Goal: Task Accomplishment & Management: Manage account settings

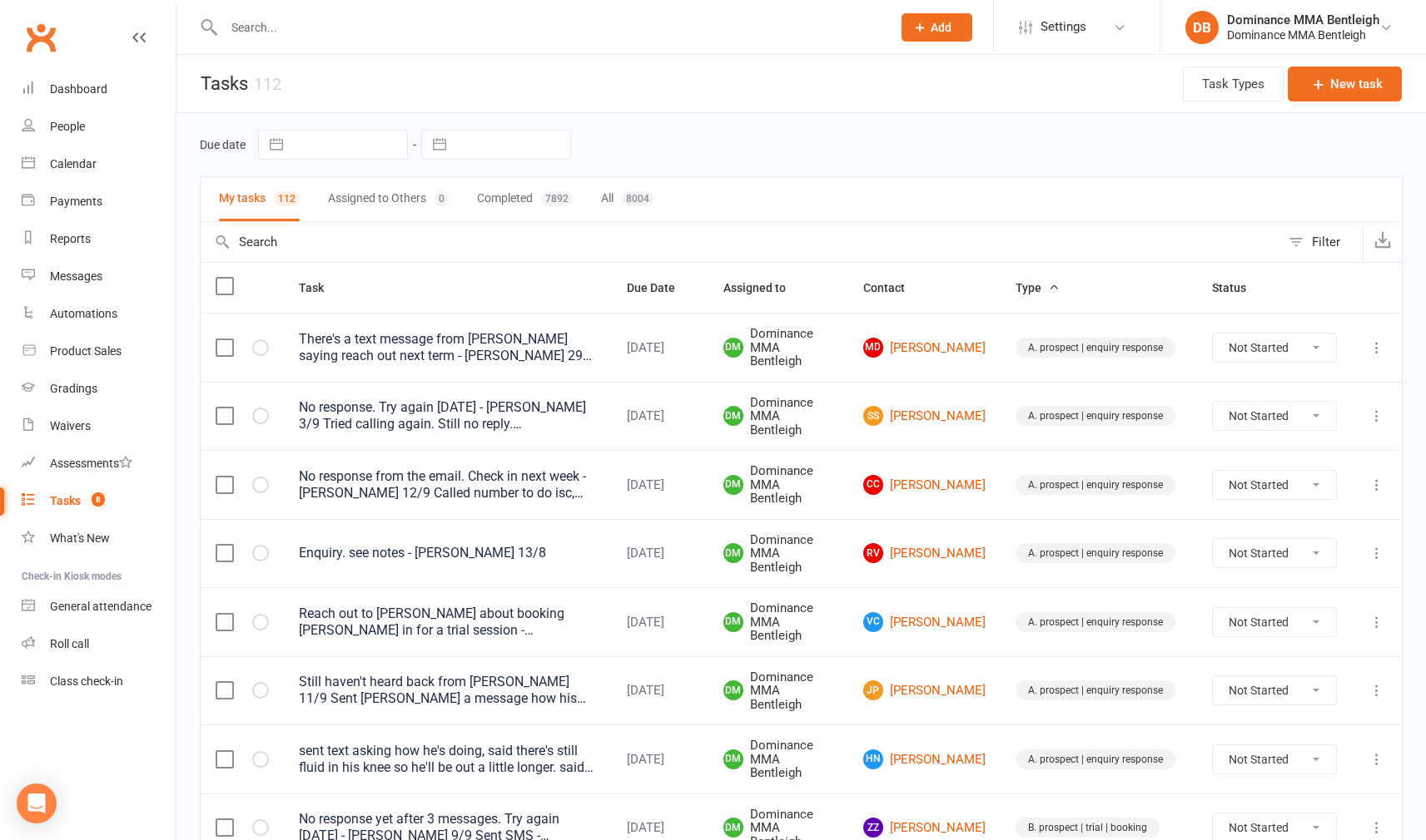
drag, startPoint x: 487, startPoint y: 163, endPoint x: 488, endPoint y: 139, distance: 24.0
click at [486, 160] on div "Due date Navigate forward to interact with the calendar and select a date. Pres…" at bounding box center [801, 145] width 1203 height 63
select select "7"
select select "2025"
select select "8"
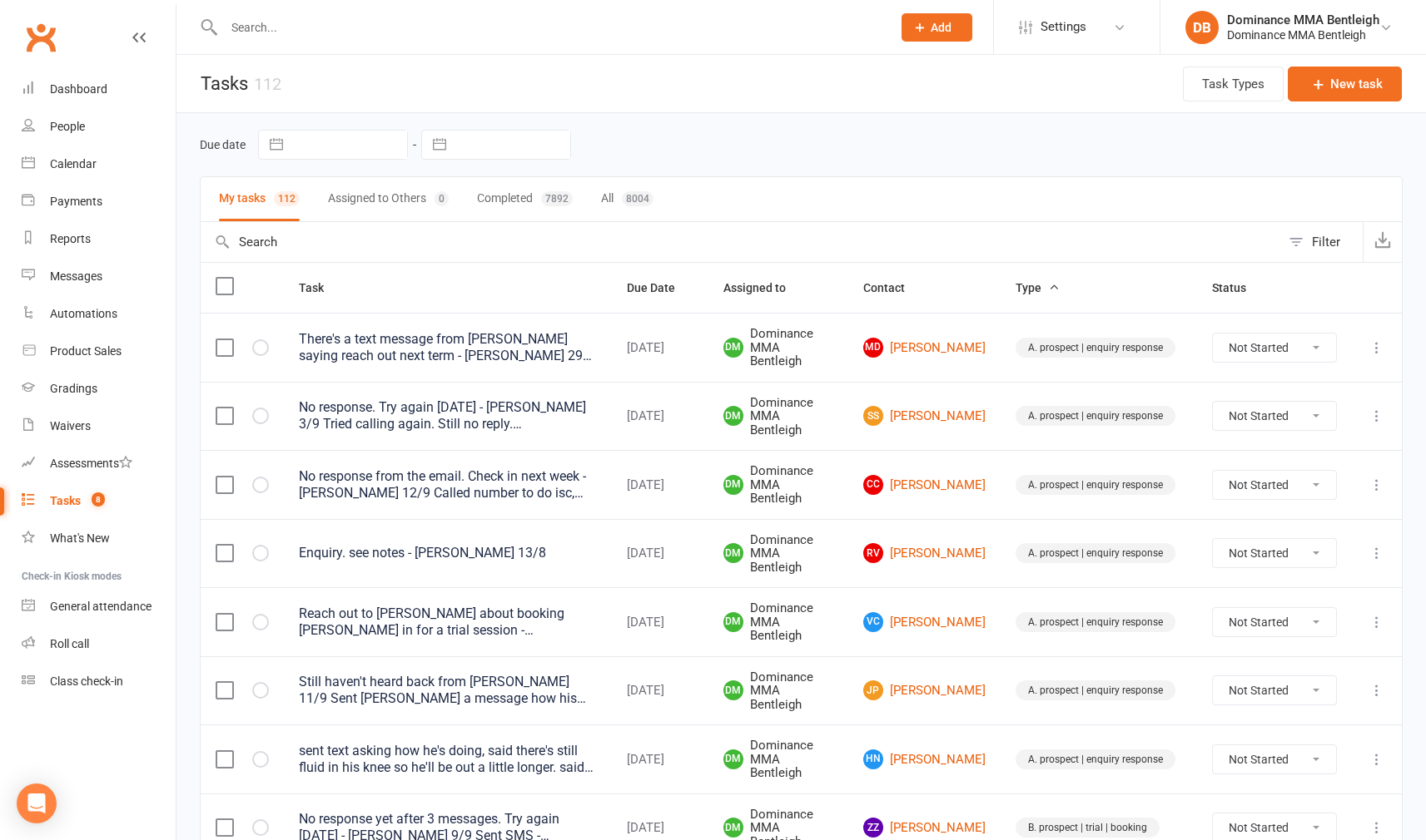
select select "2025"
select select "9"
select select "2025"
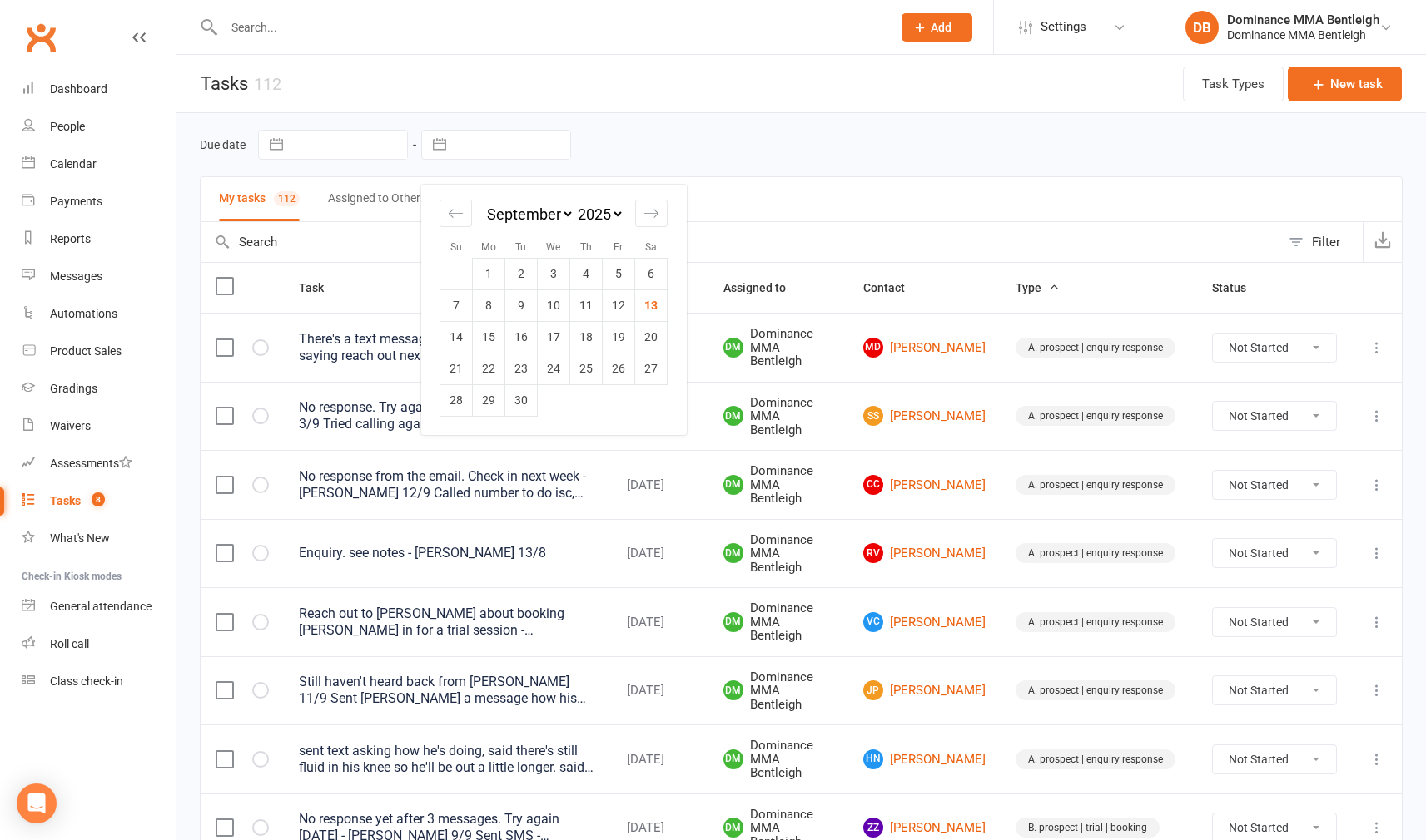
click at [488, 139] on input "text" at bounding box center [513, 144] width 115 height 28
click at [653, 304] on td "13" at bounding box center [652, 305] width 33 height 32
type input "[DATE]"
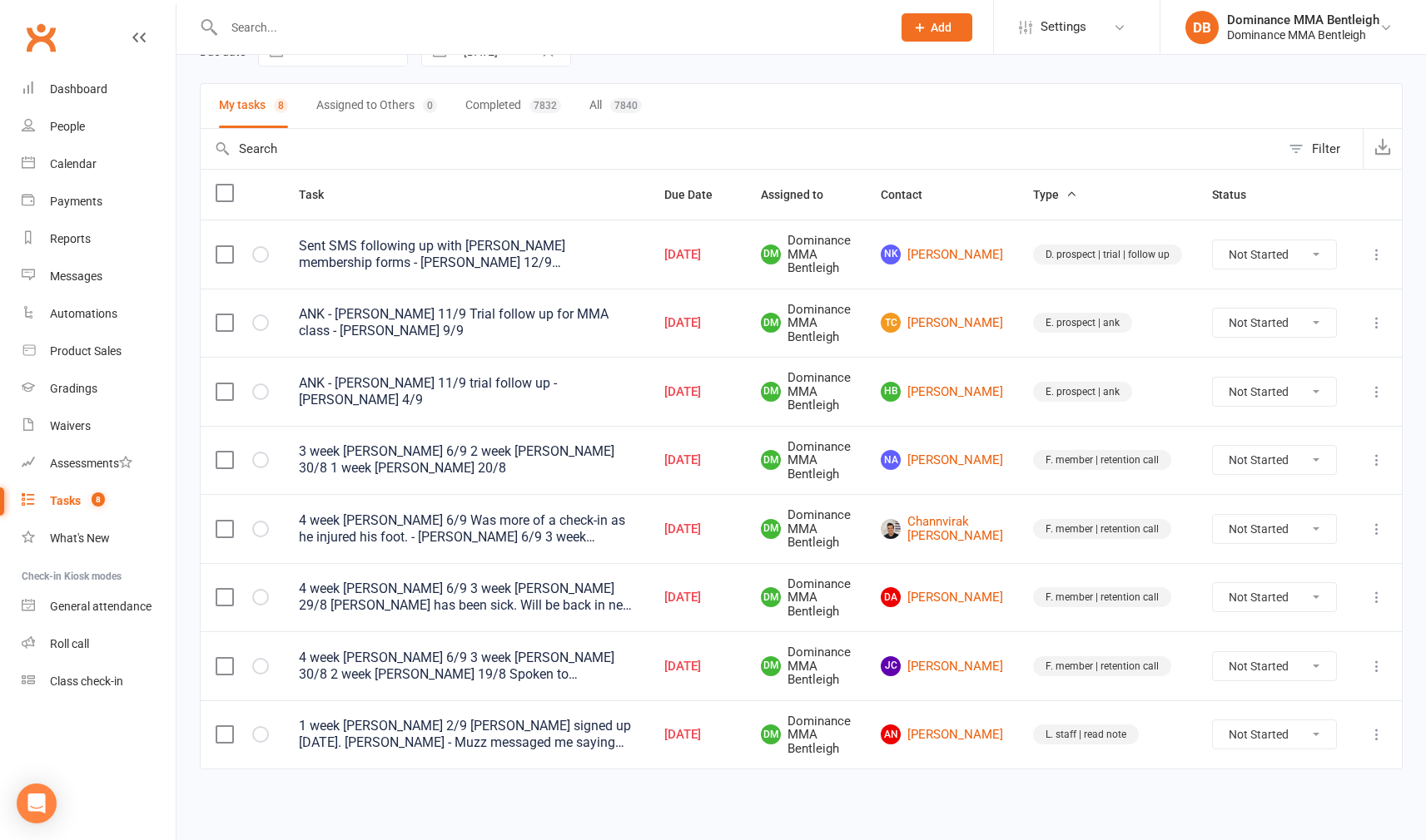
scroll to position [97, 0]
click at [967, 729] on link "AN [PERSON_NAME]" at bounding box center [941, 734] width 122 height 20
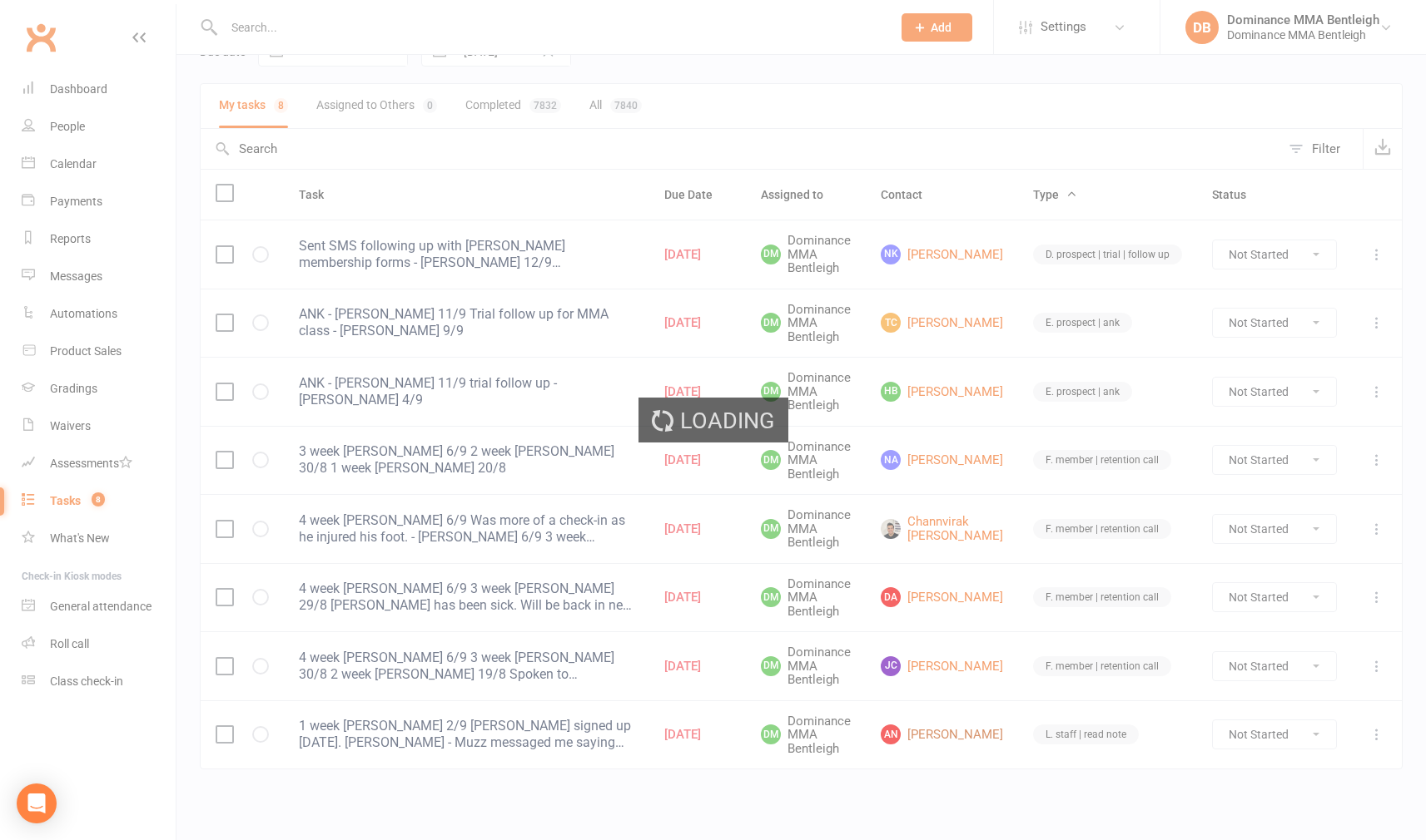
click at [967, 729] on div "Loading" at bounding box center [713, 420] width 1426 height 840
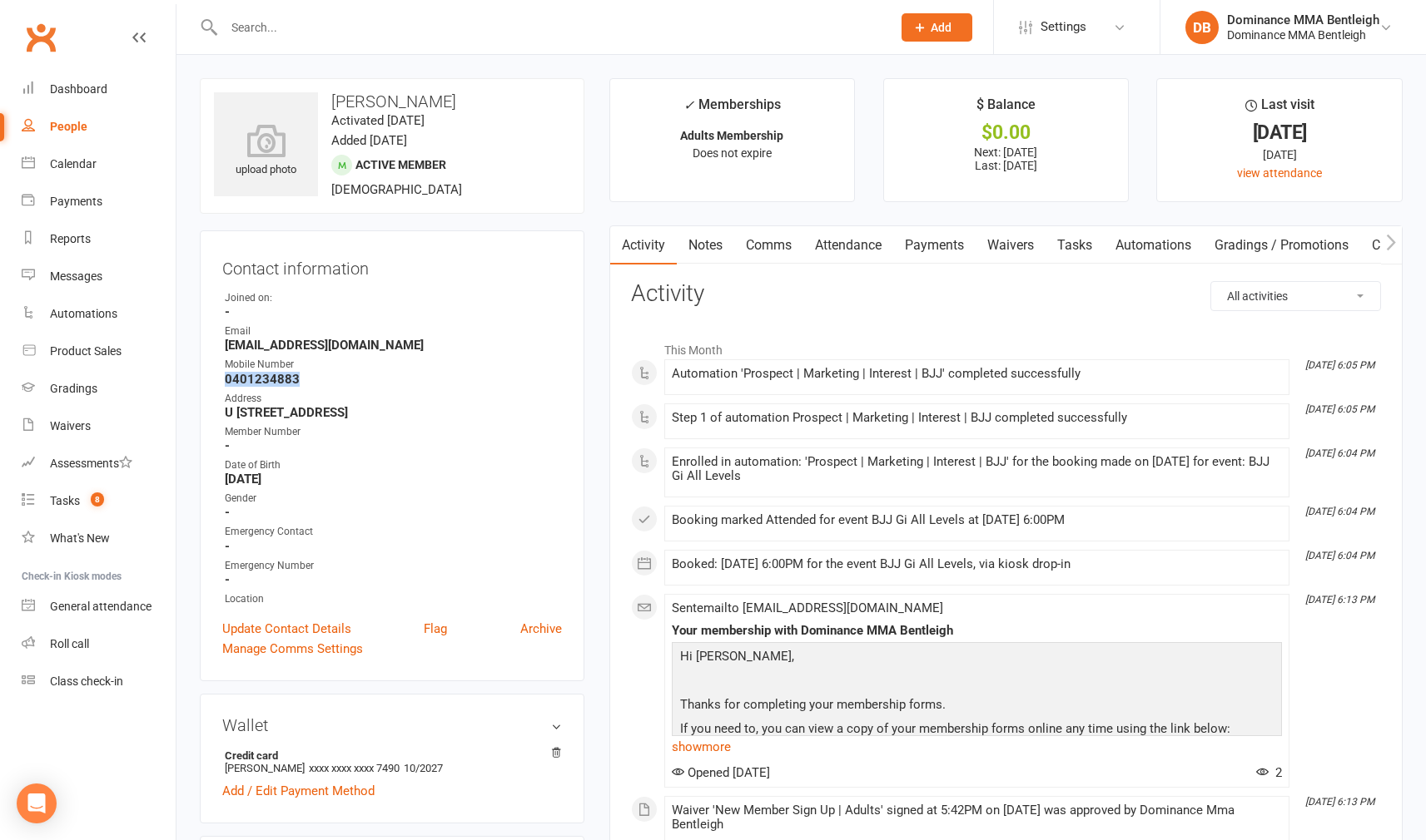
drag, startPoint x: 214, startPoint y: 380, endPoint x: 481, endPoint y: 314, distance: 275.0
click at [296, 381] on div "Contact information Owner Joined on: - Email [EMAIL_ADDRESS][DOMAIN_NAME] Mobil…" at bounding box center [392, 456] width 385 height 451
copy strong "0401234883"
click at [65, 503] on div "Tasks" at bounding box center [64, 501] width 30 height 13
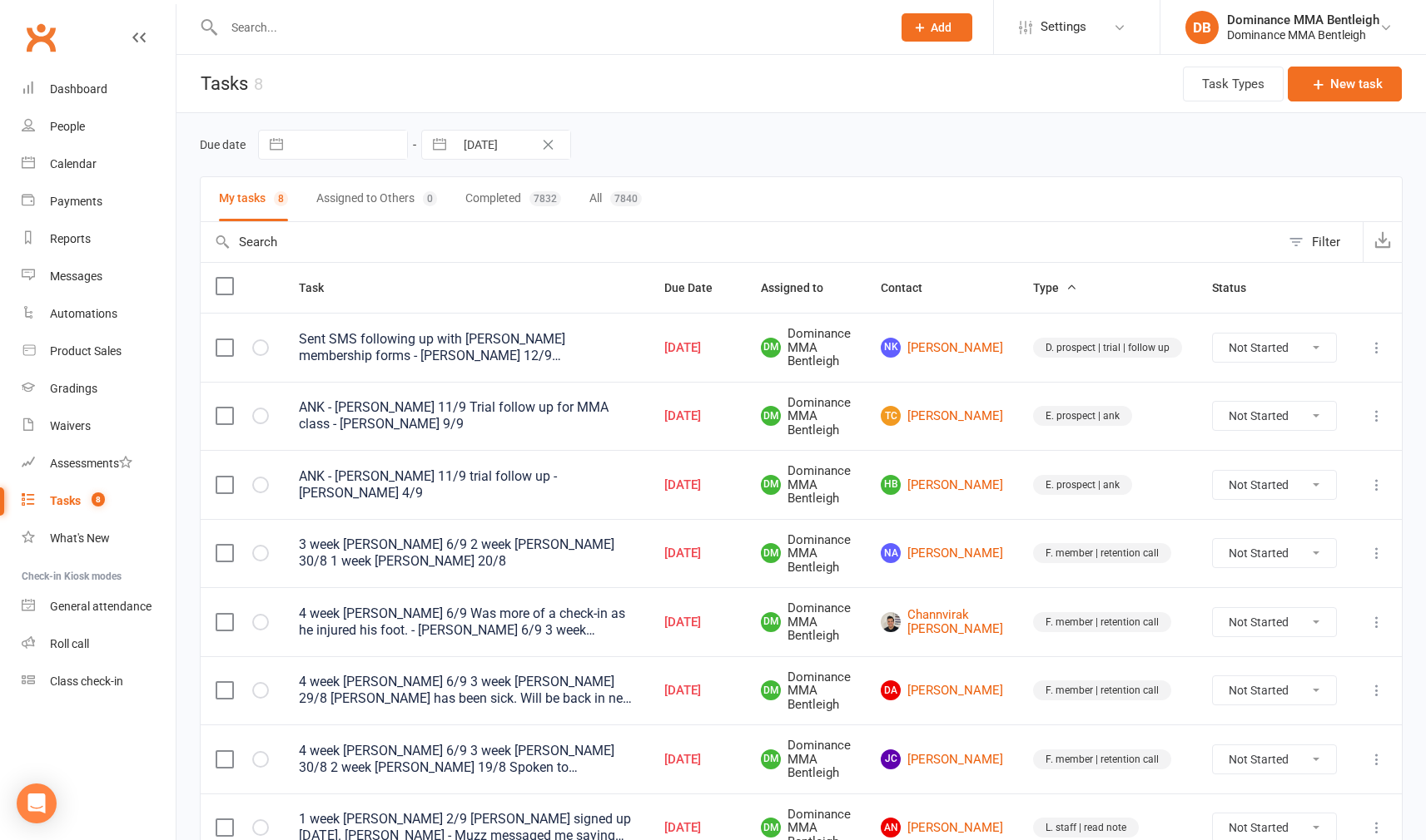
drag, startPoint x: 964, startPoint y: 685, endPoint x: 954, endPoint y: 678, distance: 12.2
click at [964, 685] on link "DA [PERSON_NAME]" at bounding box center [941, 690] width 122 height 20
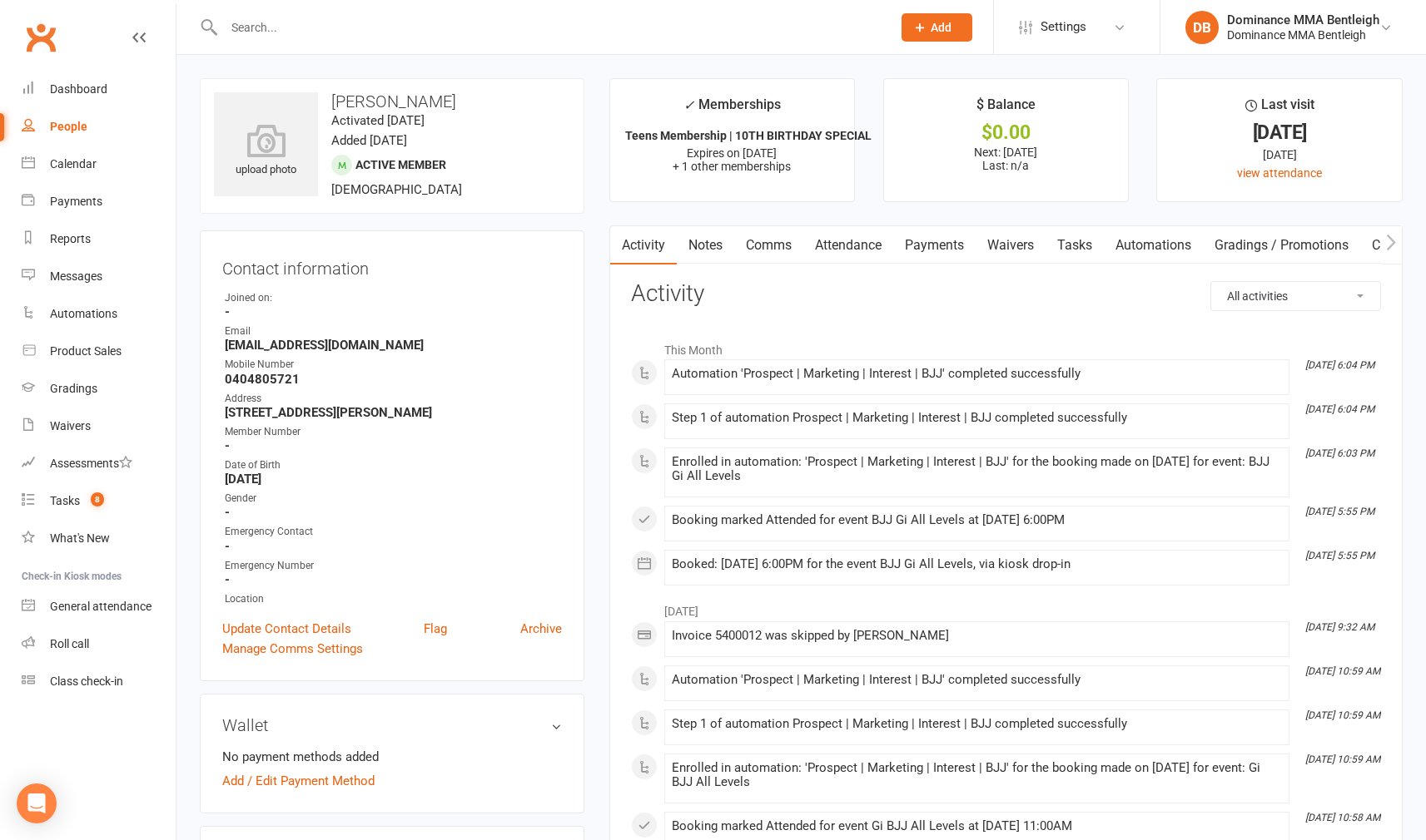
click at [1104, 248] on link "Tasks" at bounding box center [1074, 245] width 59 height 38
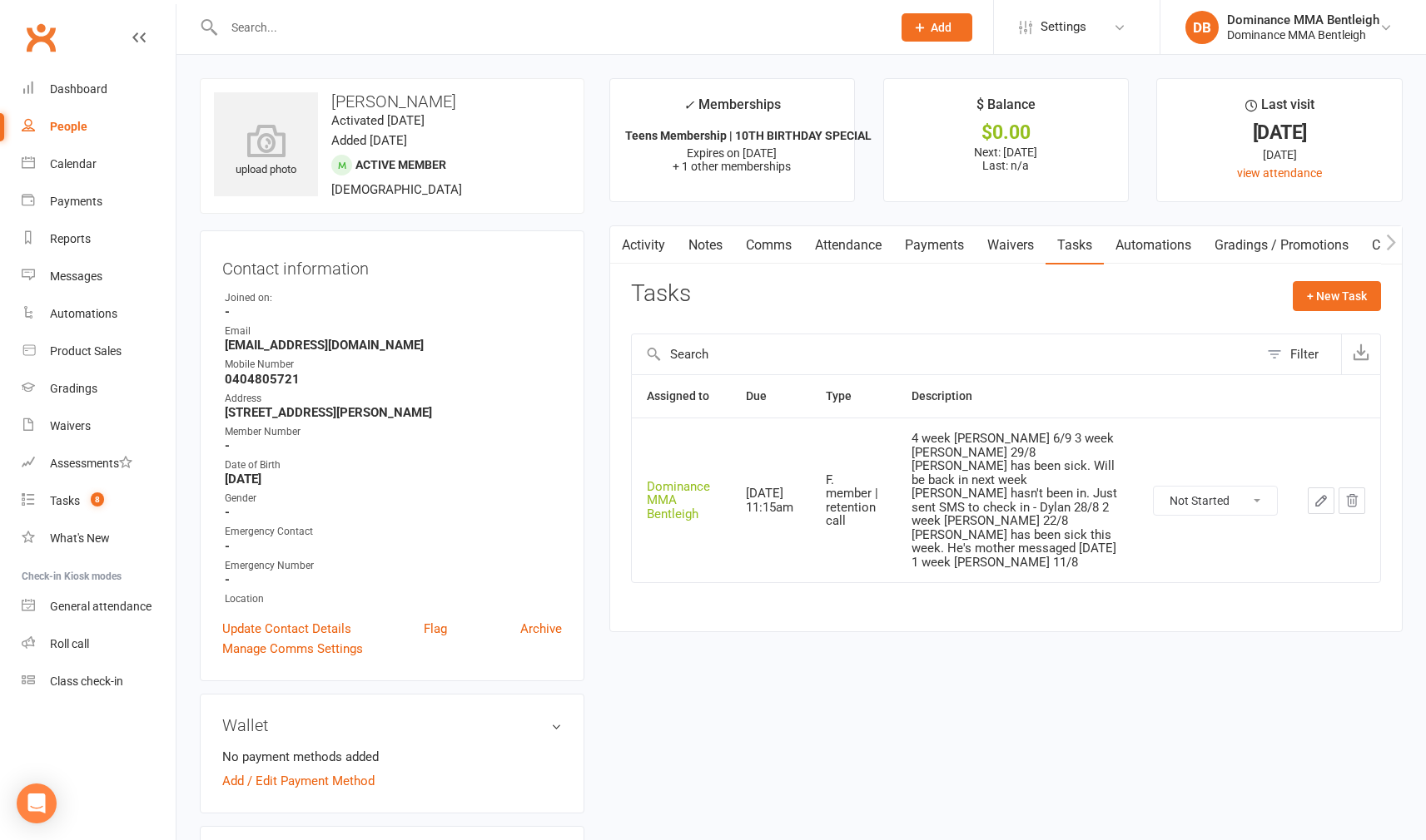
click at [1314, 493] on icon "button" at bounding box center [1321, 501] width 15 height 15
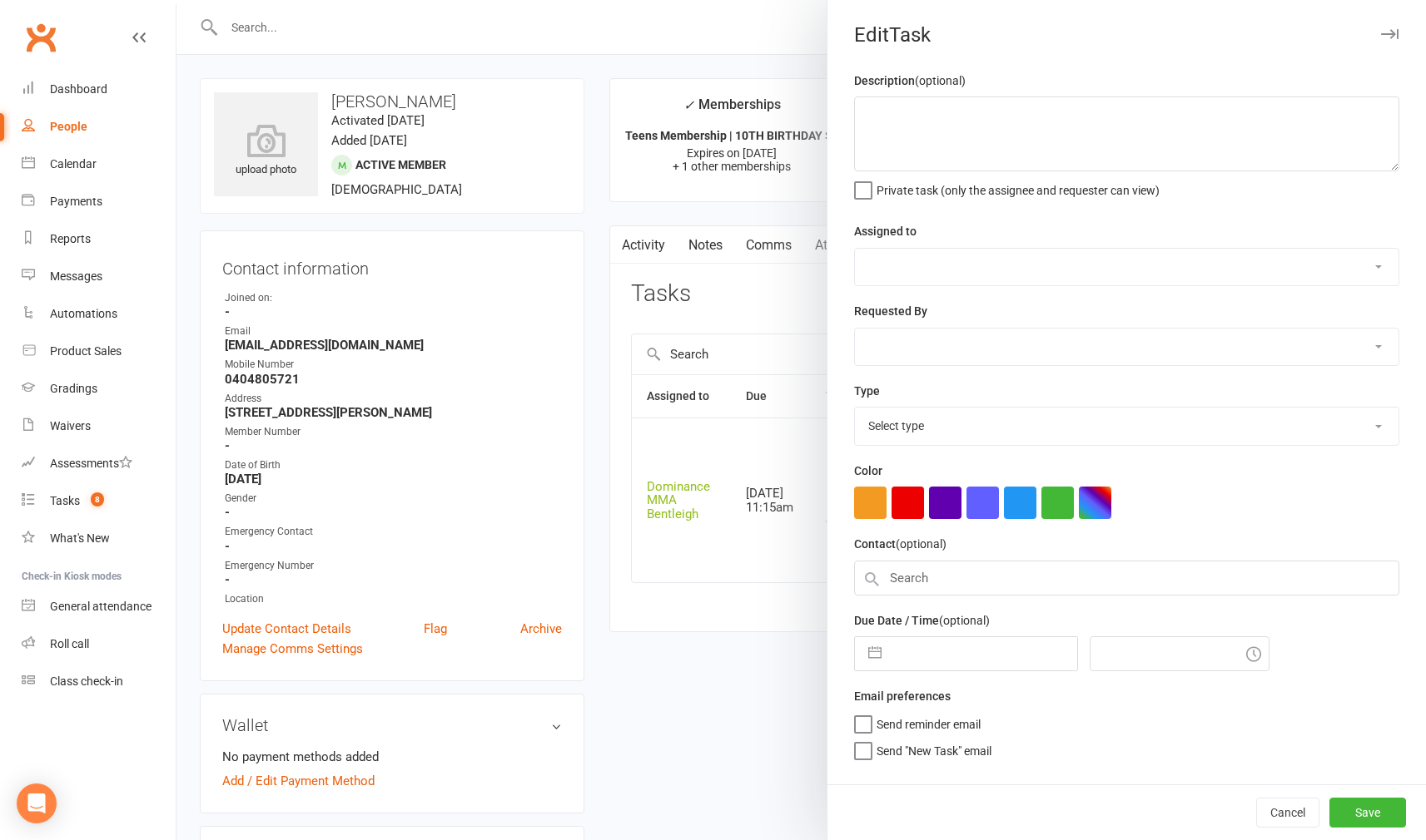
type textarea "4 week [PERSON_NAME] 6/9 3 week [PERSON_NAME] 29/8 [PERSON_NAME] has been sick.…"
select select "24839"
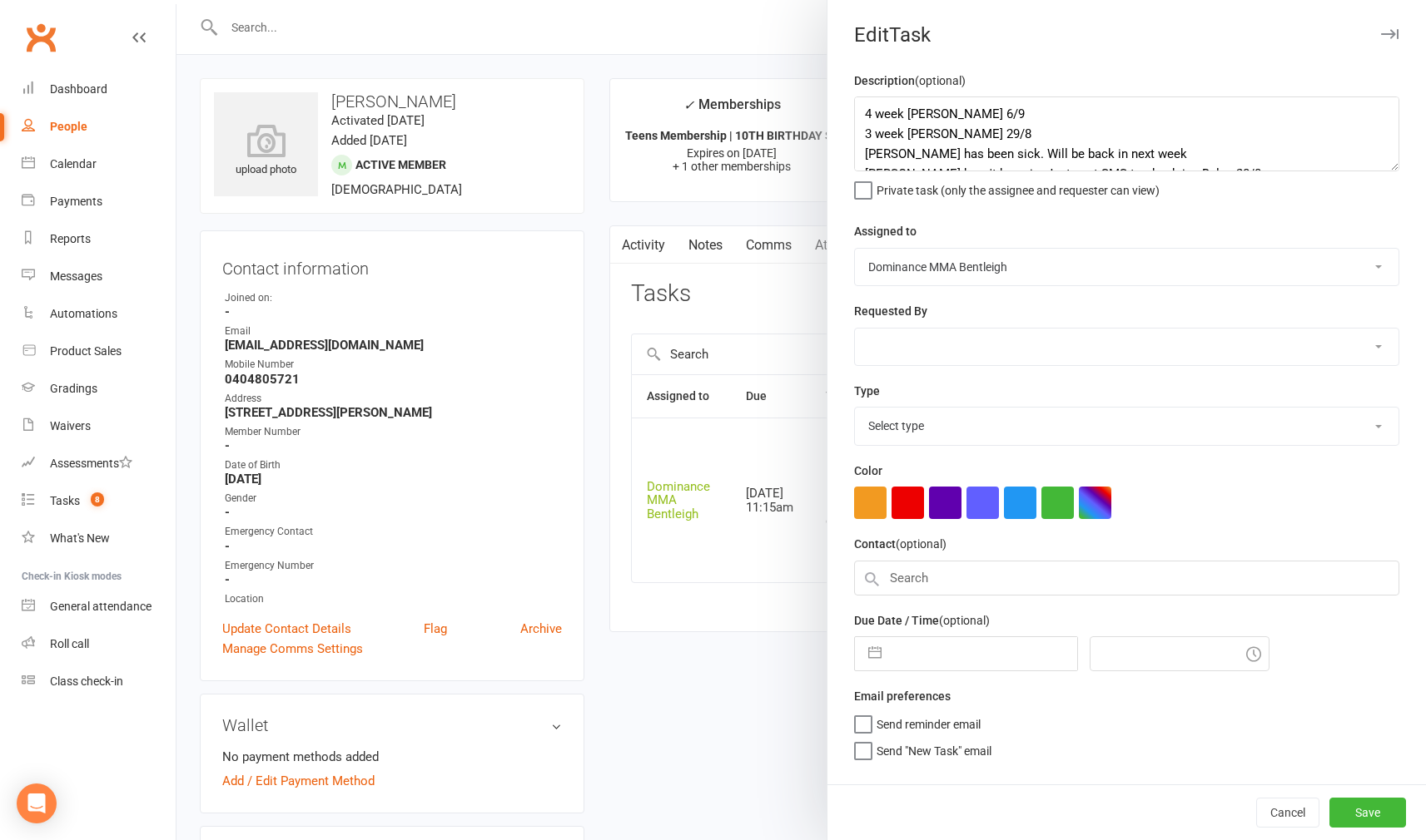
select select "24839"
type input "[DATE]"
type input "11:15am"
select select "13789"
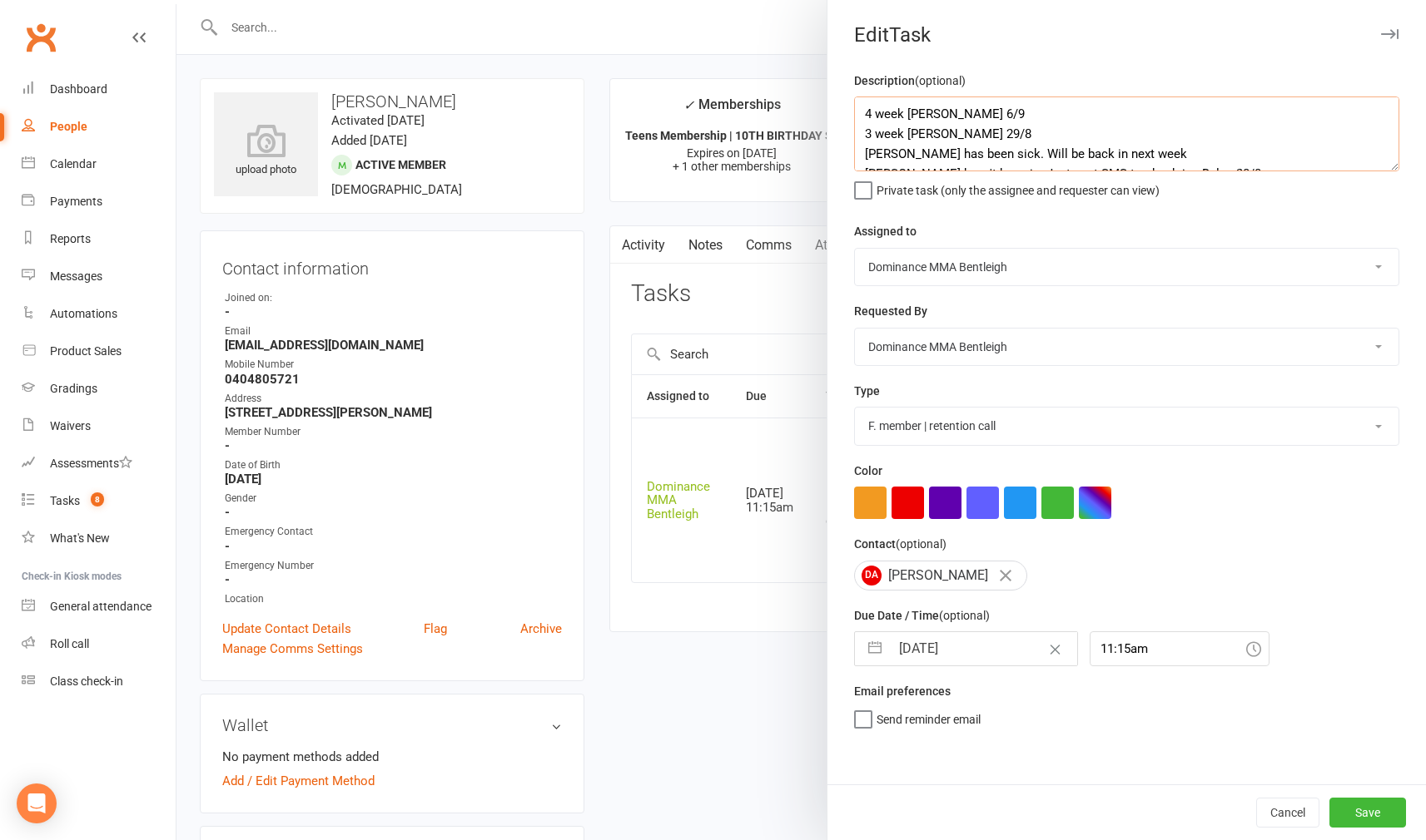
click at [867, 110] on textarea "4 week [PERSON_NAME] 6/9 3 week [PERSON_NAME] 29/8 [PERSON_NAME] has been sick.…" at bounding box center [1126, 134] width 545 height 75
click at [886, 113] on textarea "4 week [PERSON_NAME] 6/9 3 week [PERSON_NAME] 29/8 [PERSON_NAME] has been sick.…" at bounding box center [1126, 134] width 545 height 75
click at [864, 109] on textarea "[PERSON_NAME] was back into training this week after being sick. Had a brief ch…" at bounding box center [1126, 134] width 545 height 75
click at [885, 108] on textarea "[PERSON_NAME] was back into training this week after being sick. Had a brief ch…" at bounding box center [1126, 134] width 545 height 75
type textarea "5 week [PERSON_NAME] 13/9 [PERSON_NAME] was back into training this week after …"
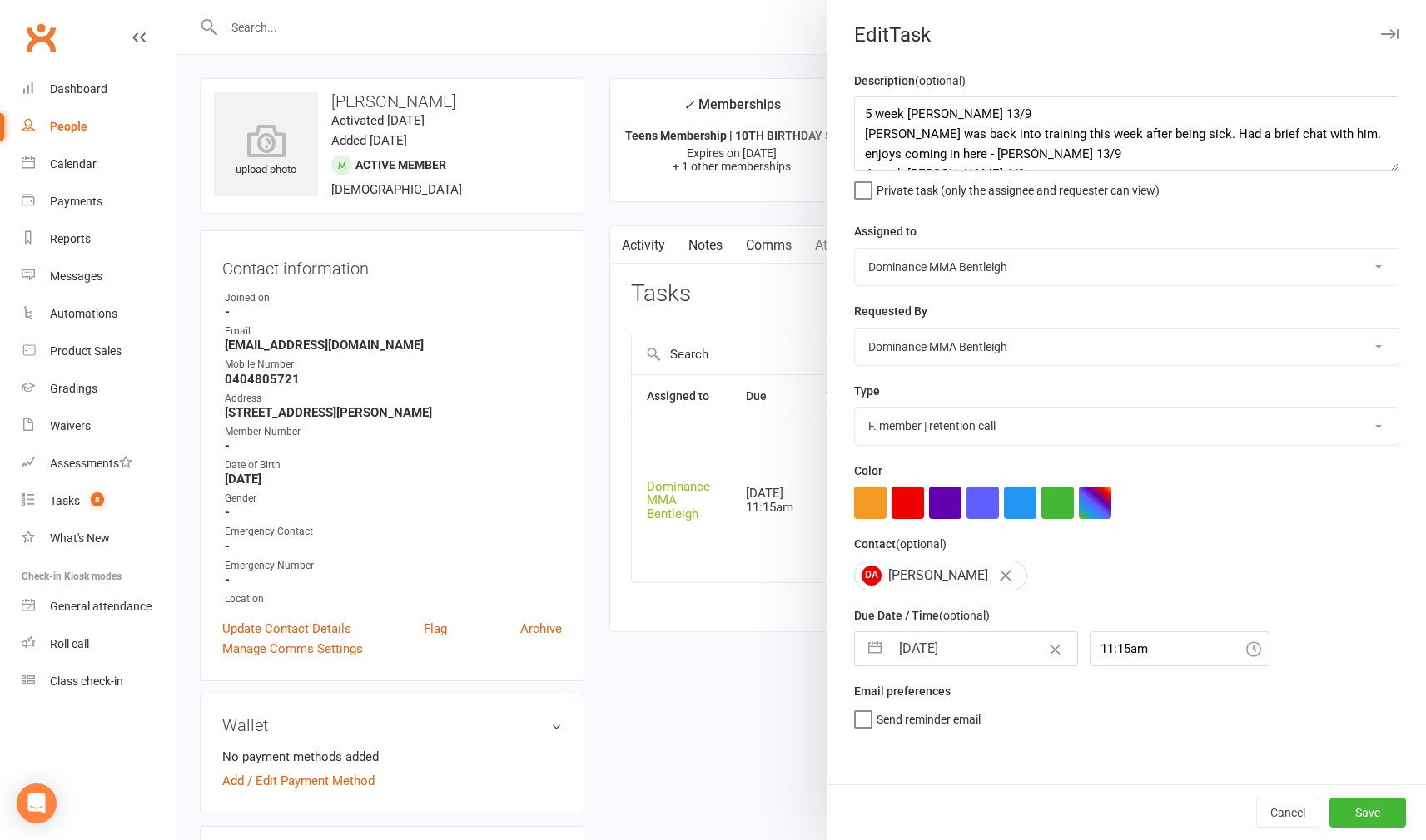
click at [965, 632] on input "[DATE]" at bounding box center [983, 649] width 188 height 34
select select "7"
select select "2025"
select select "8"
select select "2025"
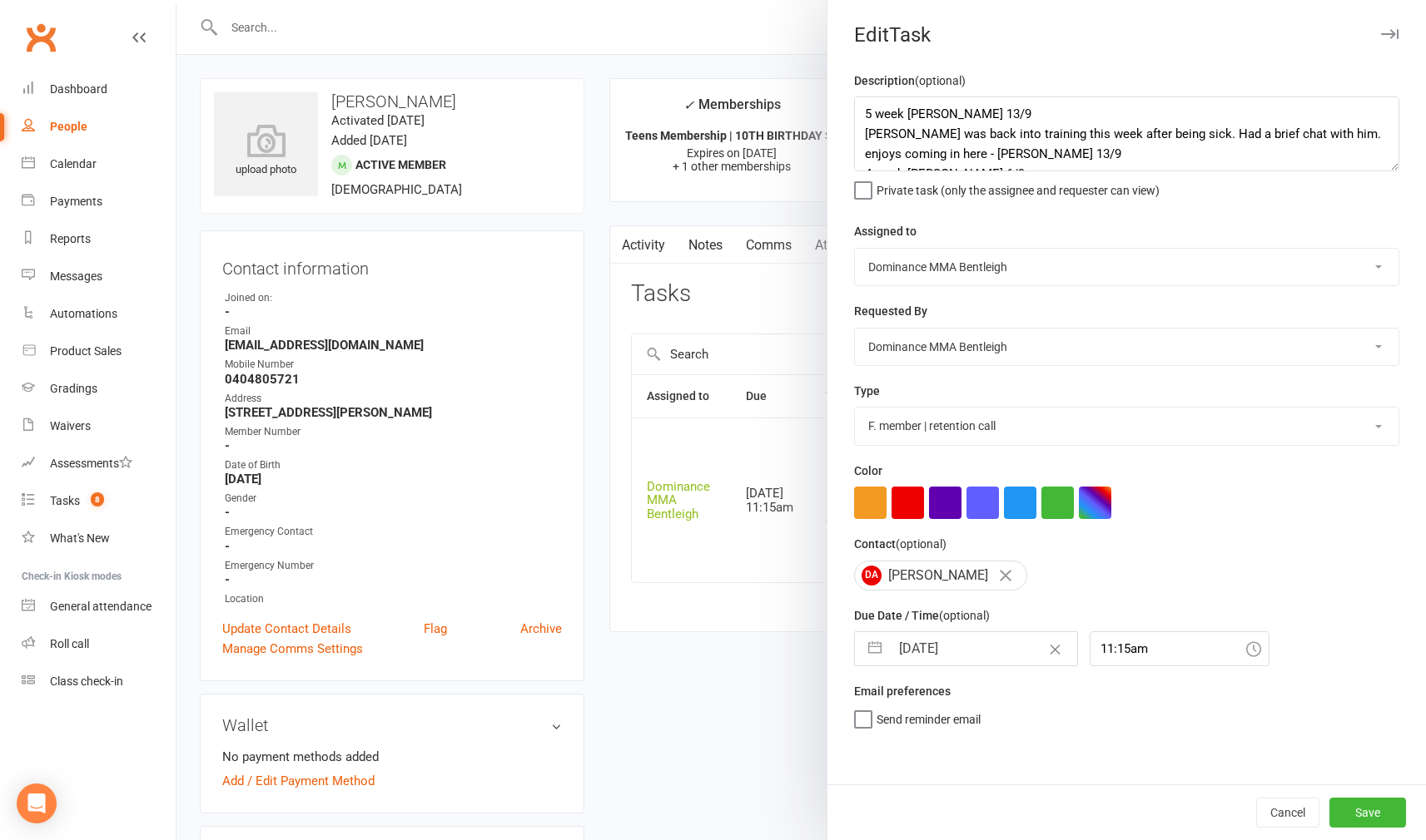
select select "9"
select select "2025"
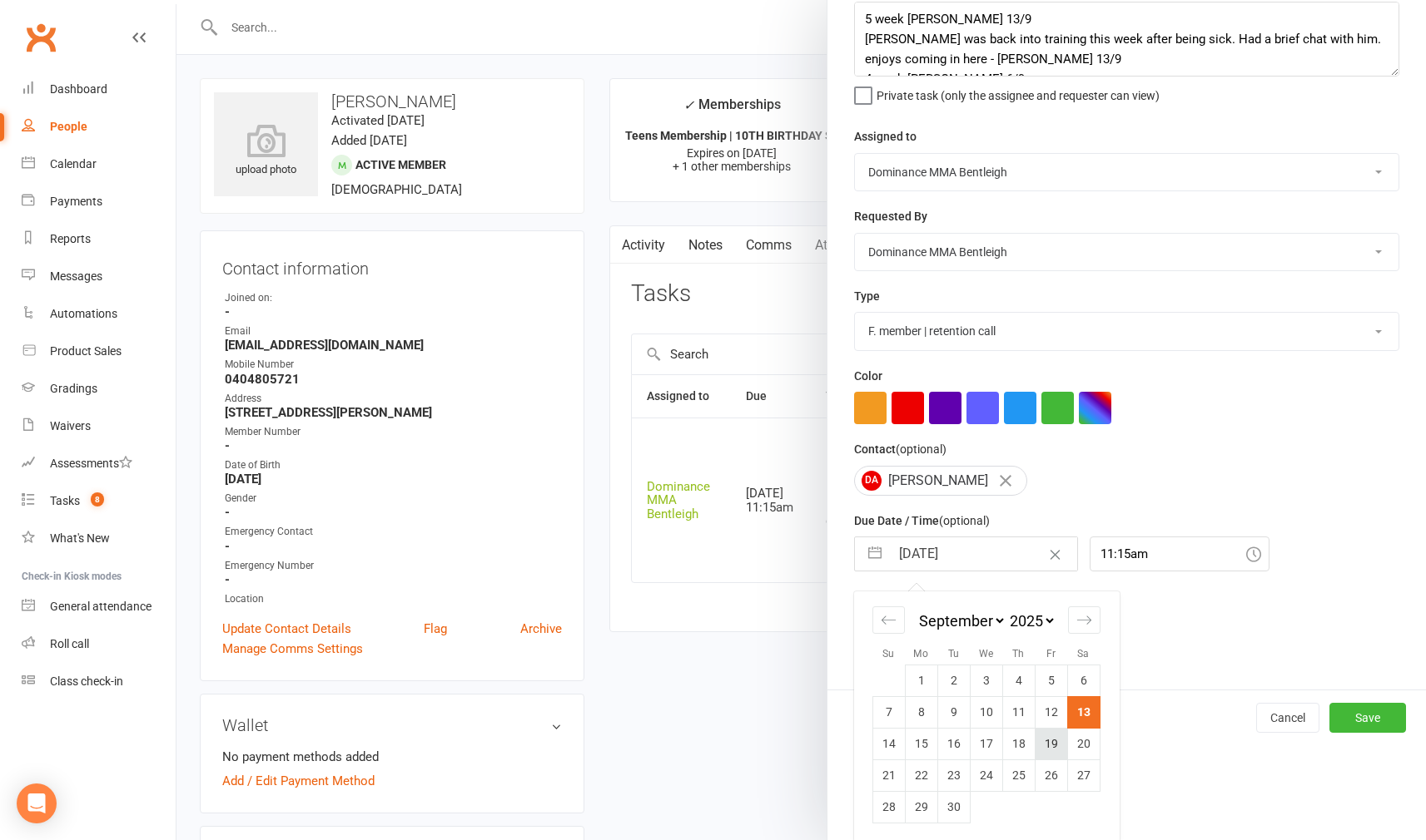
scroll to position [94, 0]
drag, startPoint x: 1075, startPoint y: 733, endPoint x: 1083, endPoint y: 734, distance: 8.1
click at [1080, 733] on td "20" at bounding box center [1084, 744] width 33 height 32
type input "[DATE]"
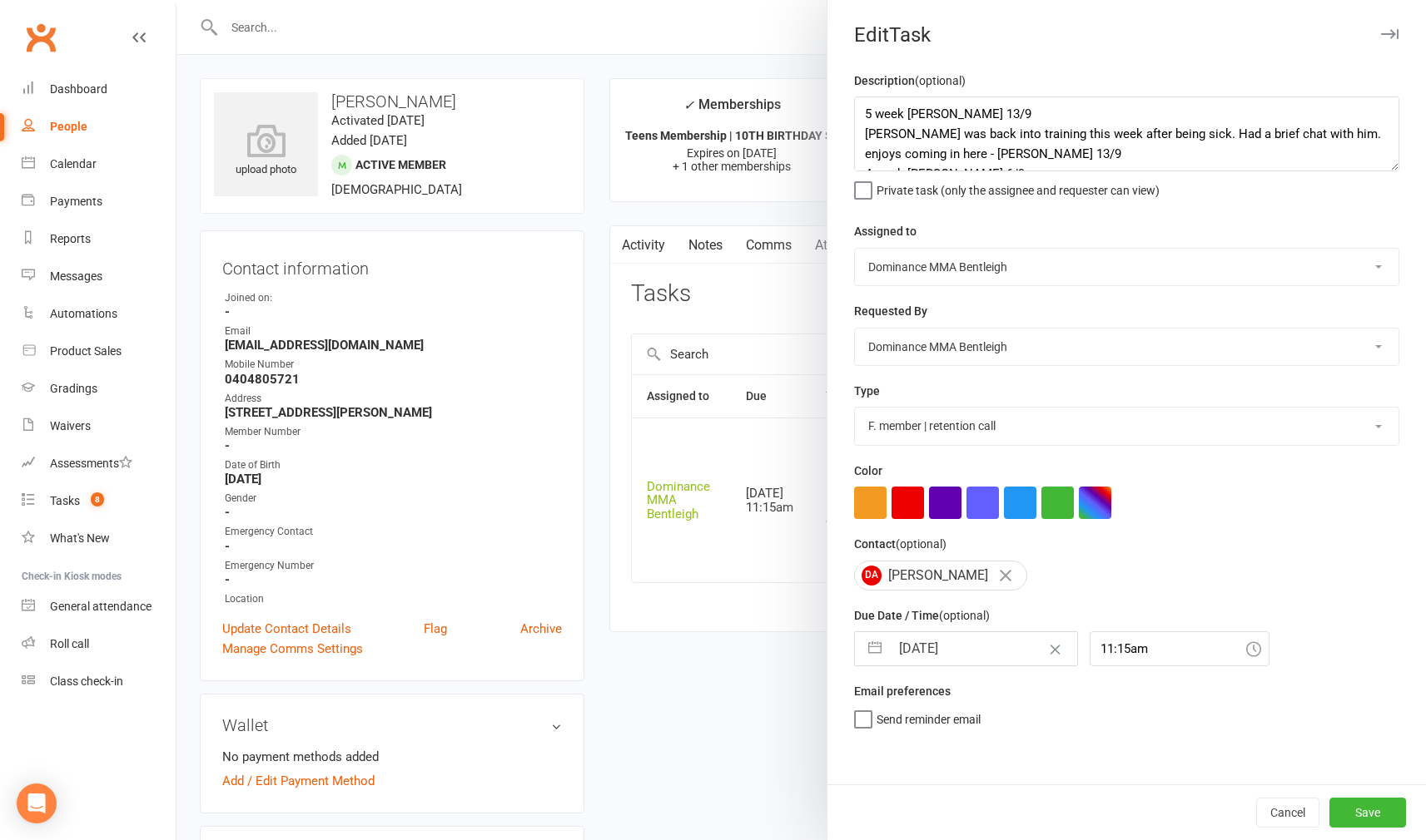
drag, startPoint x: 1360, startPoint y: 810, endPoint x: 1316, endPoint y: 796, distance: 46.2
click at [1358, 810] on button "Save" at bounding box center [1368, 812] width 77 height 30
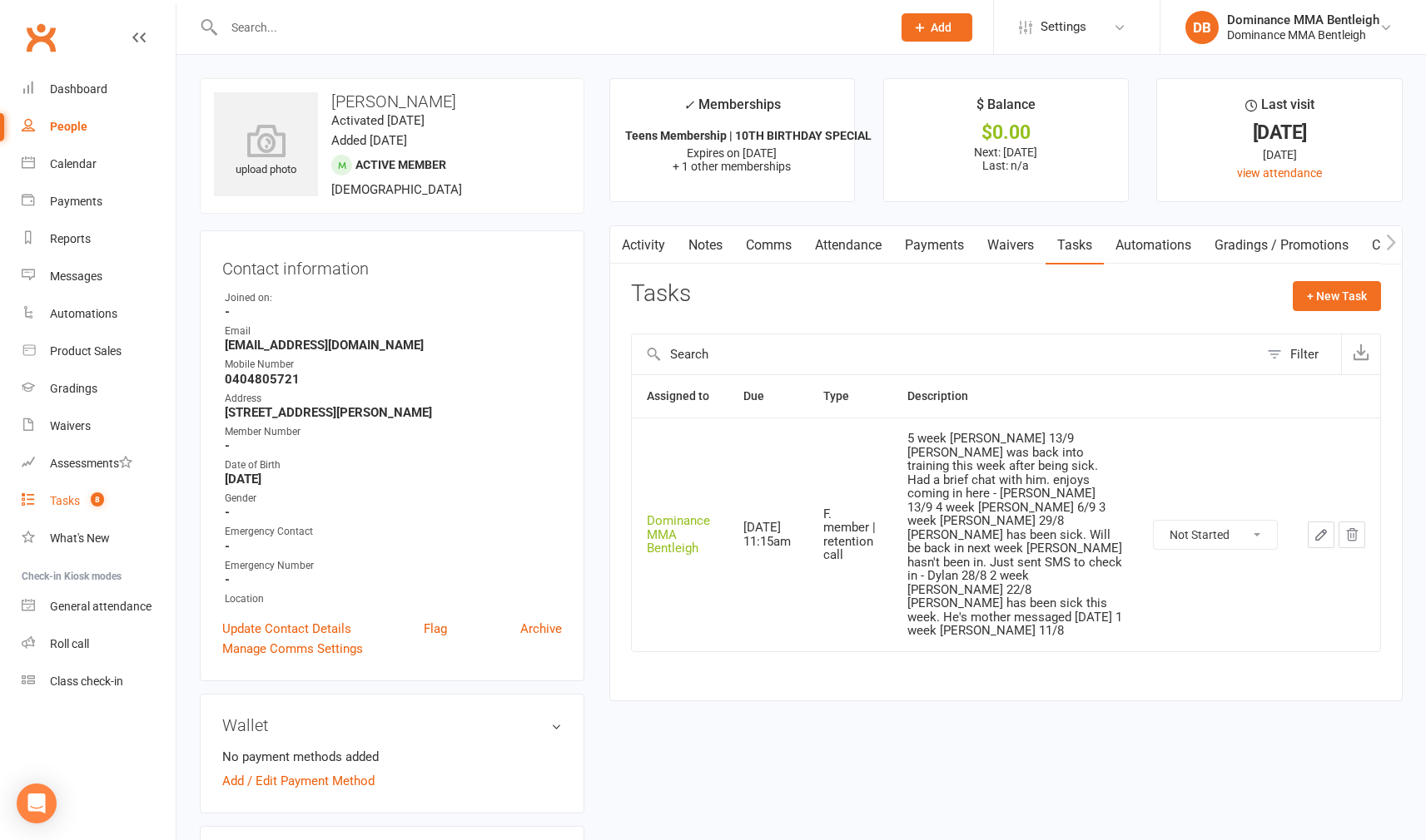
click at [69, 502] on div "Tasks" at bounding box center [64, 501] width 30 height 13
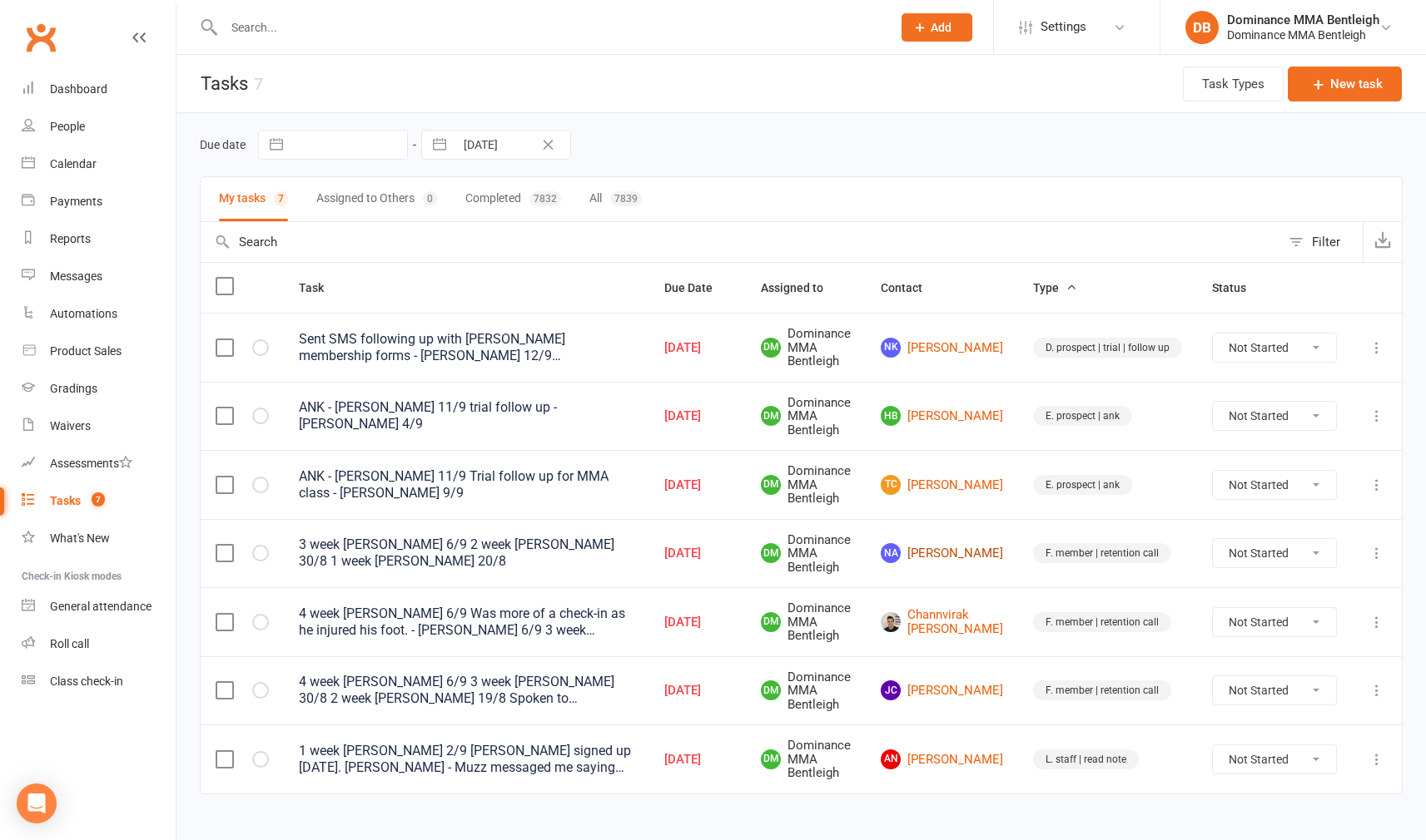
click at [950, 559] on link "NA [PERSON_NAME]" at bounding box center [941, 553] width 122 height 20
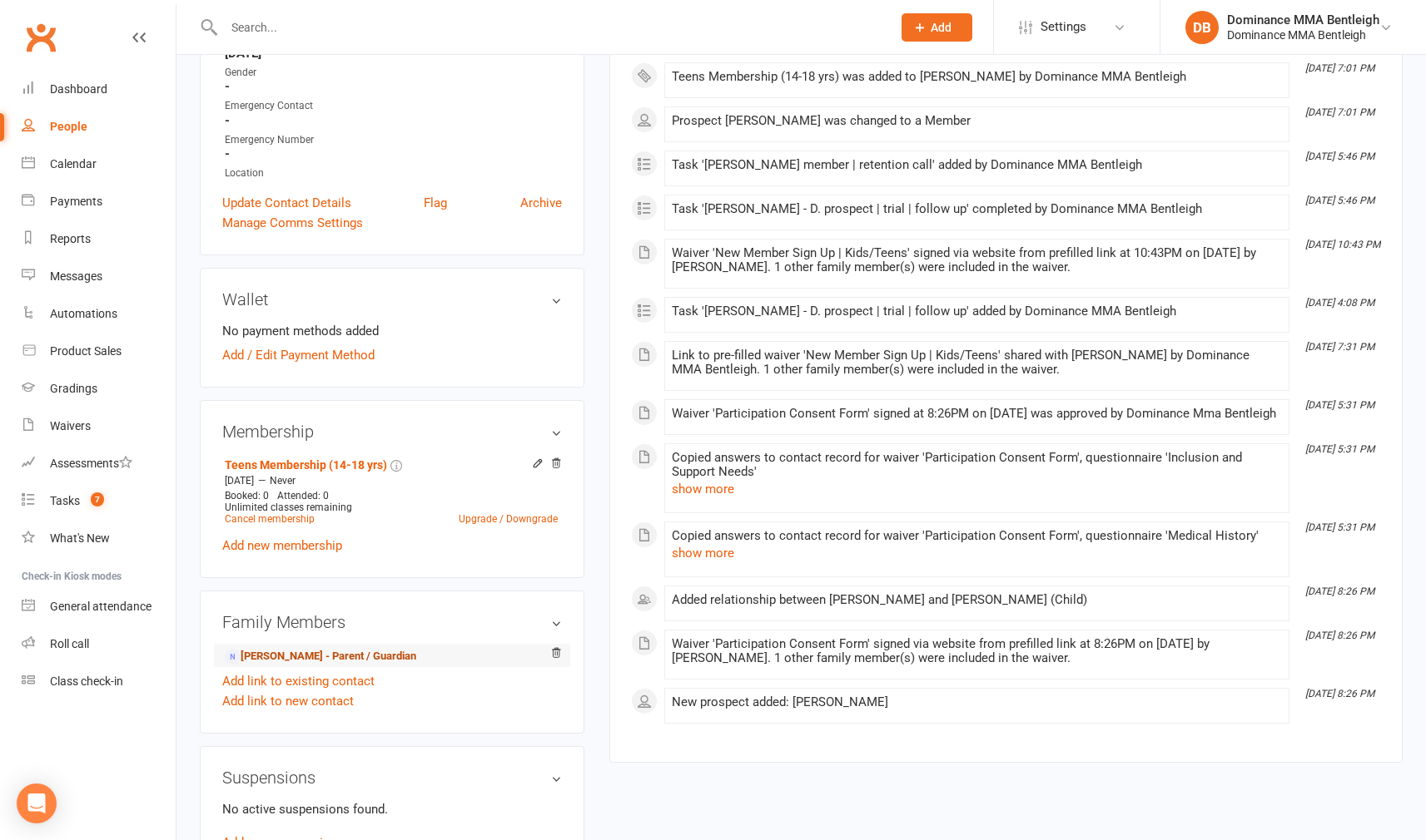
scroll to position [425, 1]
click at [412, 651] on link "[PERSON_NAME] - Parent / Guardian" at bounding box center [320, 656] width 191 height 17
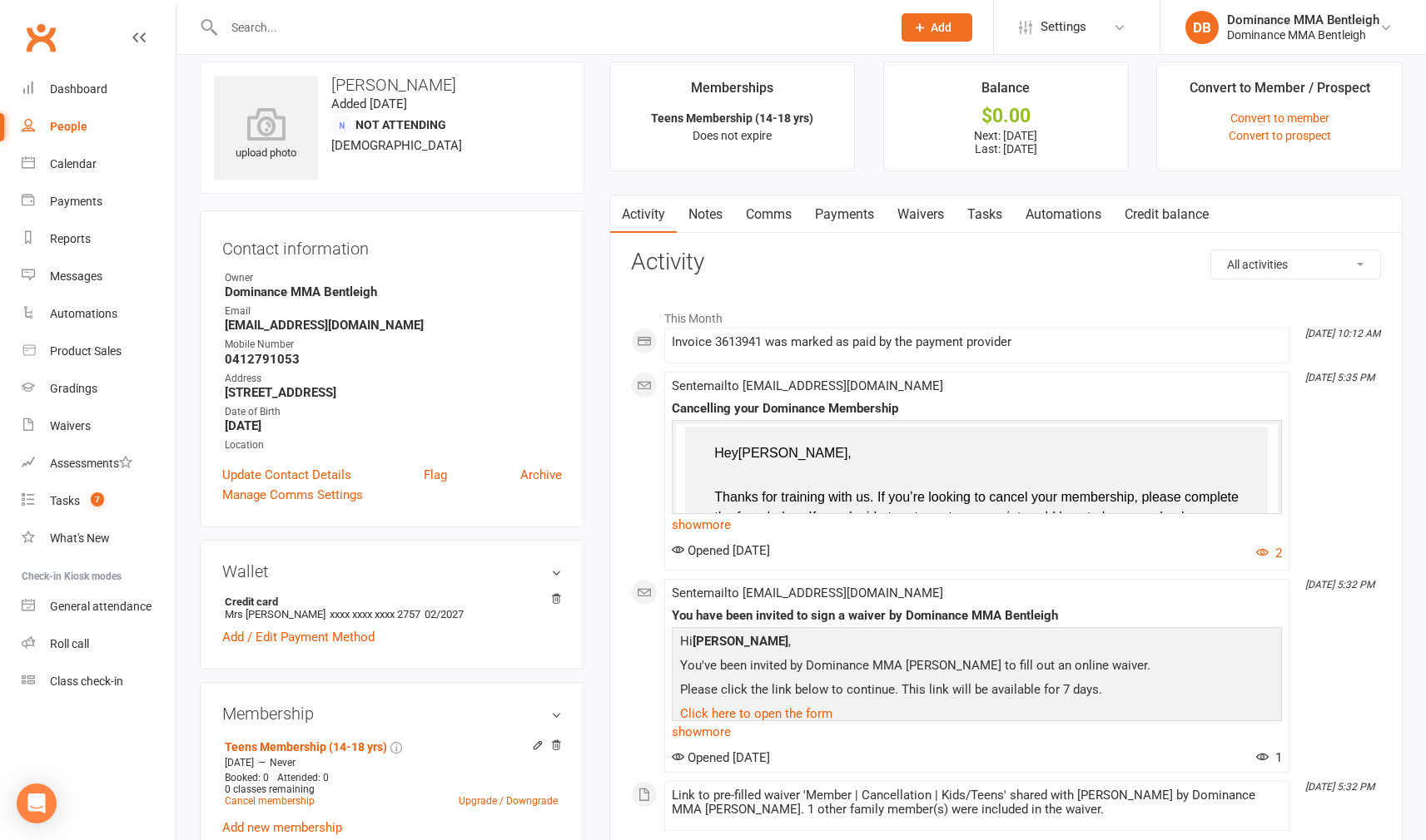
scroll to position [28, 0]
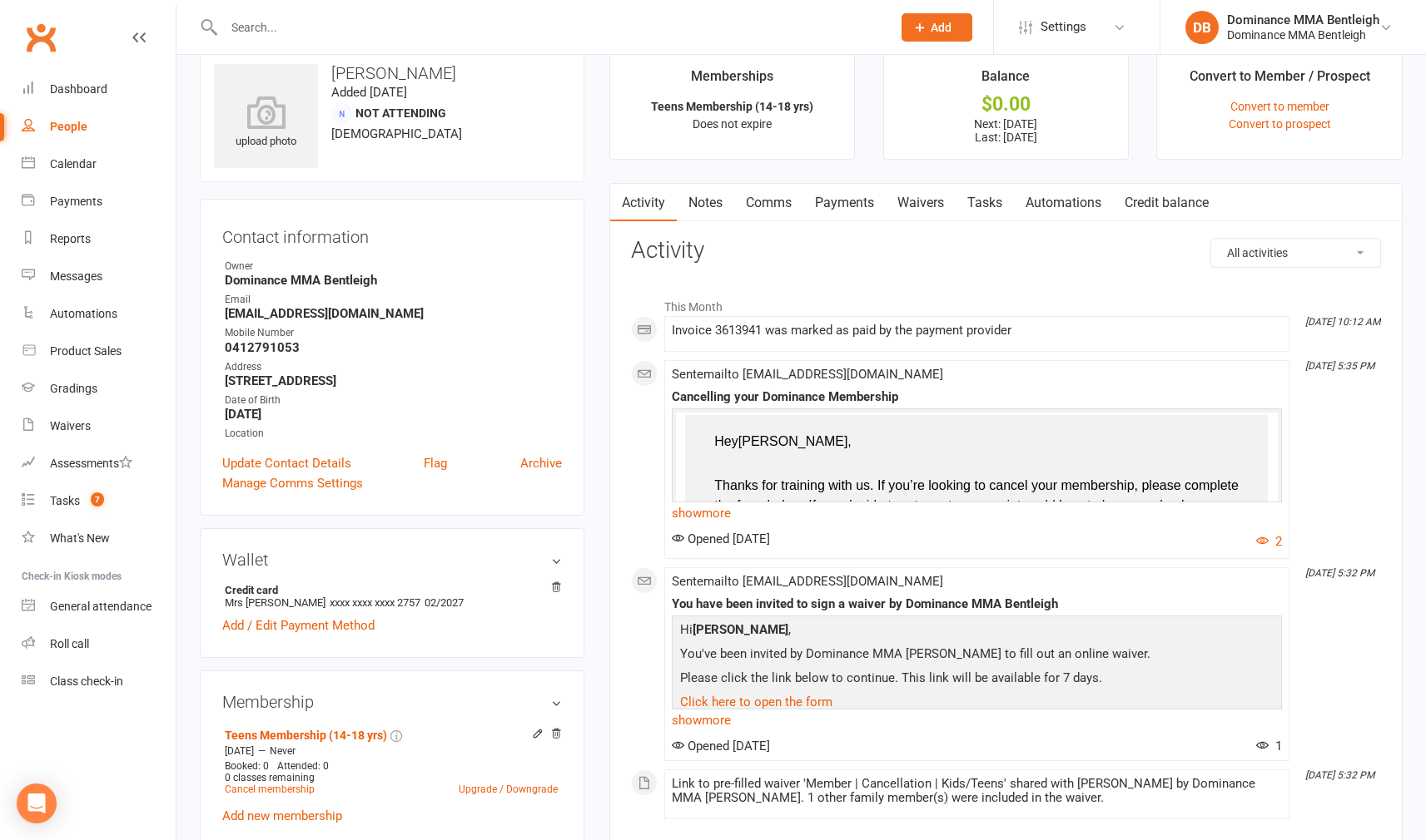
click at [995, 203] on link "Tasks" at bounding box center [985, 203] width 59 height 38
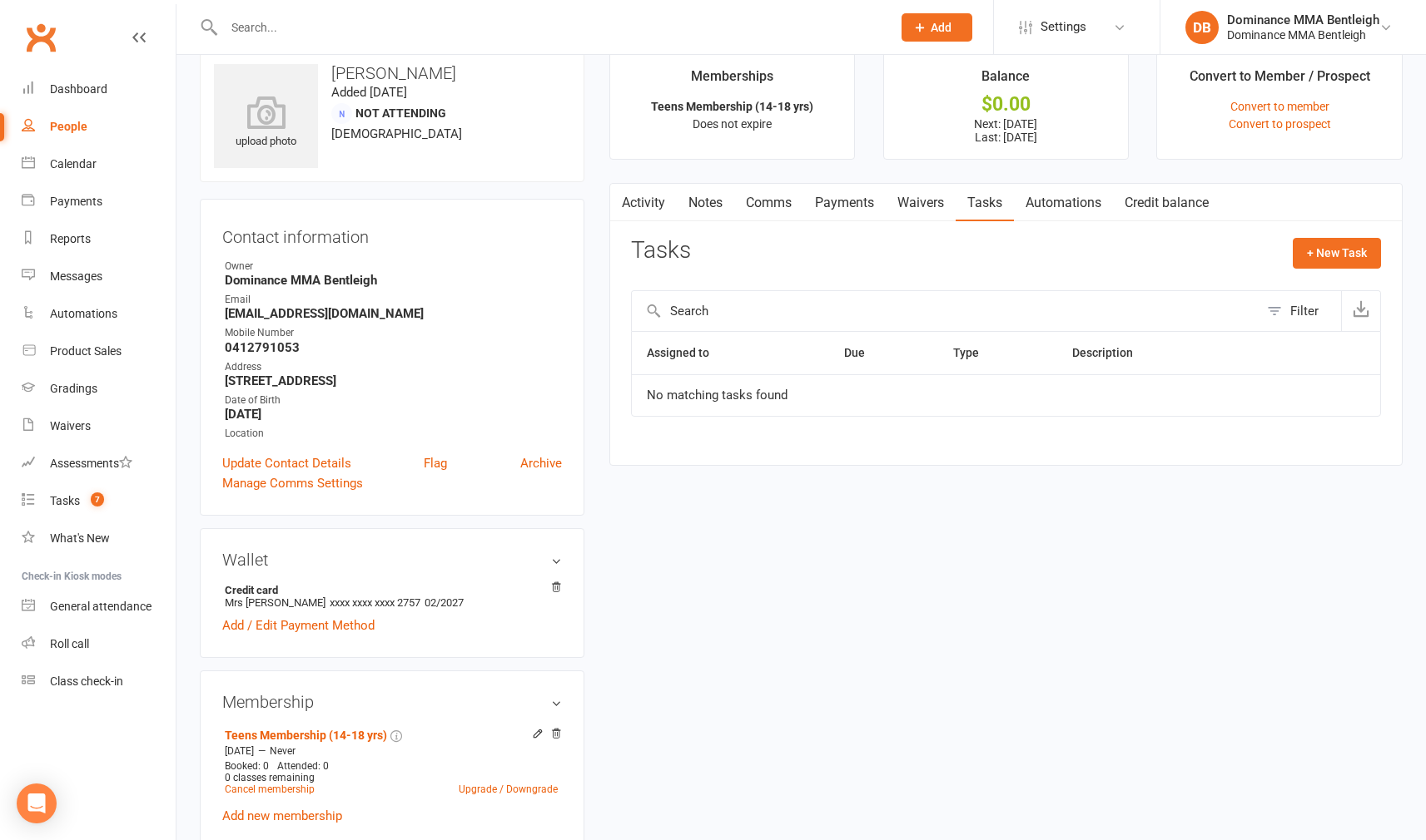
click at [925, 209] on link "Waivers" at bounding box center [920, 203] width 70 height 38
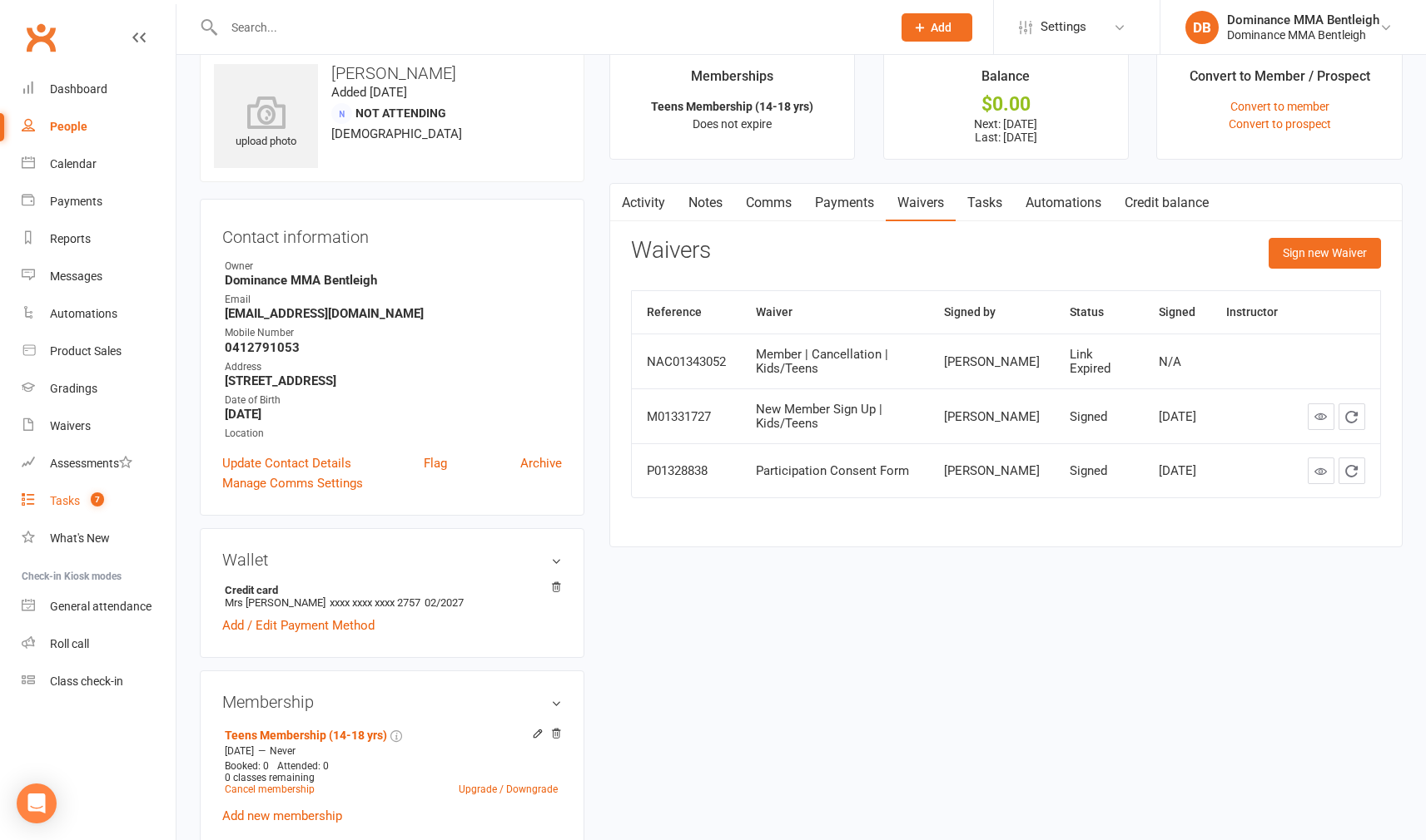
click at [73, 496] on div "Tasks" at bounding box center [64, 501] width 30 height 13
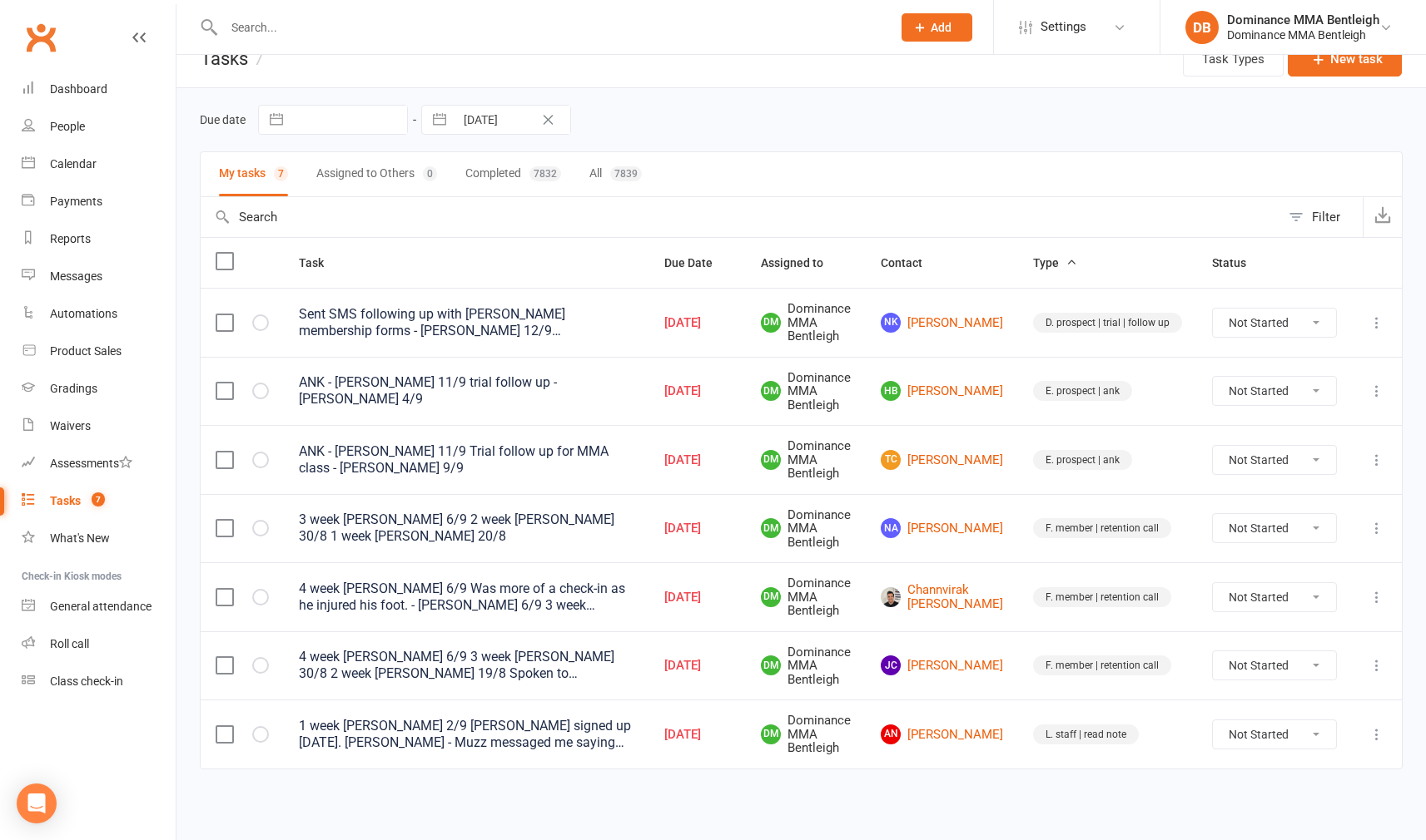
scroll to position [30, 0]
click at [966, 583] on link "Channvirak [PERSON_NAME]" at bounding box center [941, 597] width 122 height 28
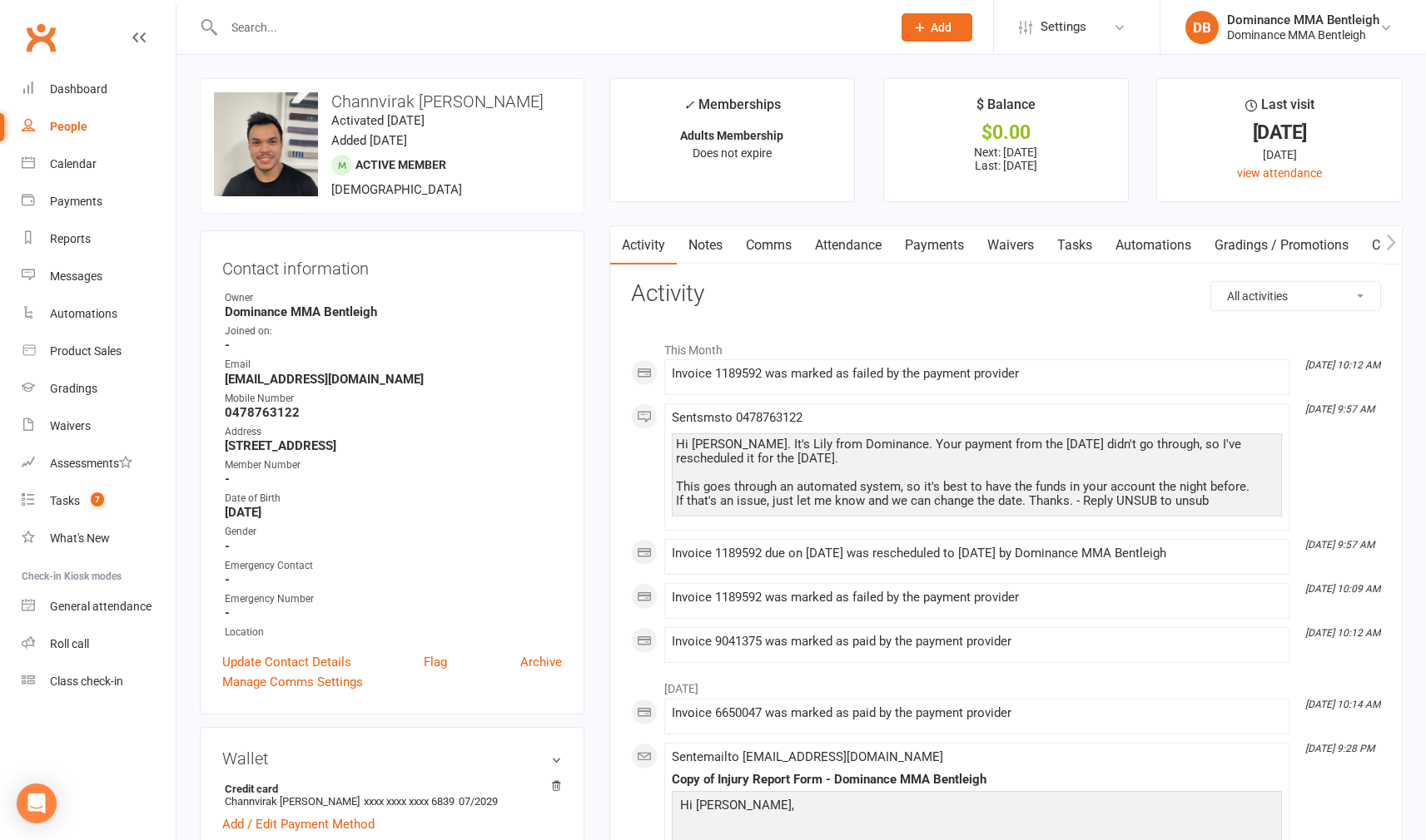
click at [1063, 237] on link "Tasks" at bounding box center [1074, 245] width 59 height 38
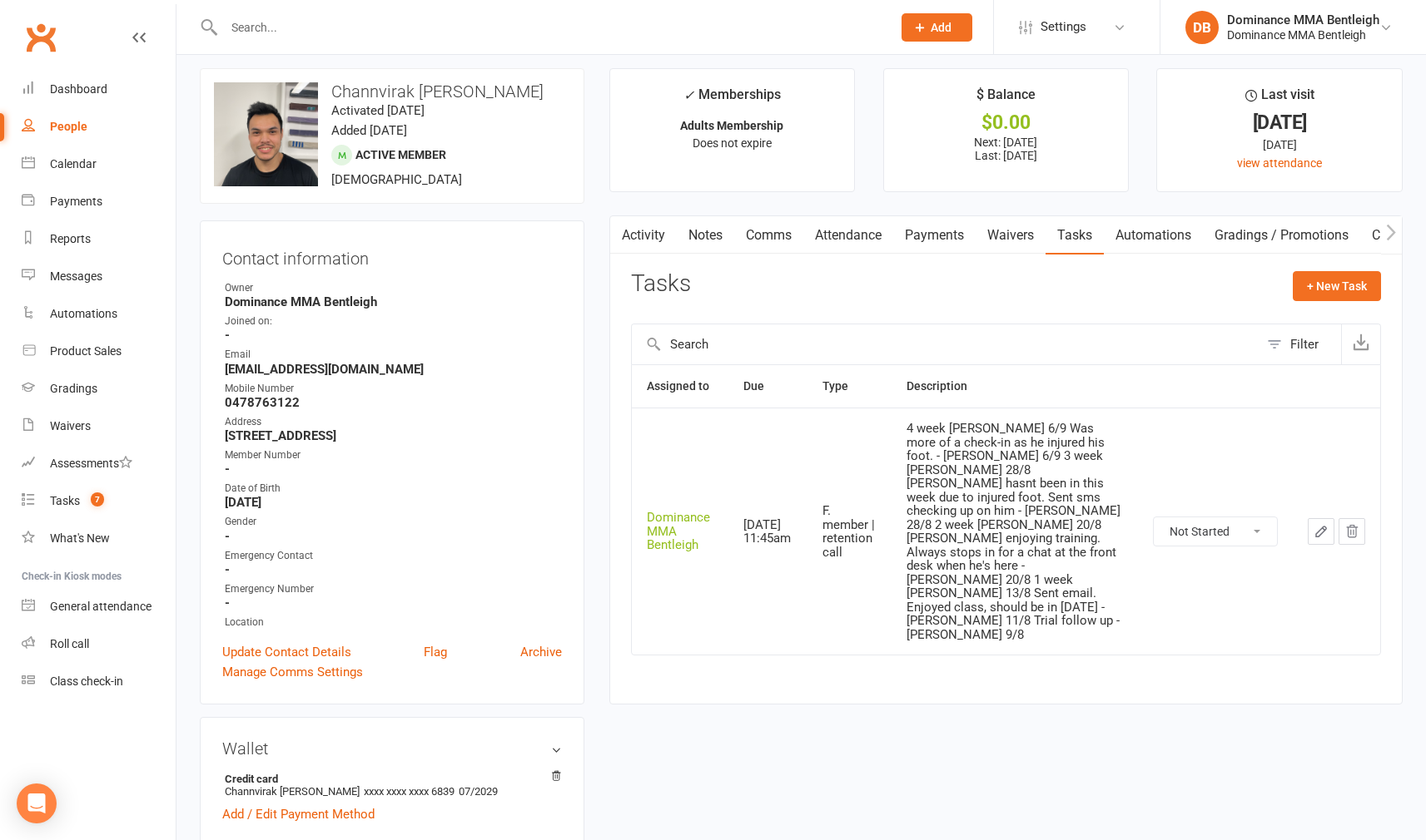
click at [1321, 506] on td at bounding box center [1336, 531] width 88 height 247
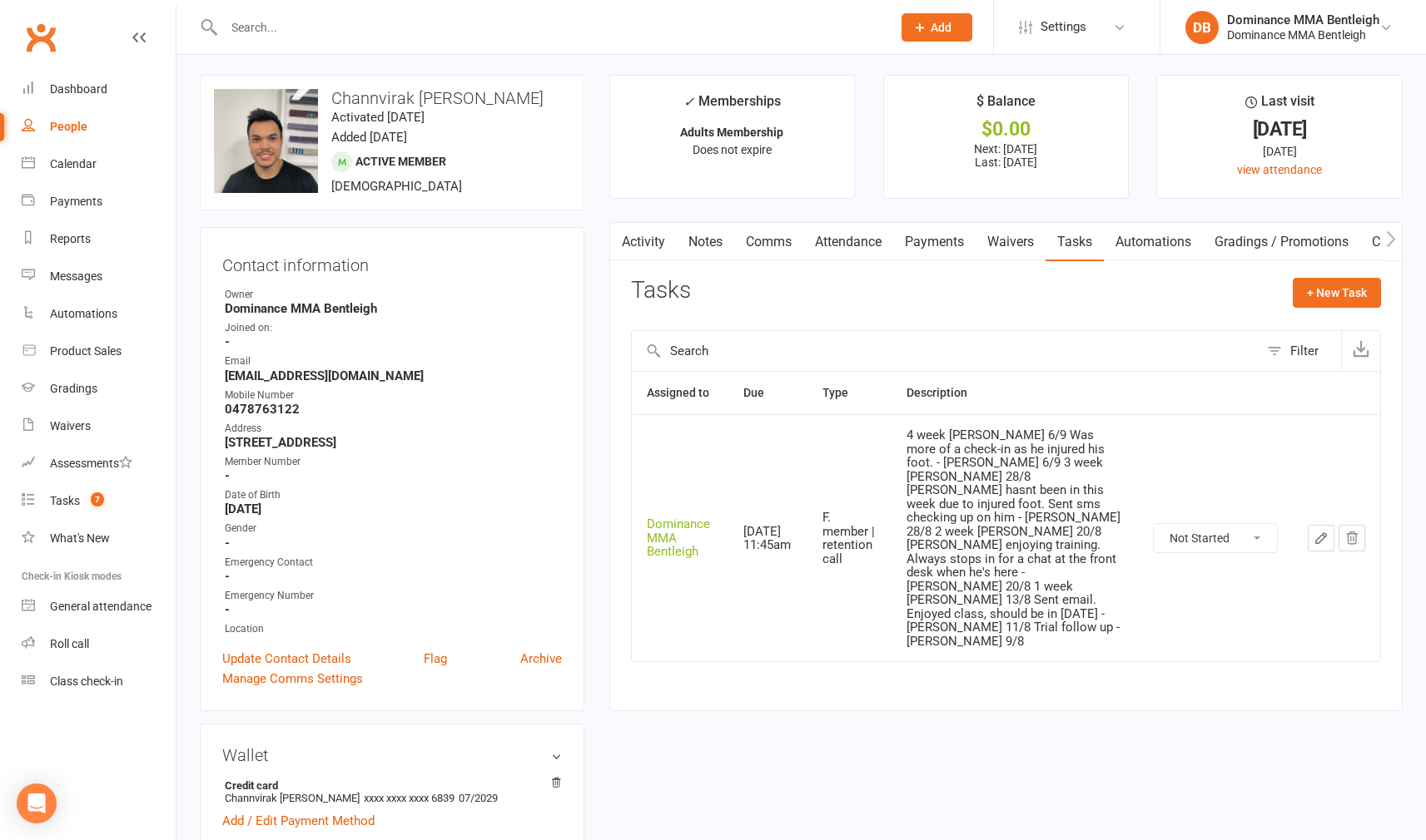
click at [1329, 525] on button "button" at bounding box center [1321, 538] width 27 height 27
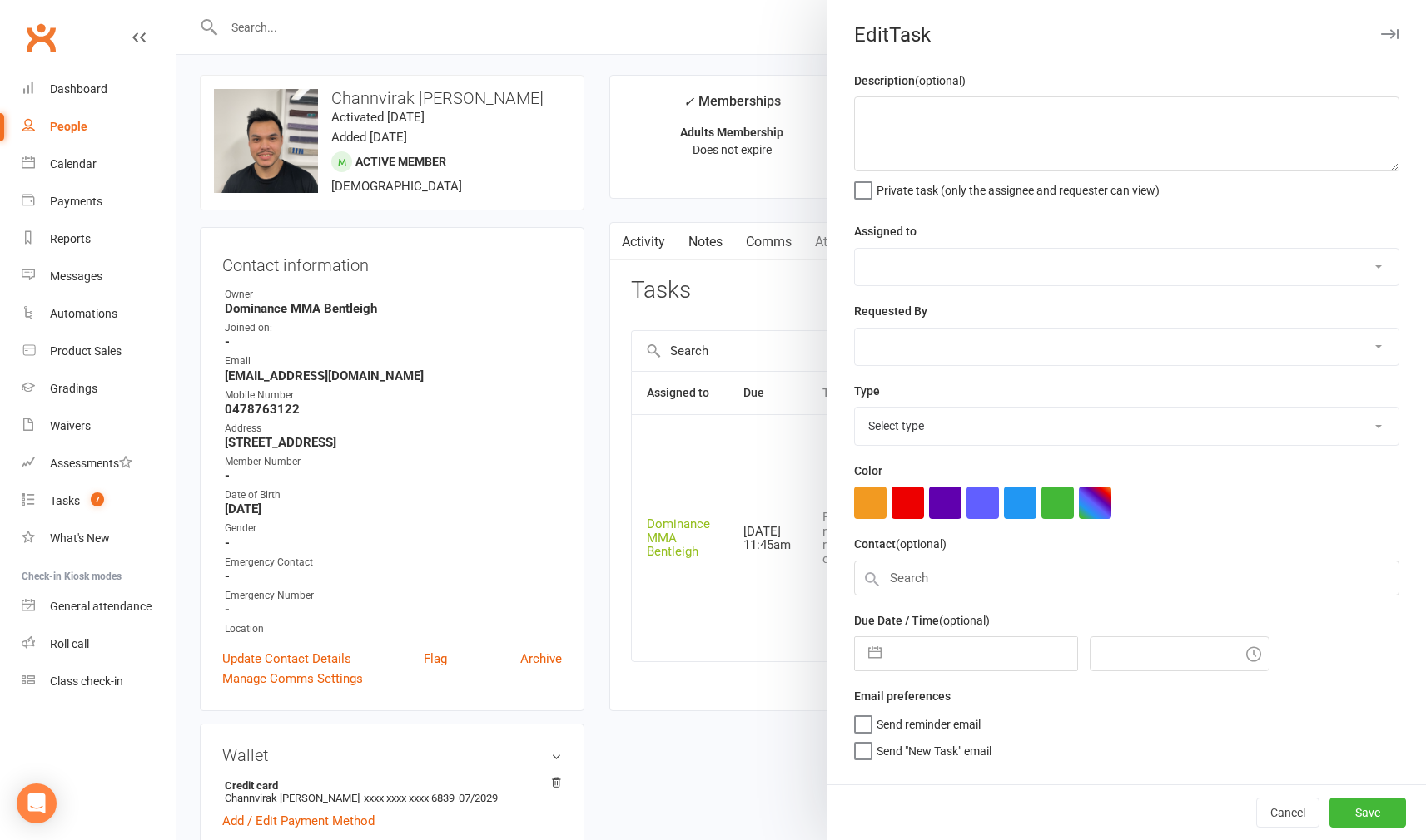
type textarea "4 week [PERSON_NAME] 6/9 Was more of a check-in as he injured his foot. - [PERS…"
select select "24839"
type input "[DATE]"
type input "11:45am"
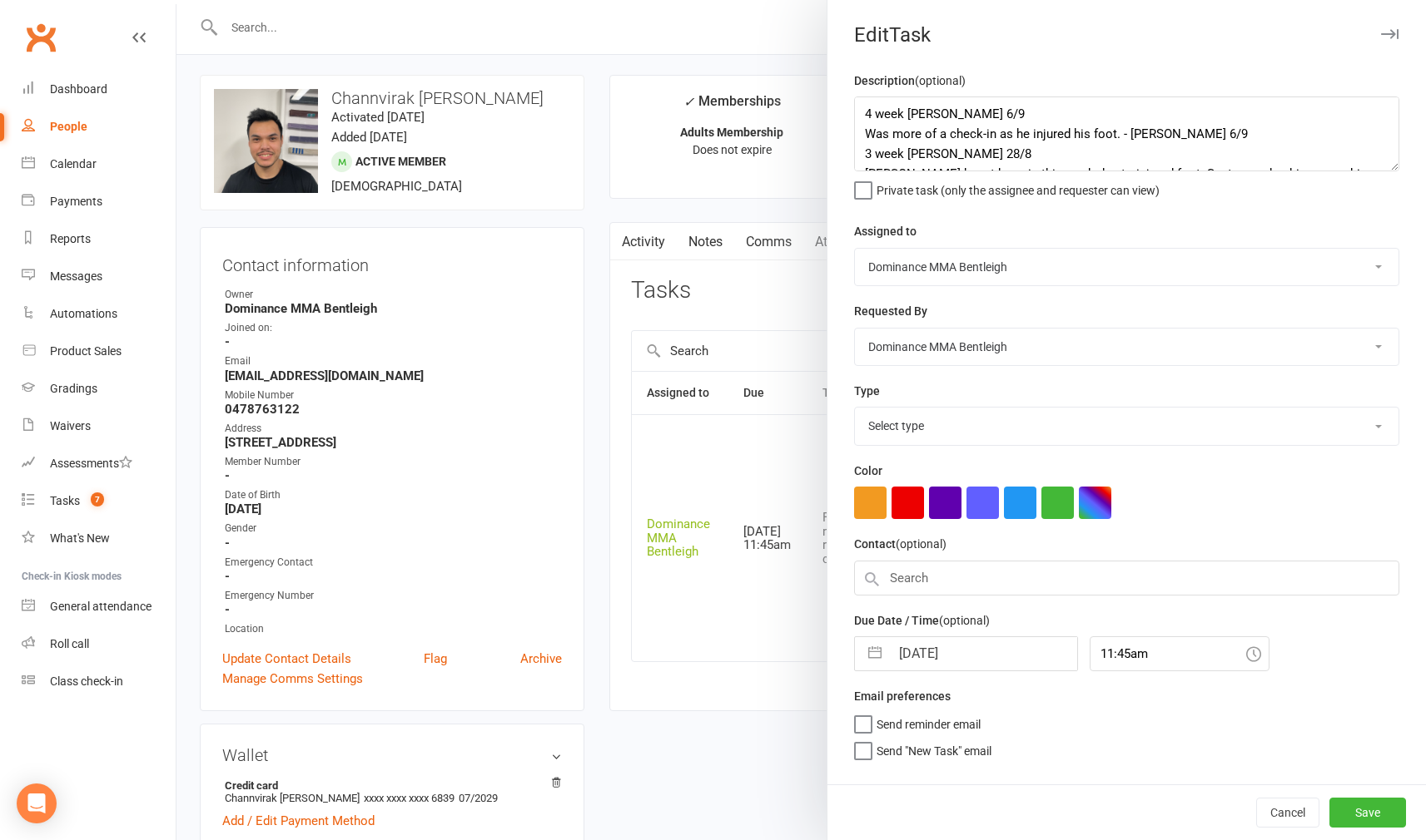
select select "13789"
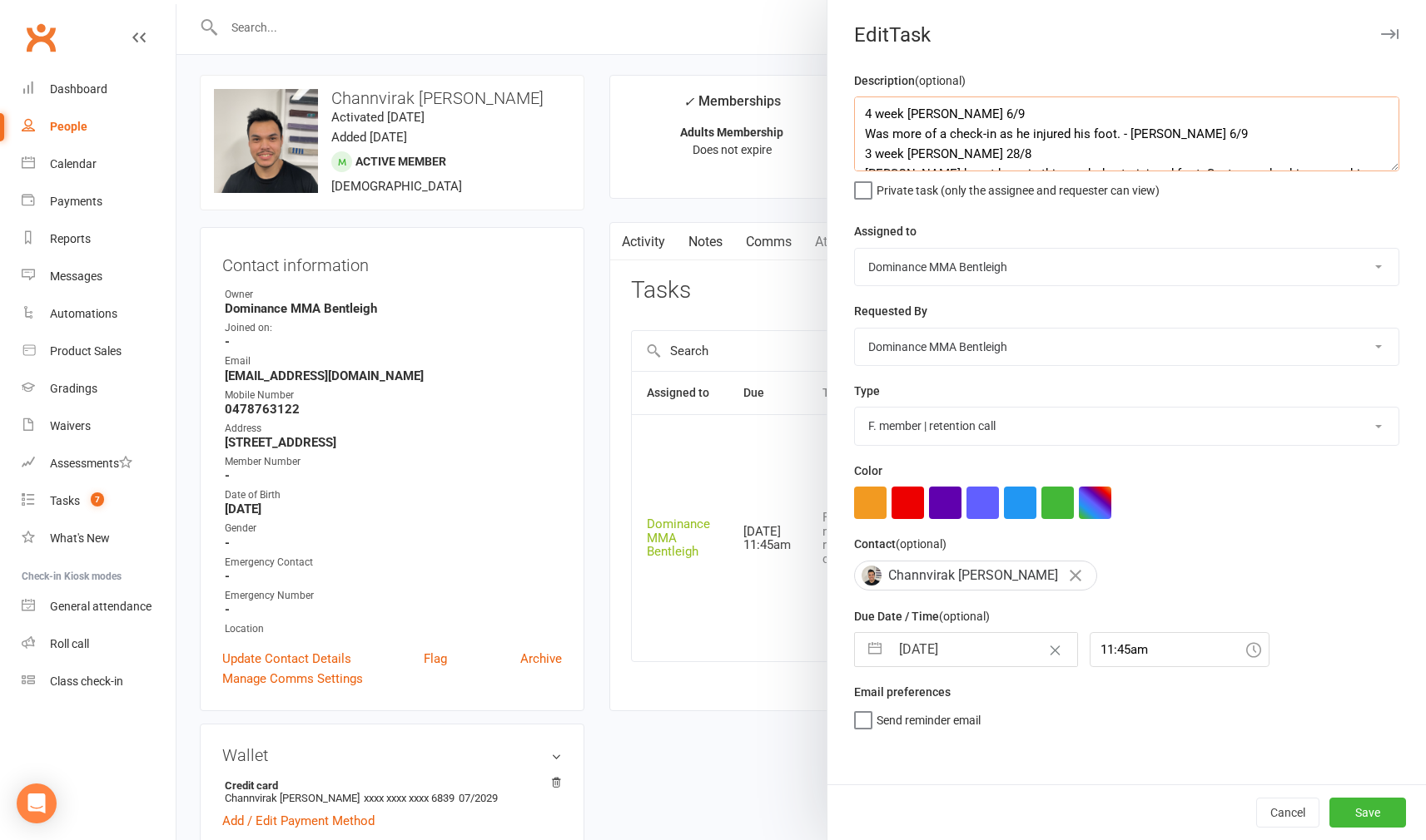
click at [860, 109] on textarea "4 week [PERSON_NAME] 6/9 Was more of a check-in as he injured his foot. - [PERS…" at bounding box center [1126, 134] width 545 height 75
click at [928, 96] on div "Description (optional) 4 week ret - Lily 6/9 Was more of a check-in as he injur…" at bounding box center [1126, 135] width 545 height 127
click at [940, 109] on textarea "4 week [PERSON_NAME] 6/9 Was more of a check-in as he injured his foot. - [PERS…" at bounding box center [1126, 134] width 545 height 75
type textarea "[PERSON_NAME] has been injured. [PERSON_NAME] tried reaching out to him to chec…"
click at [1000, 633] on input "[DATE]" at bounding box center [983, 650] width 188 height 34
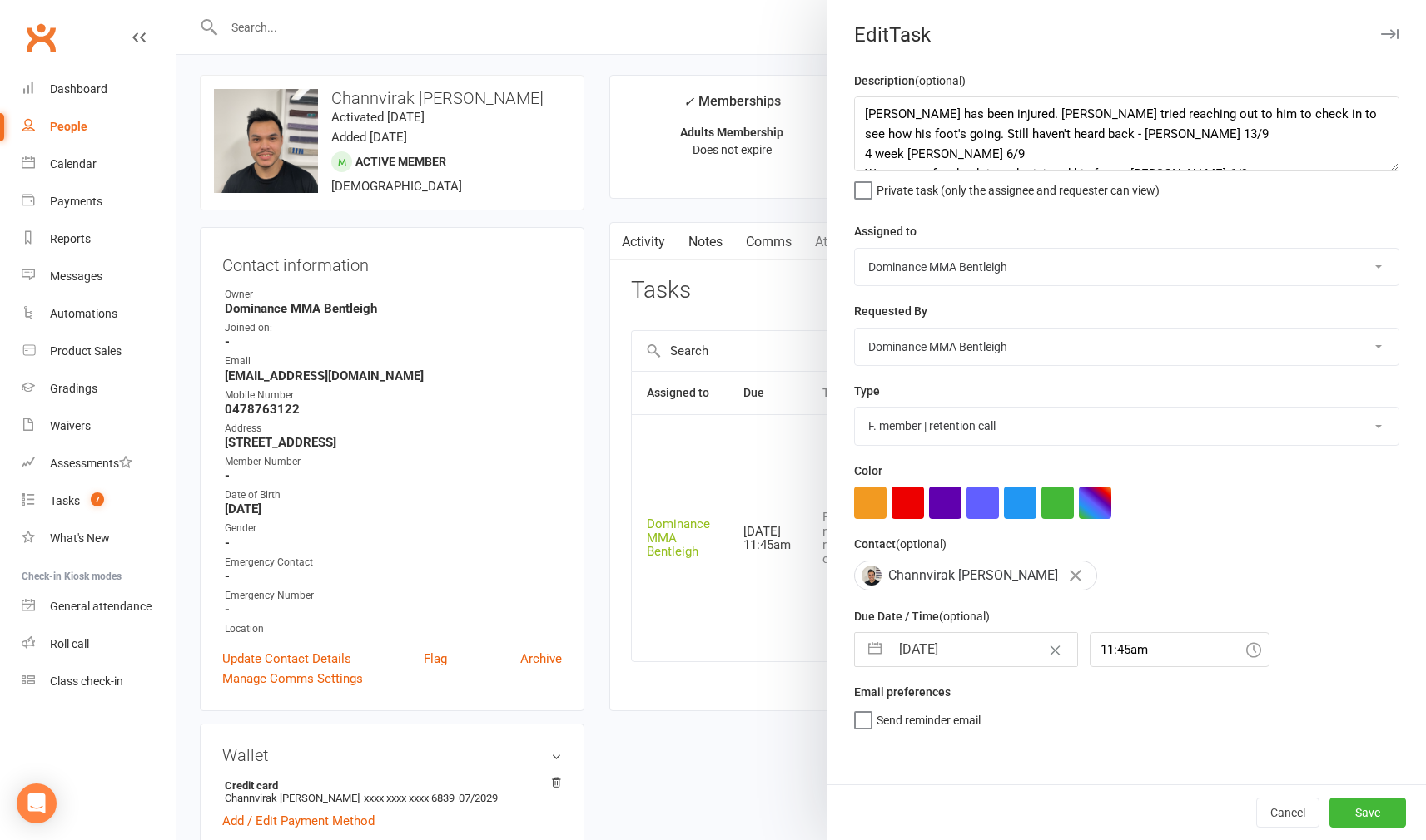
select select "7"
select select "2025"
select select "8"
select select "2025"
select select "9"
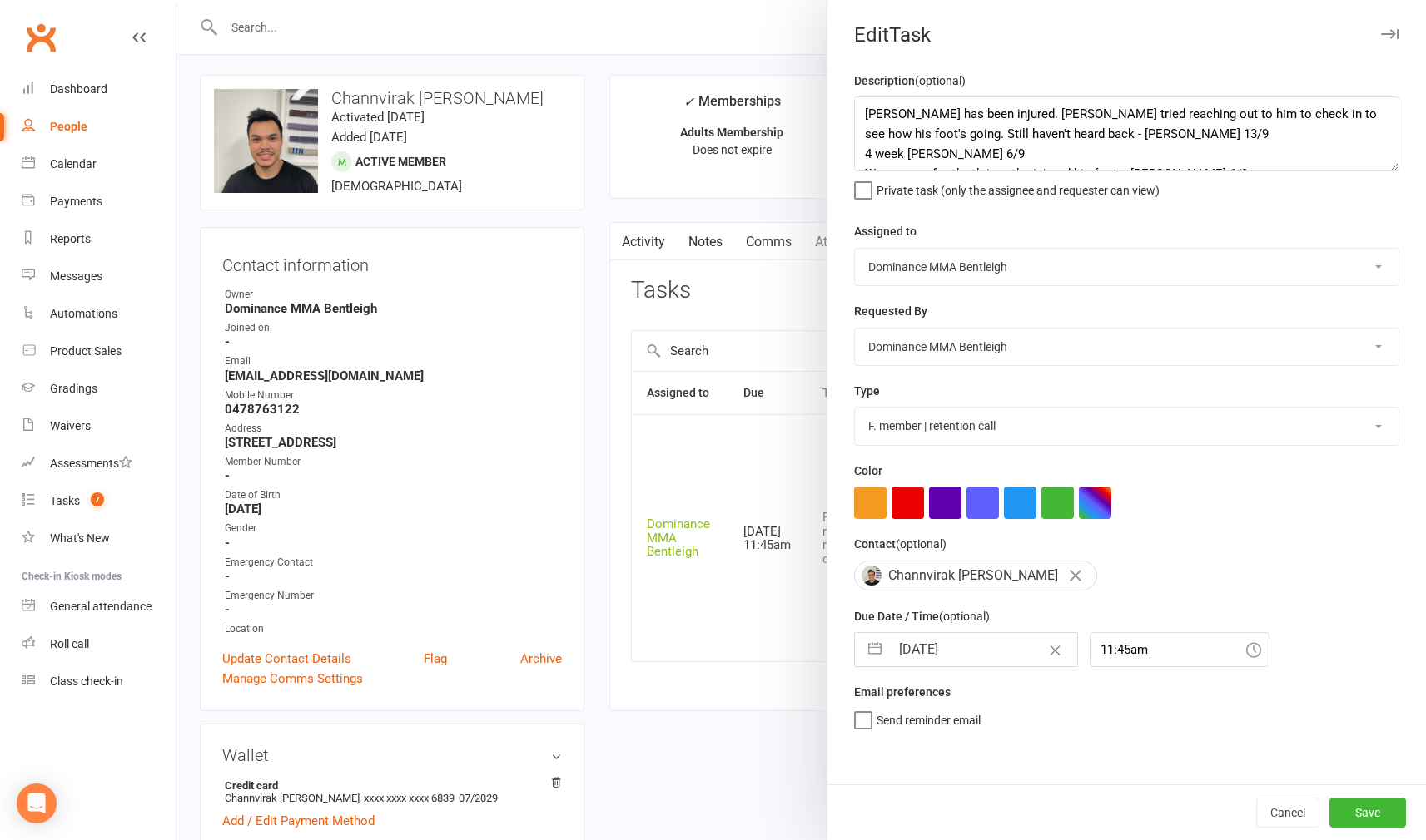
select select "2025"
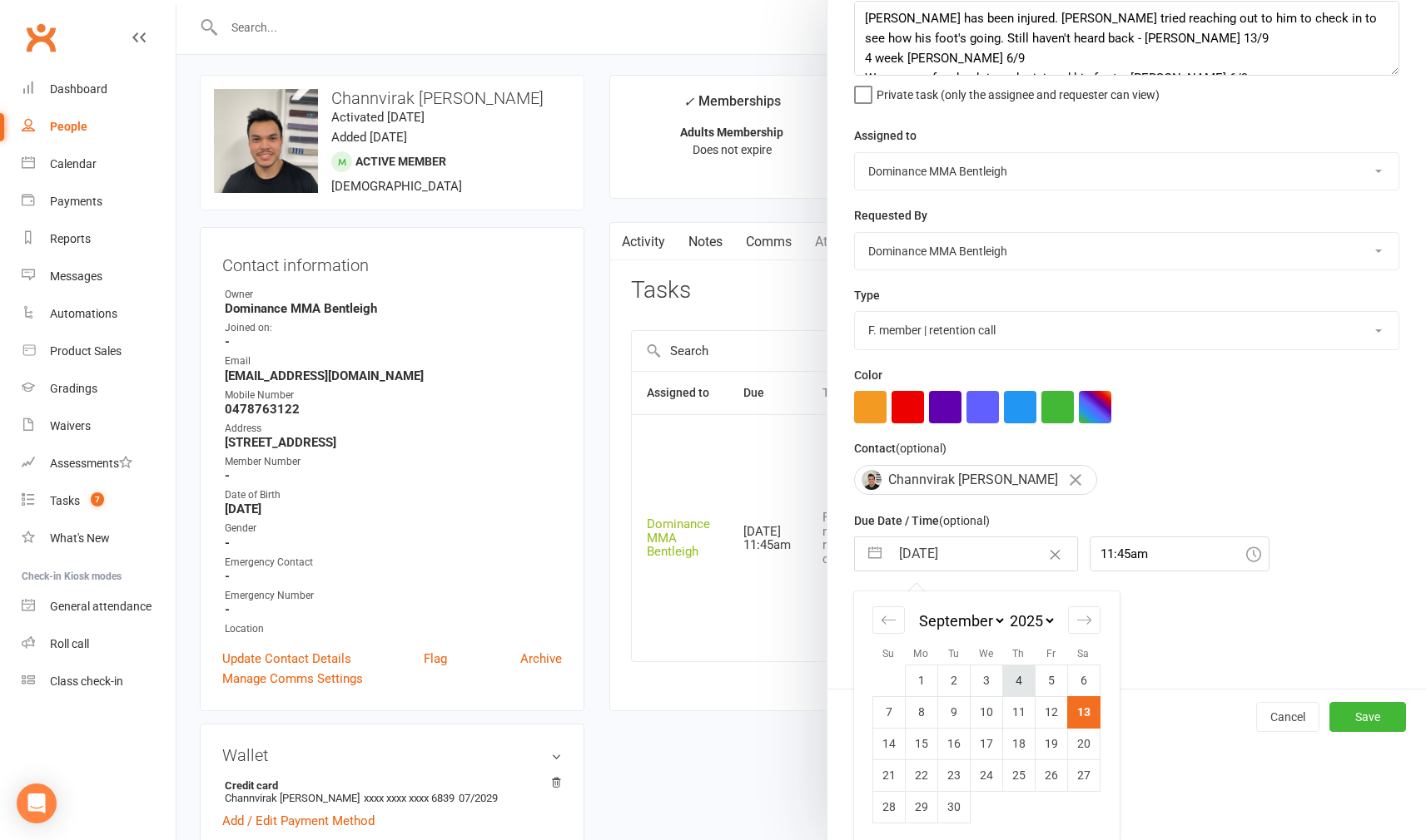
scroll to position [95, 0]
click at [958, 740] on td "16" at bounding box center [954, 744] width 33 height 32
type input "[DATE]"
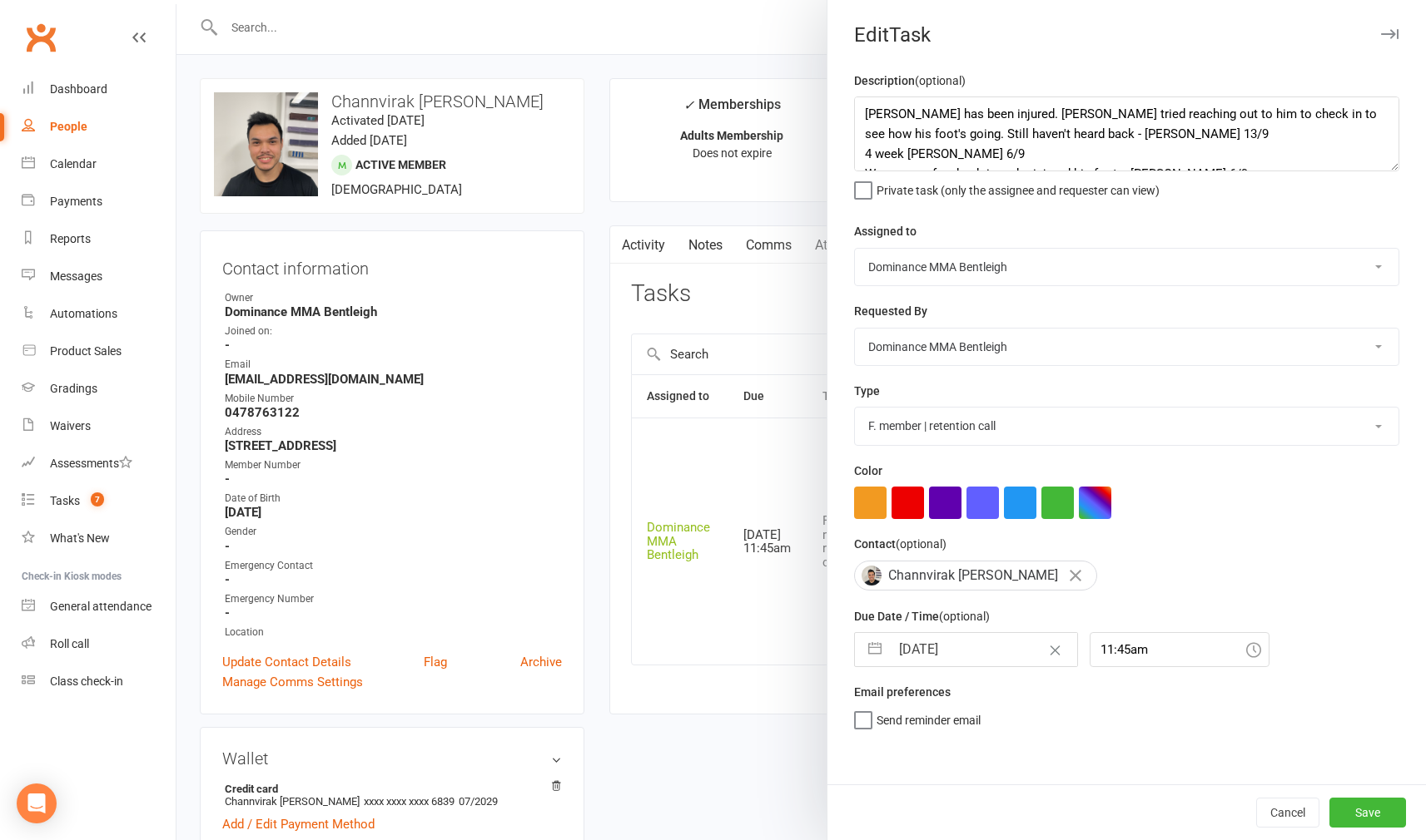
scroll to position [0, 0]
click at [1386, 813] on button "Save" at bounding box center [1368, 812] width 77 height 30
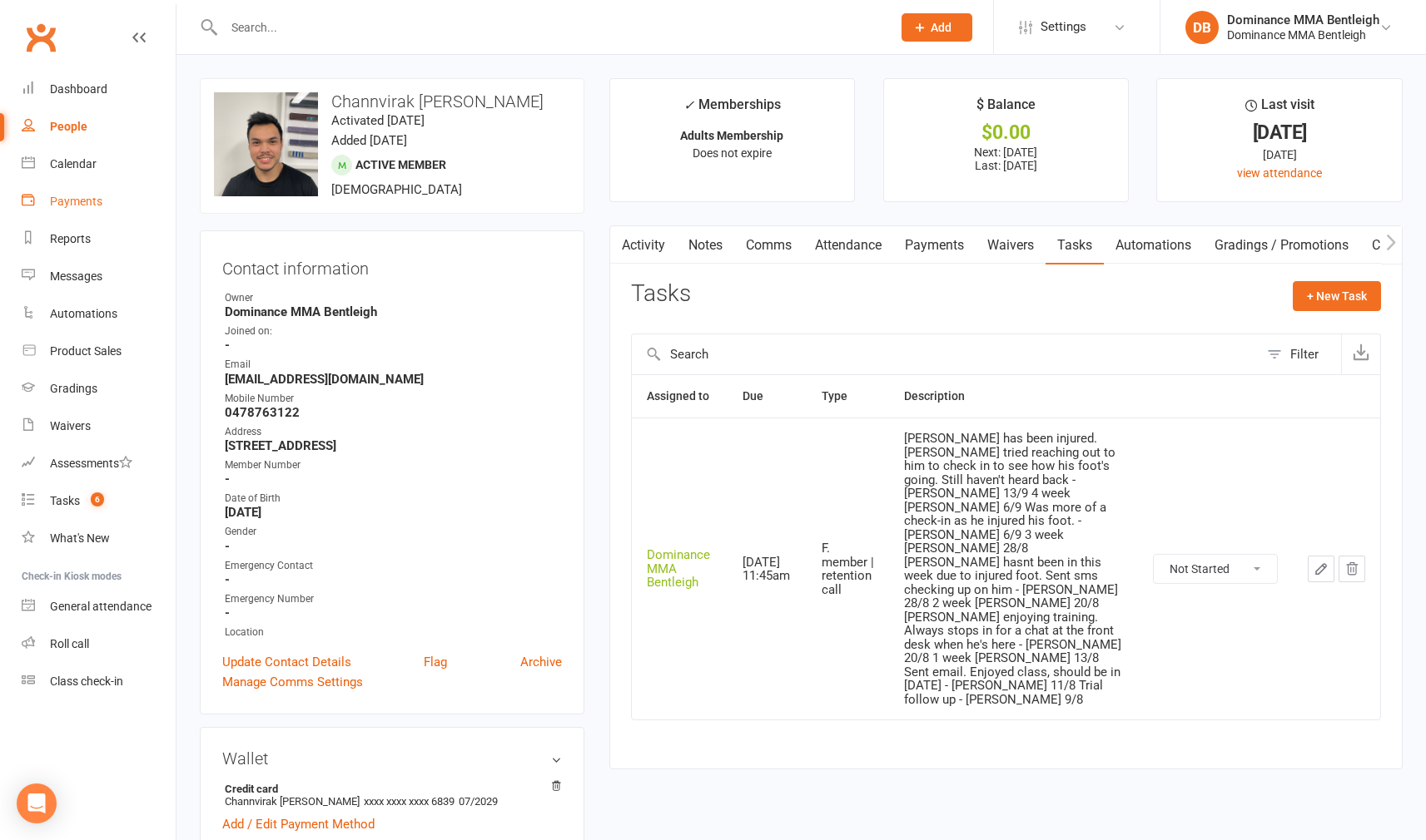
click at [89, 199] on div "Payments" at bounding box center [76, 202] width 53 height 13
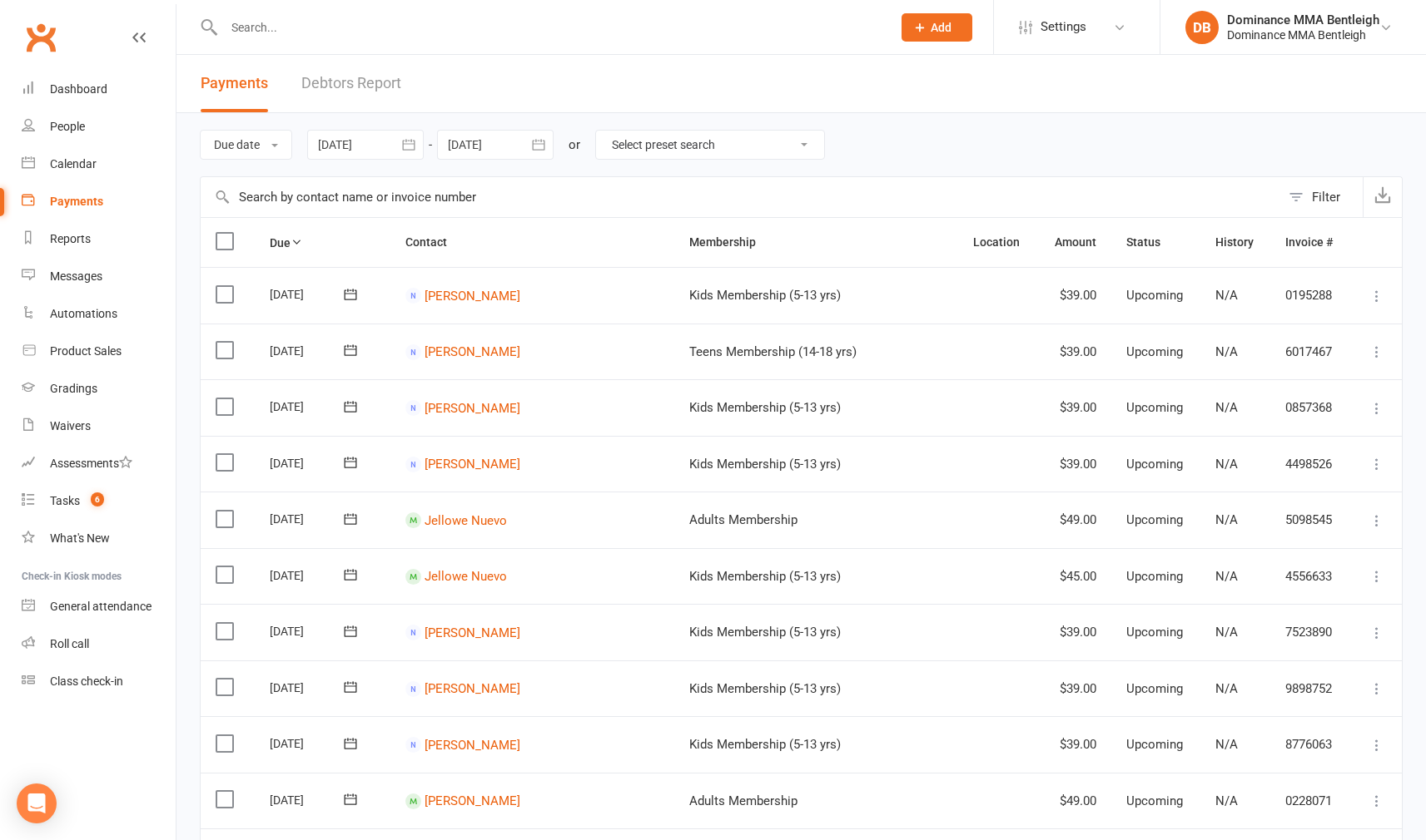
click at [406, 98] on div "Payments Debtors Report" at bounding box center [301, 84] width 249 height 58
click at [384, 89] on link "Debtors Report" at bounding box center [351, 84] width 100 height 58
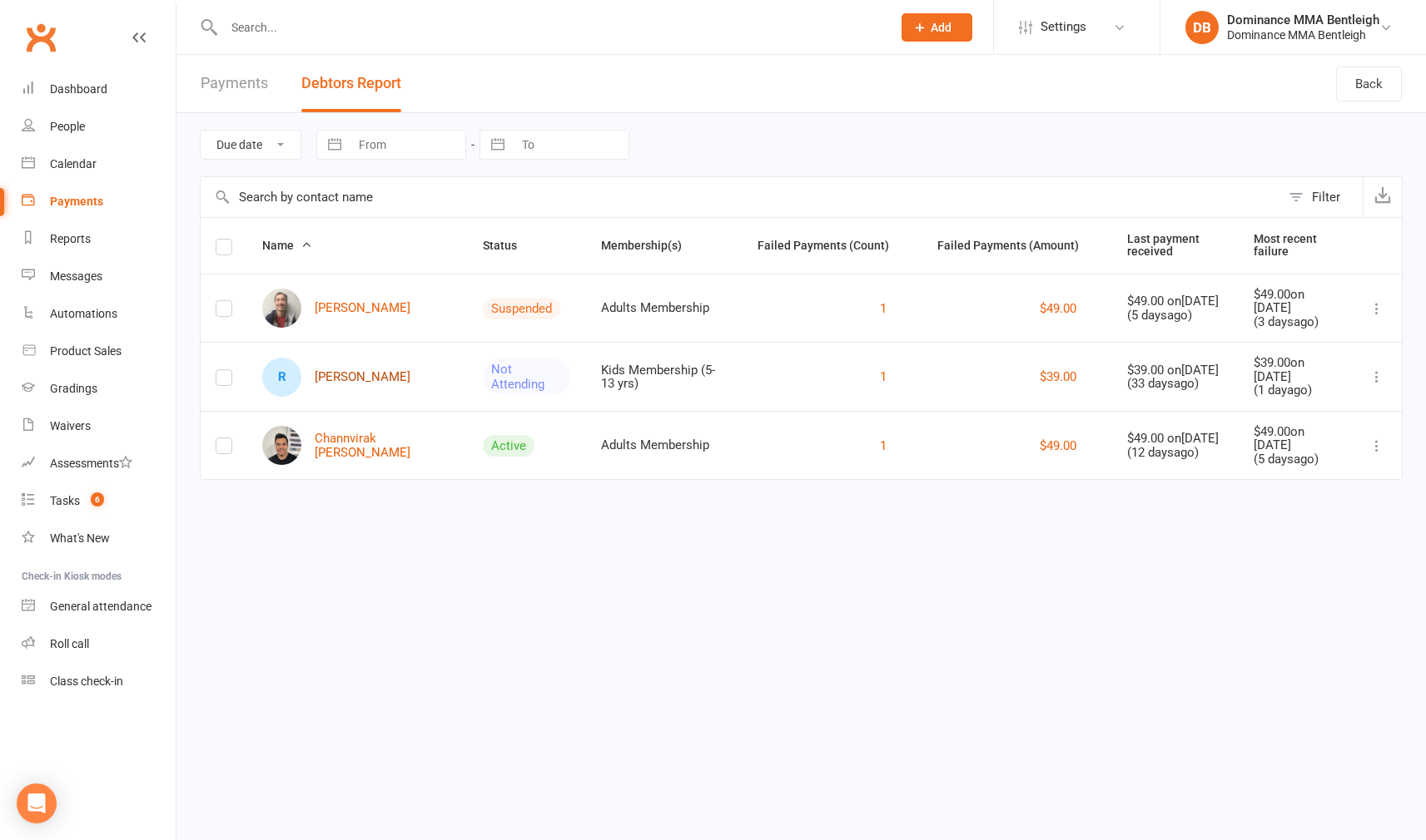
click at [370, 382] on link "R [PERSON_NAME]" at bounding box center [337, 377] width 148 height 39
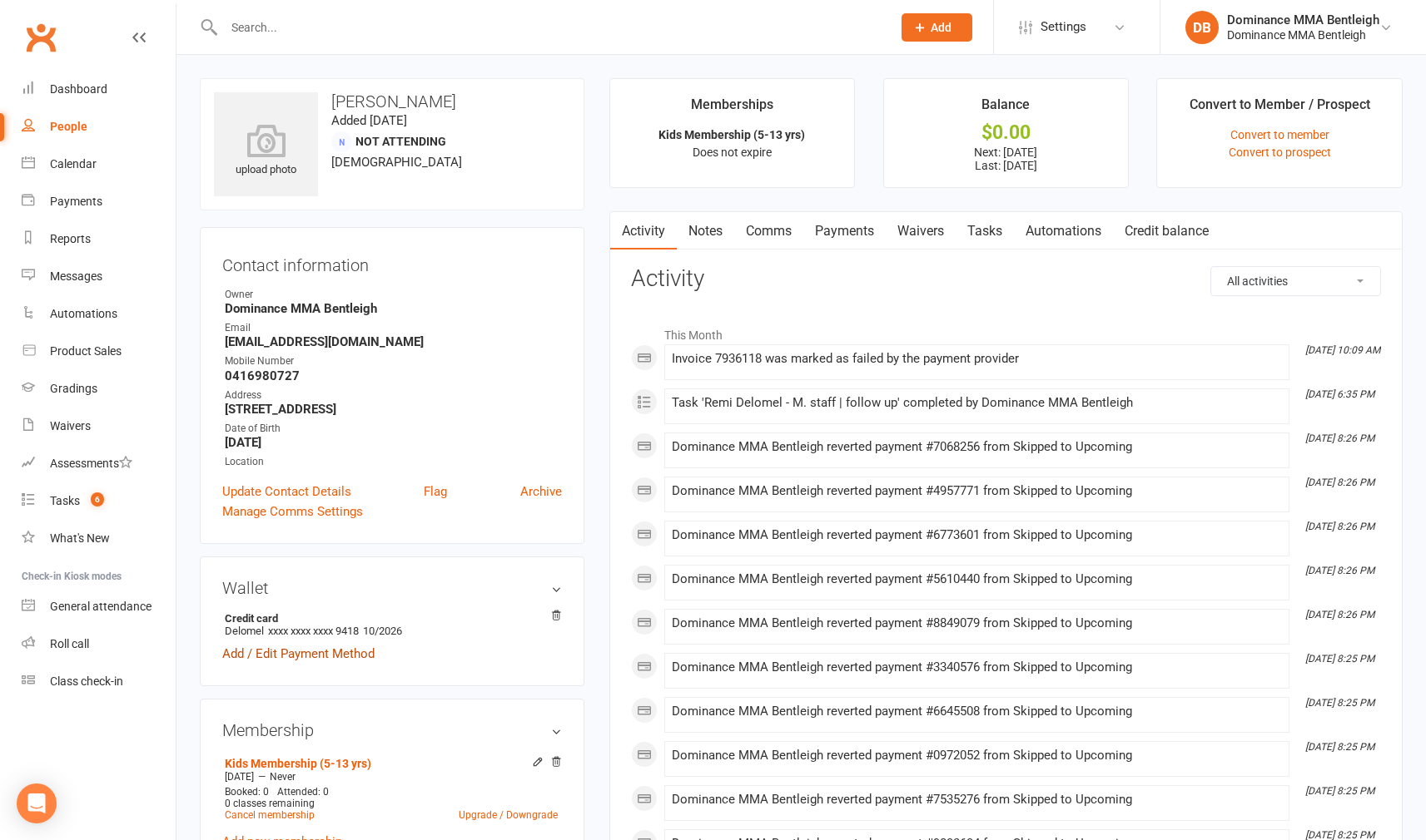
click at [266, 660] on link "Add / Edit Payment Method" at bounding box center [298, 654] width 152 height 20
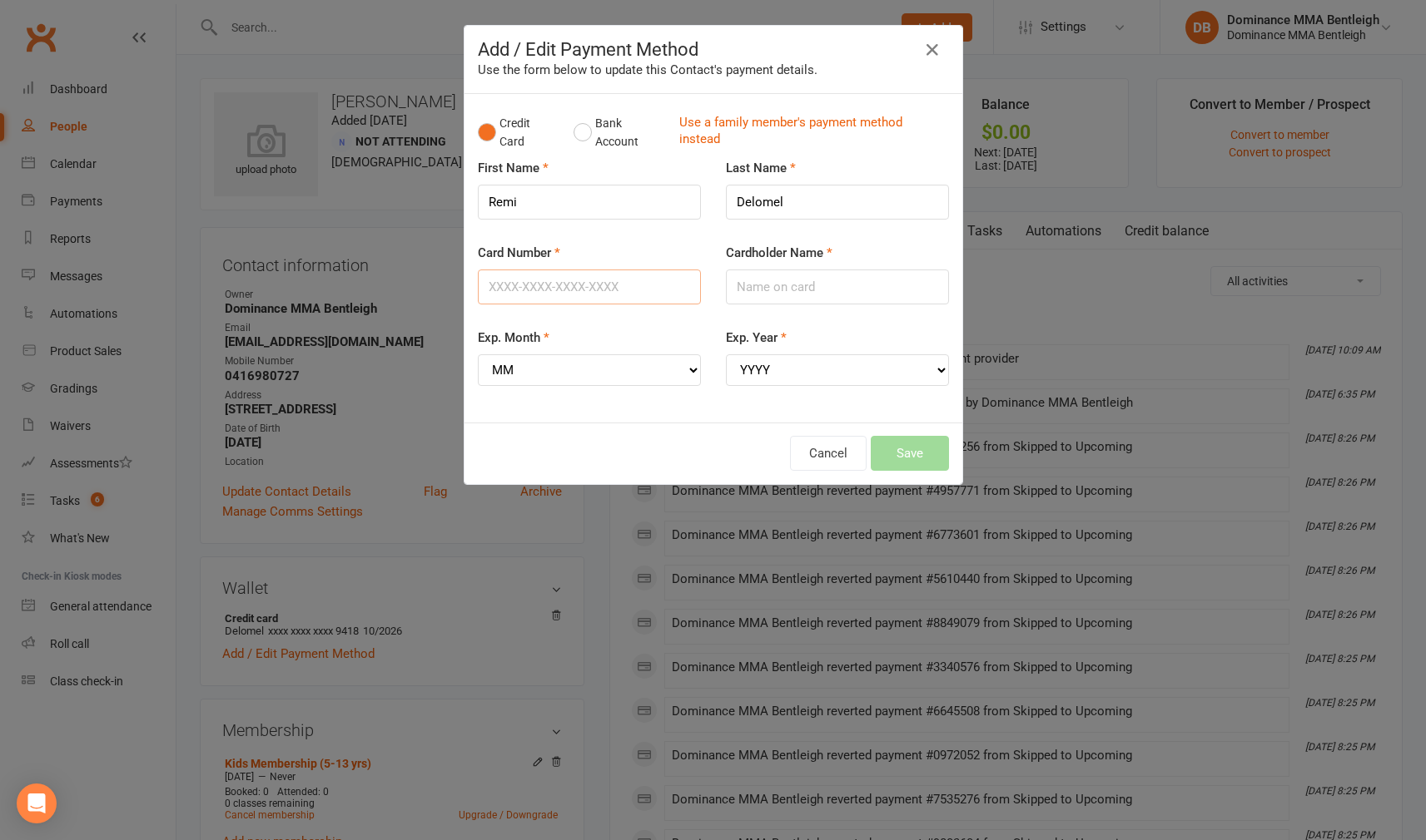
click at [665, 294] on input "Card Number" at bounding box center [589, 286] width 223 height 35
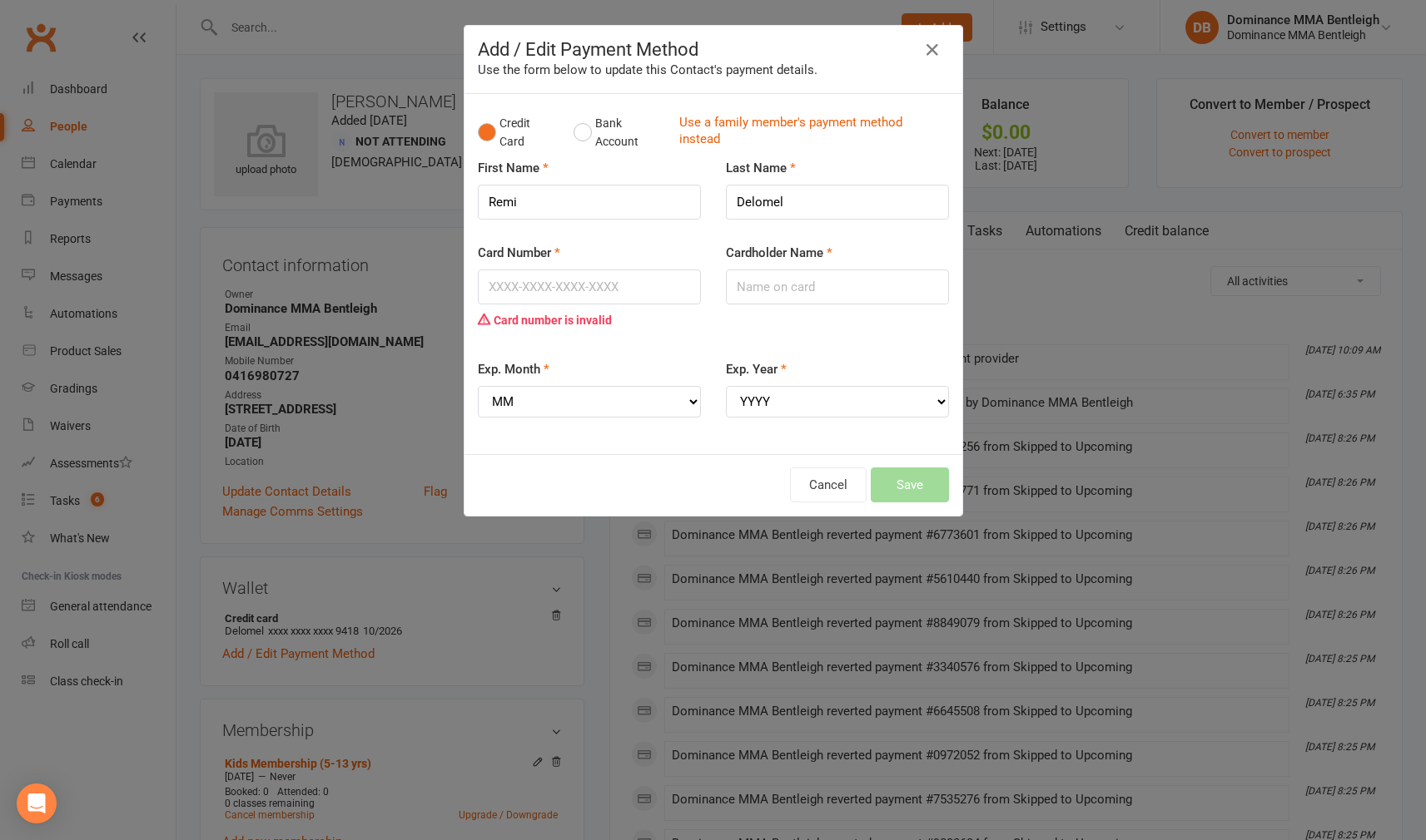
click at [856, 455] on div "Cancel Save" at bounding box center [713, 485] width 498 height 62
click at [815, 477] on button "Cancel" at bounding box center [829, 485] width 77 height 35
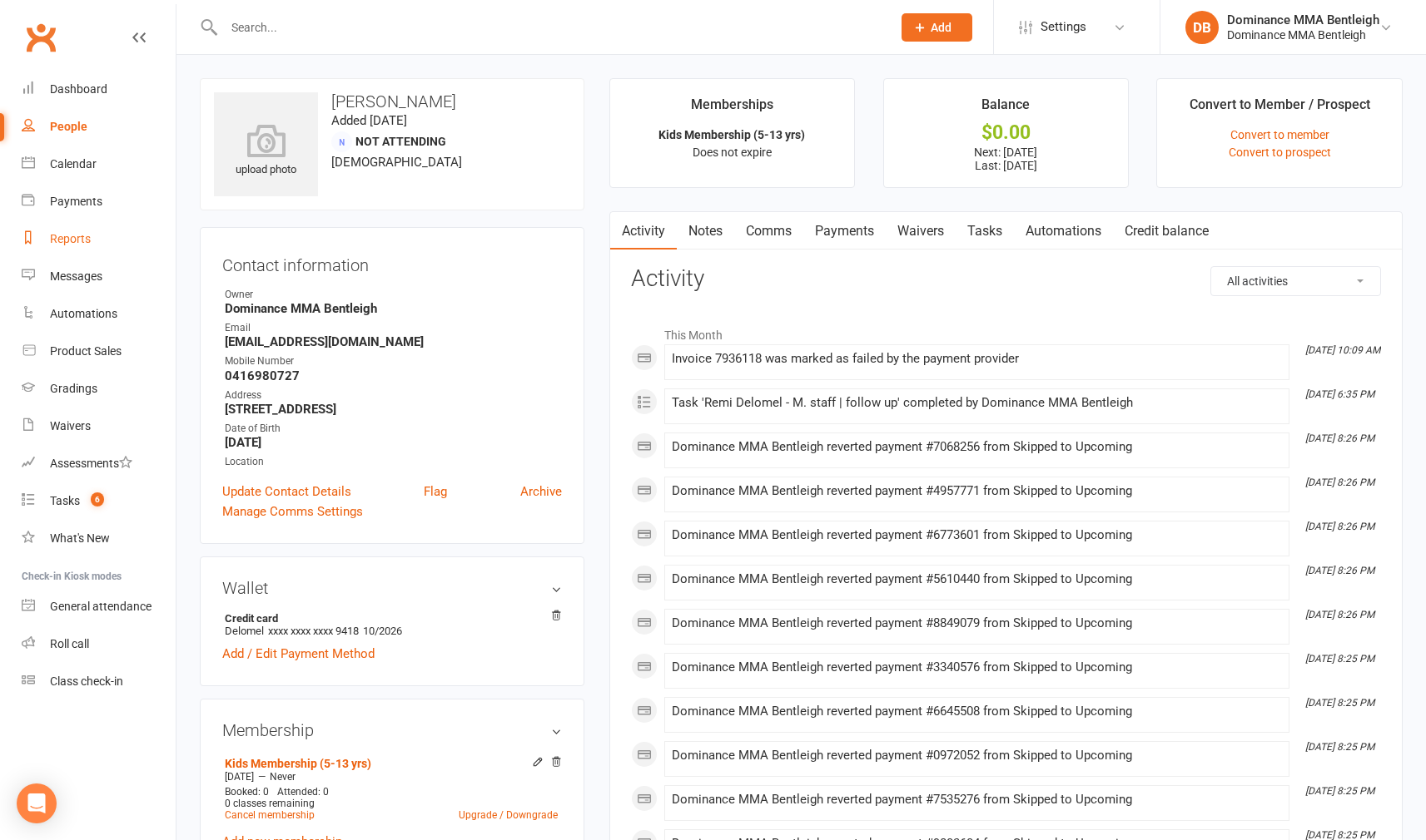
click at [82, 237] on div "Reports" at bounding box center [70, 239] width 40 height 13
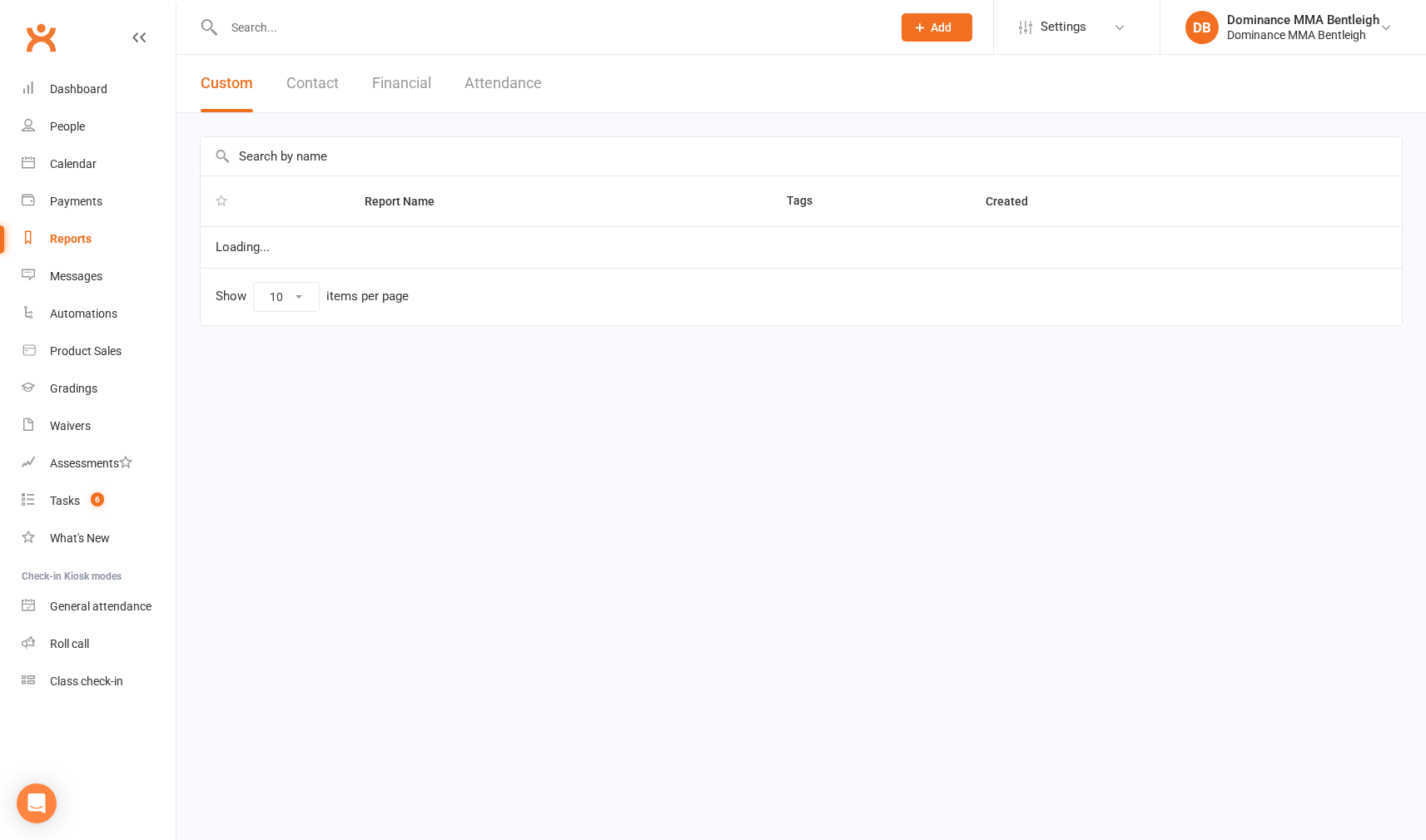
select select "100"
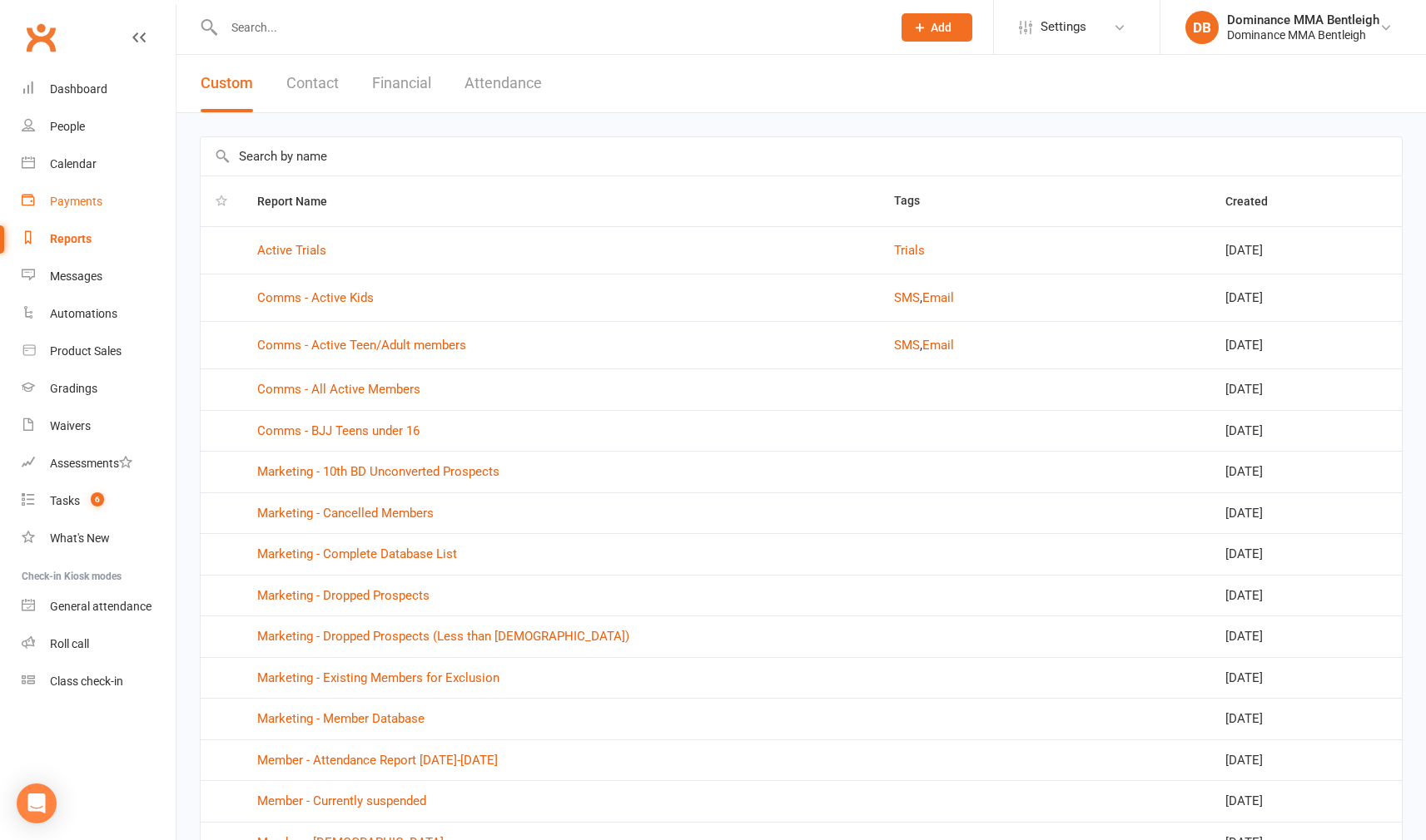
click at [44, 197] on link "Payments" at bounding box center [99, 201] width 154 height 37
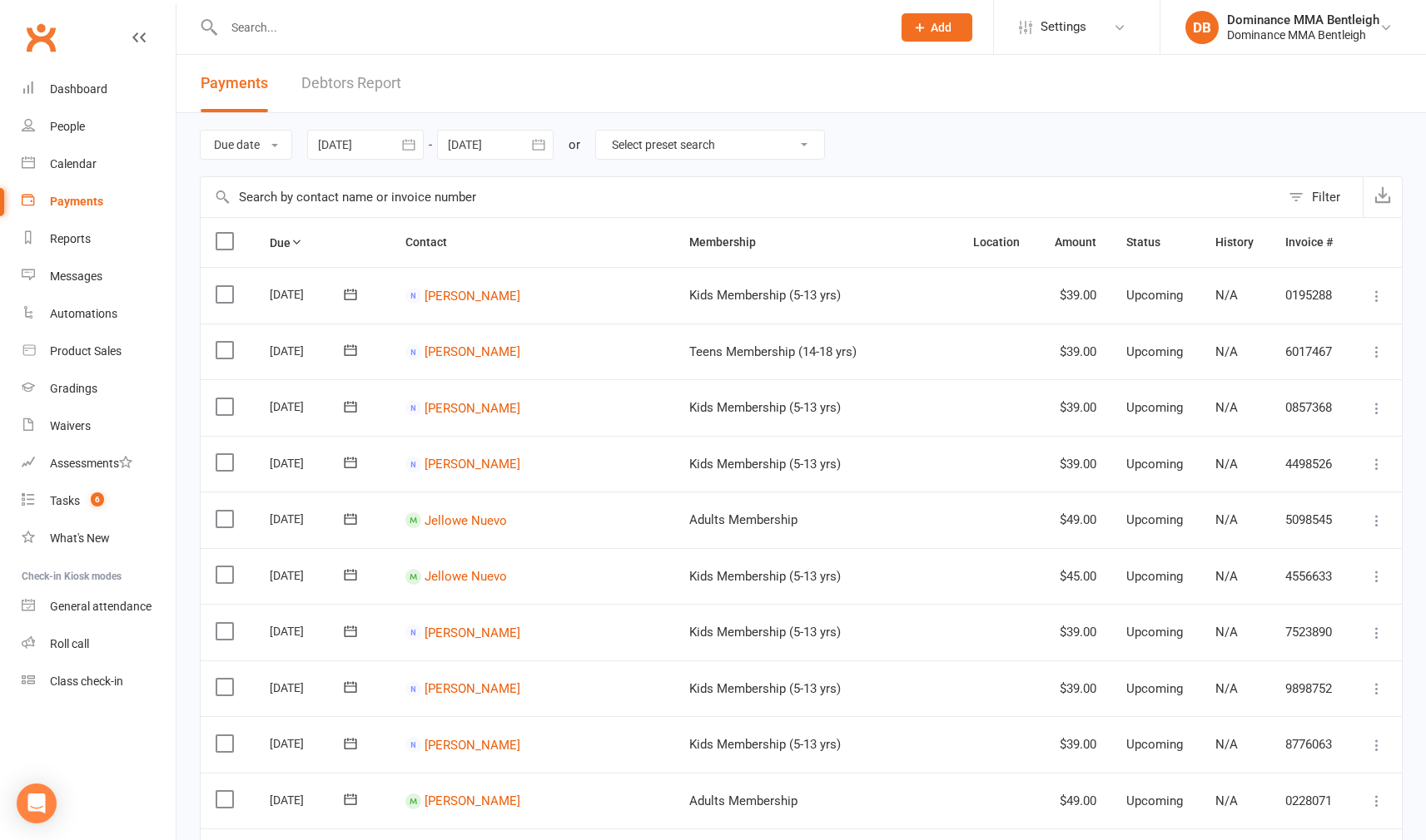
click at [386, 76] on link "Debtors Report" at bounding box center [351, 84] width 100 height 58
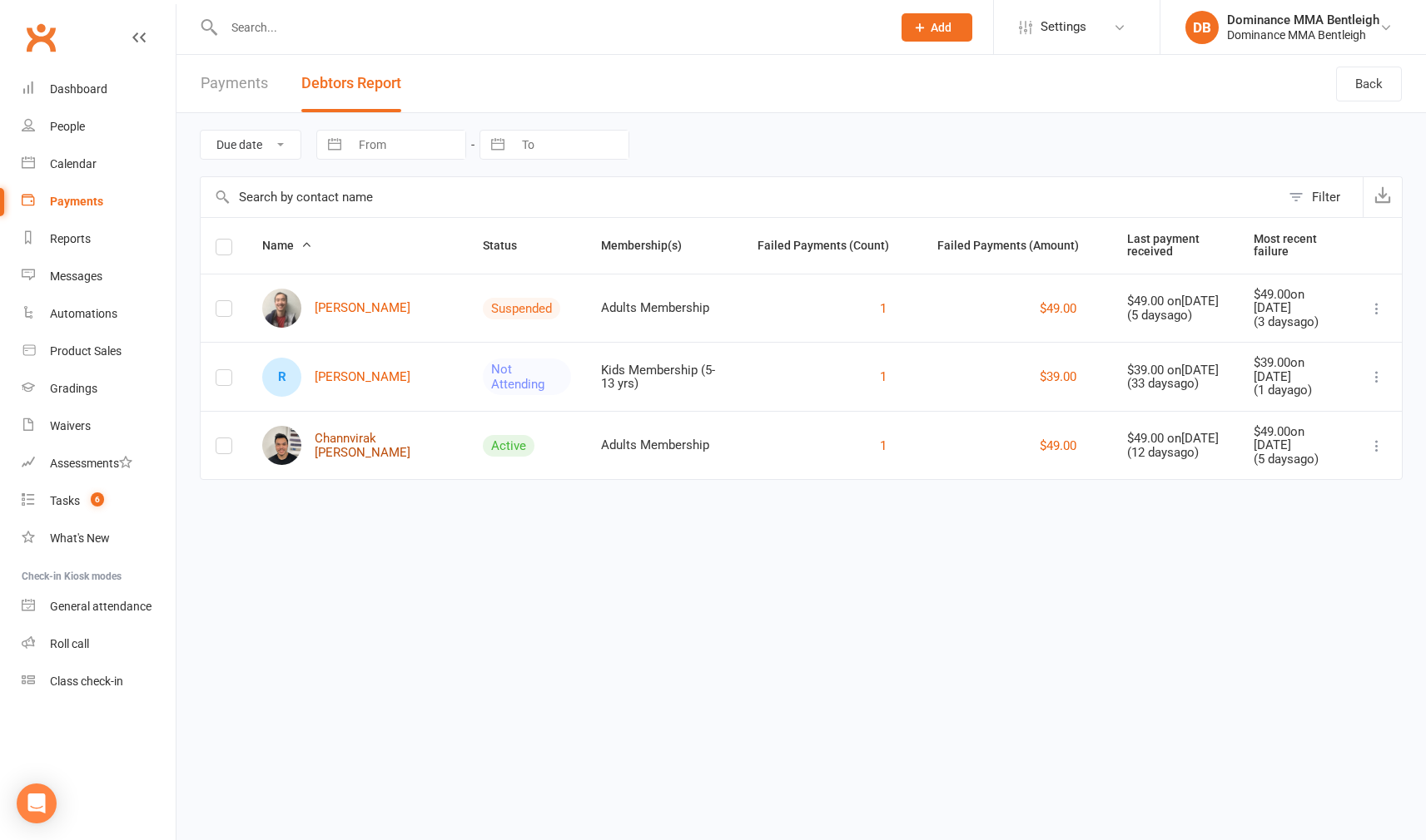
click at [363, 442] on link "Channvirak [PERSON_NAME]" at bounding box center [358, 445] width 190 height 39
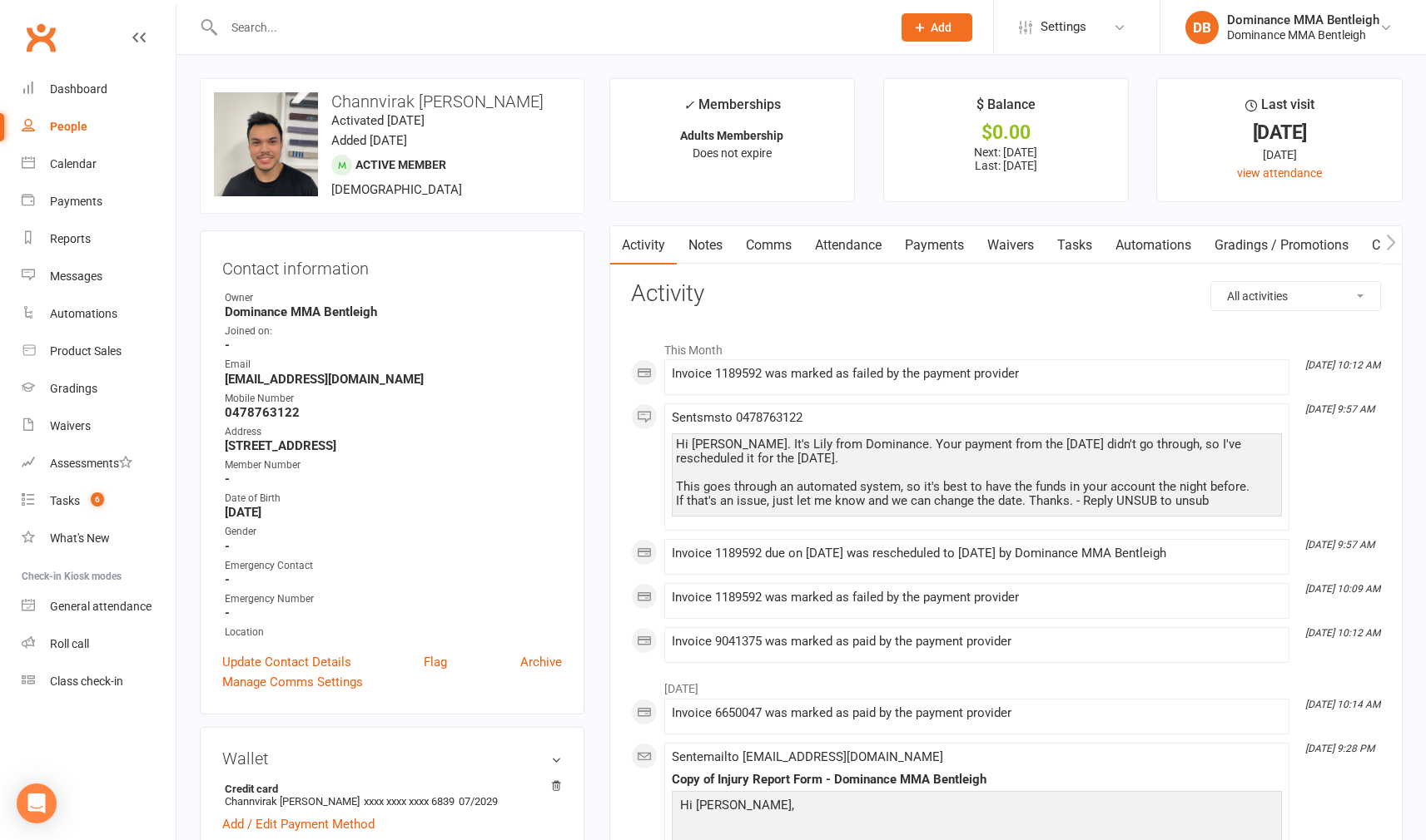
click at [922, 252] on link "Payments" at bounding box center [935, 245] width 83 height 38
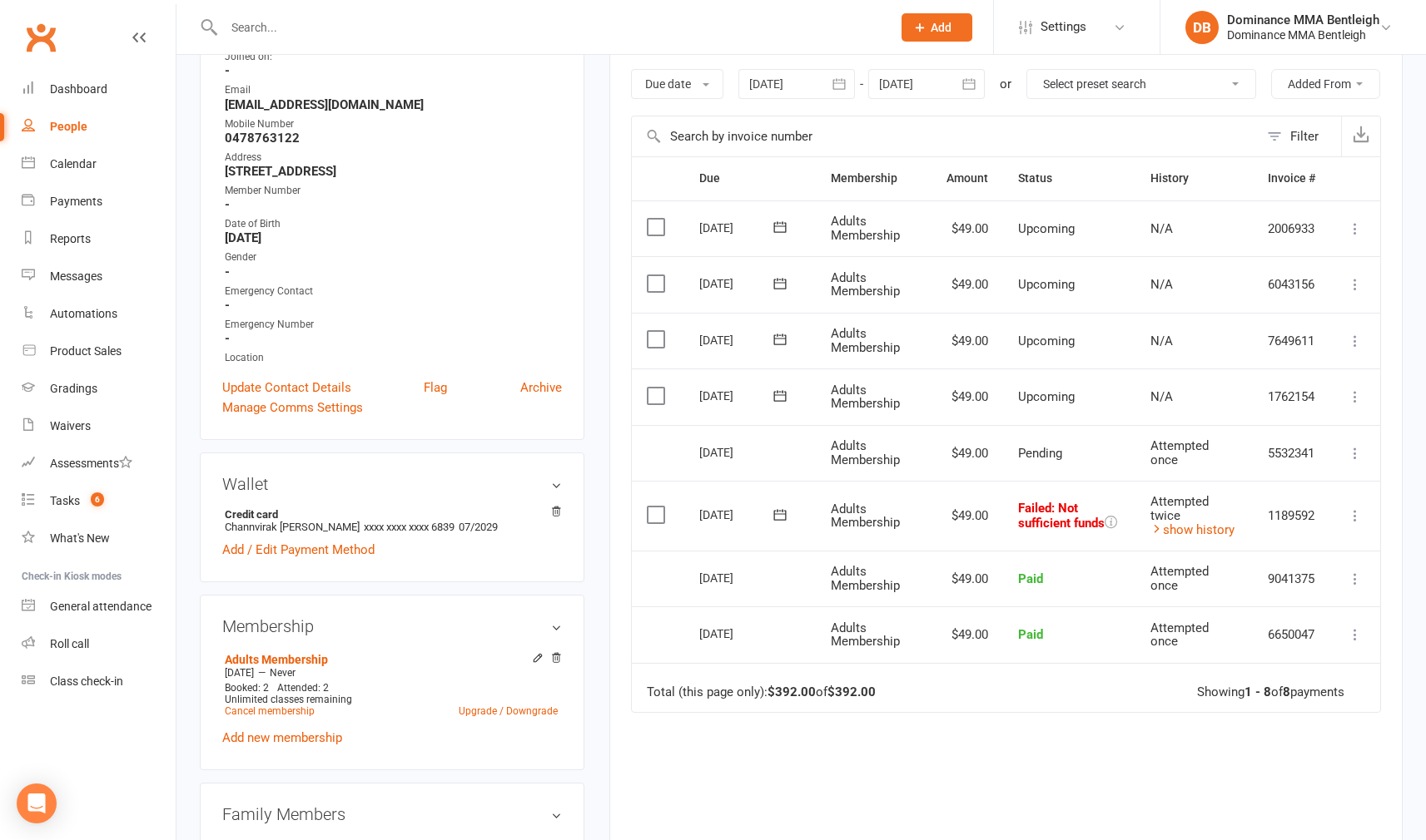
scroll to position [281, 0]
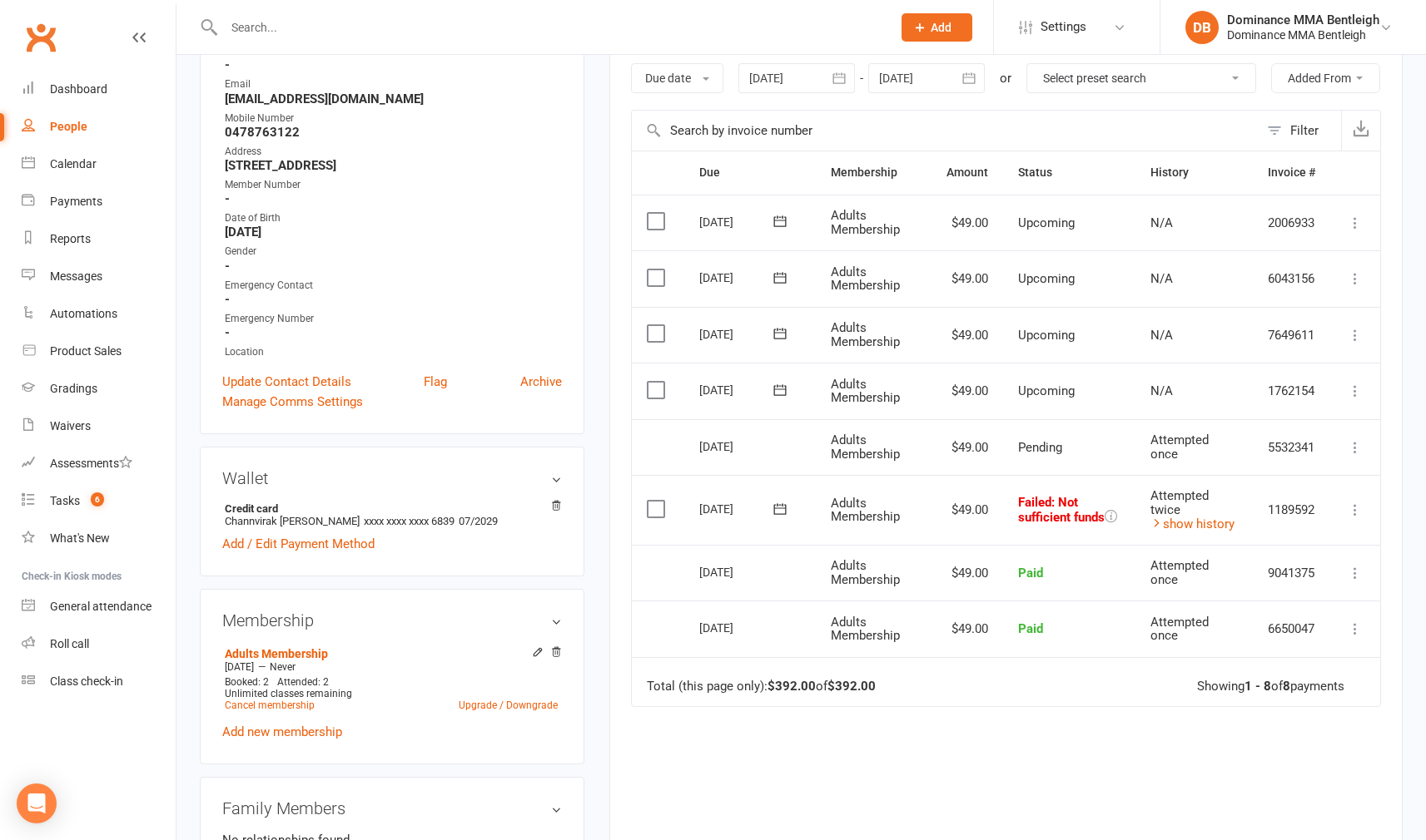
click at [646, 545] on td "Select this" at bounding box center [658, 509] width 53 height 70
click at [650, 517] on label at bounding box center [658, 508] width 22 height 16
click at [650, 501] on input "checkbox" at bounding box center [652, 501] width 11 height 0
click at [1381, 789] on button "Change status" at bounding box center [1337, 802] width 132 height 35
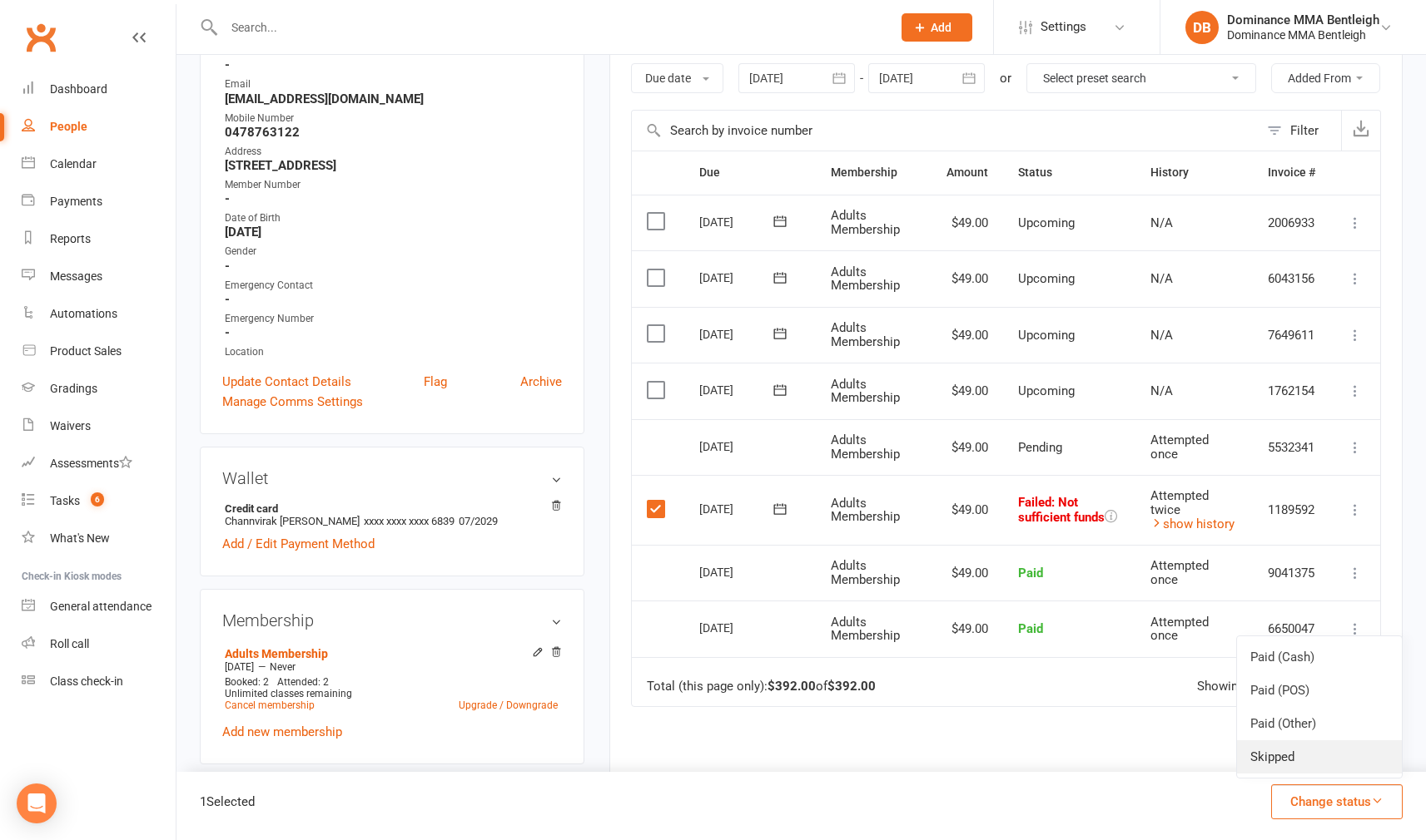
click at [1305, 754] on link "Skipped" at bounding box center [1318, 756] width 164 height 34
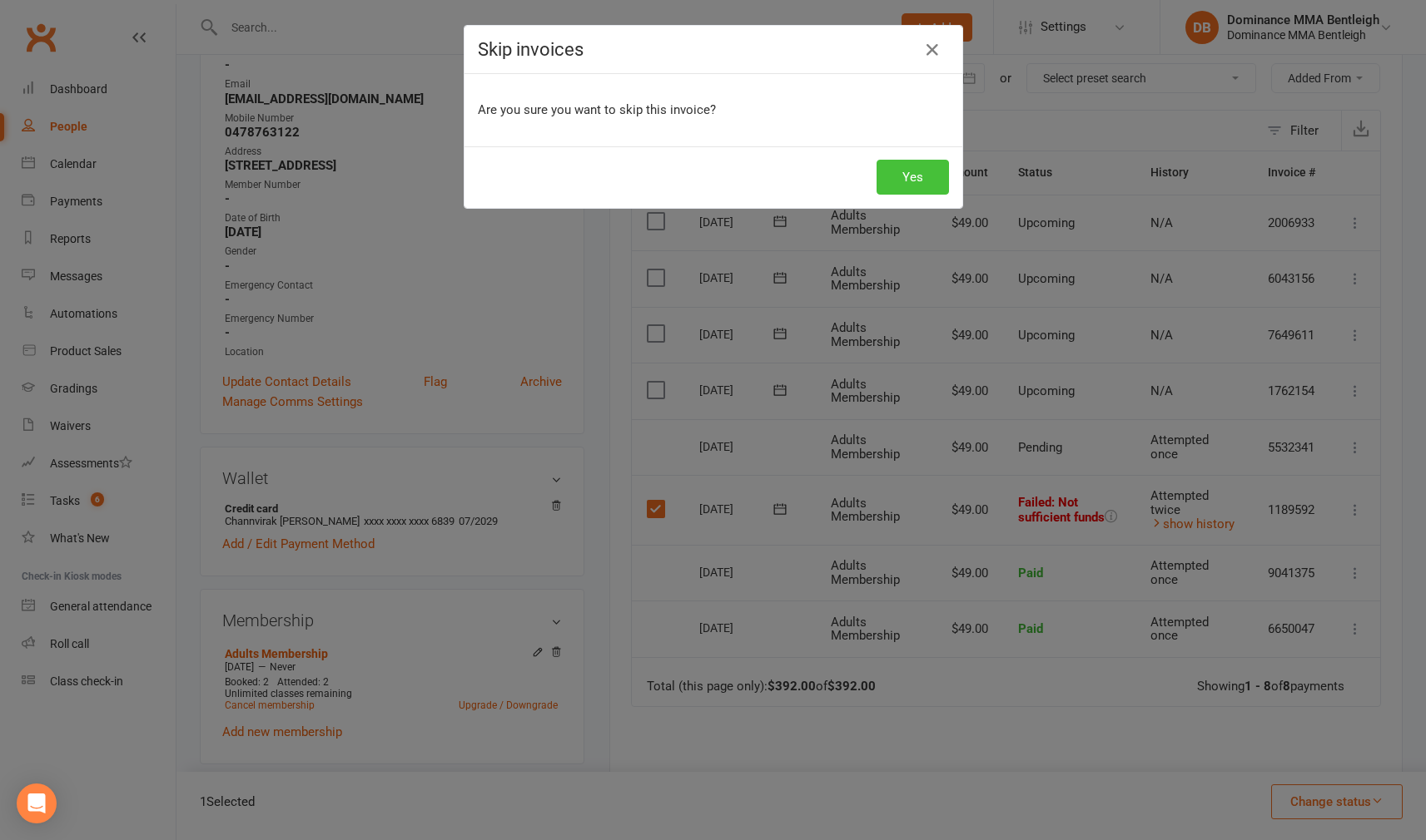
click at [906, 170] on button "Yes" at bounding box center [913, 177] width 72 height 35
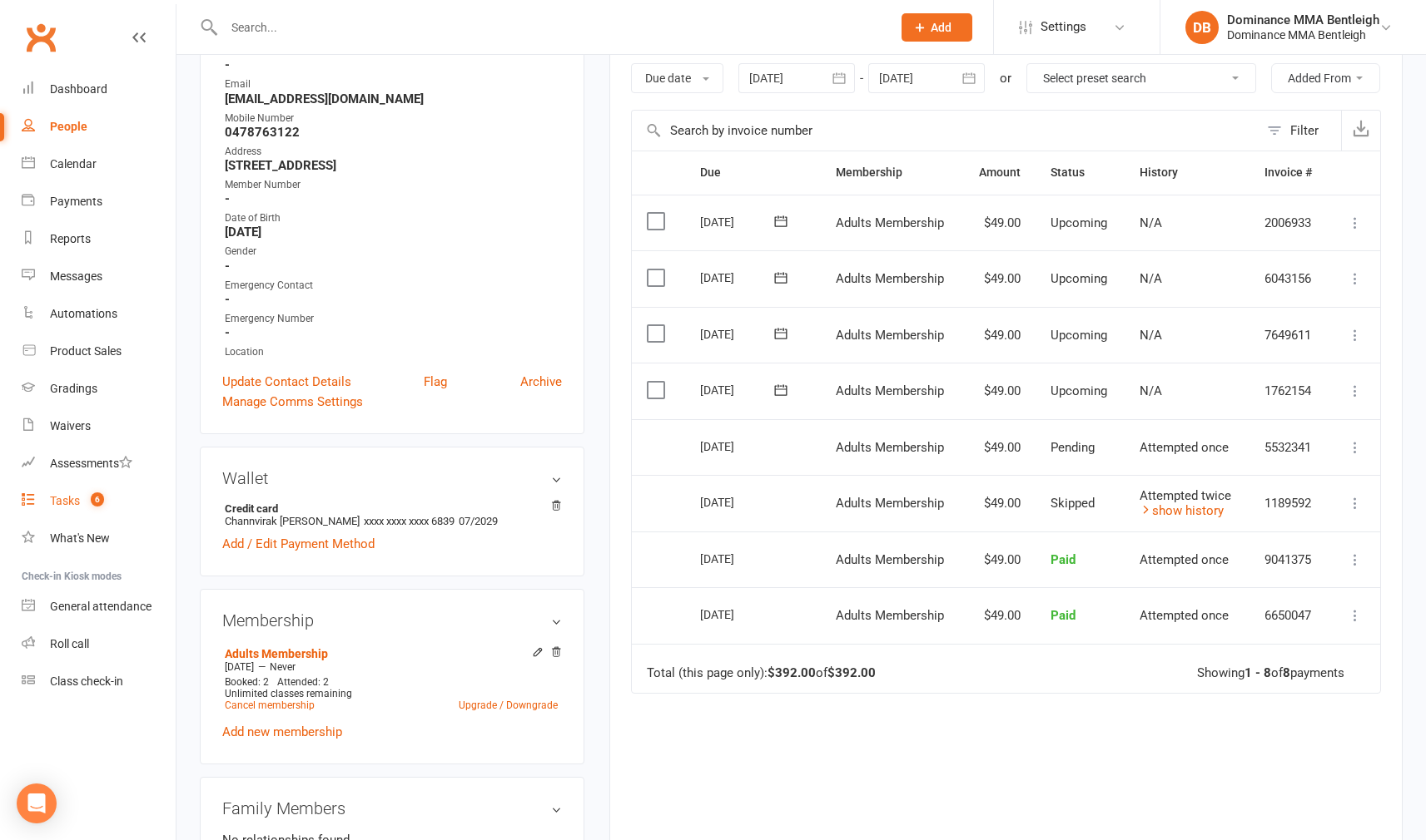
click at [69, 505] on div "Tasks" at bounding box center [64, 501] width 30 height 13
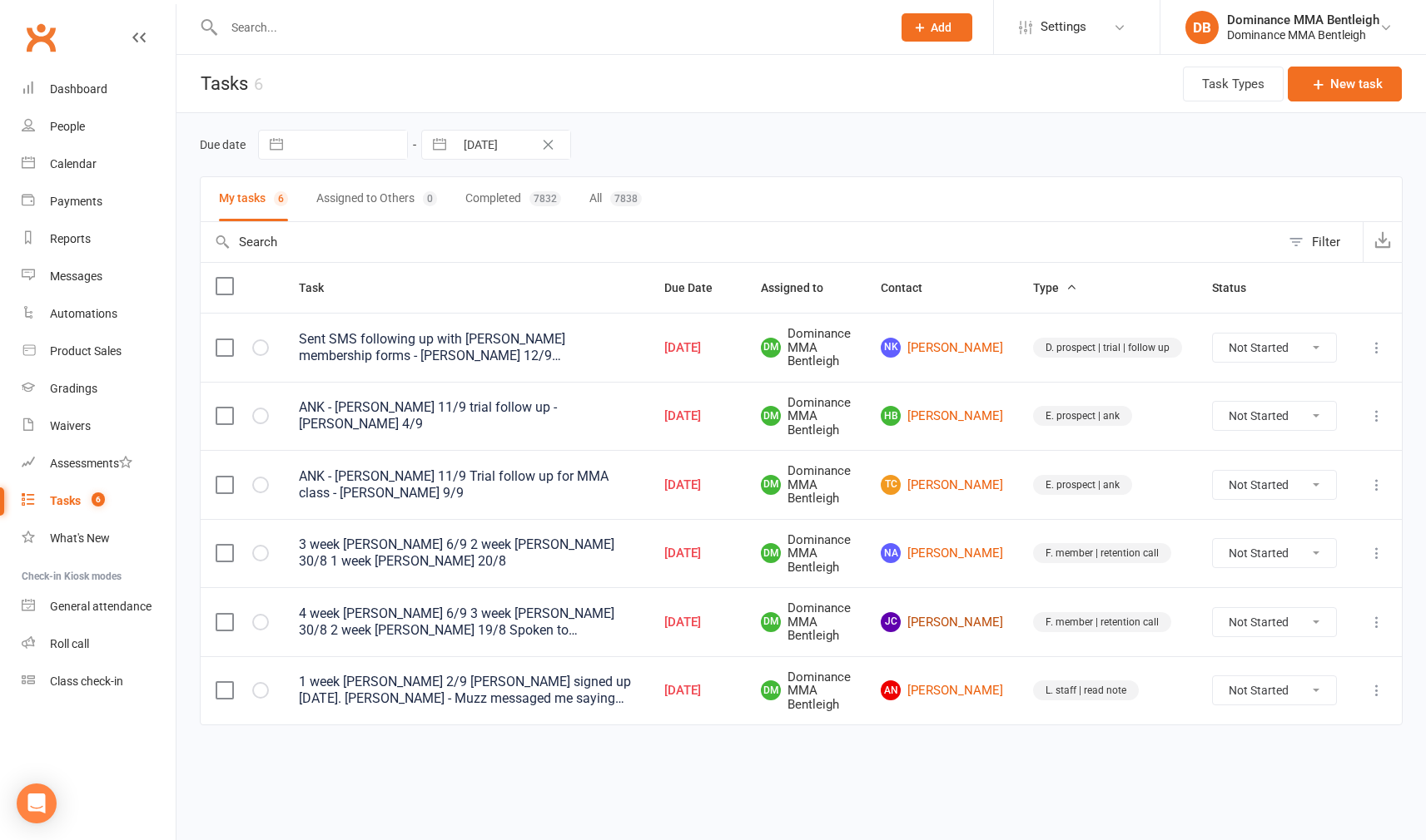
click at [963, 616] on link "[PERSON_NAME]" at bounding box center [941, 622] width 122 height 20
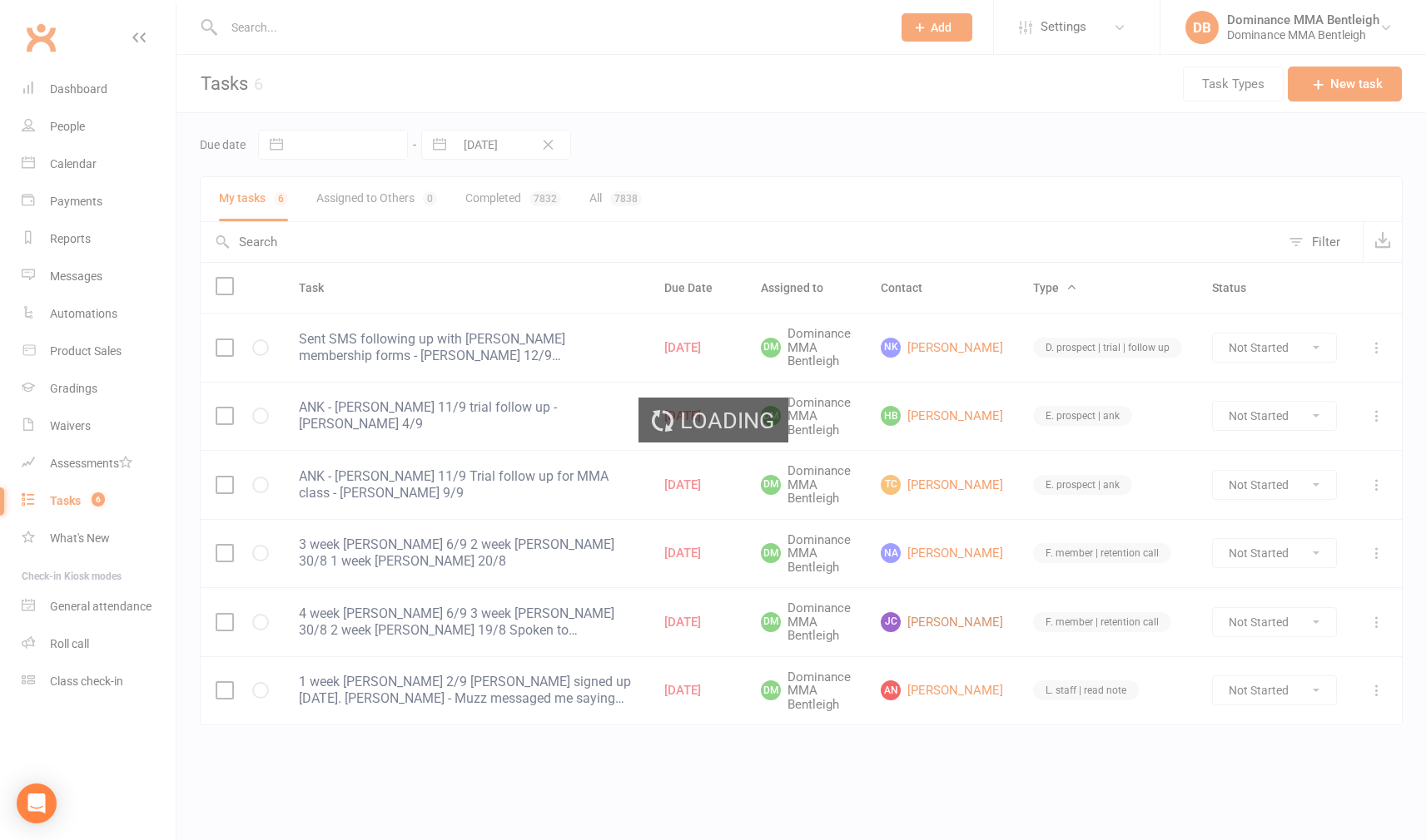
click at [963, 616] on div "Loading" at bounding box center [713, 420] width 1426 height 840
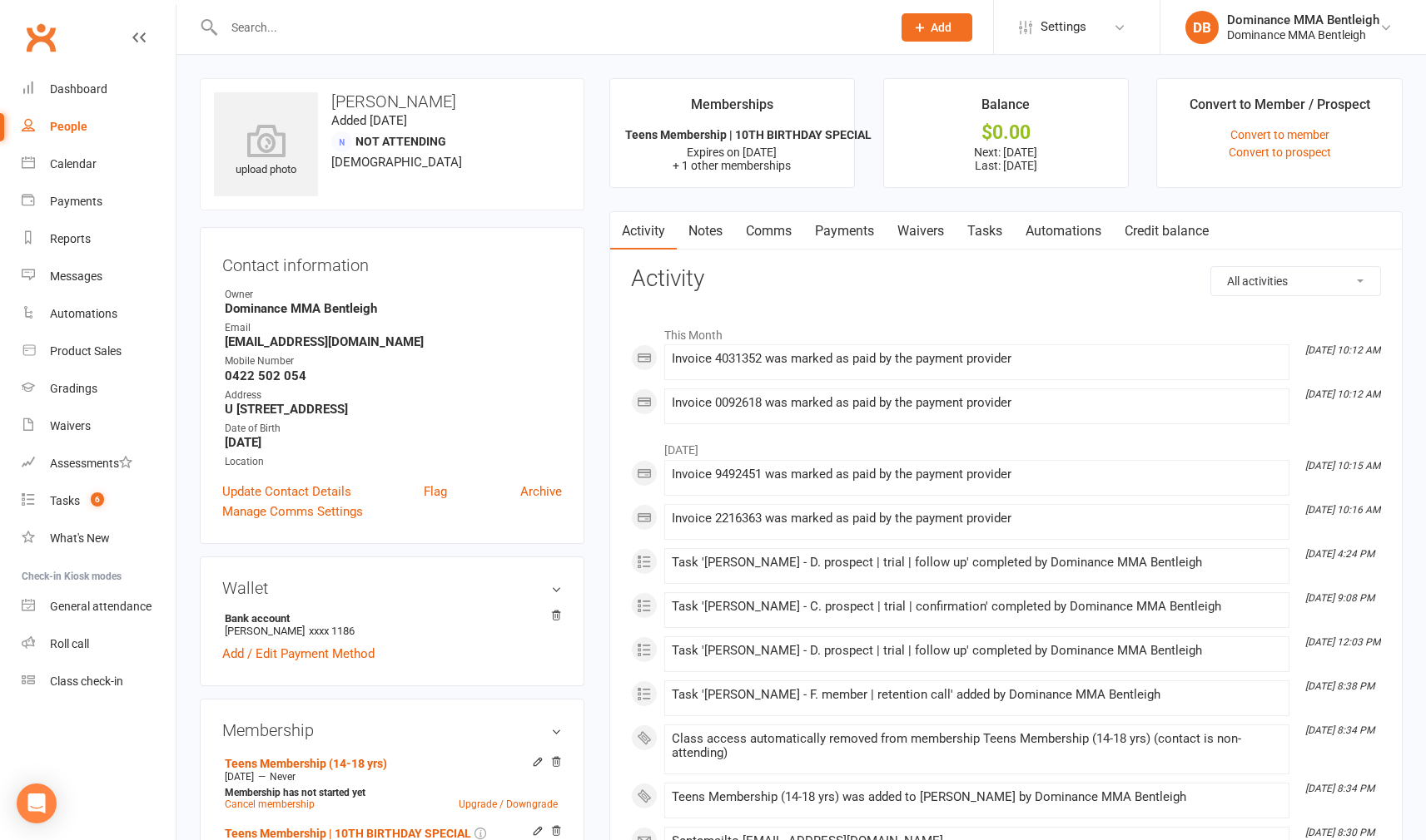
click at [975, 228] on link "Tasks" at bounding box center [985, 232] width 59 height 38
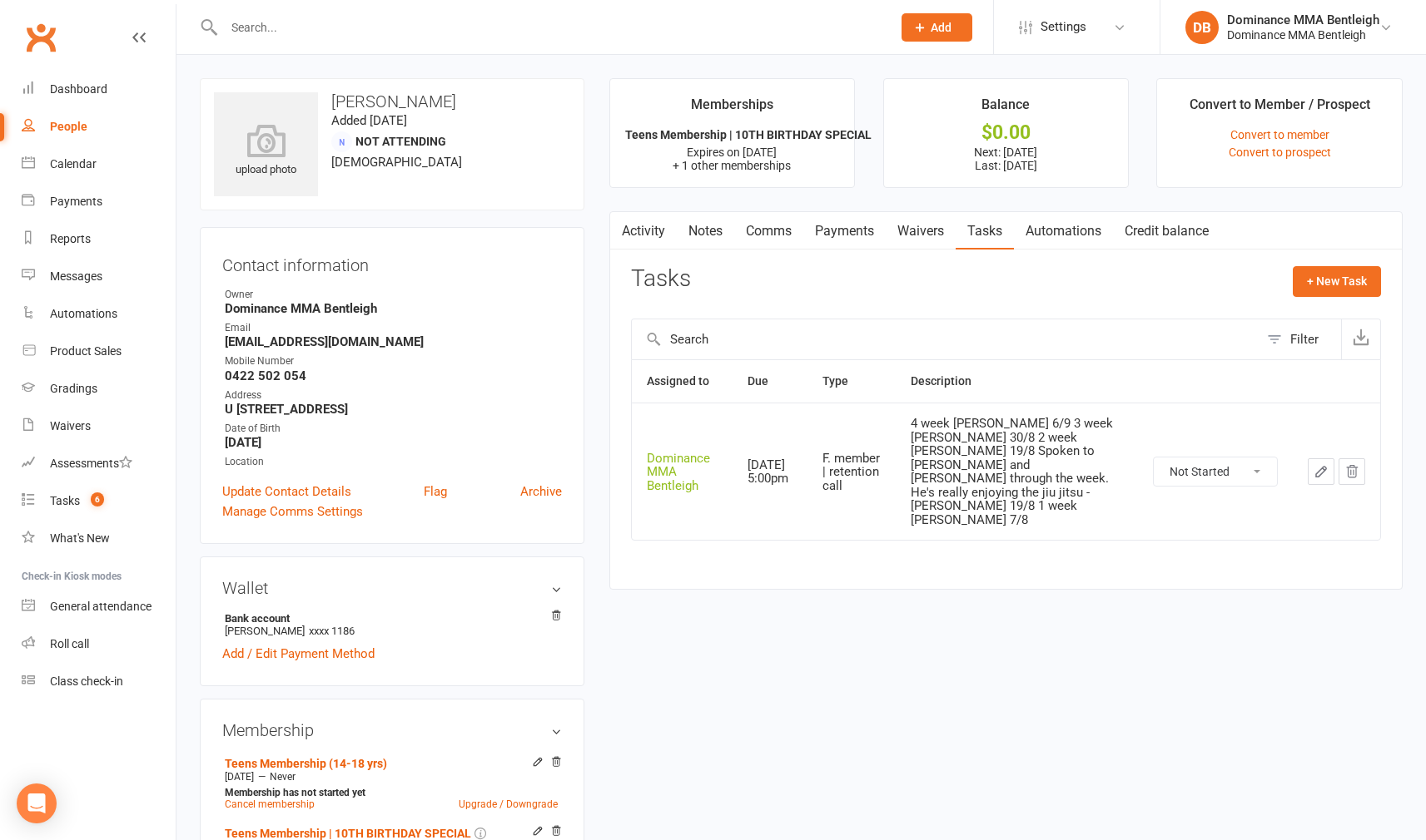
click at [1309, 458] on button "button" at bounding box center [1321, 472] width 27 height 27
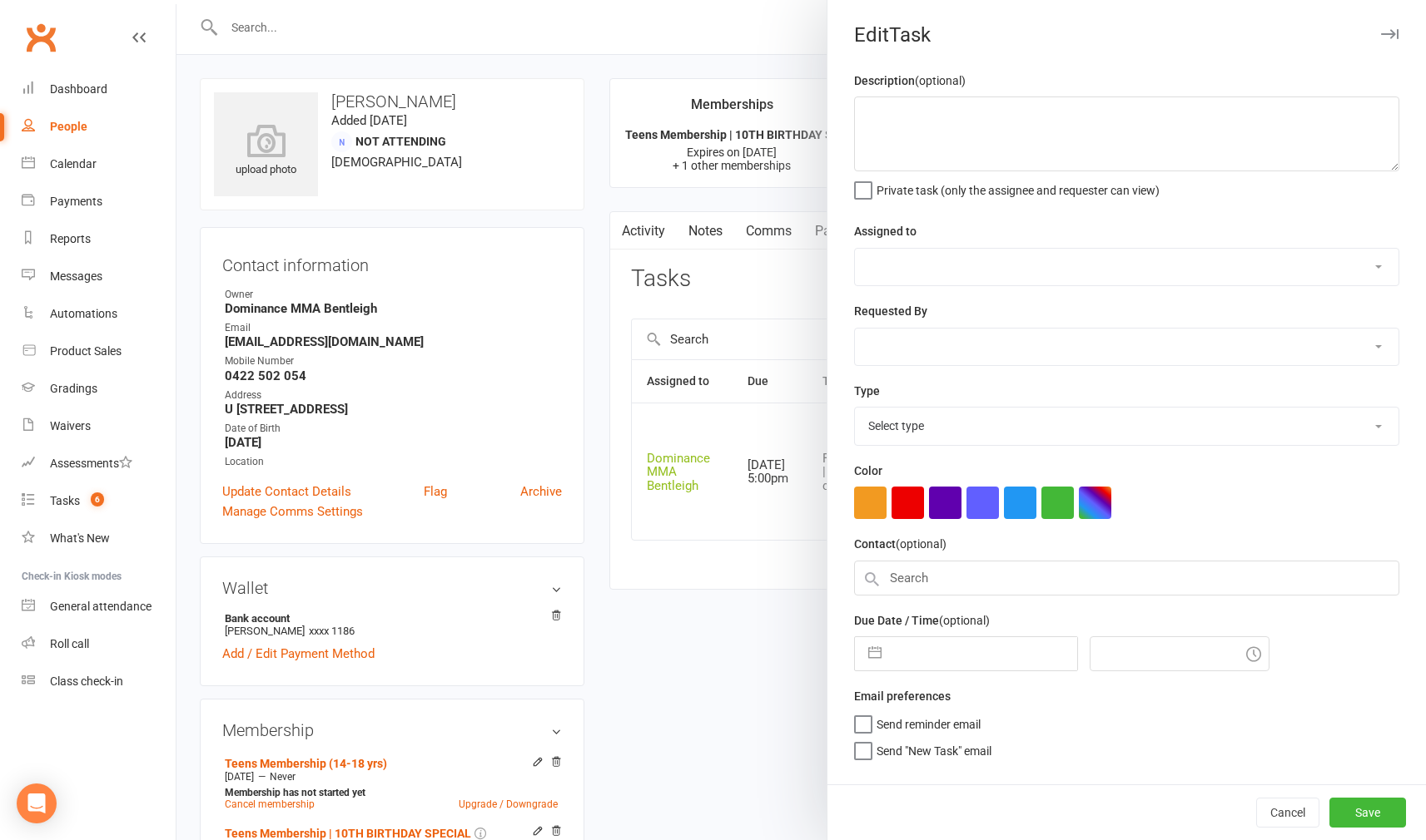
type textarea "4 week [PERSON_NAME] 6/9 3 week [PERSON_NAME] 30/8 2 week [PERSON_NAME] 19/8 Sp…"
select select "24839"
type input "[DATE]"
type input "5:00pm"
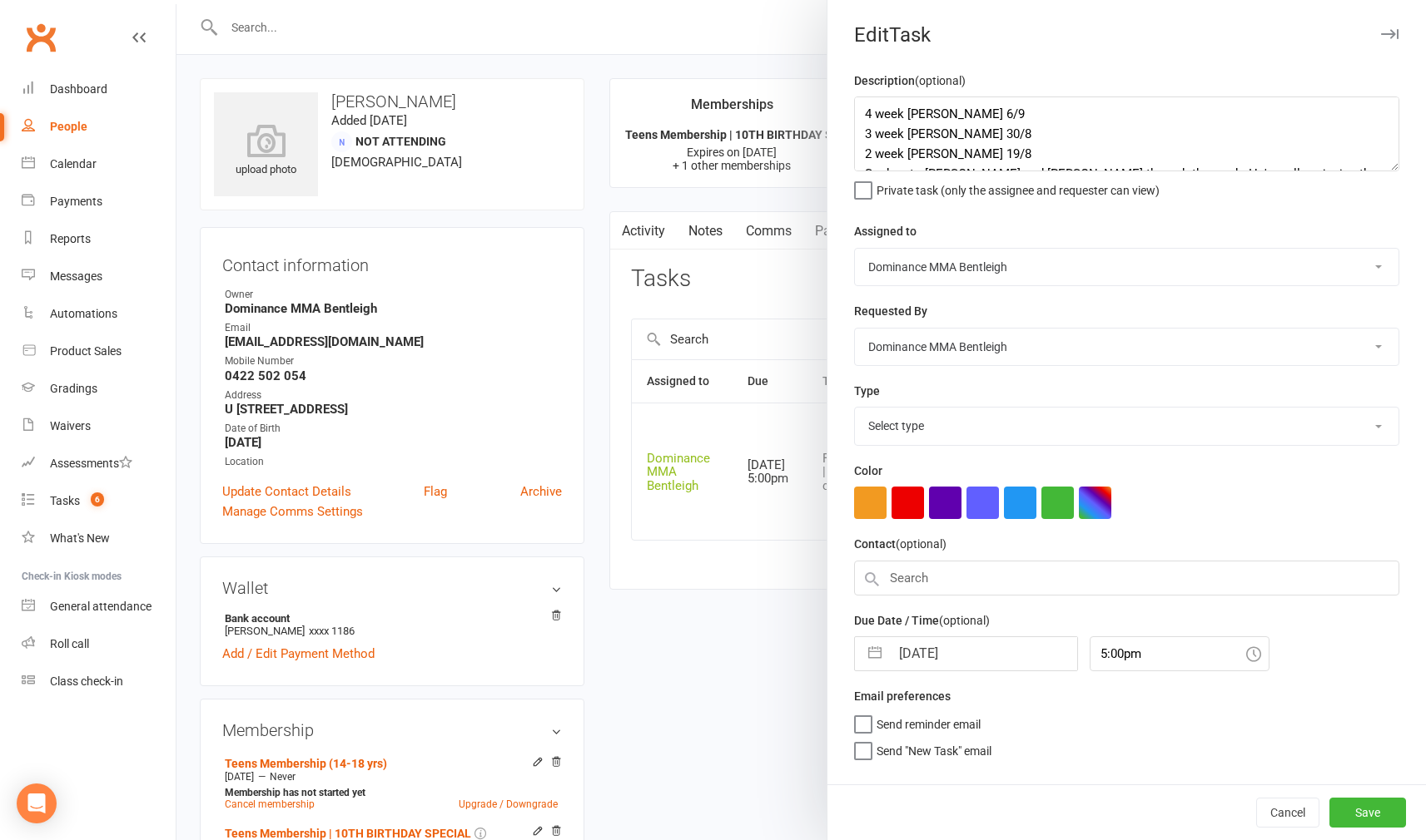
select select "13789"
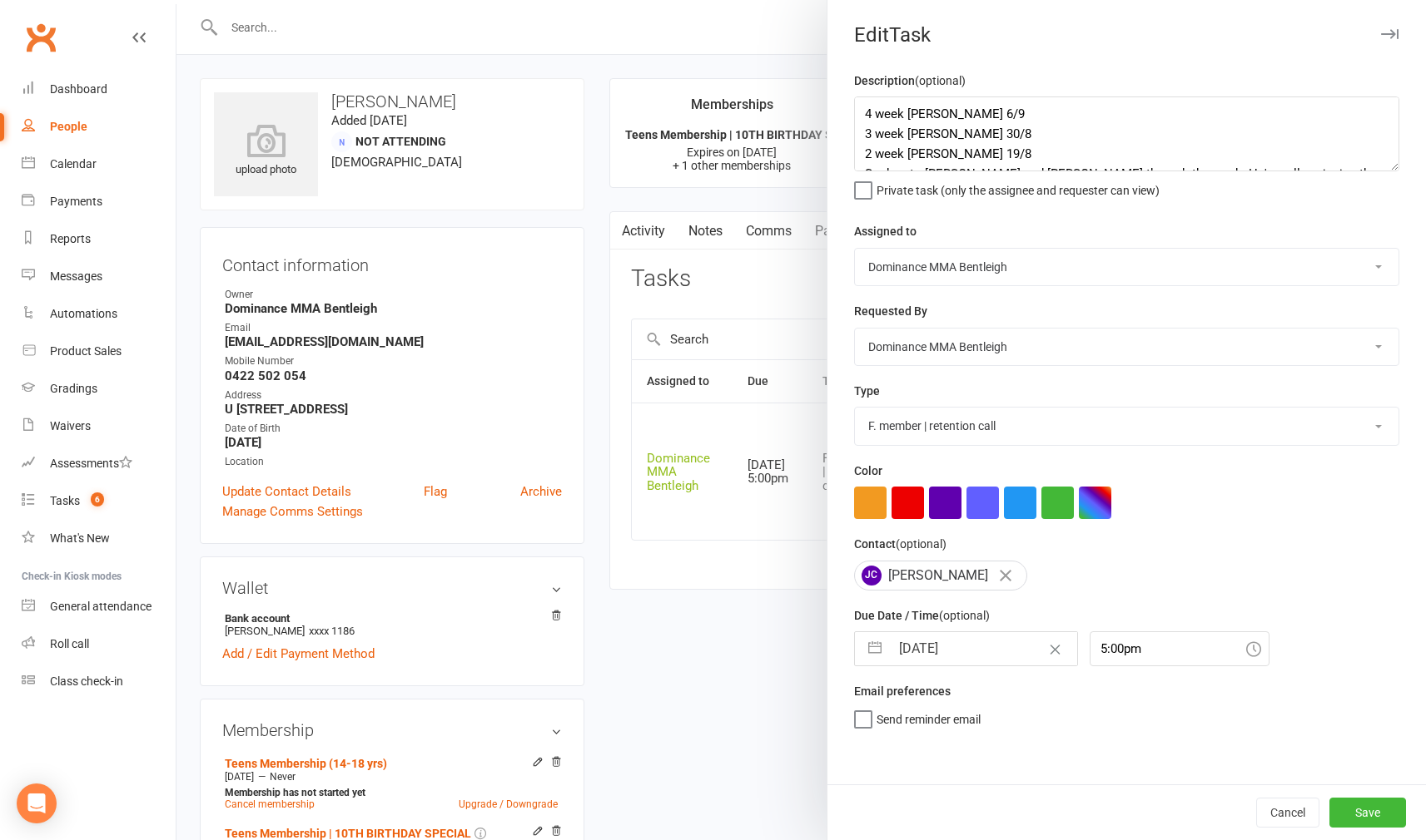
click at [993, 671] on div "Description (optional) 4 week ret - Lily 6/9 3 week ret - Lily 30/8 2 week [PER…" at bounding box center [1127, 428] width 598 height 714
click at [994, 662] on input "[DATE]" at bounding box center [983, 649] width 188 height 34
select select "7"
select select "2025"
select select "8"
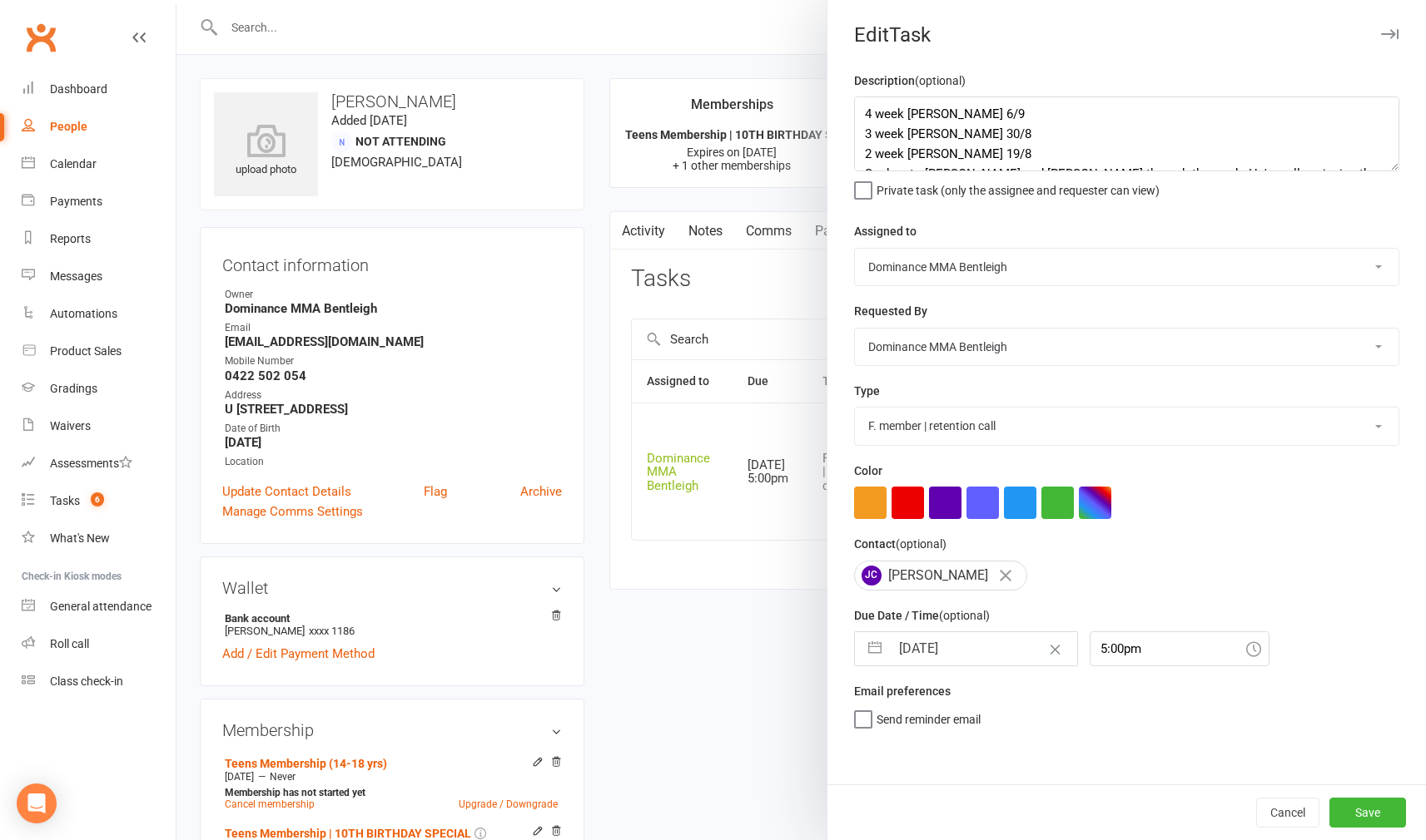
select select "2025"
select select "9"
select select "2025"
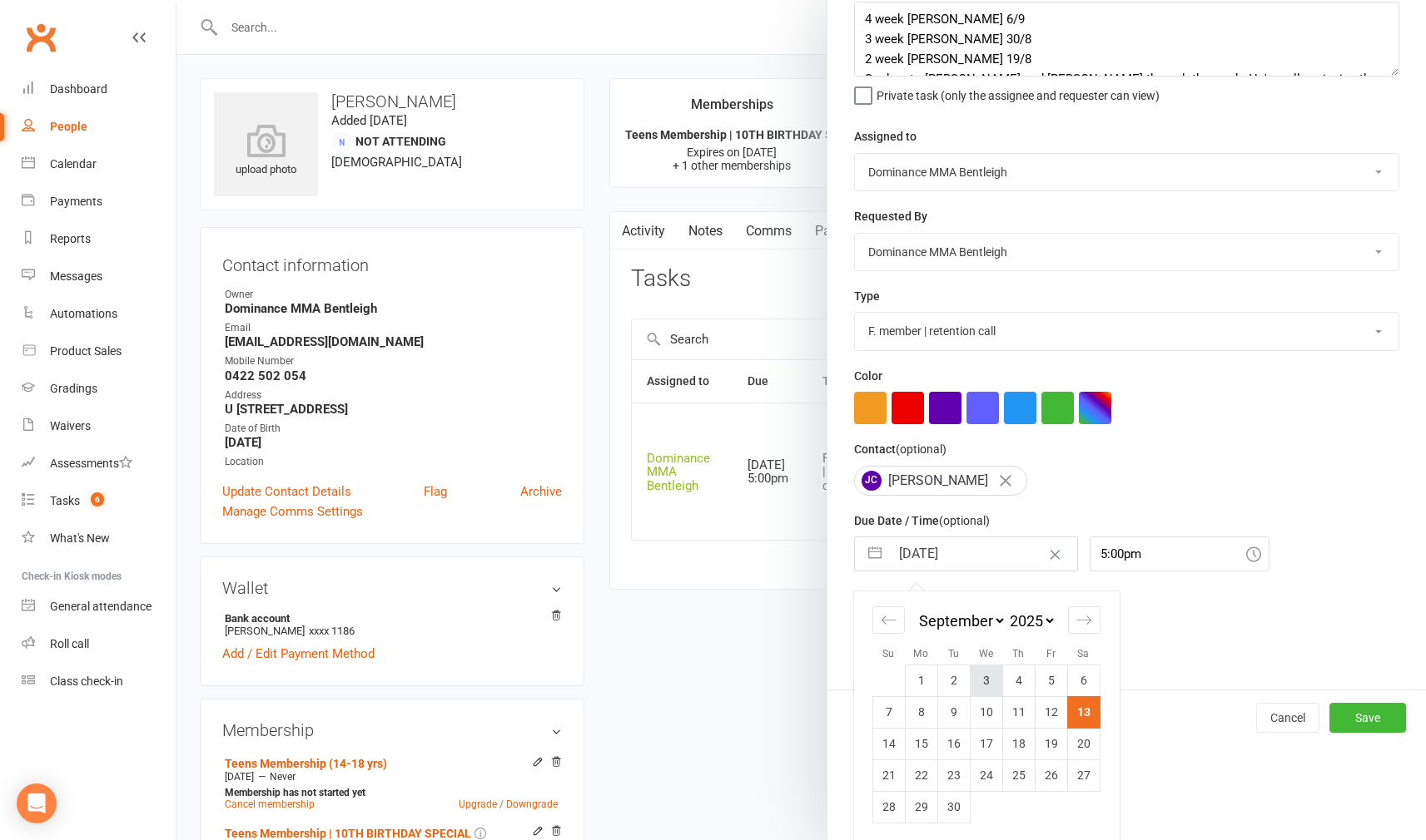
scroll to position [94, 0]
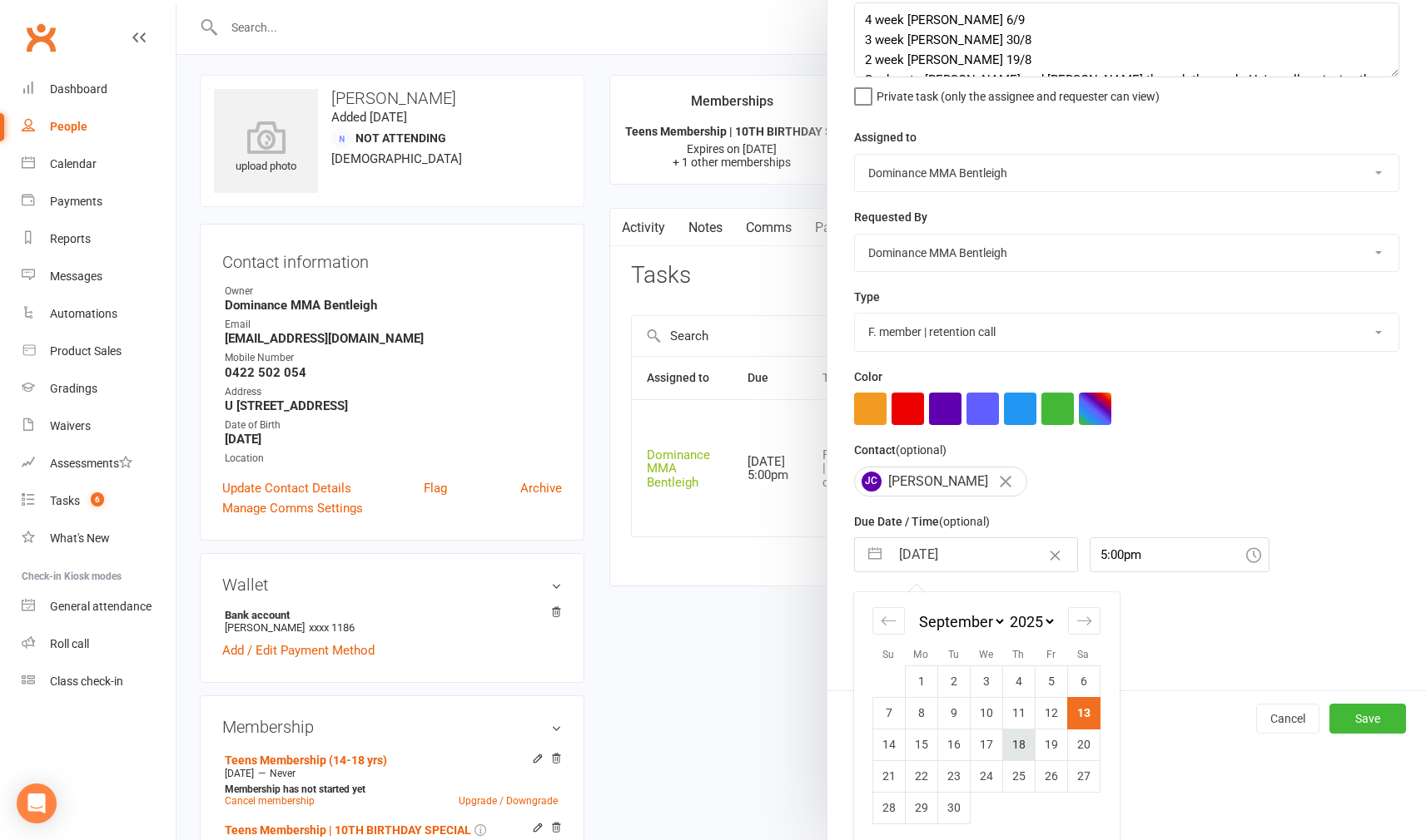
click at [1016, 740] on td "18" at bounding box center [1018, 744] width 33 height 32
type input "[DATE]"
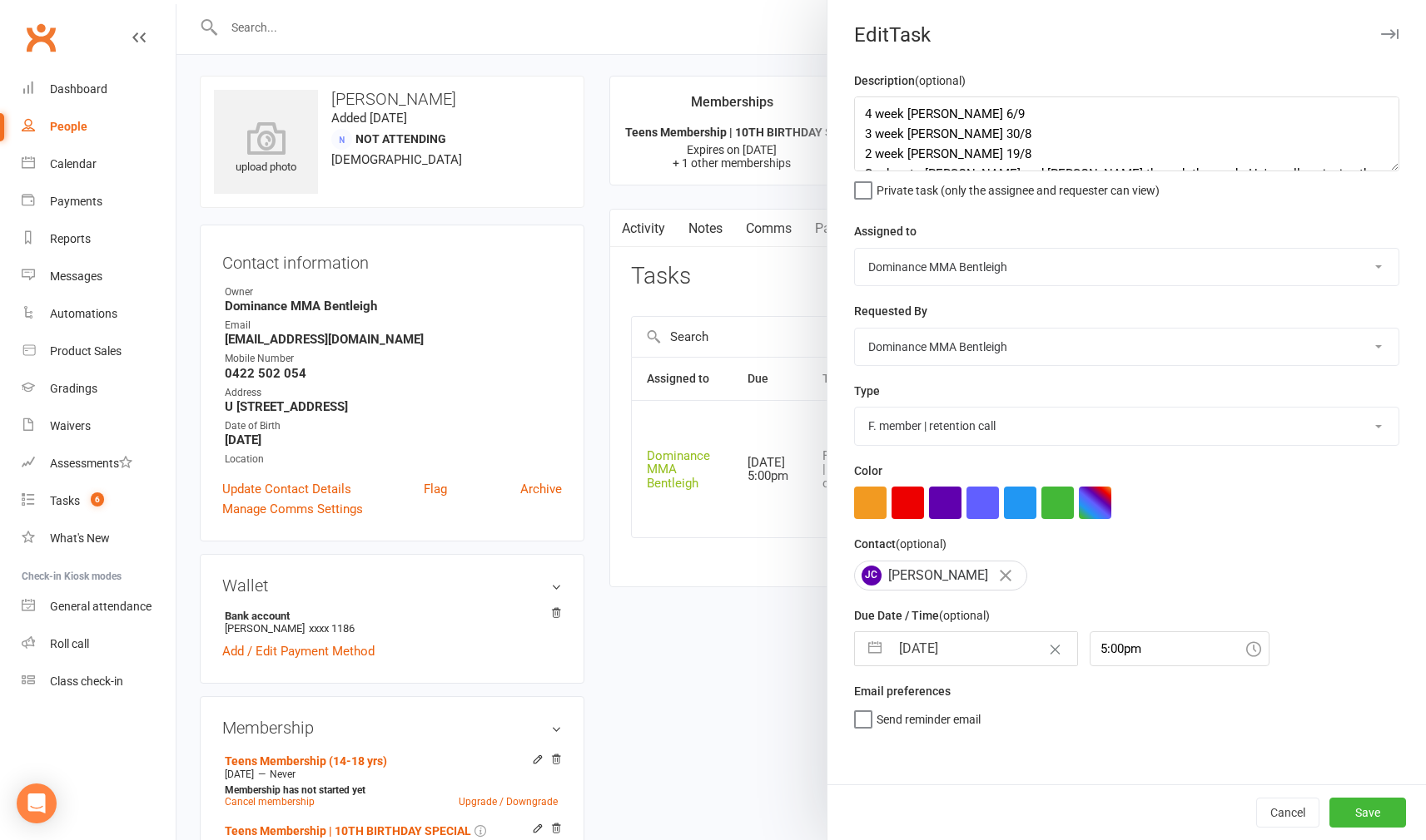
scroll to position [0, 0]
click at [1368, 798] on button "Save" at bounding box center [1368, 812] width 77 height 30
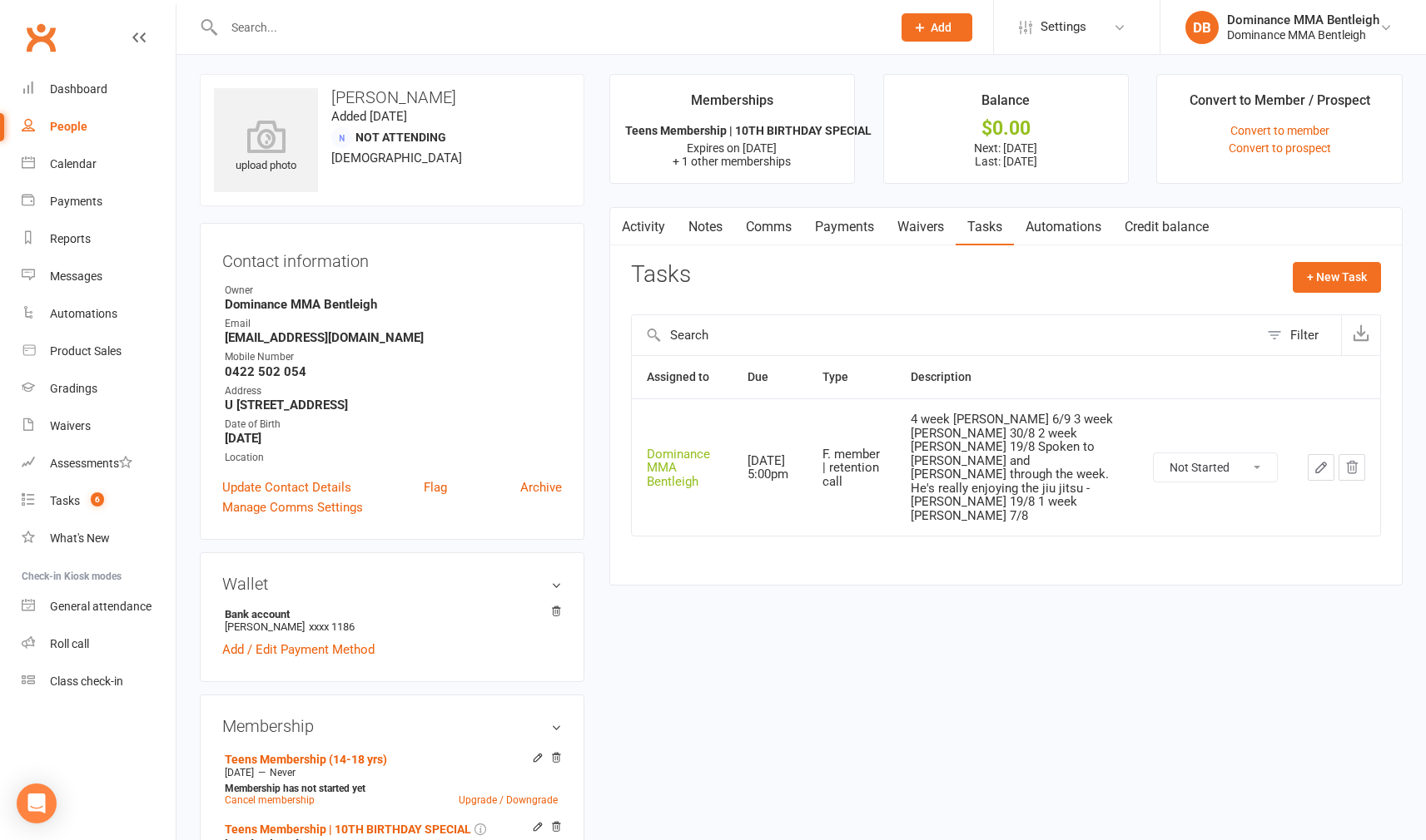
scroll to position [5, 0]
drag, startPoint x: 85, startPoint y: 499, endPoint x: 65, endPoint y: 499, distance: 20.0
click at [84, 499] on count-badge "6" at bounding box center [93, 501] width 22 height 13
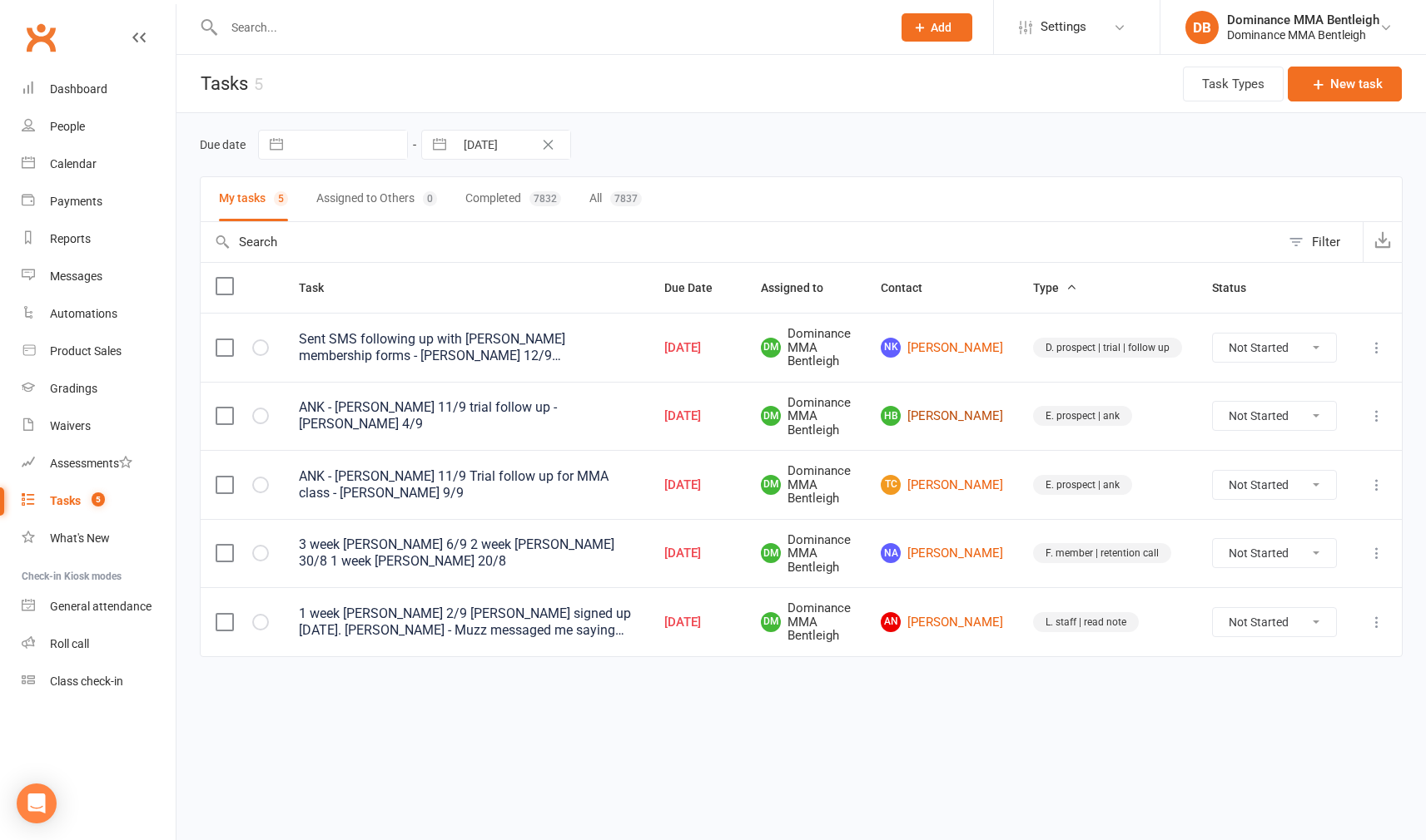
click at [947, 417] on link "HB [PERSON_NAME]" at bounding box center [941, 415] width 122 height 20
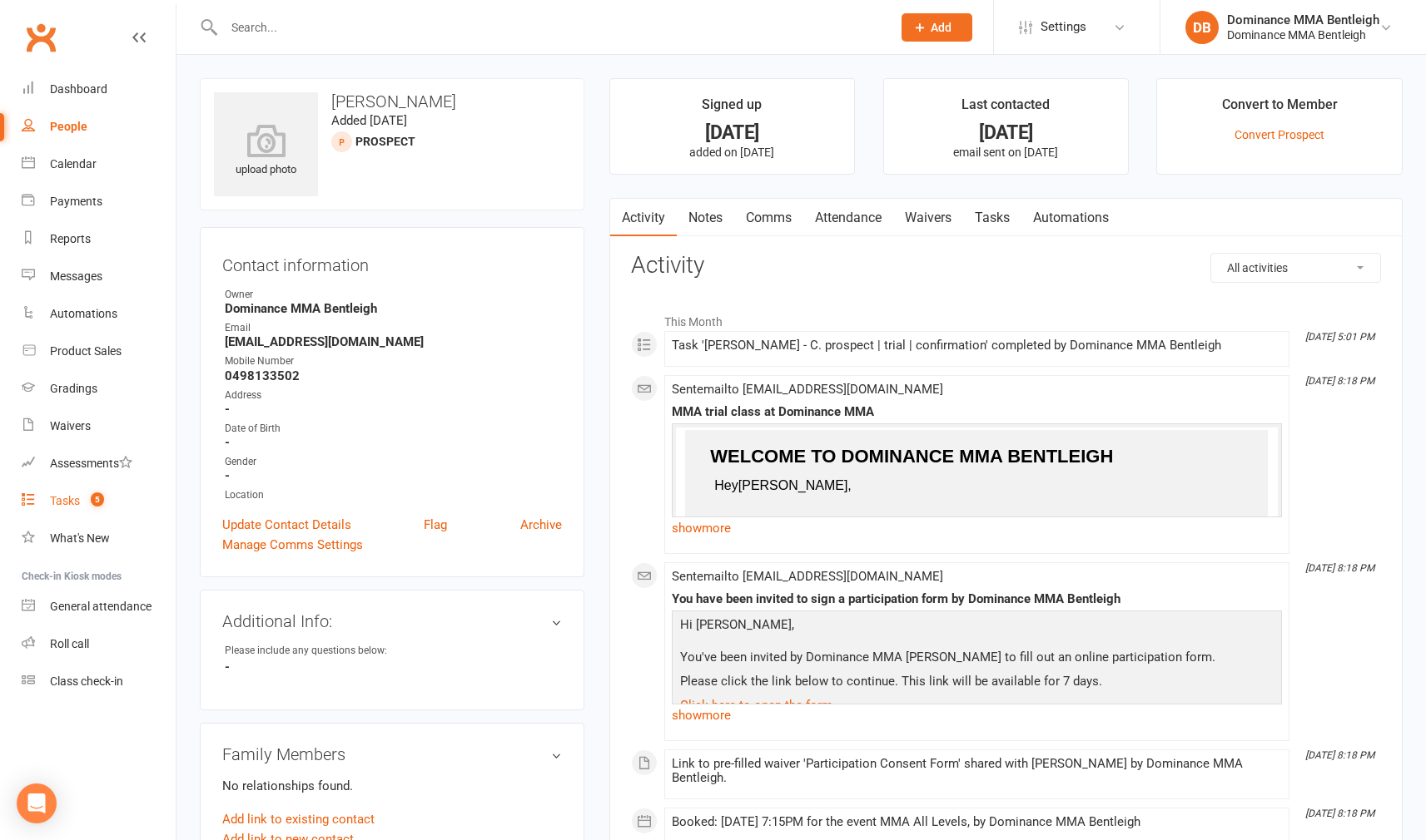
click at [78, 508] on link "Tasks 5" at bounding box center [99, 501] width 154 height 37
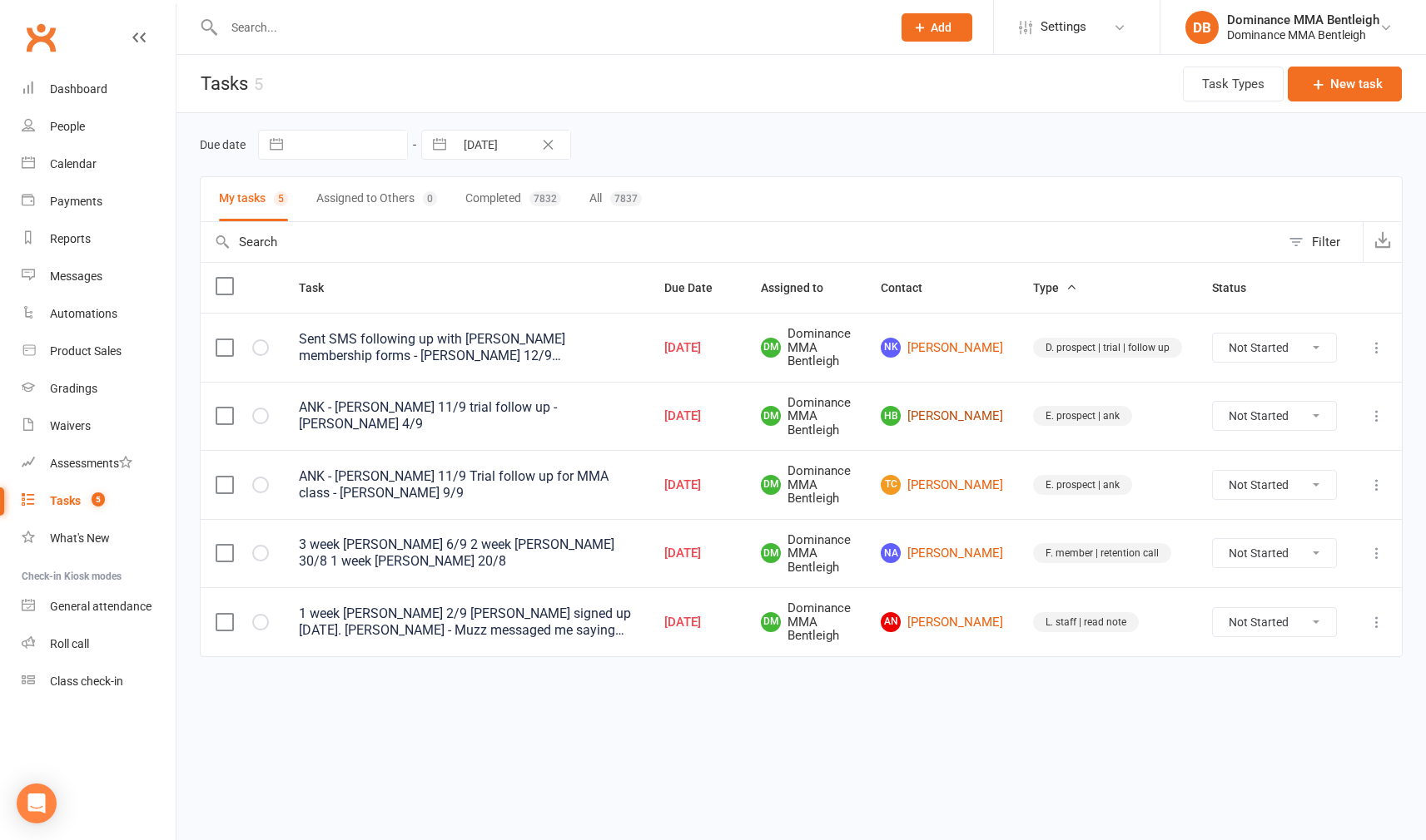
click at [950, 424] on td "HB [PERSON_NAME]" at bounding box center [941, 416] width 152 height 69
click at [950, 417] on link "HB [PERSON_NAME]" at bounding box center [941, 415] width 122 height 20
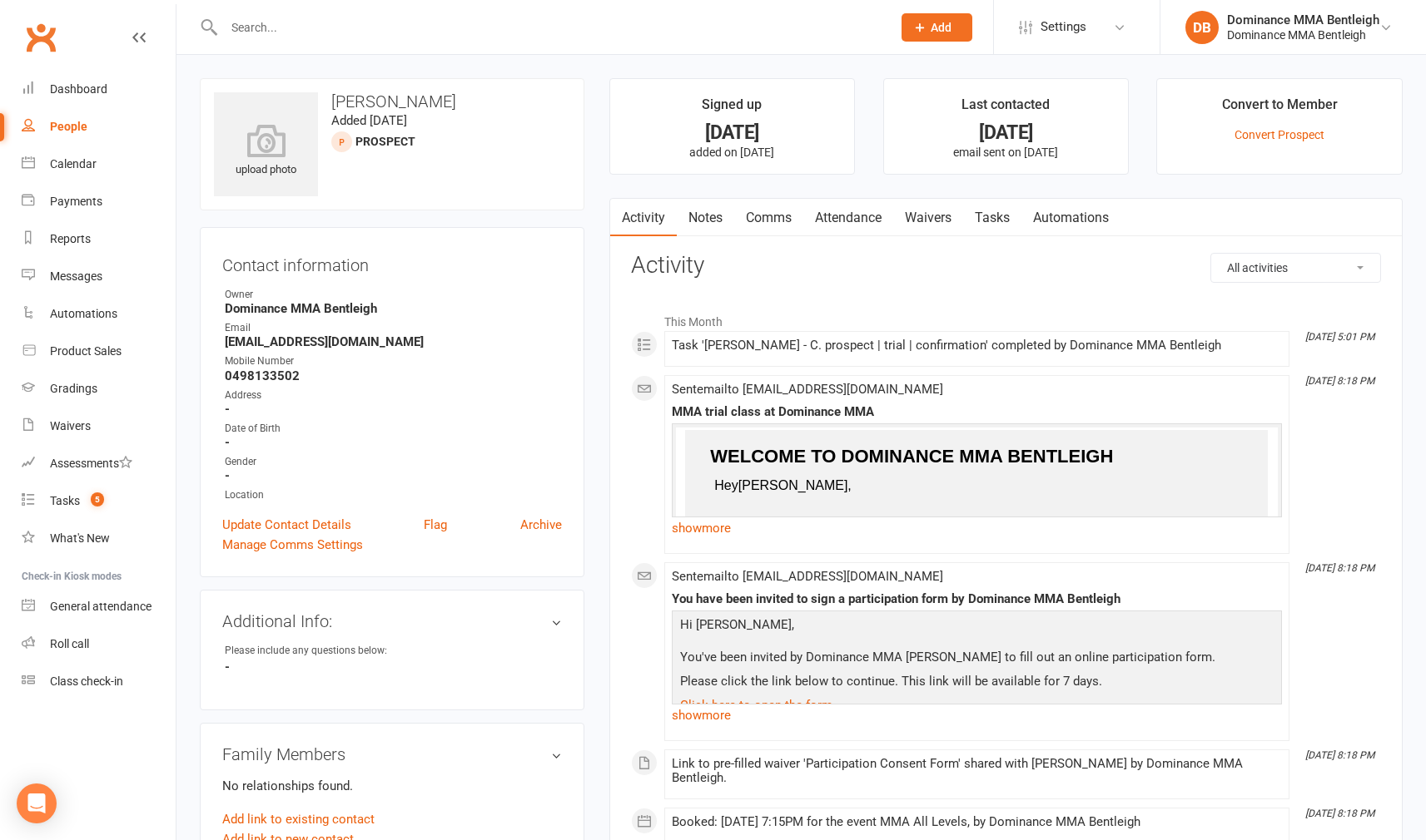
click at [1005, 223] on link "Tasks" at bounding box center [992, 218] width 59 height 38
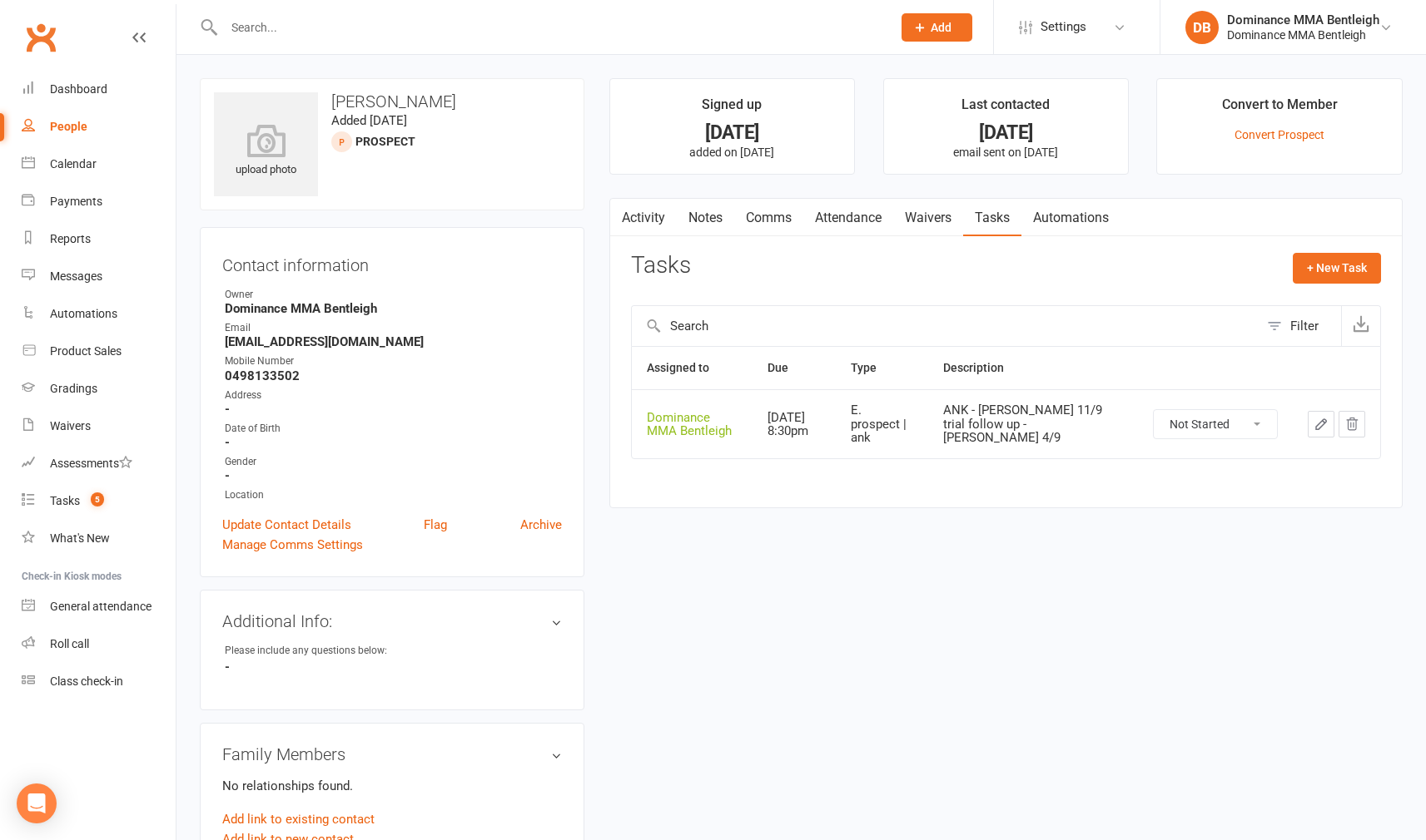
click at [1334, 429] on button "button" at bounding box center [1321, 425] width 27 height 27
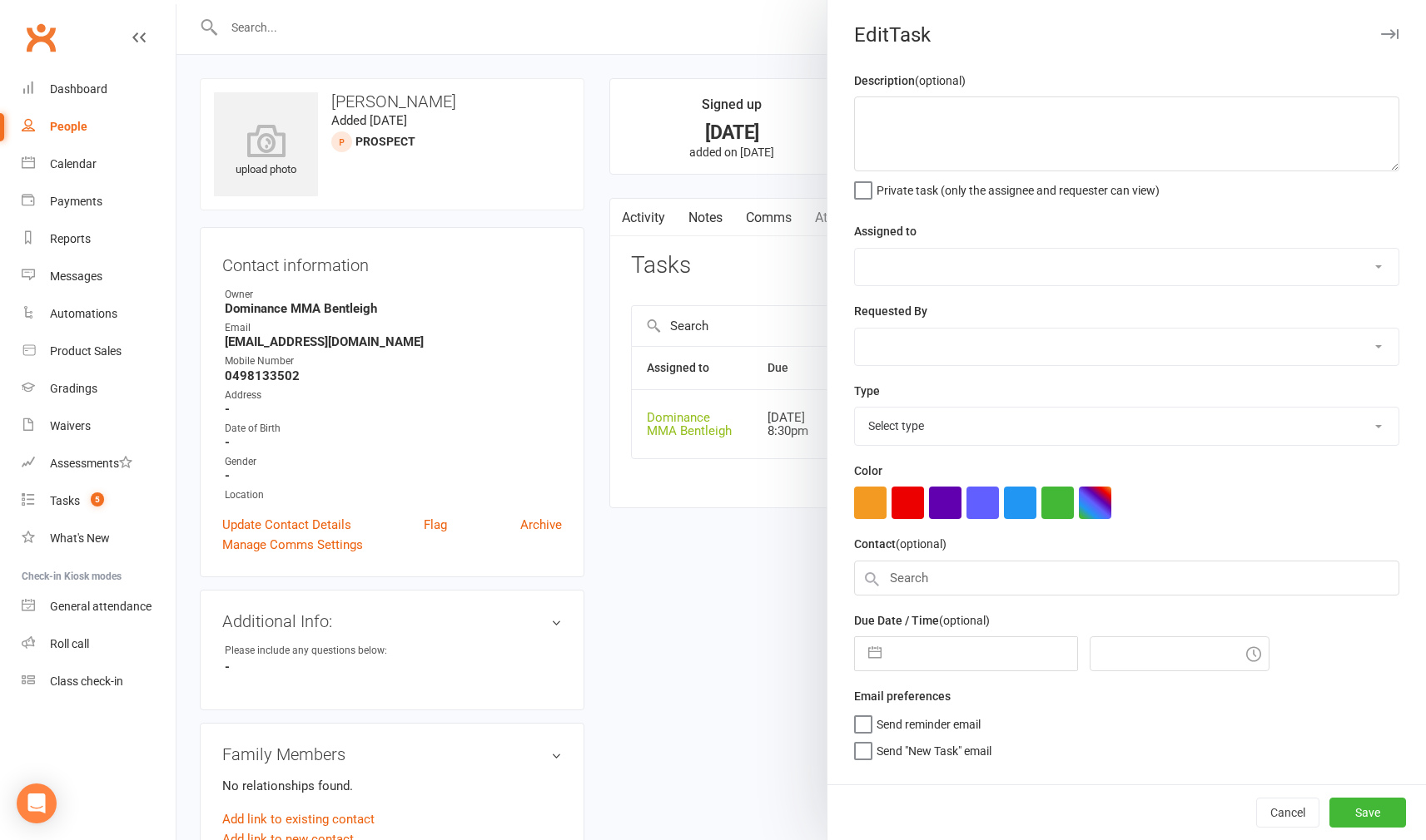
type textarea "ANK - [PERSON_NAME] 11/9 trial follow up - [PERSON_NAME] 4/9"
select select "24839"
type input "[DATE]"
type input "8:30pm"
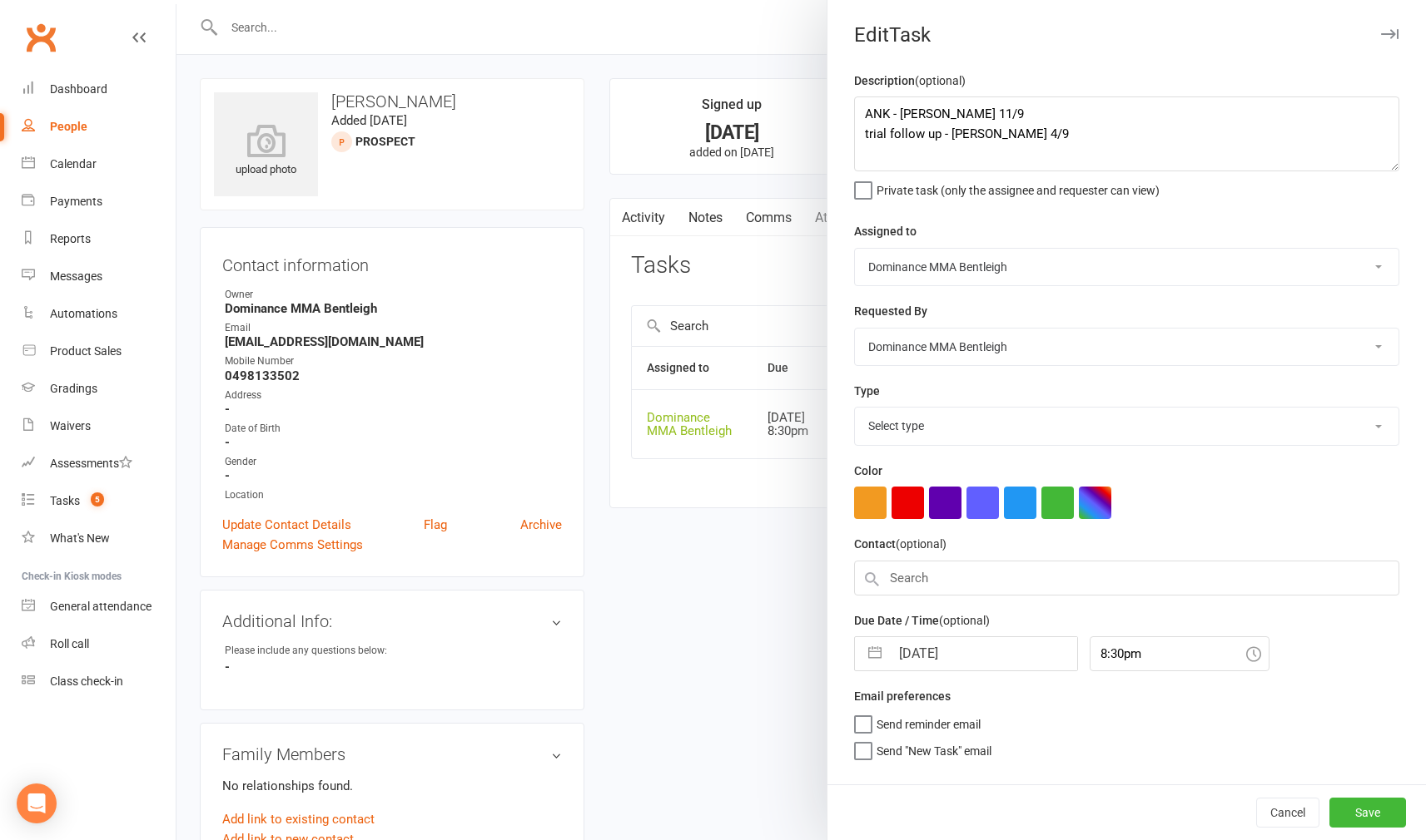
select select "13788"
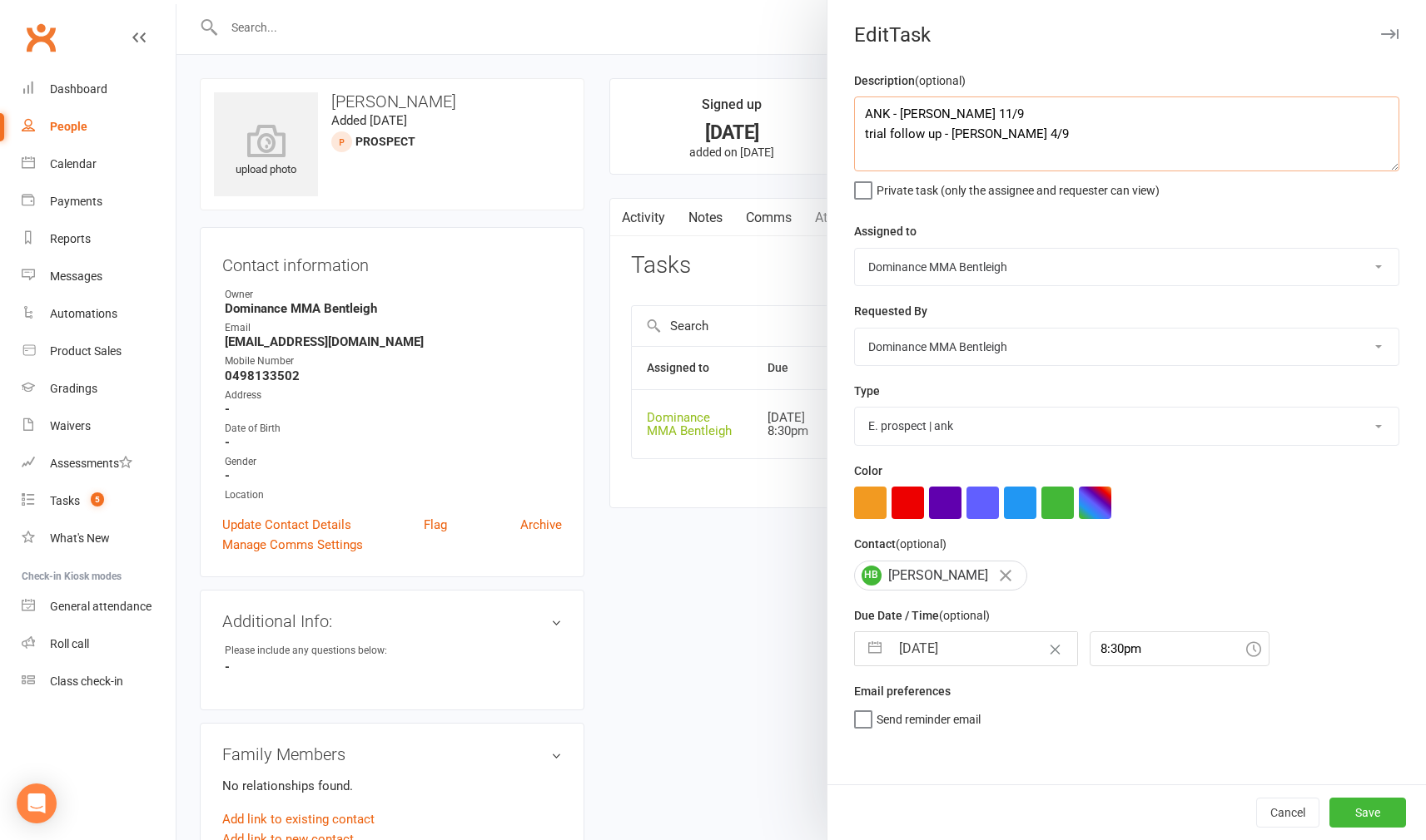
click at [865, 114] on textarea "ANK - [PERSON_NAME] 11/9 trial follow up - [PERSON_NAME] 4/9" at bounding box center [1126, 134] width 545 height 75
click at [884, 119] on textarea "ANK - [PERSON_NAME] 11/9 trial follow up - [PERSON_NAME] 4/9" at bounding box center [1126, 134] width 545 height 75
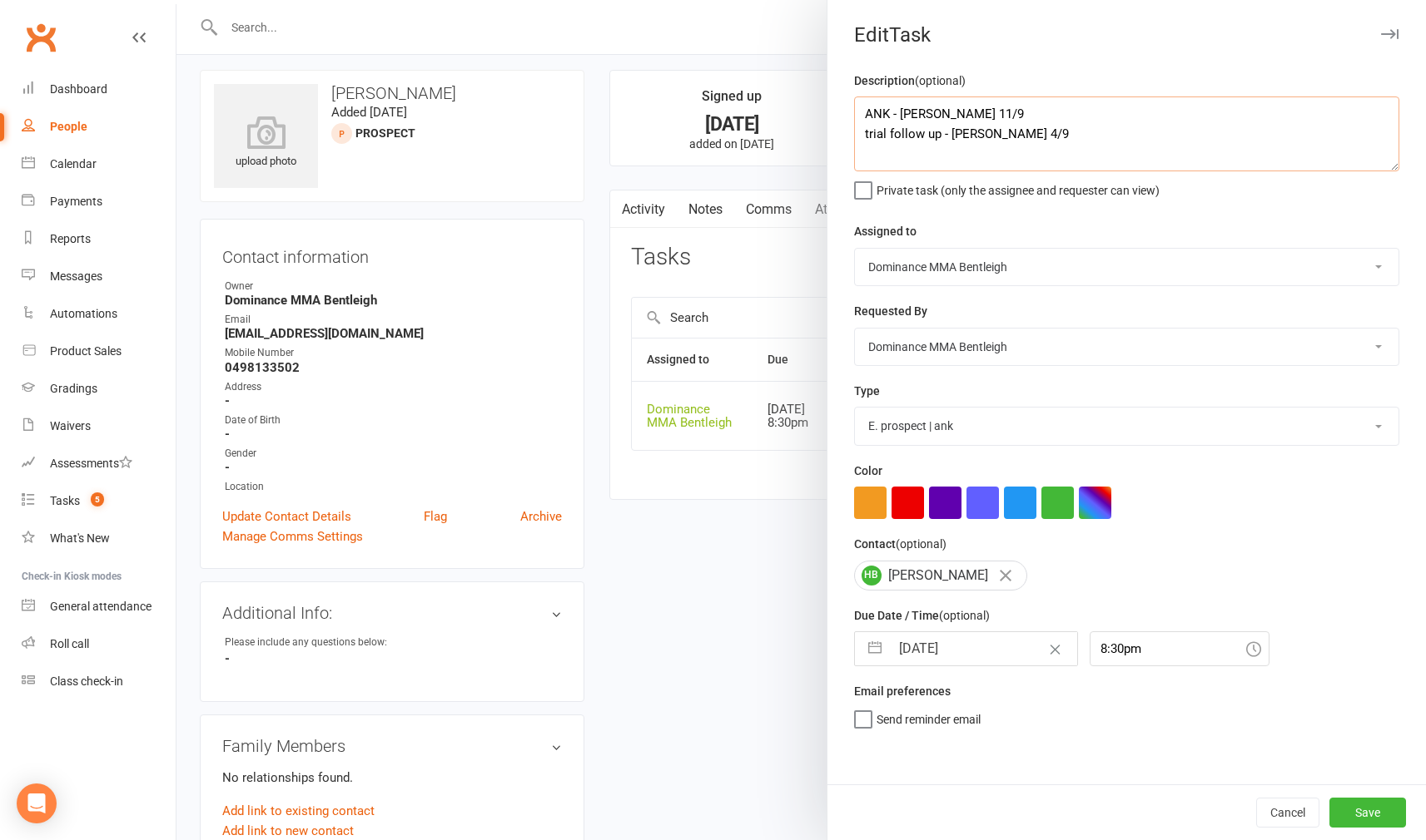
click at [935, 108] on textarea "ANK - [PERSON_NAME] 11/9 trial follow up - [PERSON_NAME] 4/9" at bounding box center [1126, 134] width 545 height 75
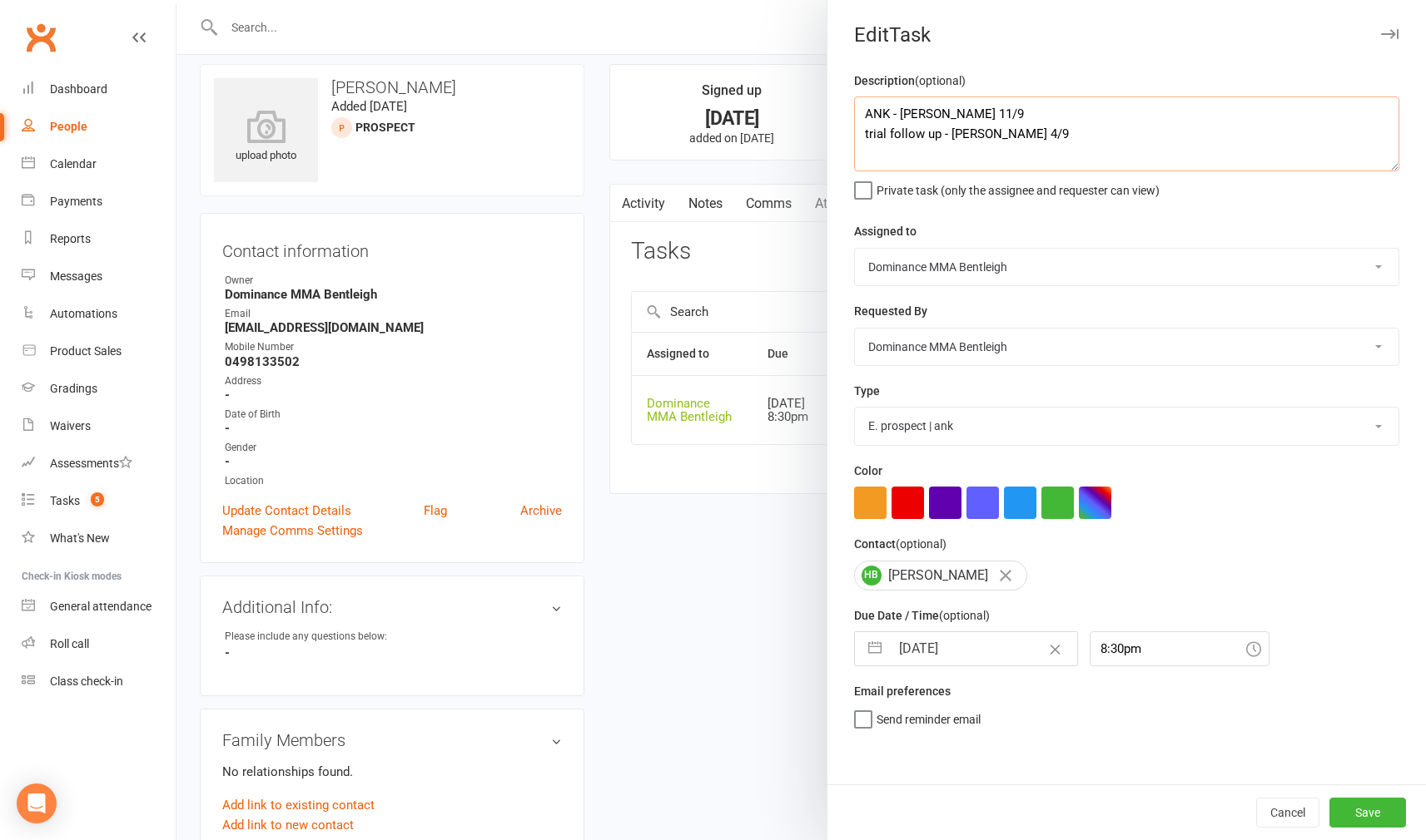
click at [935, 108] on textarea "ANK - [PERSON_NAME] 11/9 trial follow up - [PERSON_NAME] 4/9" at bounding box center [1126, 134] width 545 height 75
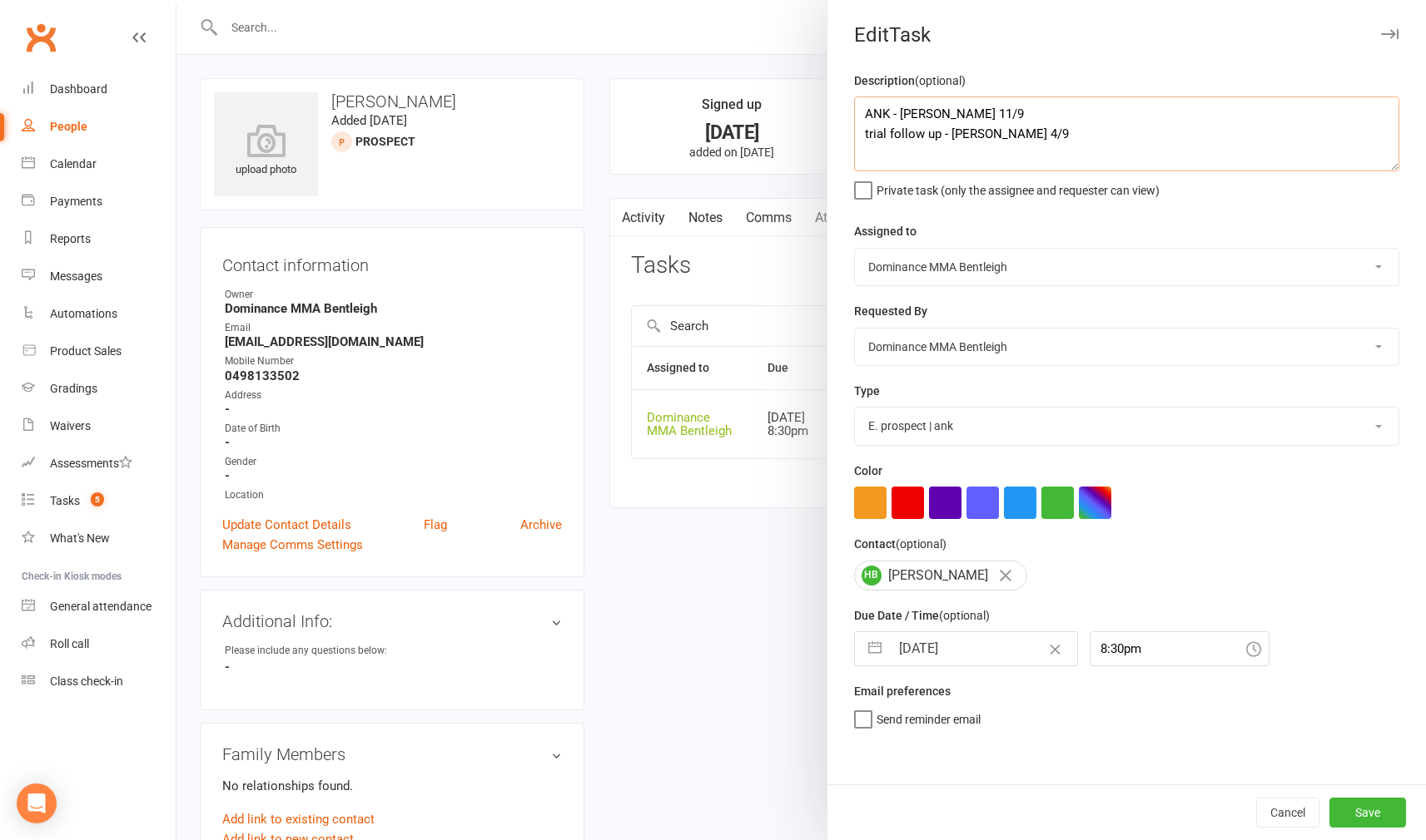
click at [935, 108] on textarea "ANK - [PERSON_NAME] 11/9 trial follow up - [PERSON_NAME] 4/9" at bounding box center [1126, 134] width 545 height 75
click at [886, 111] on textarea "ANK - [PERSON_NAME] 11/9 trial follow up - [PERSON_NAME] 4/9" at bounding box center [1126, 134] width 545 height 75
type textarea "Trial follow up - [PERSON_NAME] 13/9 ANK - [PERSON_NAME] 11/9 trial follow up -…"
select select "13787"
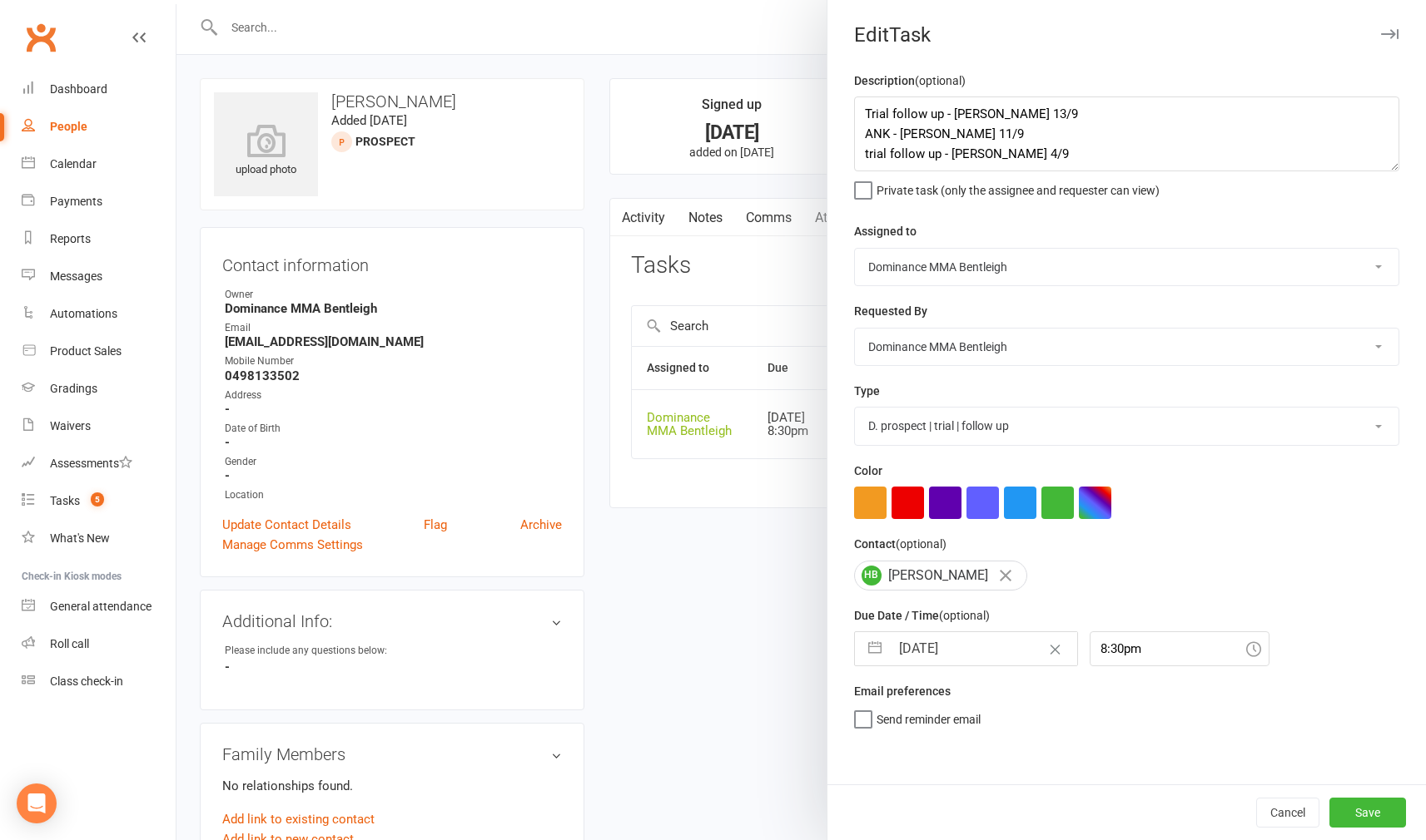
click at [988, 641] on input "[DATE]" at bounding box center [983, 649] width 188 height 34
select select "7"
select select "2025"
select select "8"
select select "2025"
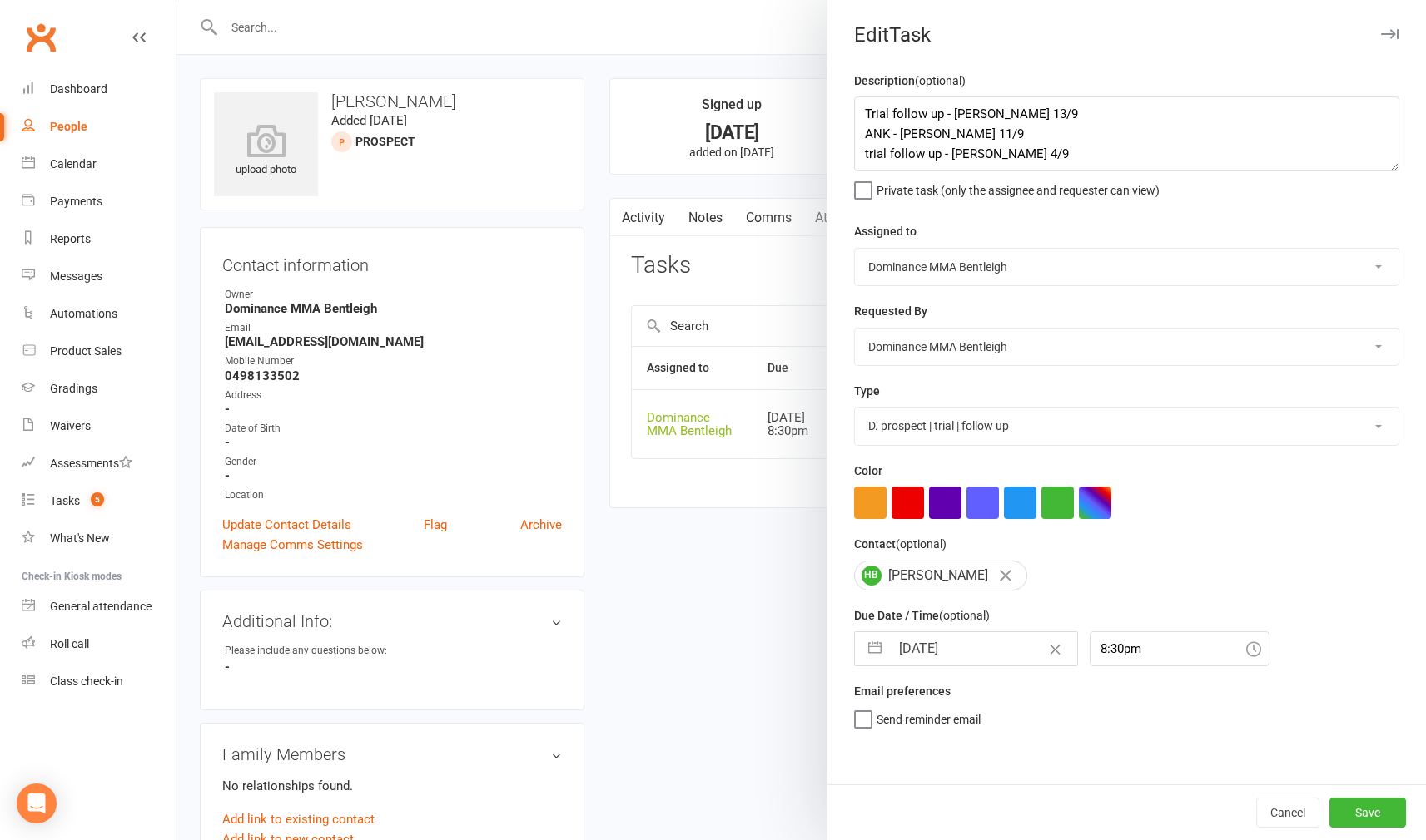
select select "9"
select select "2025"
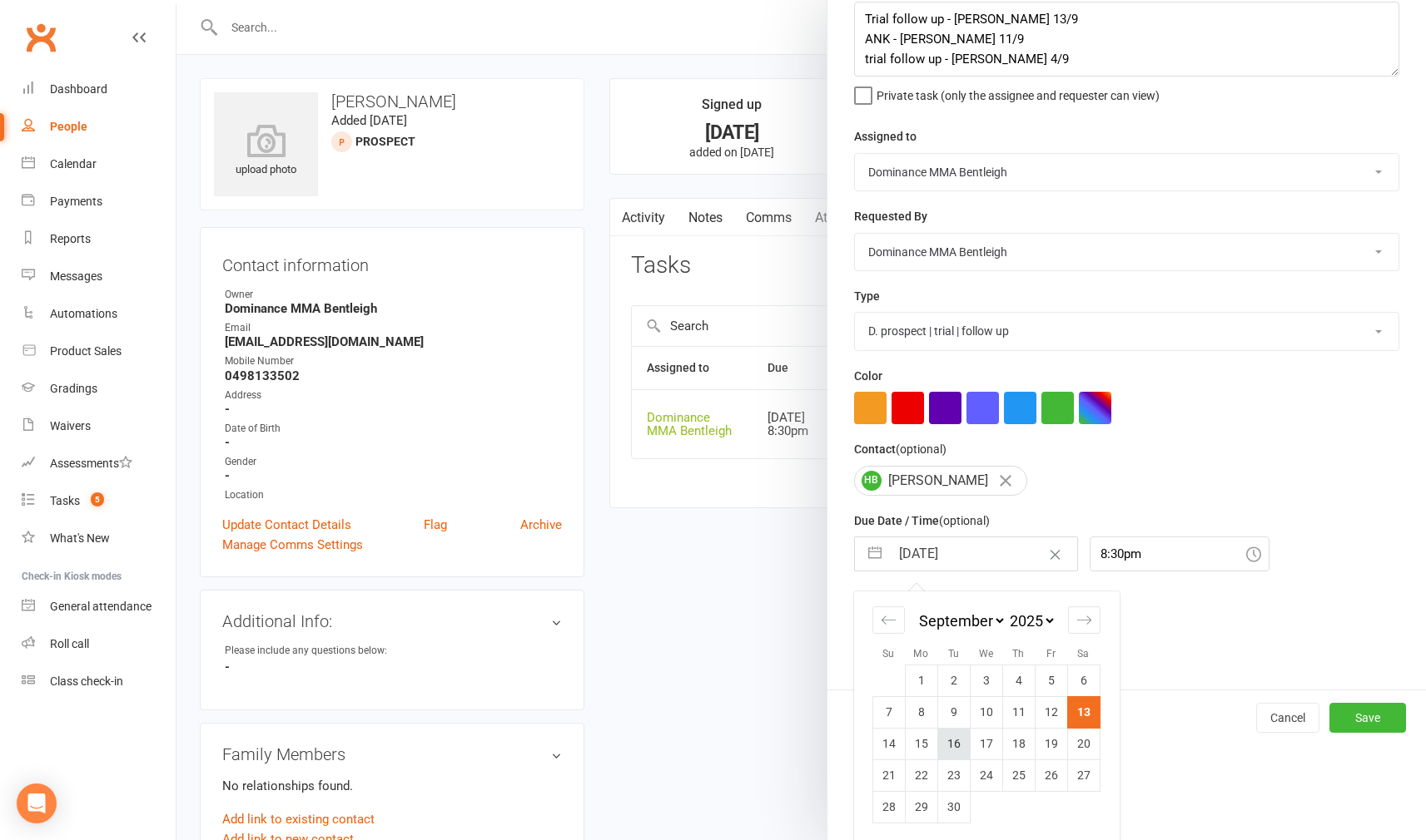
scroll to position [94, 0]
click at [958, 747] on td "16" at bounding box center [954, 744] width 33 height 32
type input "[DATE]"
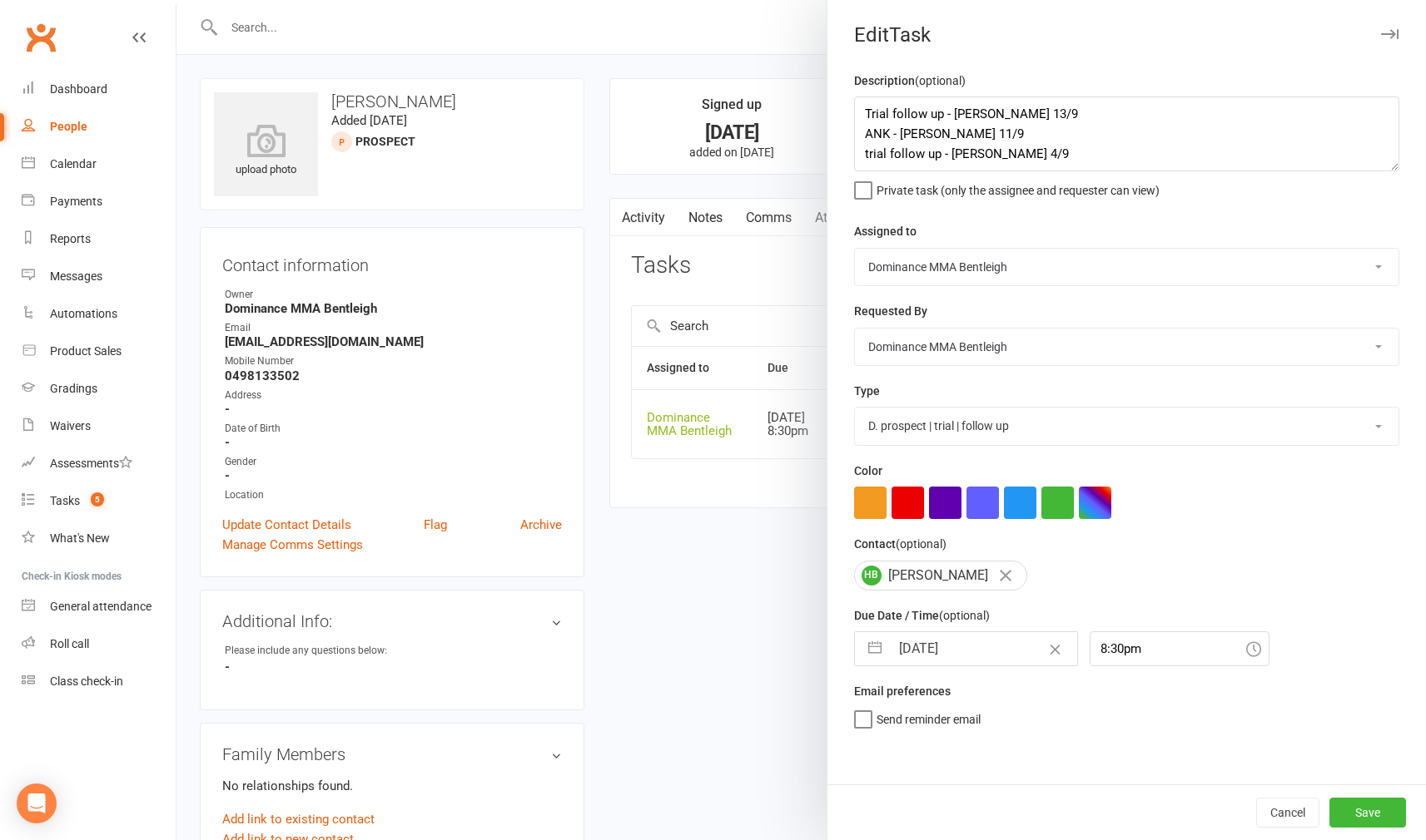
scroll to position [0, 0]
click at [1398, 824] on button "Save" at bounding box center [1368, 812] width 77 height 30
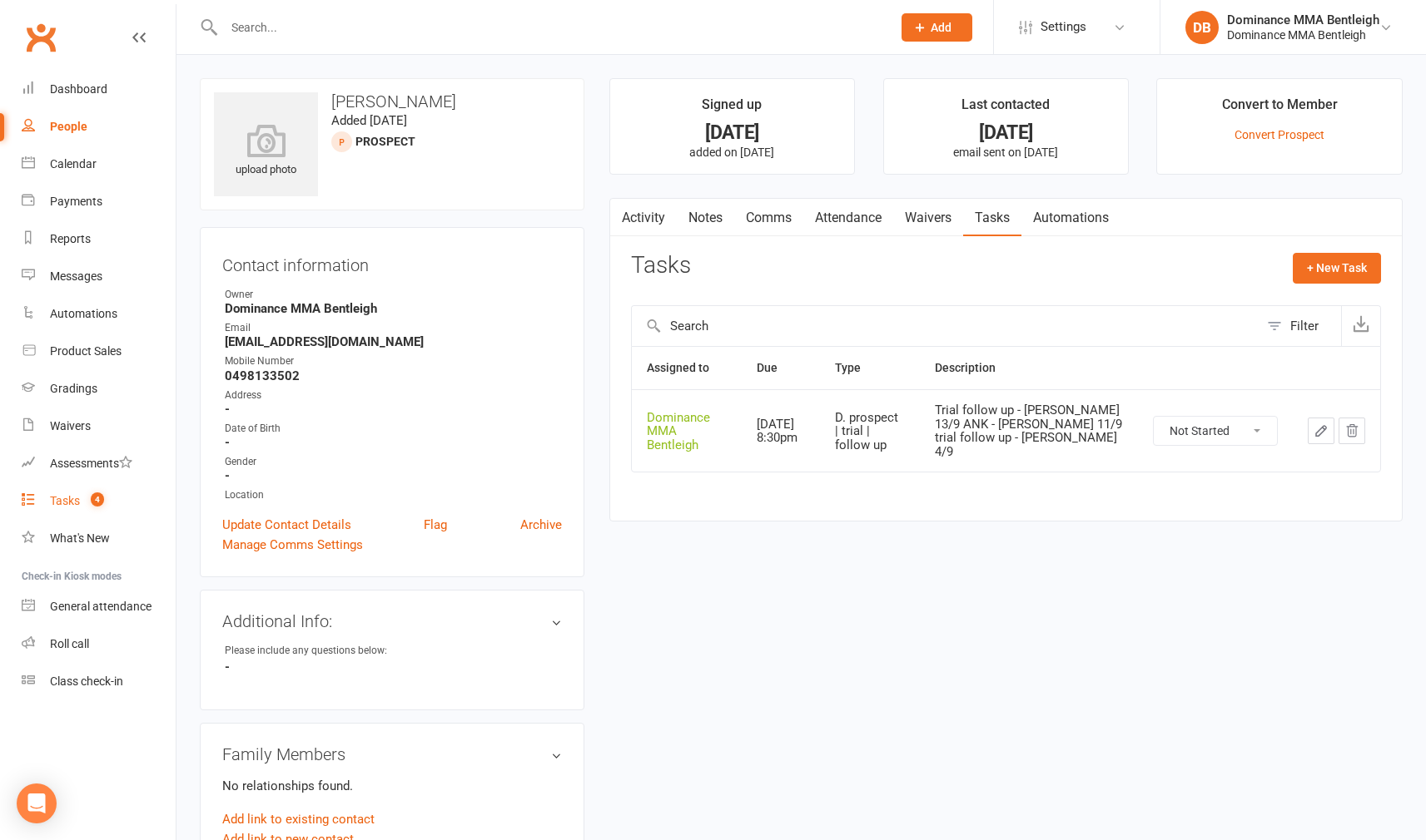
click at [73, 506] on div "Tasks" at bounding box center [64, 501] width 30 height 13
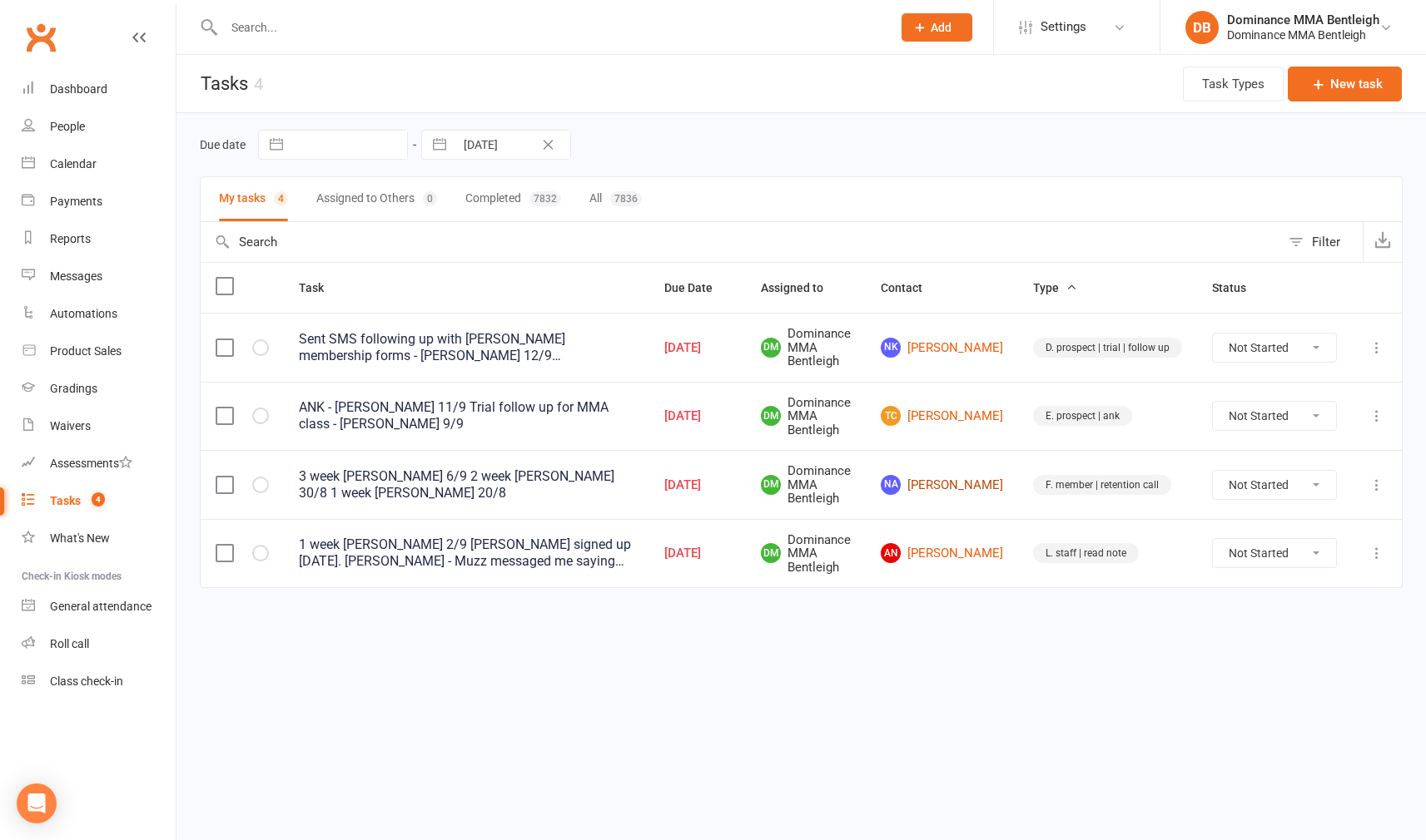
click at [996, 482] on link "NA [PERSON_NAME]" at bounding box center [941, 484] width 122 height 20
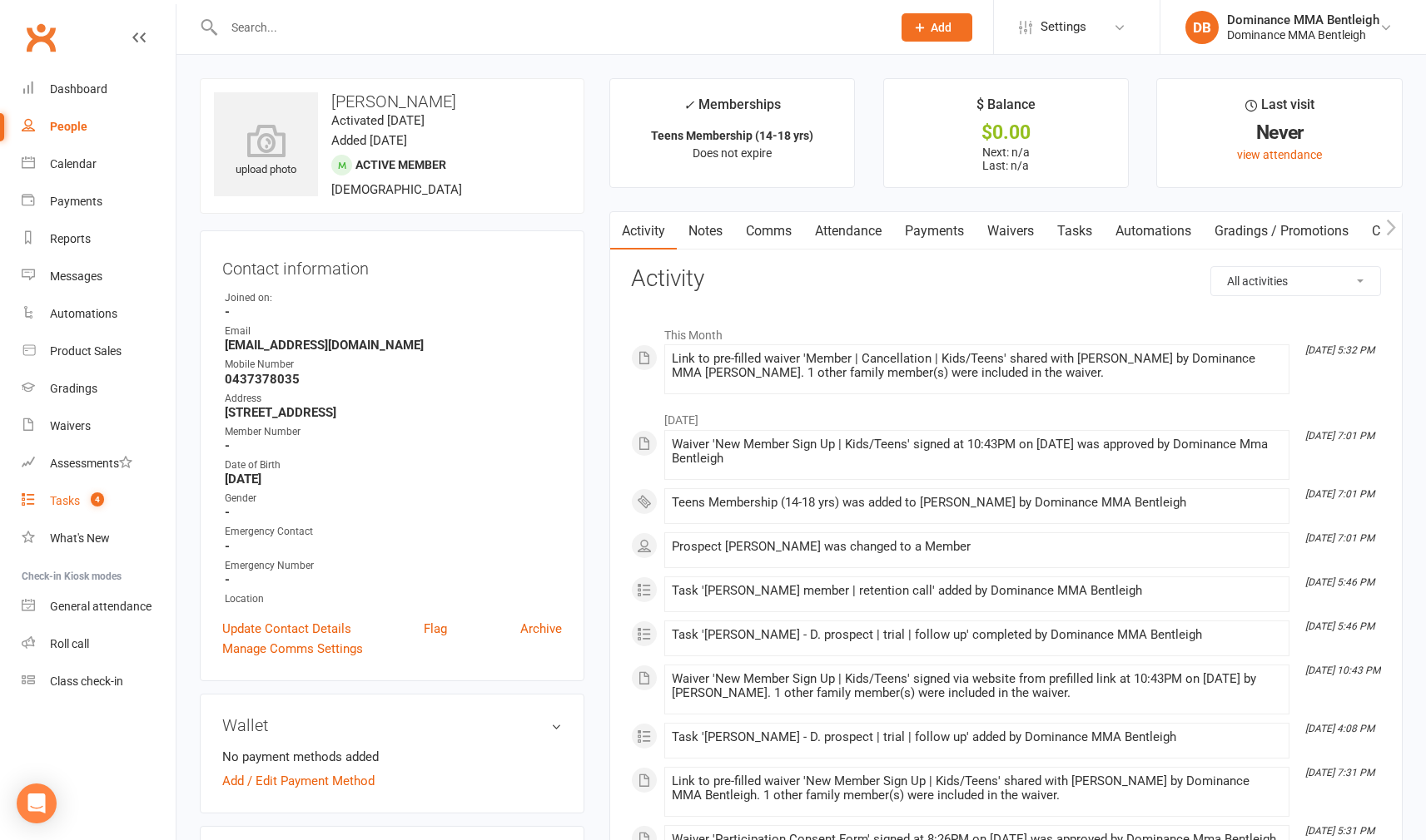
click at [65, 495] on div "Tasks" at bounding box center [64, 501] width 30 height 13
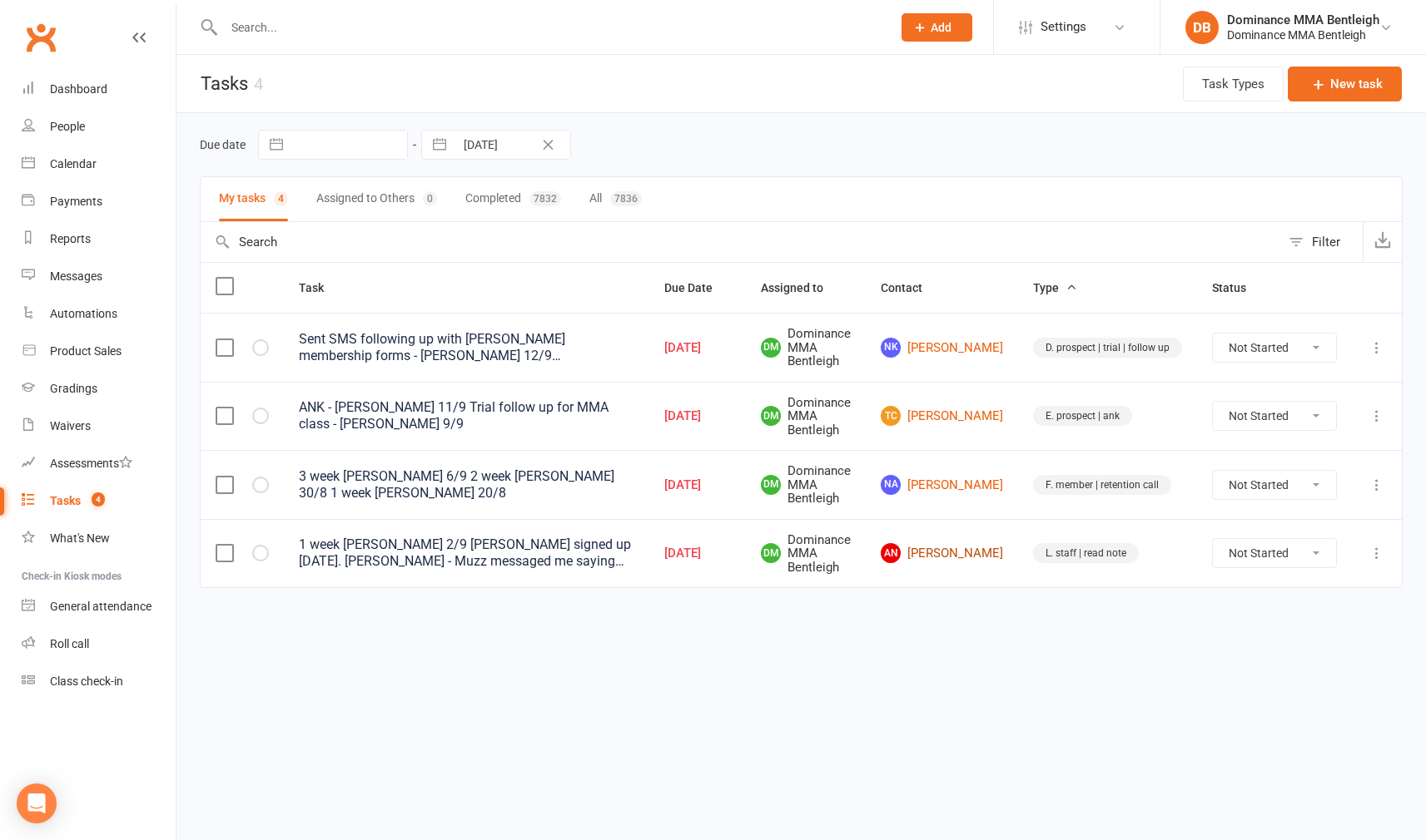
click at [950, 546] on link "AN [PERSON_NAME]" at bounding box center [941, 553] width 122 height 20
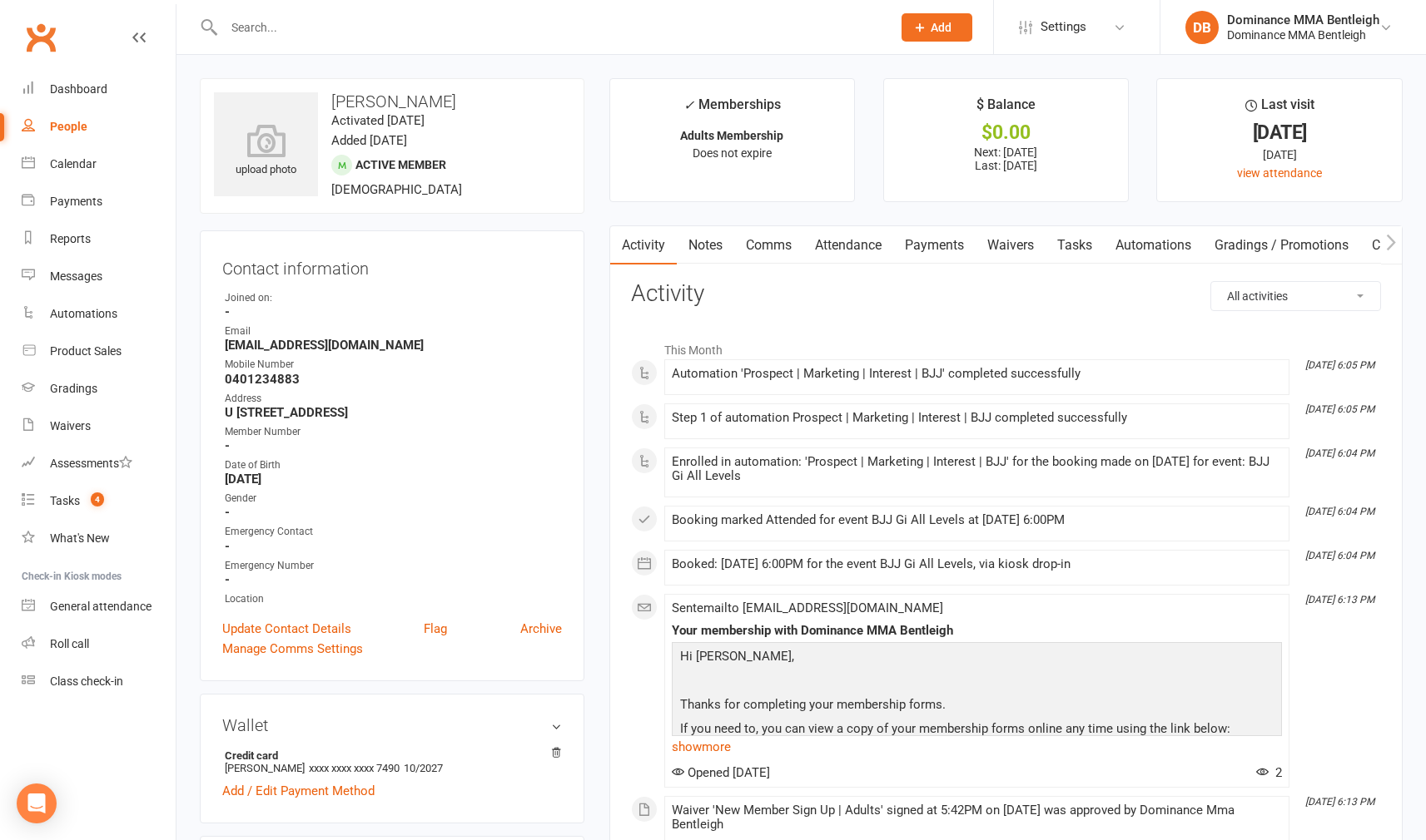
click at [1089, 234] on link "Tasks" at bounding box center [1074, 245] width 59 height 38
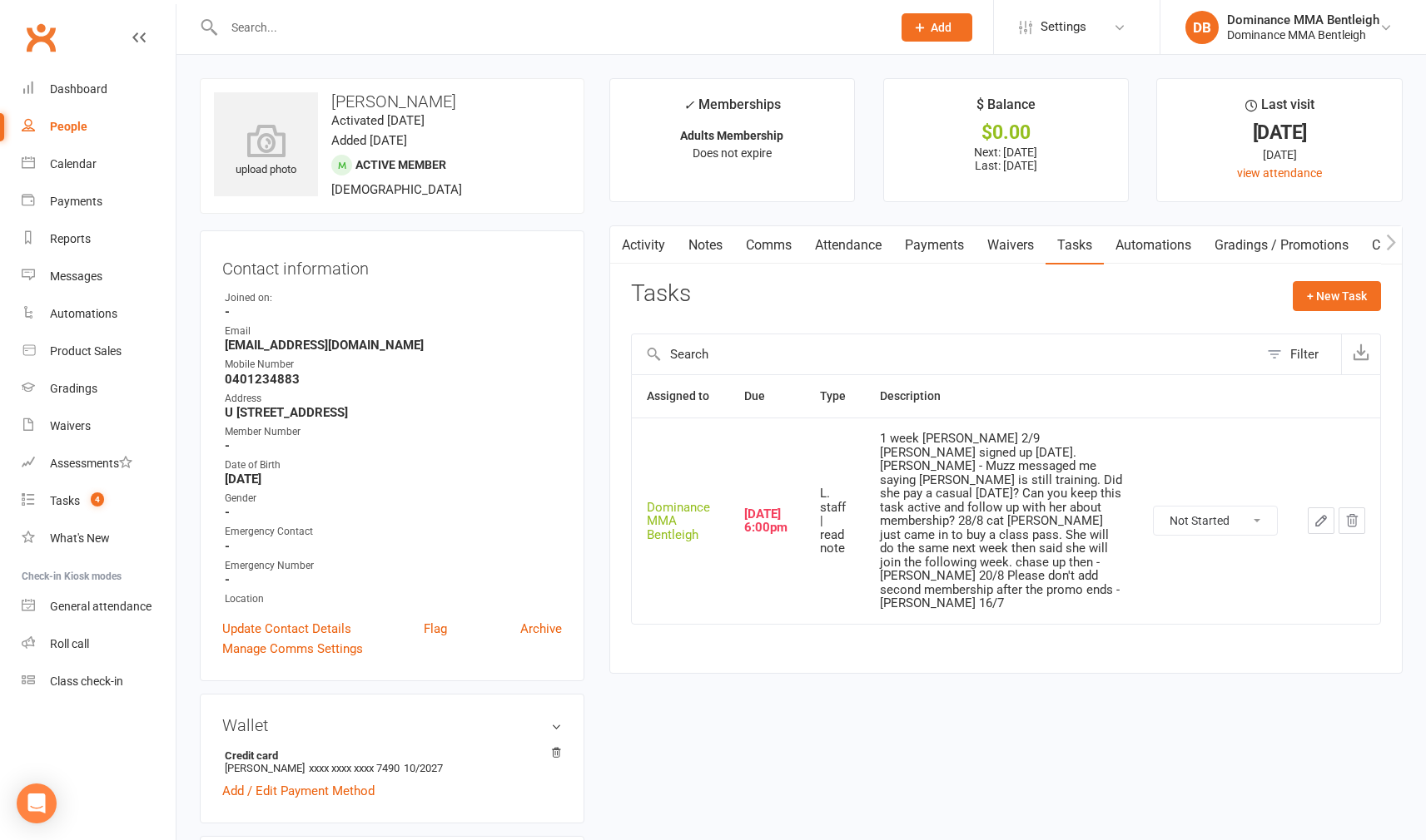
click at [1315, 513] on icon "button" at bounding box center [1321, 521] width 15 height 15
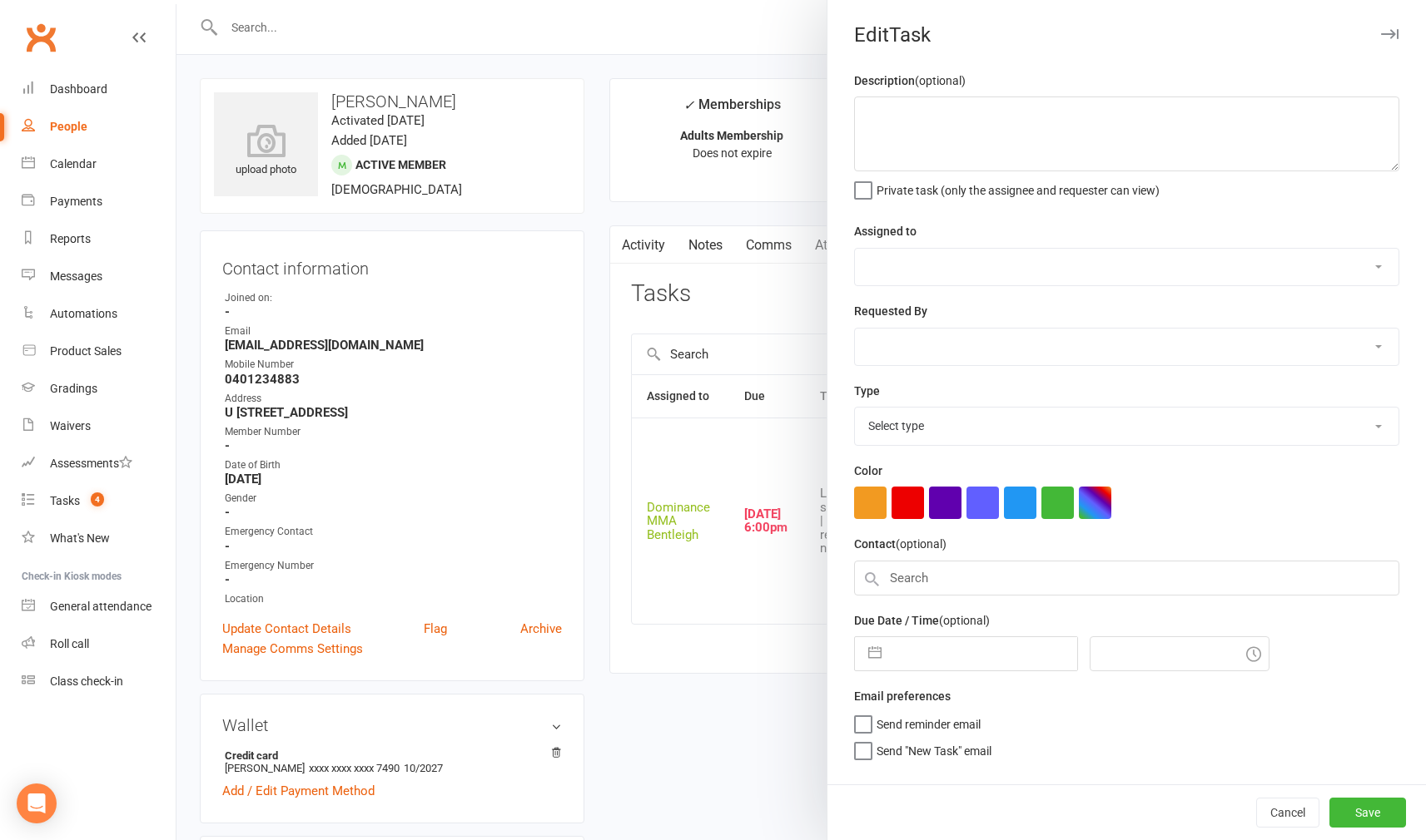
type textarea "1 week [PERSON_NAME] 2/9 [PERSON_NAME] signed up [DATE]. [PERSON_NAME] - Muzz m…"
select select "24839"
type input "[DATE]"
type input "6:00pm"
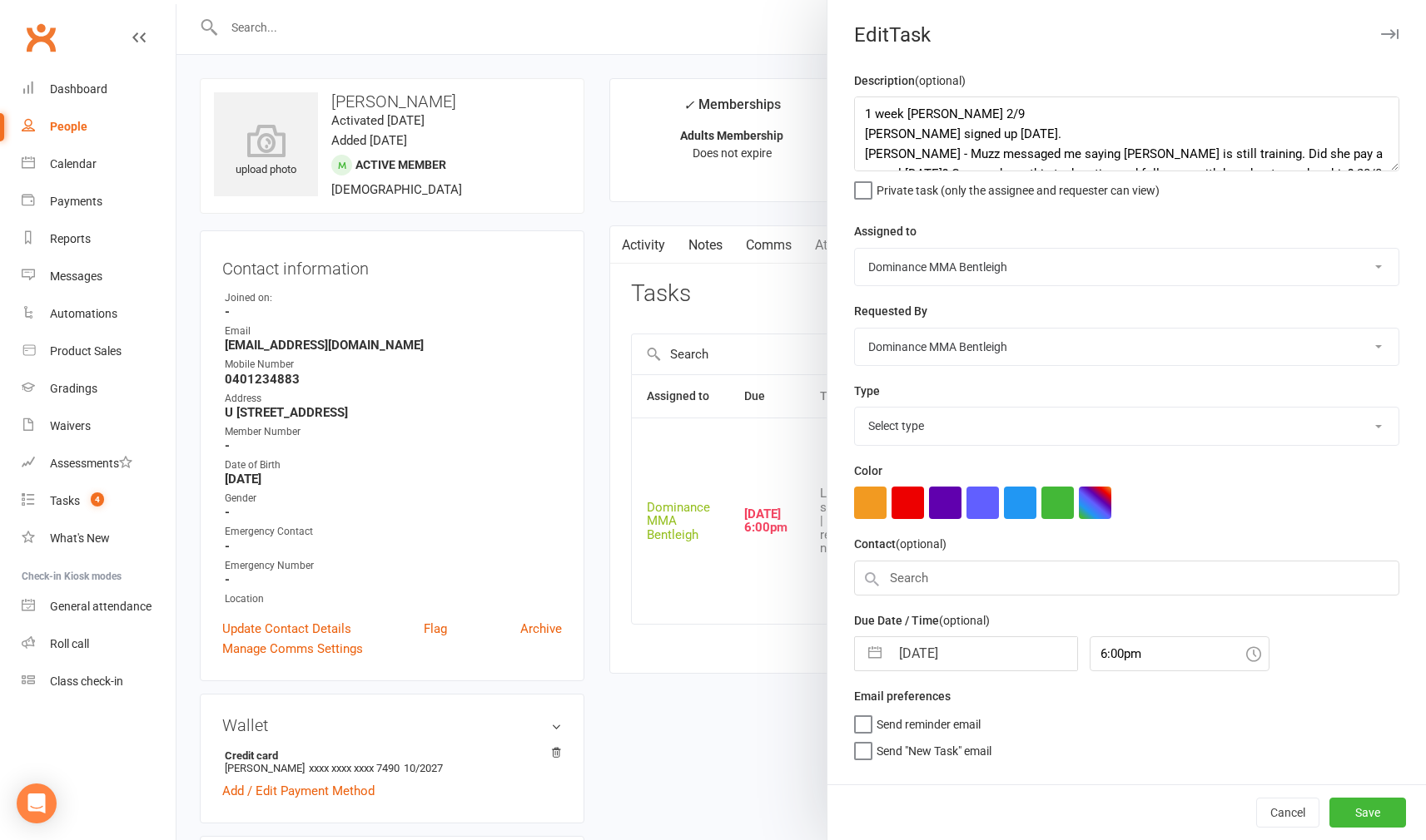
select select "13795"
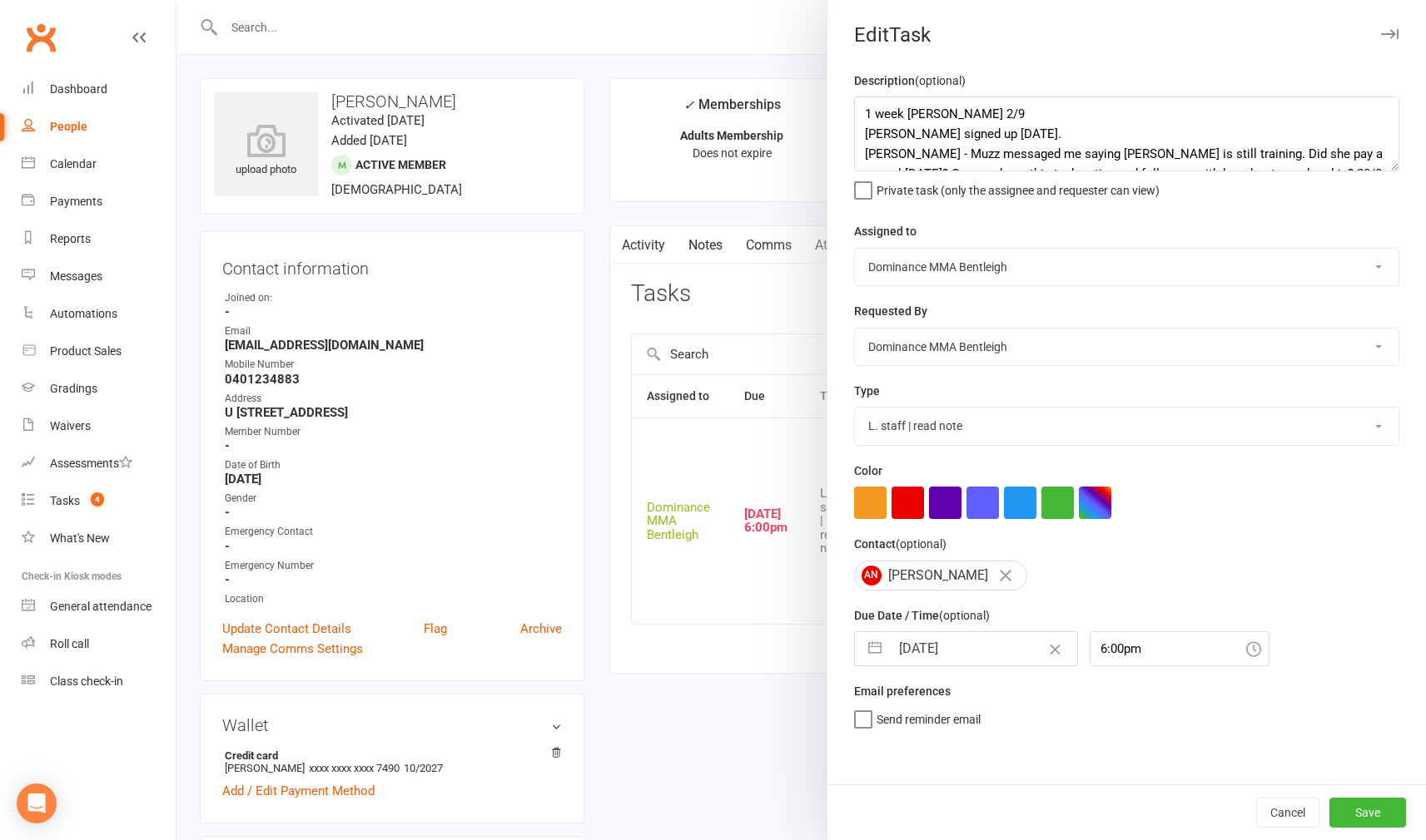
select select "7"
select select "2025"
select select "8"
select select "2025"
select select "9"
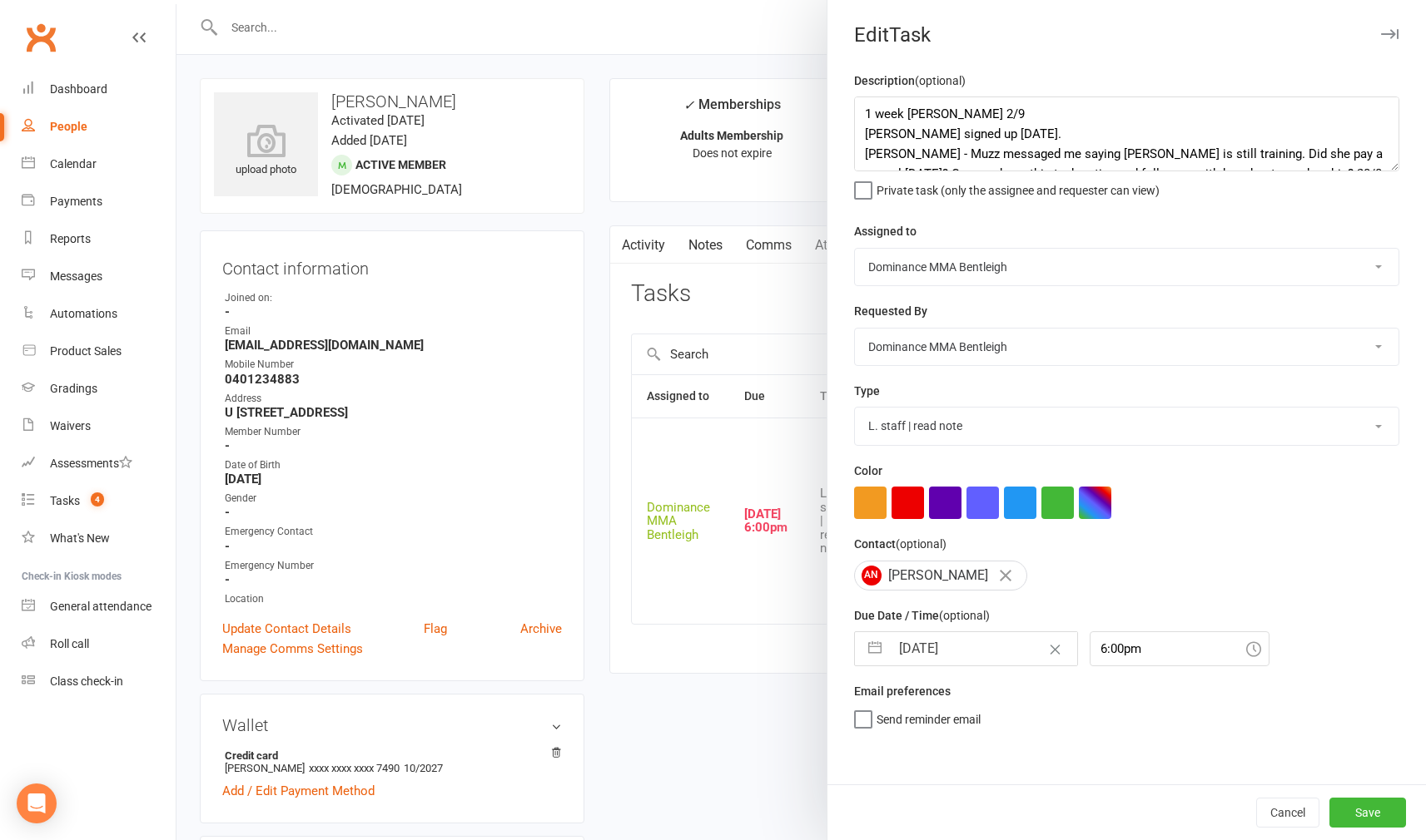
select select "2025"
drag, startPoint x: 978, startPoint y: 655, endPoint x: 976, endPoint y: 646, distance: 9.2
click at [980, 653] on input "[DATE]" at bounding box center [983, 649] width 188 height 34
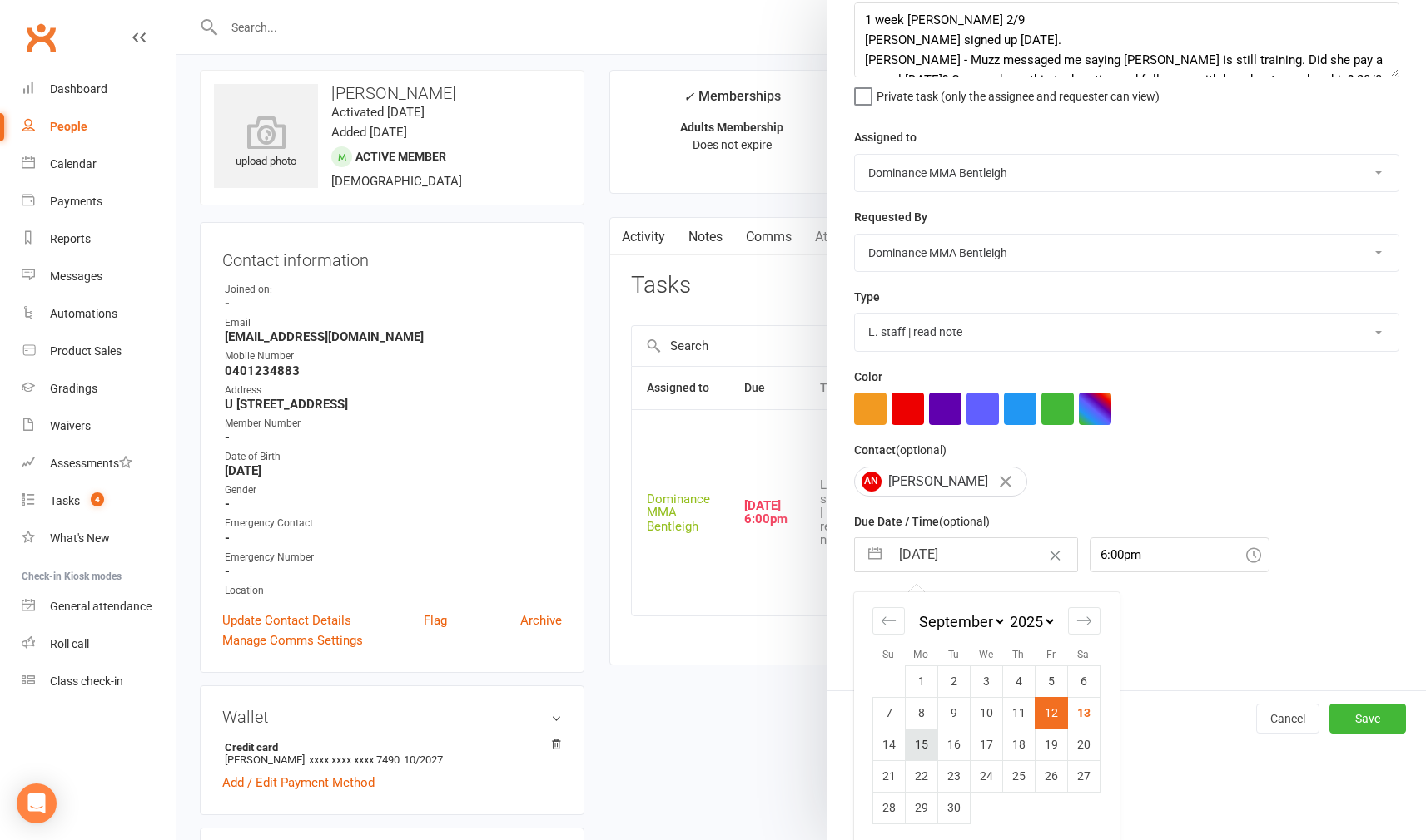
scroll to position [12, 1]
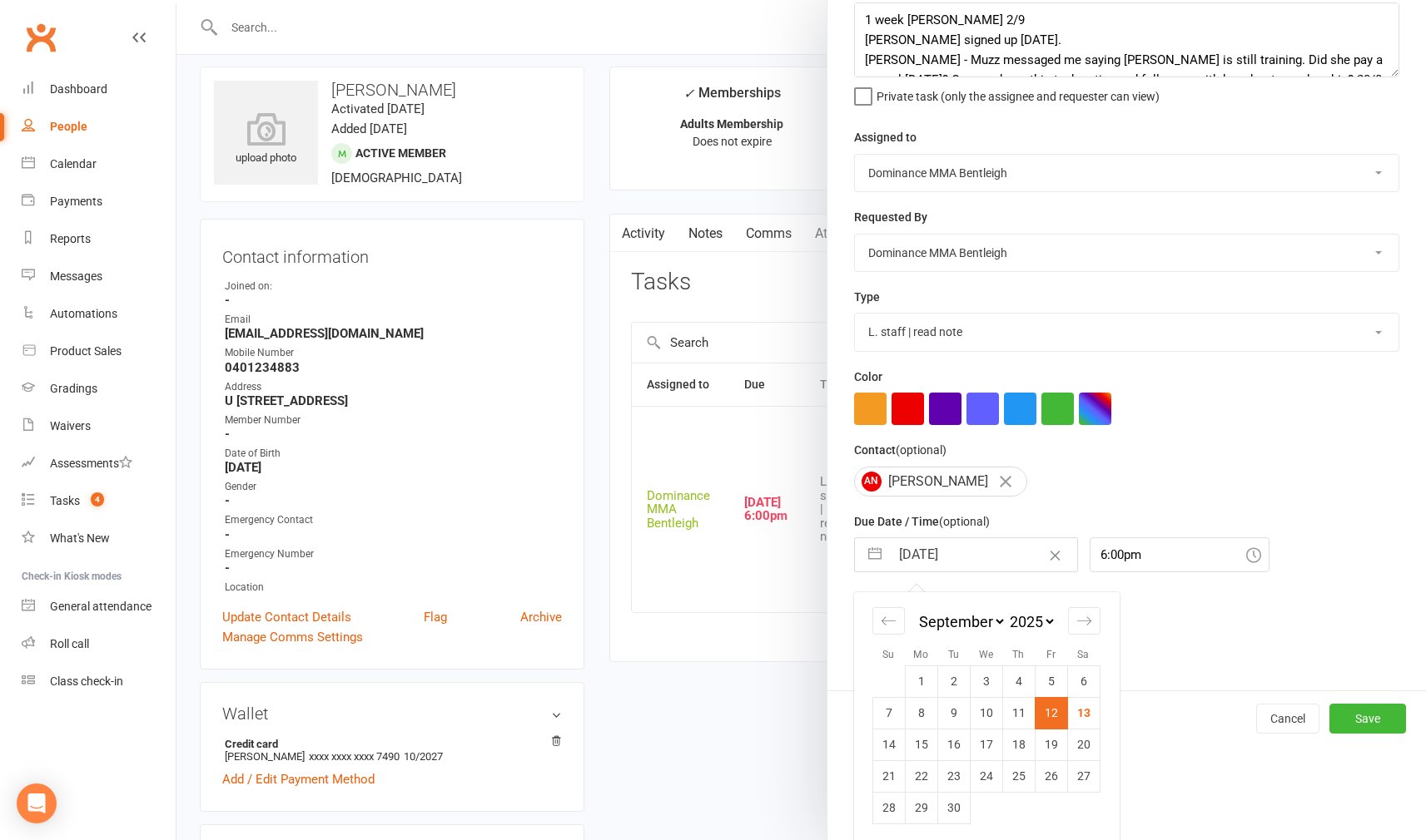
click at [924, 739] on td "15" at bounding box center [921, 744] width 33 height 32
type input "[DATE]"
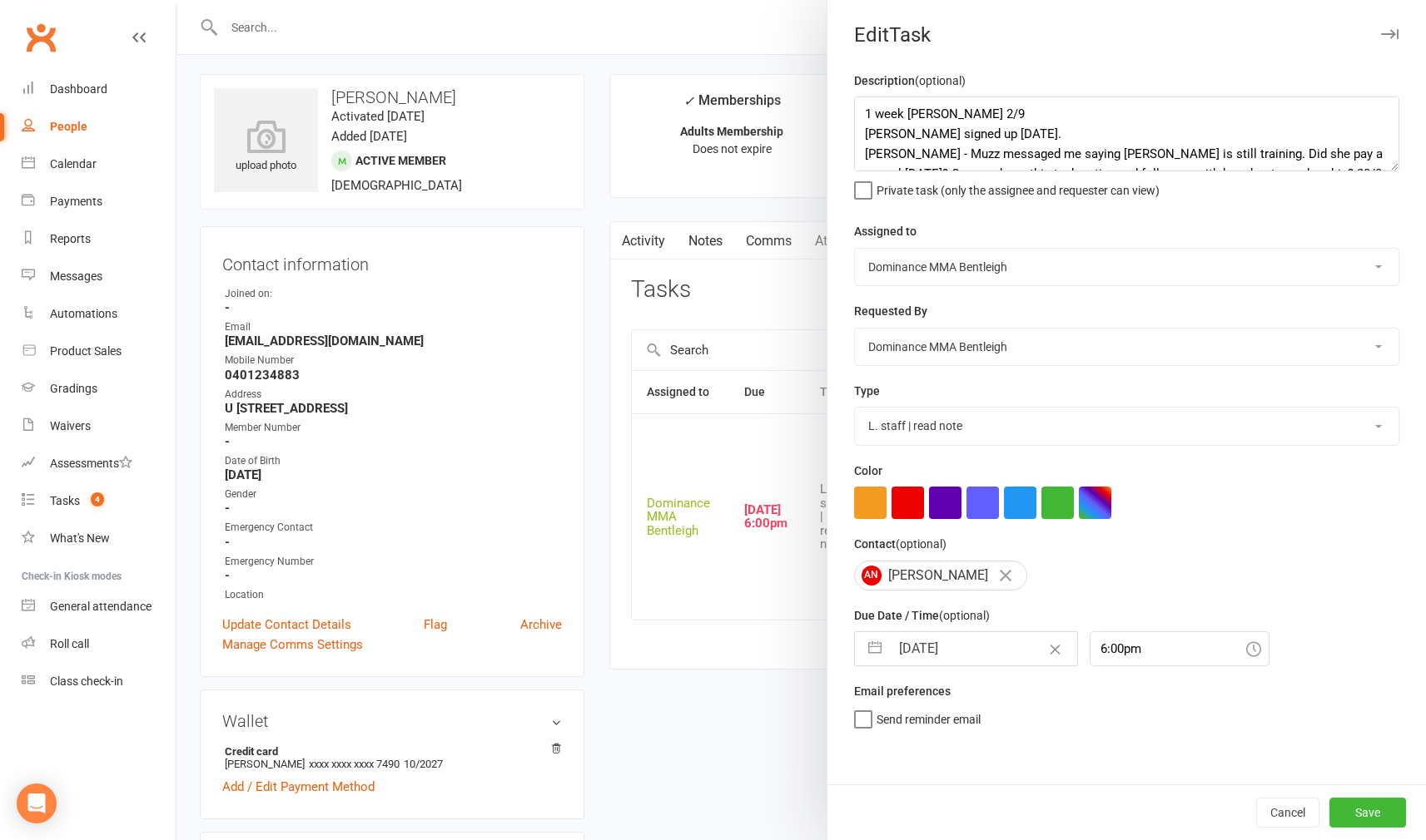
scroll to position [0, 0]
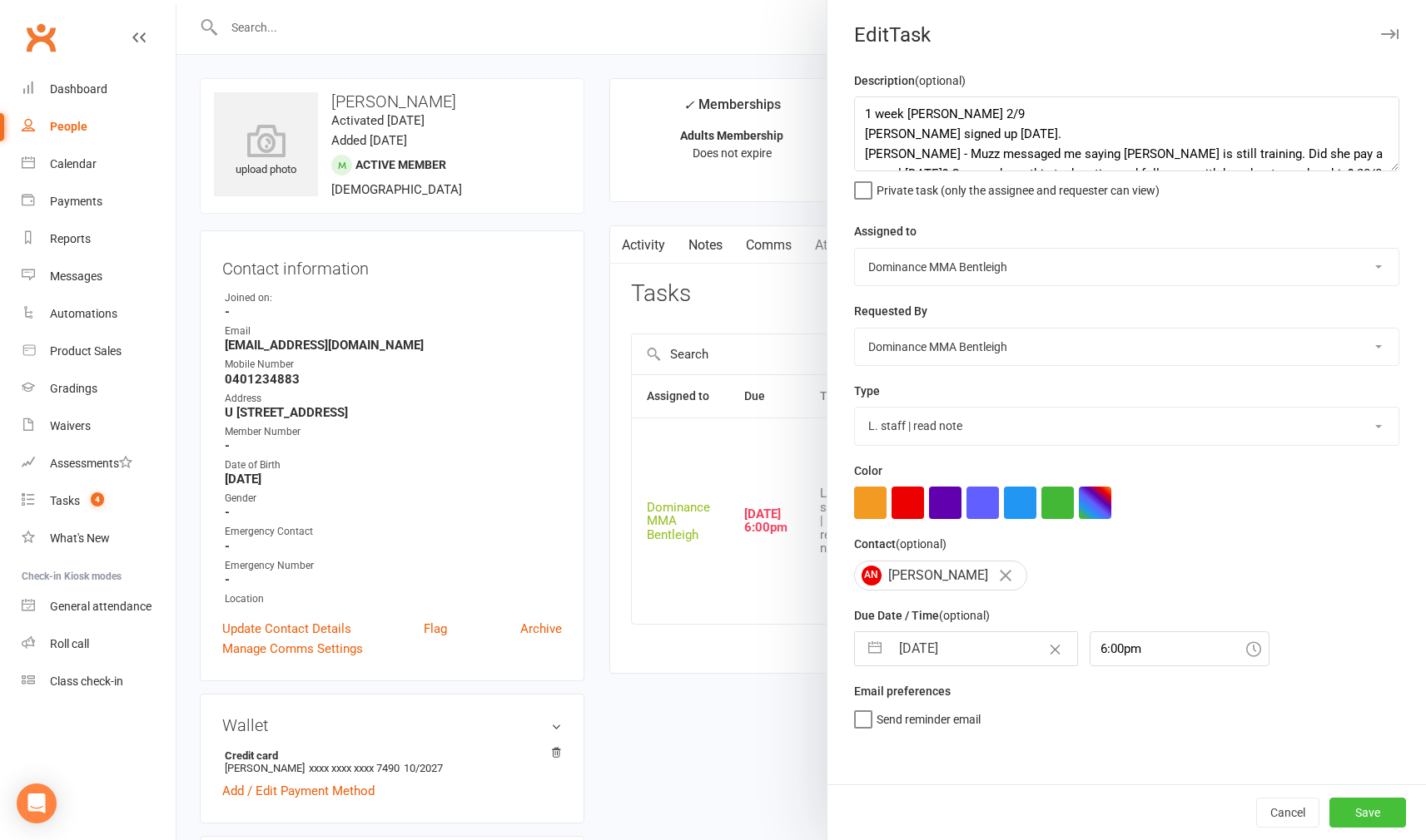
click at [1367, 818] on button "Save" at bounding box center [1368, 812] width 77 height 30
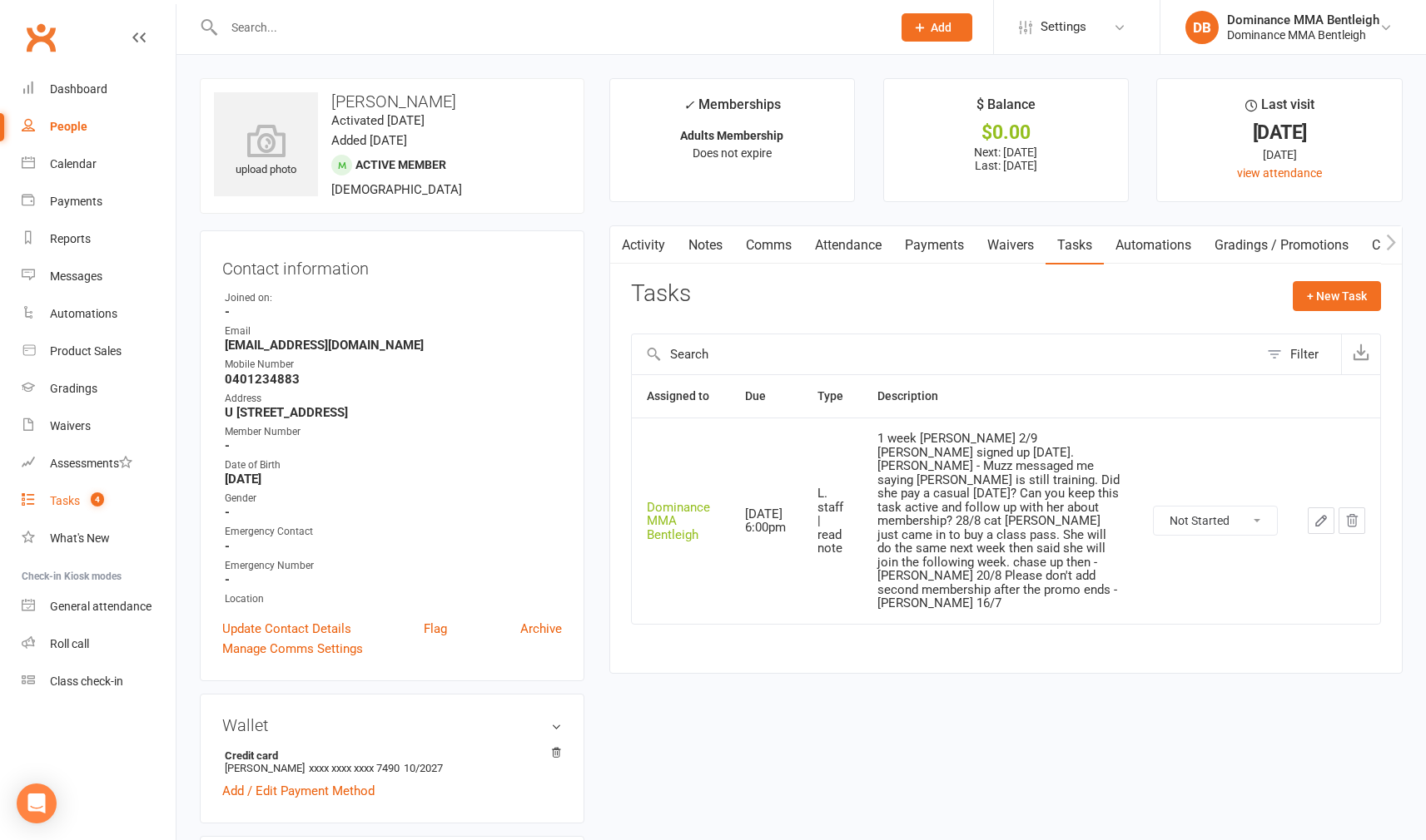
click at [73, 501] on div "Tasks" at bounding box center [64, 501] width 30 height 13
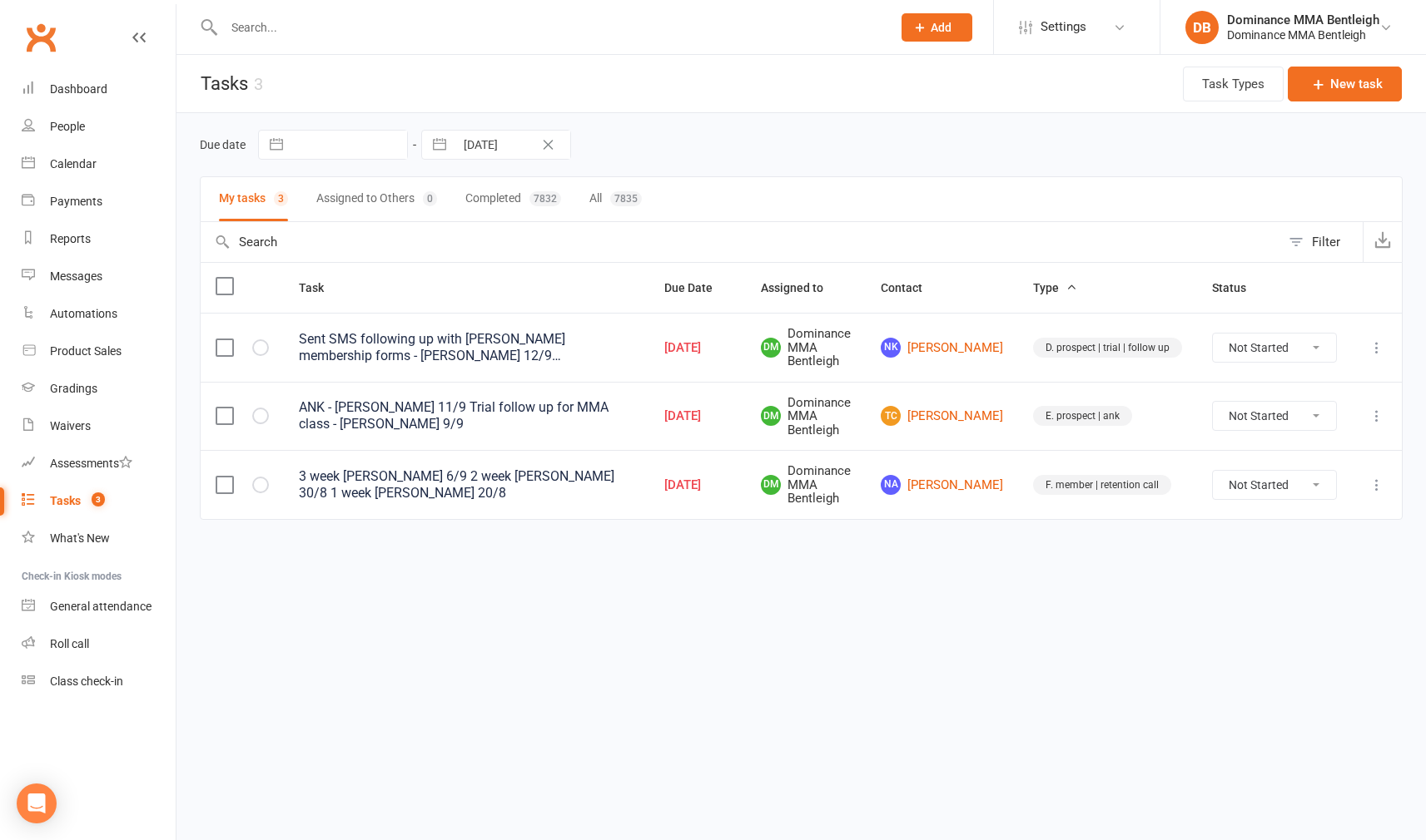
click at [576, 38] on input "text" at bounding box center [549, 27] width 661 height 23
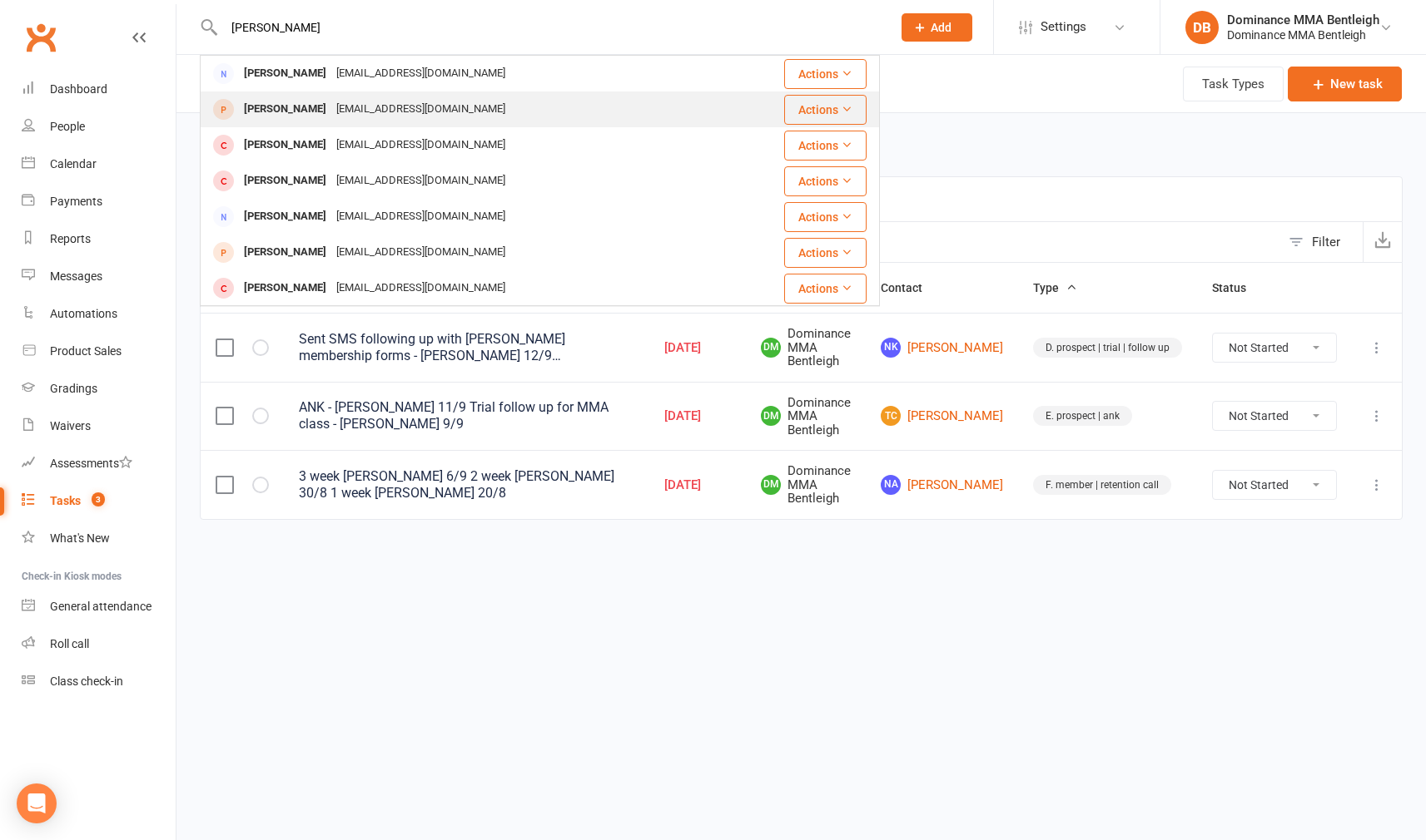
type input "[PERSON_NAME]"
click at [408, 100] on div "[EMAIL_ADDRESS][DOMAIN_NAME]" at bounding box center [421, 109] width 179 height 24
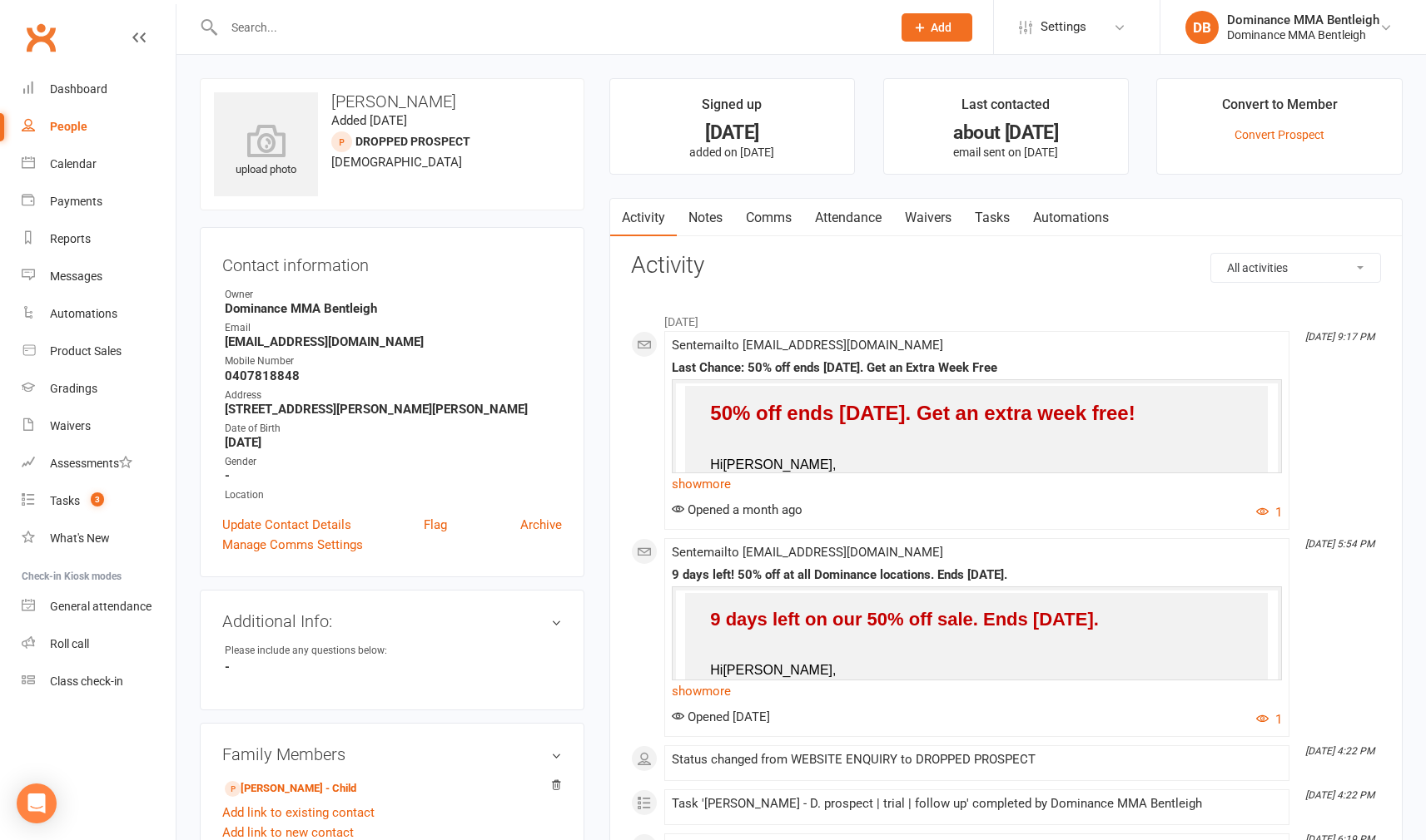
click at [938, 216] on link "Waivers" at bounding box center [928, 218] width 70 height 38
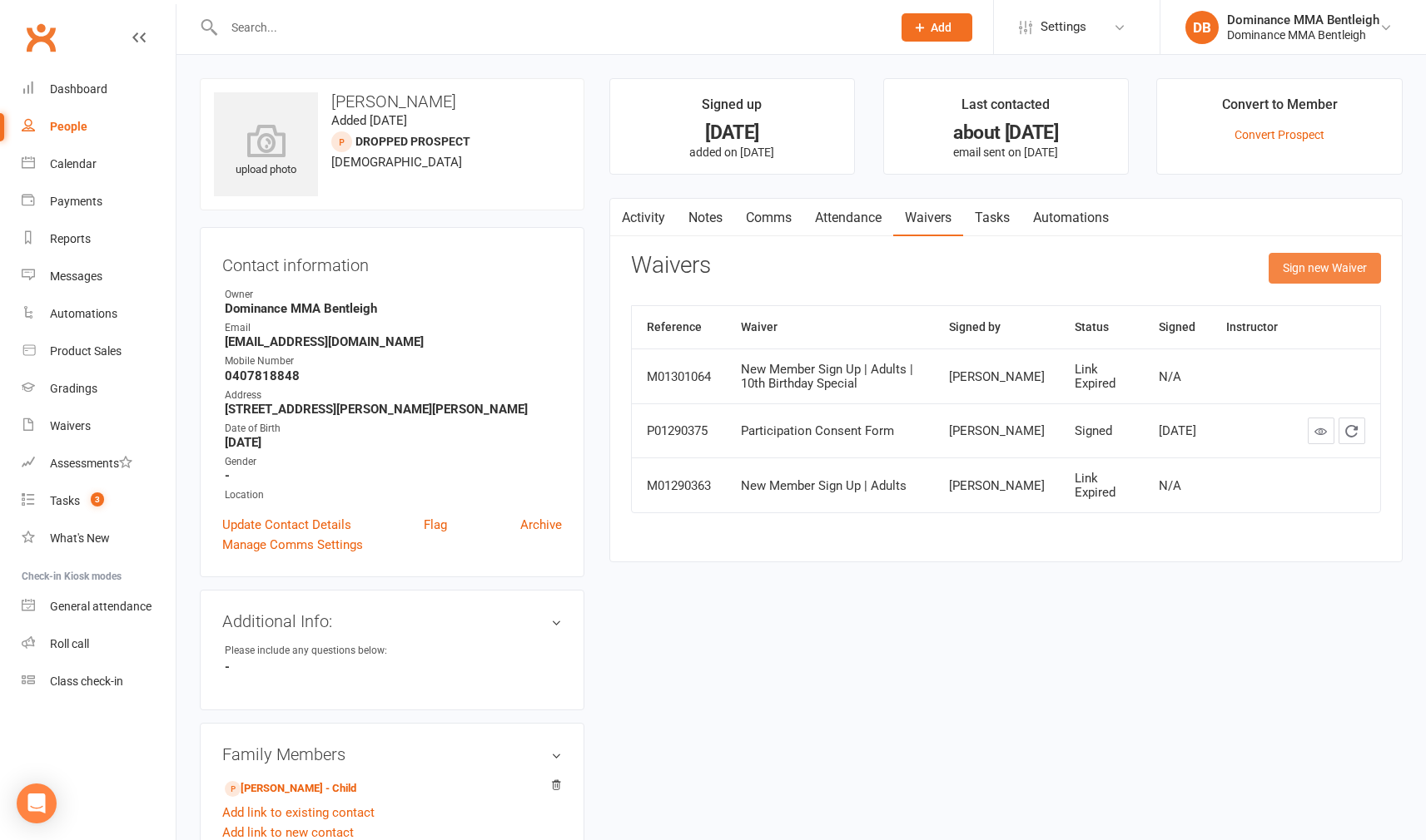
click at [1289, 263] on button "Sign new Waiver" at bounding box center [1324, 267] width 113 height 30
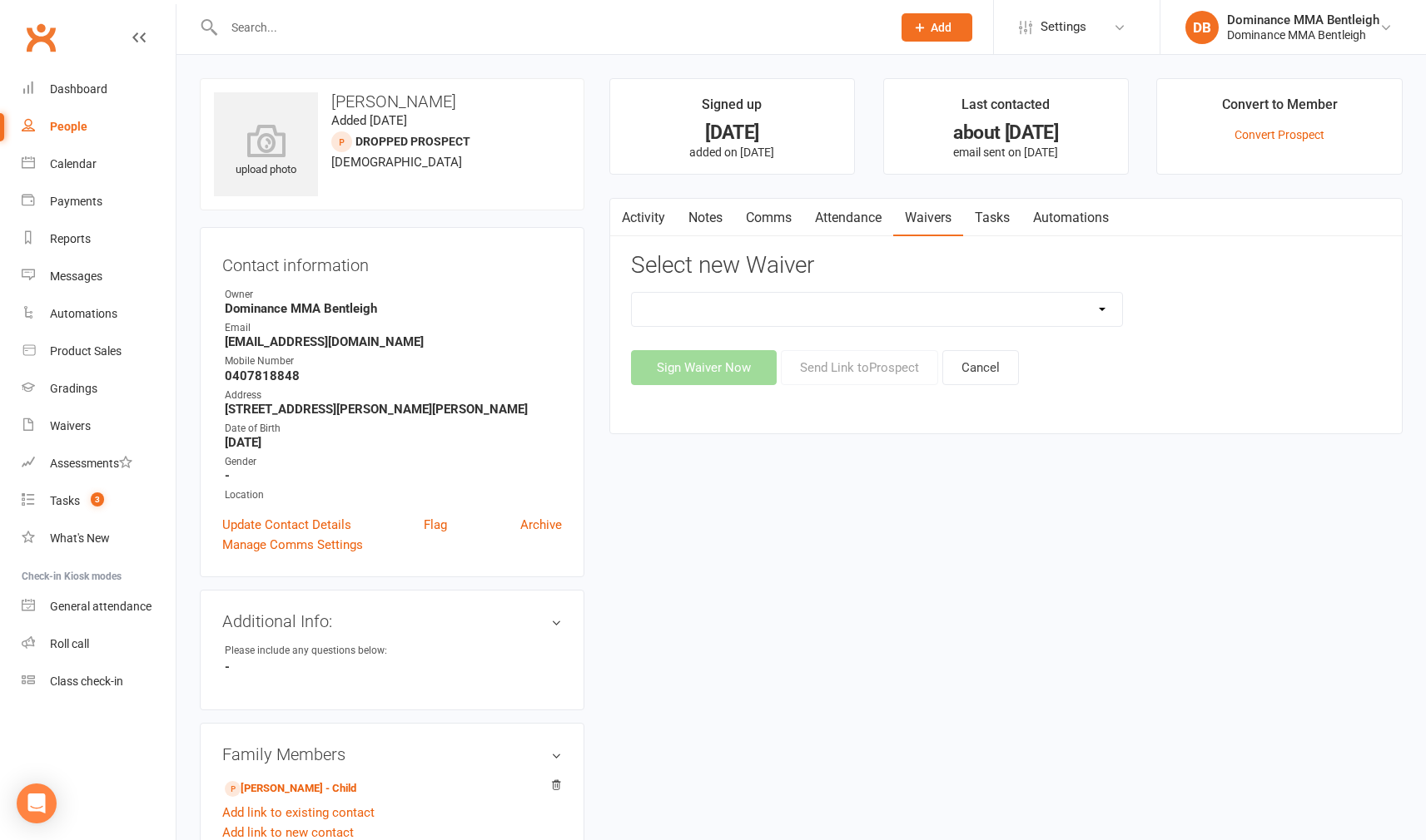
select select "1931"
click at [861, 367] on button "Send Link to [GEOGRAPHIC_DATA]" at bounding box center [860, 366] width 158 height 35
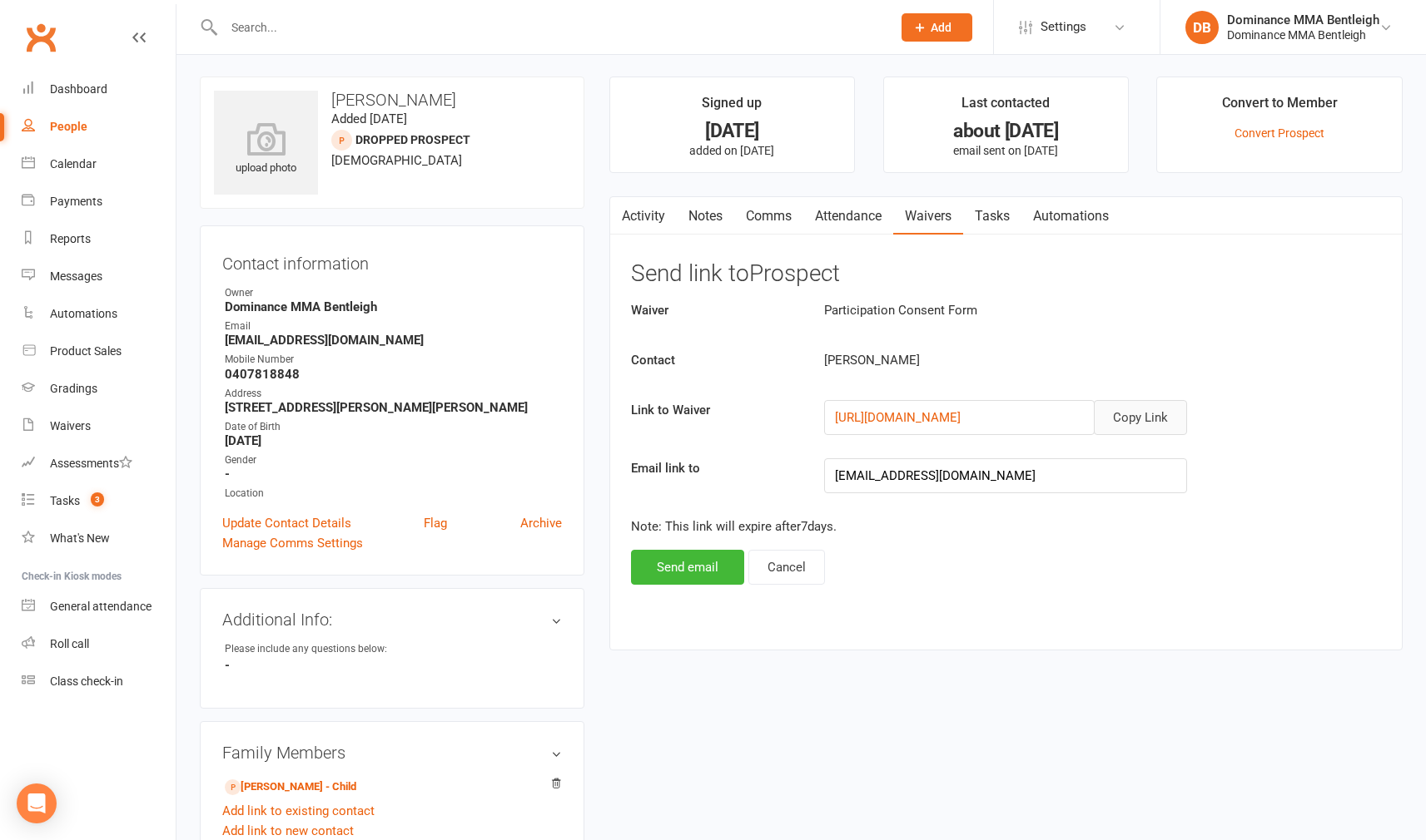
click at [1135, 422] on button "Copy Link" at bounding box center [1140, 417] width 93 height 35
click at [682, 562] on button "Send email" at bounding box center [688, 567] width 113 height 35
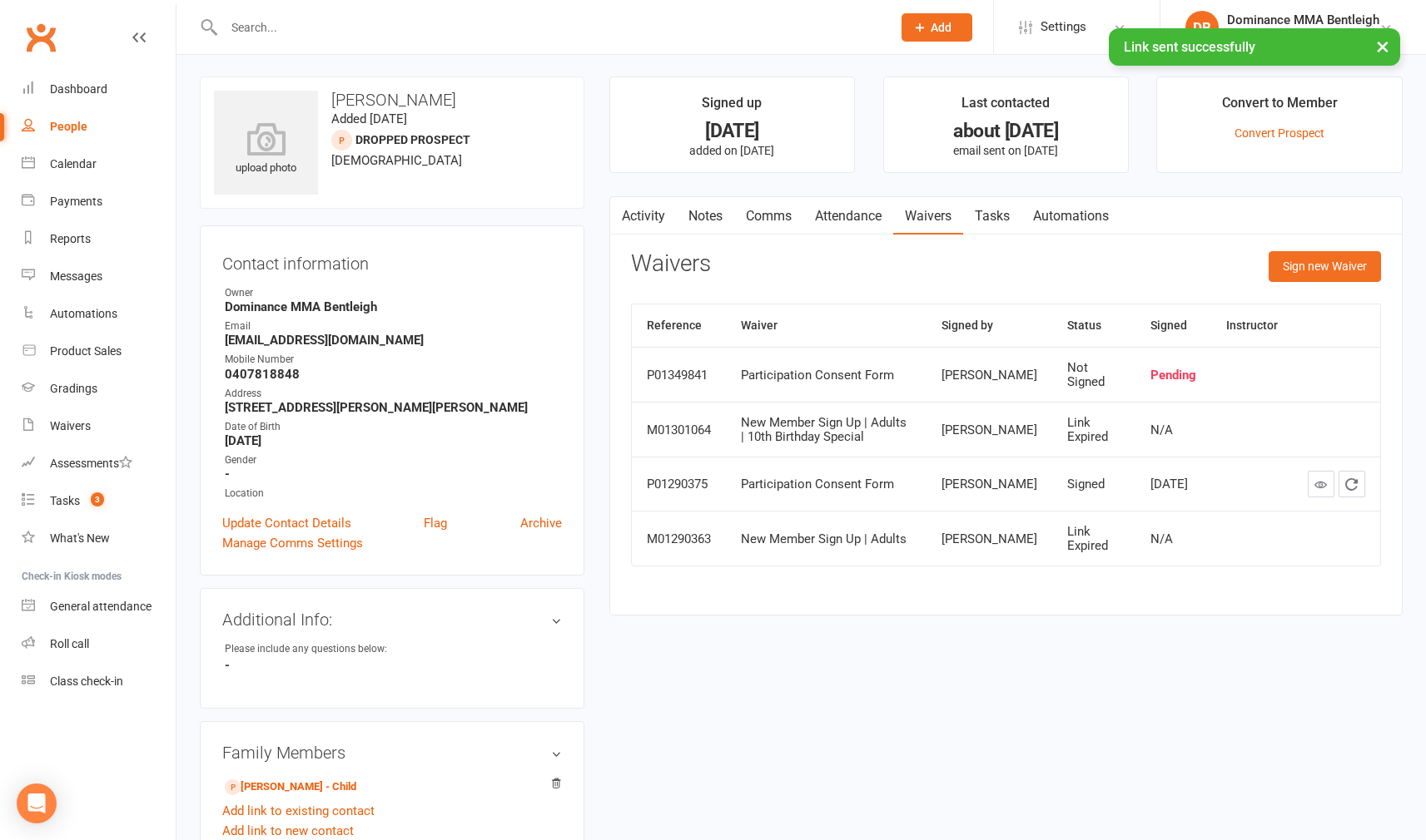
click at [745, 212] on link "Comms" at bounding box center [769, 216] width 69 height 38
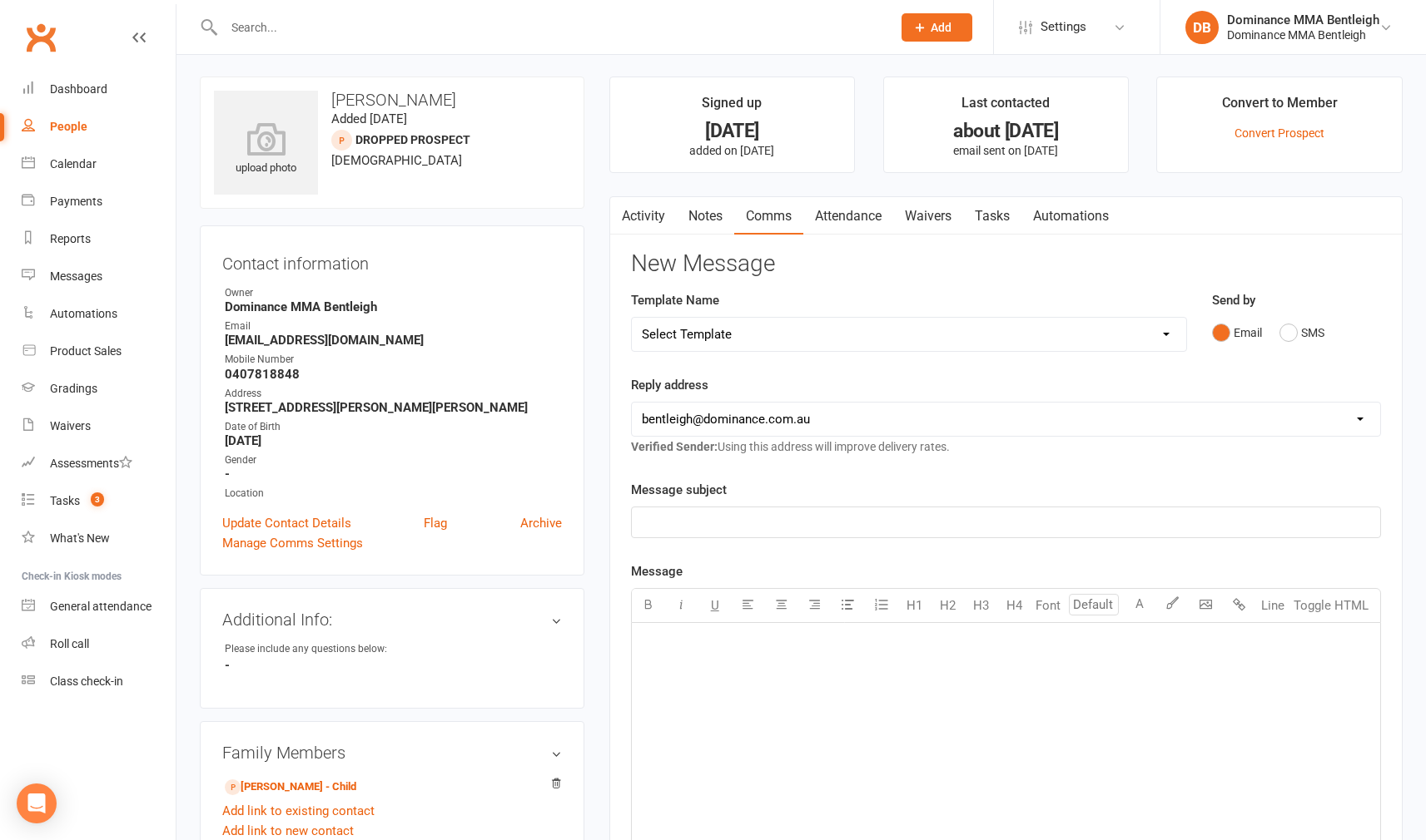
select select "19"
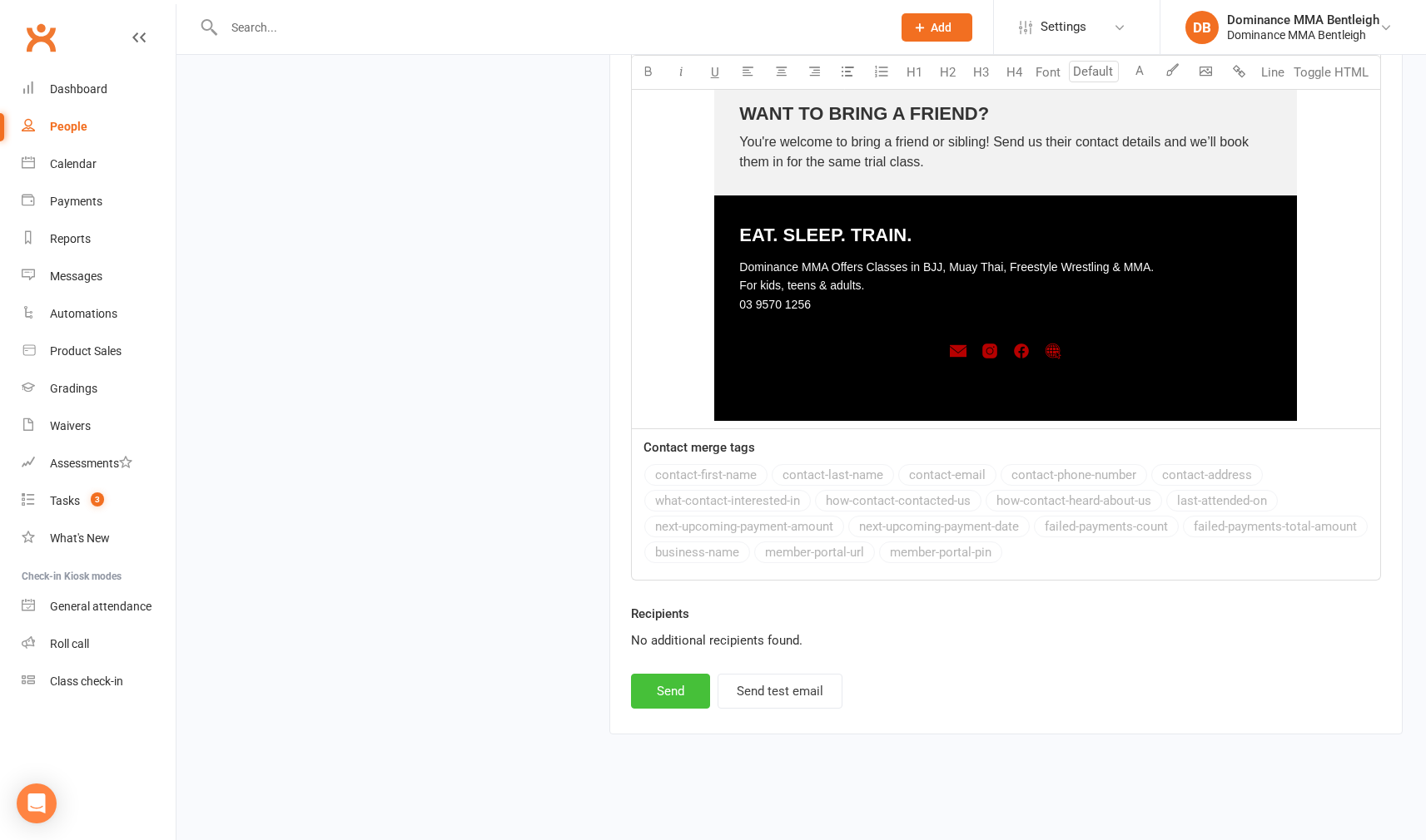
scroll to position [2302, 0]
click at [662, 679] on button "Send" at bounding box center [670, 691] width 79 height 35
select select
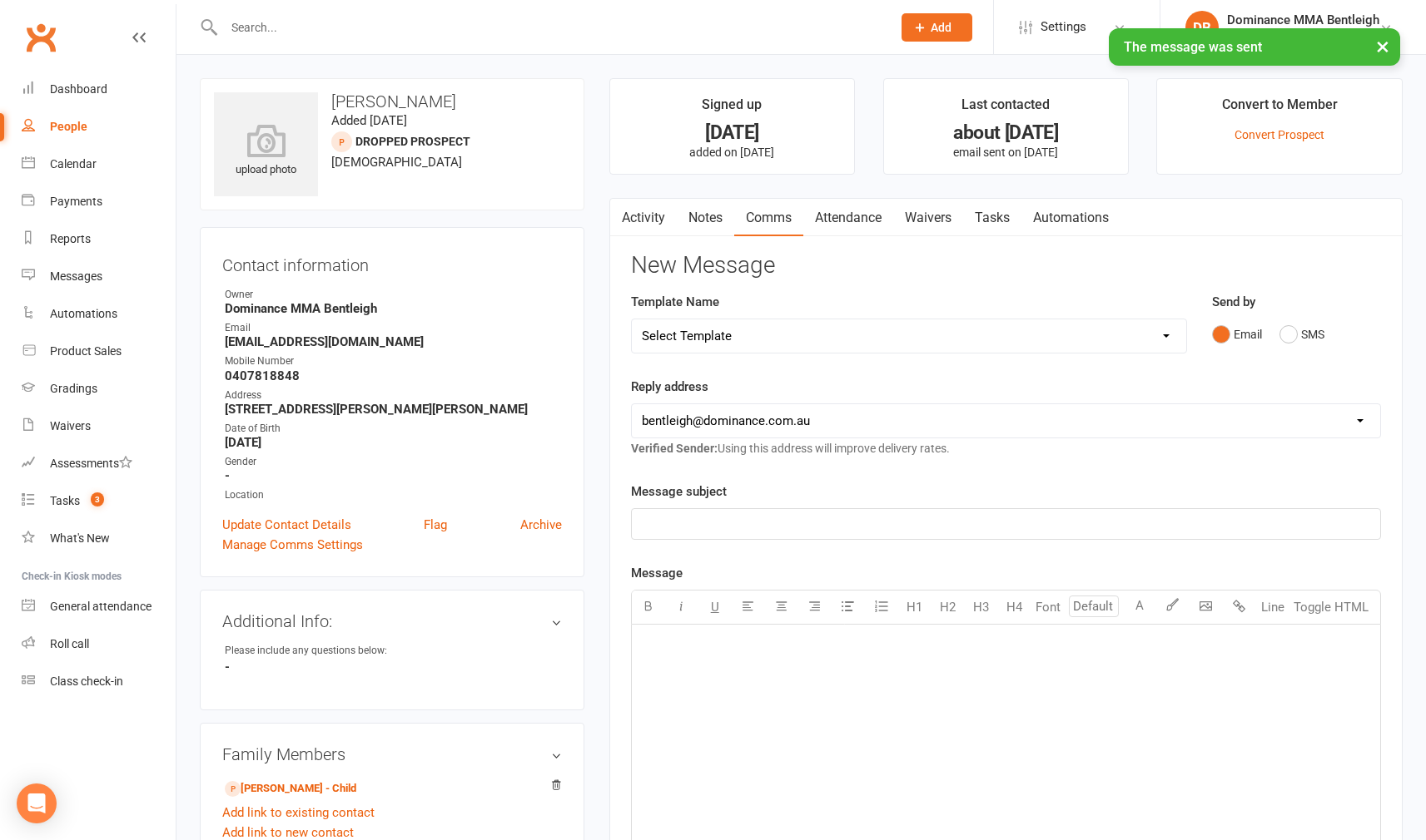
scroll to position [0, 0]
click at [955, 221] on link "Waivers" at bounding box center [928, 218] width 70 height 38
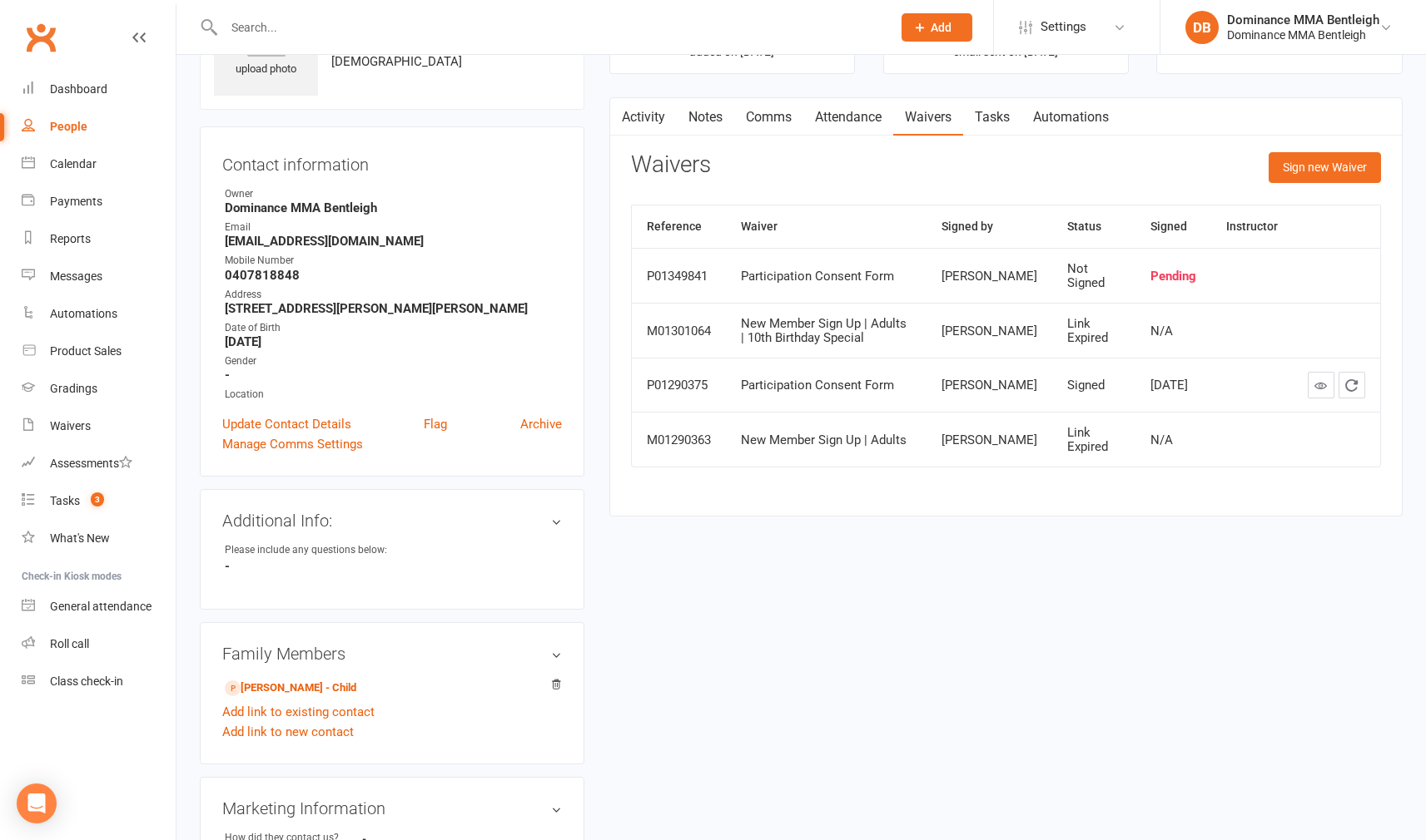
scroll to position [107, 0]
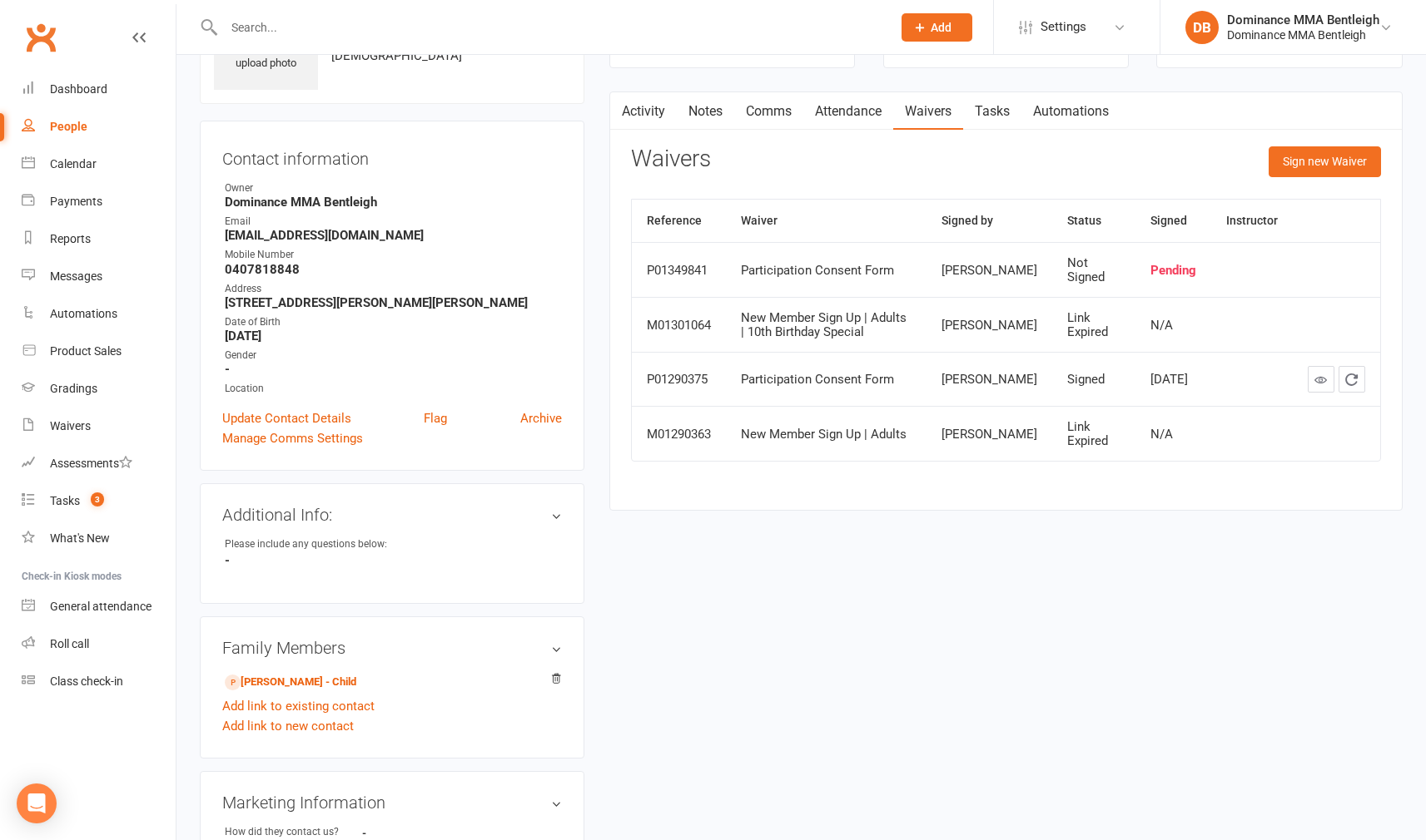
click at [987, 108] on link "Tasks" at bounding box center [992, 111] width 59 height 38
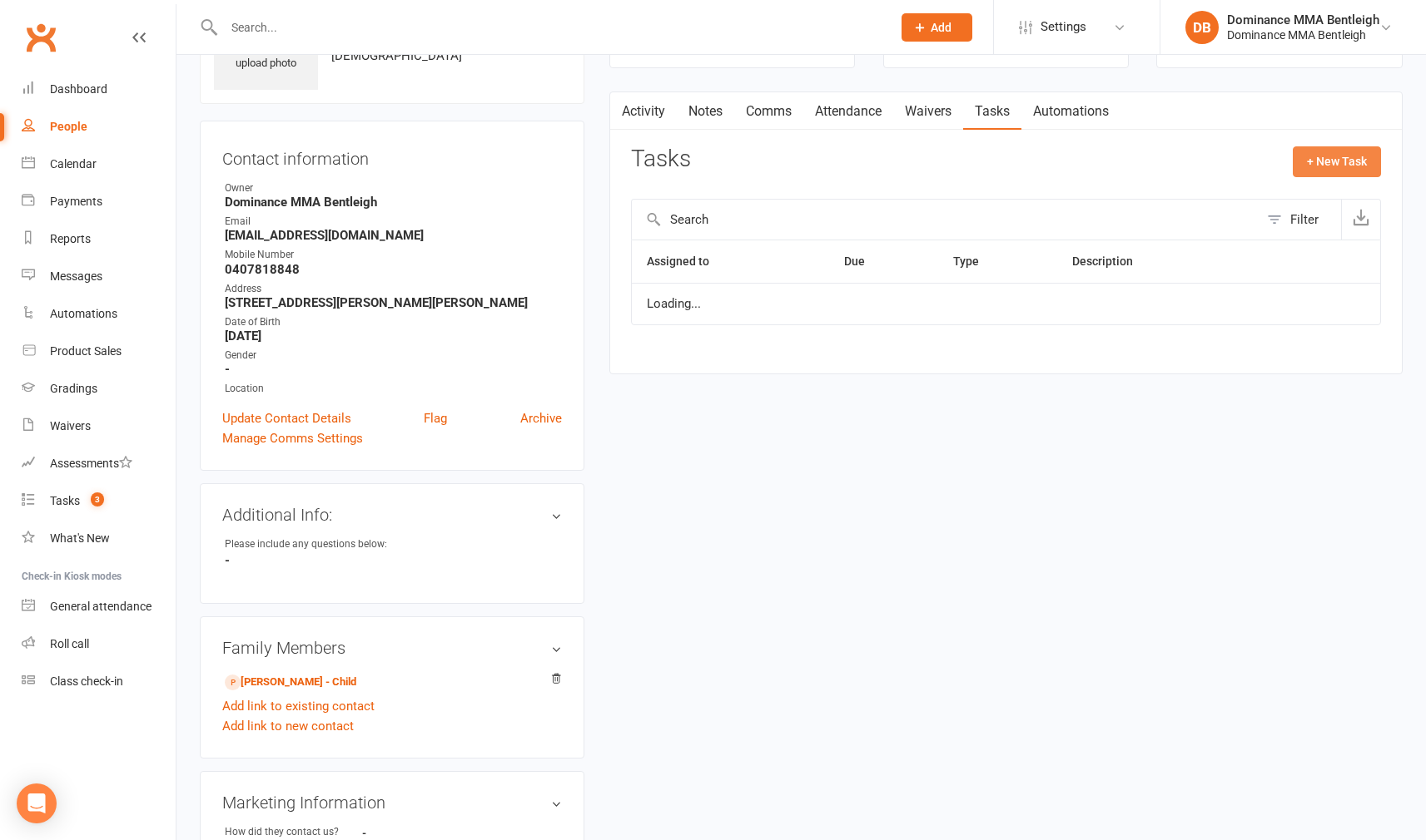
click at [1307, 164] on button "+ New Task" at bounding box center [1337, 161] width 88 height 30
select select "24839"
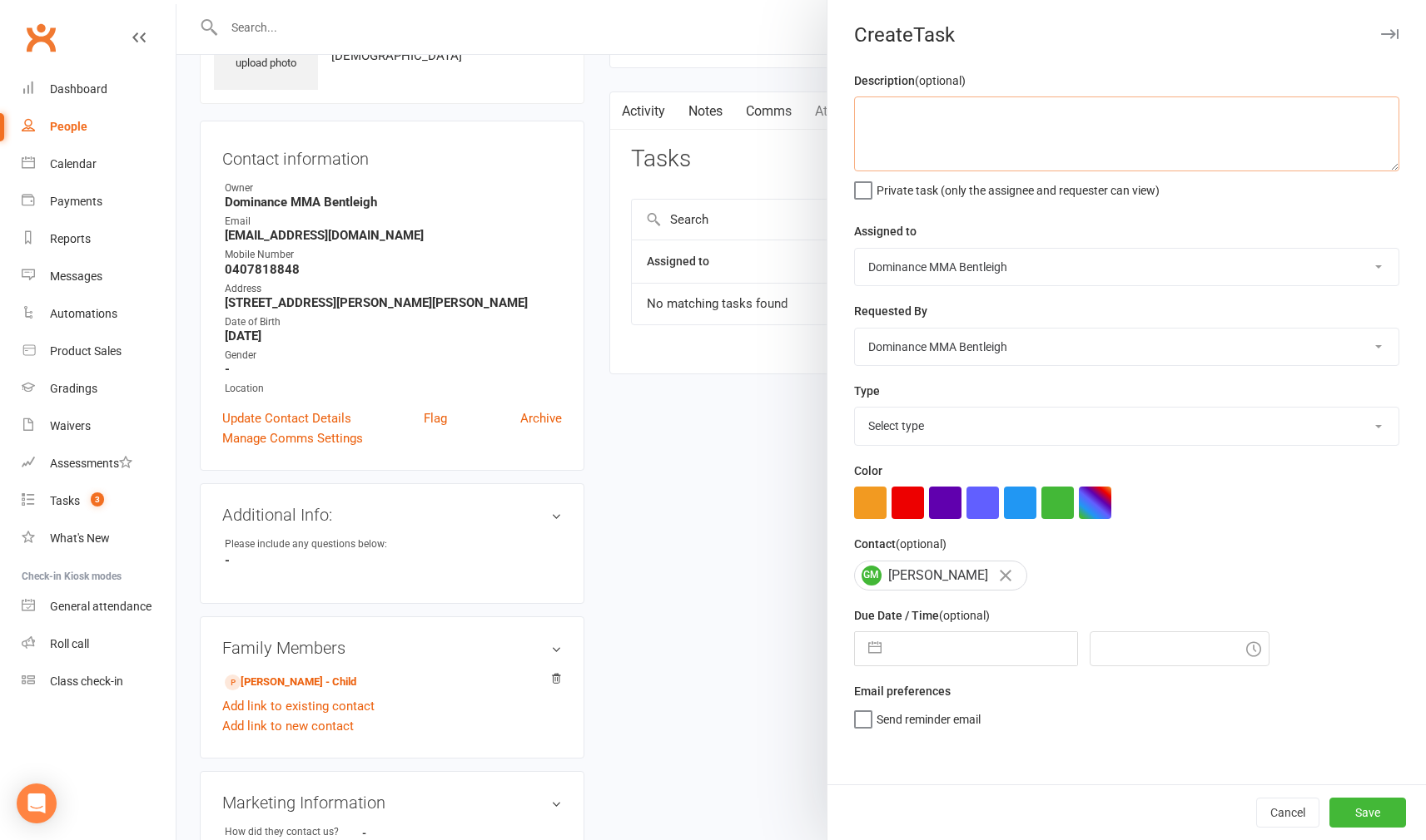
click at [1045, 134] on textarea at bounding box center [1126, 134] width 545 height 75
type textarea "trial confirmation - [PERSON_NAME] 13/9"
select select "13749"
drag, startPoint x: 980, startPoint y: 667, endPoint x: 983, endPoint y: 654, distance: 13.3
click at [981, 667] on div "Description (optional) trial confirmation - [PERSON_NAME] 13/9 Private task (on…" at bounding box center [1127, 428] width 598 height 714
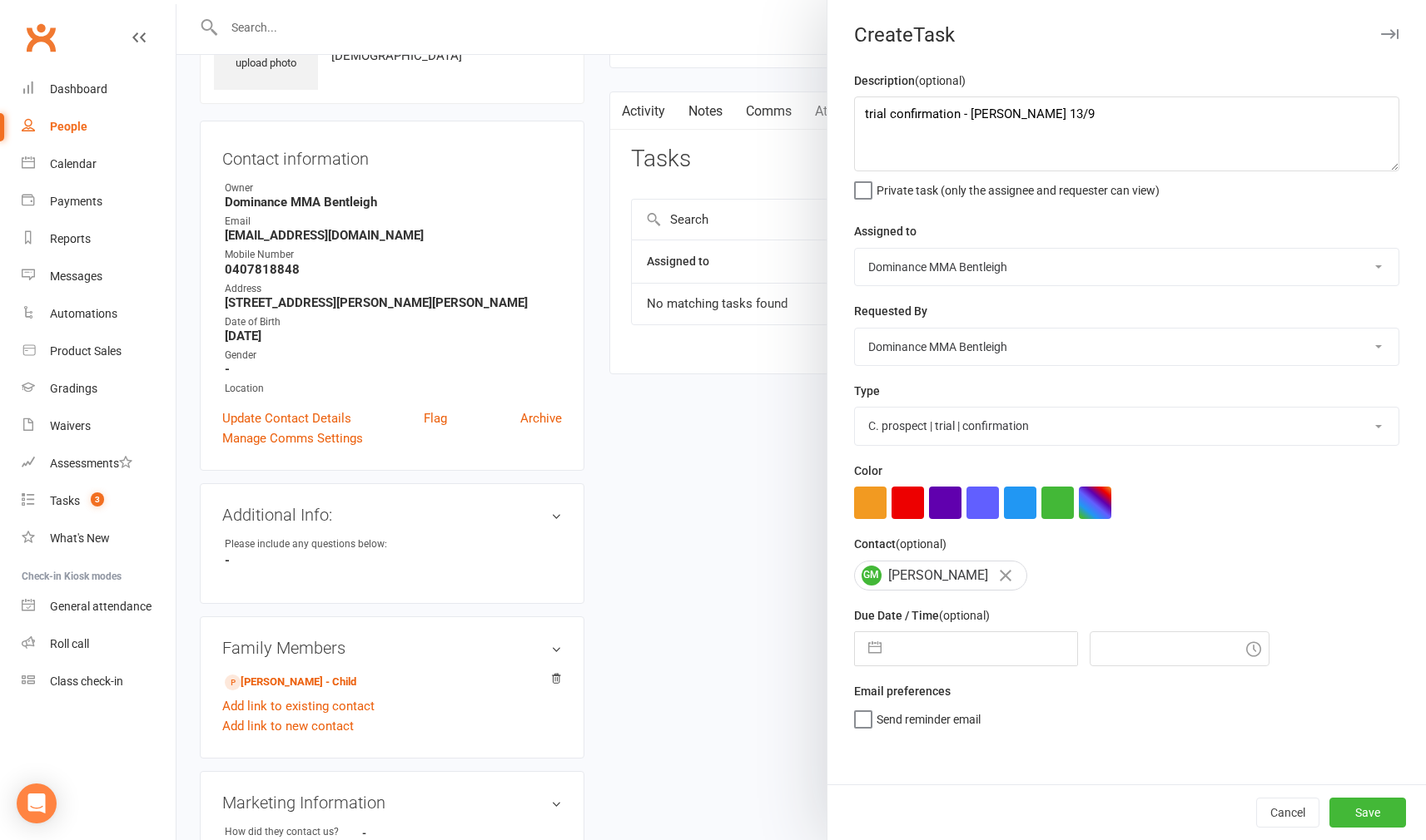
click at [983, 648] on input "text" at bounding box center [983, 649] width 188 height 34
select select "7"
select select "2025"
select select "8"
select select "2025"
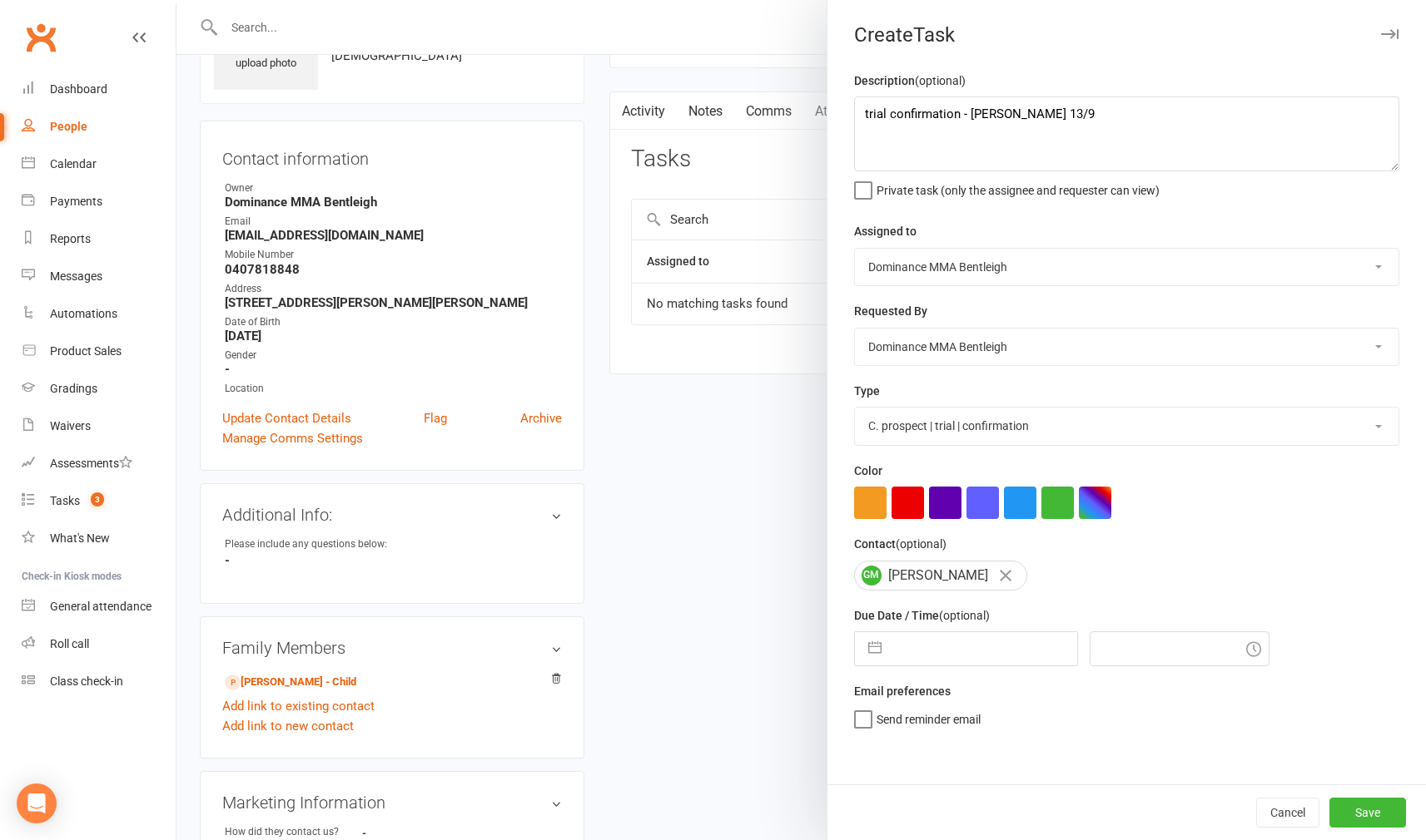
select select "9"
select select "2025"
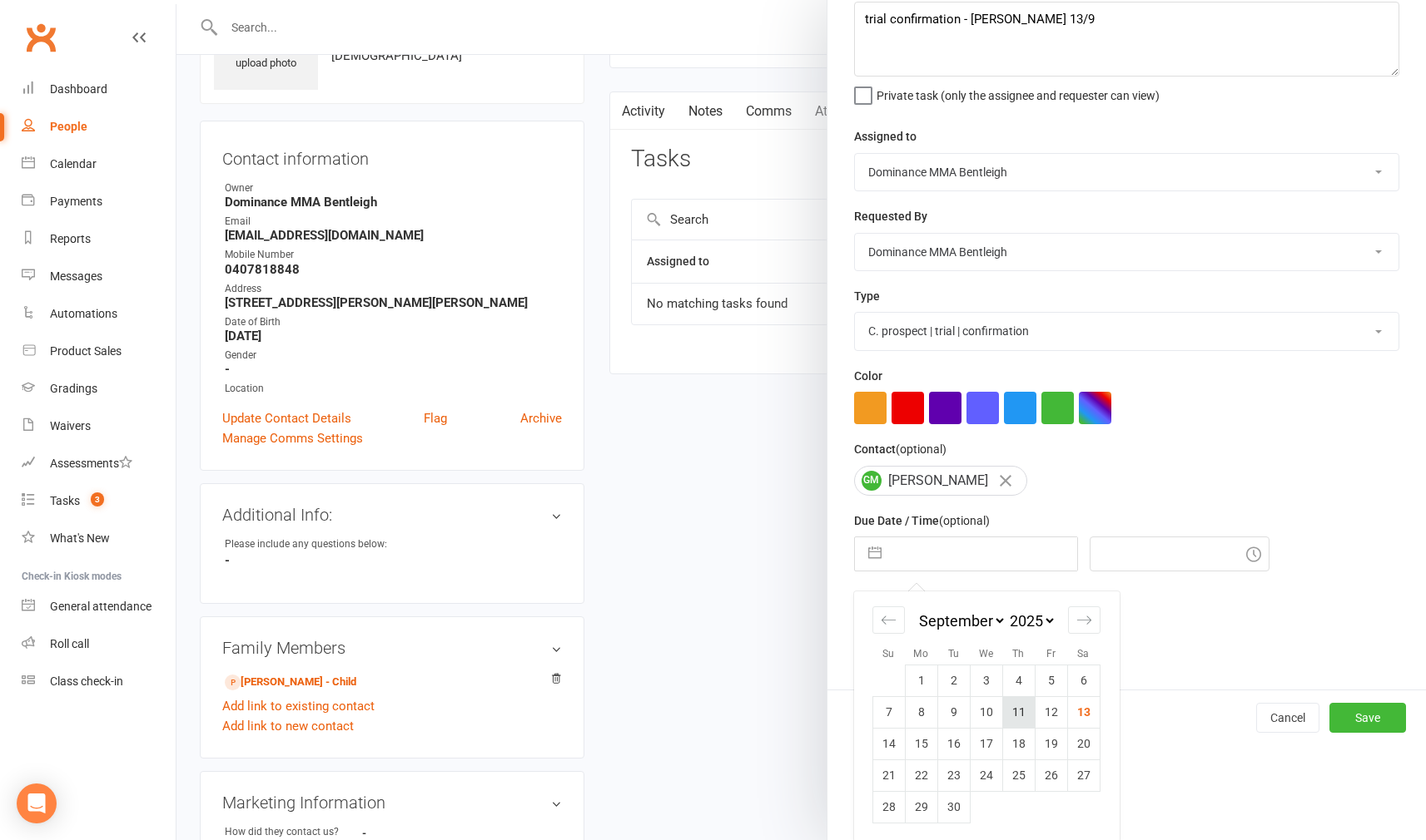
scroll to position [94, 0]
click at [992, 737] on td "17" at bounding box center [987, 744] width 33 height 32
type input "[DATE]"
type input "9:30am"
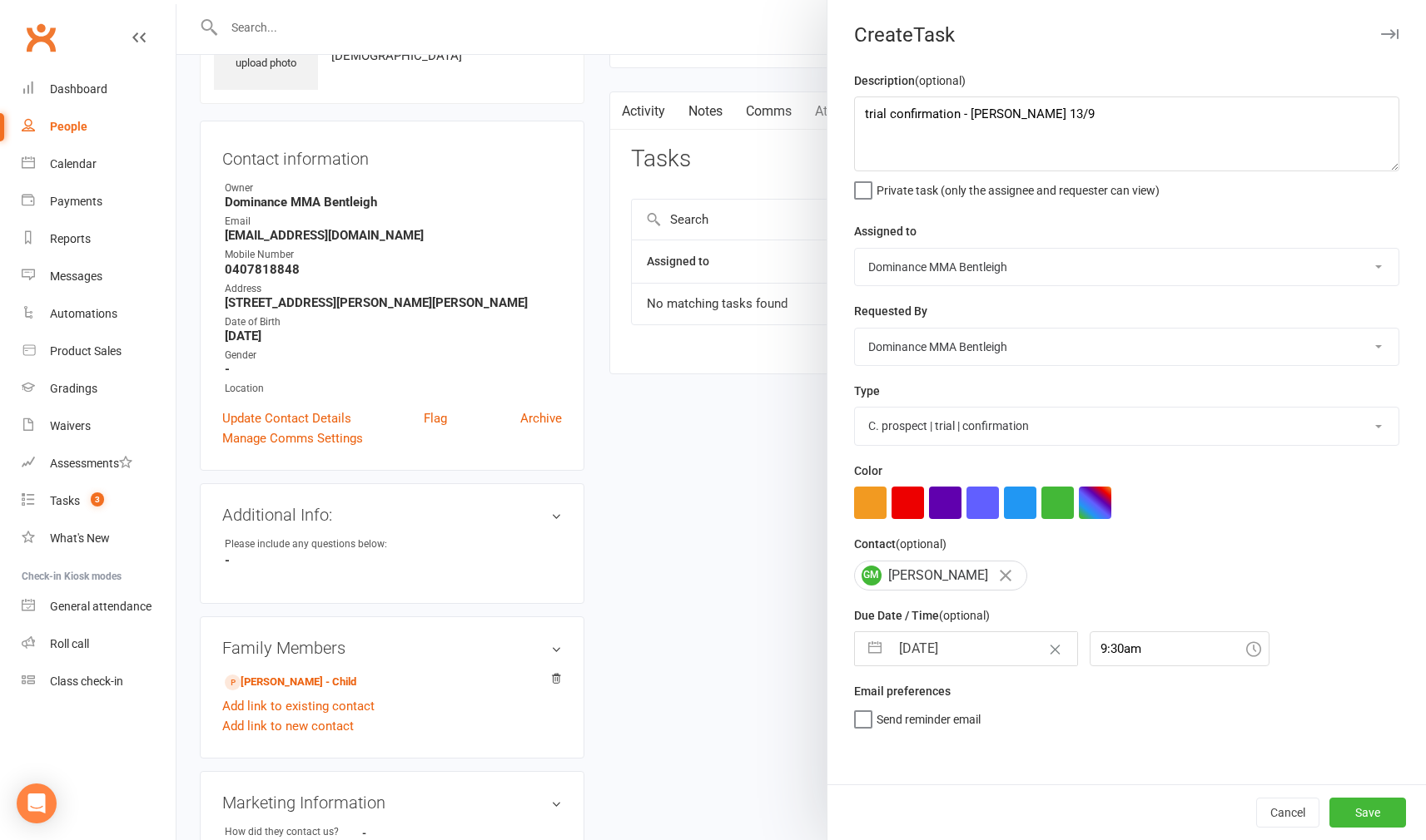
scroll to position [0, 0]
click at [1352, 808] on button "Save" at bounding box center [1368, 812] width 77 height 30
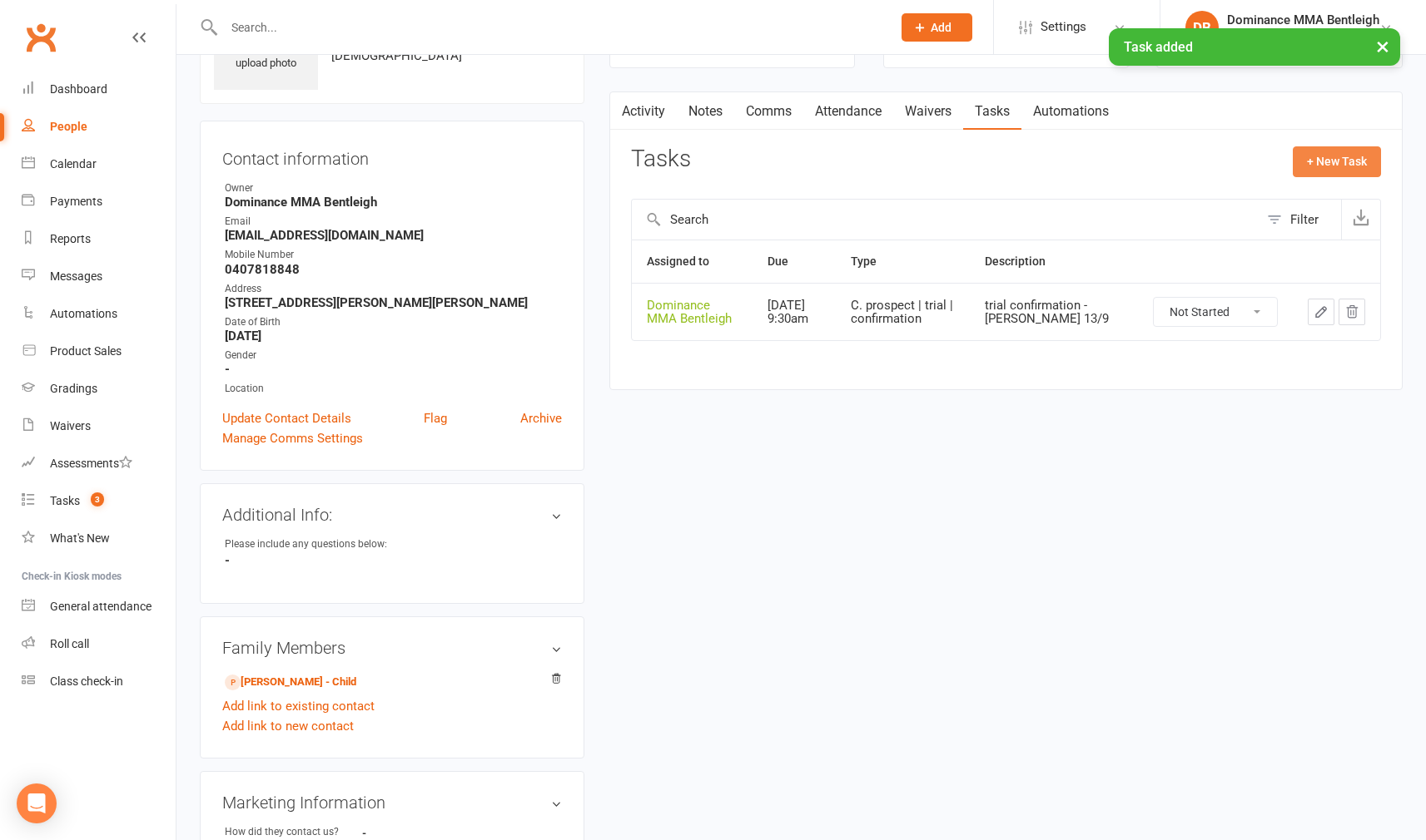
click at [1317, 158] on button "+ New Task" at bounding box center [1337, 161] width 88 height 30
select select "24839"
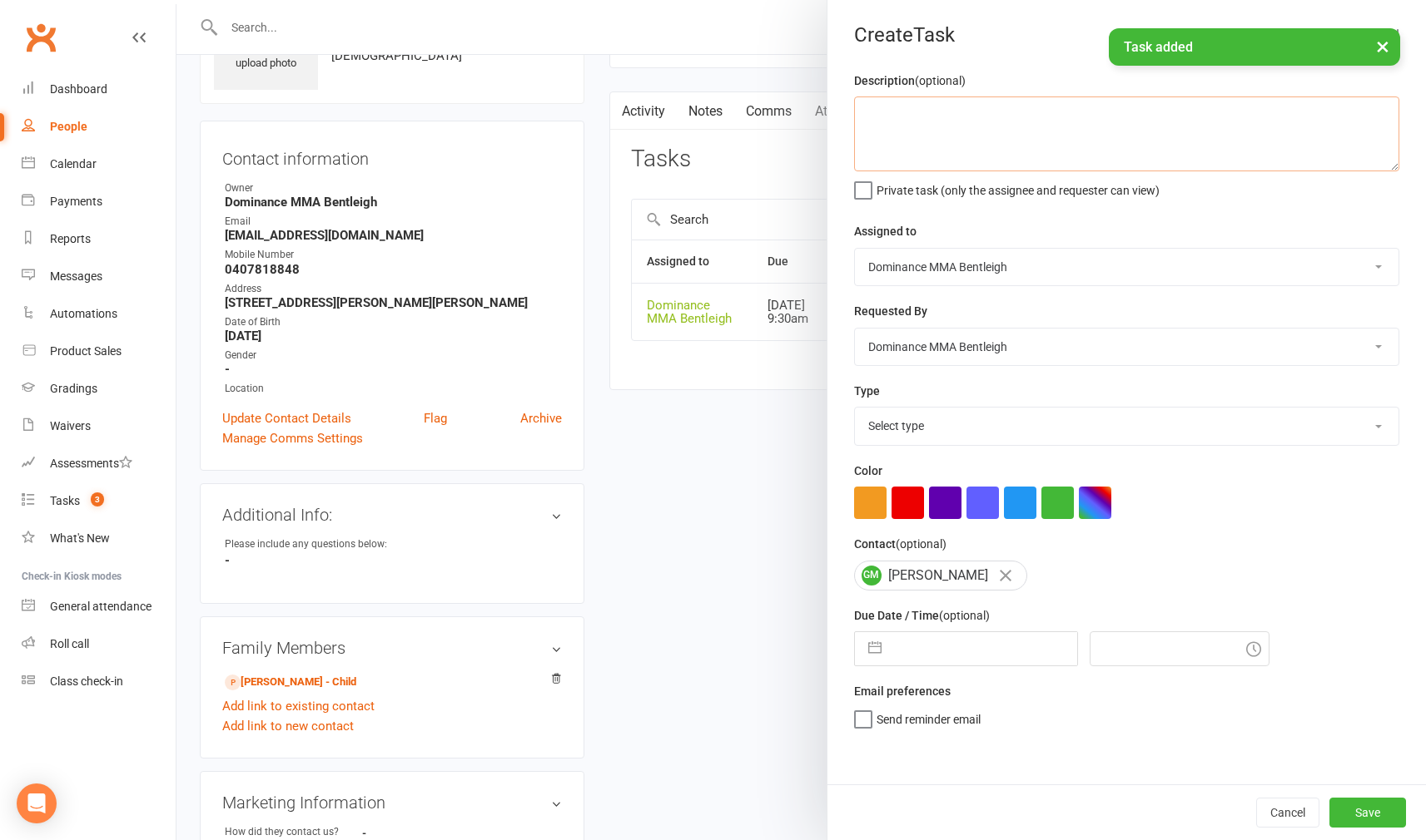
click at [1007, 139] on textarea at bounding box center [1126, 134] width 545 height 75
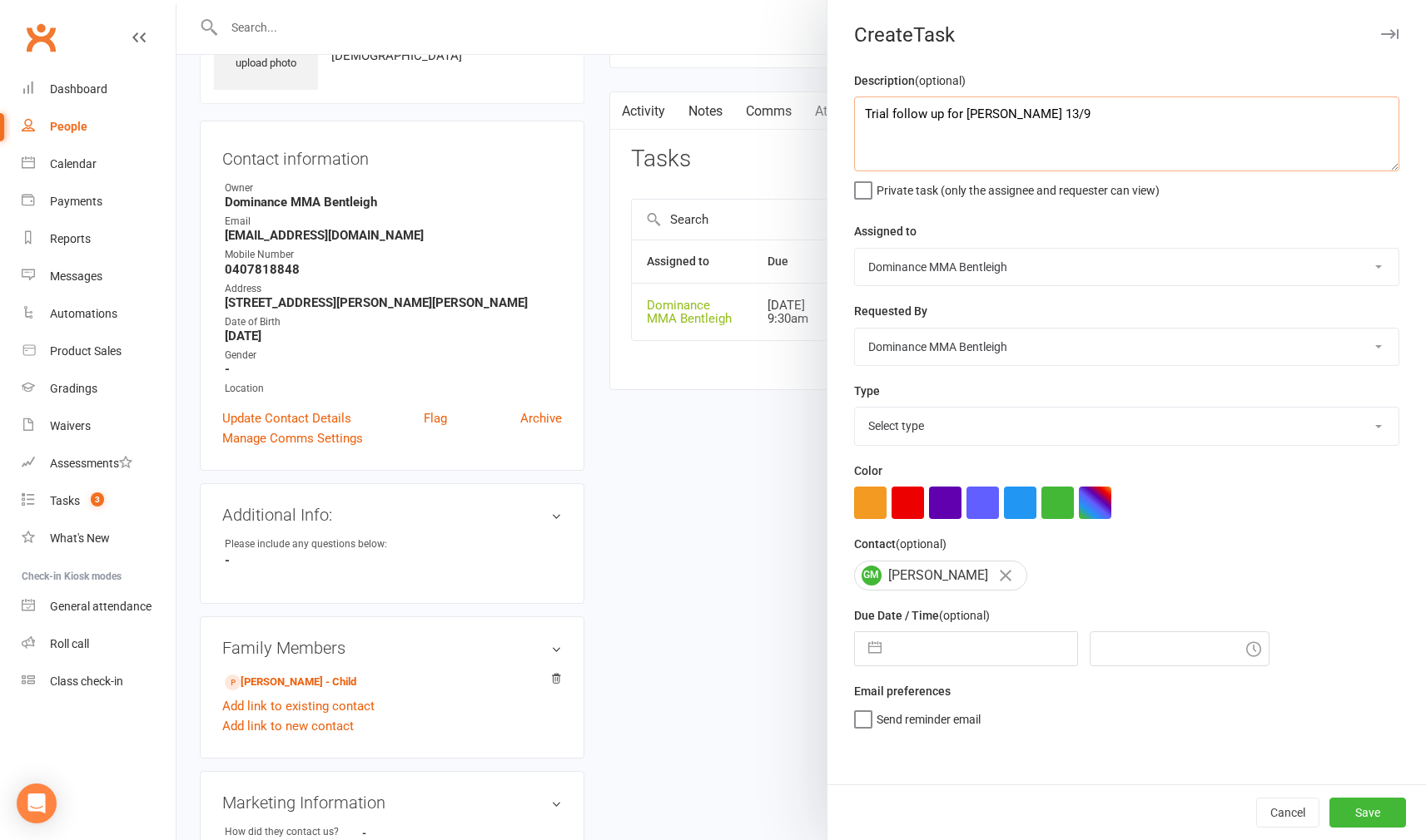
type textarea "Trial follow up for [PERSON_NAME] 13/9"
select select "13787"
click at [980, 648] on input "text" at bounding box center [983, 649] width 188 height 34
select select "7"
select select "2025"
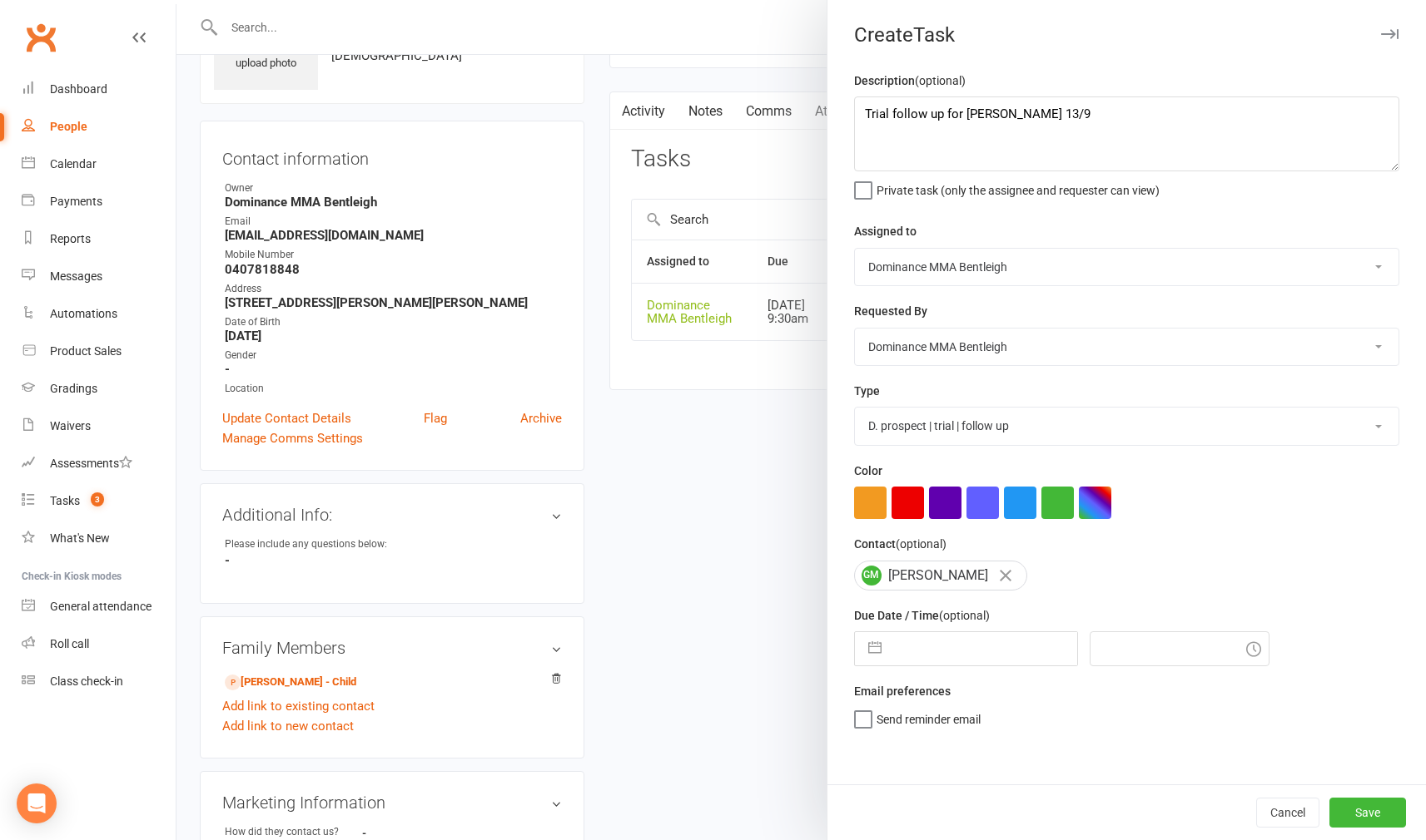
select select "8"
select select "2025"
select select "9"
select select "2025"
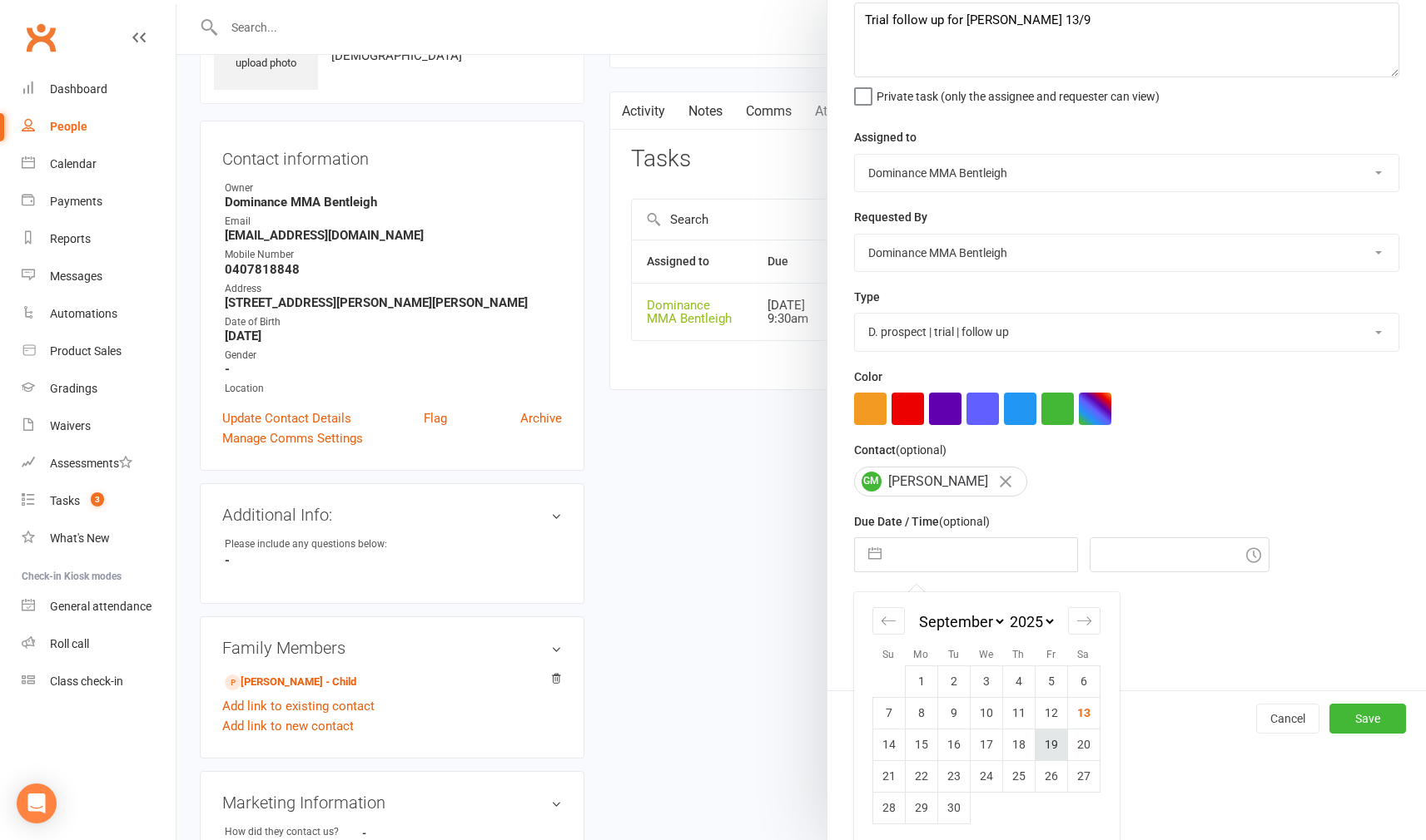
scroll to position [111, 0]
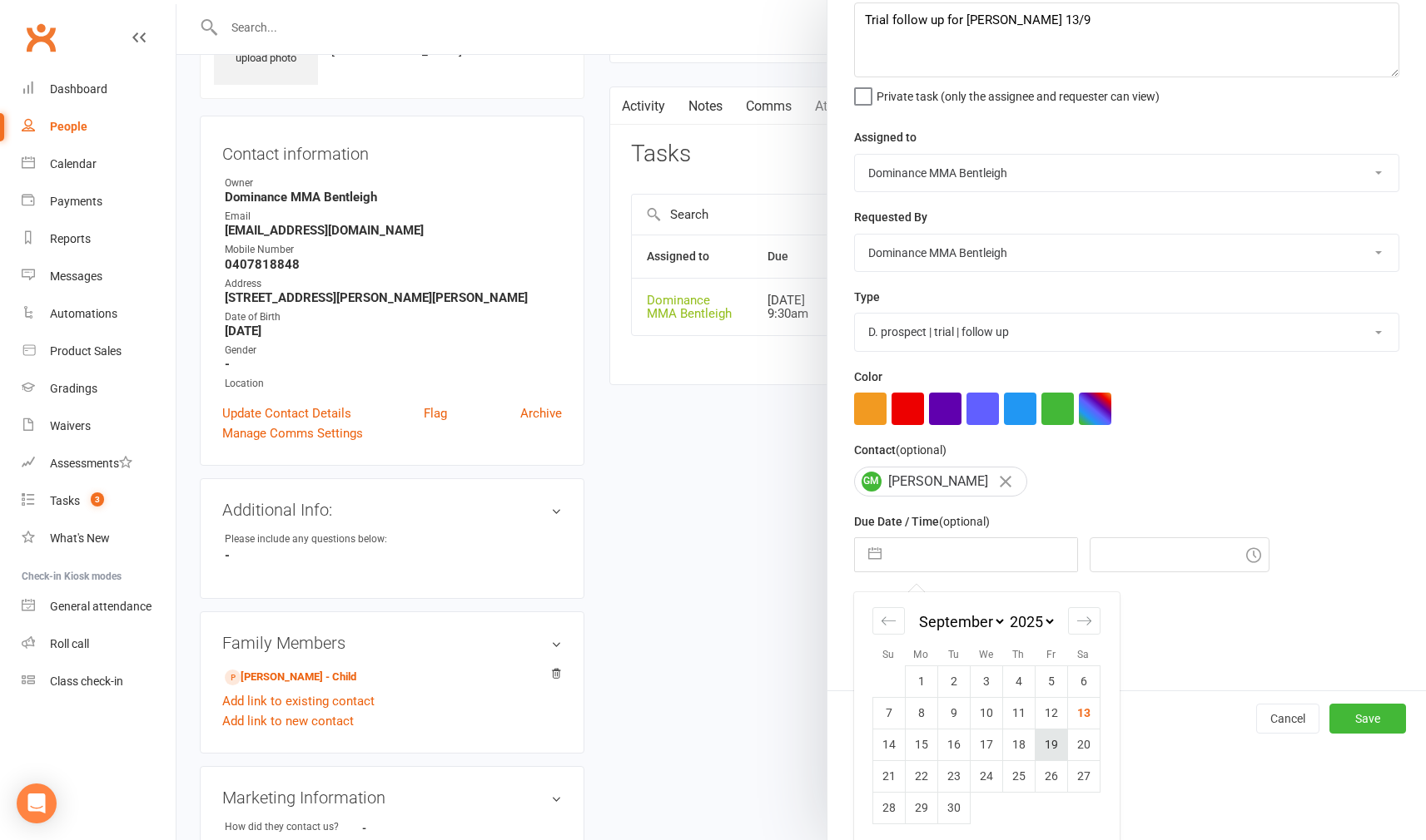
click at [1059, 735] on td "19" at bounding box center [1051, 744] width 33 height 32
type input "[DATE]"
type input "9:30am"
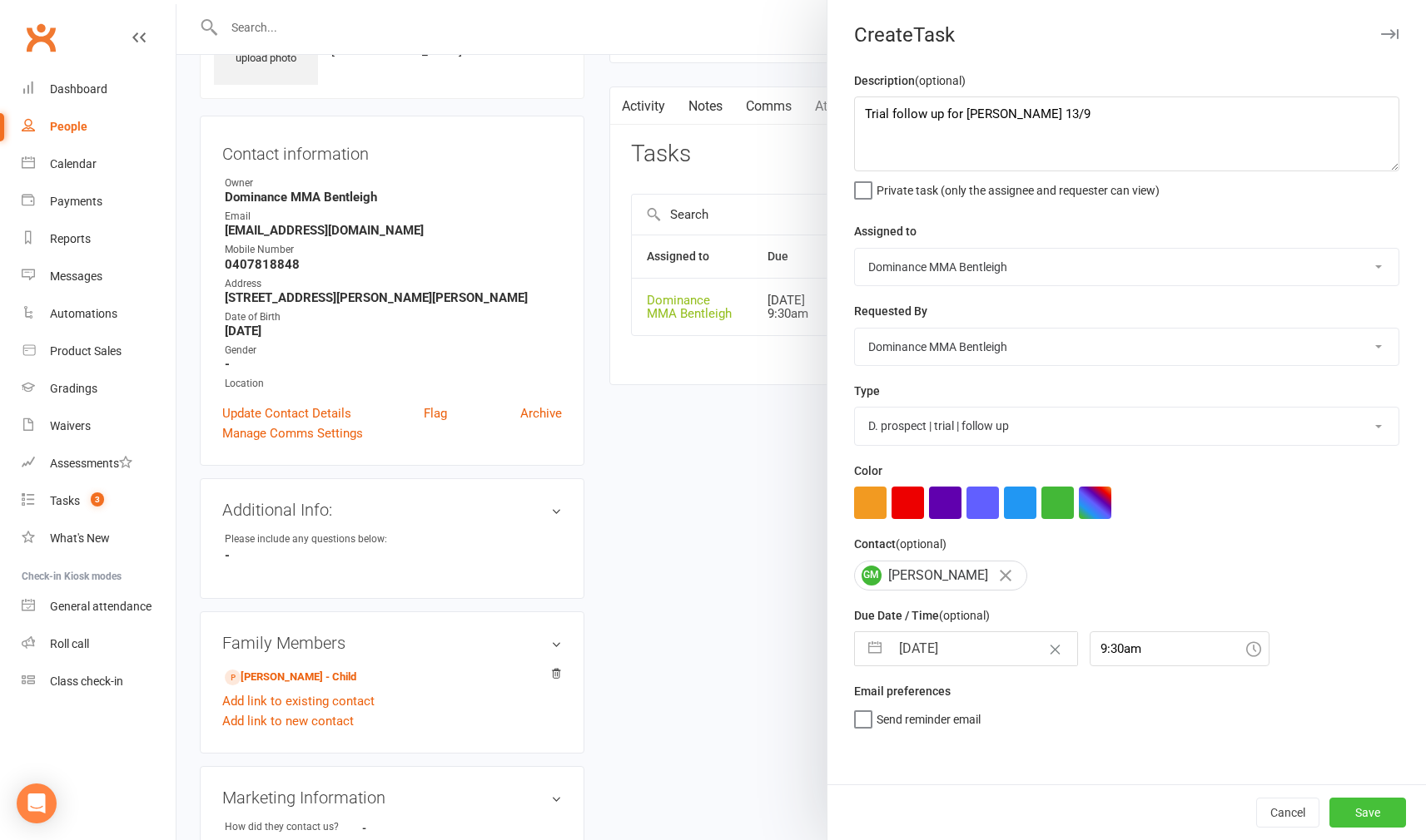
click at [1344, 802] on button "Save" at bounding box center [1368, 812] width 77 height 30
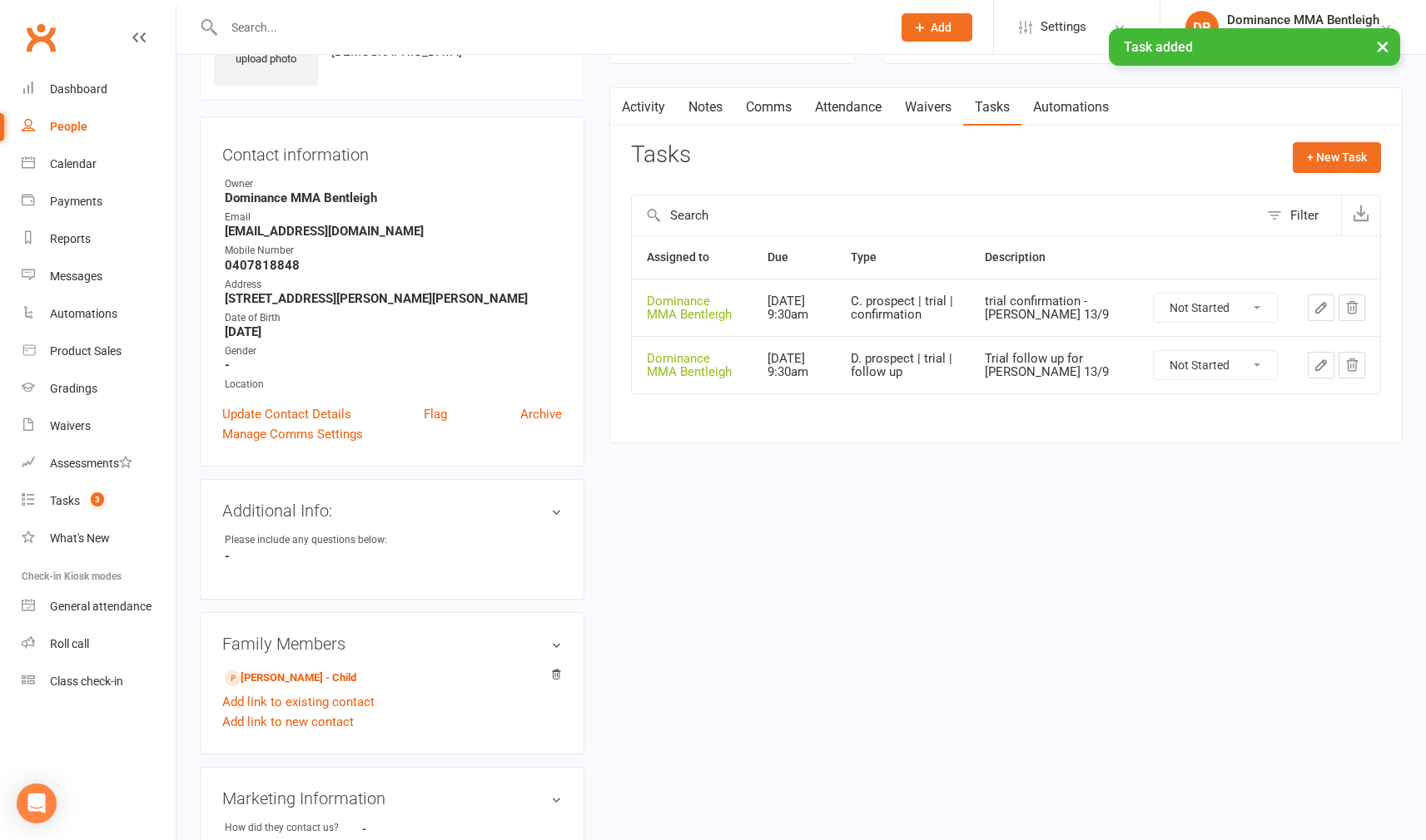
scroll to position [107, 42]
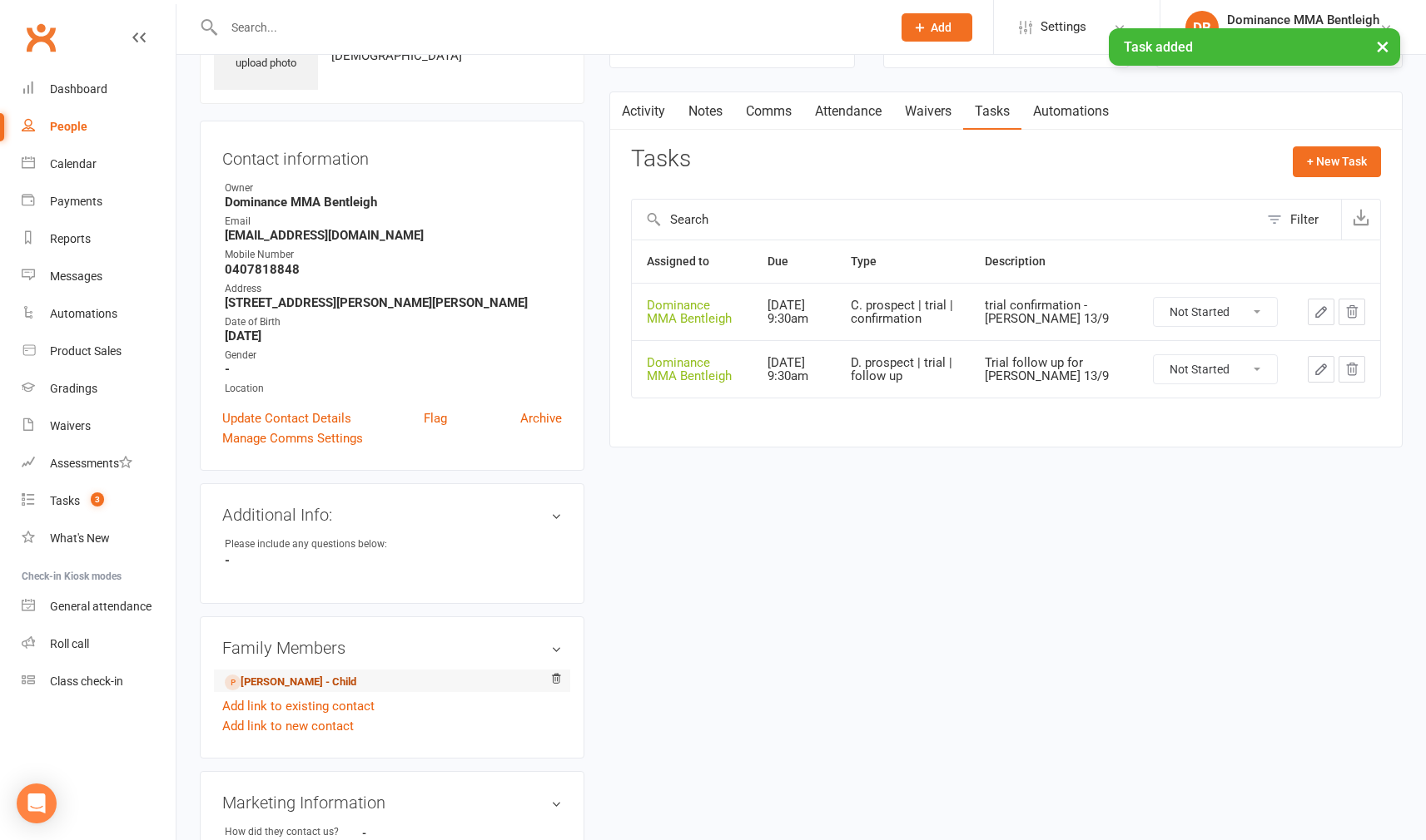
click at [274, 691] on link "[PERSON_NAME] - Child" at bounding box center [290, 682] width 132 height 17
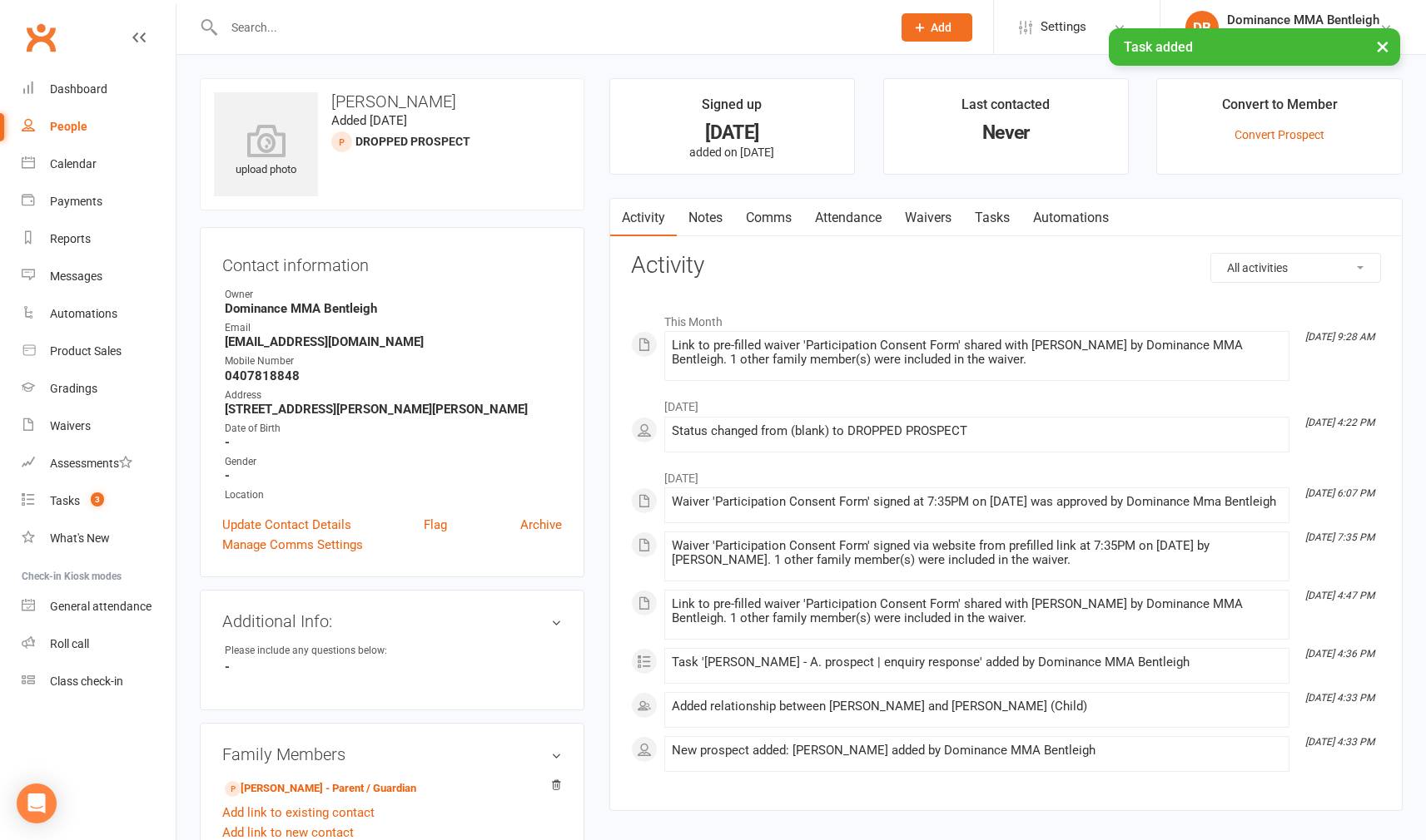
click at [863, 223] on link "Attendance" at bounding box center [847, 218] width 89 height 38
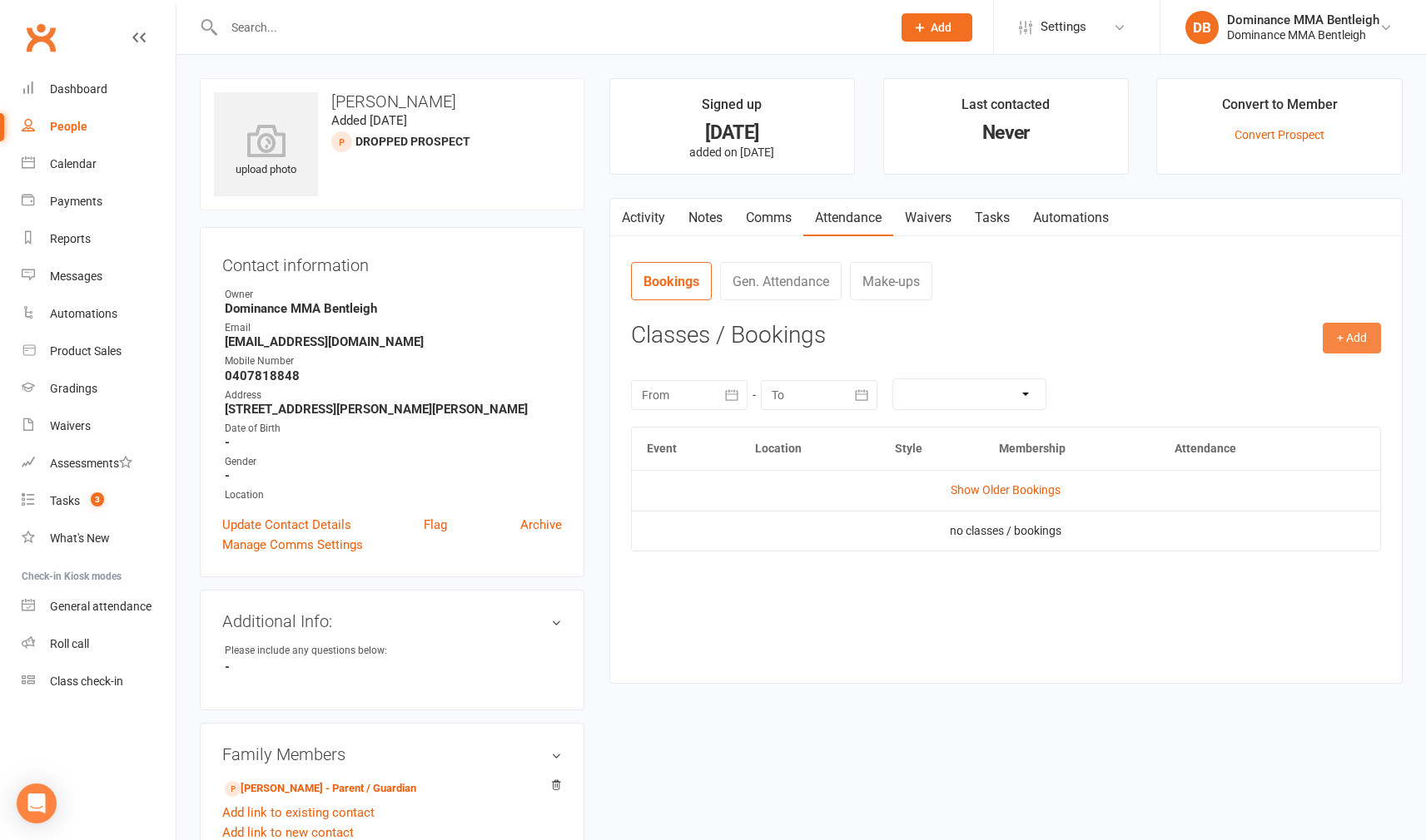
click at [1354, 349] on button "+ Add" at bounding box center [1352, 337] width 59 height 30
click at [1259, 370] on link "Book Event" at bounding box center [1297, 376] width 164 height 34
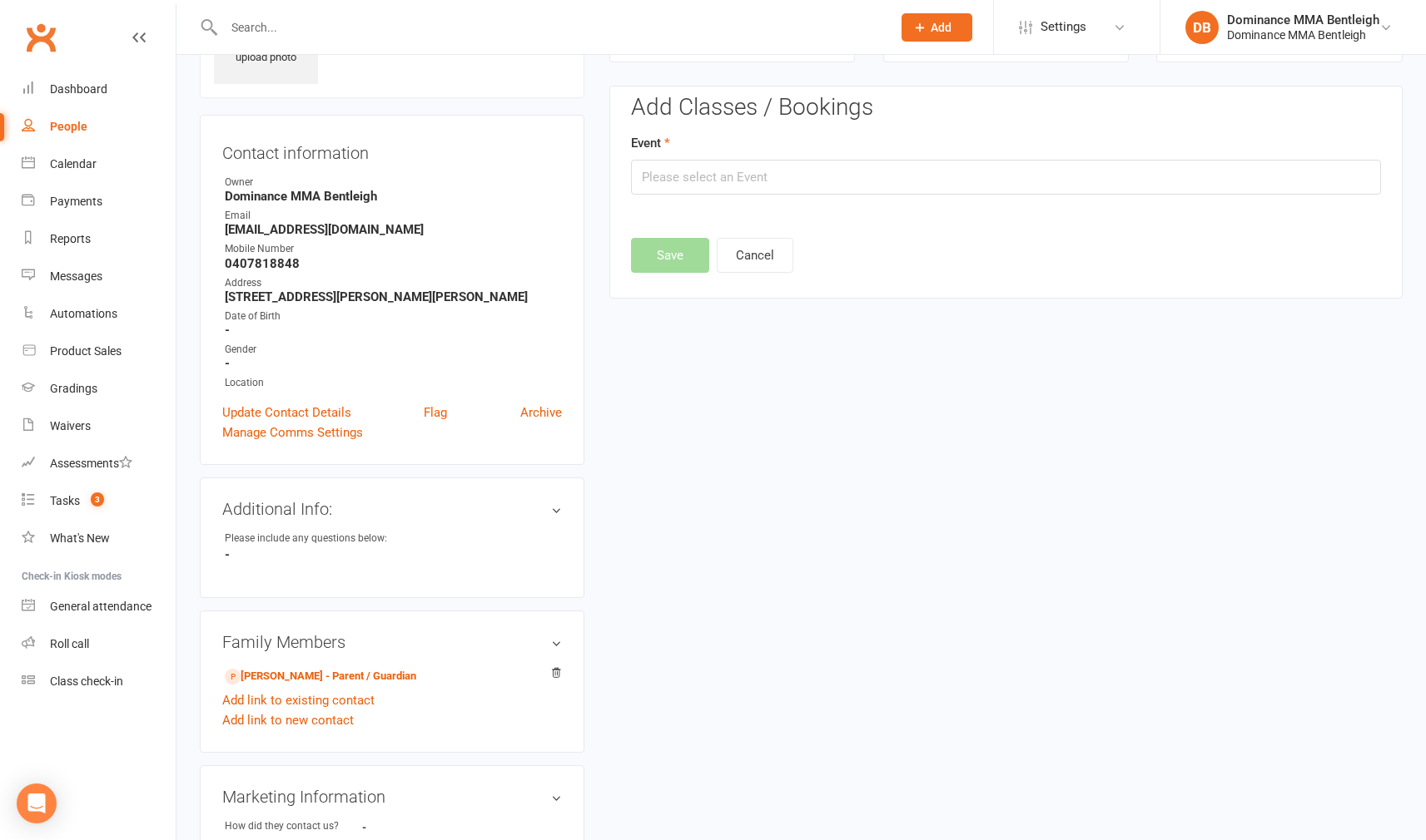
scroll to position [114, 0]
click at [1005, 178] on input "text" at bounding box center [1006, 175] width 750 height 35
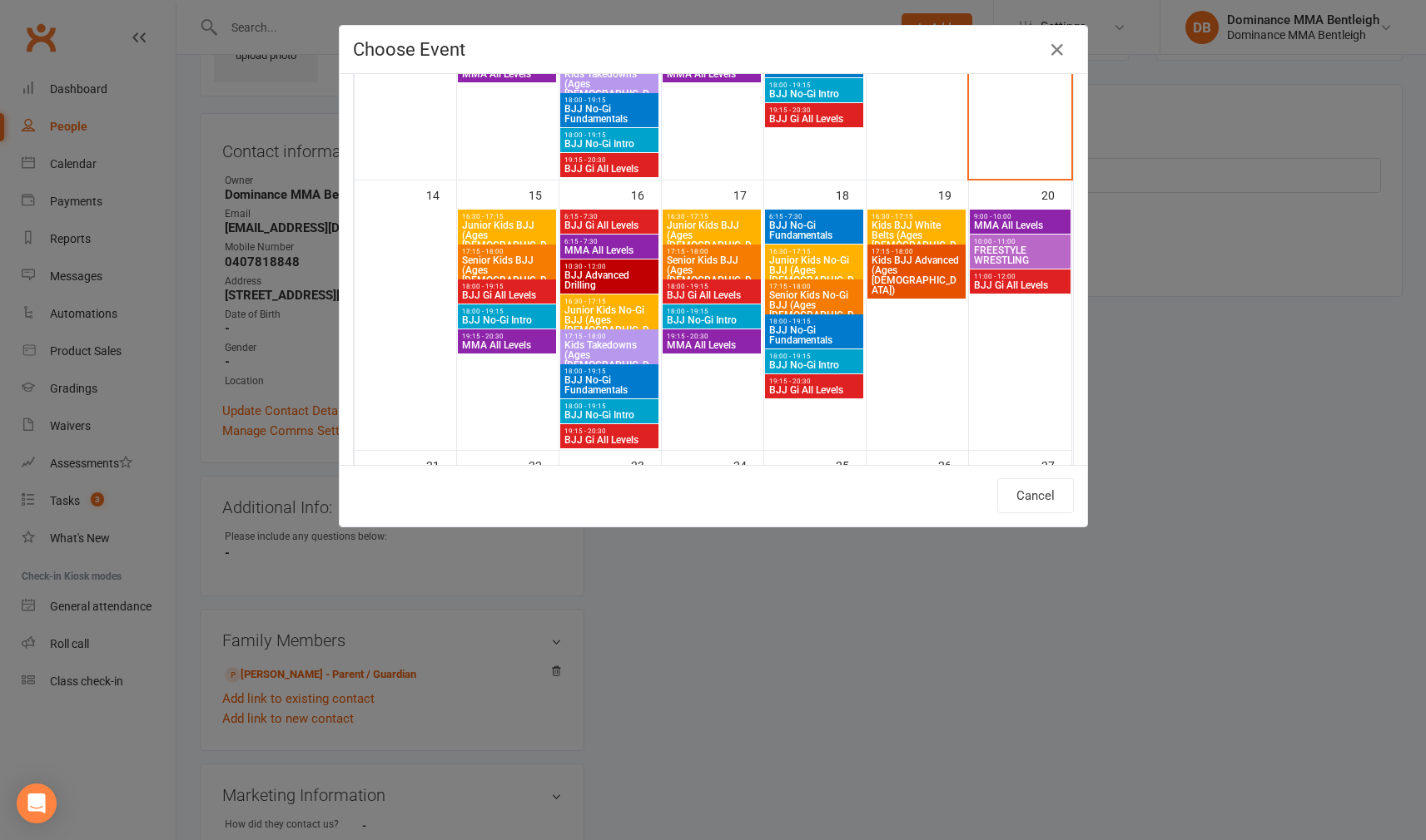
scroll to position [549, 0]
click at [806, 260] on span "Junior Kids No-Gi BJJ (Ages [DEMOGRAPHIC_DATA])" at bounding box center [813, 277] width 91 height 40
type input "Junior Kids No-Gi BJJ (Ages [DEMOGRAPHIC_DATA]) - [DATE] 4:30:00 PM"
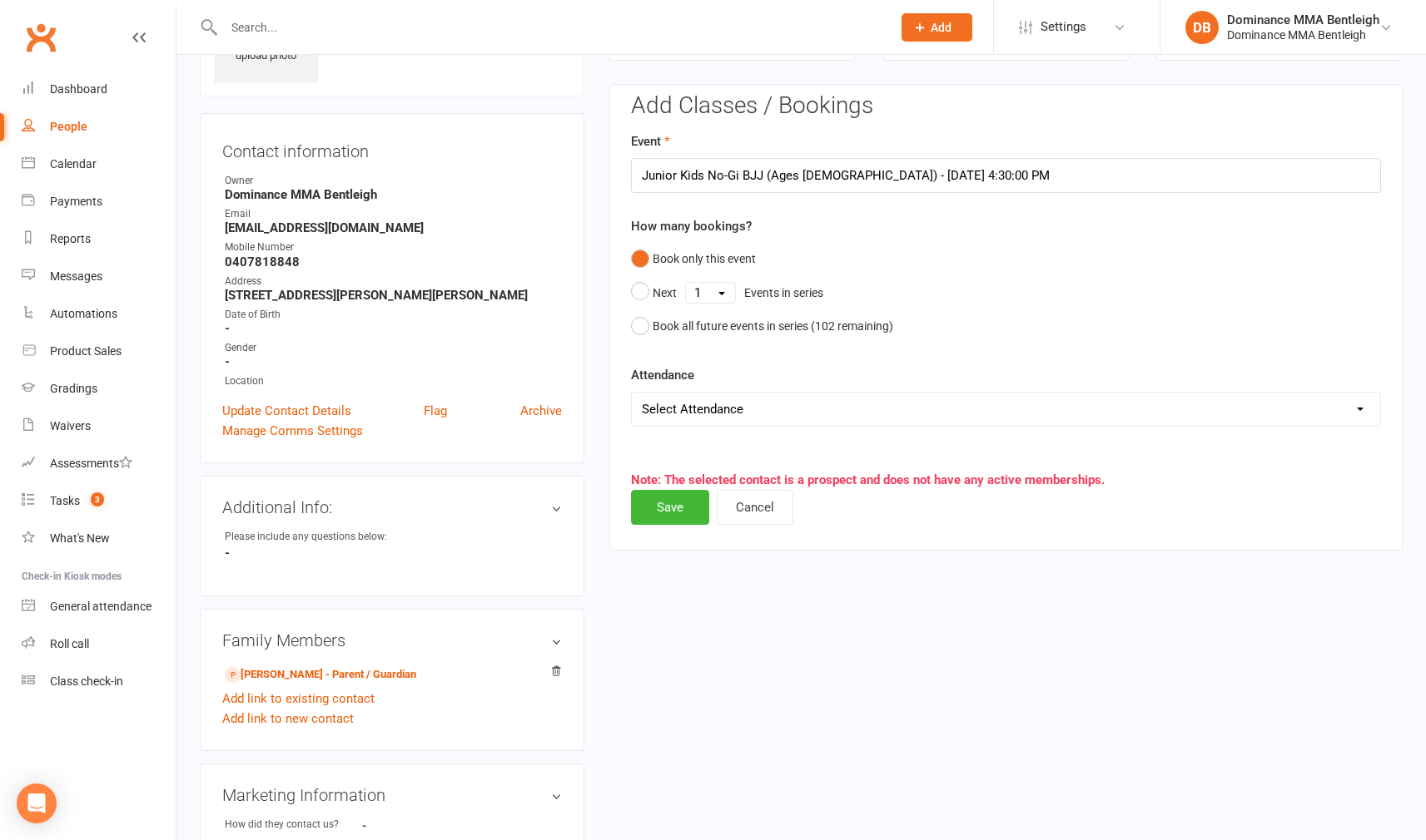
click at [658, 516] on button "Save" at bounding box center [669, 507] width 78 height 35
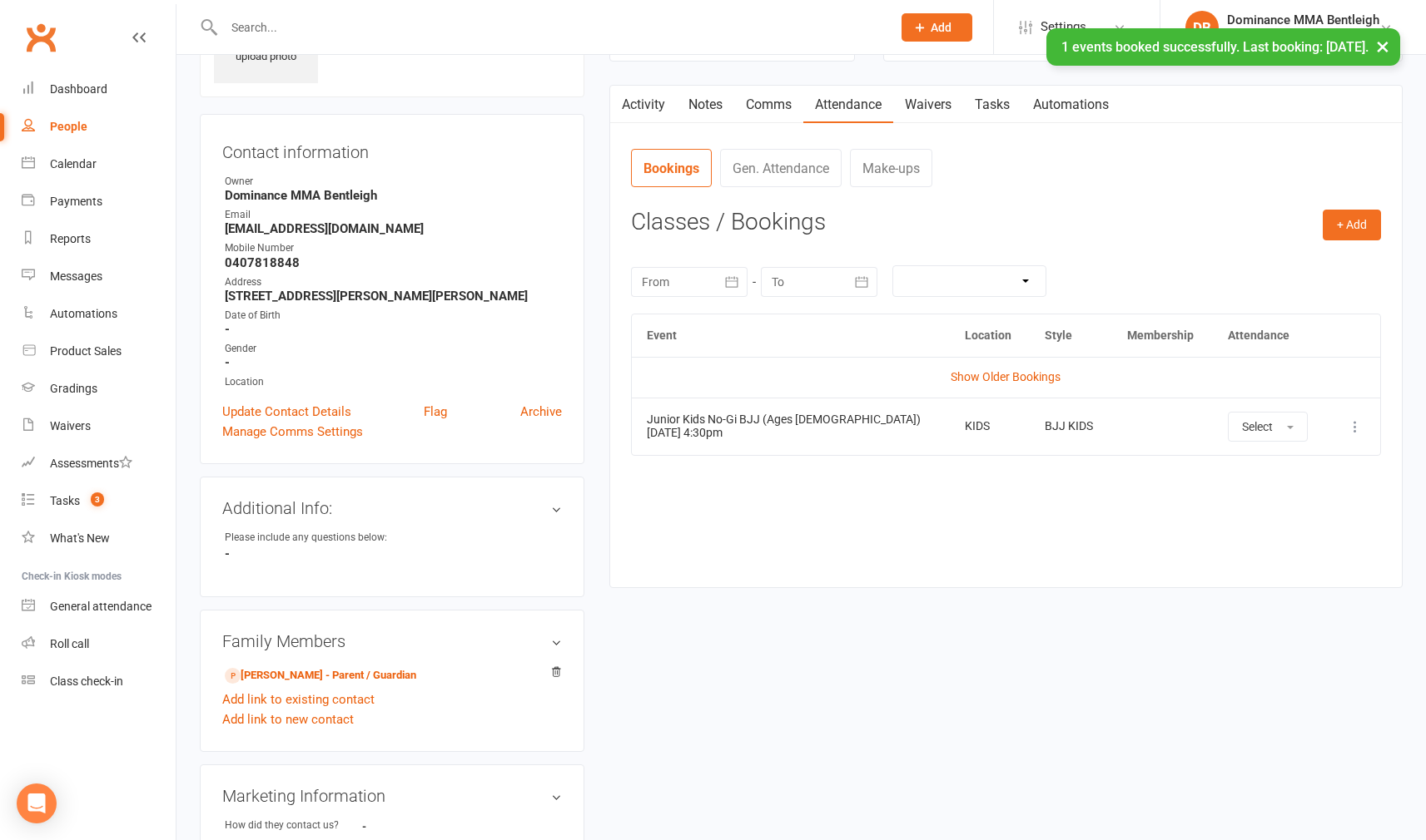
click at [704, 110] on link "Notes" at bounding box center [706, 105] width 58 height 38
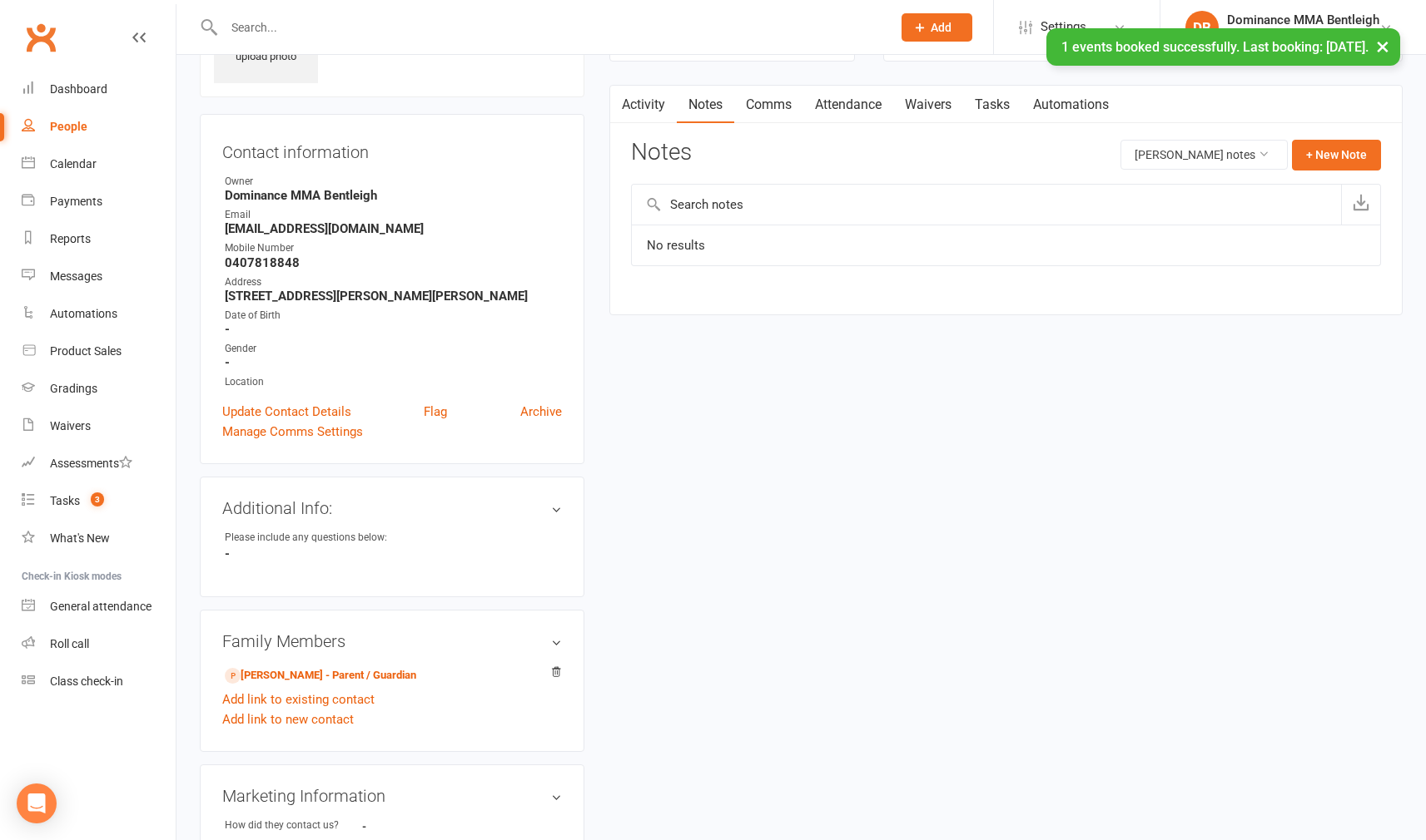
drag, startPoint x: 385, startPoint y: 690, endPoint x: 394, endPoint y: 648, distance: 43.0
click at [385, 684] on link "[PERSON_NAME] - Parent / Guardian" at bounding box center [320, 676] width 191 height 17
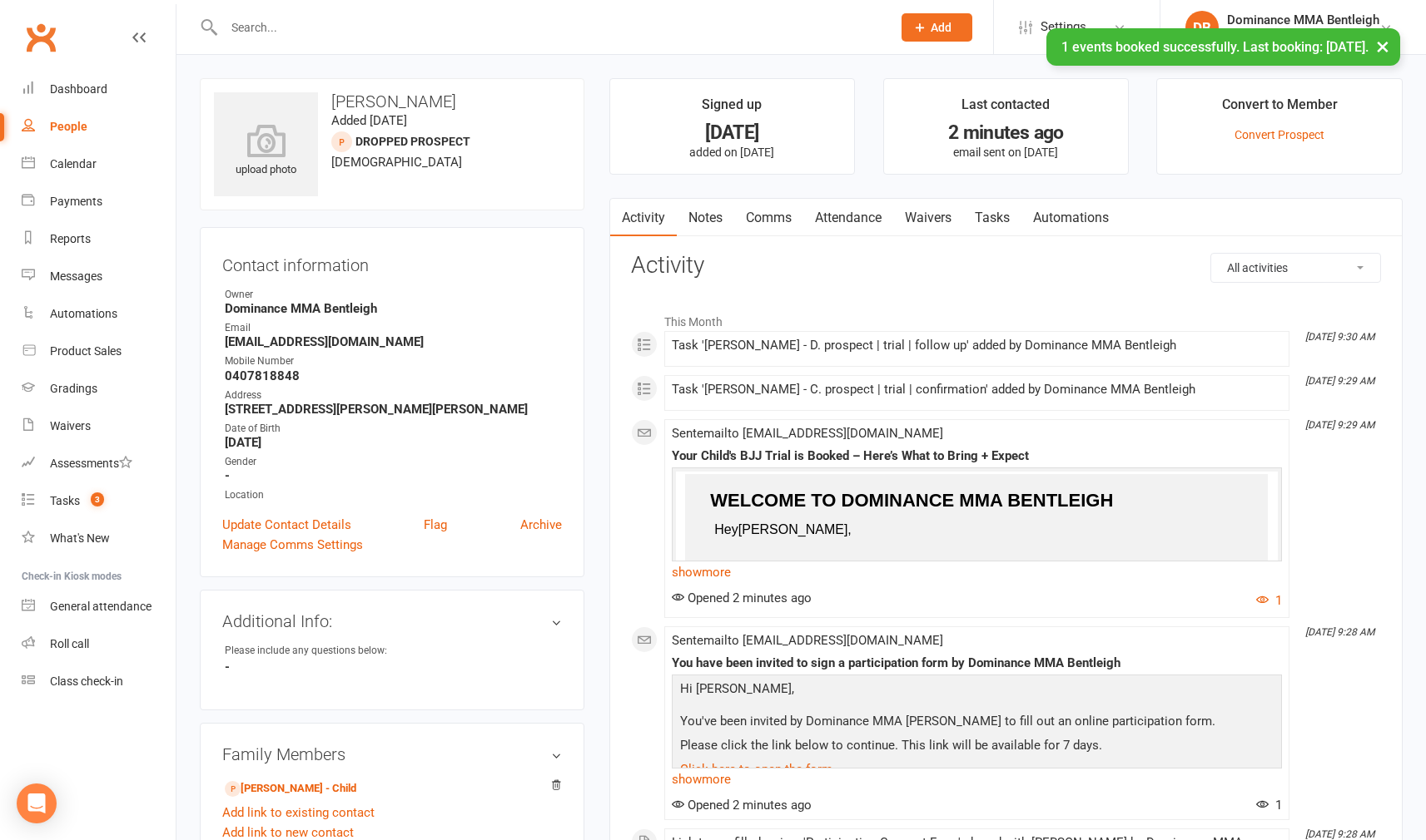
click at [698, 232] on link "Notes" at bounding box center [706, 218] width 58 height 38
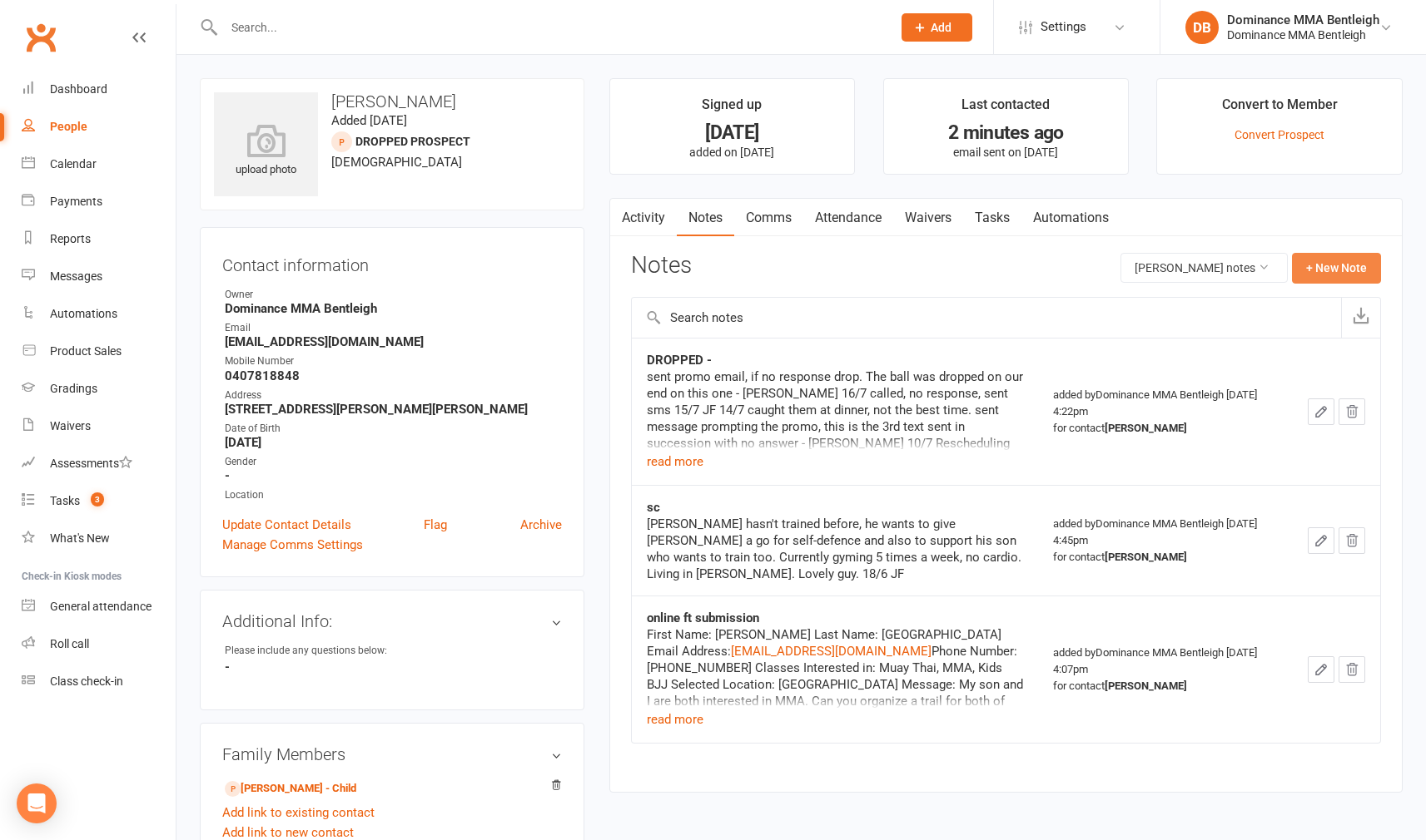
click at [1353, 266] on button "+ New Note" at bounding box center [1337, 267] width 89 height 30
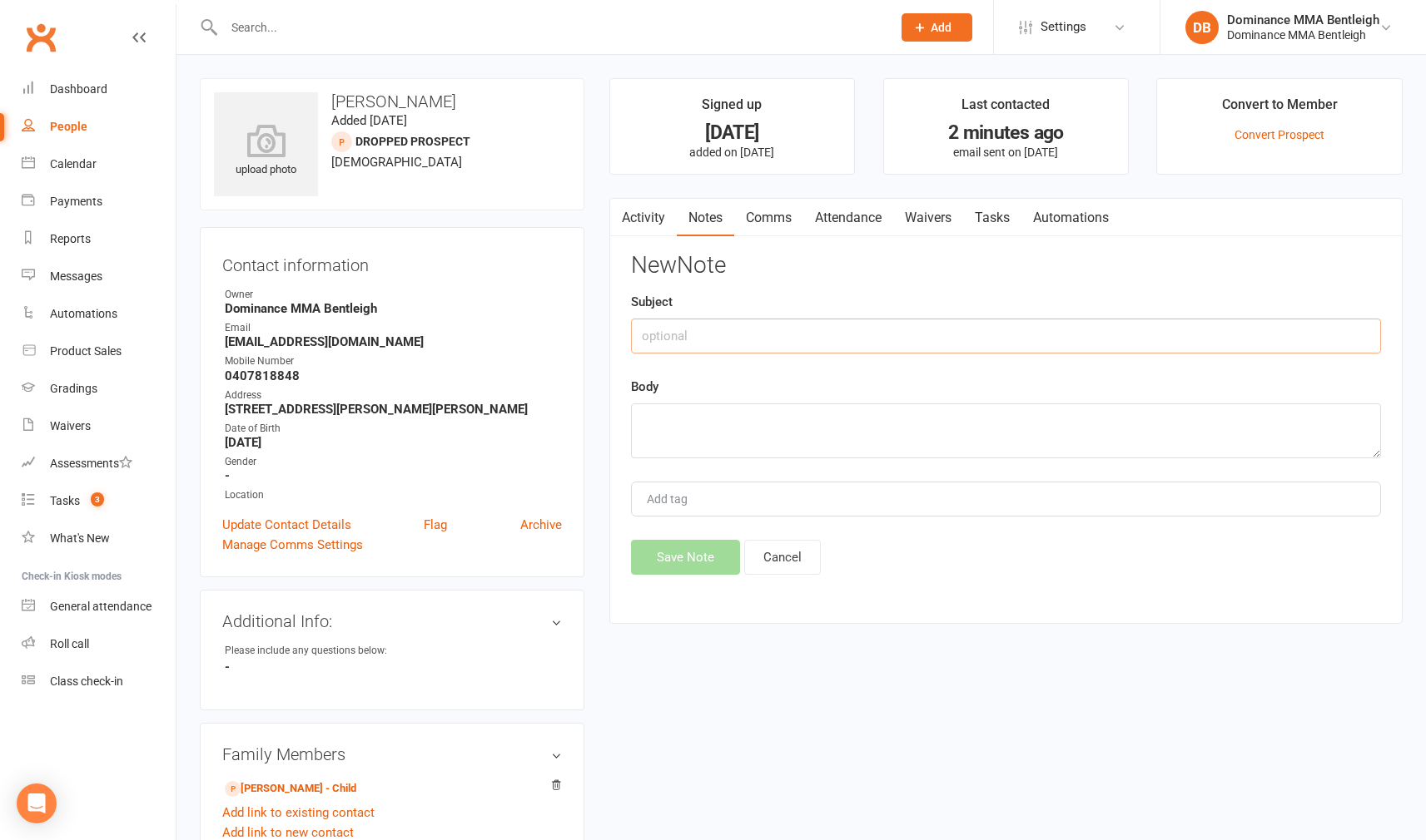
click at [837, 324] on input "text" at bounding box center [1006, 336] width 750 height 35
type input "ISC"
click at [962, 439] on textarea at bounding box center [1006, 431] width 750 height 55
type textarea "S"
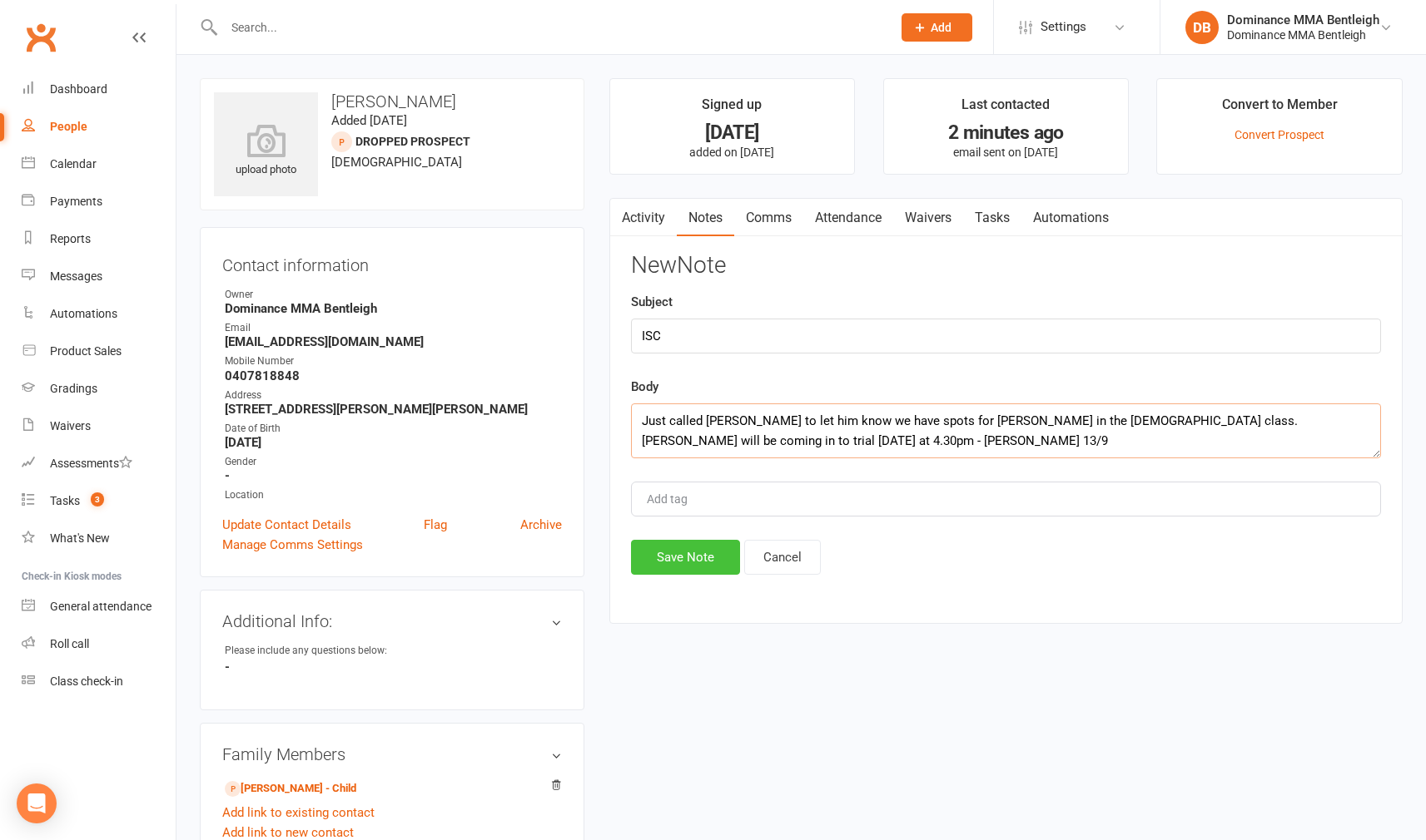
type textarea "Just called [PERSON_NAME] to let him know we have spots for [PERSON_NAME] in th…"
click at [701, 553] on button "Save Note" at bounding box center [685, 557] width 109 height 35
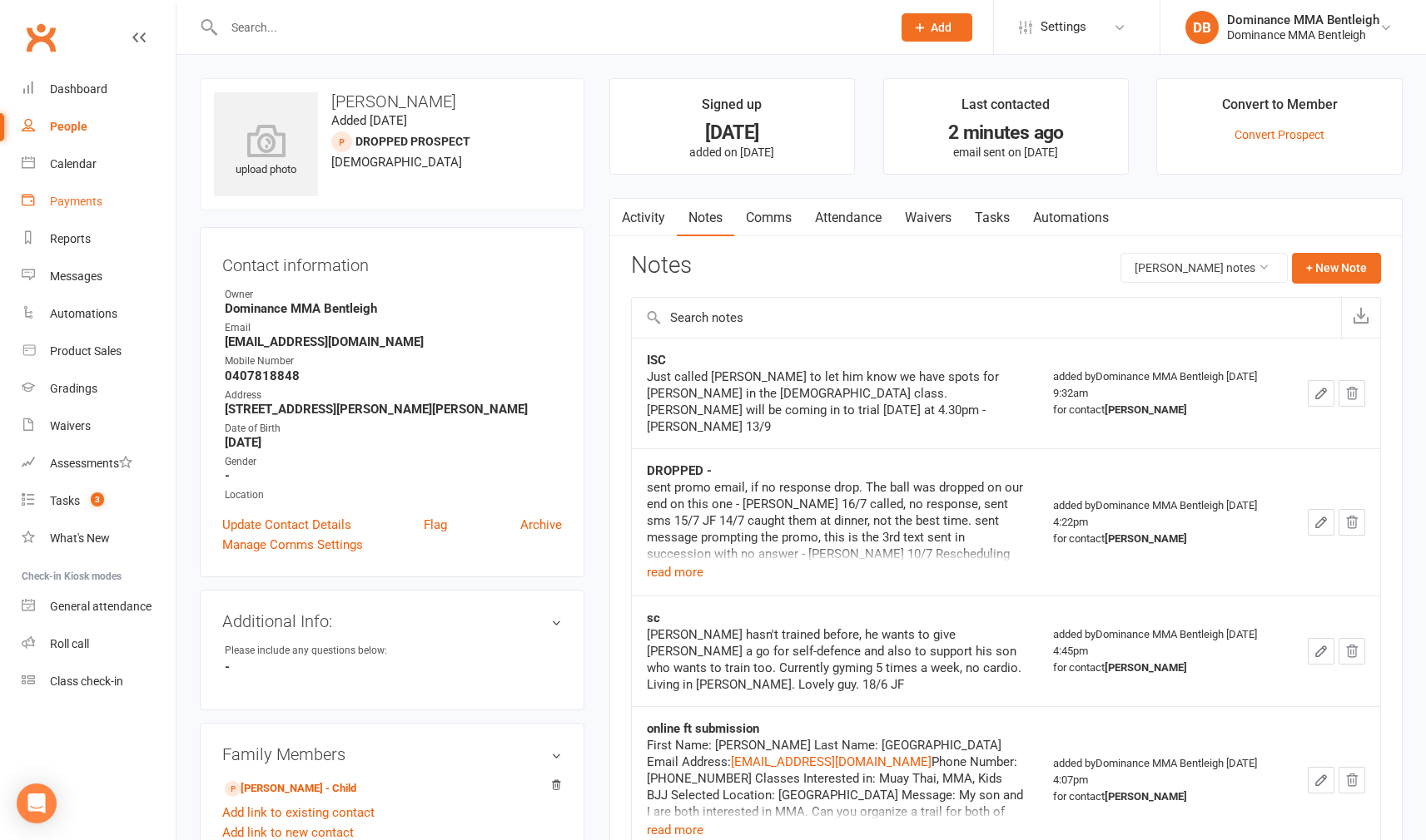
click at [89, 199] on div "Payments" at bounding box center [76, 202] width 53 height 13
click at [0, 0] on div "Loading" at bounding box center [0, 0] width 0 height 0
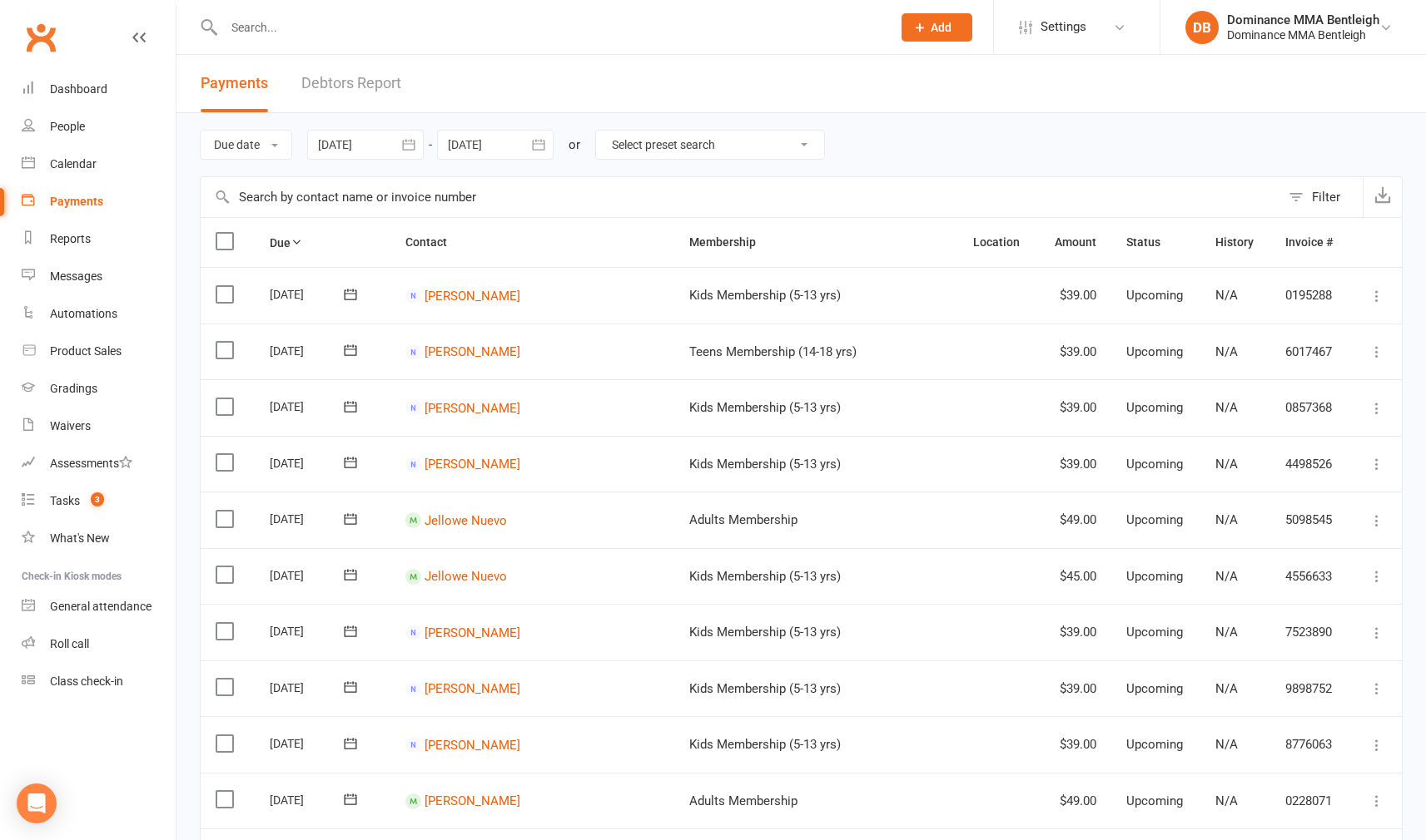
click at [379, 94] on link "Debtors Report" at bounding box center [351, 84] width 100 height 58
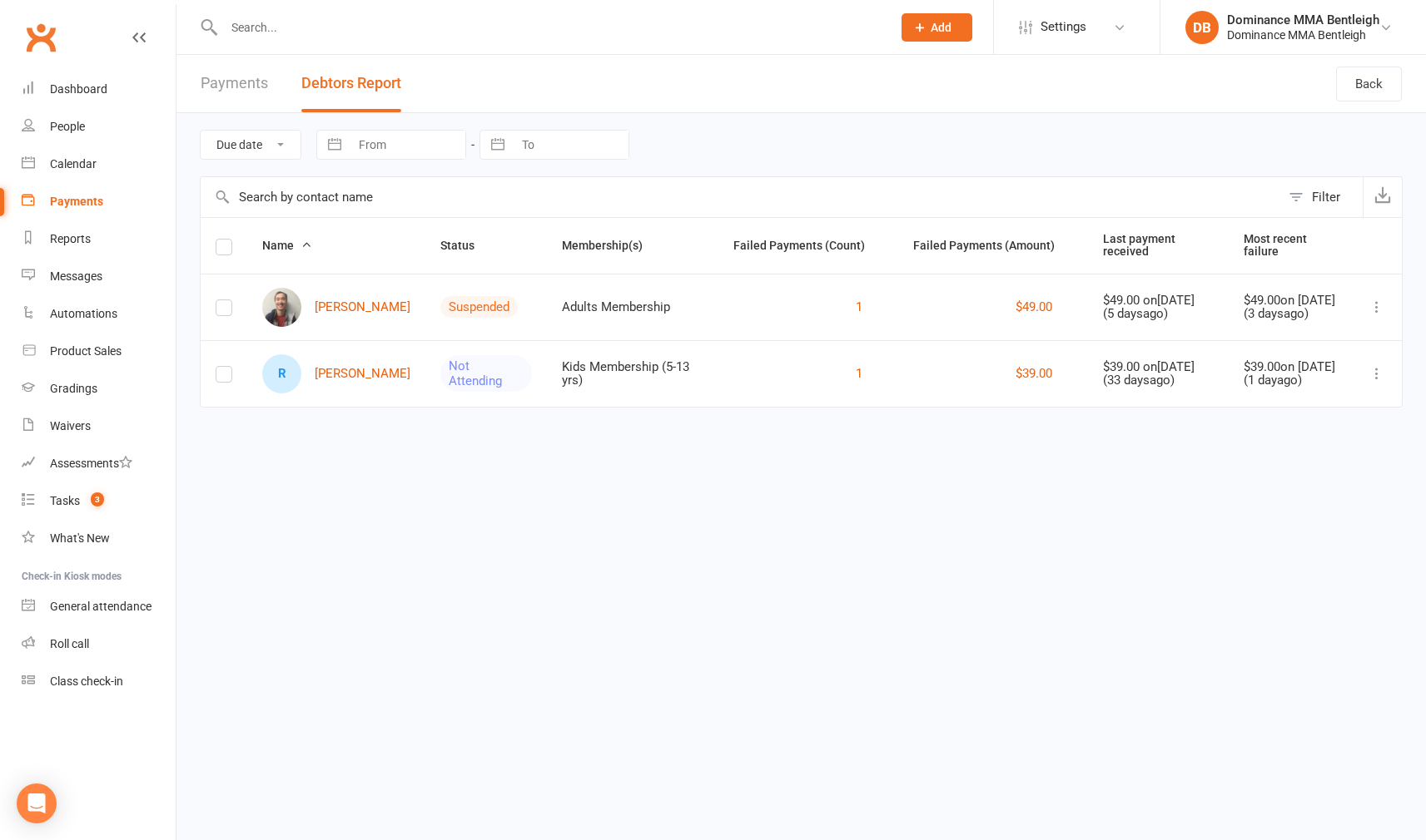
drag, startPoint x: 326, startPoint y: 309, endPoint x: 314, endPoint y: 309, distance: 12.0
click at [321, 309] on link "[PERSON_NAME]" at bounding box center [337, 308] width 148 height 39
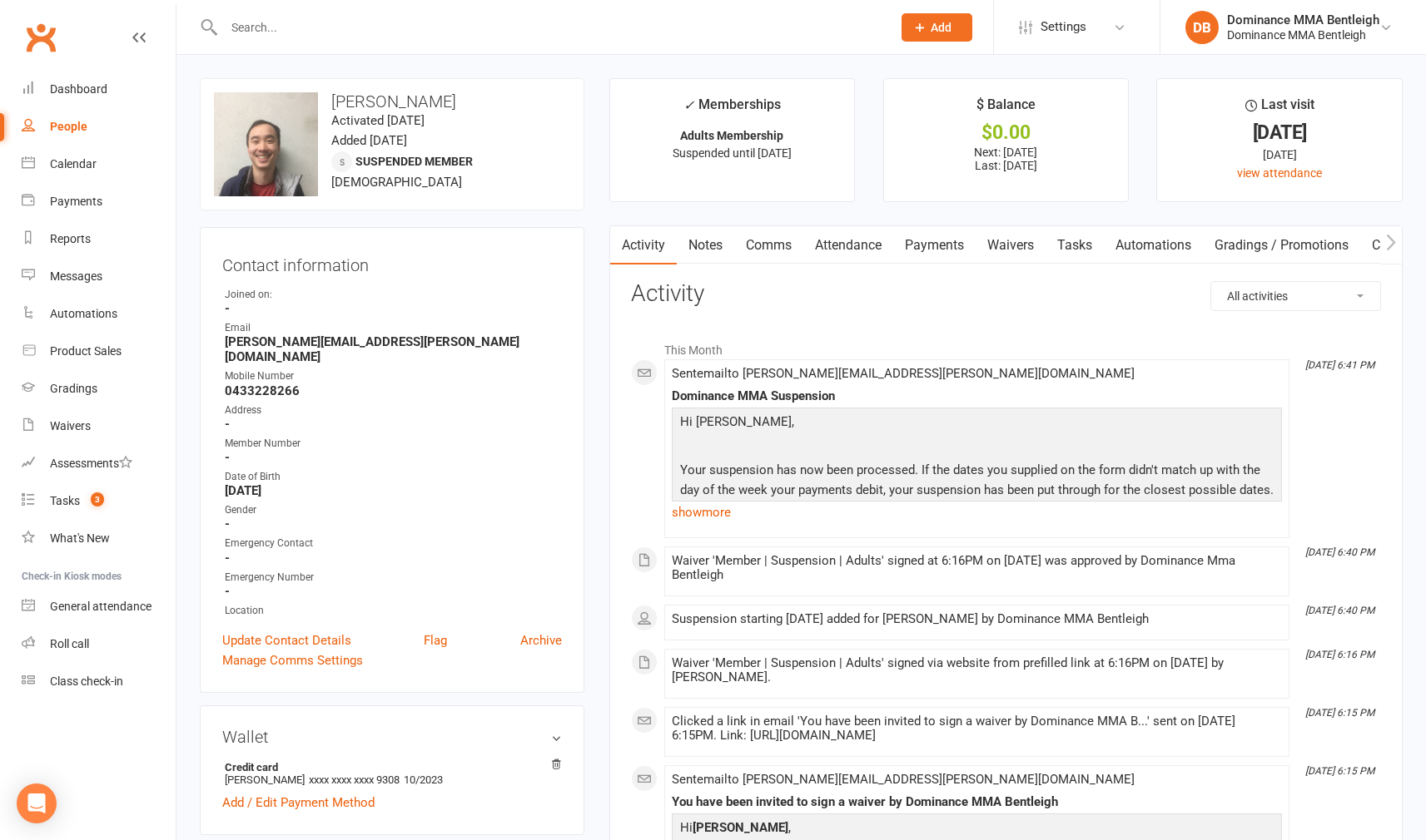
click at [954, 242] on link "Payments" at bounding box center [935, 245] width 83 height 38
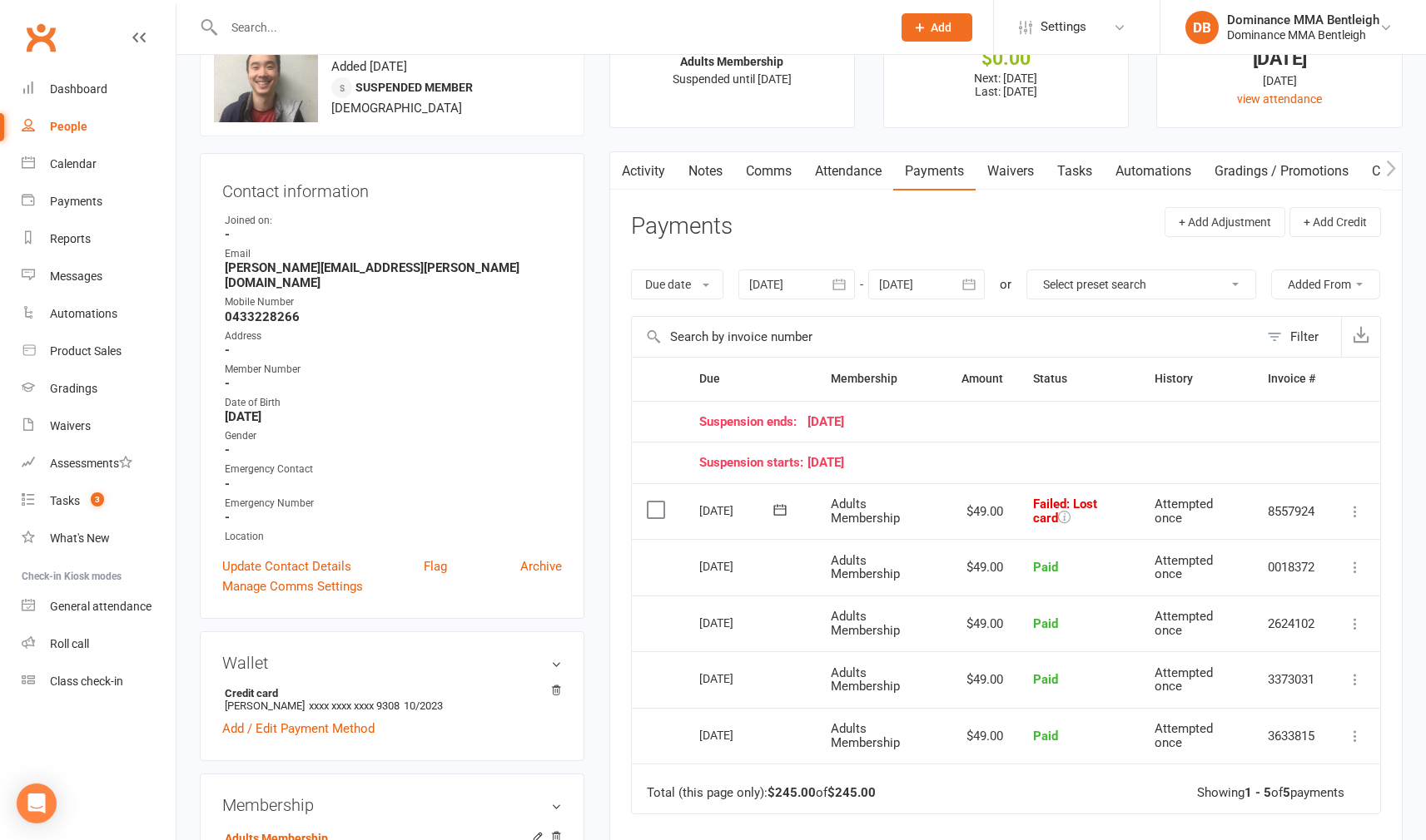
scroll to position [74, 0]
click at [812, 278] on div at bounding box center [796, 284] width 116 height 30
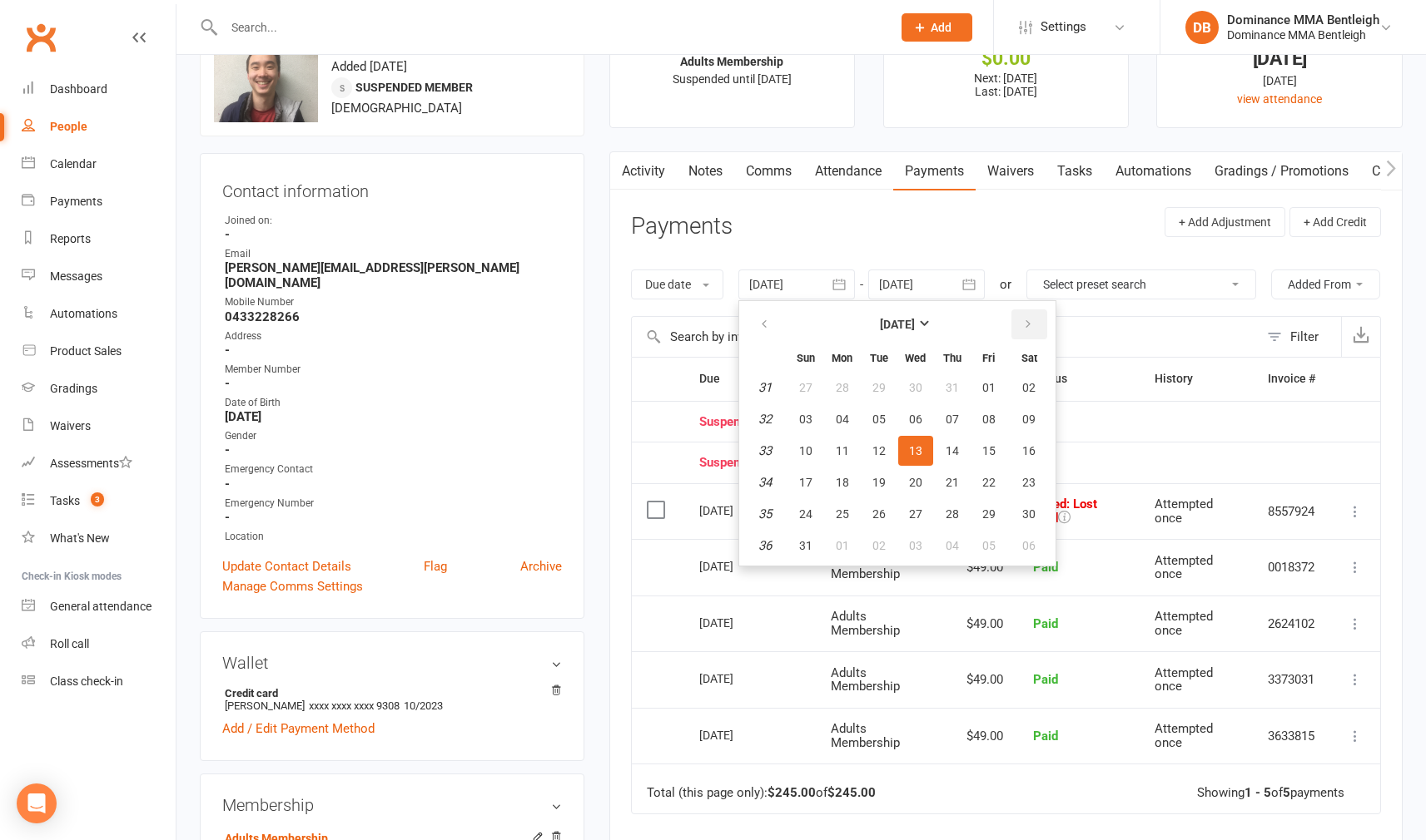
click at [1016, 325] on button "button" at bounding box center [1029, 324] width 36 height 30
click at [1030, 326] on icon "button" at bounding box center [1028, 325] width 12 height 13
click at [925, 478] on button "22" at bounding box center [915, 482] width 35 height 30
type input "[DATE]"
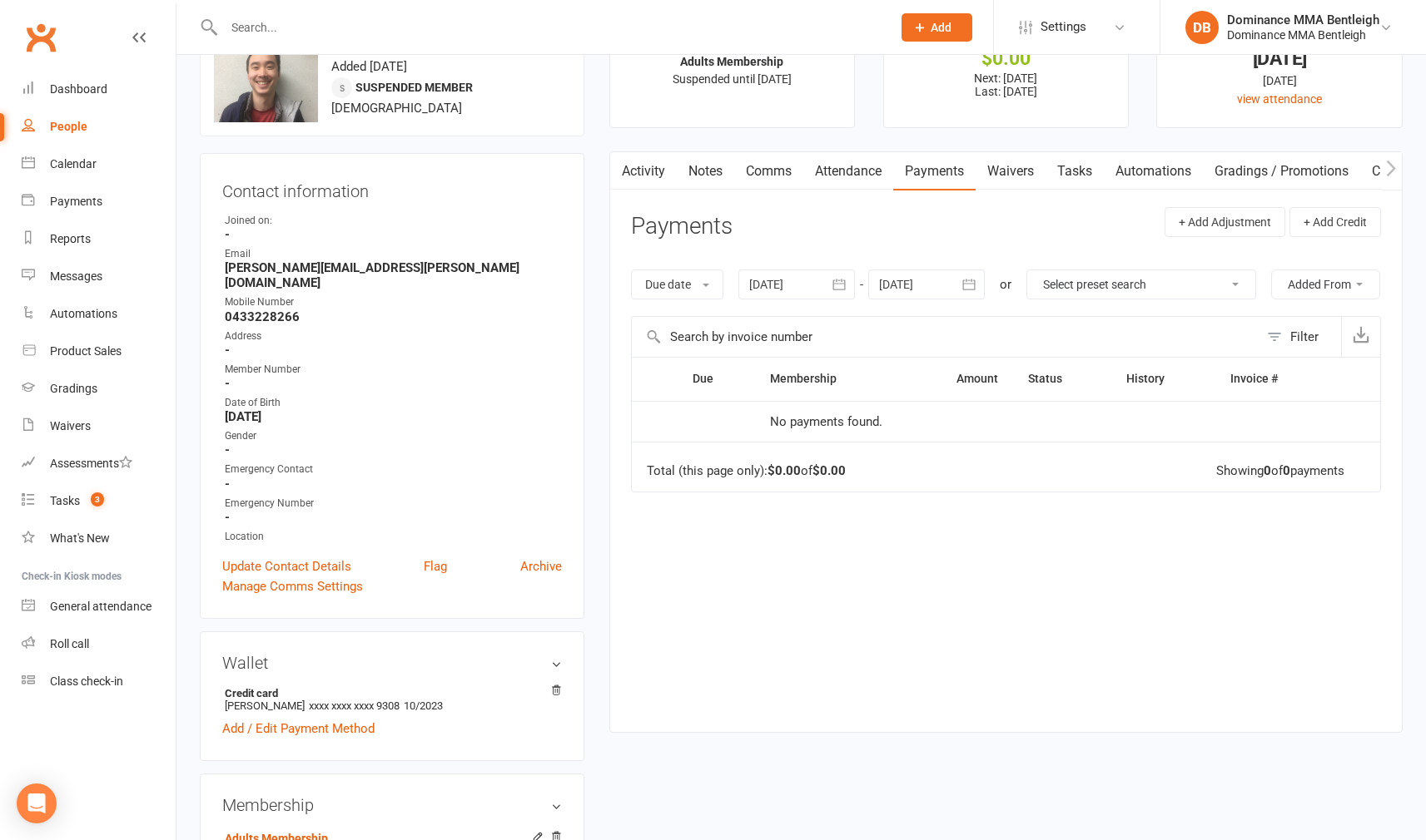
click at [902, 276] on div at bounding box center [926, 284] width 116 height 30
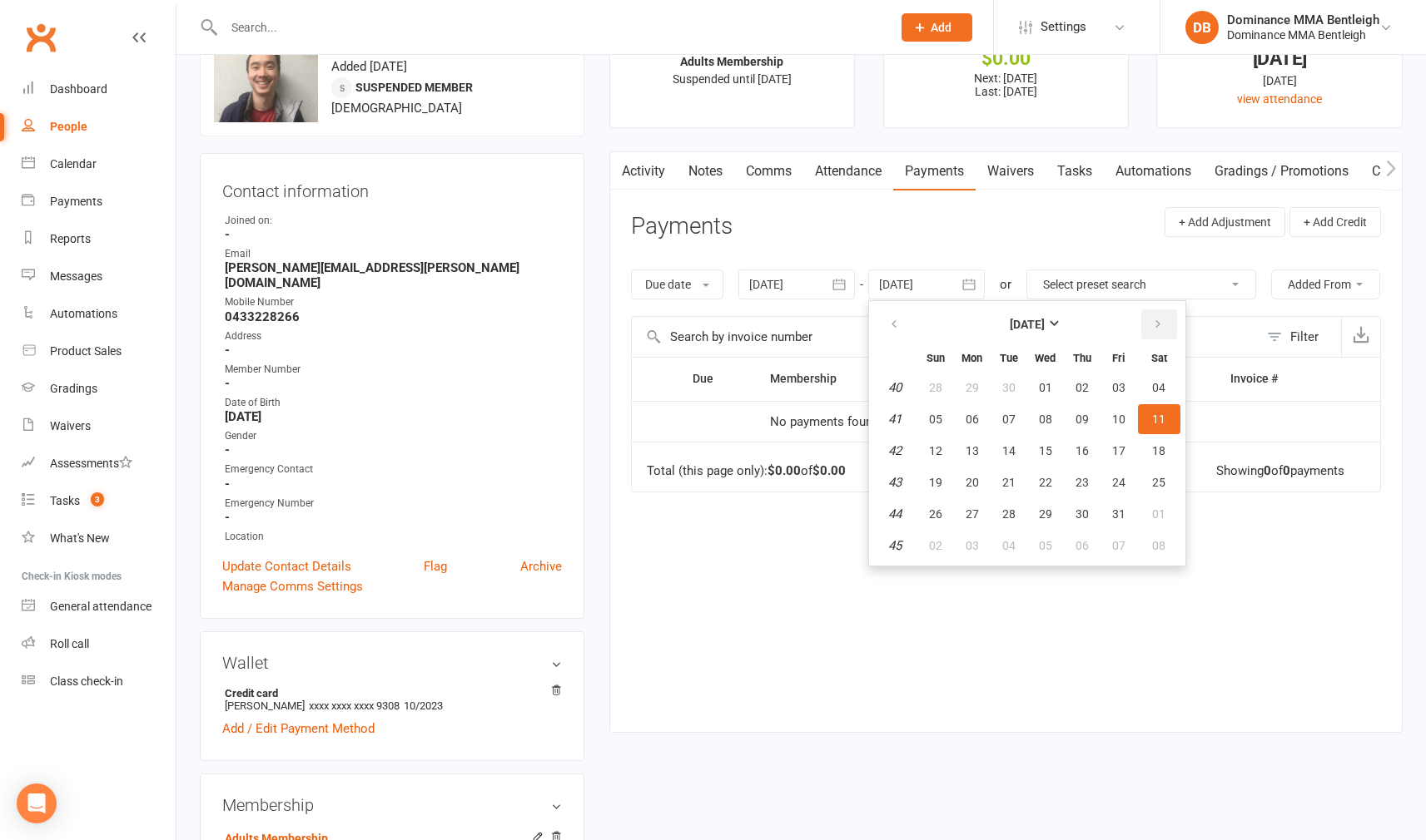
click at [1168, 325] on button "button" at bounding box center [1159, 324] width 36 height 30
click at [1103, 443] on button "14" at bounding box center [1118, 451] width 35 height 30
type input "[DATE]"
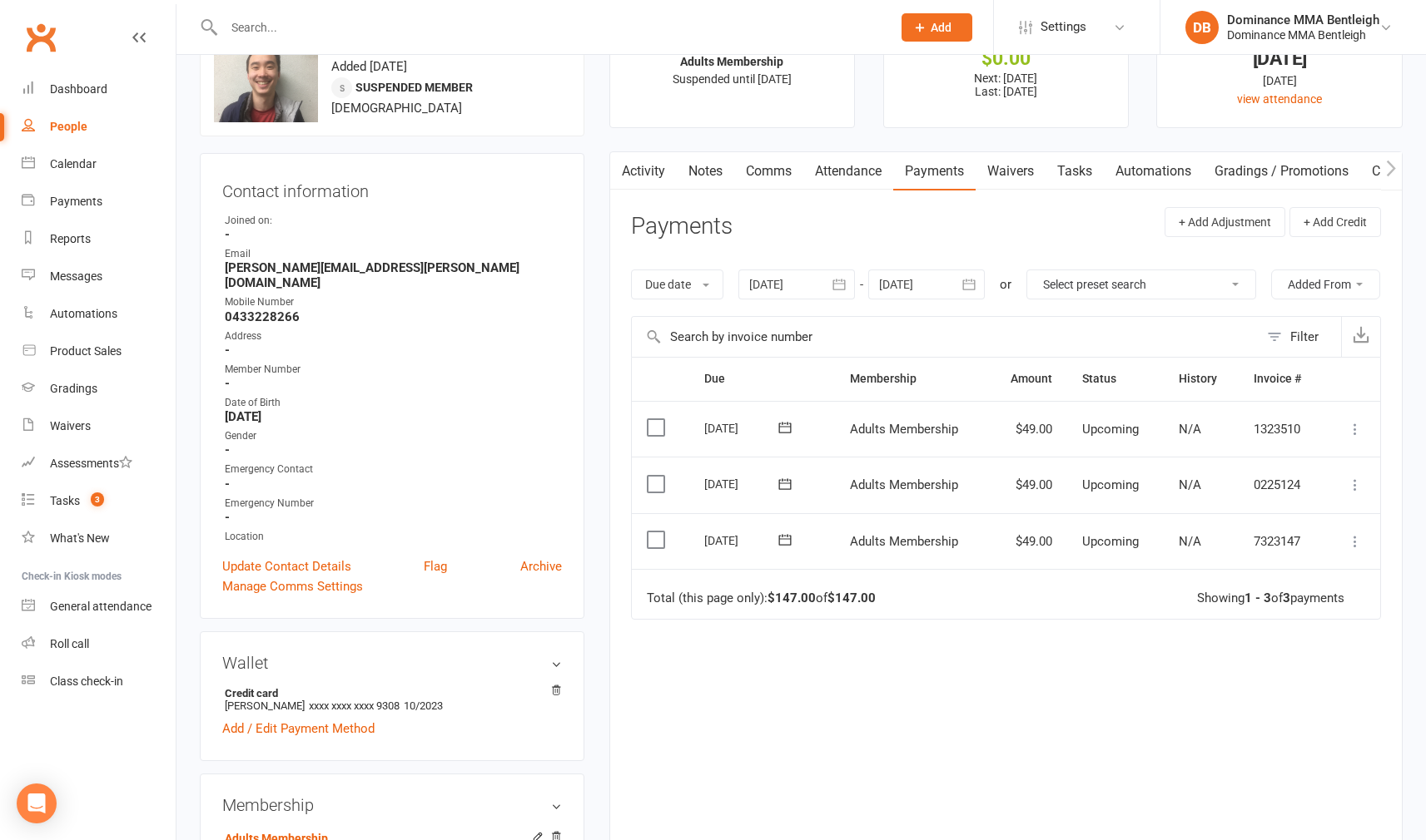
click at [899, 287] on div at bounding box center [926, 284] width 116 height 30
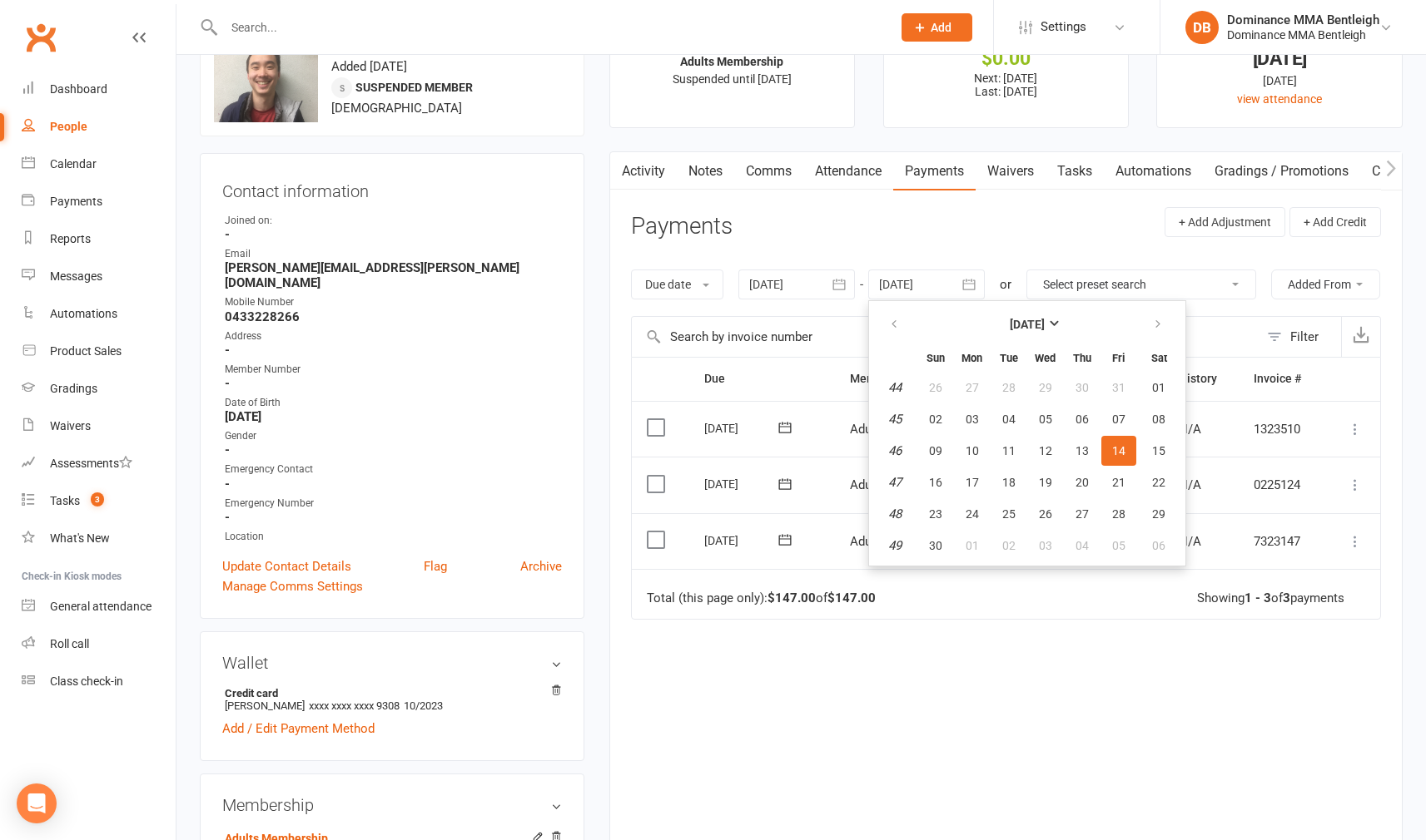
click at [822, 570] on td "[DATE]" at bounding box center [763, 541] width 146 height 57
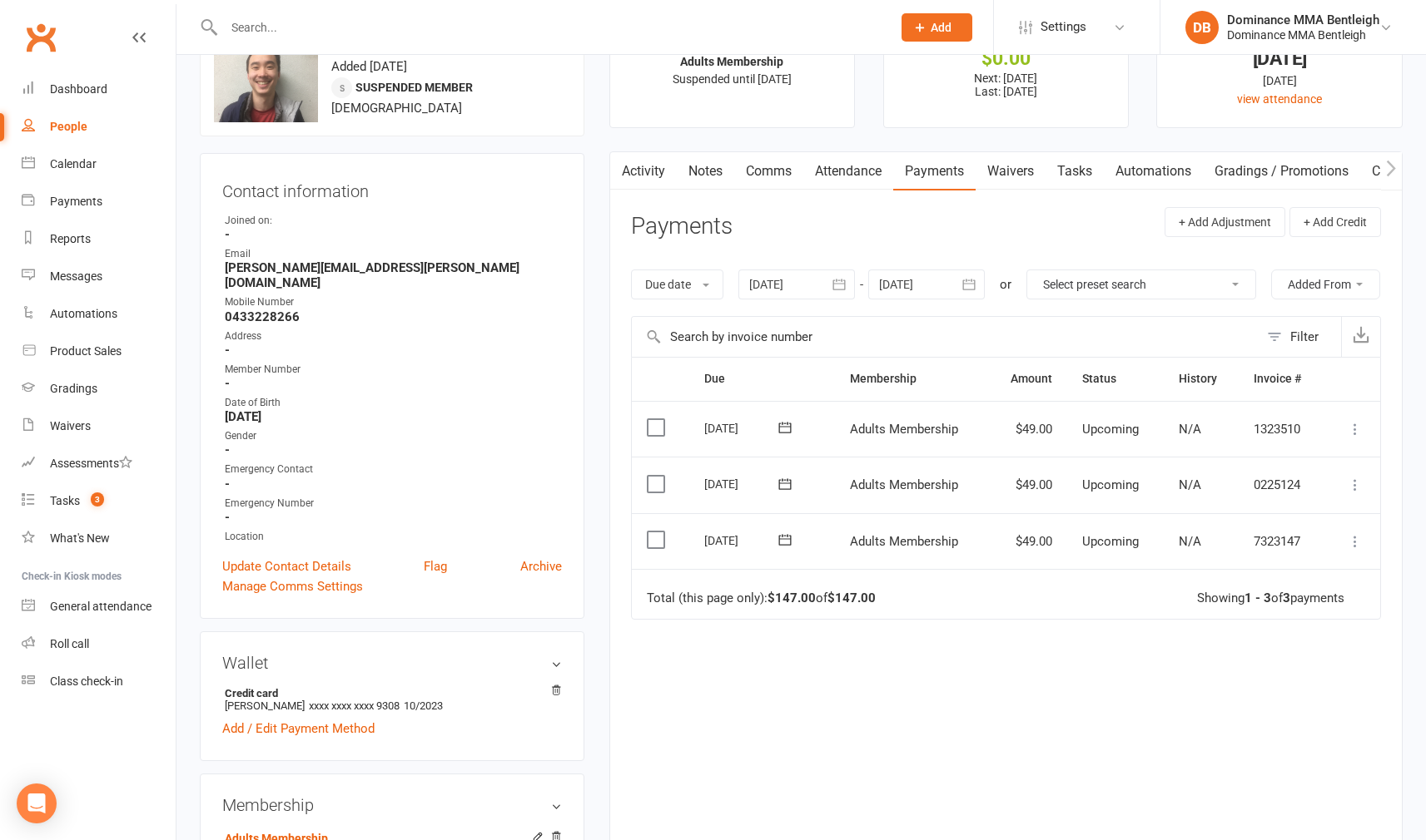
click at [805, 293] on div at bounding box center [796, 284] width 116 height 30
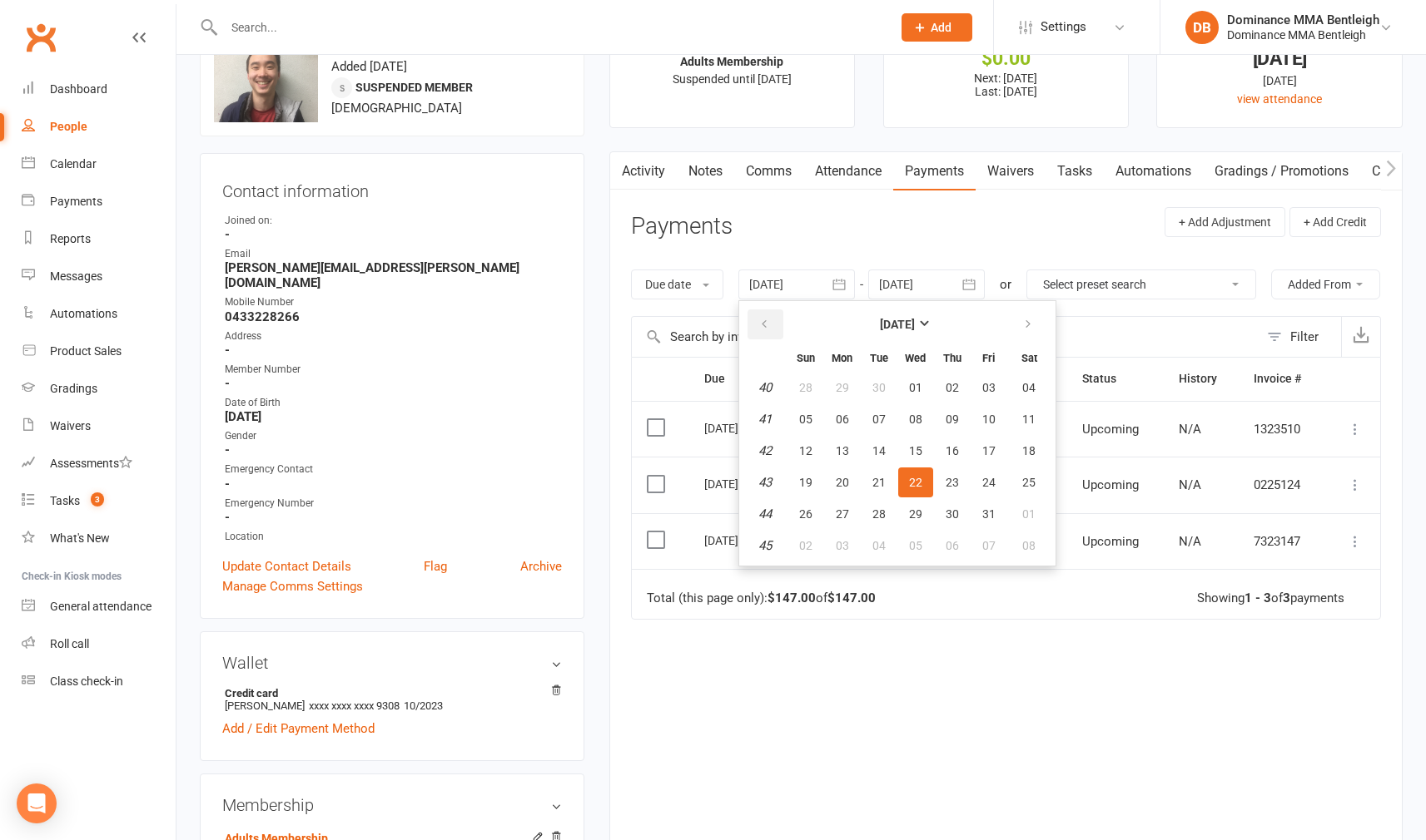
click at [781, 325] on button "button" at bounding box center [764, 324] width 36 height 30
click at [1038, 409] on button "13" at bounding box center [1029, 419] width 42 height 30
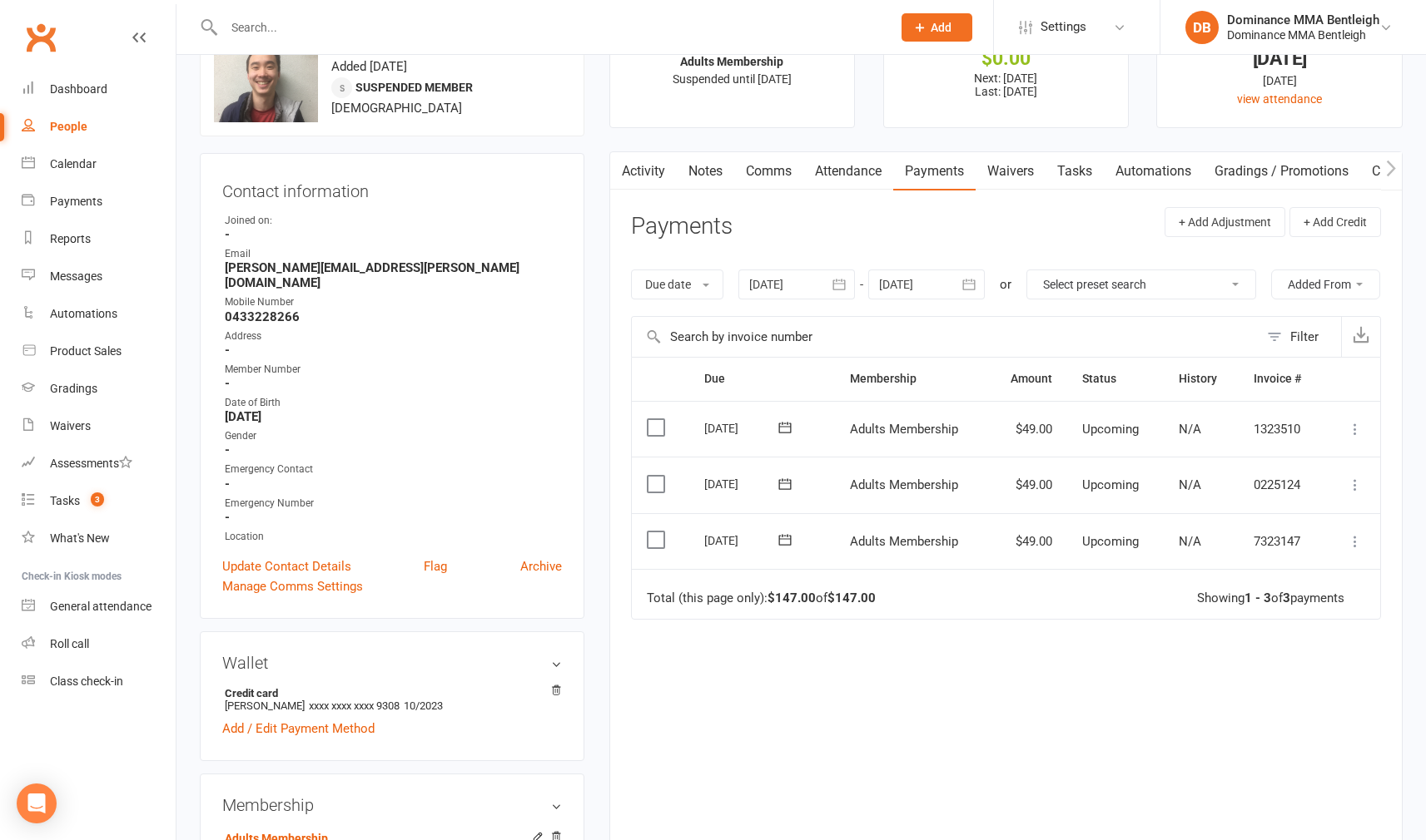
click at [811, 294] on div at bounding box center [796, 284] width 116 height 30
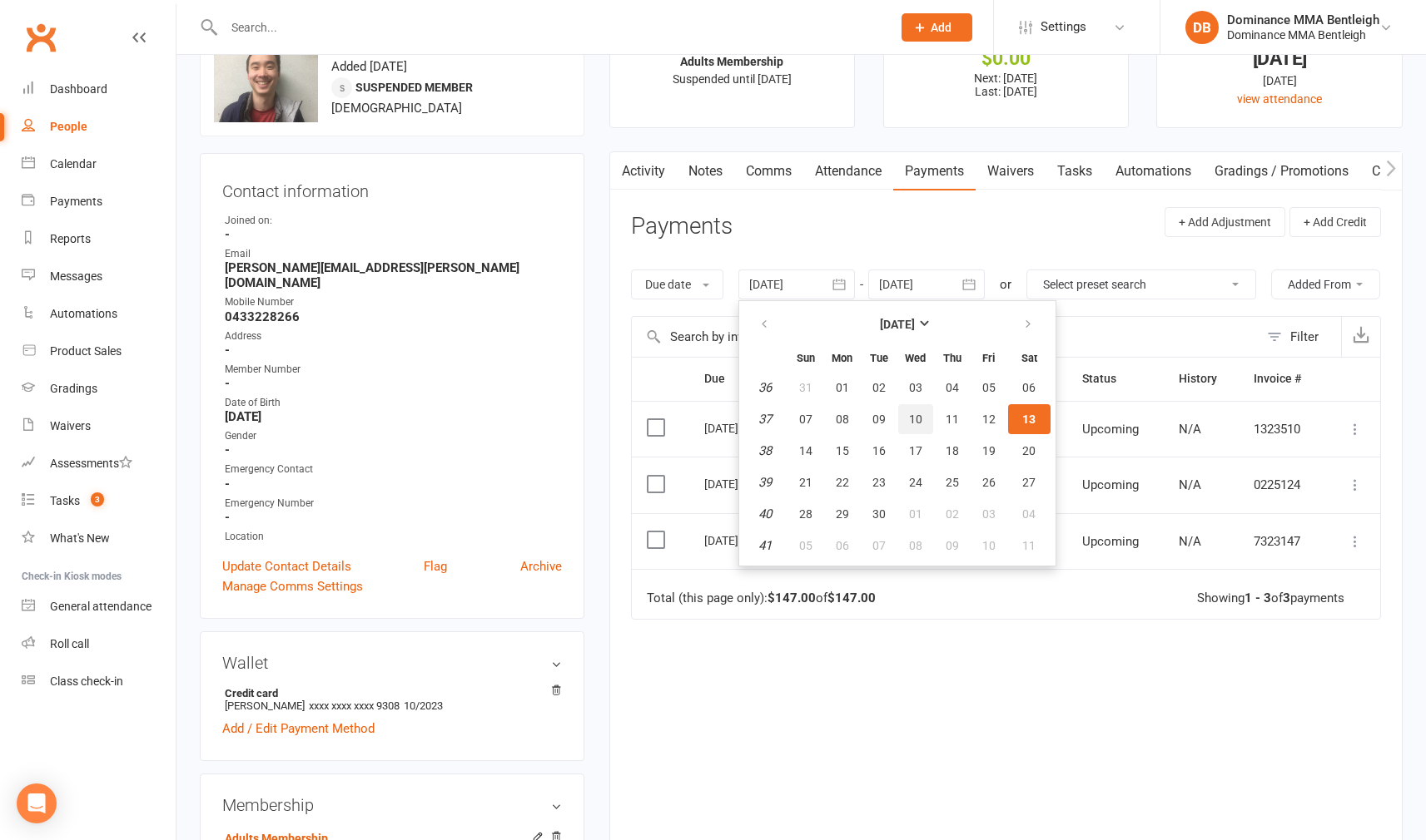
click at [929, 414] on button "10" at bounding box center [915, 419] width 35 height 30
type input "[DATE]"
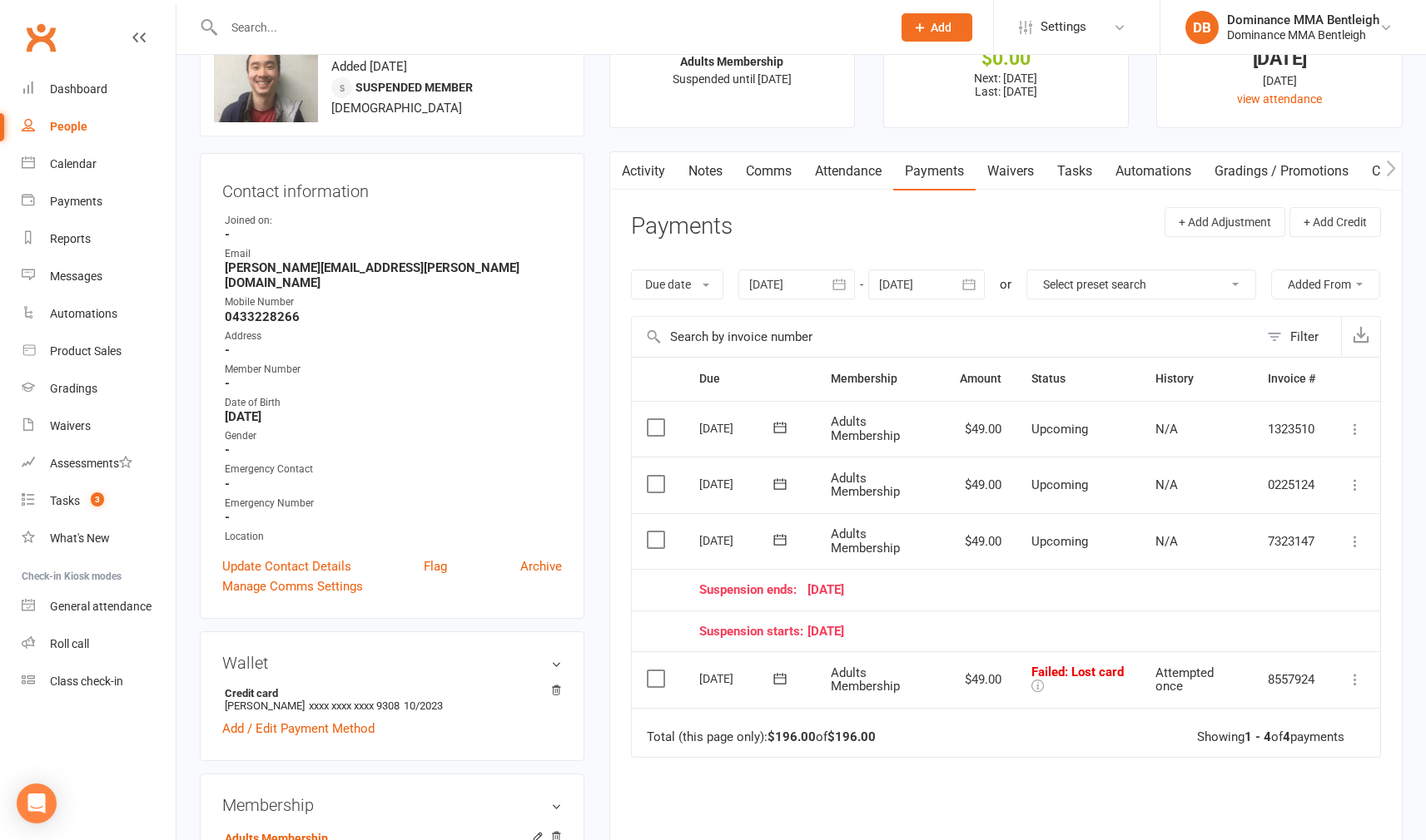
click at [785, 687] on icon at bounding box center [780, 679] width 16 height 16
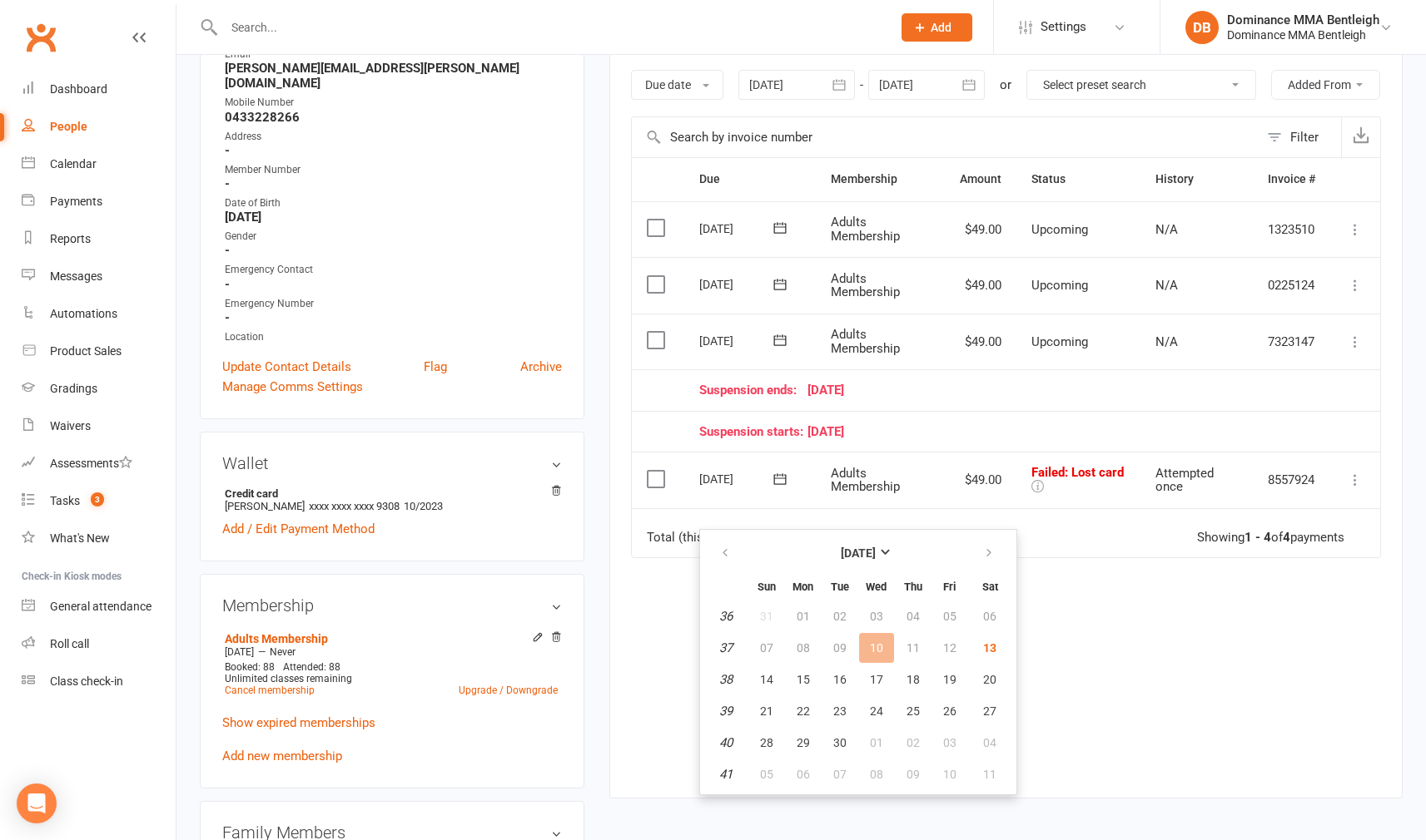
scroll to position [275, 0]
click at [983, 555] on icon "button" at bounding box center [988, 553] width 12 height 13
click at [810, 649] on button "03" at bounding box center [803, 647] width 35 height 30
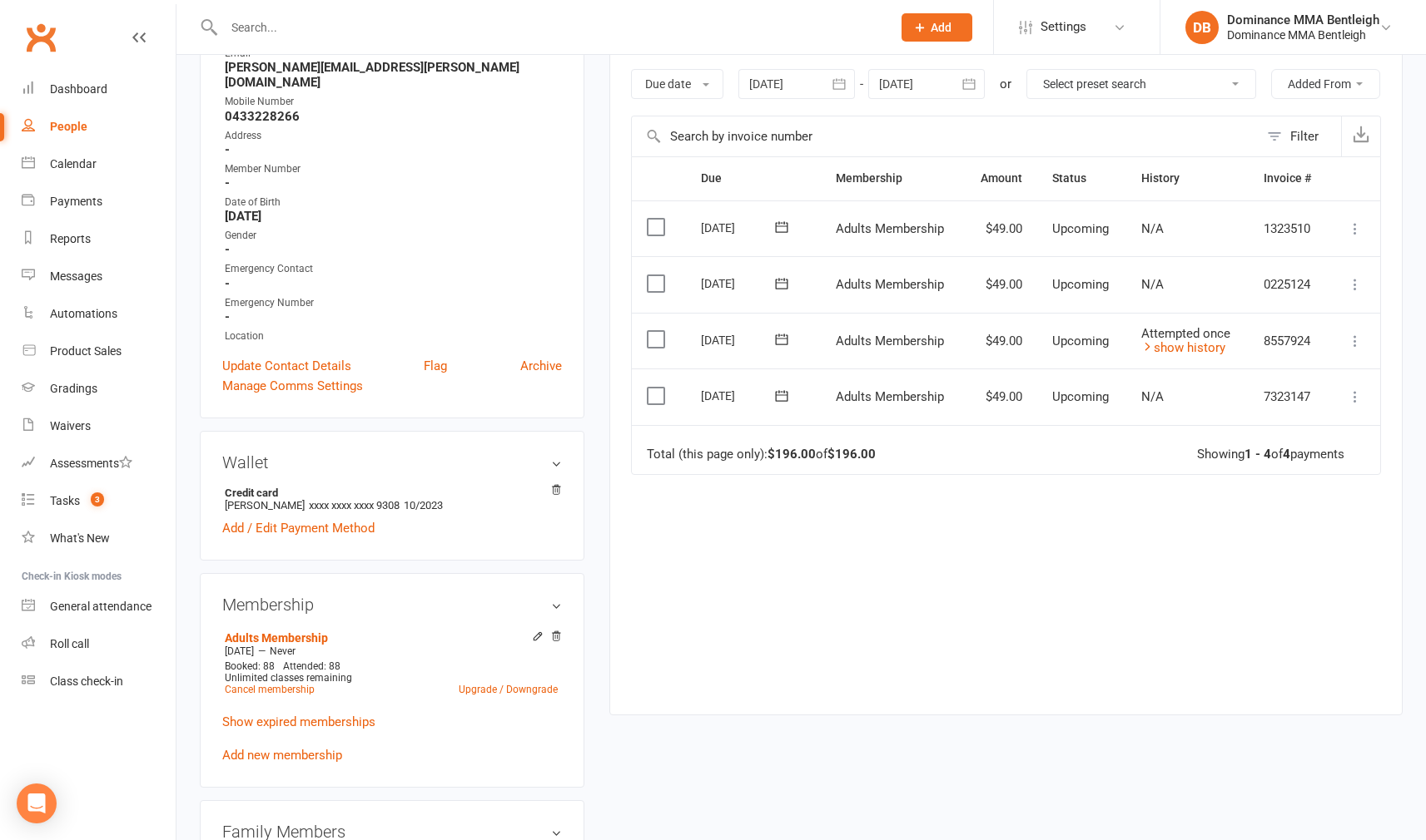
drag, startPoint x: 113, startPoint y: 206, endPoint x: 123, endPoint y: 210, distance: 10.8
click at [113, 206] on link "Payments" at bounding box center [99, 201] width 154 height 37
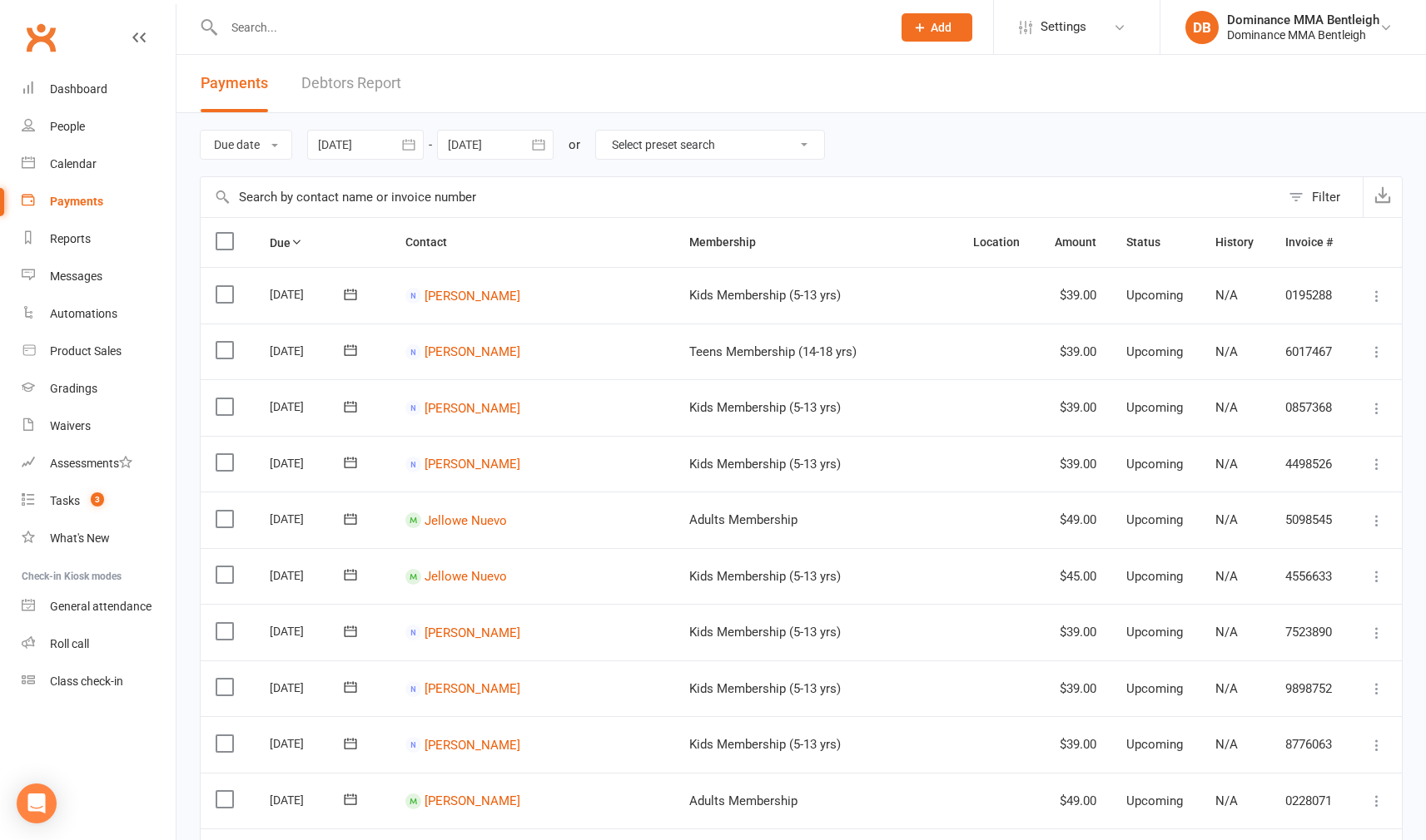
click at [331, 90] on link "Debtors Report" at bounding box center [351, 84] width 100 height 58
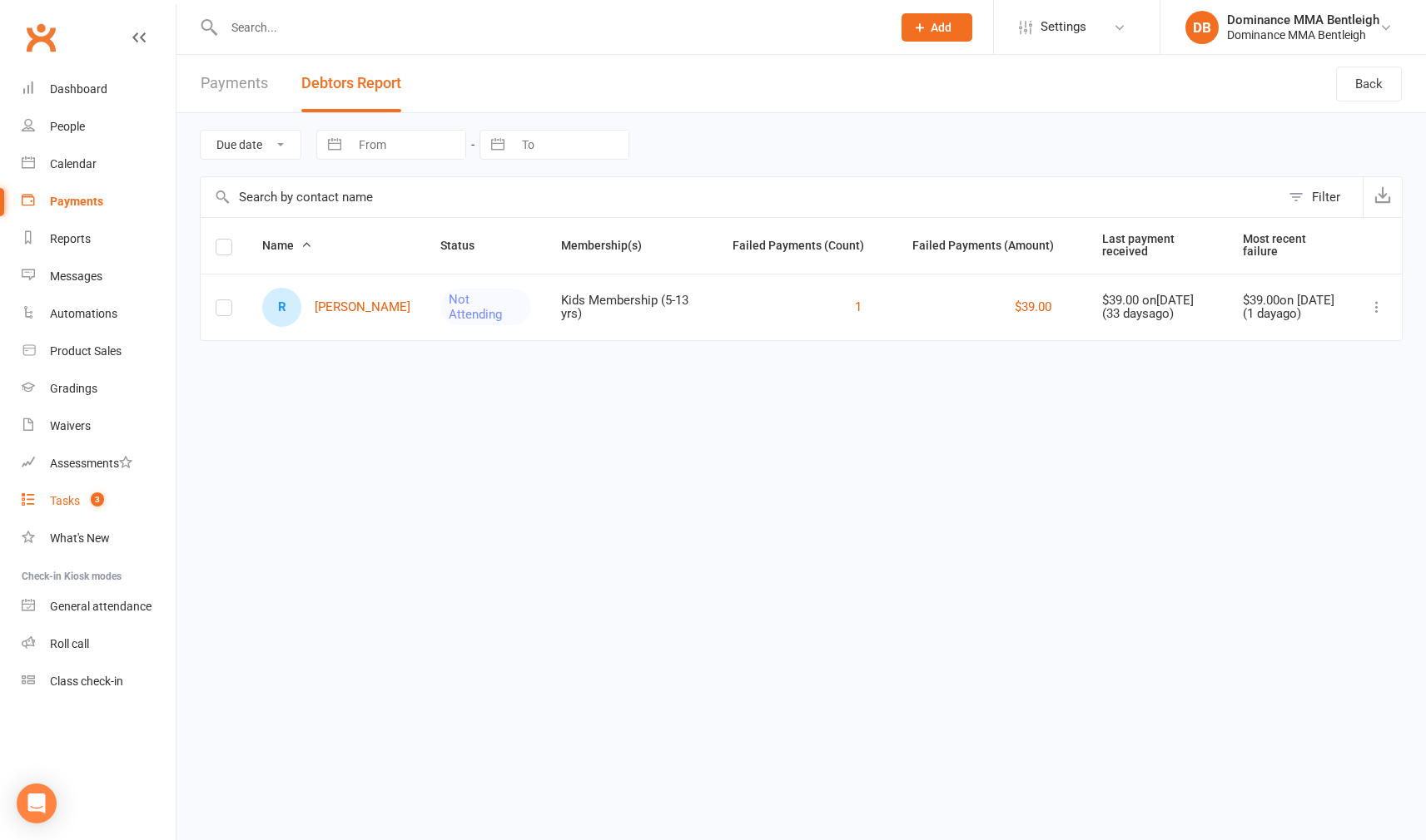
click at [72, 506] on div "Tasks" at bounding box center [64, 501] width 30 height 13
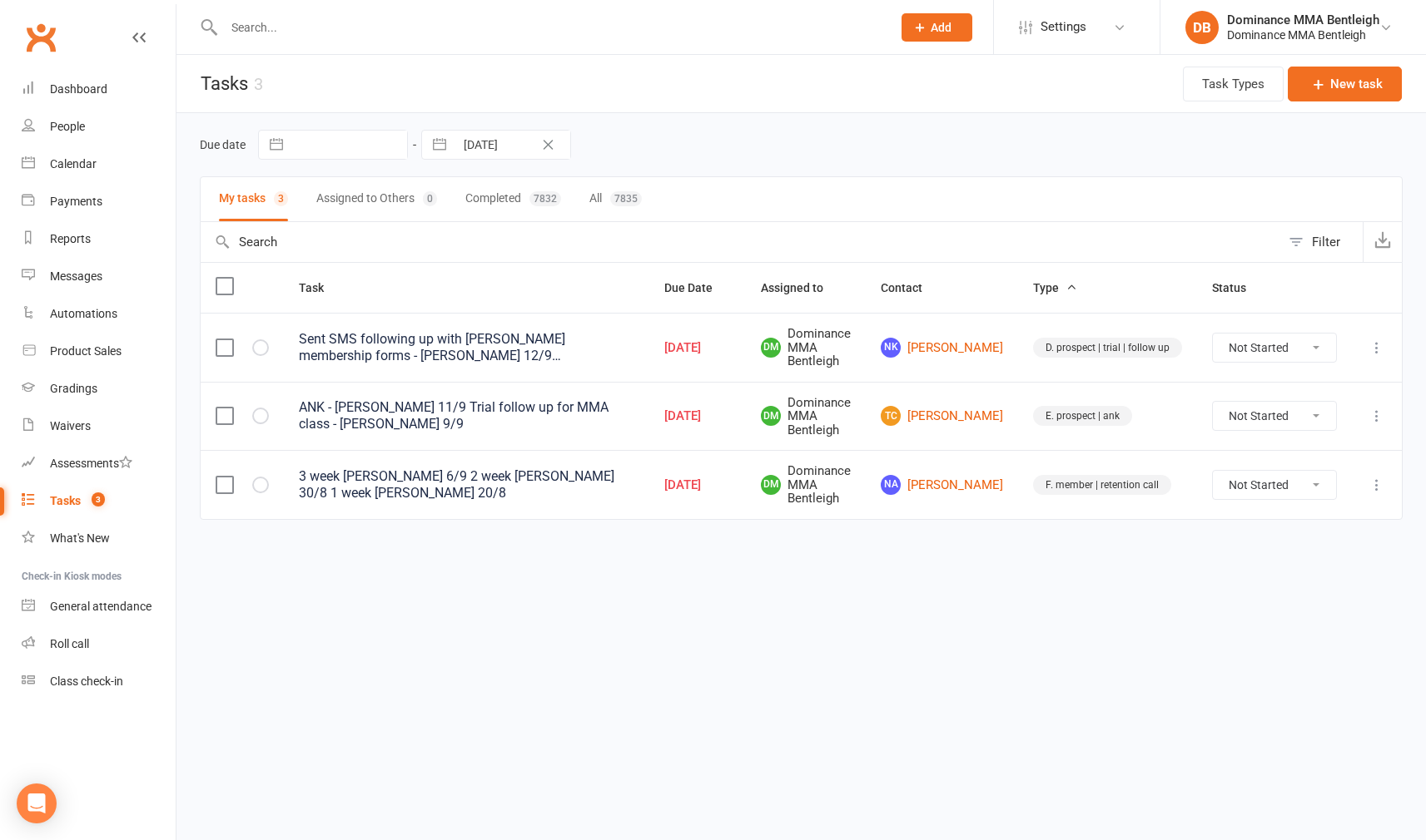
click at [927, 17] on button "Add" at bounding box center [938, 27] width 71 height 28
click at [897, 68] on link "Prospect" at bounding box center [919, 74] width 148 height 38
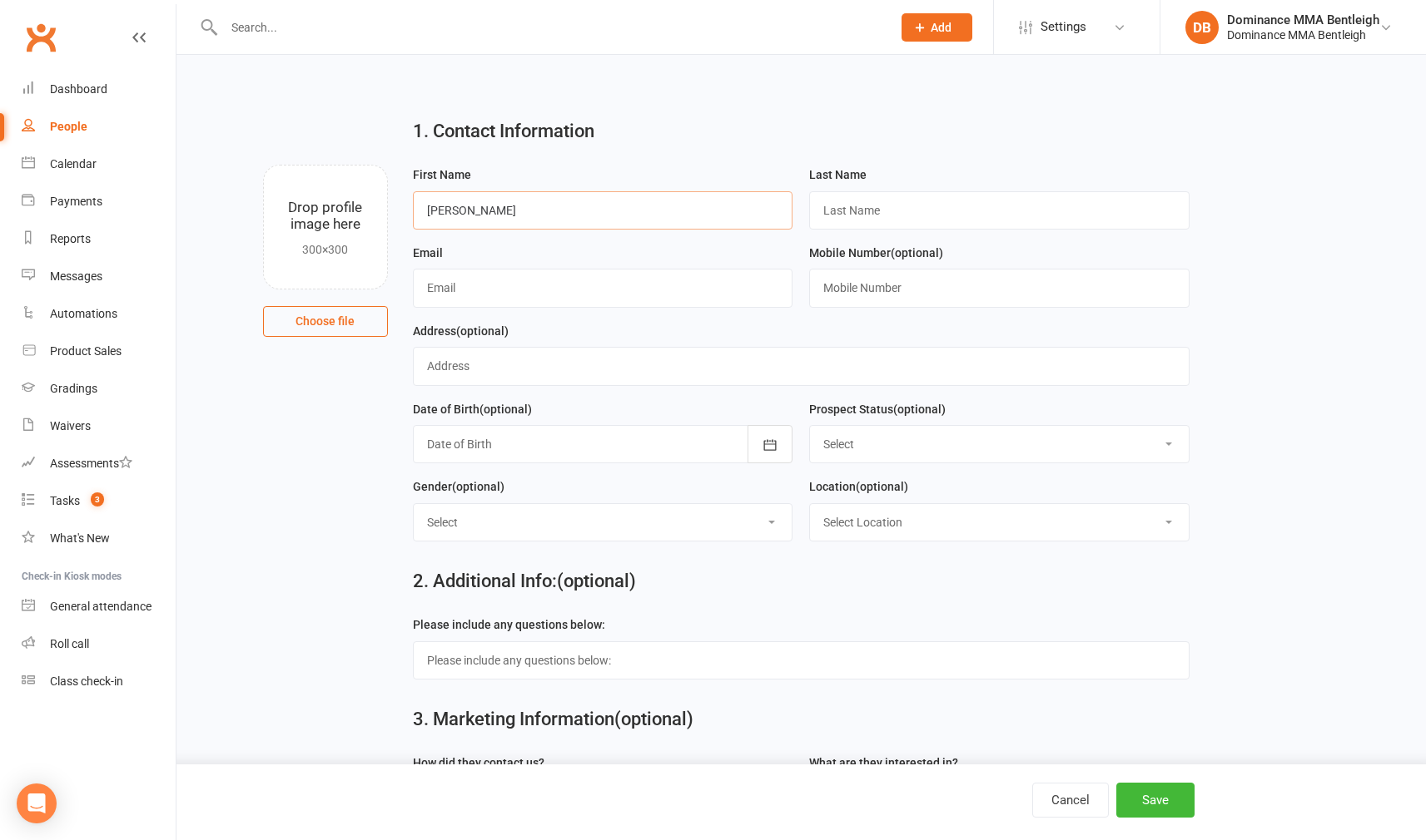
type input "[PERSON_NAME]"
click at [902, 286] on input "text" at bounding box center [999, 288] width 381 height 38
paste input "0410 734 378"
type input "0410 734 378"
click at [305, 39] on div at bounding box center [539, 27] width 680 height 54
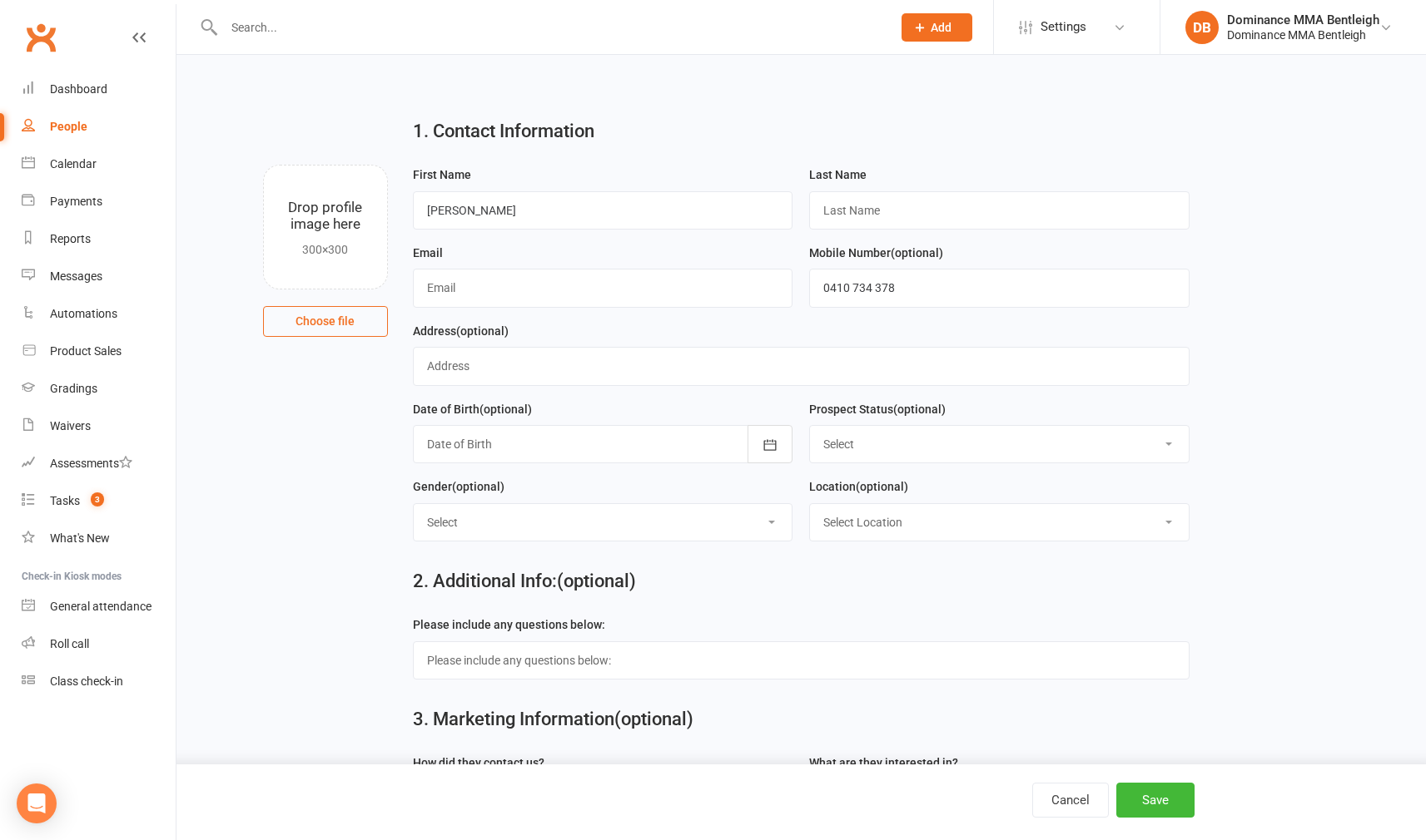
click at [321, 27] on input "text" at bounding box center [549, 27] width 661 height 23
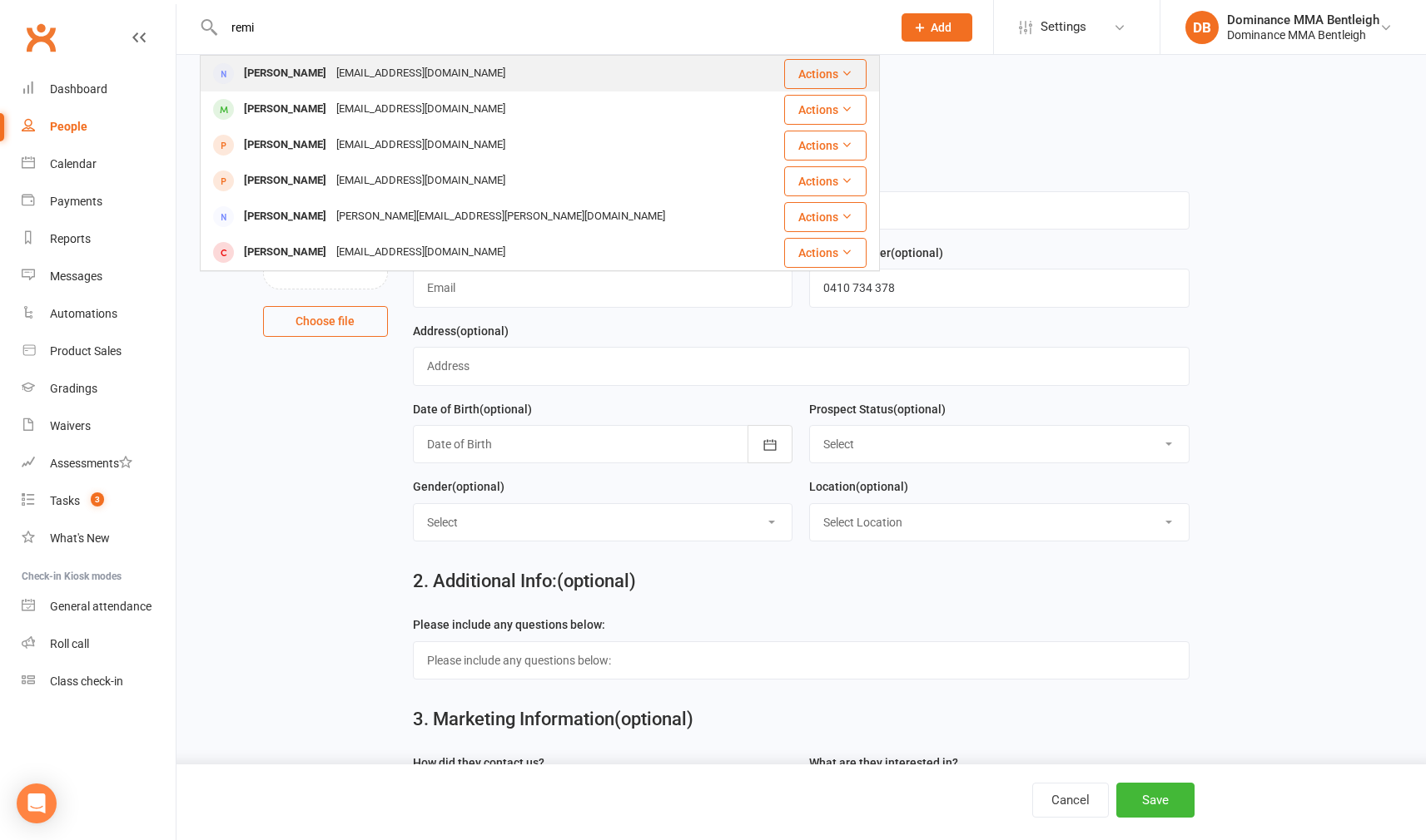
type input "remi"
click at [313, 73] on div "[PERSON_NAME]" at bounding box center [285, 73] width 92 height 24
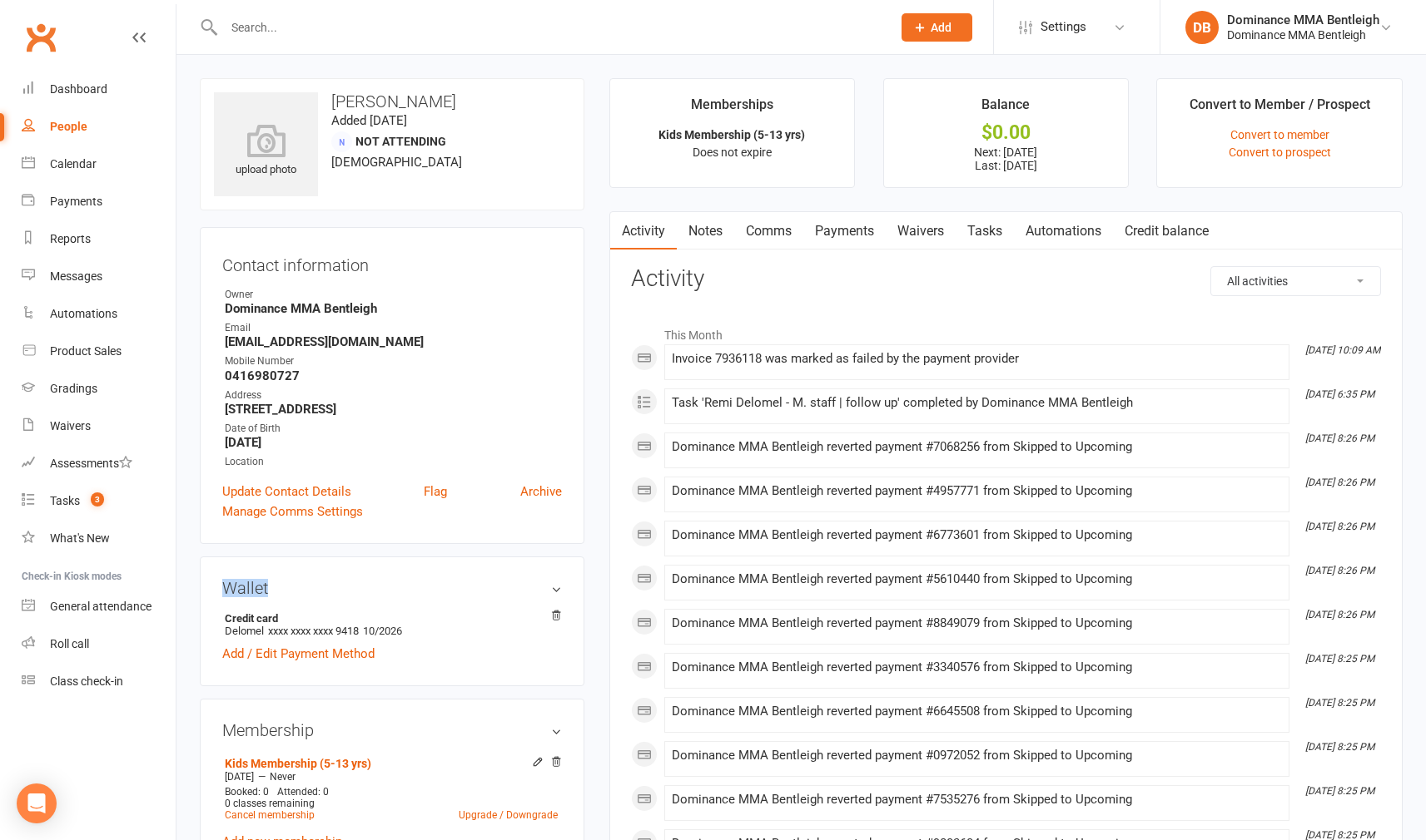
drag, startPoint x: 372, startPoint y: 585, endPoint x: 363, endPoint y: 574, distance: 14.2
click at [363, 574] on div "Wallet Credit card Delomel xxxx xxxx xxxx 9418 10/2026 Add / Edit Payment Method" at bounding box center [392, 621] width 385 height 130
click at [281, 651] on link "Add / Edit Payment Method" at bounding box center [298, 654] width 152 height 20
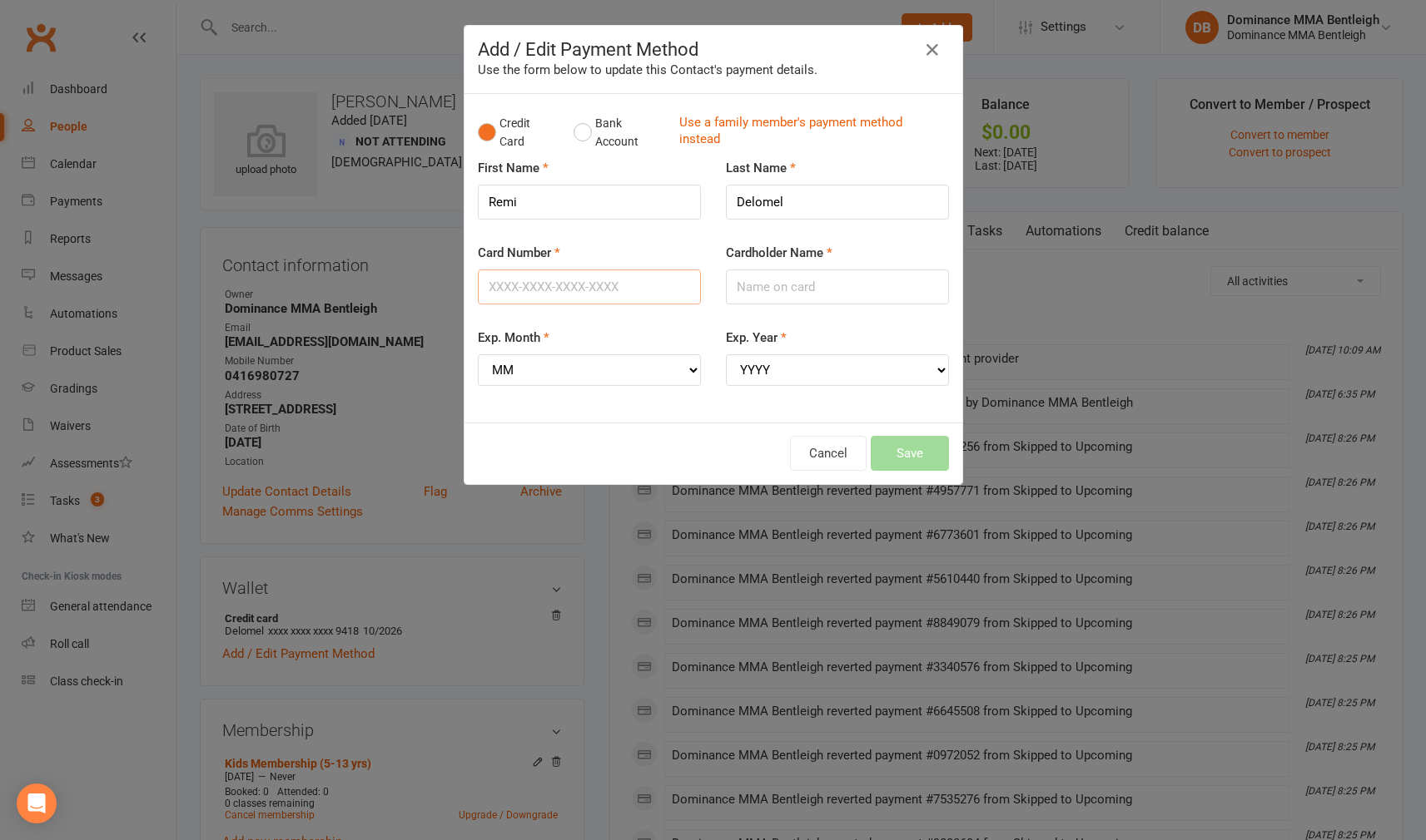
click at [639, 284] on input "Card Number" at bounding box center [589, 286] width 223 height 35
type input "[CREDIT_CARD_NUMBER]"
click at [810, 300] on input "Cardholder Name" at bounding box center [838, 286] width 223 height 35
select select "09"
select select "2030"
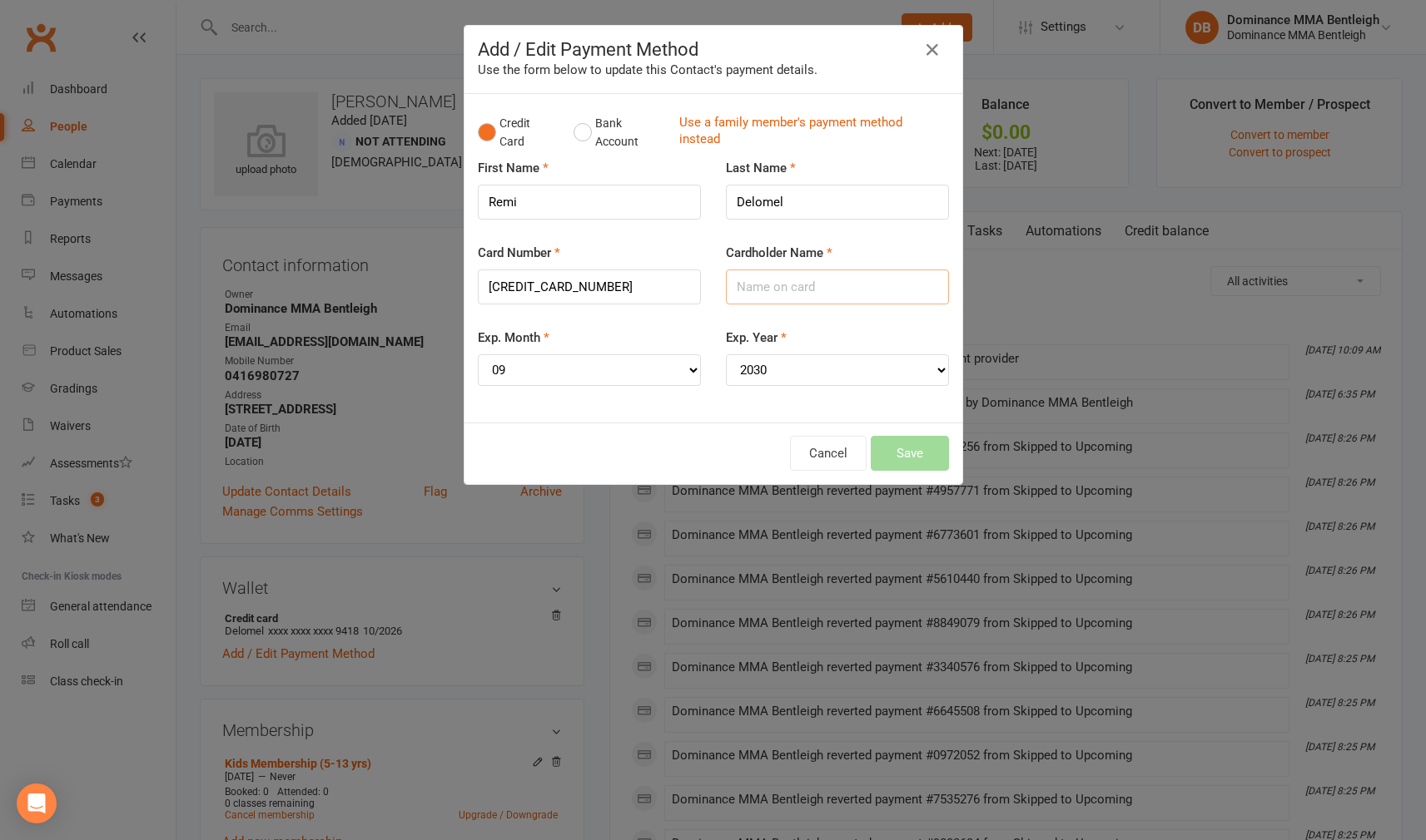
click at [840, 285] on input "Cardholder Name" at bounding box center [838, 286] width 223 height 35
type input "[PERSON_NAME]"
click at [921, 442] on button "Save" at bounding box center [910, 454] width 78 height 35
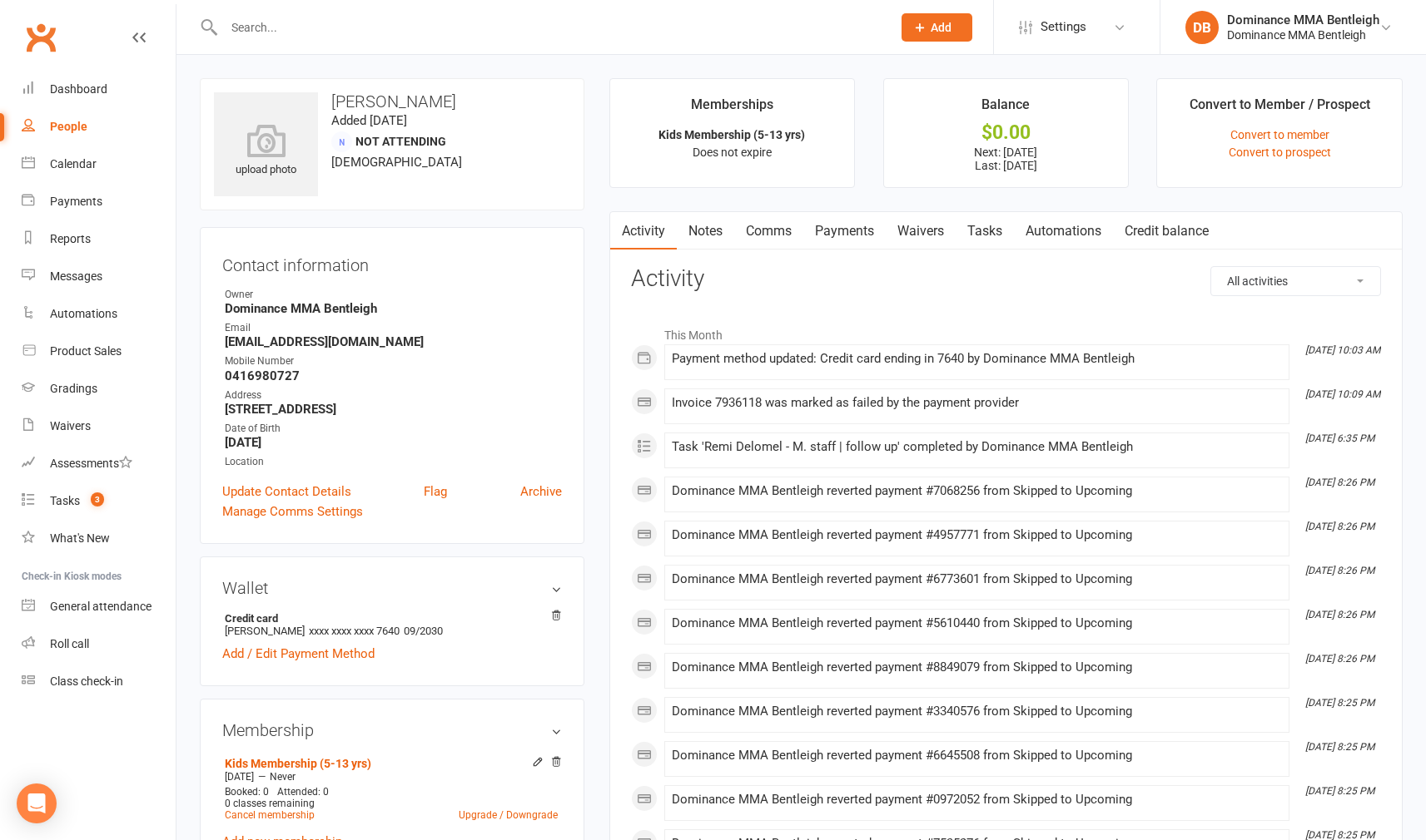
click at [942, 21] on span "Add" at bounding box center [941, 28] width 21 height 13
click at [906, 73] on link "Prospect" at bounding box center [919, 74] width 148 height 38
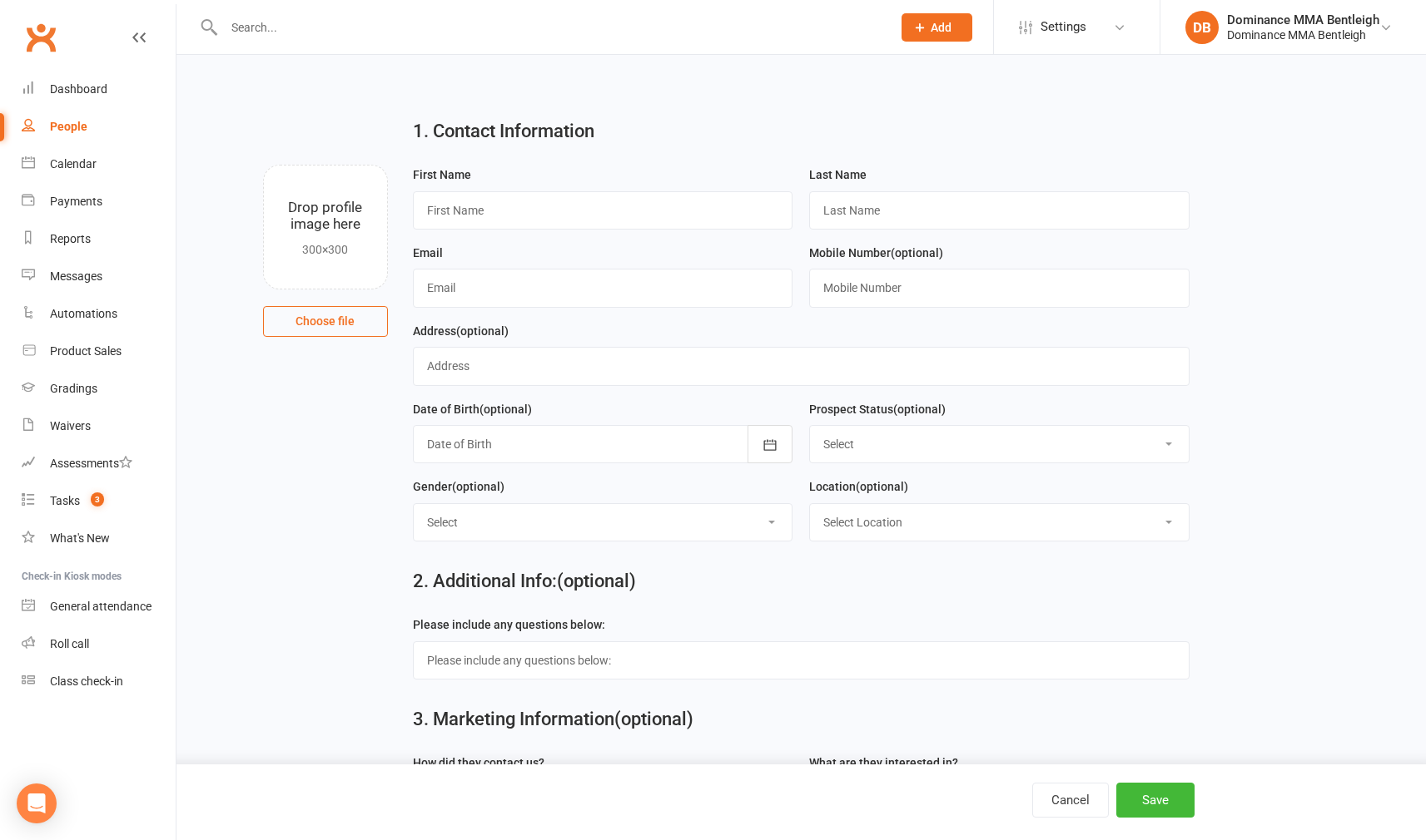
scroll to position [1, 0]
type input "[PERSON_NAME]"
type input "0410734378"
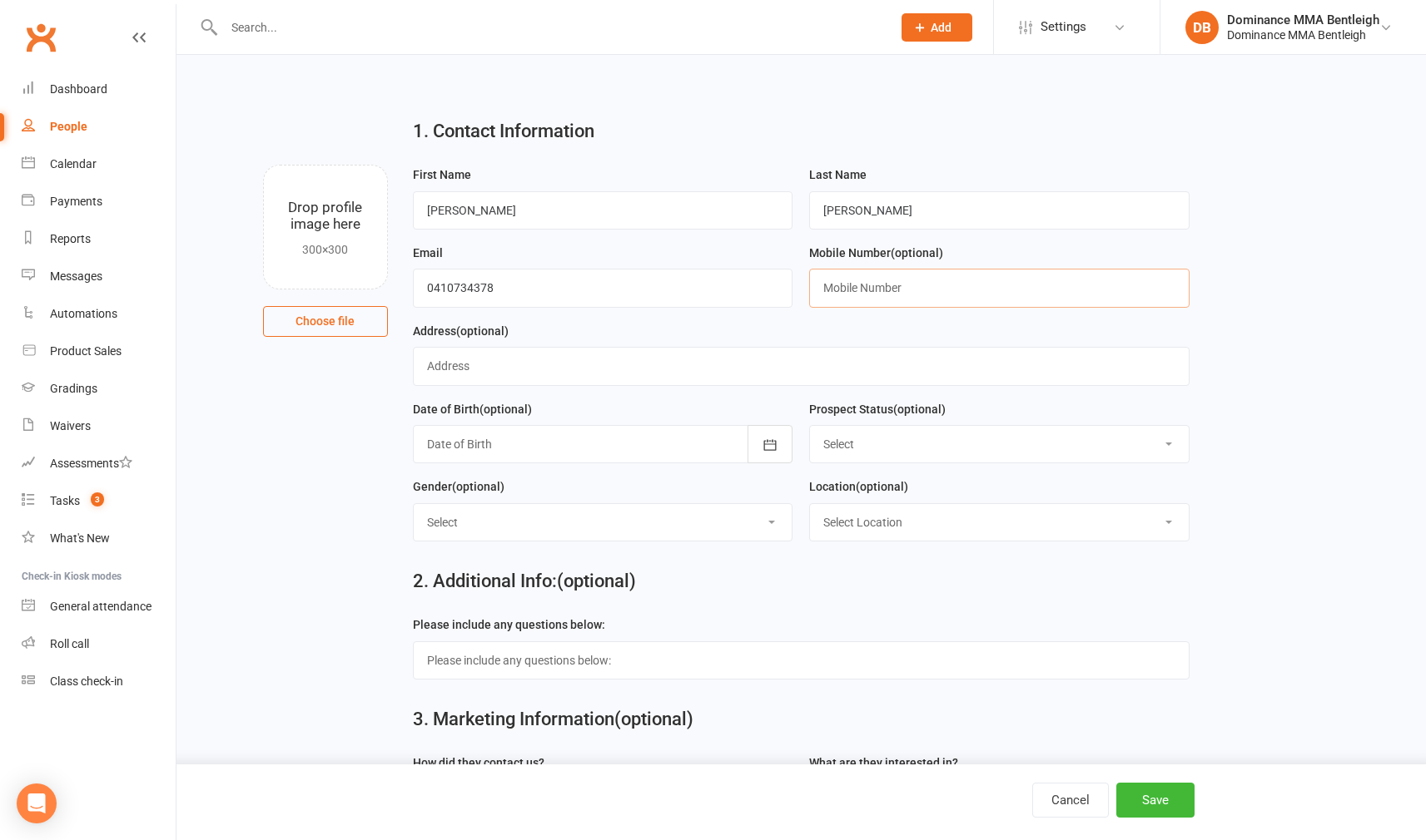
click at [849, 279] on input "text" at bounding box center [999, 288] width 381 height 38
paste input "[EMAIL_ADDRESS][DOMAIN_NAME]"
click at [978, 291] on input "[EMAIL_ADDRESS][DOMAIN_NAME]" at bounding box center [999, 288] width 381 height 38
drag, startPoint x: 978, startPoint y: 291, endPoint x: 777, endPoint y: 291, distance: 201.0
click at [777, 291] on form "First Name [PERSON_NAME] Last Name [PERSON_NAME] Email [PHONE_NUMBER] Mobile Nu…" at bounding box center [801, 359] width 793 height 390
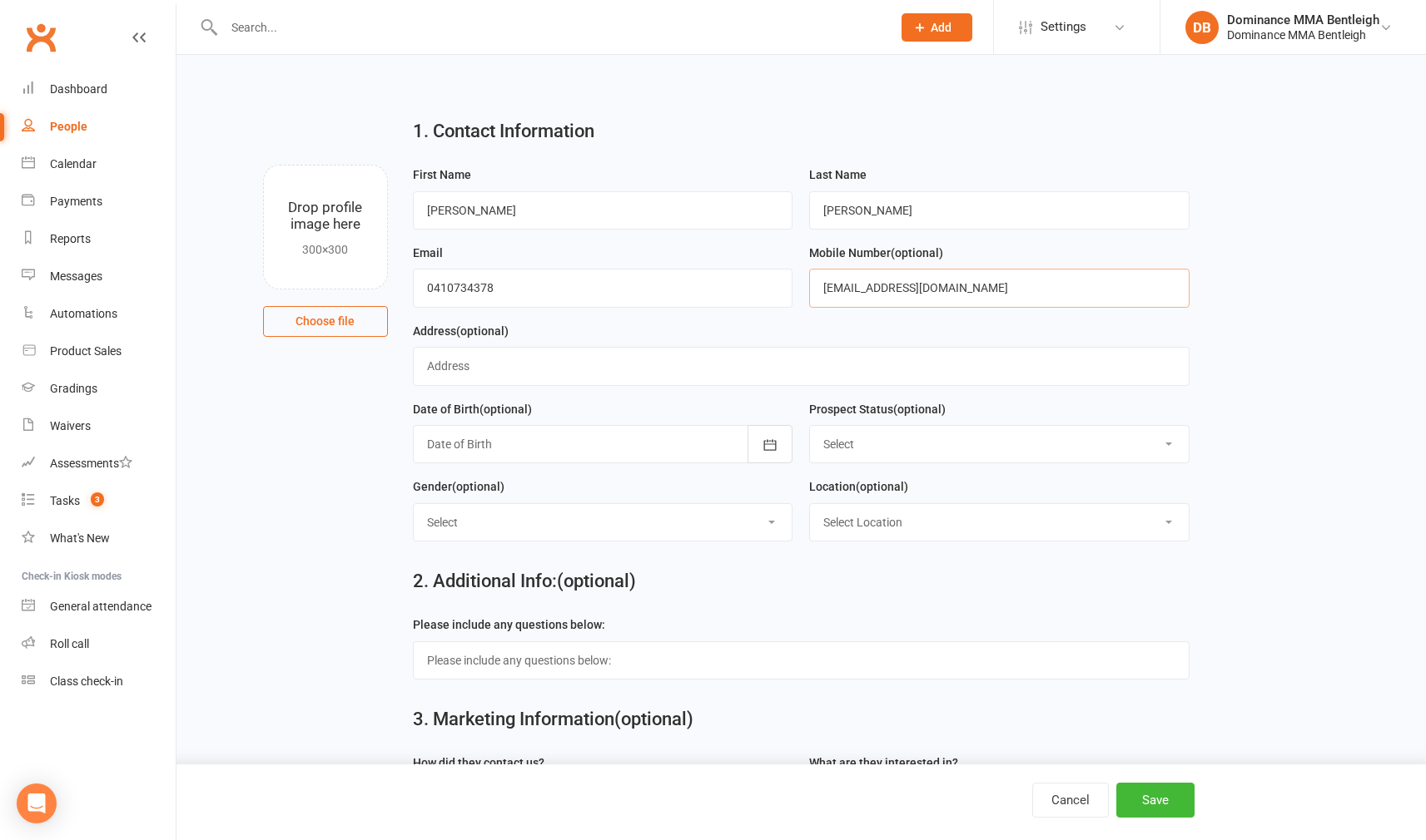
type input "[EMAIL_ADDRESS][DOMAIN_NAME]"
drag, startPoint x: 592, startPoint y: 283, endPoint x: 363, endPoint y: 288, distance: 229.1
click at [363, 164] on div "Drop profile image here 300×300 Choose file First Name [PERSON_NAME] Last Name …" at bounding box center [801, 164] width 1203 height 0
paste input "[EMAIL_ADDRESS][DOMAIN_NAME]"
type input "[EMAIL_ADDRESS][DOMAIN_NAME]"
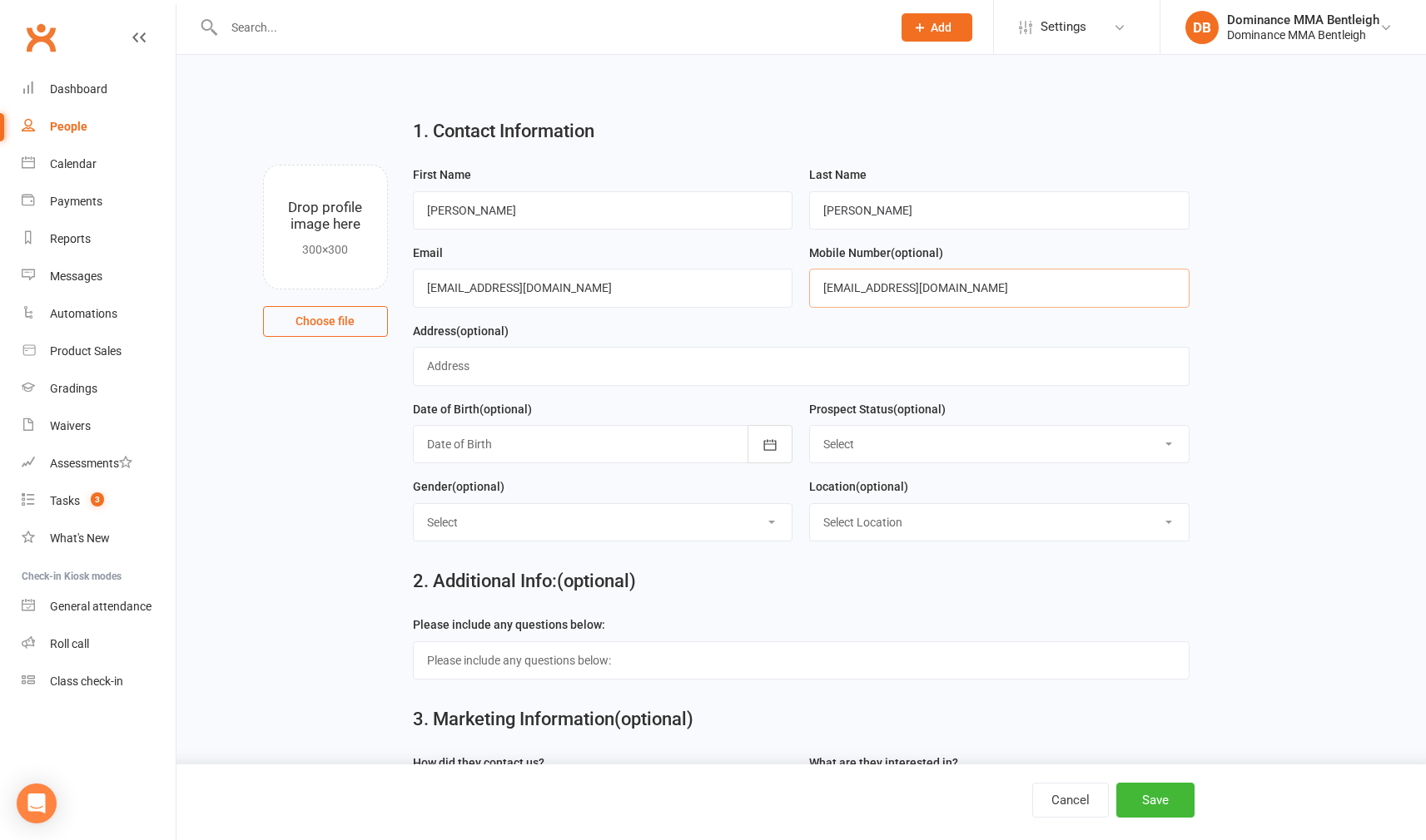
click at [937, 293] on input "[EMAIL_ADDRESS][DOMAIN_NAME]" at bounding box center [999, 288] width 381 height 38
drag, startPoint x: 950, startPoint y: 285, endPoint x: 732, endPoint y: 290, distance: 218.1
click at [732, 290] on form "First Name [PERSON_NAME] Last Name [PERSON_NAME] Email [EMAIL_ADDRESS][DOMAIN_N…" at bounding box center [801, 359] width 793 height 390
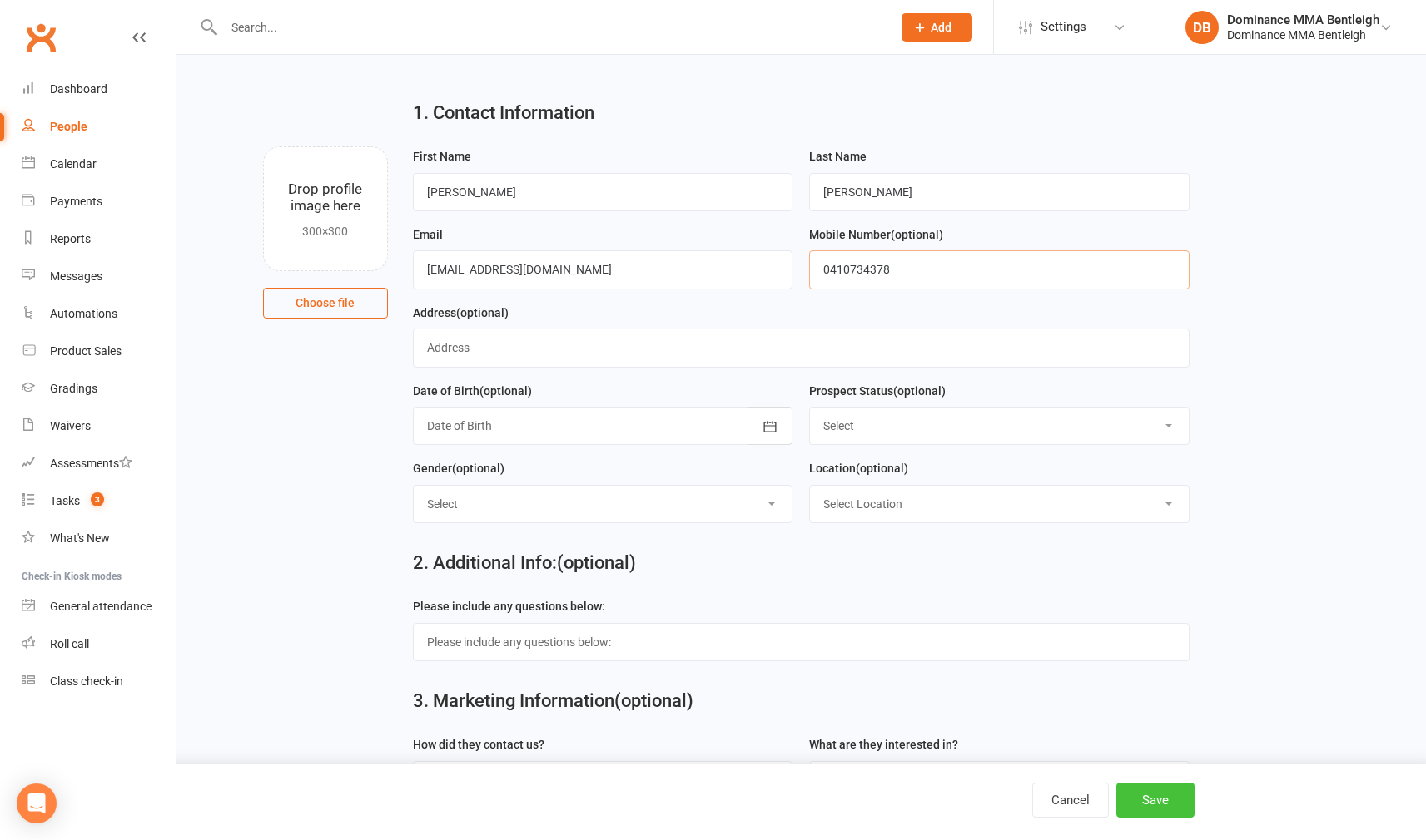
type input "0410734378"
click at [1164, 798] on button "Save" at bounding box center [1155, 801] width 78 height 35
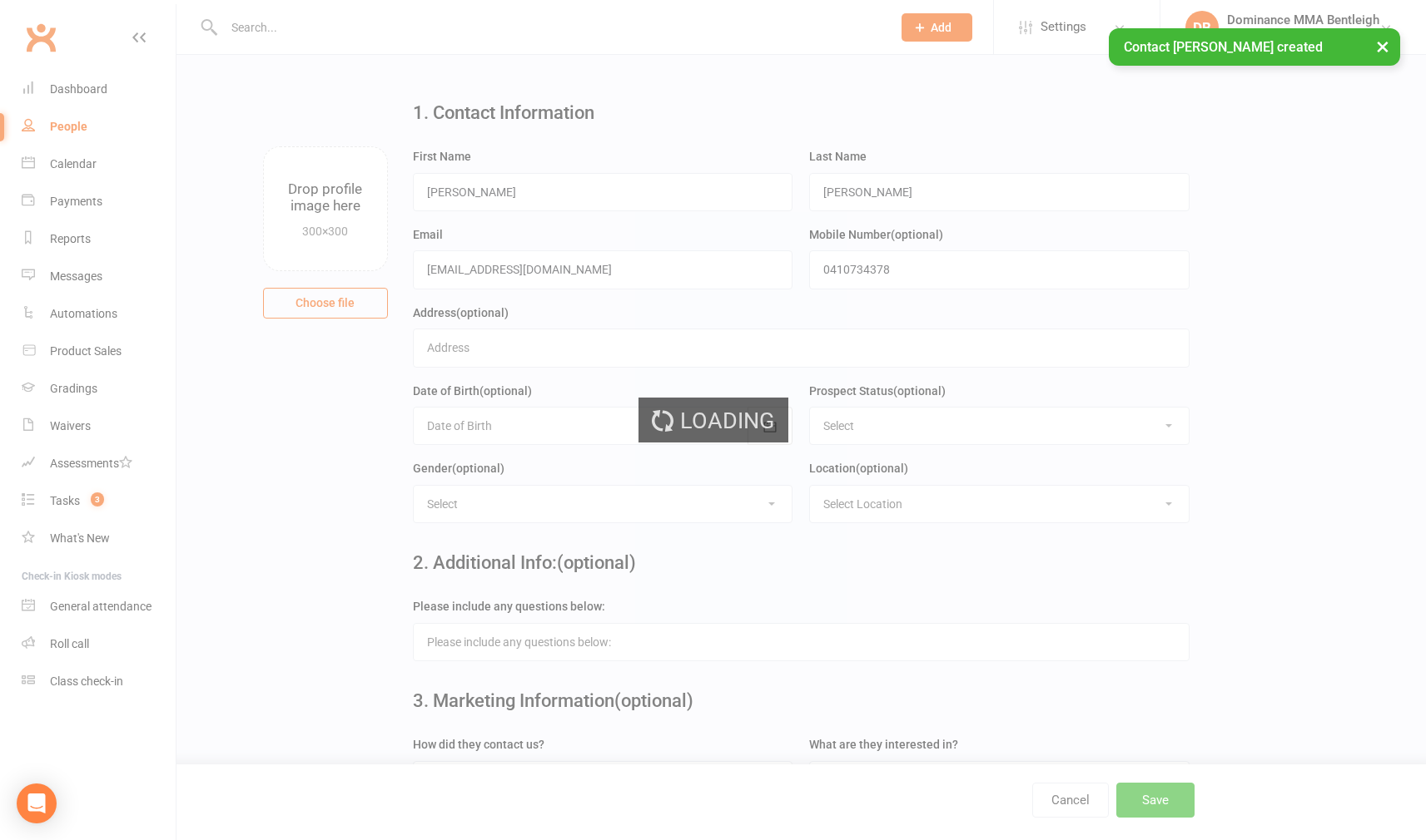
scroll to position [0, 0]
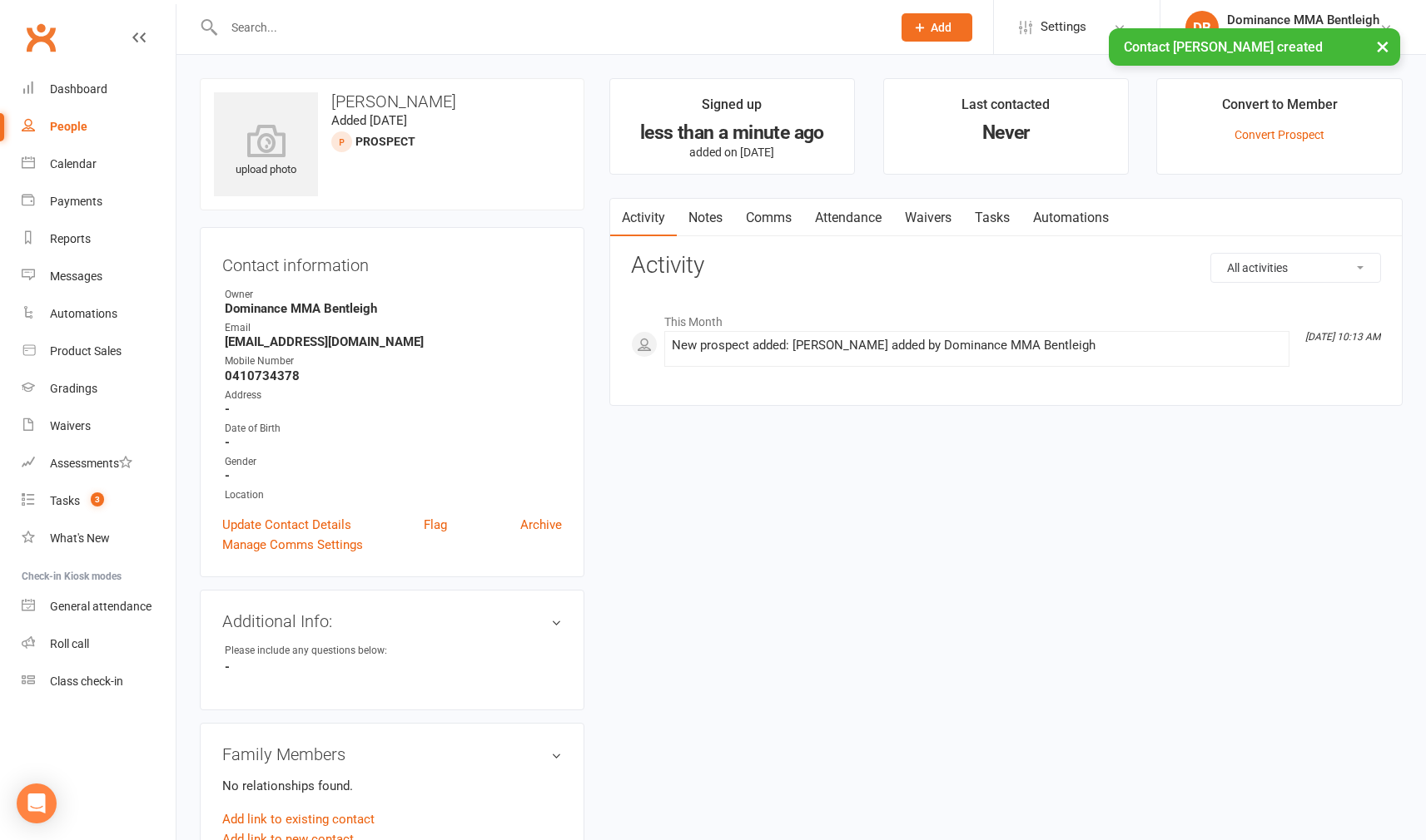
click at [991, 219] on link "Tasks" at bounding box center [992, 218] width 59 height 38
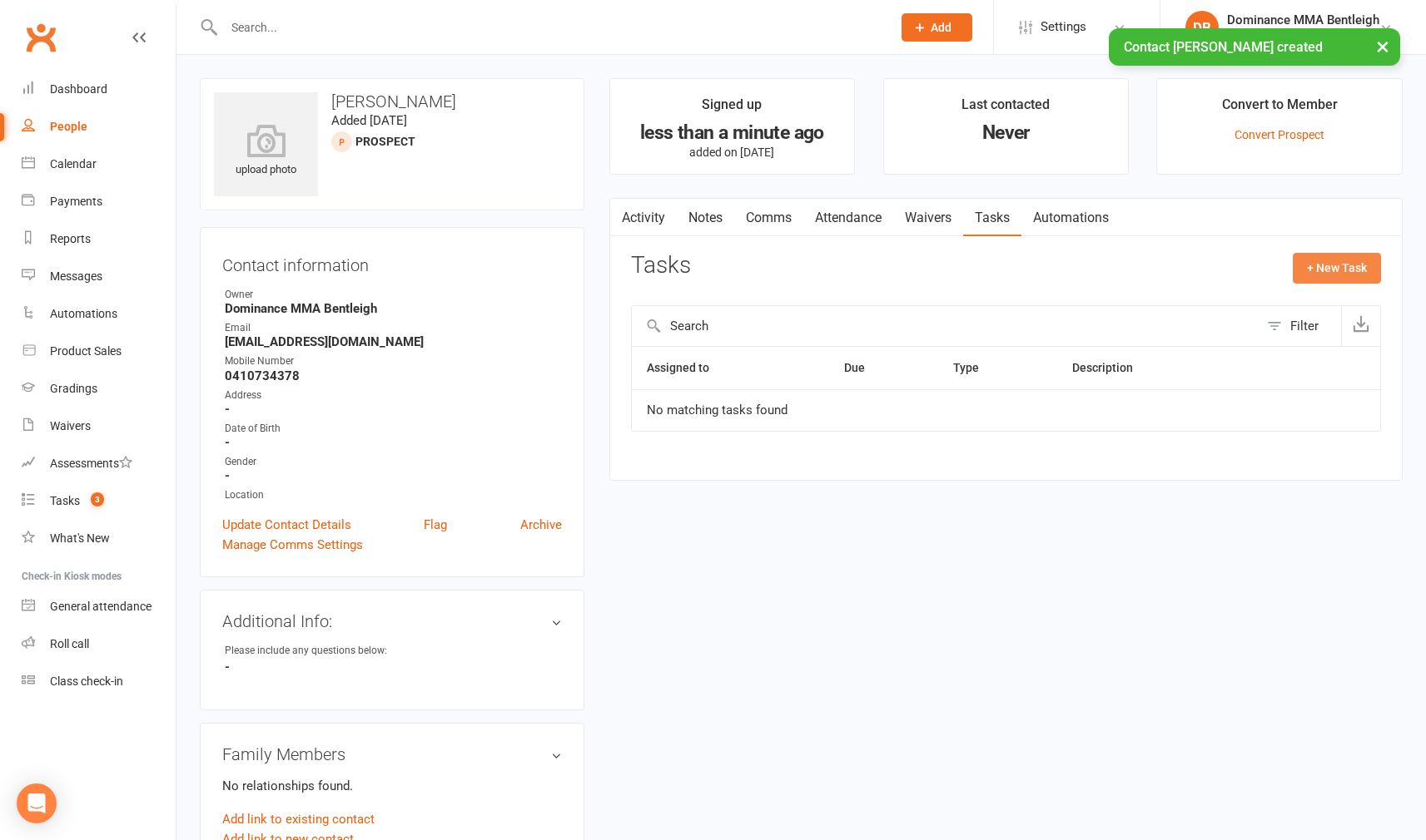
click at [1308, 273] on button "+ New Task" at bounding box center [1337, 267] width 88 height 30
select select "24839"
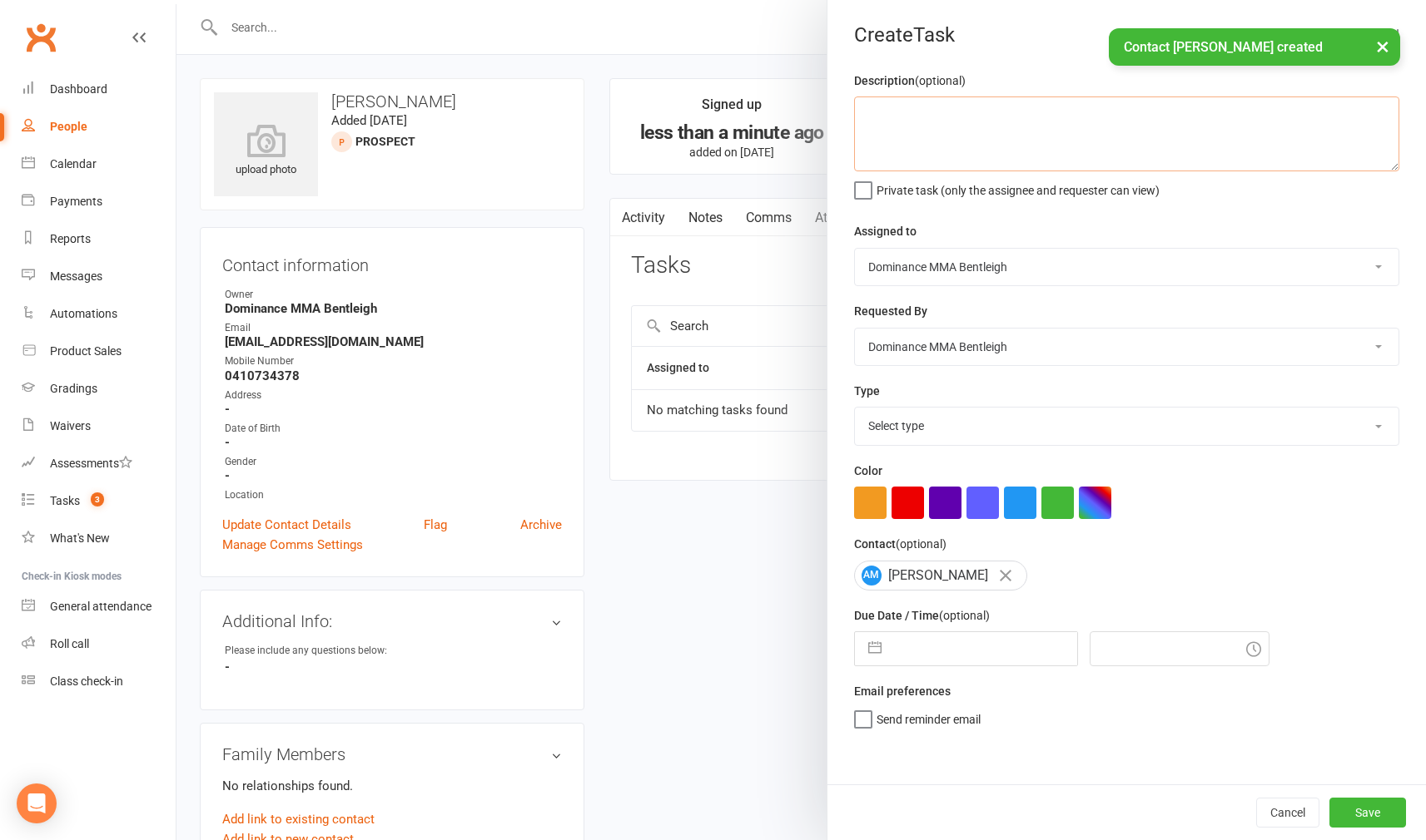
click at [1020, 120] on textarea at bounding box center [1126, 134] width 545 height 75
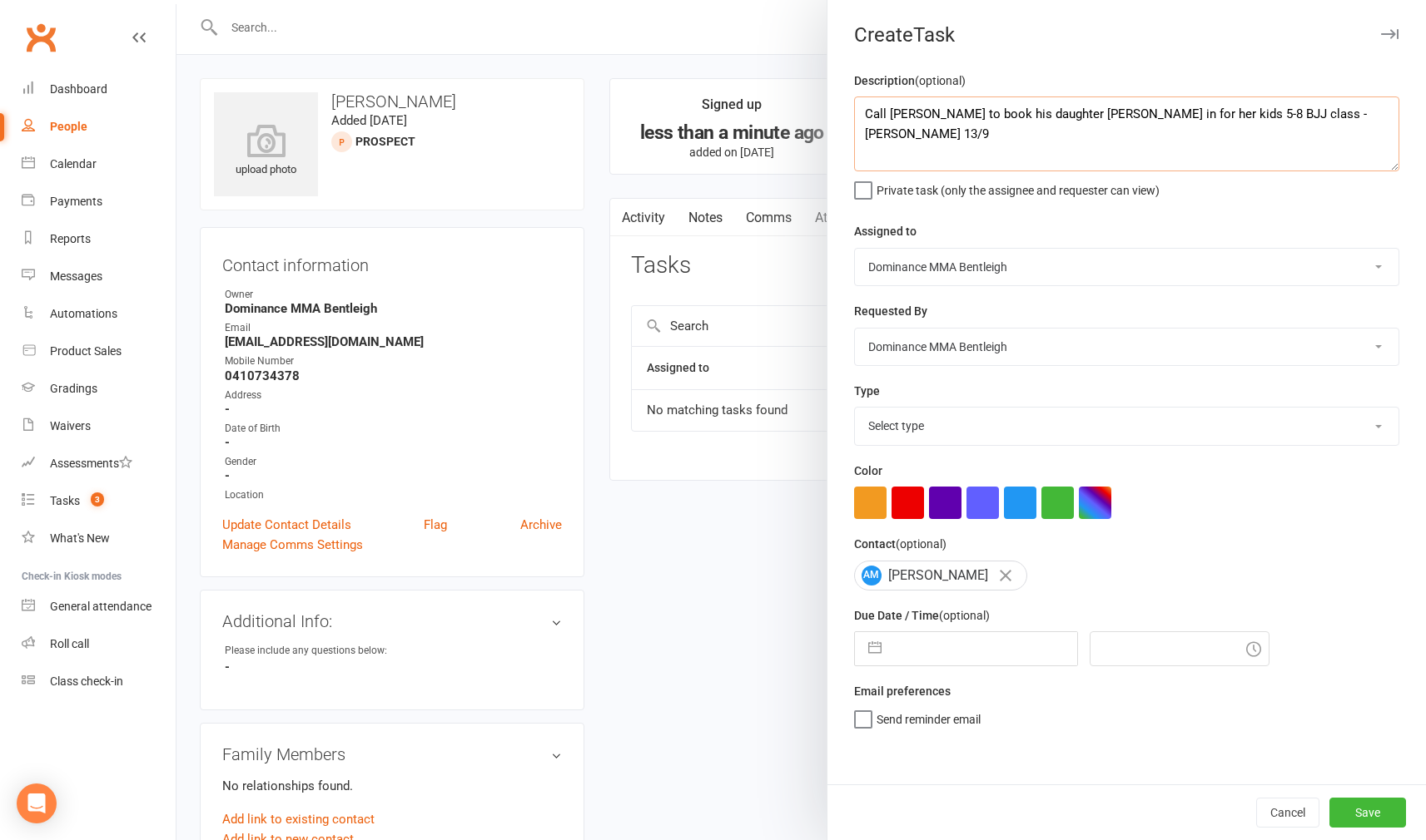
click at [933, 115] on textarea "Call [PERSON_NAME] to book his daughter [PERSON_NAME] in for her kids 5-8 BJJ c…" at bounding box center [1126, 134] width 545 height 75
drag, startPoint x: 1314, startPoint y: 109, endPoint x: 1278, endPoint y: 121, distance: 37.9
click at [1313, 110] on textarea "Call [PERSON_NAME] to book his daughter [PERSON_NAME] in for her kids 5-8 BJJ c…" at bounding box center [1126, 134] width 545 height 75
type textarea "Call [PERSON_NAME] to book his daughter [PERSON_NAME] in for her kids 5-8 BJJ c…"
select select "13749"
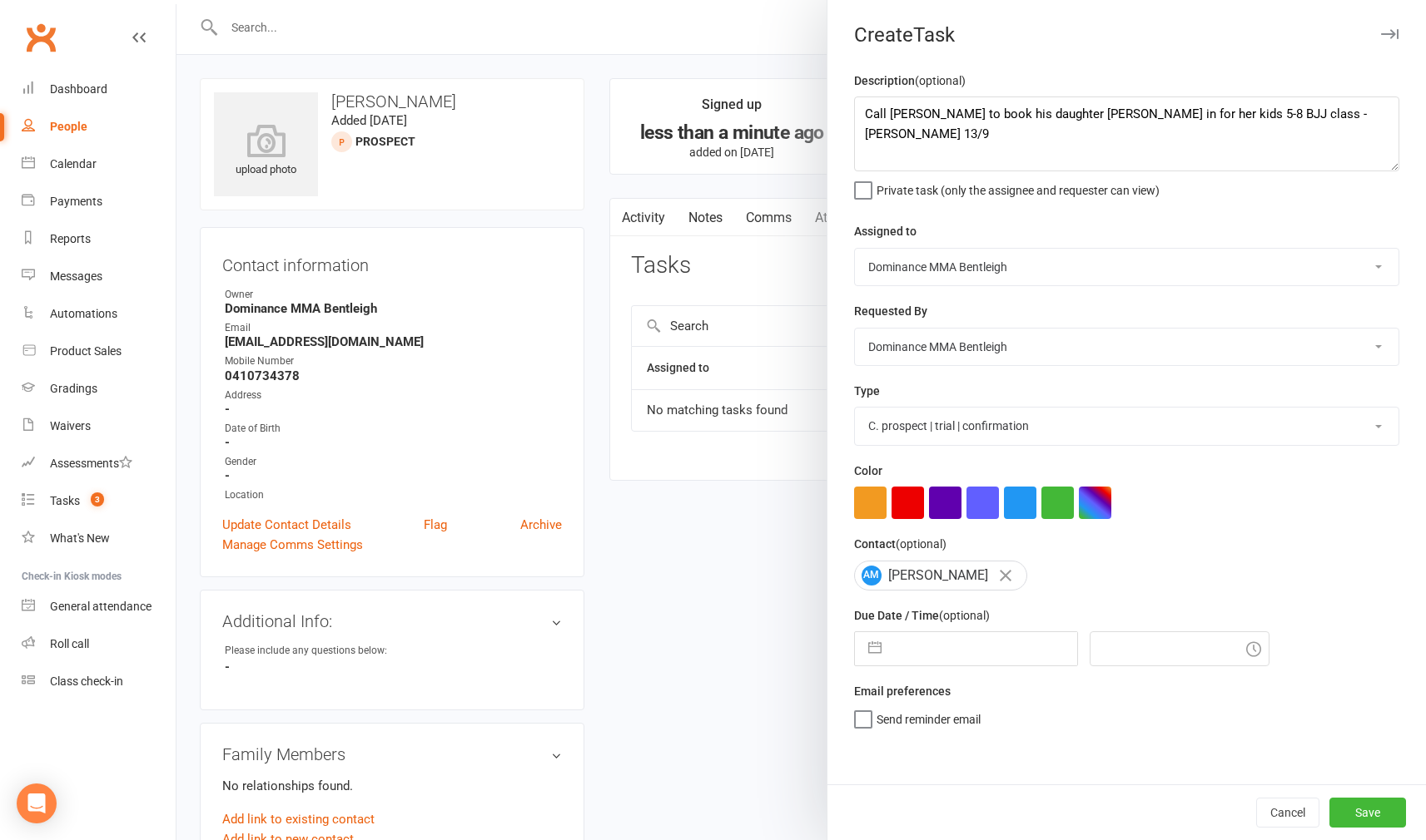
click at [958, 642] on input "text" at bounding box center [983, 649] width 188 height 34
select select "7"
select select "2025"
select select "8"
select select "2025"
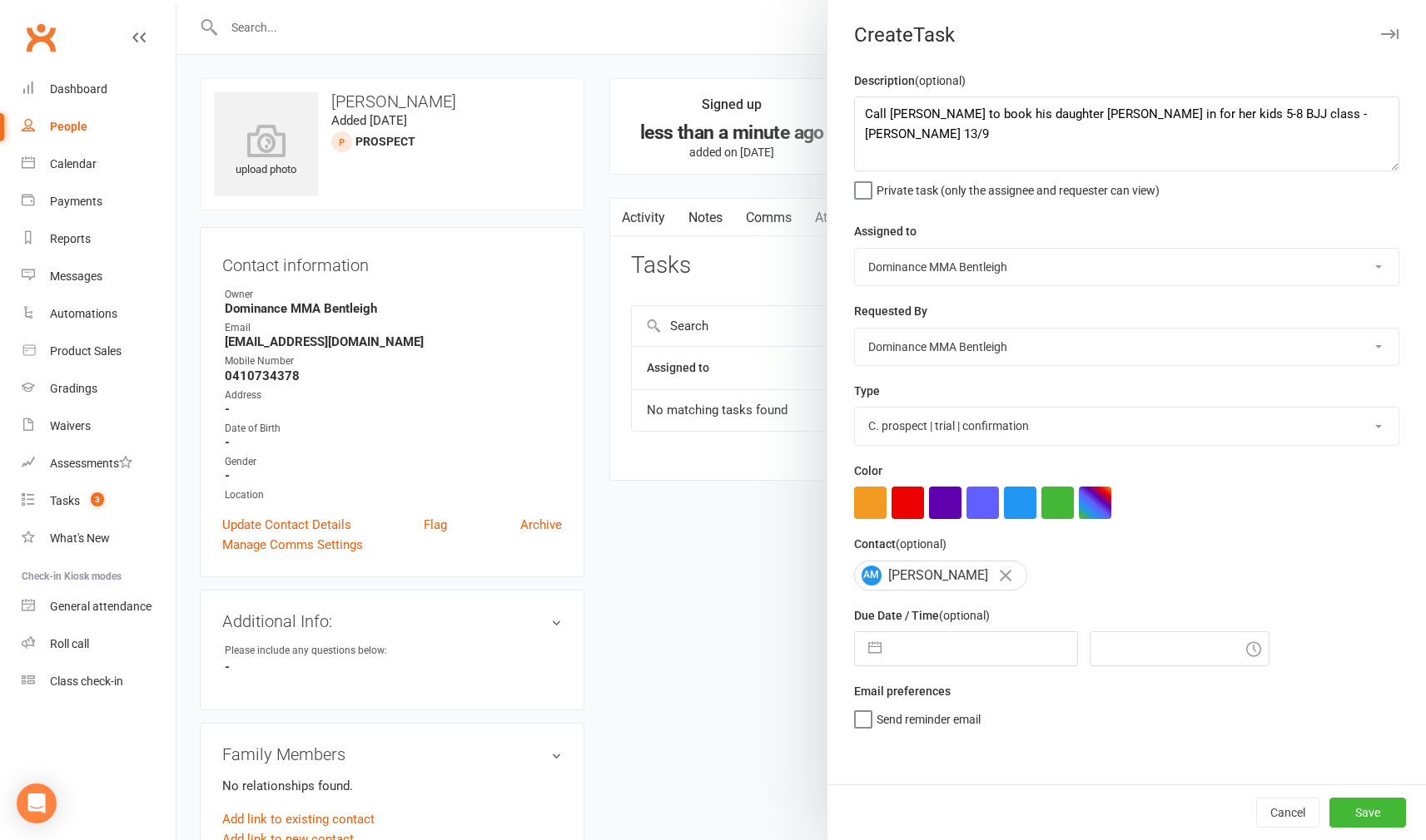
select select "9"
select select "2025"
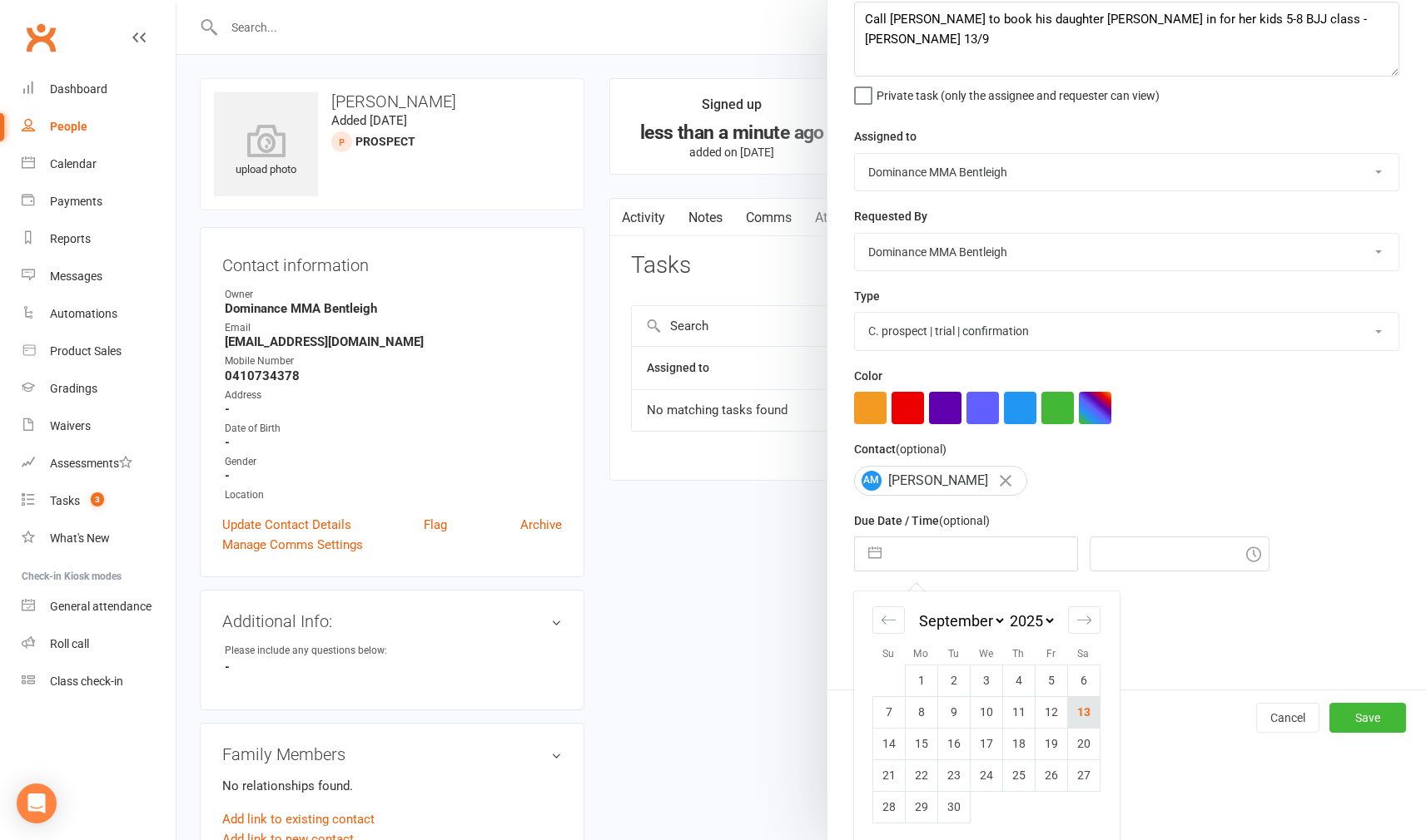
scroll to position [94, 0]
click at [1090, 633] on div "January February March April May June July August September October November [D…" at bounding box center [986, 629] width 228 height 73
click at [1088, 626] on icon "Move forward to switch to the next month." at bounding box center [1084, 621] width 15 height 15
select select "10"
select select "2025"
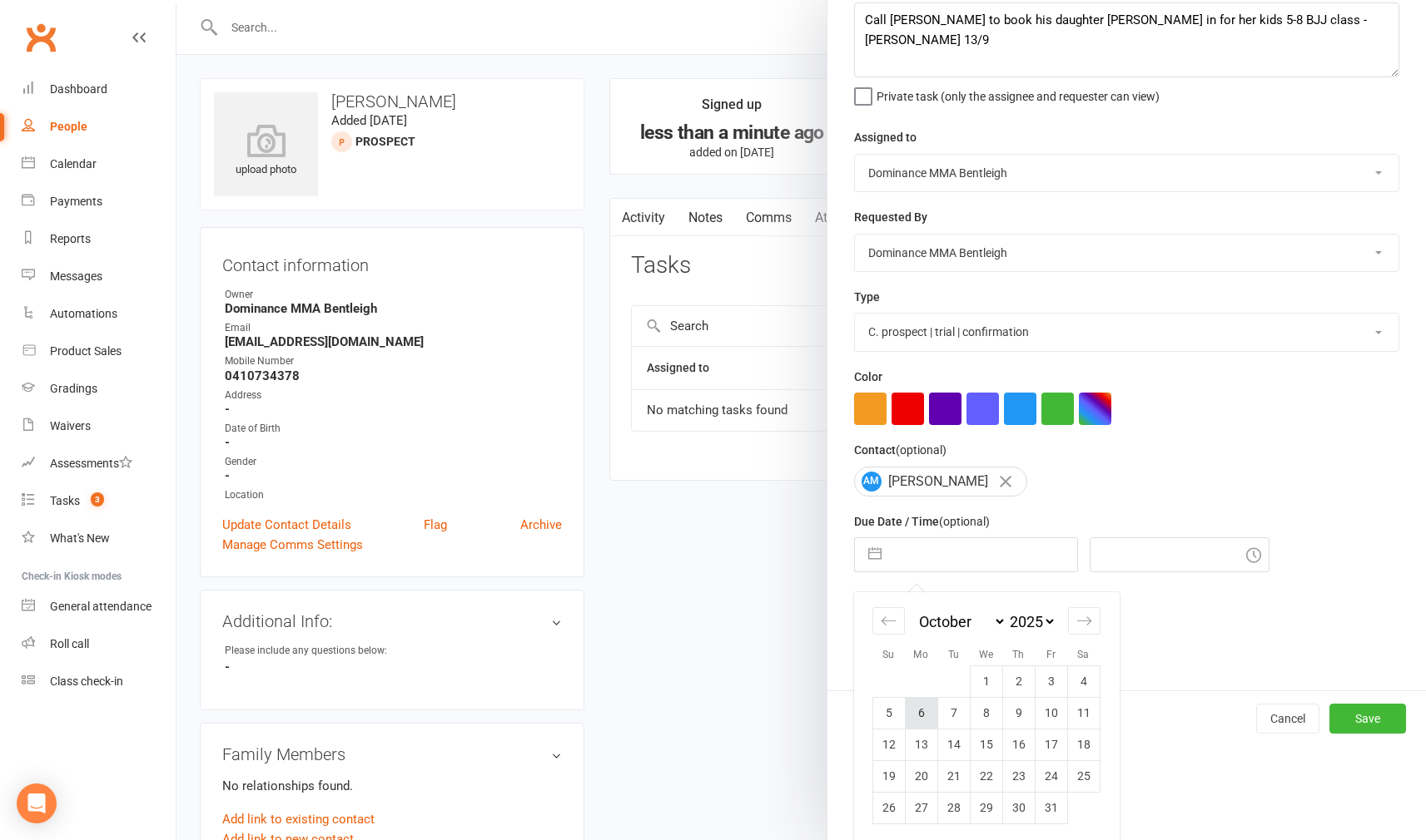
click at [927, 713] on td "6" at bounding box center [921, 712] width 33 height 32
type input "[DATE]"
type input "10:30am"
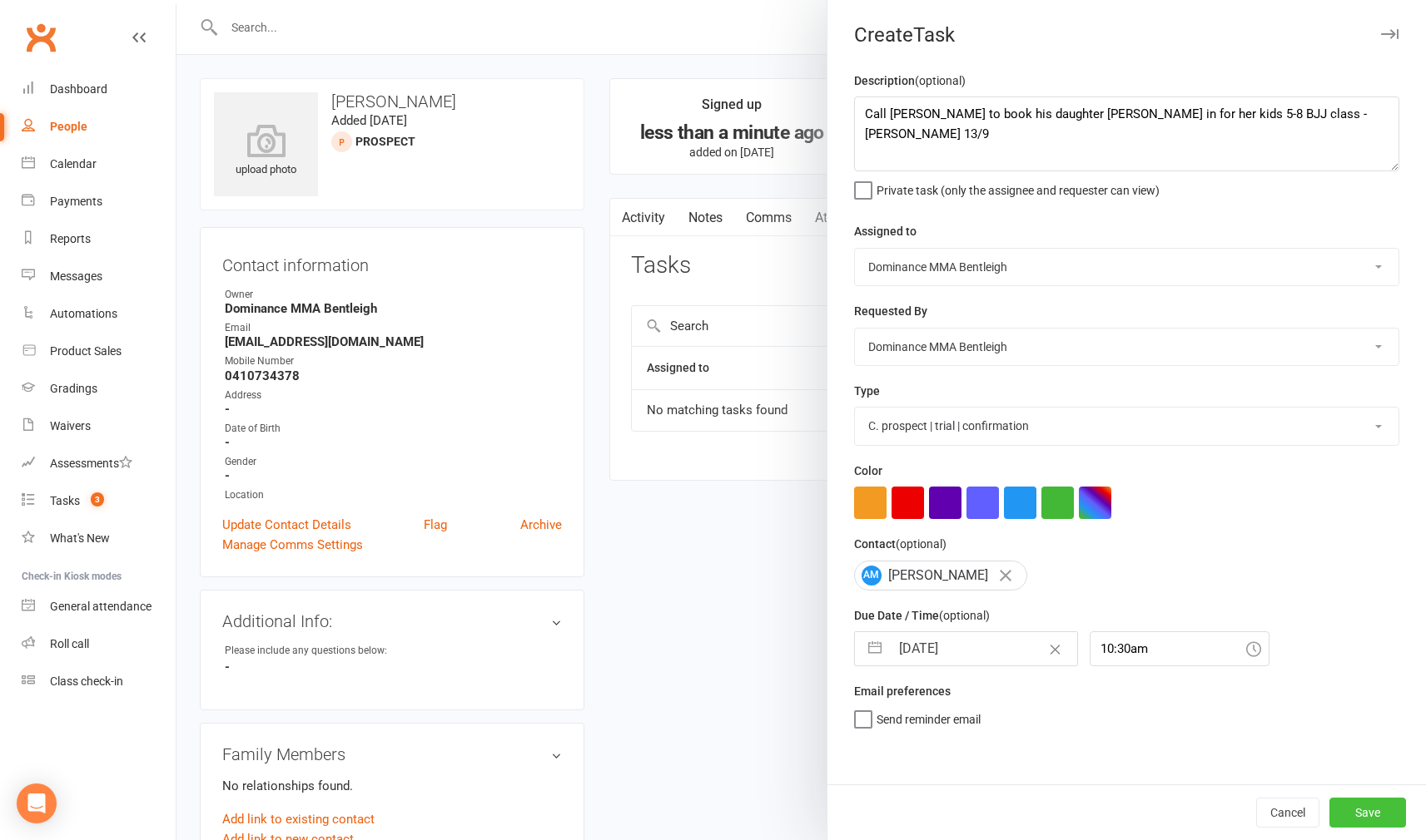
click at [1381, 803] on button "Save" at bounding box center [1368, 812] width 77 height 30
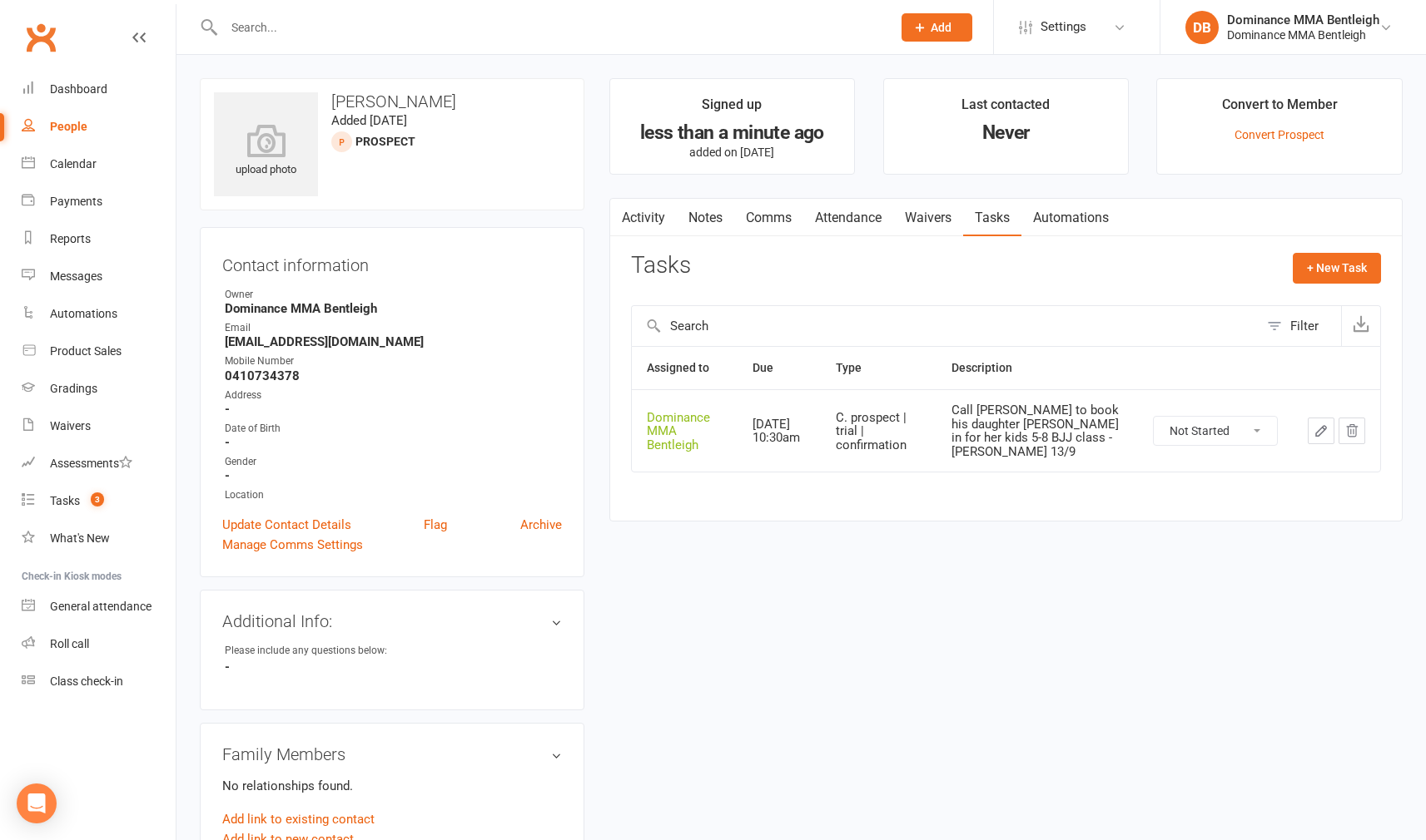
click at [651, 215] on link "Activity" at bounding box center [643, 218] width 66 height 38
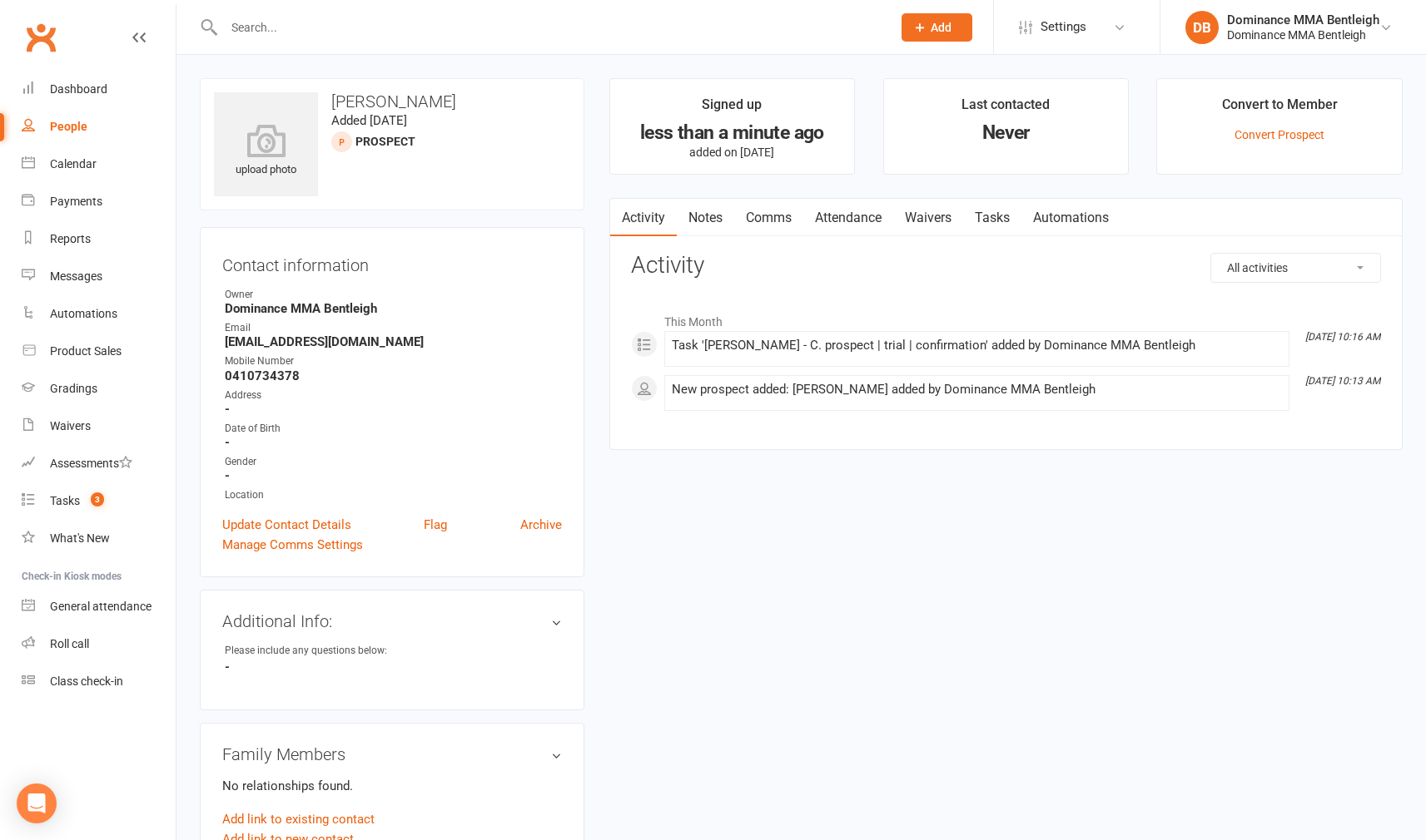
click at [731, 212] on link "Notes" at bounding box center [706, 218] width 58 height 38
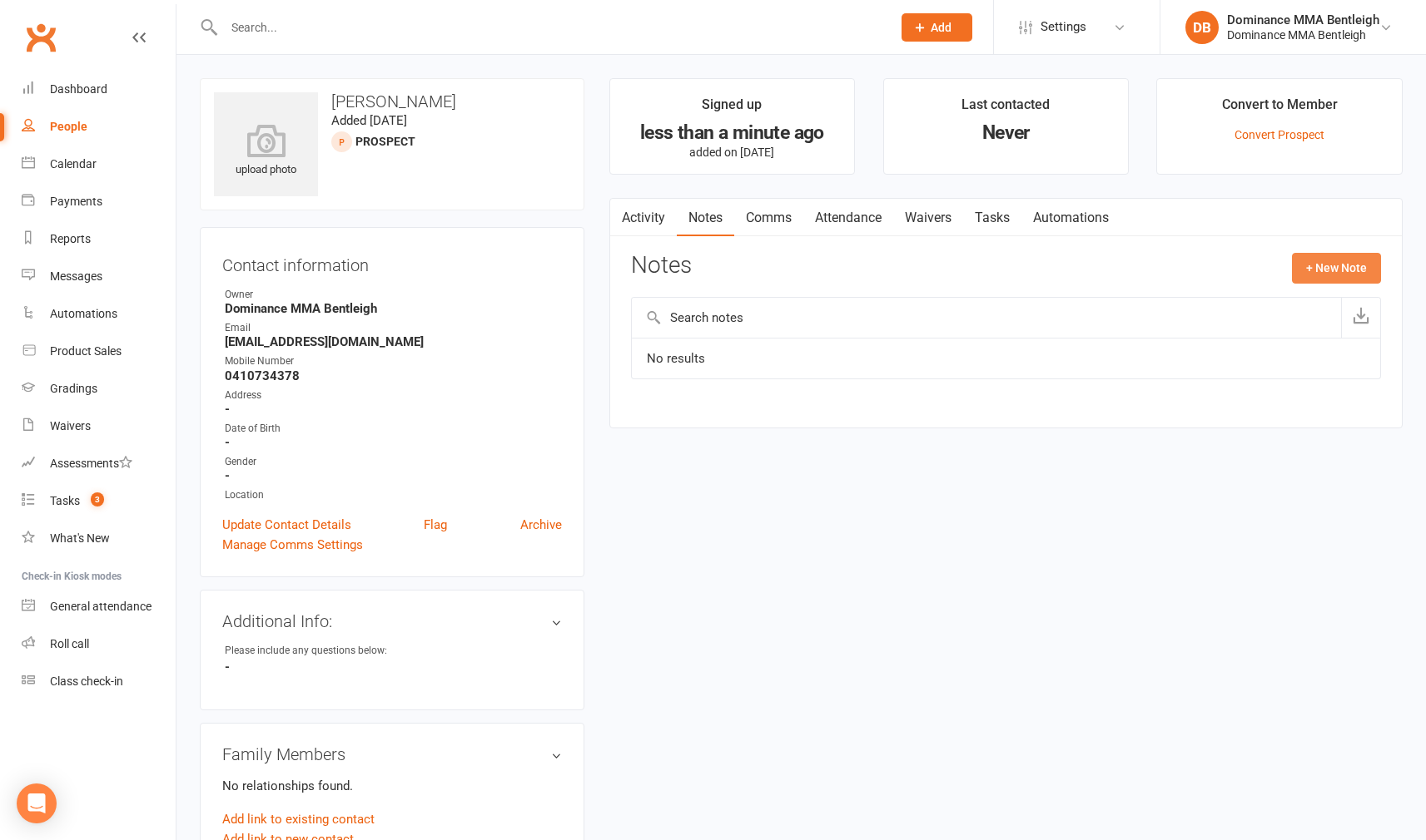
click at [1376, 263] on button "+ New Note" at bounding box center [1337, 267] width 89 height 30
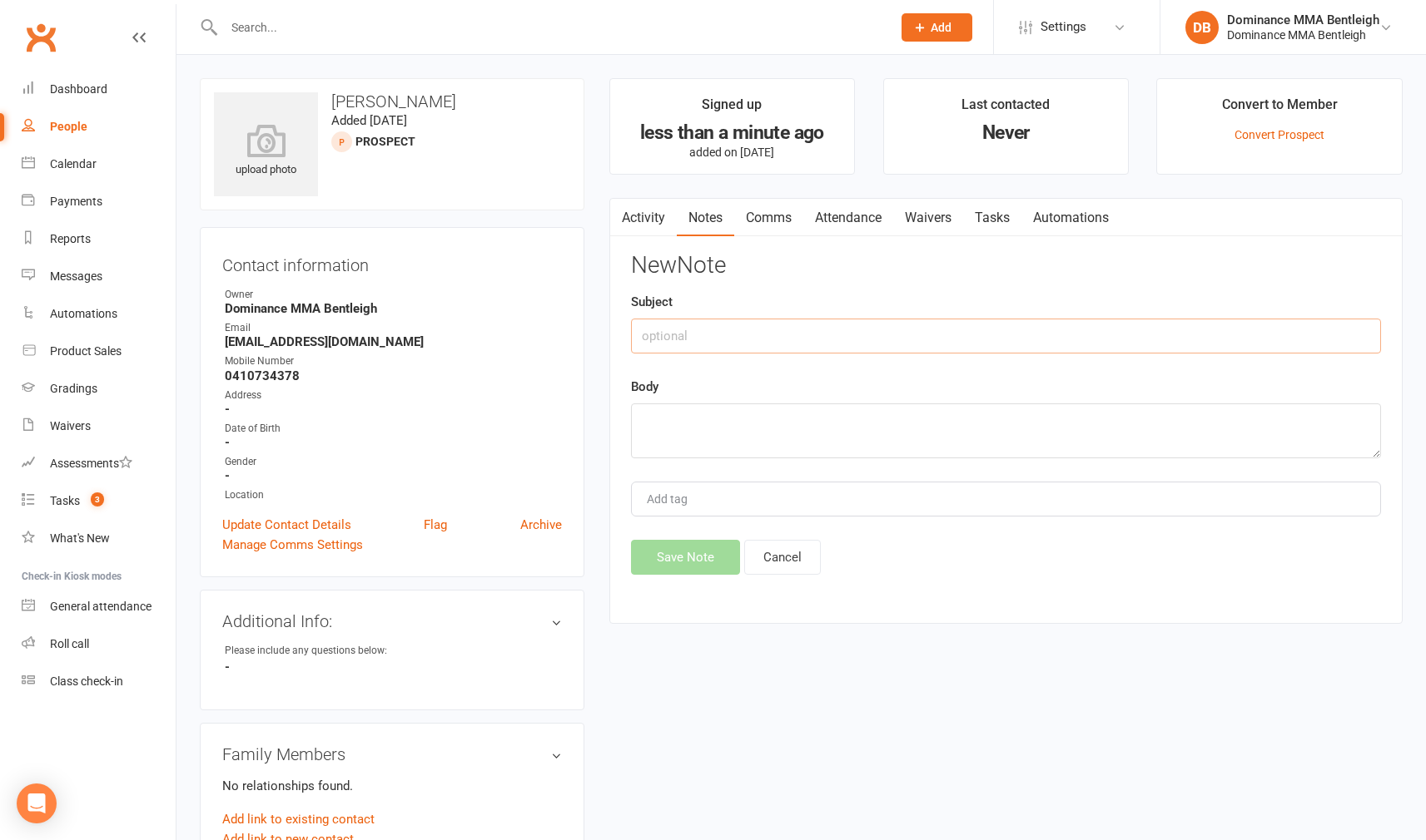
click at [952, 337] on input "text" at bounding box center [1006, 336] width 750 height 35
type input "ISC"
click at [893, 437] on textarea at bounding box center [1006, 431] width 750 height 55
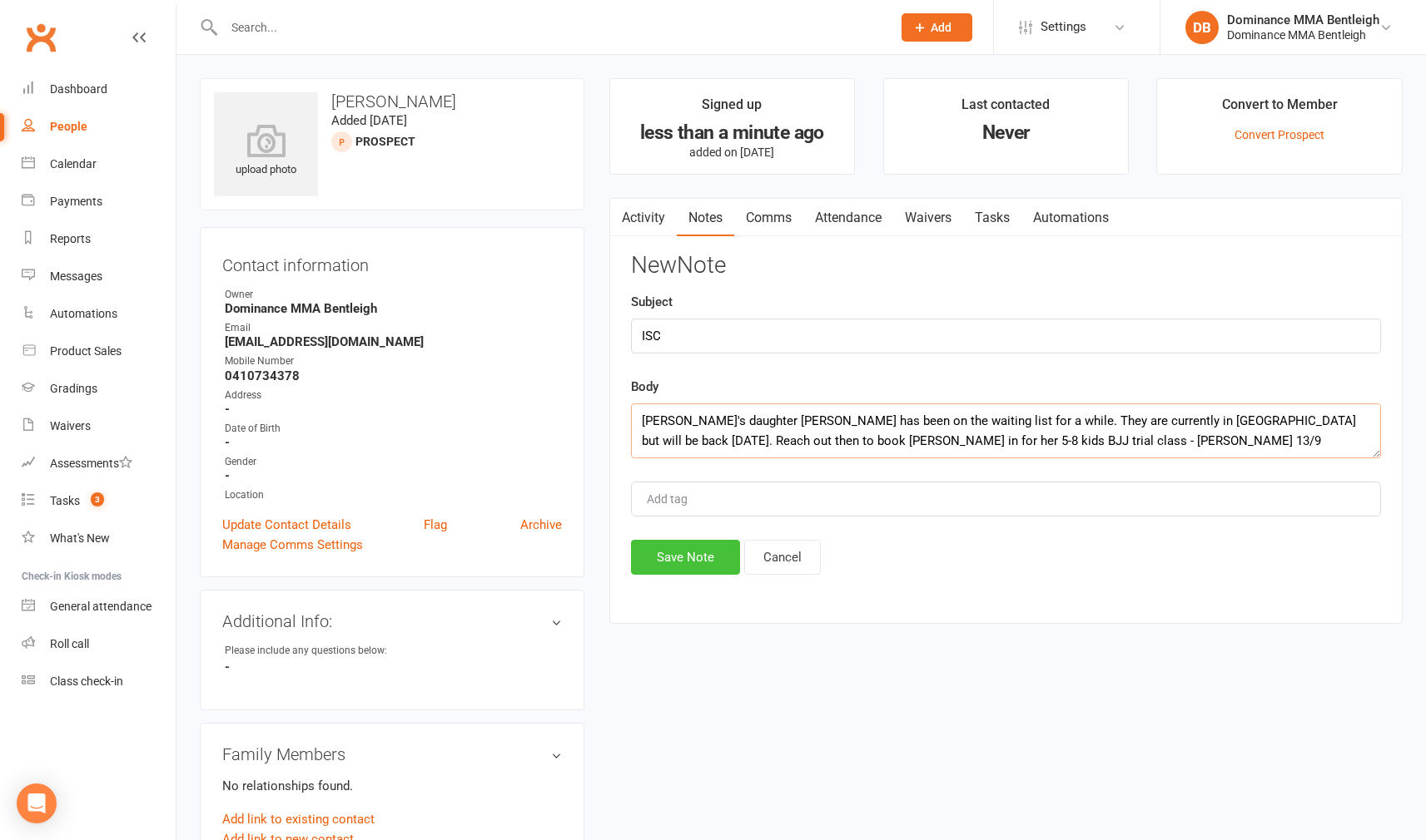
type textarea "[PERSON_NAME]'s daughter [PERSON_NAME] has been on the waiting list for a while…"
click at [693, 560] on button "Save Note" at bounding box center [685, 557] width 109 height 35
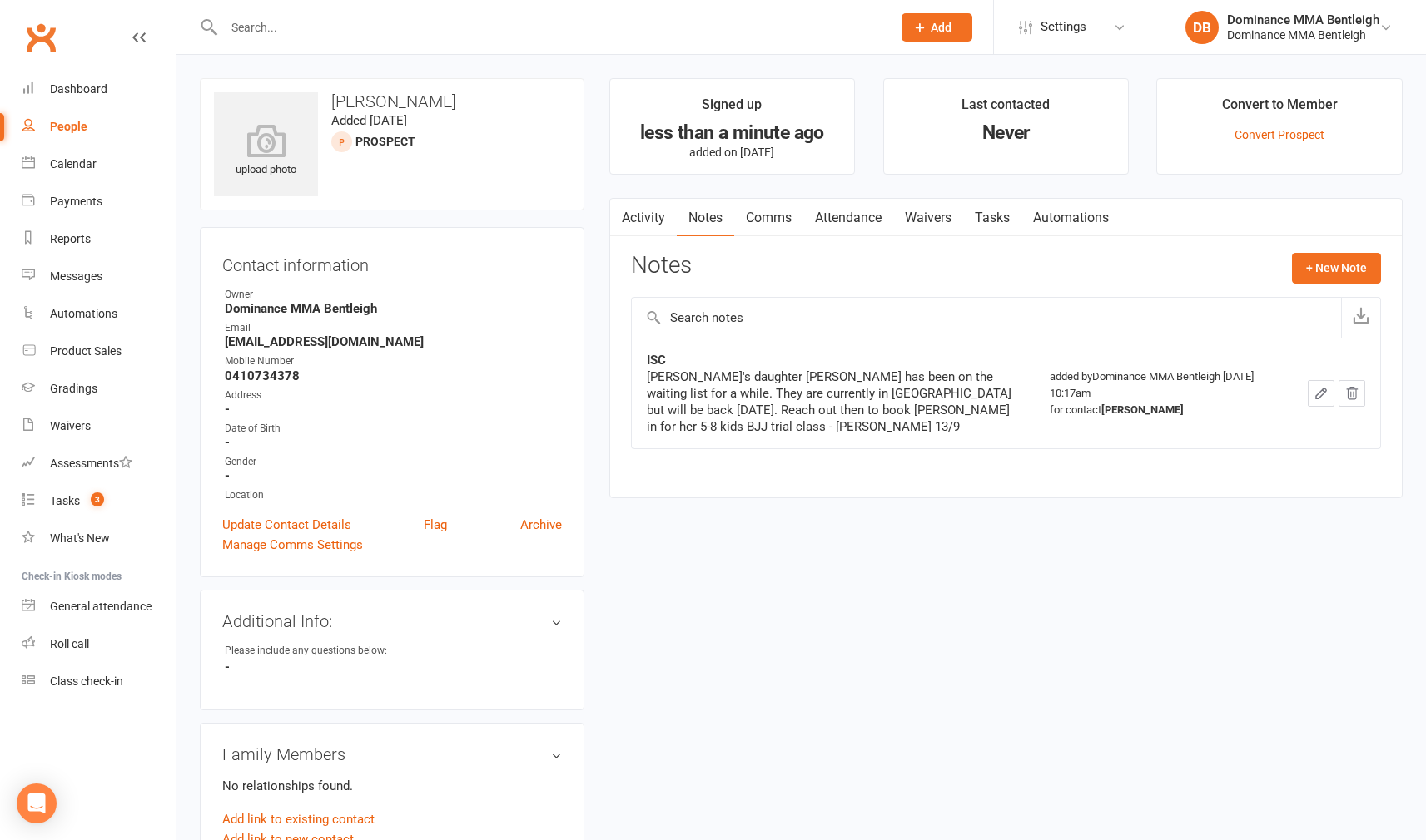
click at [638, 220] on link "Activity" at bounding box center [643, 218] width 66 height 38
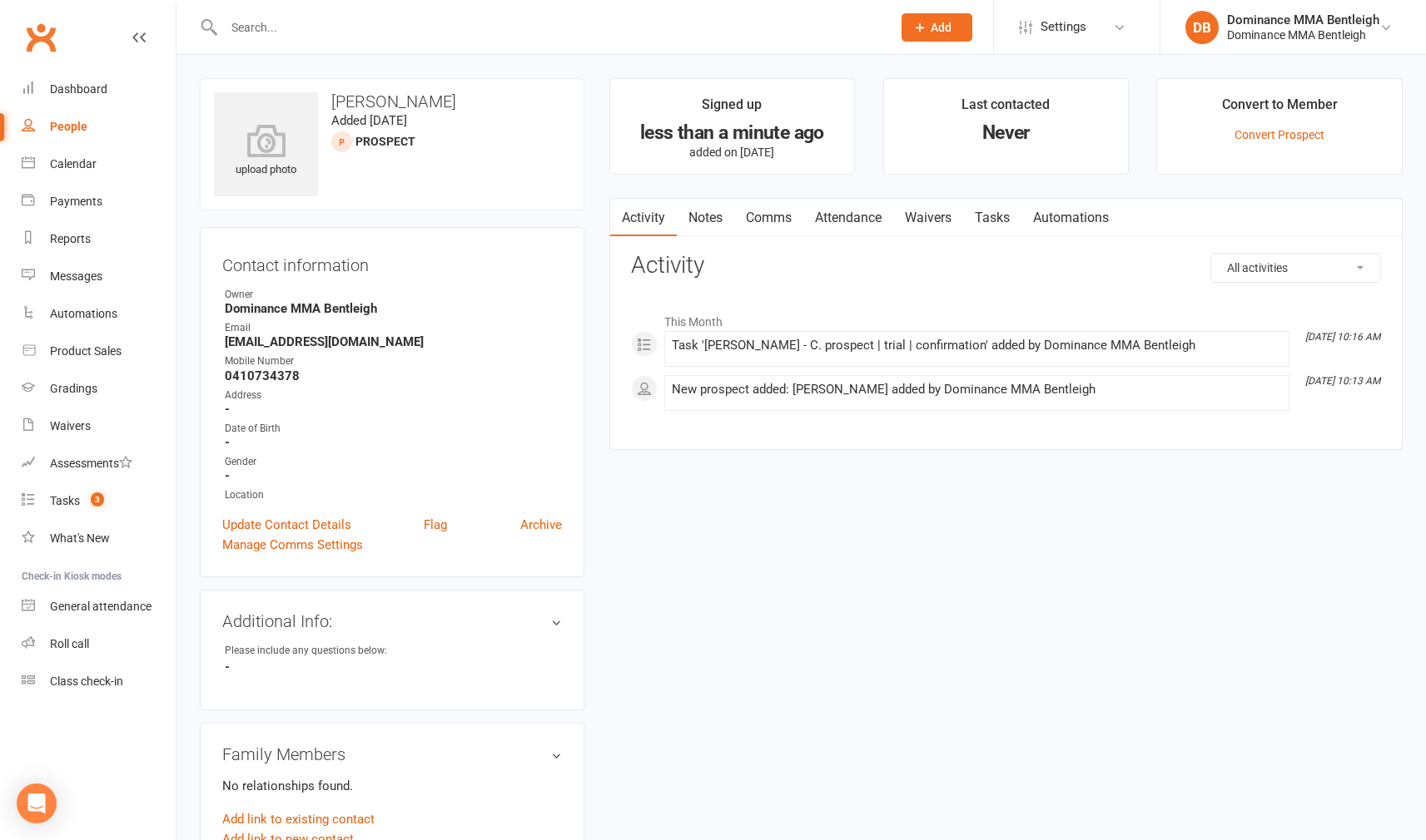
click at [735, 214] on link "Comms" at bounding box center [769, 218] width 69 height 38
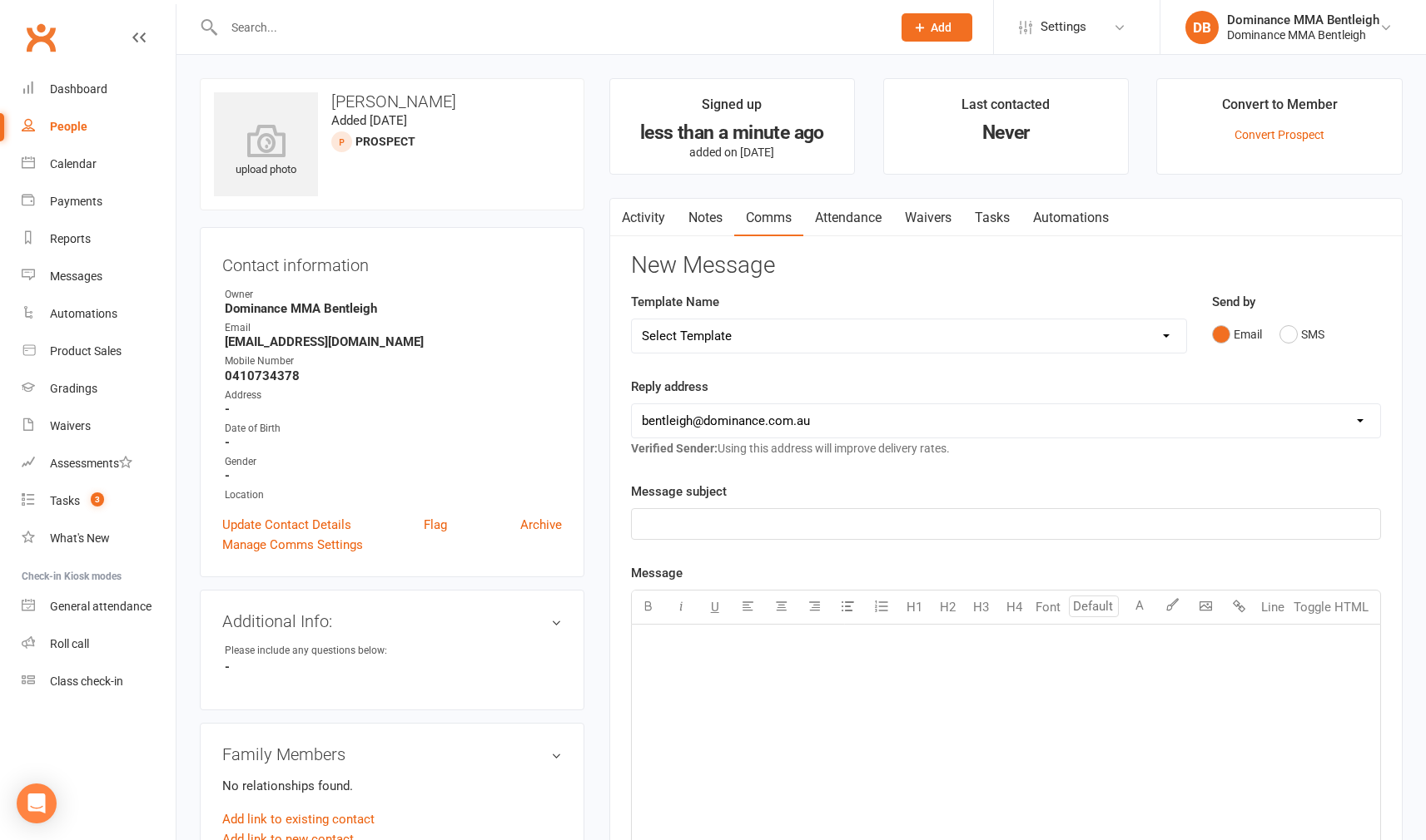
click at [952, 210] on link "Waivers" at bounding box center [928, 218] width 70 height 38
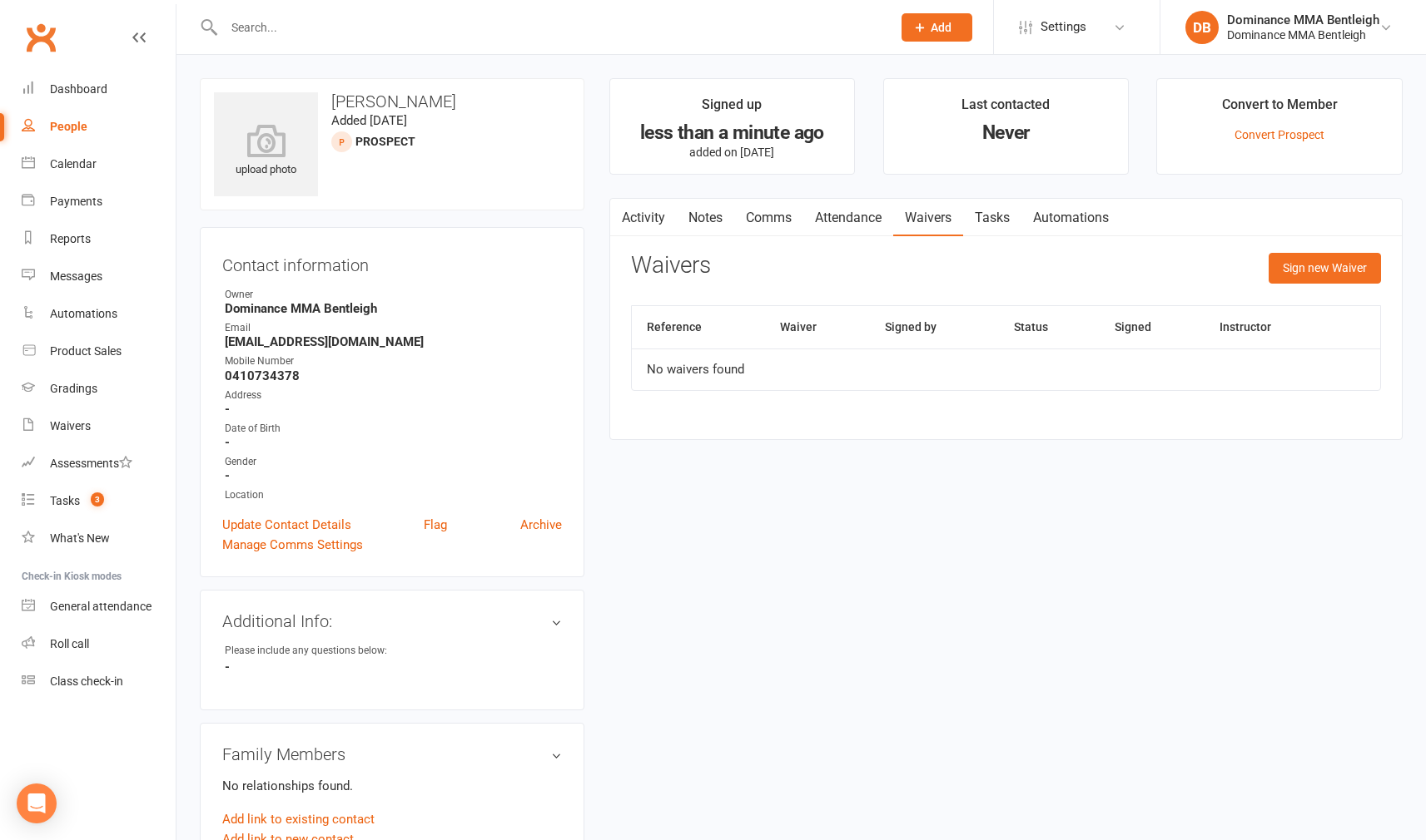
click at [1010, 210] on link "Tasks" at bounding box center [992, 218] width 59 height 38
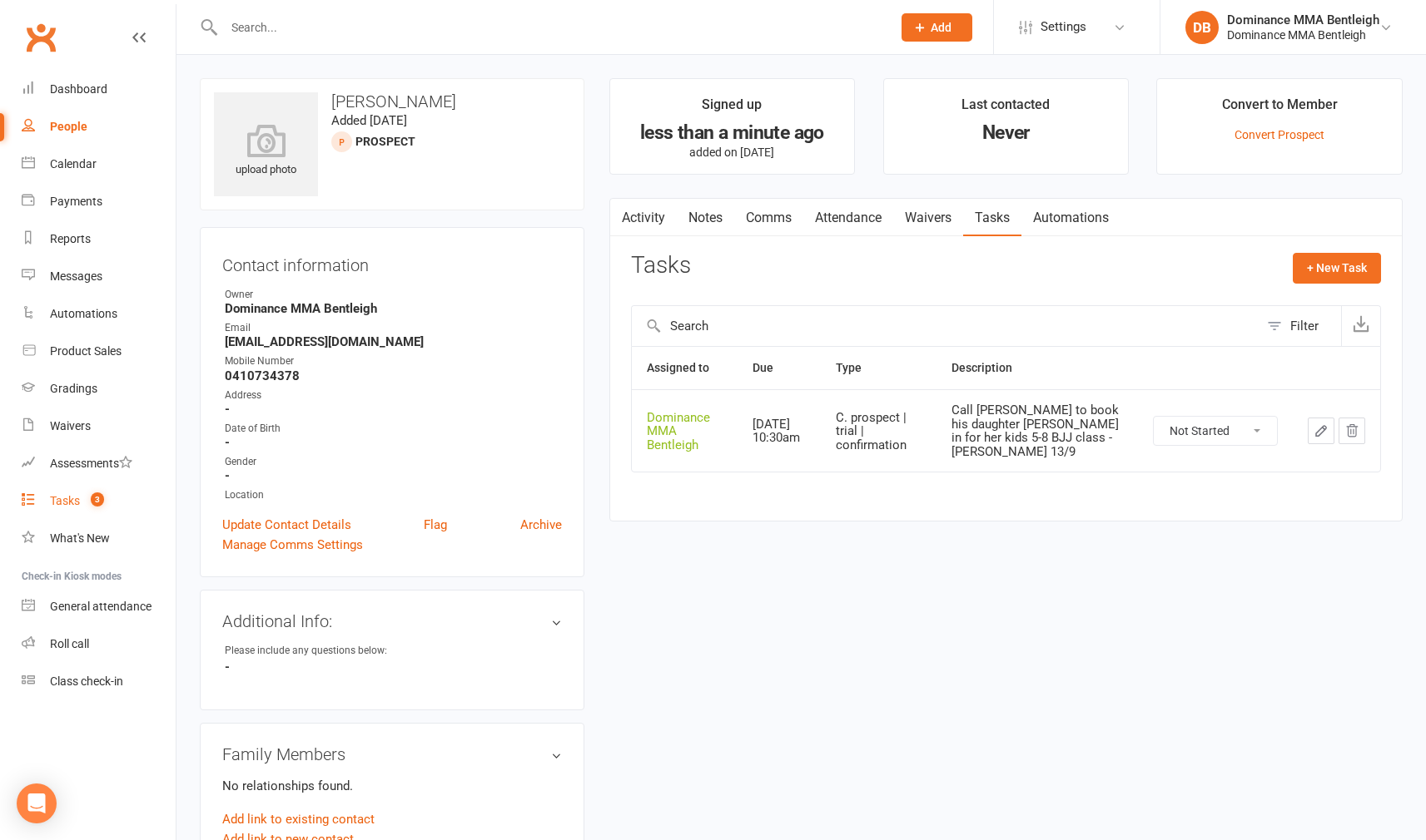
click at [88, 496] on count-badge "3" at bounding box center [93, 501] width 22 height 13
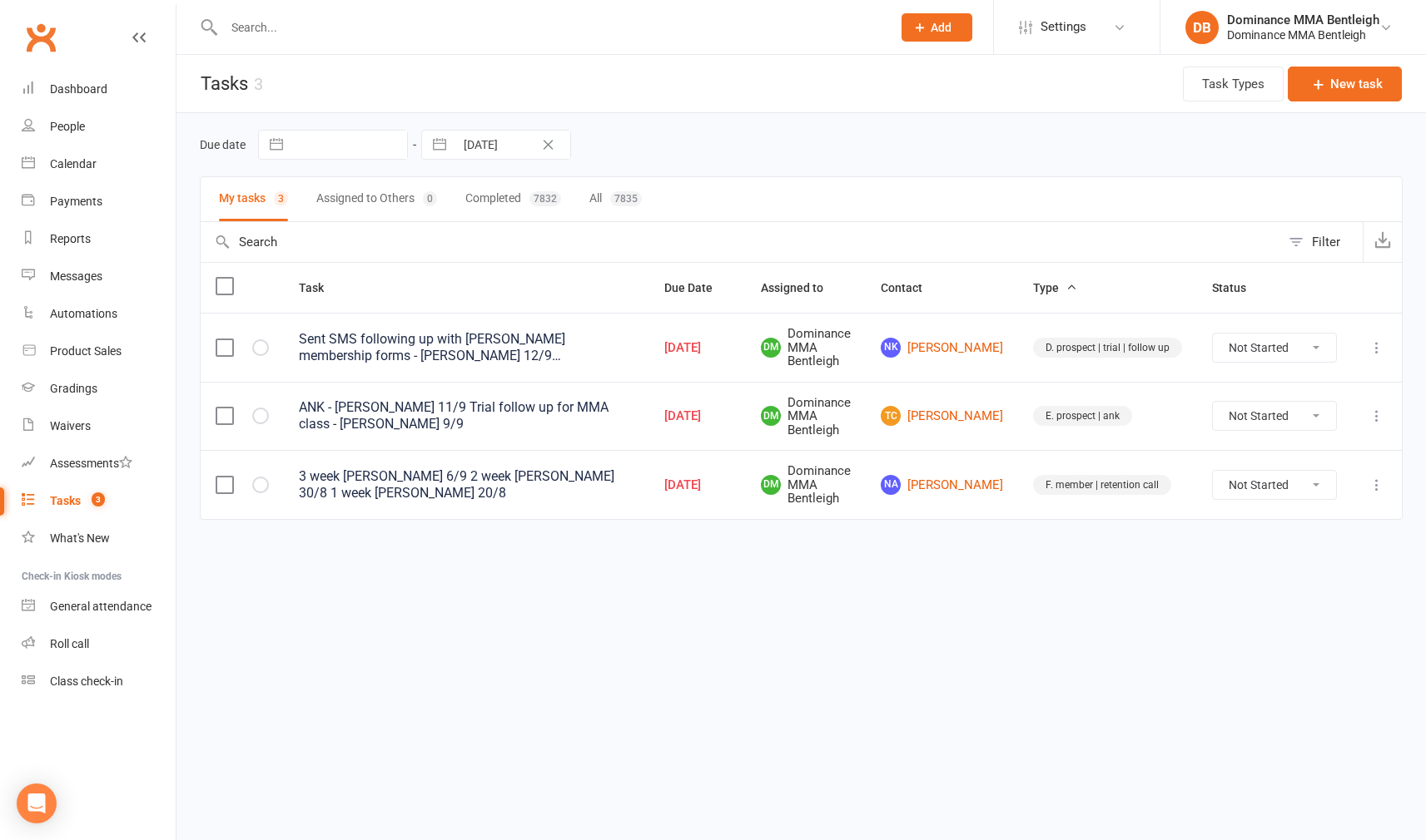
drag, startPoint x: 70, startPoint y: 206, endPoint x: 81, endPoint y: 202, distance: 11.7
click at [68, 204] on div "Payments" at bounding box center [76, 202] width 53 height 13
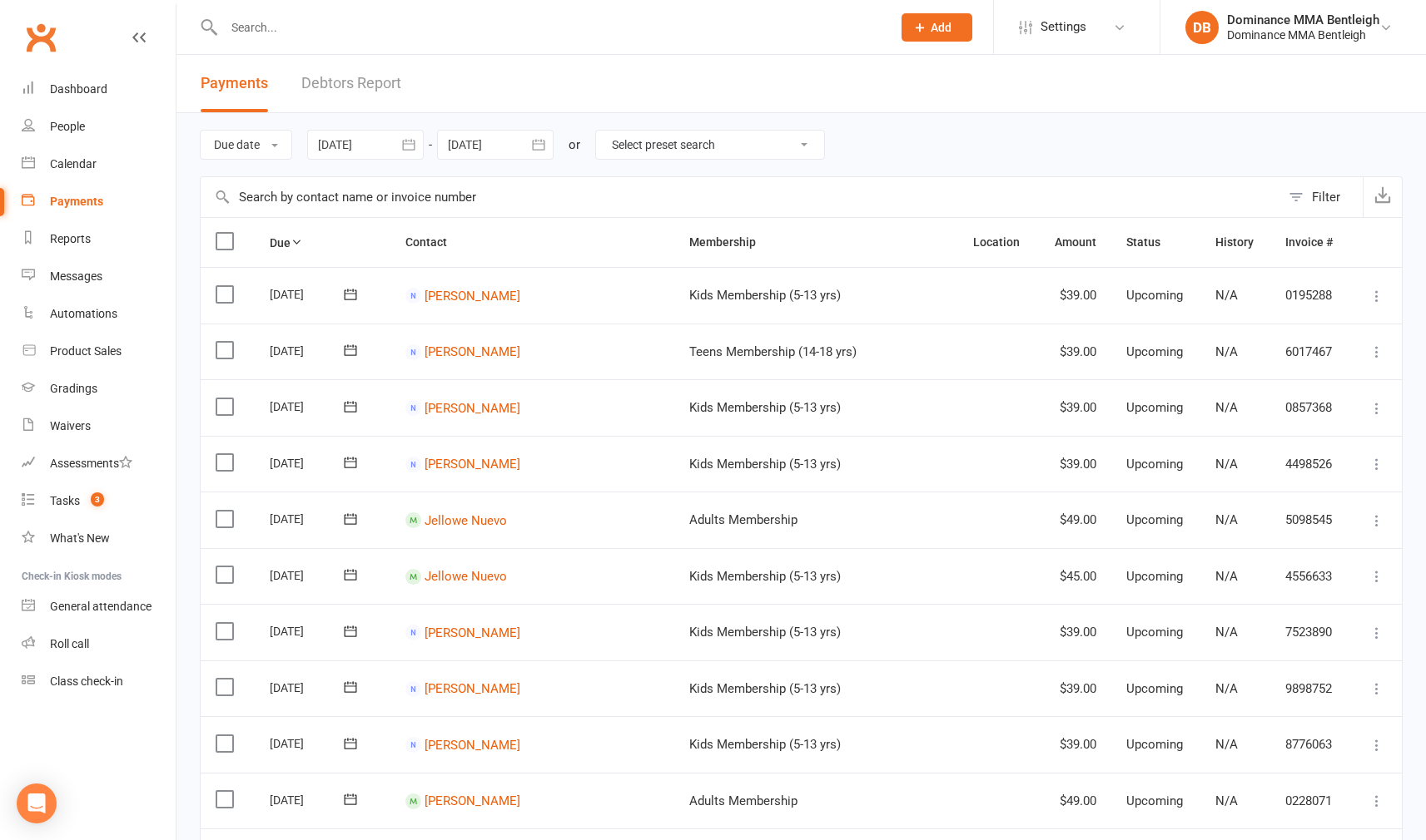
click at [369, 77] on link "Debtors Report" at bounding box center [351, 84] width 100 height 58
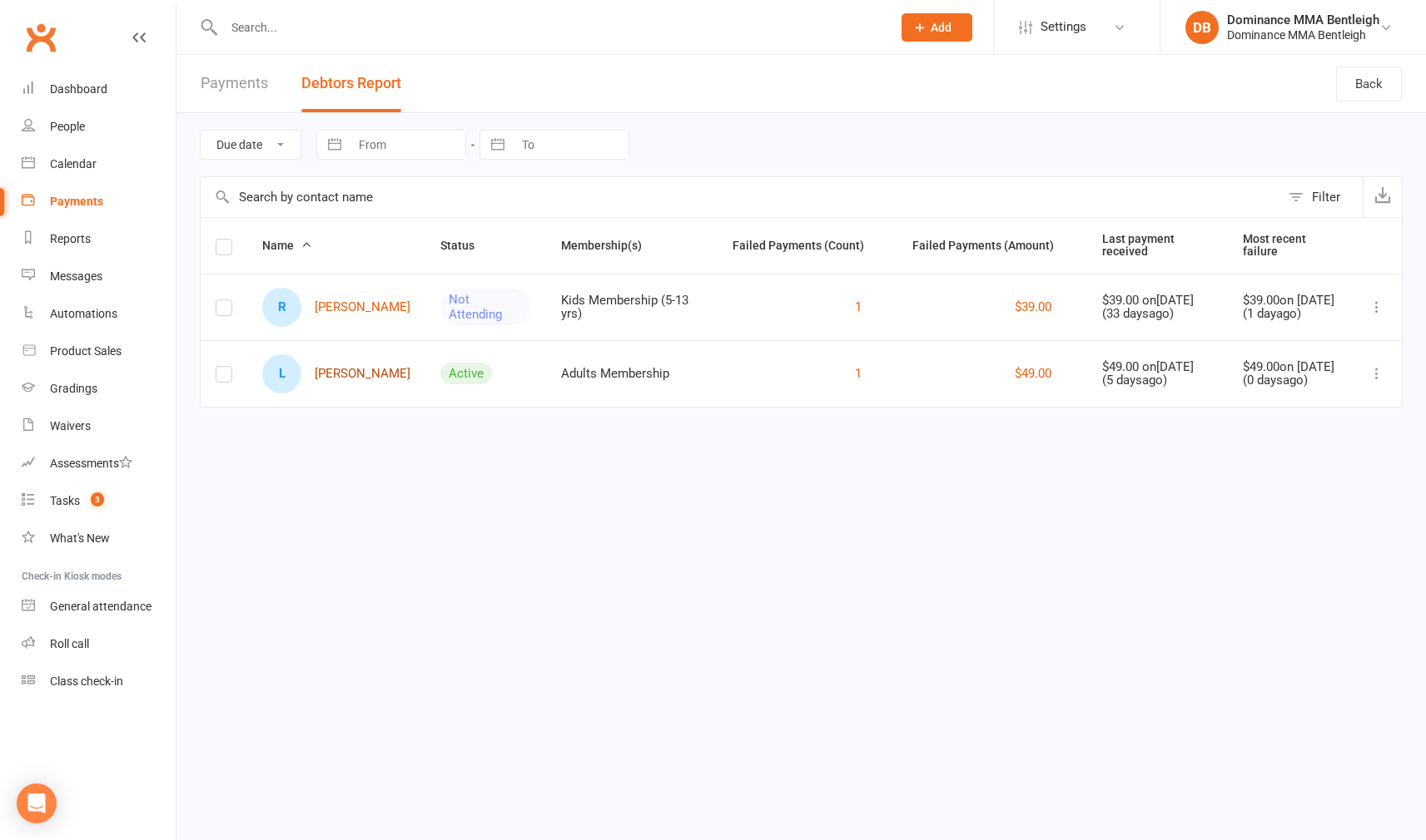
click at [347, 367] on link "L [PERSON_NAME]" at bounding box center [337, 374] width 148 height 39
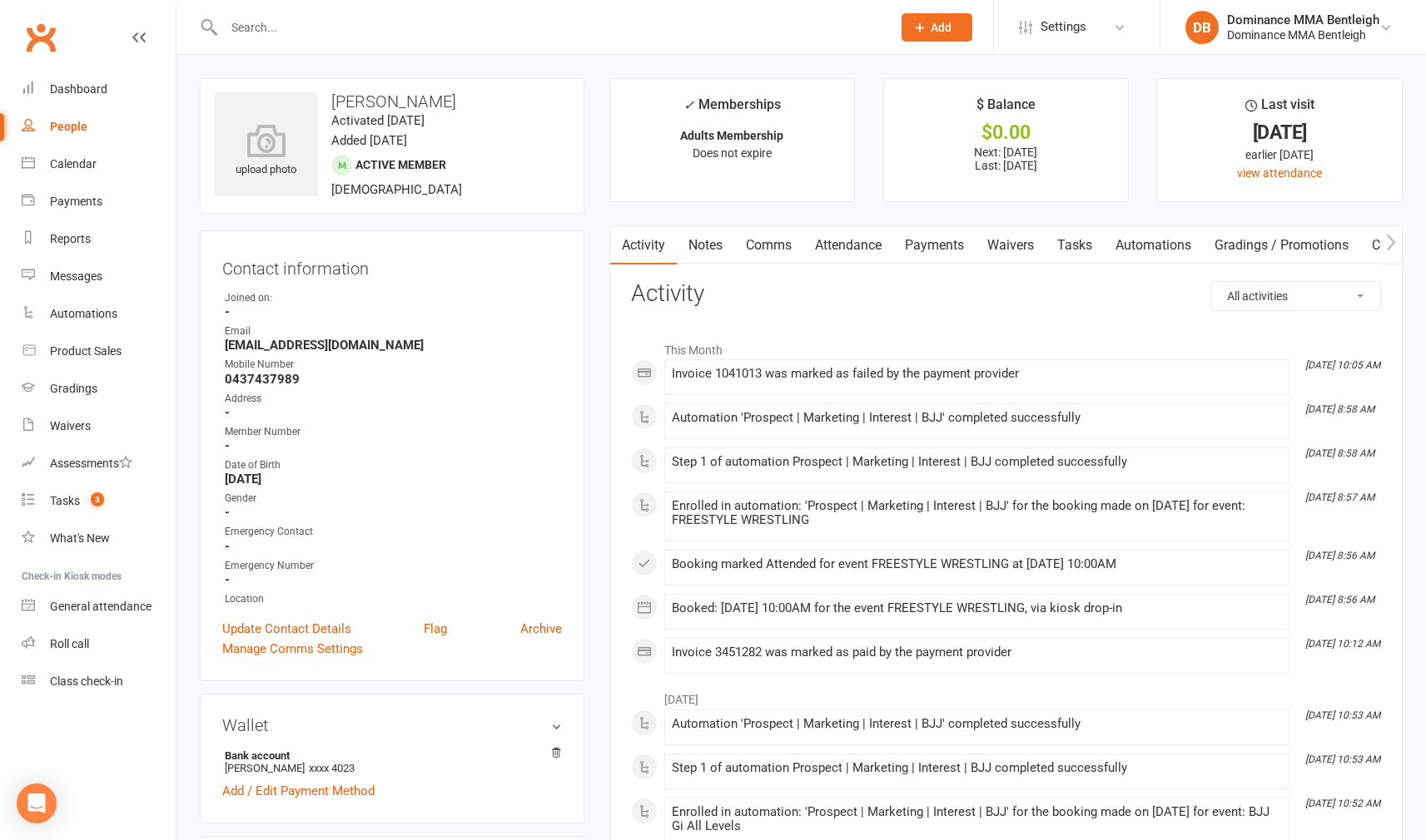
click at [855, 249] on link "Attendance" at bounding box center [847, 245] width 89 height 38
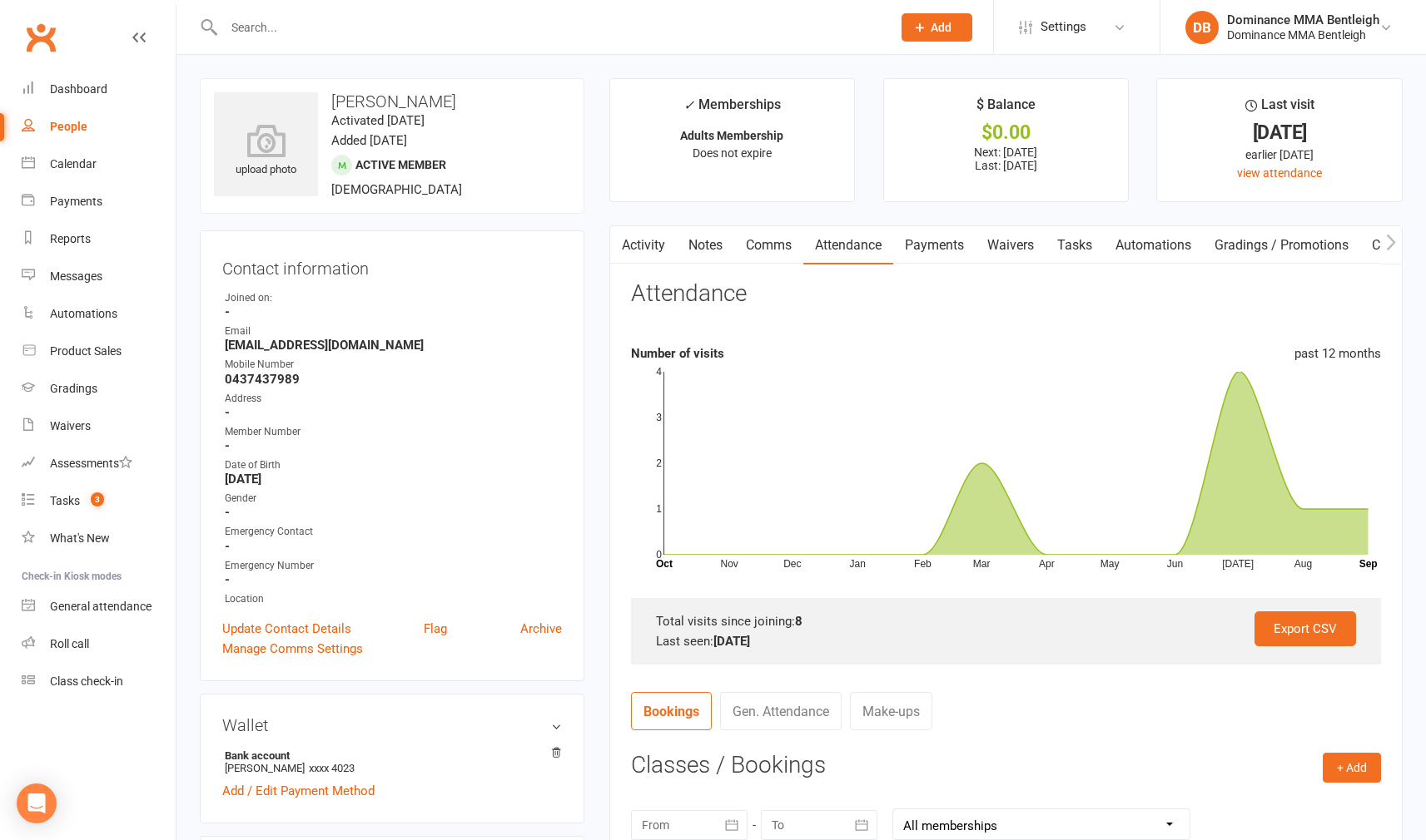
drag, startPoint x: 927, startPoint y: 240, endPoint x: 905, endPoint y: 246, distance: 22.8
click at [924, 239] on link "Payments" at bounding box center [935, 245] width 83 height 38
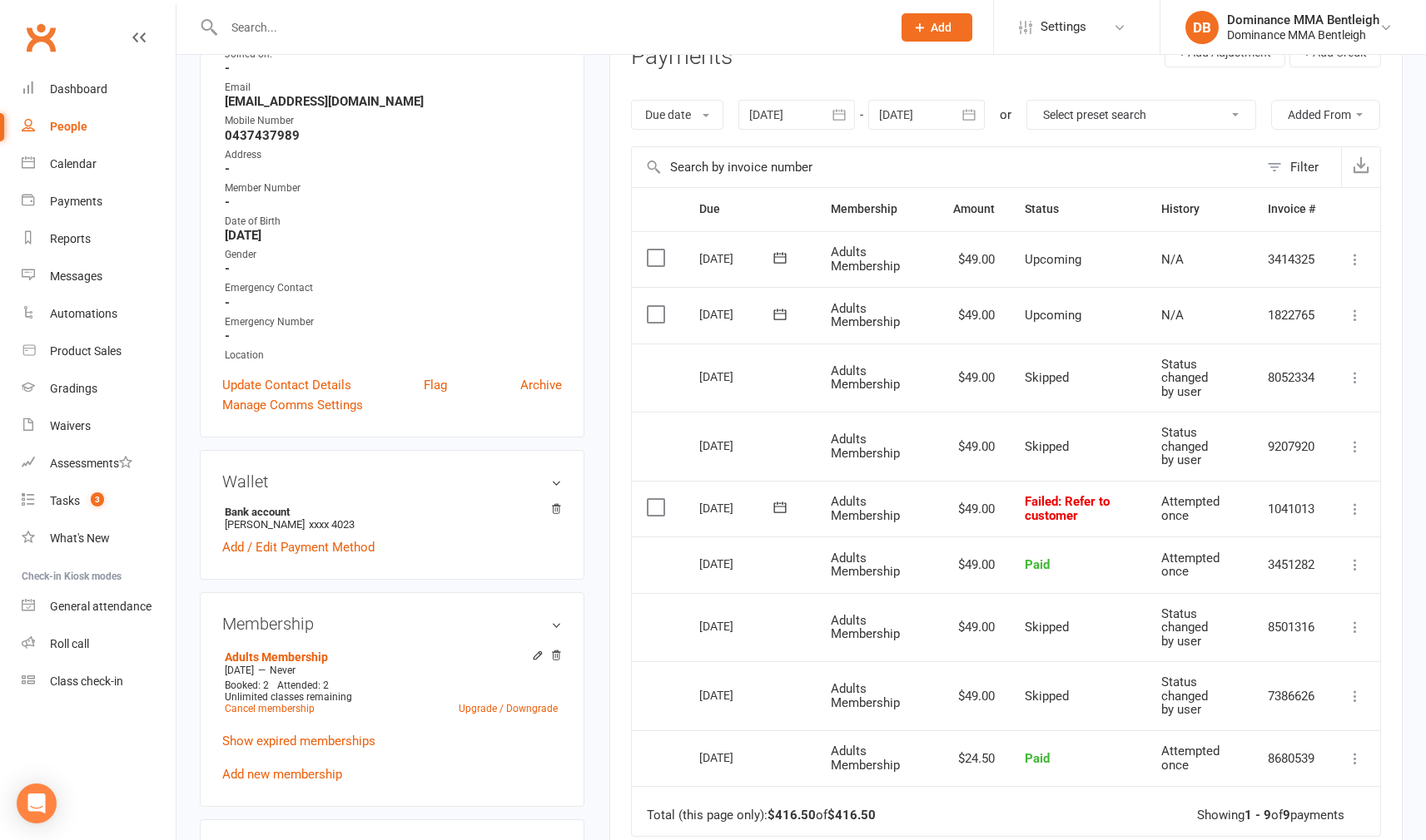
scroll to position [277, 0]
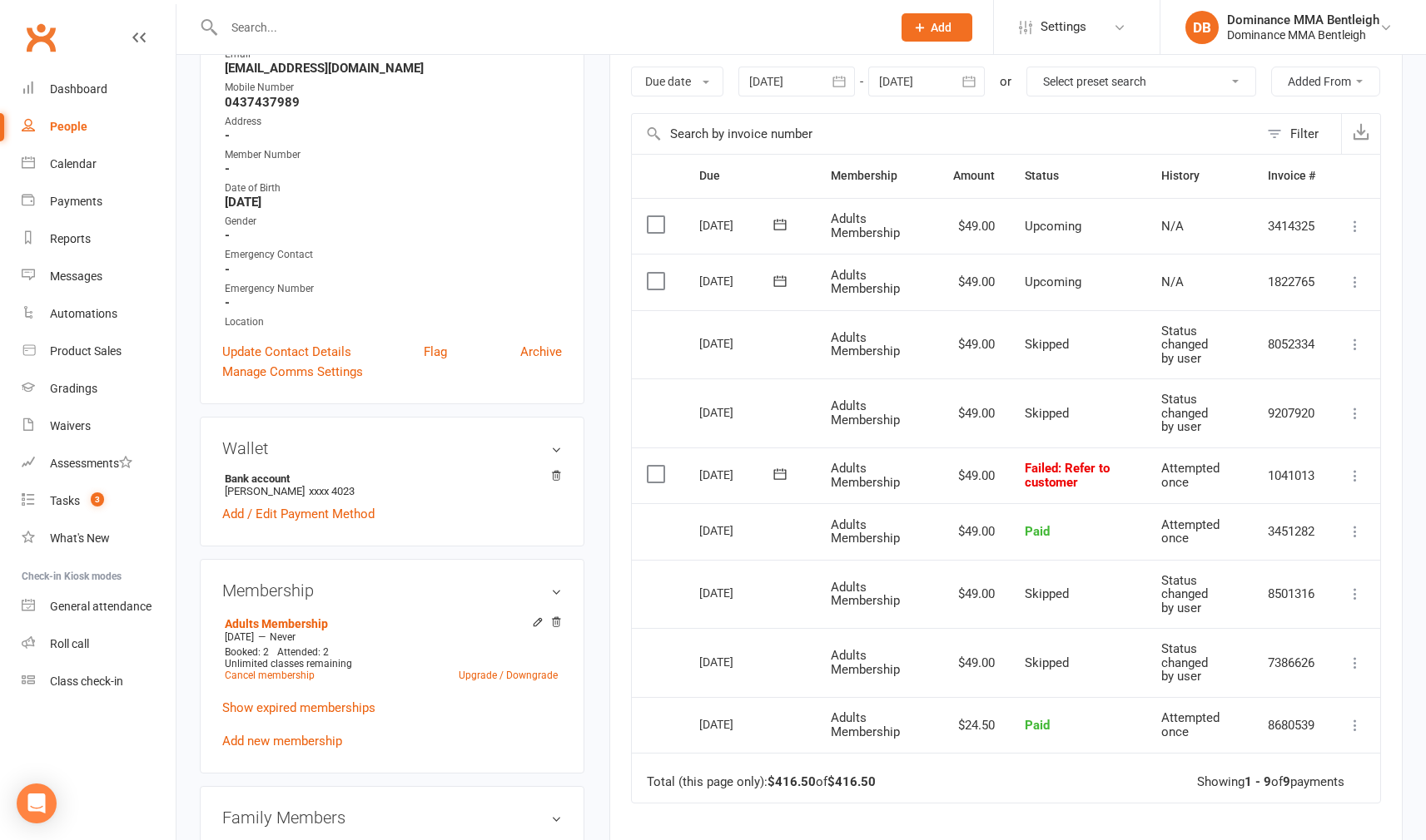
click at [779, 482] on icon at bounding box center [780, 474] width 16 height 16
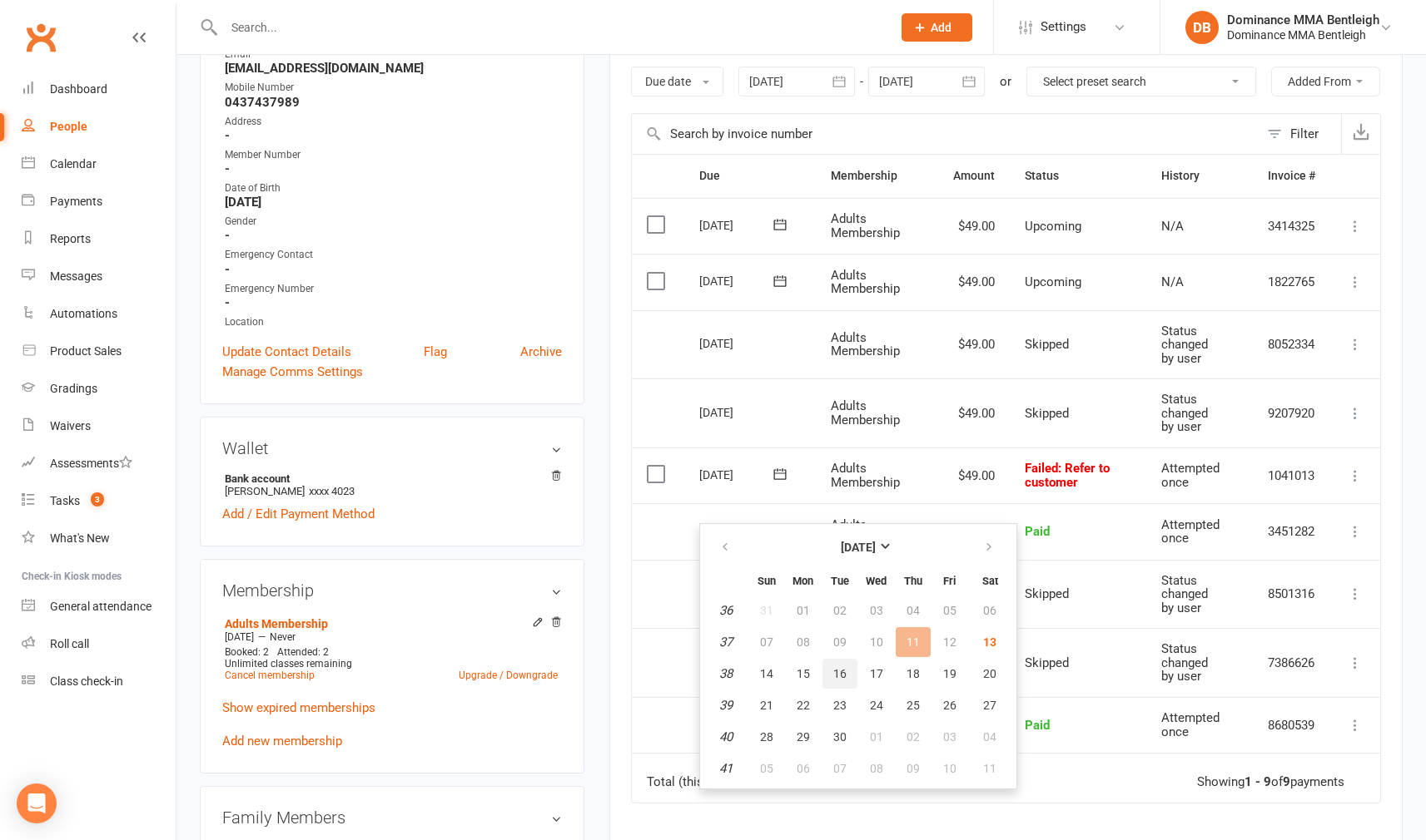
click at [830, 673] on button "16" at bounding box center [839, 674] width 35 height 30
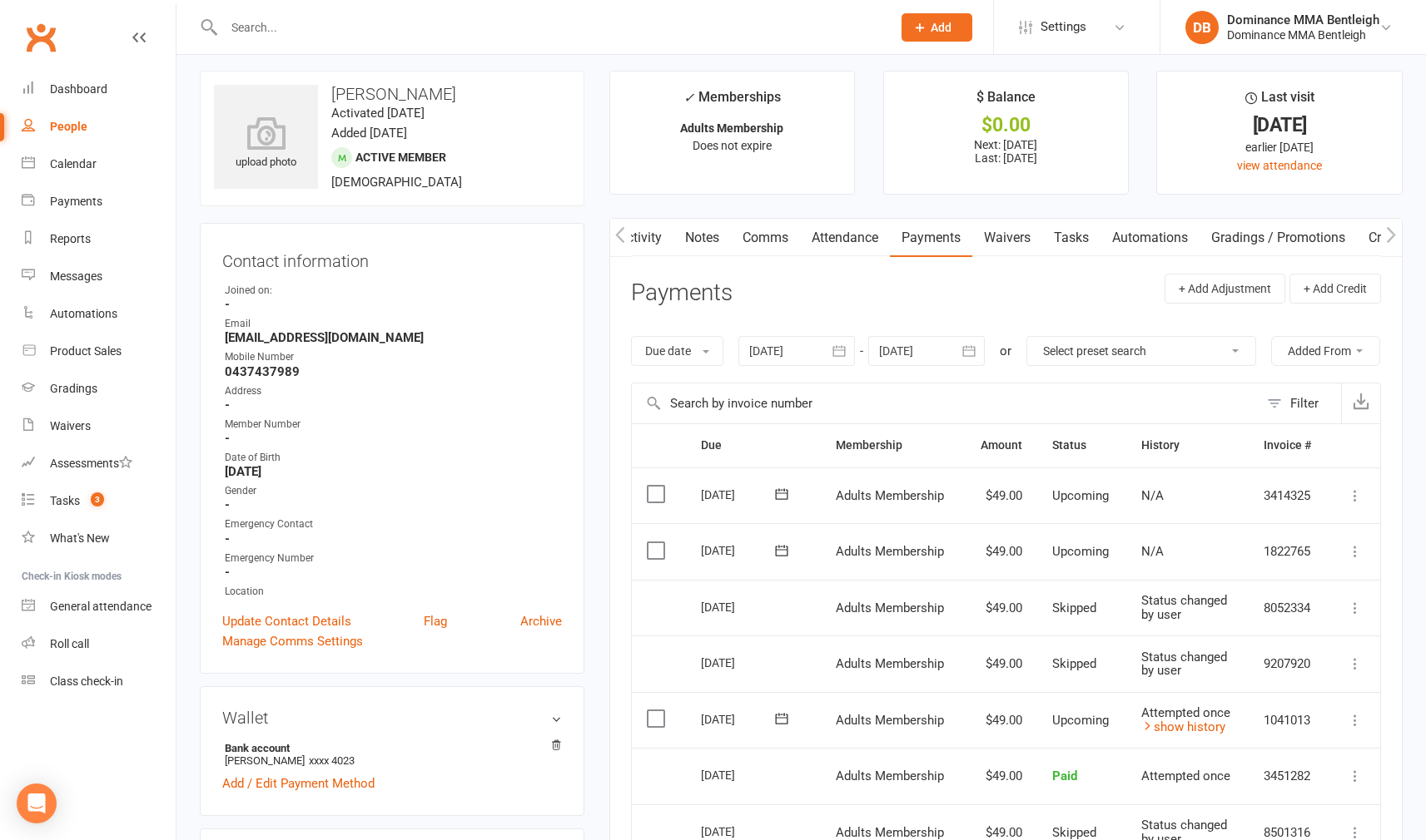
scroll to position [4, 0]
click at [69, 499] on div "Tasks" at bounding box center [64, 501] width 30 height 13
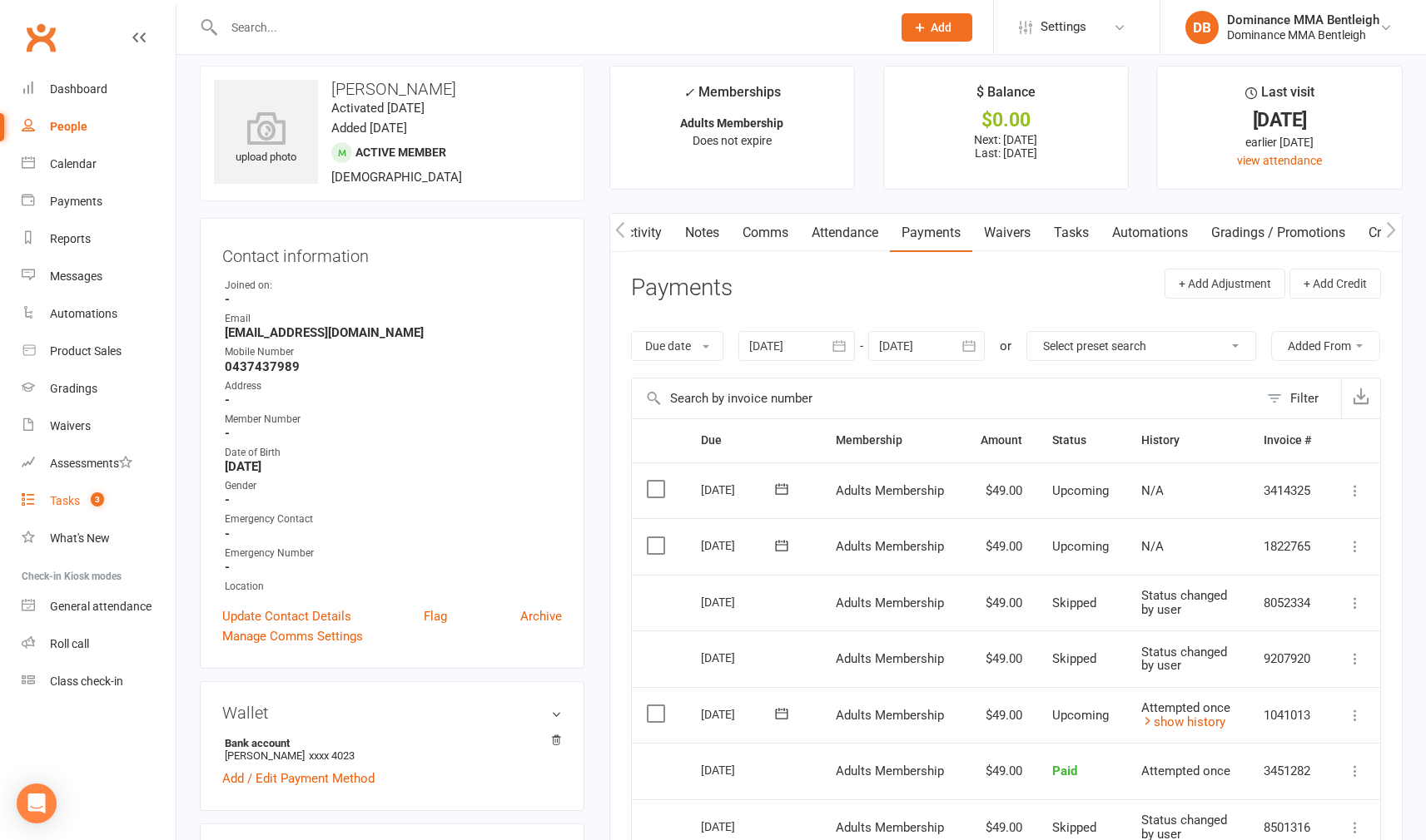
click at [69, 499] on div "Tasks" at bounding box center [64, 501] width 30 height 13
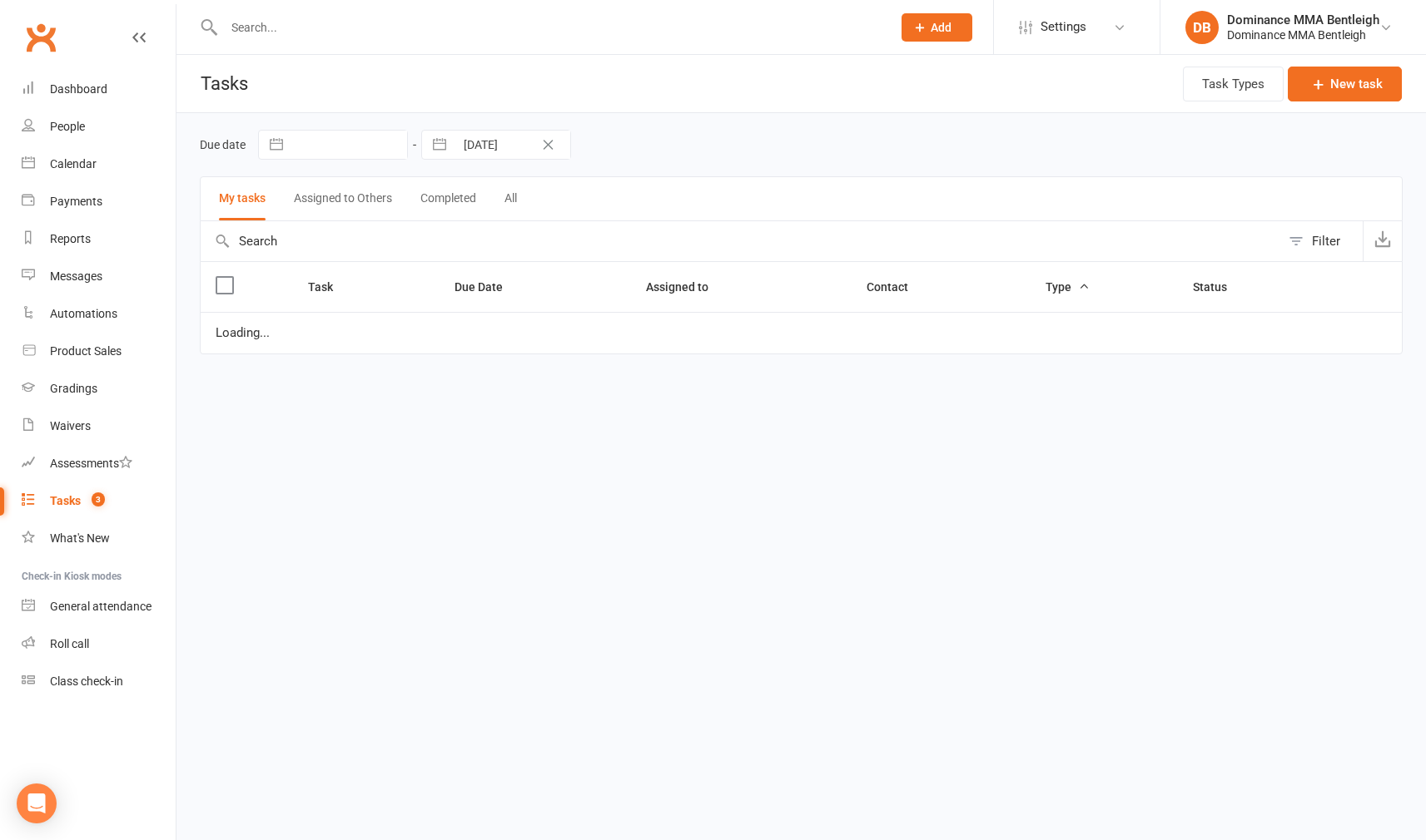
scroll to position [1, 0]
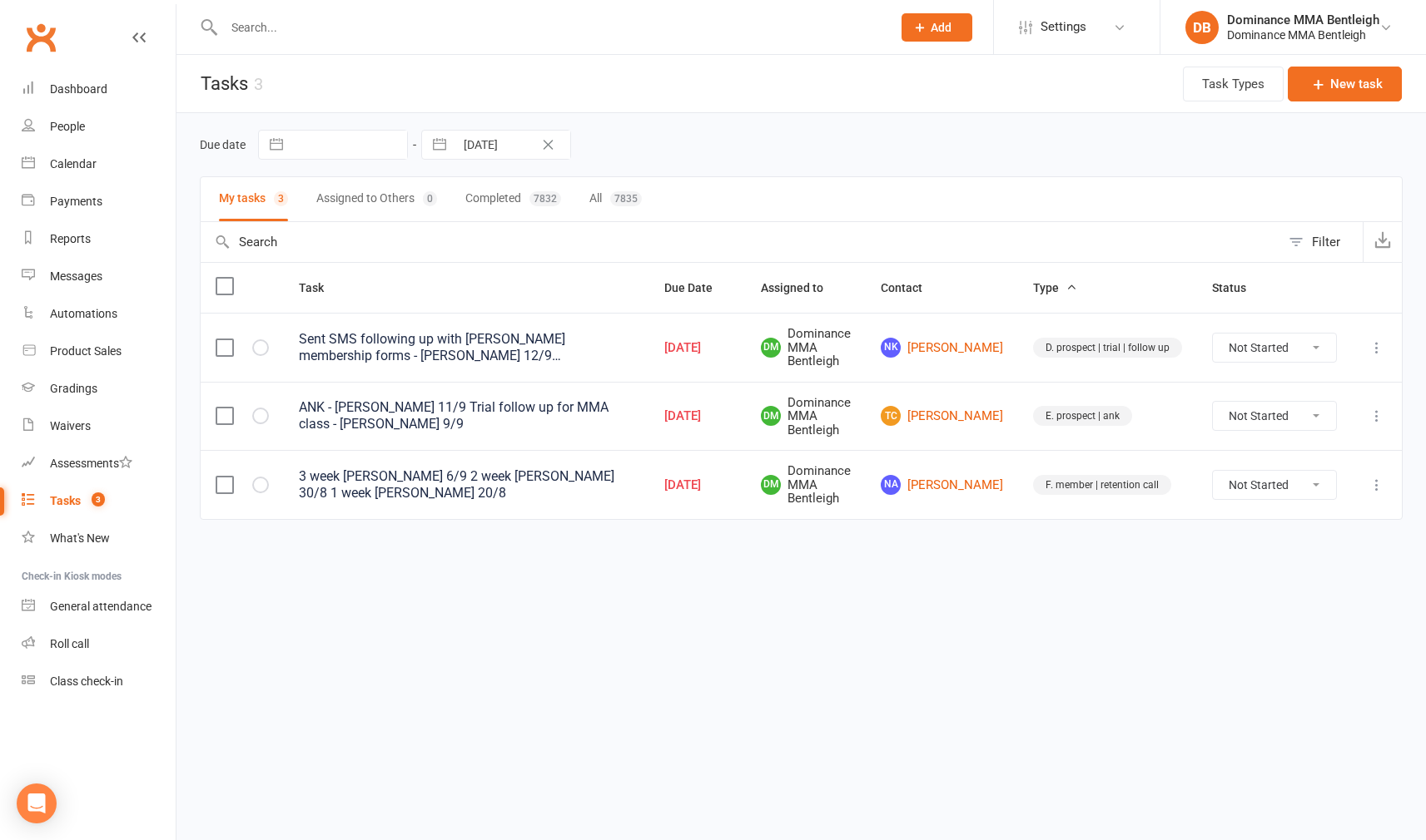
click at [948, 410] on link "TC [PERSON_NAME]" at bounding box center [941, 415] width 122 height 20
click at [0, 0] on div "Loading" at bounding box center [0, 0] width 0 height 0
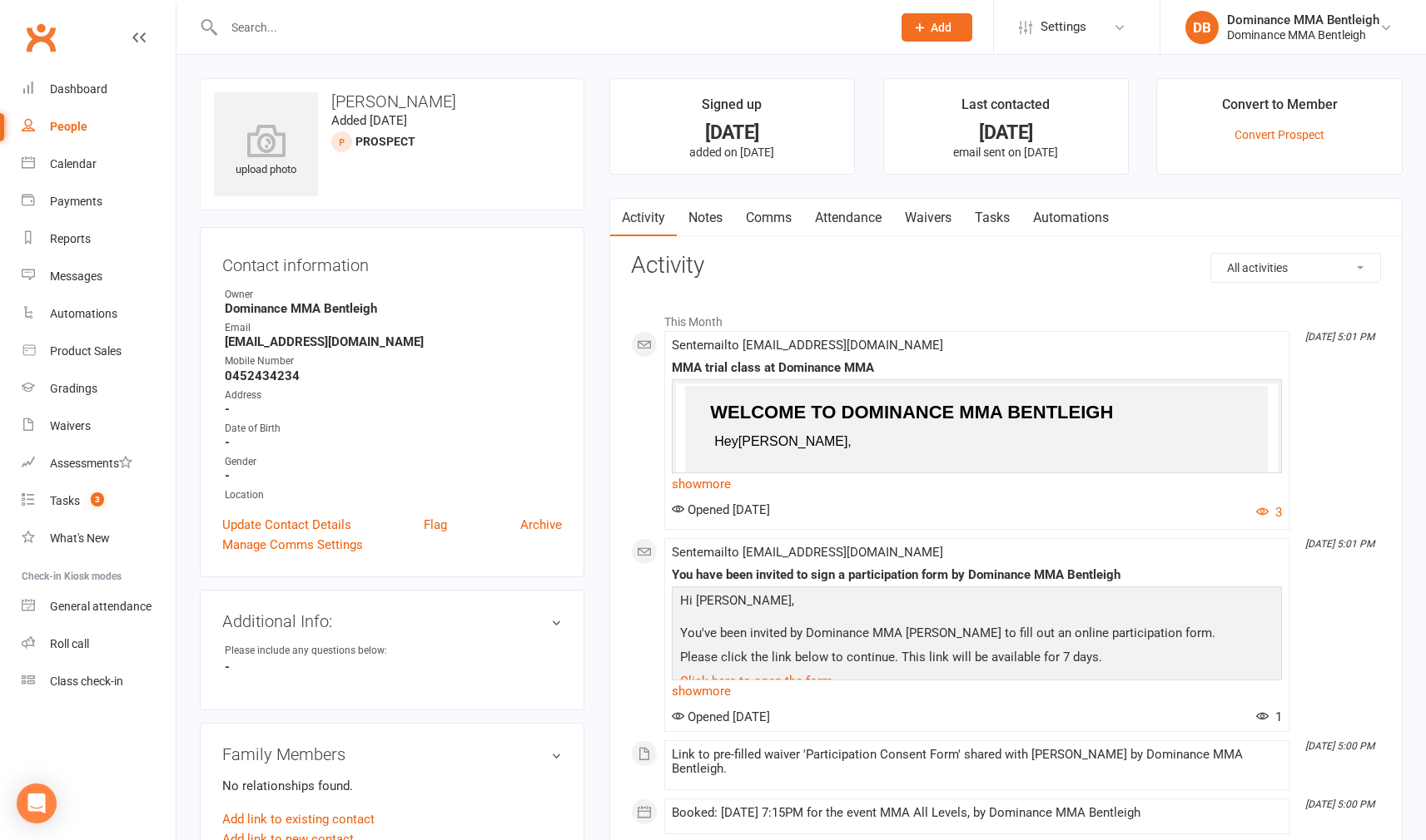
click at [995, 217] on link "Tasks" at bounding box center [992, 218] width 59 height 38
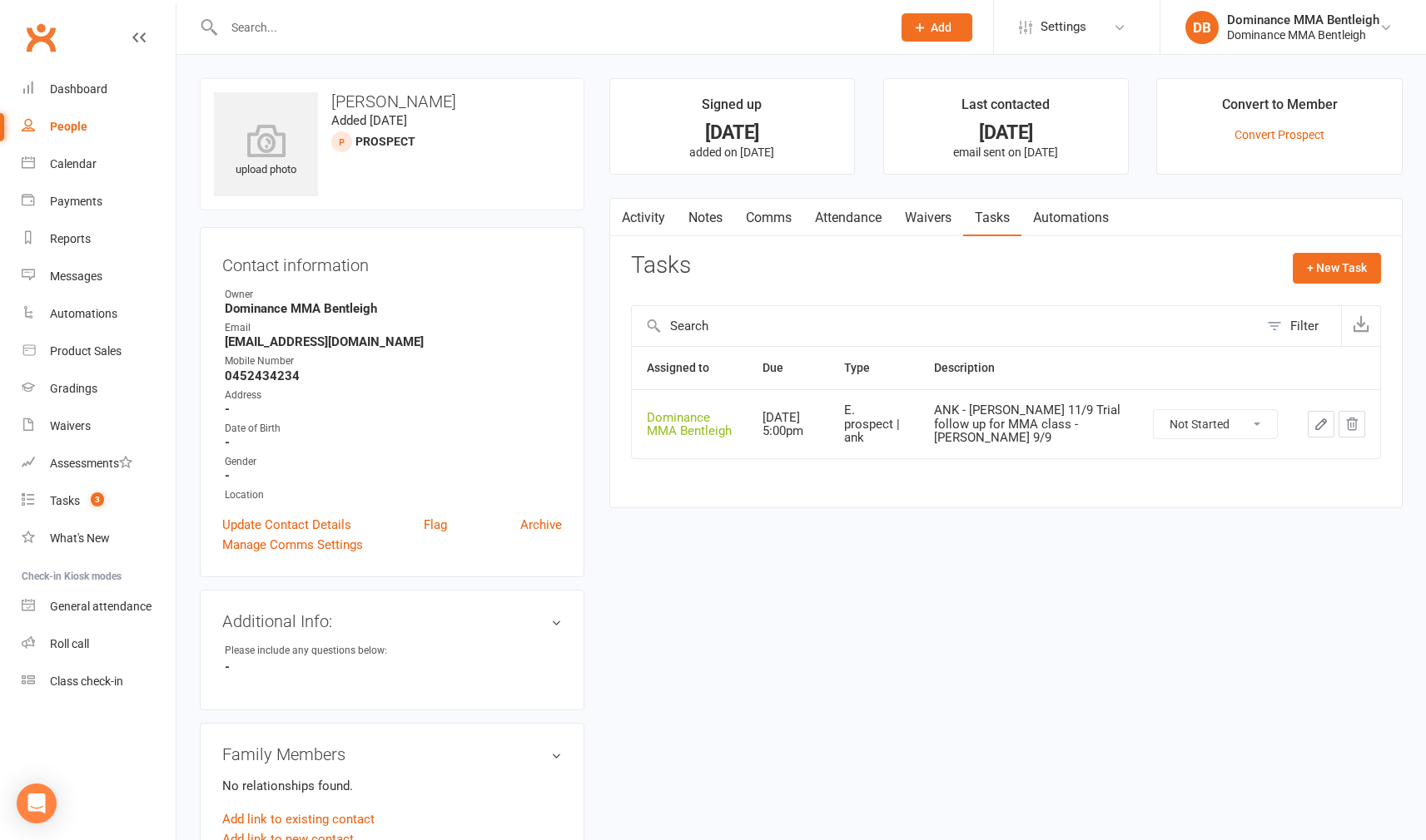
click at [1316, 417] on icon "button" at bounding box center [1321, 425] width 15 height 15
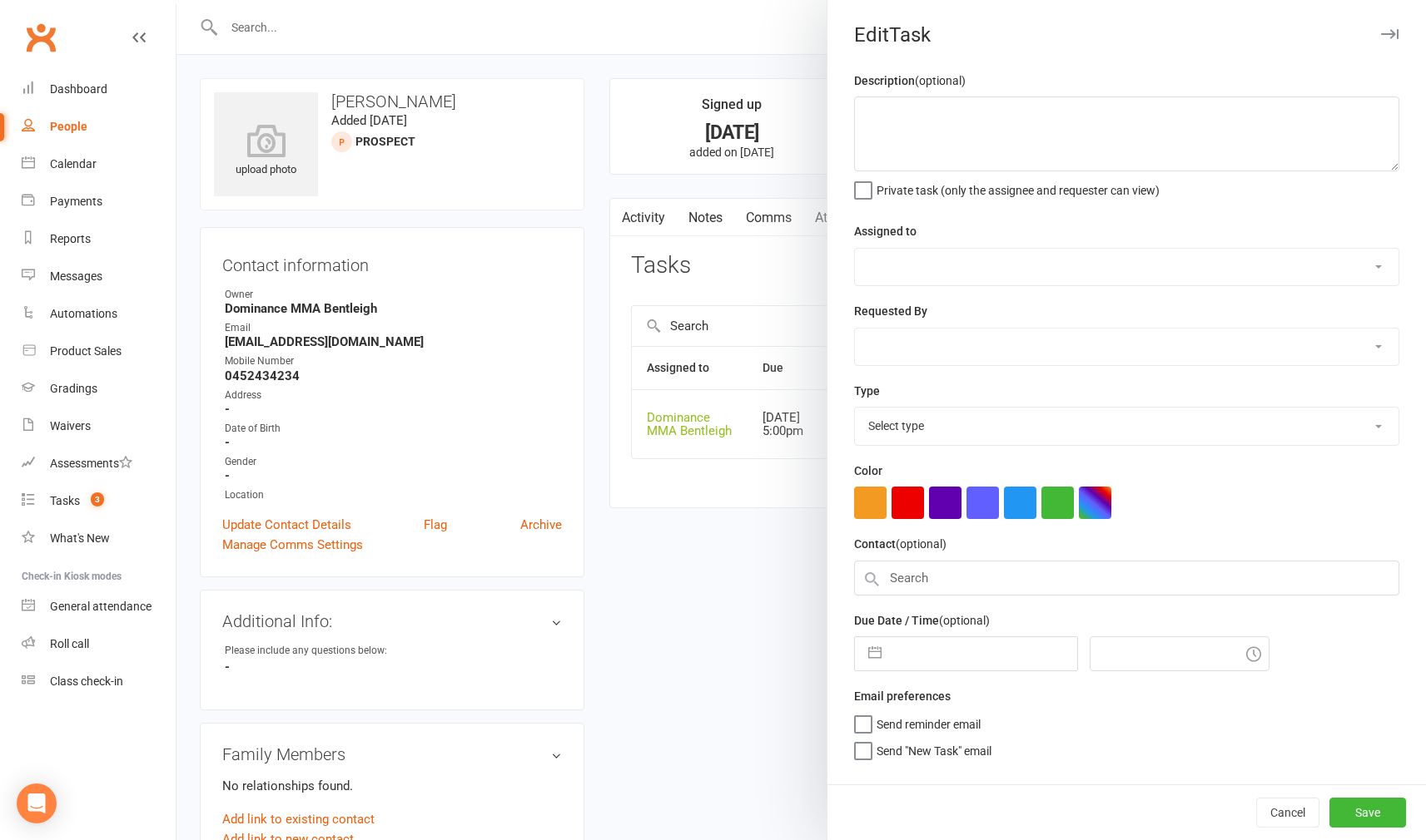
type textarea "ANK - [PERSON_NAME] 11/9 Trial follow up for MMA class - [PERSON_NAME] 9/9"
select select "24839"
type input "[DATE]"
type input "5:00pm"
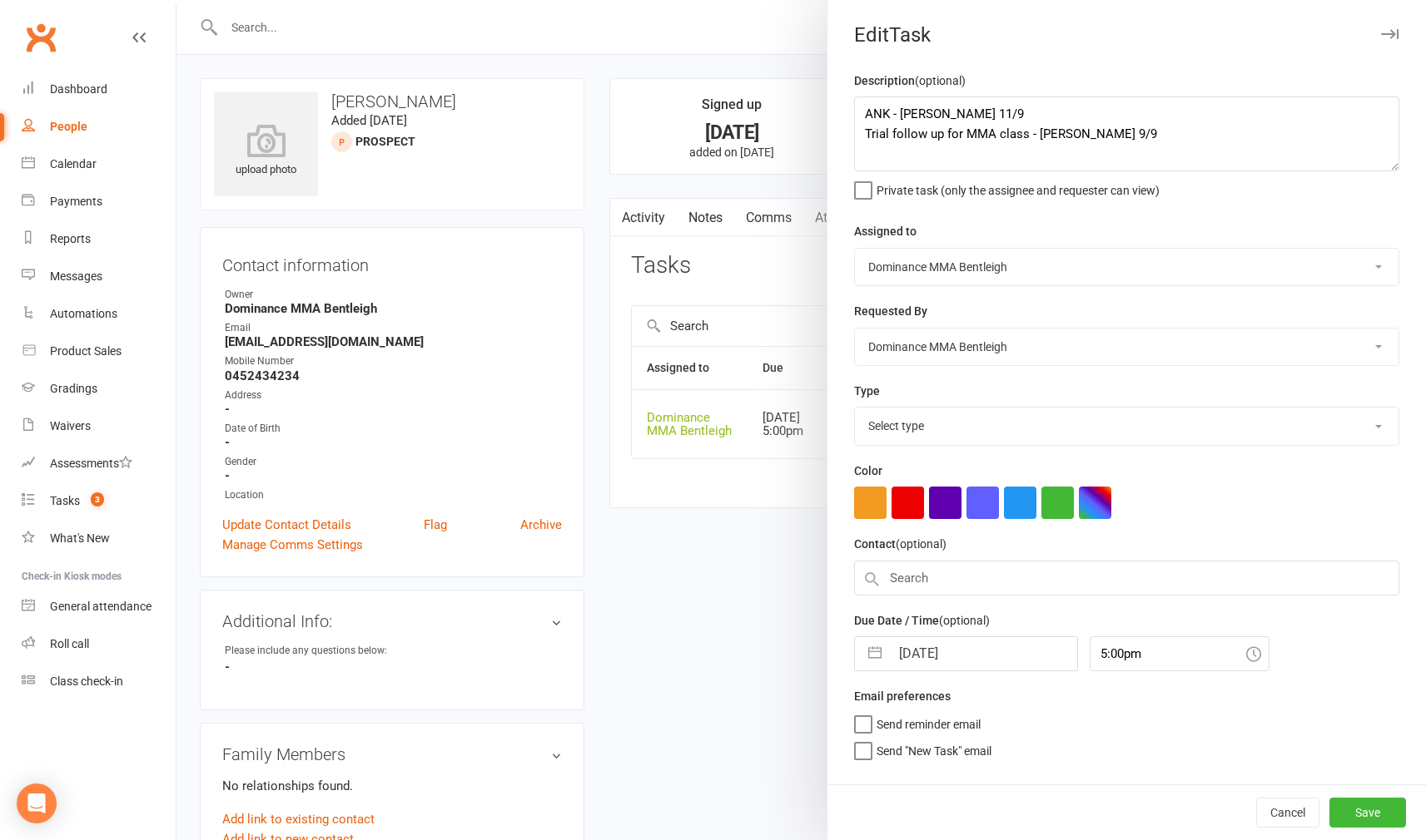
select select "13788"
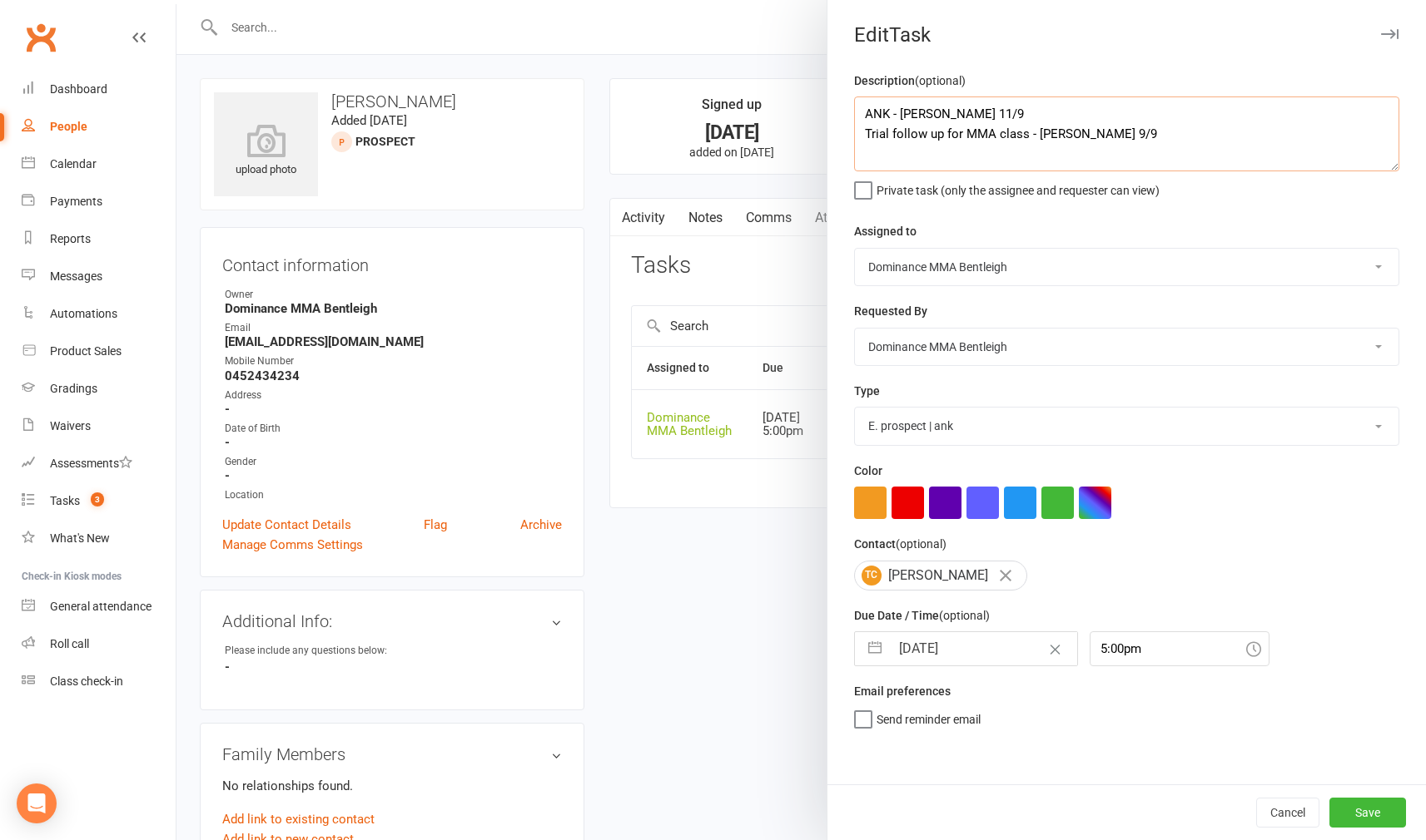
click at [871, 113] on textarea "ANK - [PERSON_NAME] 11/9 Trial follow up for MMA class - [PERSON_NAME] 9/9" at bounding box center [1126, 134] width 545 height 75
click at [864, 109] on textarea "ANK - [PERSON_NAME] 11/9 Trial follow up for MMA class - [PERSON_NAME] 9/9" at bounding box center [1126, 134] width 545 height 75
click at [884, 104] on textarea "ANK - [PERSON_NAME] 11/9 Trial follow up for MMA class - [PERSON_NAME] 9/9" at bounding box center [1126, 134] width 545 height 75
type textarea "Trial follow up - [PERSON_NAME] 13/9 ANK - [PERSON_NAME] 11/9 Trial follow up f…"
select select "13787"
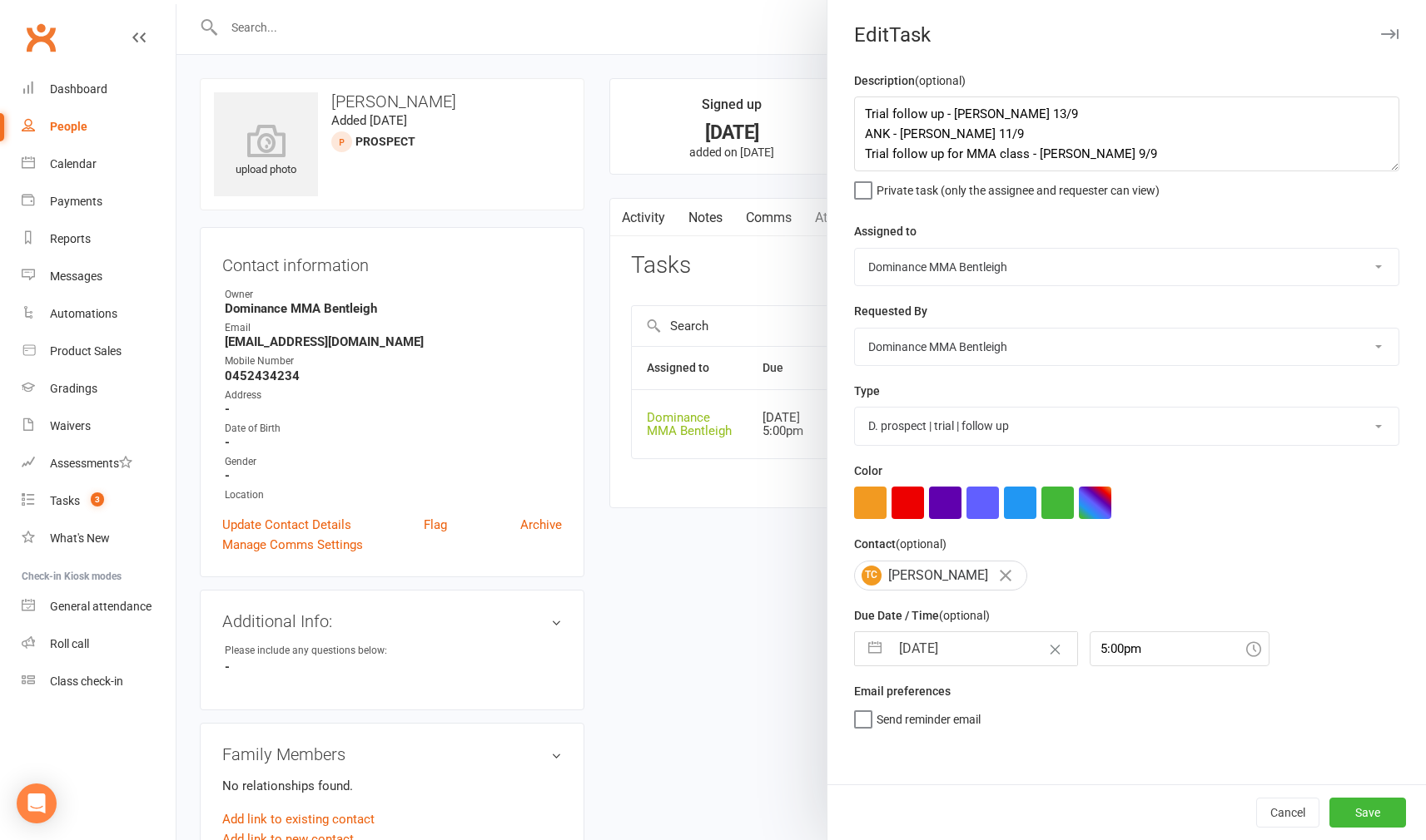
click at [976, 639] on input "[DATE]" at bounding box center [983, 649] width 188 height 34
select select "7"
select select "2025"
select select "8"
select select "2025"
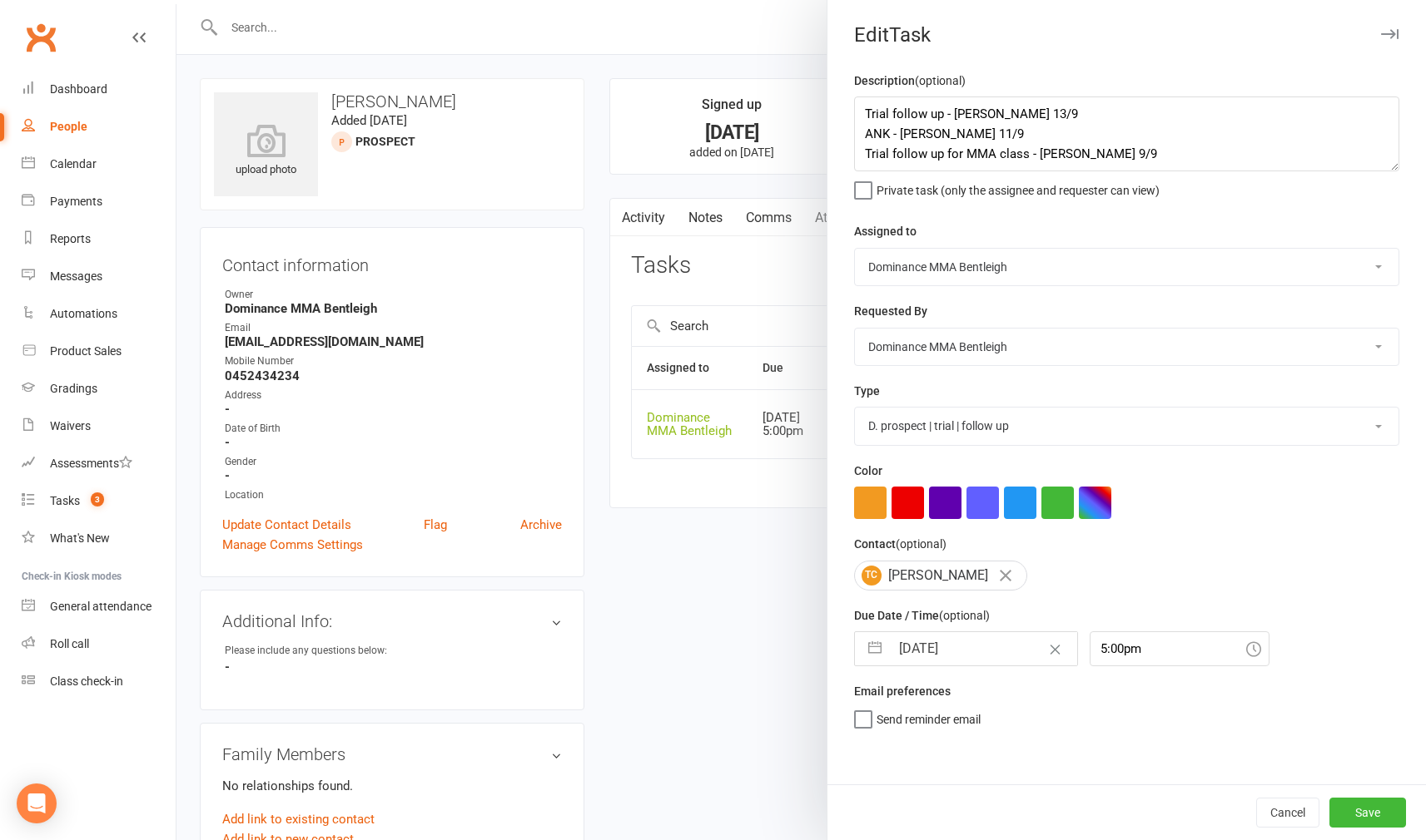
select select "9"
select select "2025"
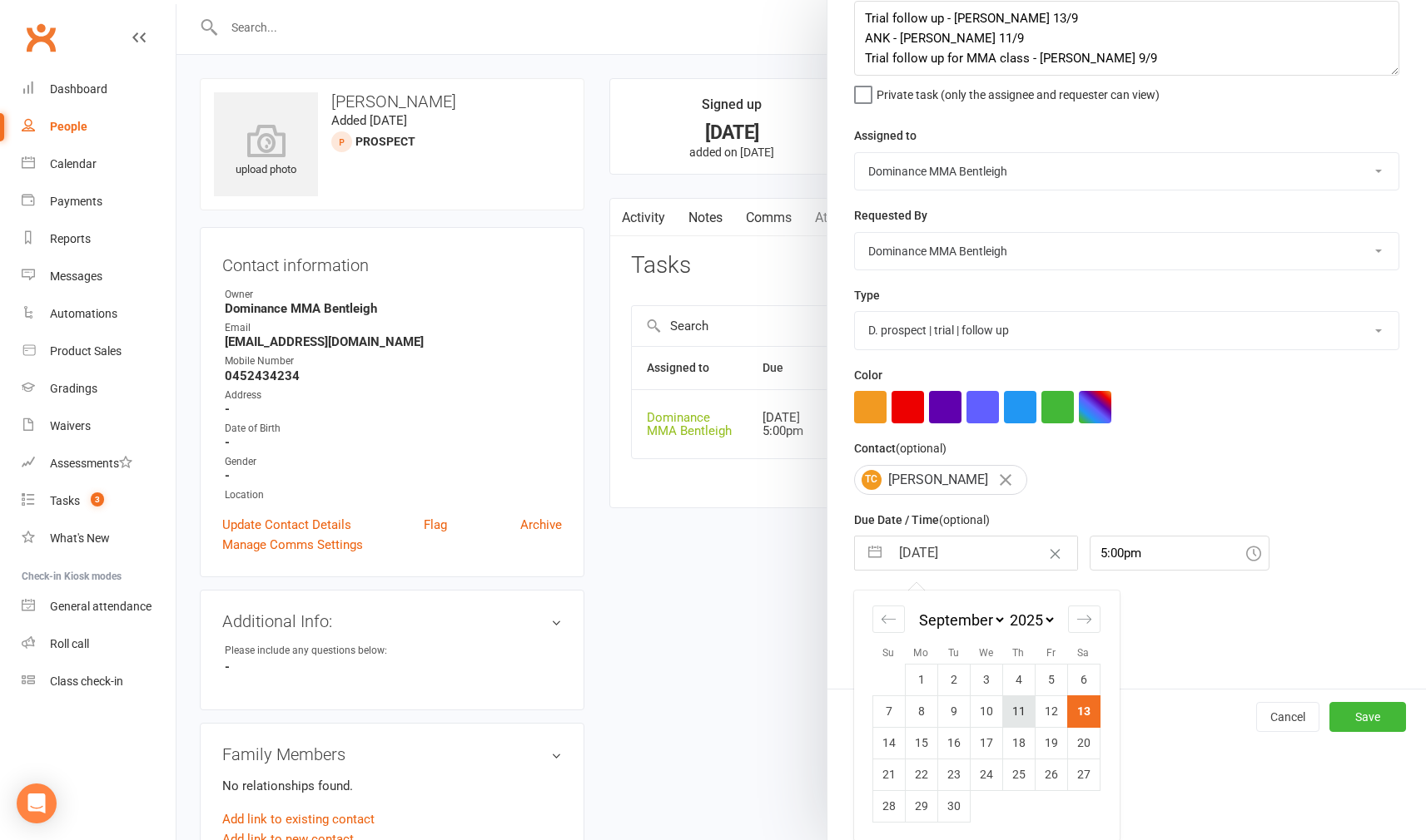
scroll to position [94, 0]
click at [948, 746] on td "16" at bounding box center [954, 744] width 33 height 32
type input "[DATE]"
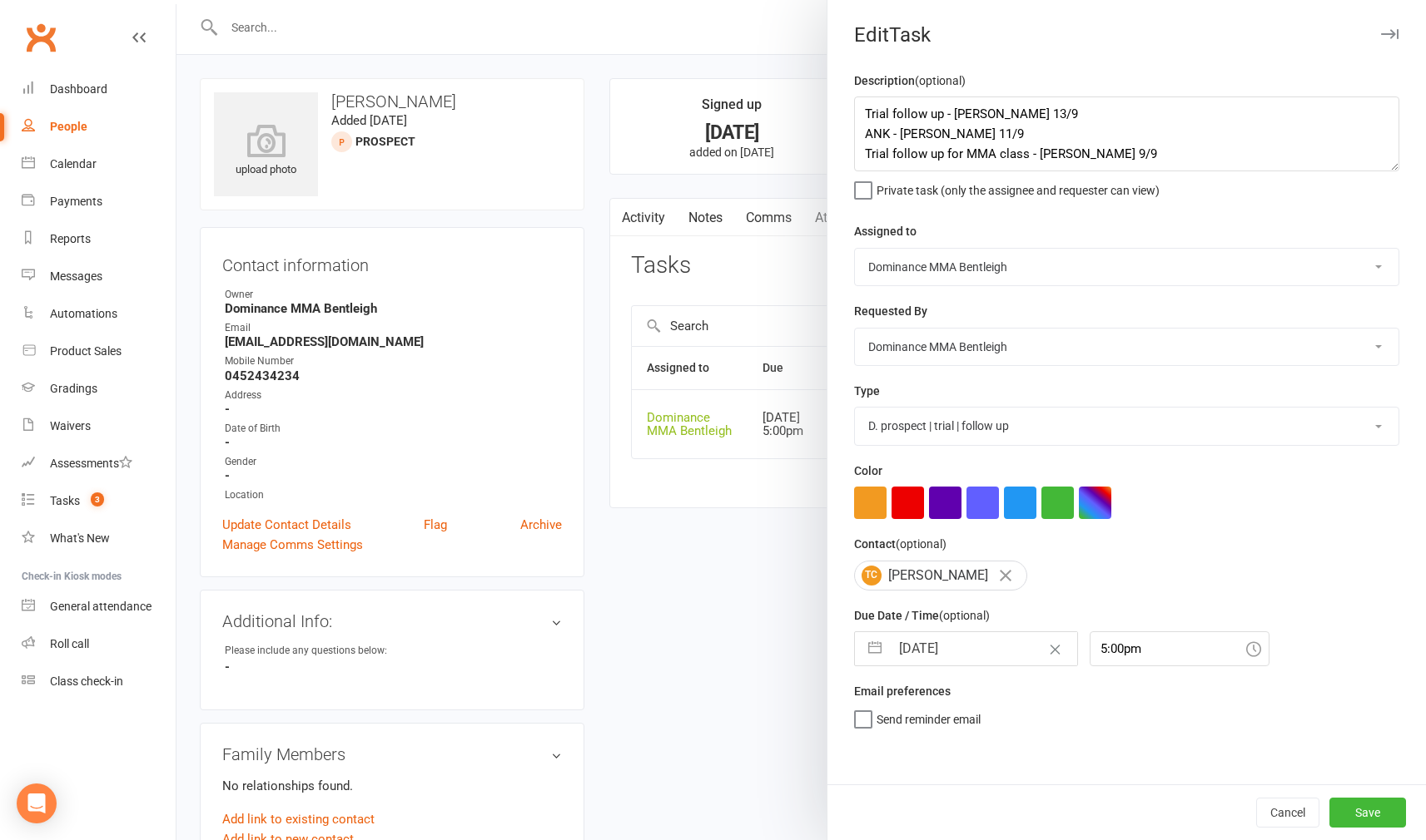
scroll to position [0, 0]
click at [1340, 813] on button "Save" at bounding box center [1368, 812] width 77 height 30
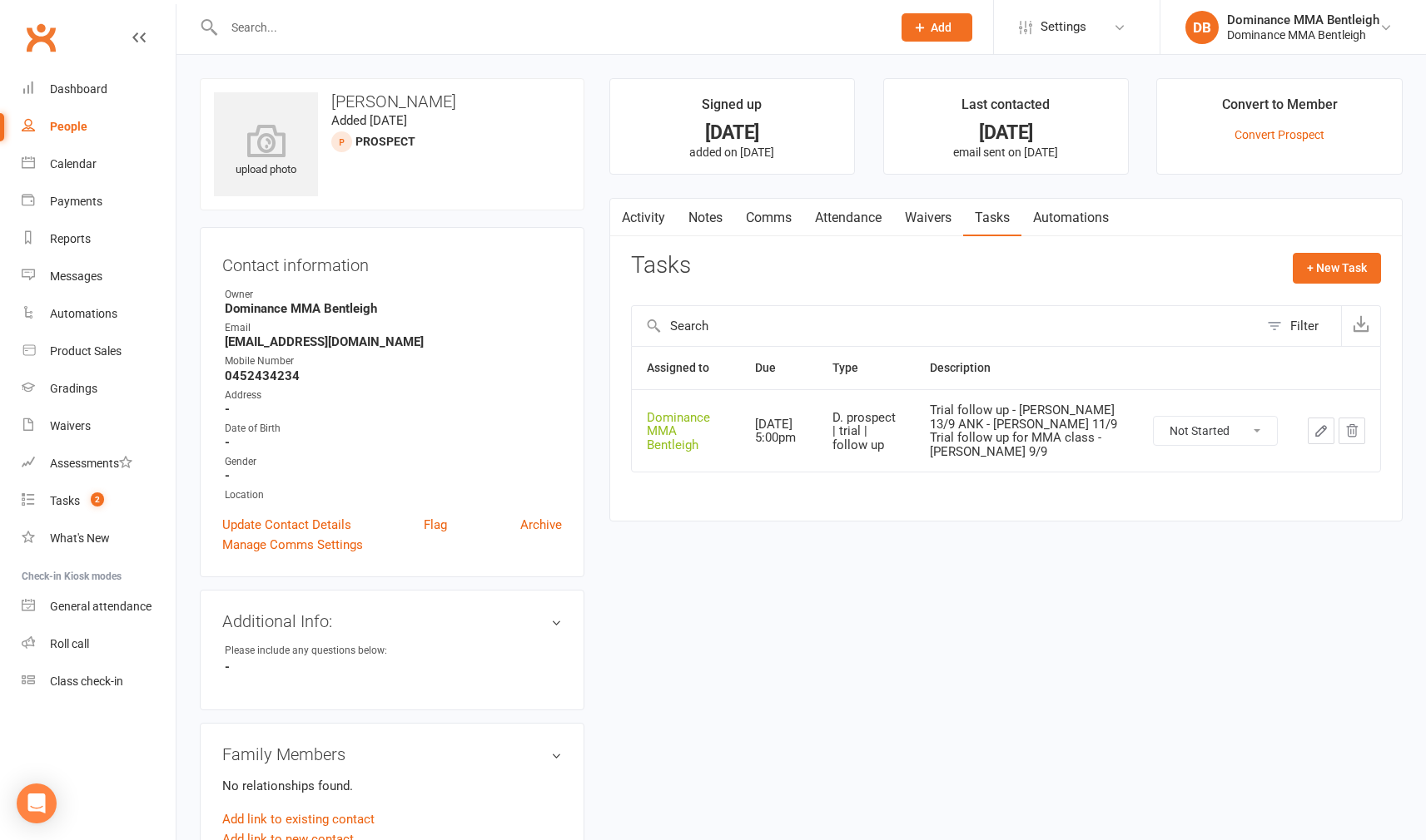
drag, startPoint x: 850, startPoint y: 223, endPoint x: 834, endPoint y: 232, distance: 18.4
click at [850, 223] on link "Attendance" at bounding box center [847, 218] width 89 height 38
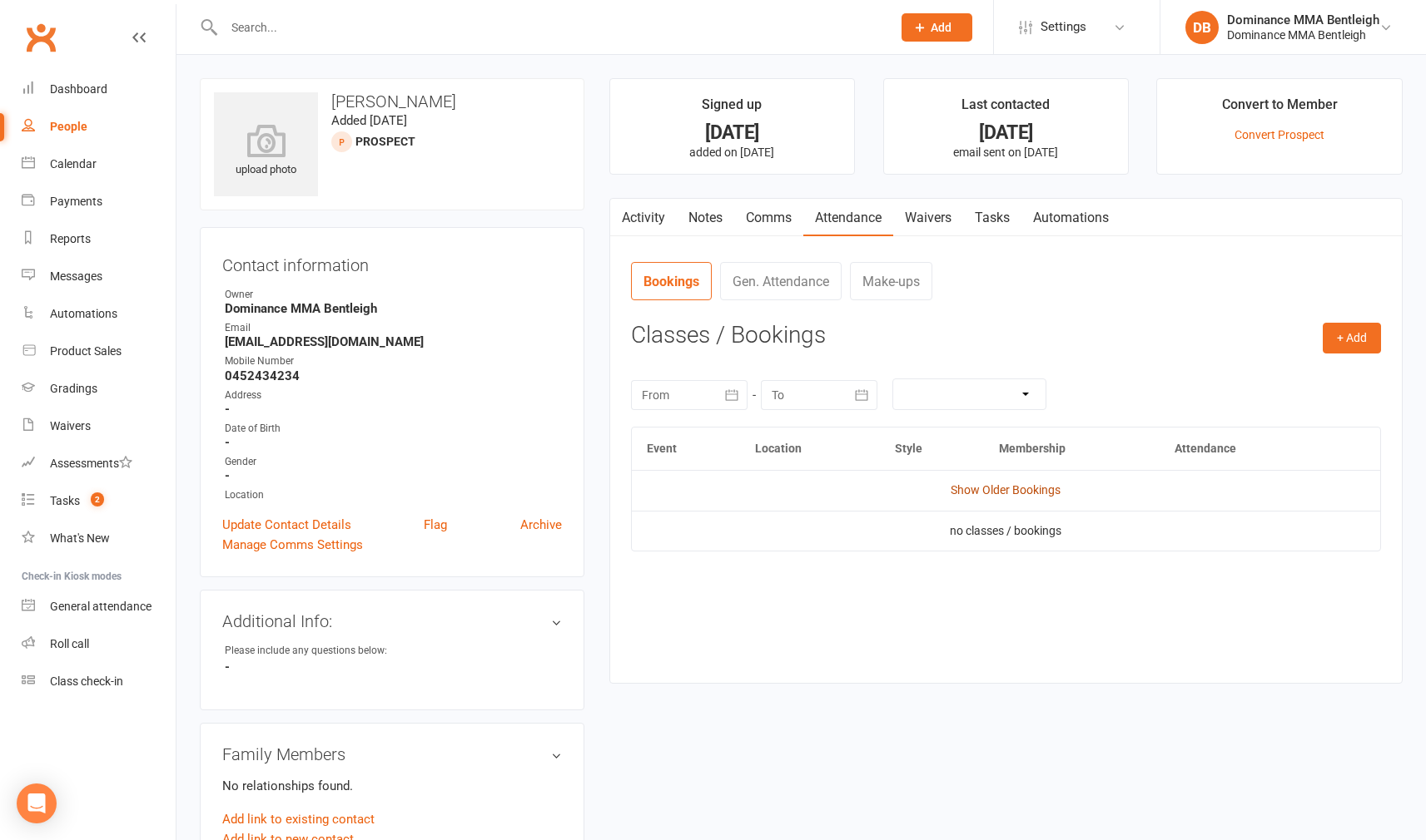
click at [1041, 490] on link "Show Older Bookings" at bounding box center [1006, 490] width 110 height 13
click at [1220, 541] on button "Select" at bounding box center [1194, 539] width 80 height 30
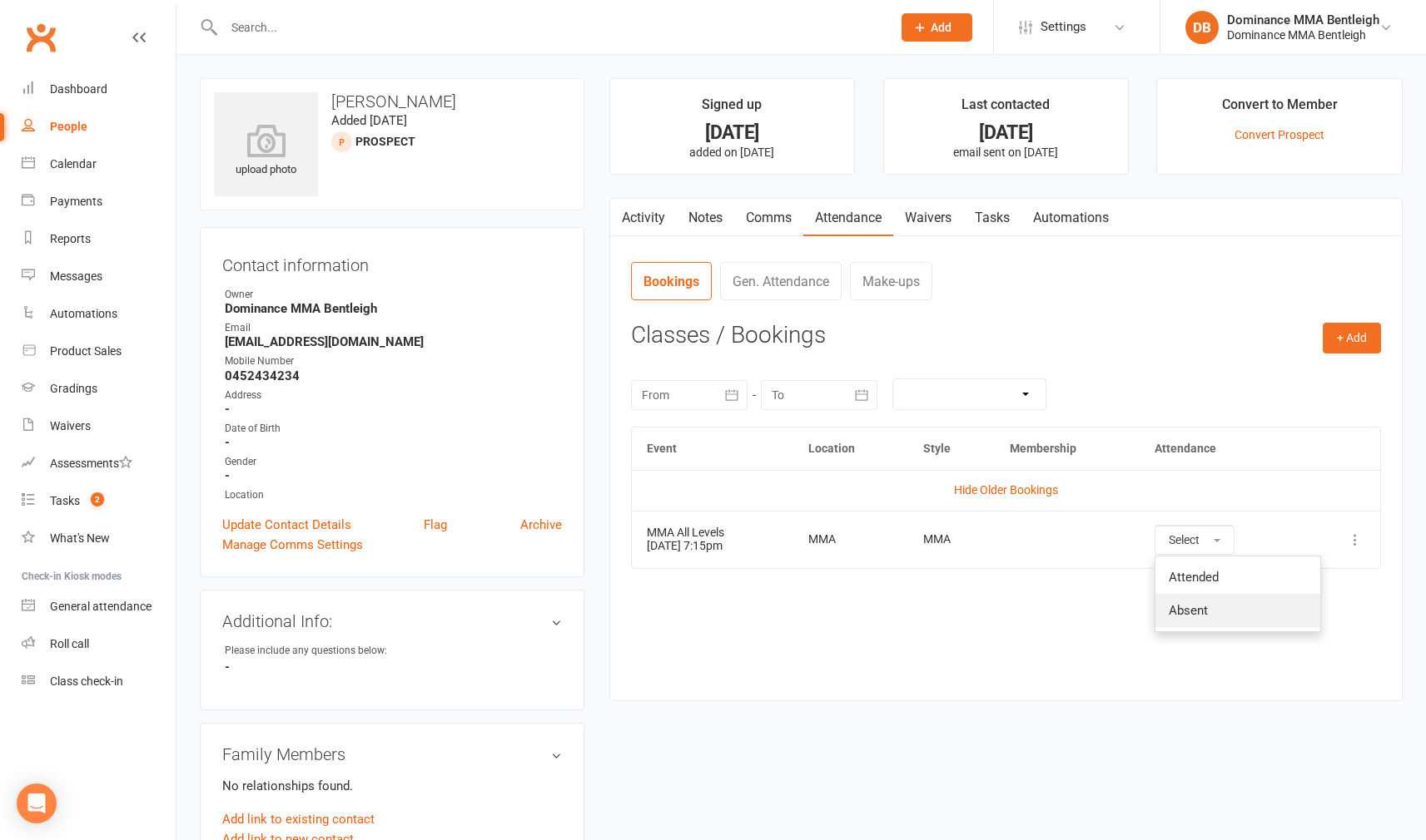
click at [1230, 605] on link "Absent" at bounding box center [1238, 610] width 164 height 34
click at [1343, 336] on button "+ Add" at bounding box center [1352, 337] width 59 height 30
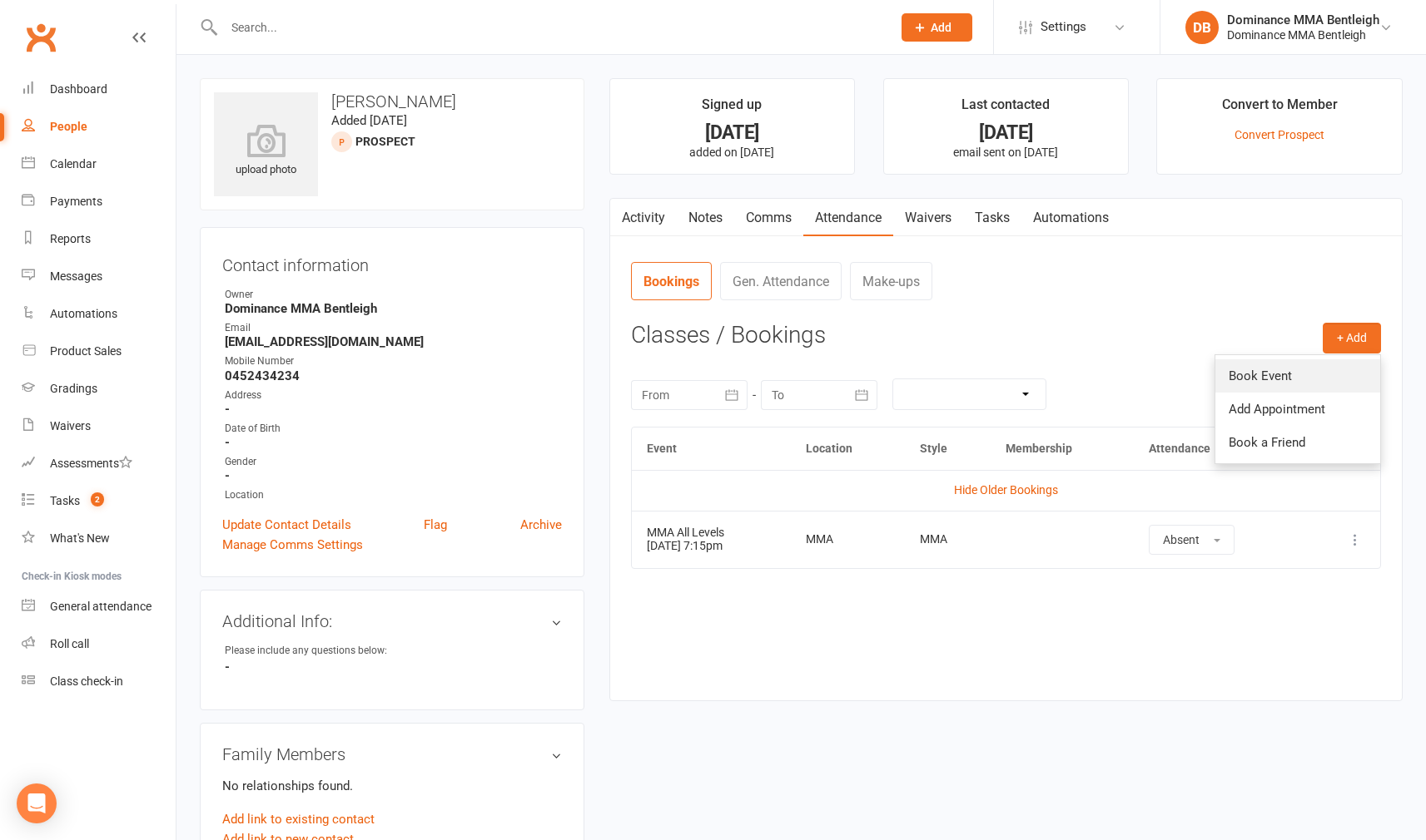
click at [1295, 375] on link "Book Event" at bounding box center [1297, 376] width 164 height 34
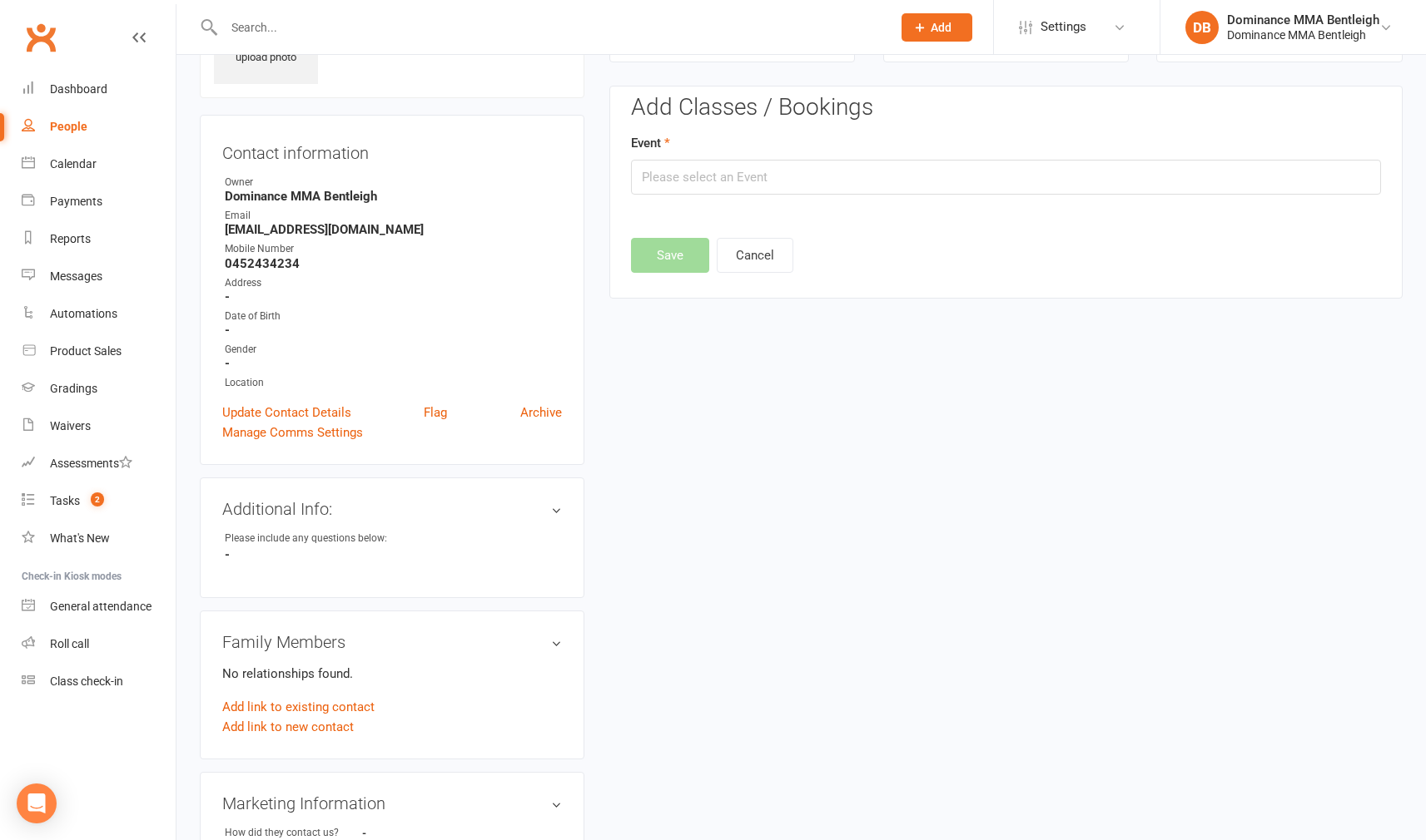
scroll to position [114, 0]
click at [846, 170] on input "text" at bounding box center [1006, 175] width 750 height 35
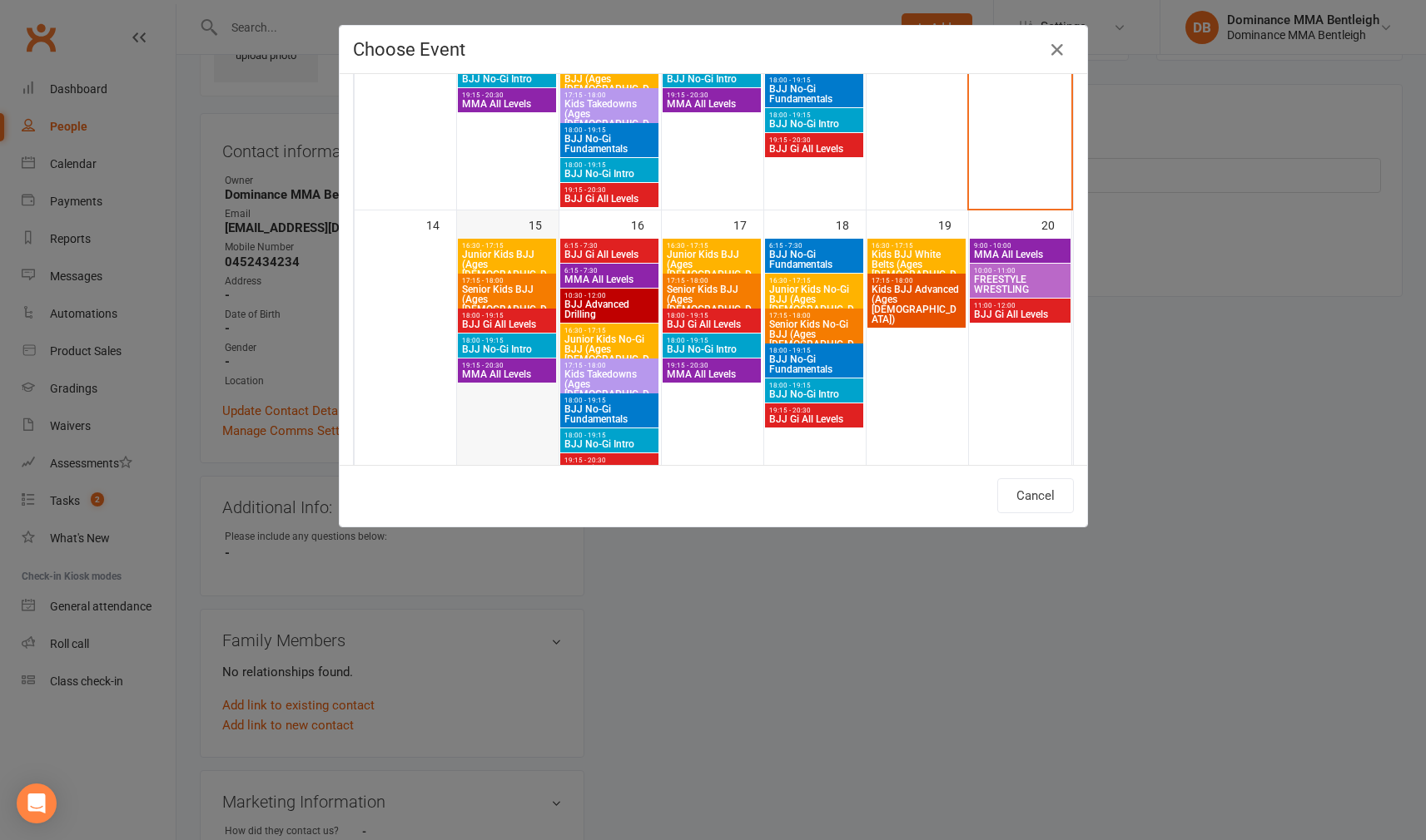
scroll to position [521, 0]
click at [527, 376] on span "MMA All Levels" at bounding box center [507, 374] width 91 height 10
type input "MMA All Levels - [DATE] 7:15:00 PM"
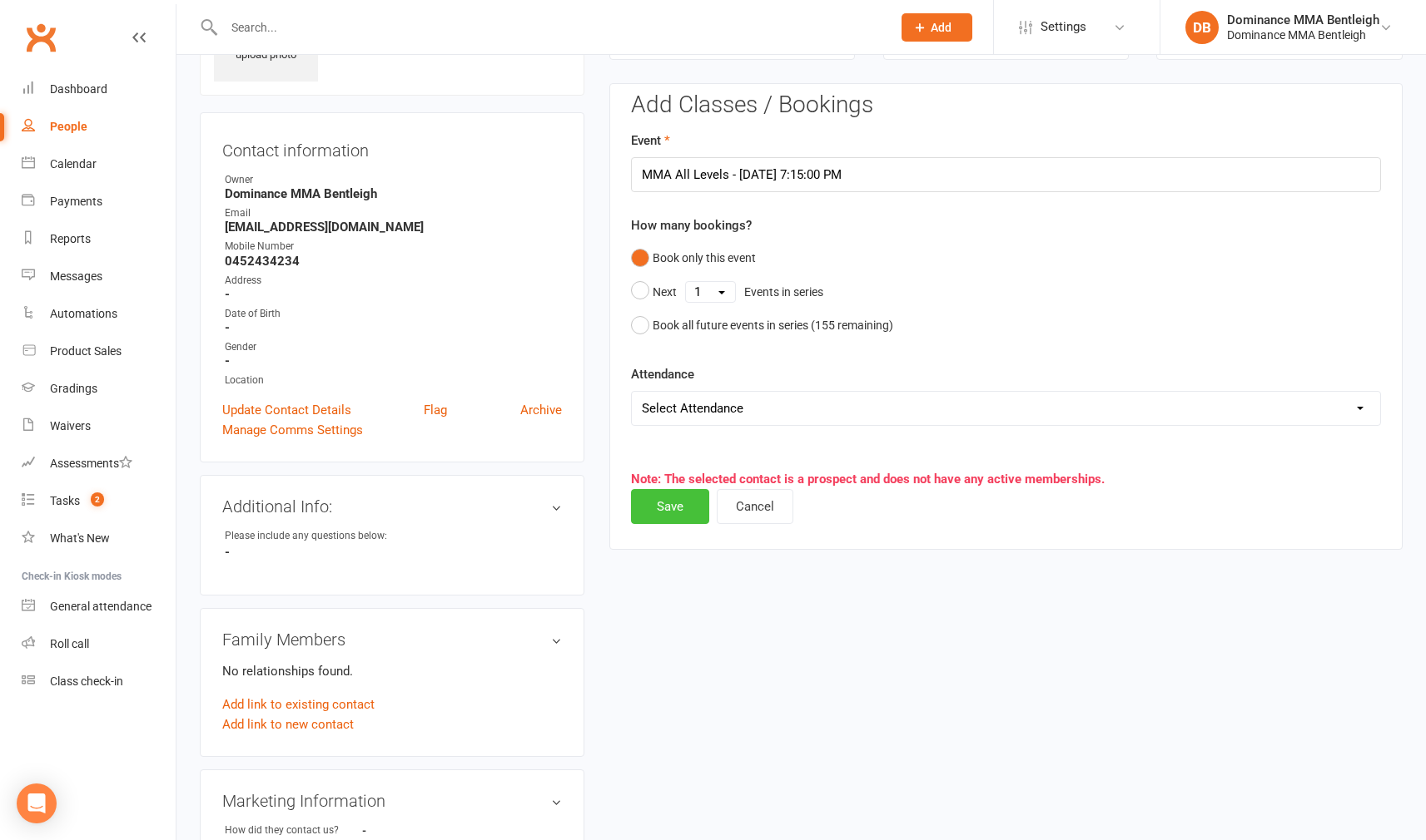
click at [673, 514] on button "Save" at bounding box center [669, 506] width 78 height 35
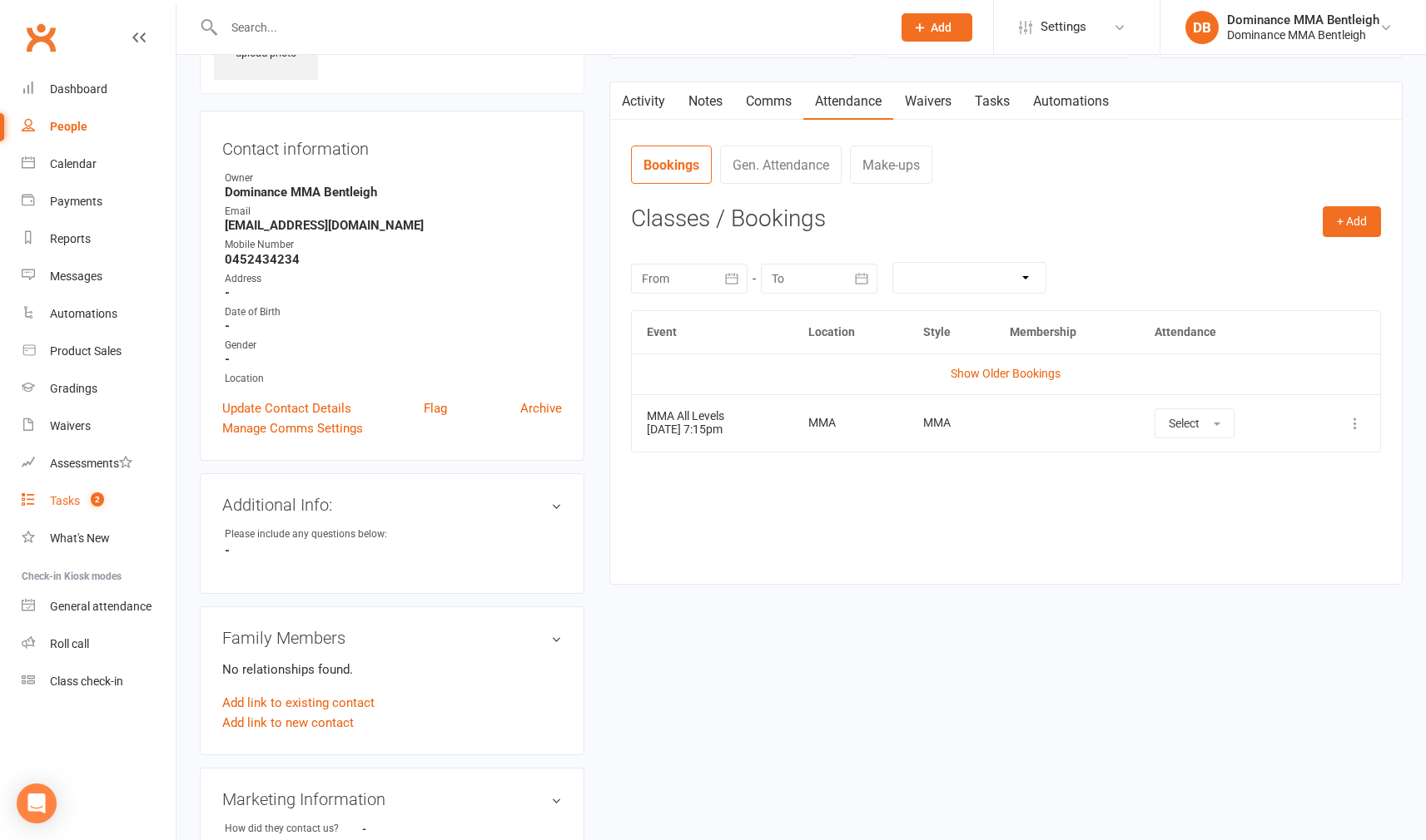
click at [114, 488] on link "Tasks 2" at bounding box center [99, 501] width 154 height 37
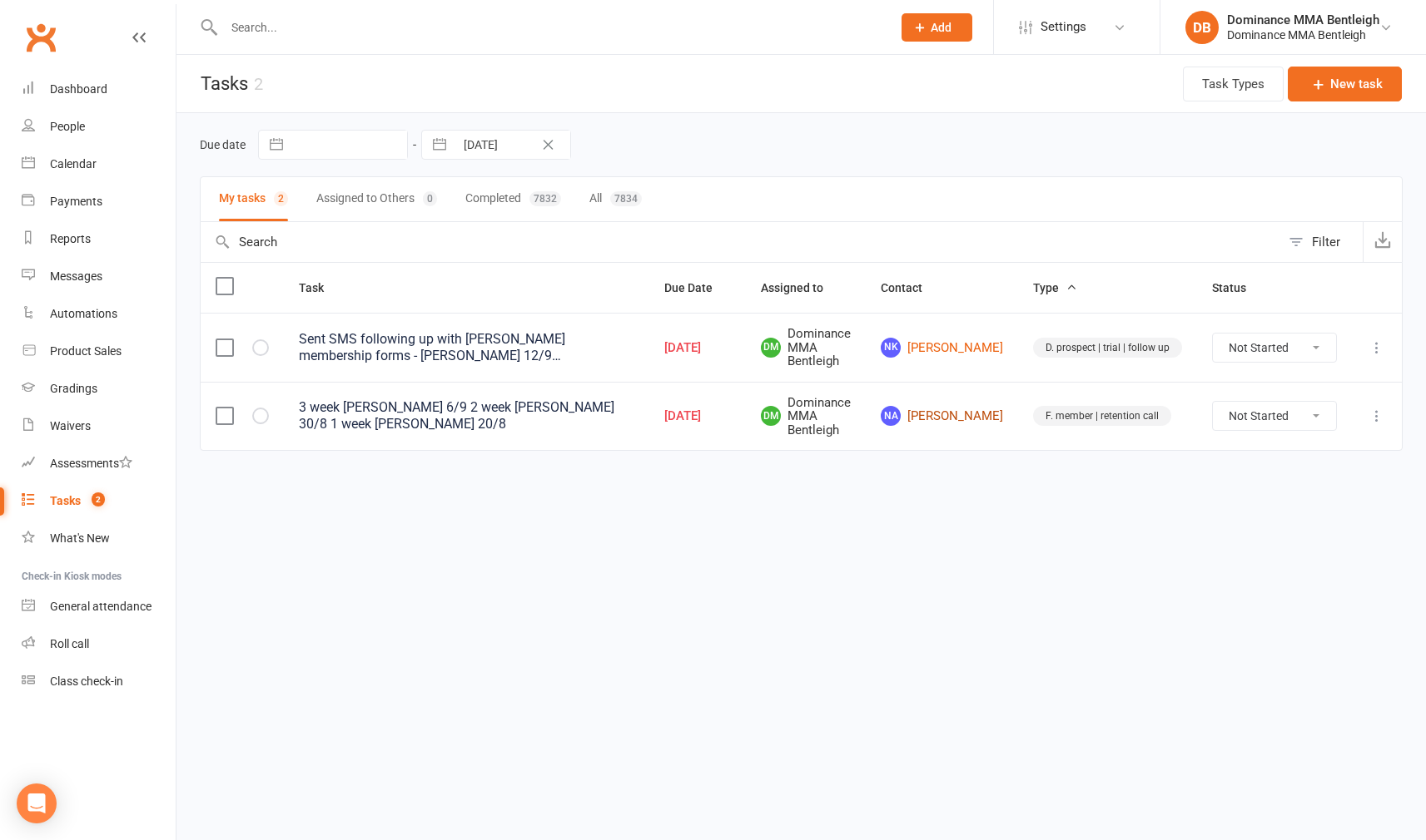
click at [995, 420] on link "NA [PERSON_NAME]" at bounding box center [941, 415] width 122 height 20
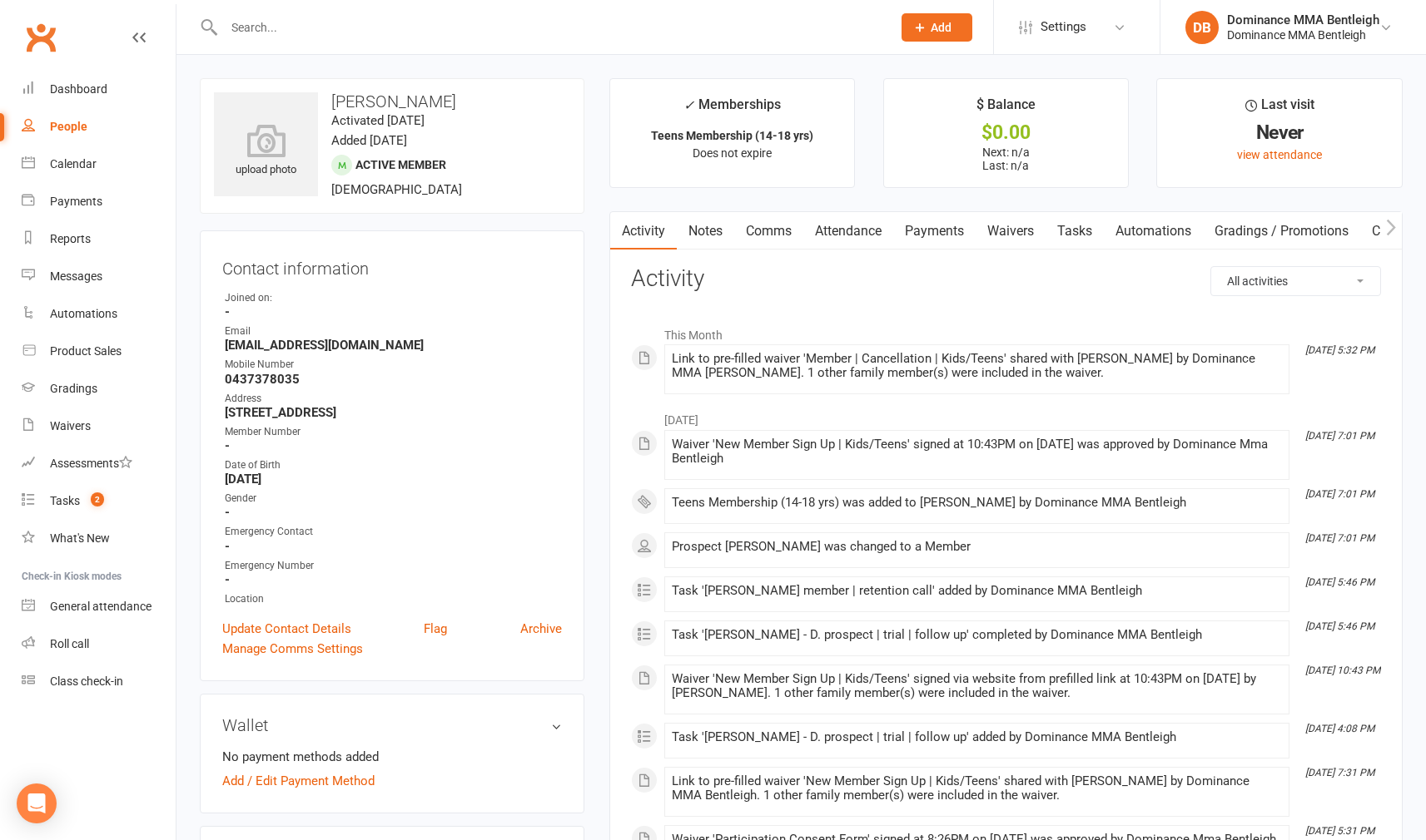
click at [853, 218] on link "Attendance" at bounding box center [847, 232] width 89 height 38
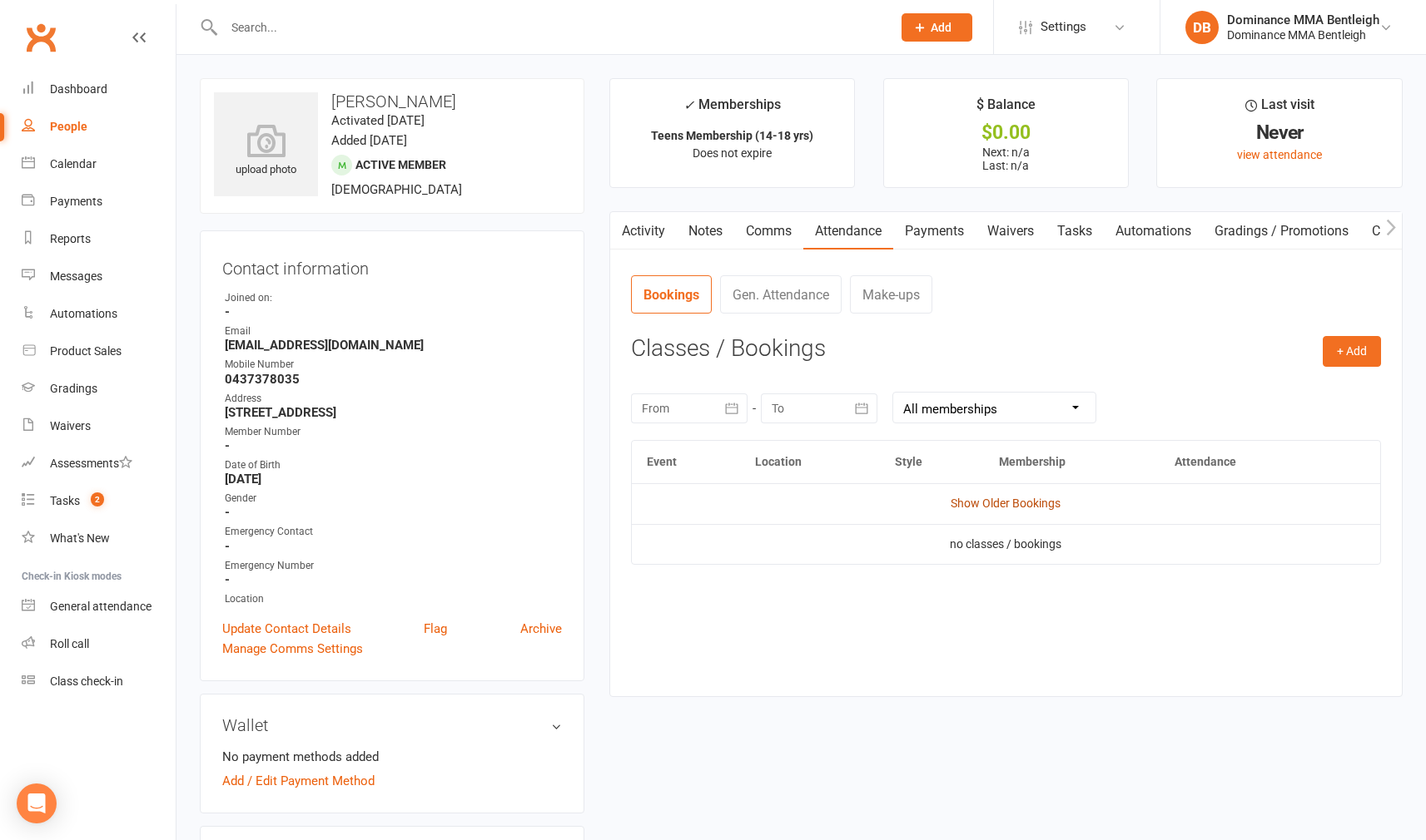
click at [1024, 504] on link "Show Older Bookings" at bounding box center [1006, 504] width 110 height 13
click at [968, 39] on button "Add" at bounding box center [938, 27] width 71 height 28
click at [627, 27] on input "text" at bounding box center [549, 27] width 661 height 23
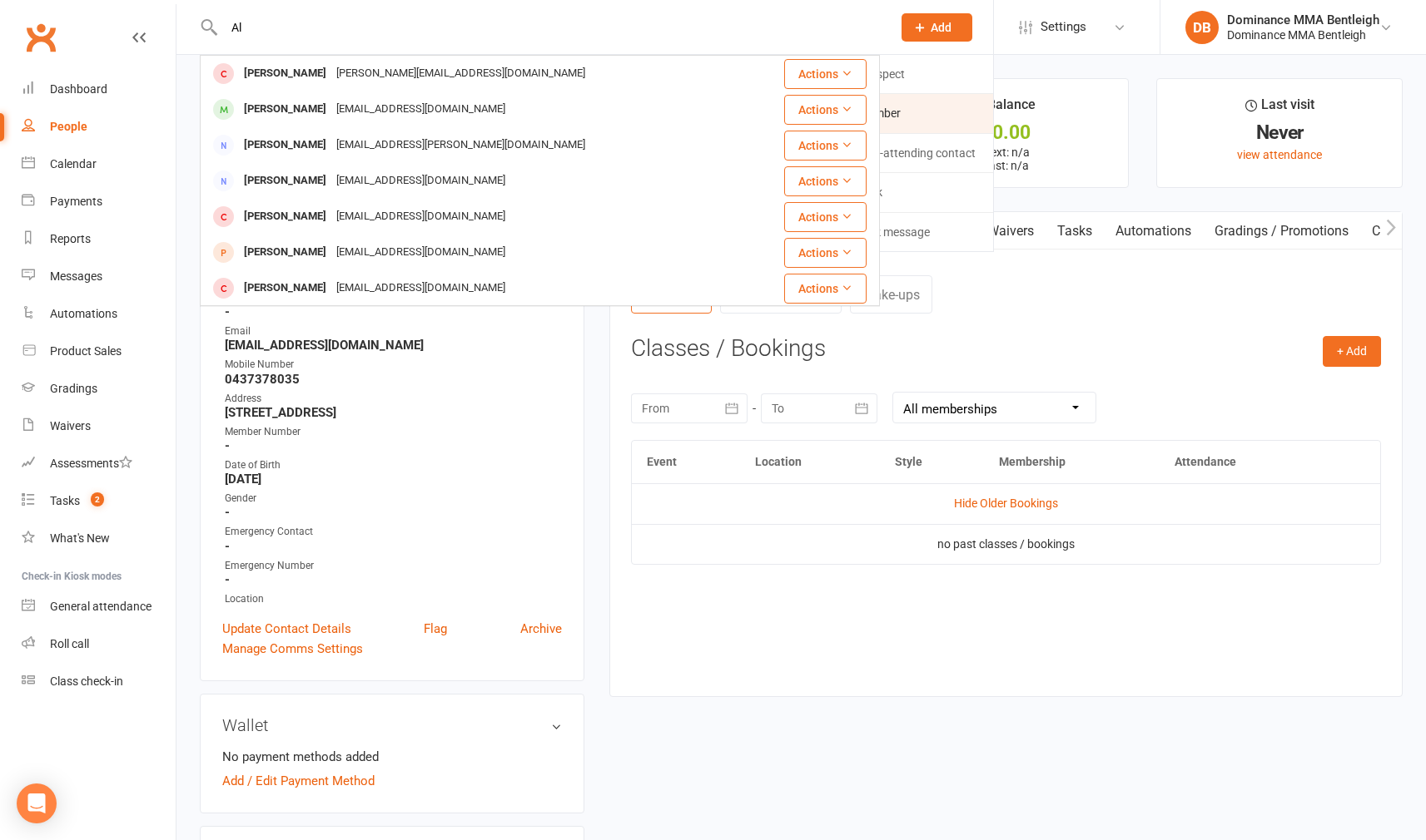
type input "A"
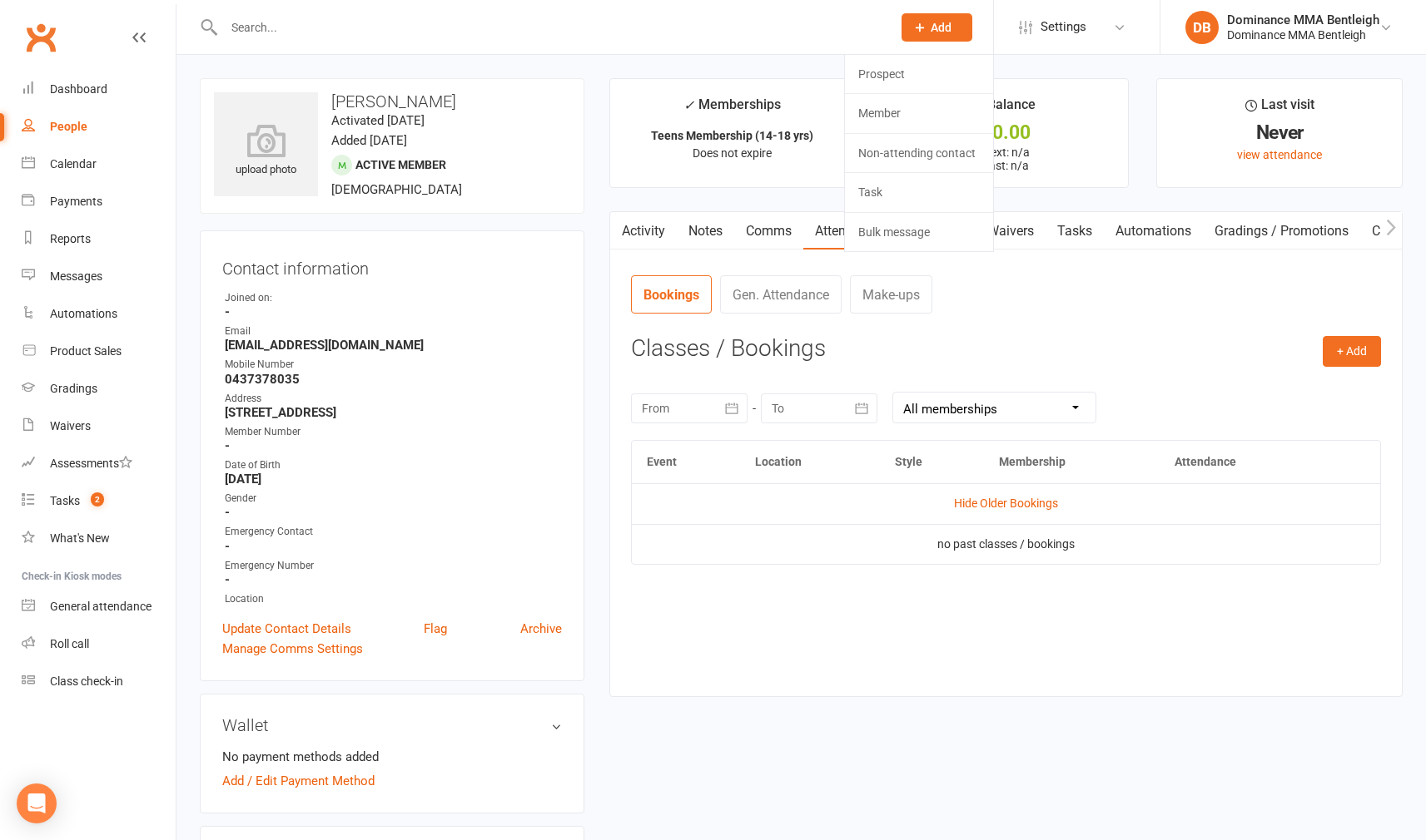
click at [925, 21] on button "Add" at bounding box center [938, 27] width 71 height 28
click at [902, 46] on div "Prospect Member Non-attending contact Task Bulk message Add" at bounding box center [937, 27] width 113 height 54
drag, startPoint x: 913, startPoint y: 30, endPoint x: 901, endPoint y: 67, distance: 38.9
click at [913, 30] on icon at bounding box center [920, 28] width 15 height 15
click at [896, 71] on link "Prospect" at bounding box center [919, 74] width 148 height 38
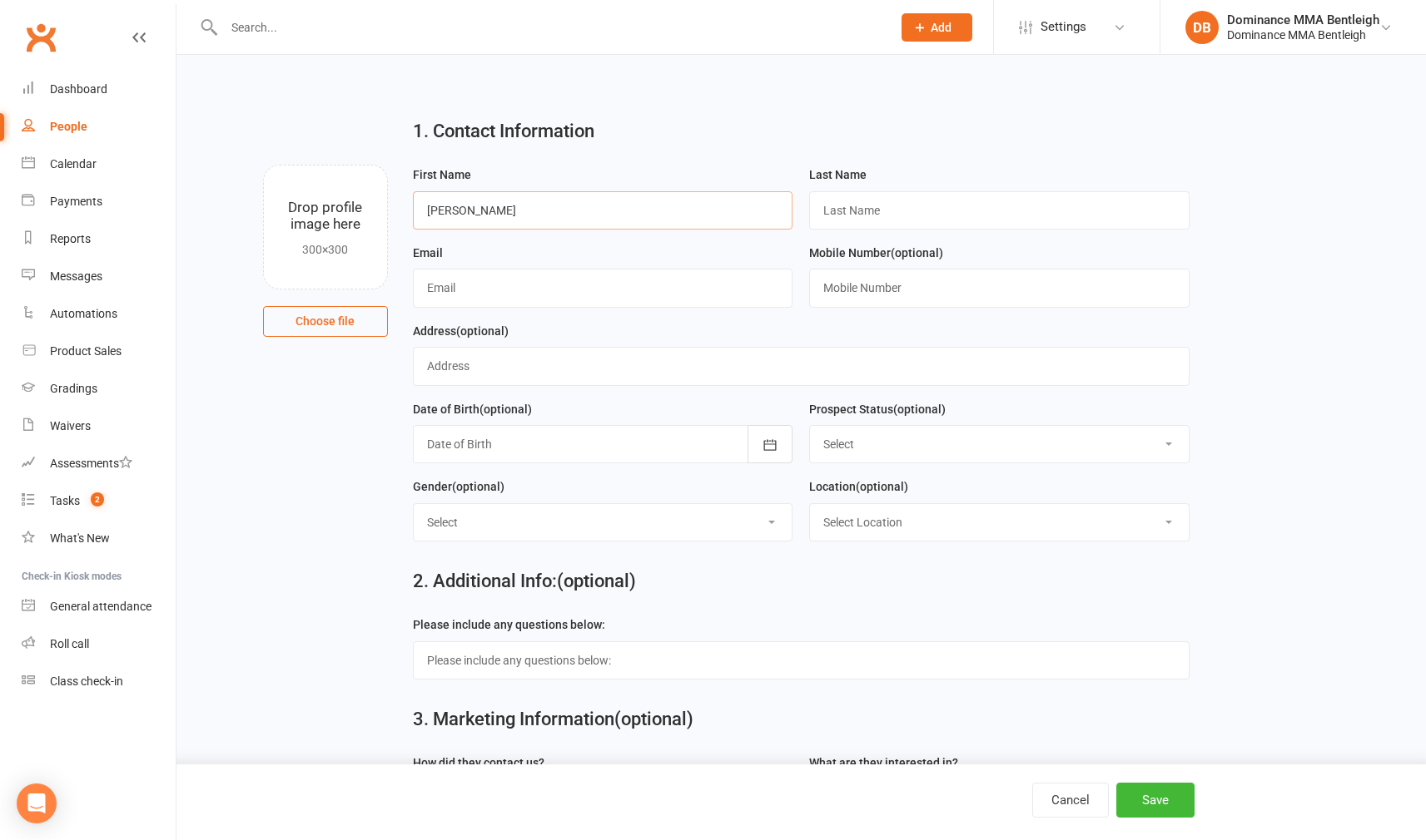
type input "[PERSON_NAME]"
type input "Ivashcenko"
type input "[EMAIL_ADDRESS][DOMAIN_NAME]"
type input "0480717802"
click at [1177, 798] on button "Save" at bounding box center [1155, 801] width 78 height 35
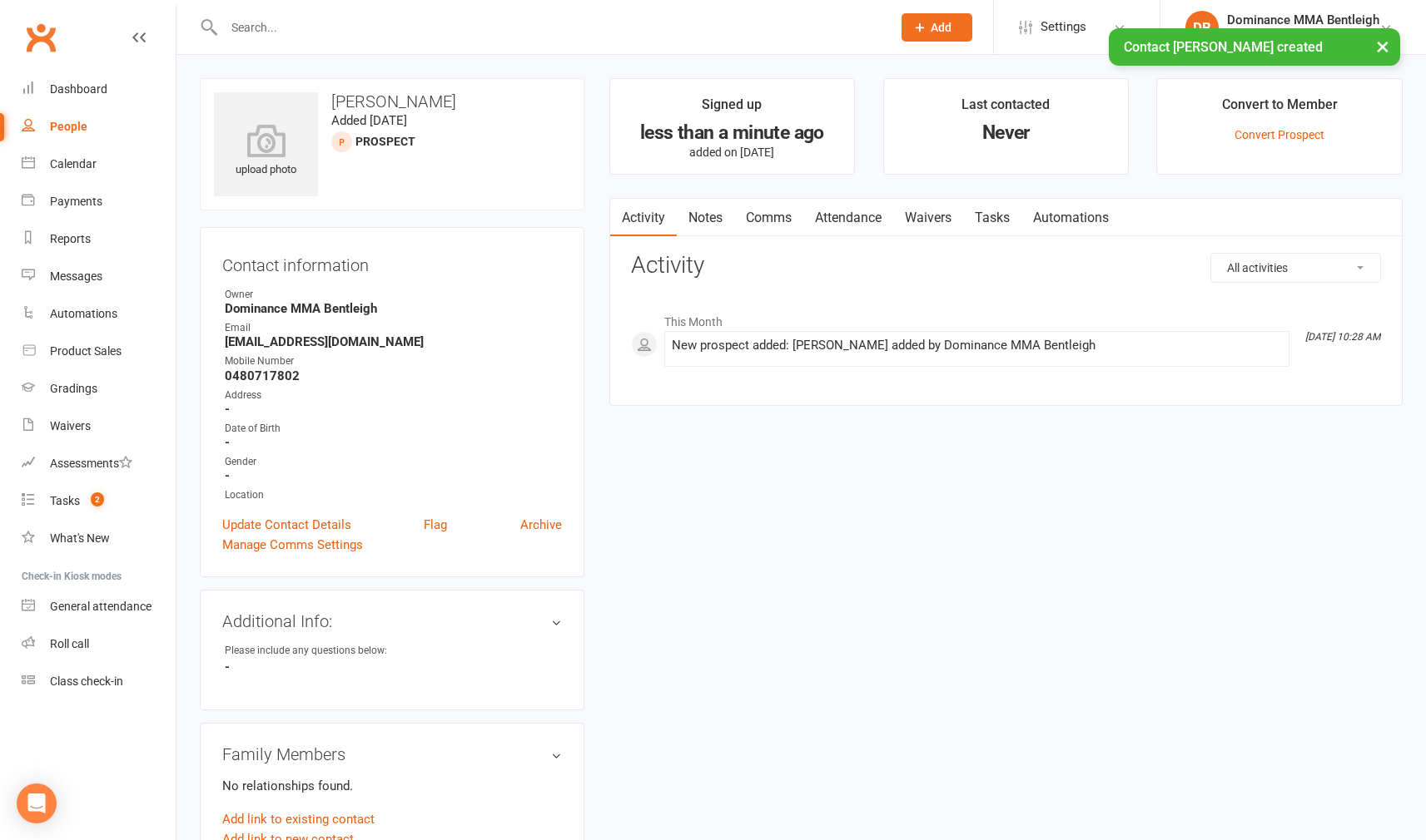
click at [684, 217] on link "Notes" at bounding box center [706, 218] width 58 height 38
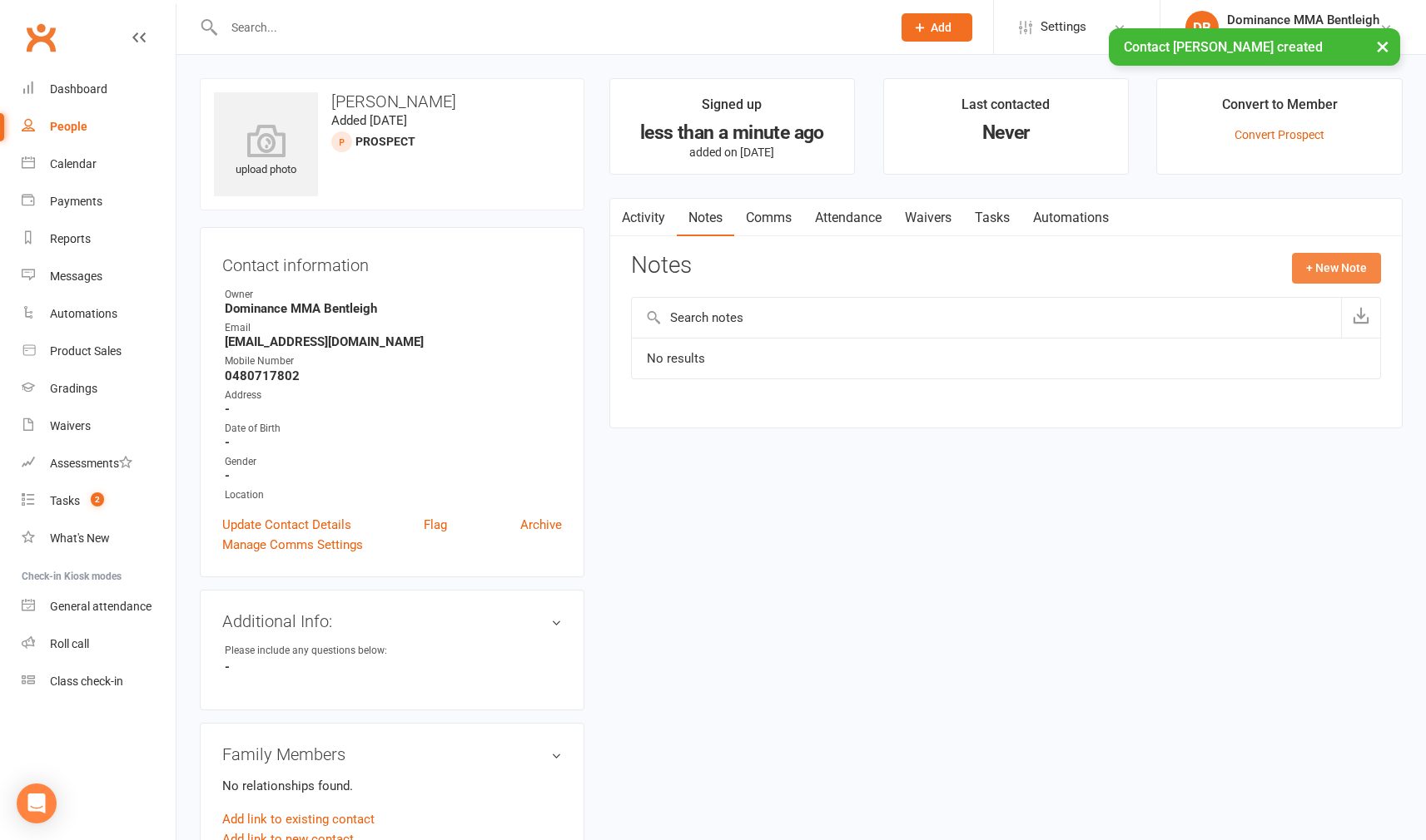
click at [1317, 264] on button "+ New Note" at bounding box center [1337, 267] width 89 height 30
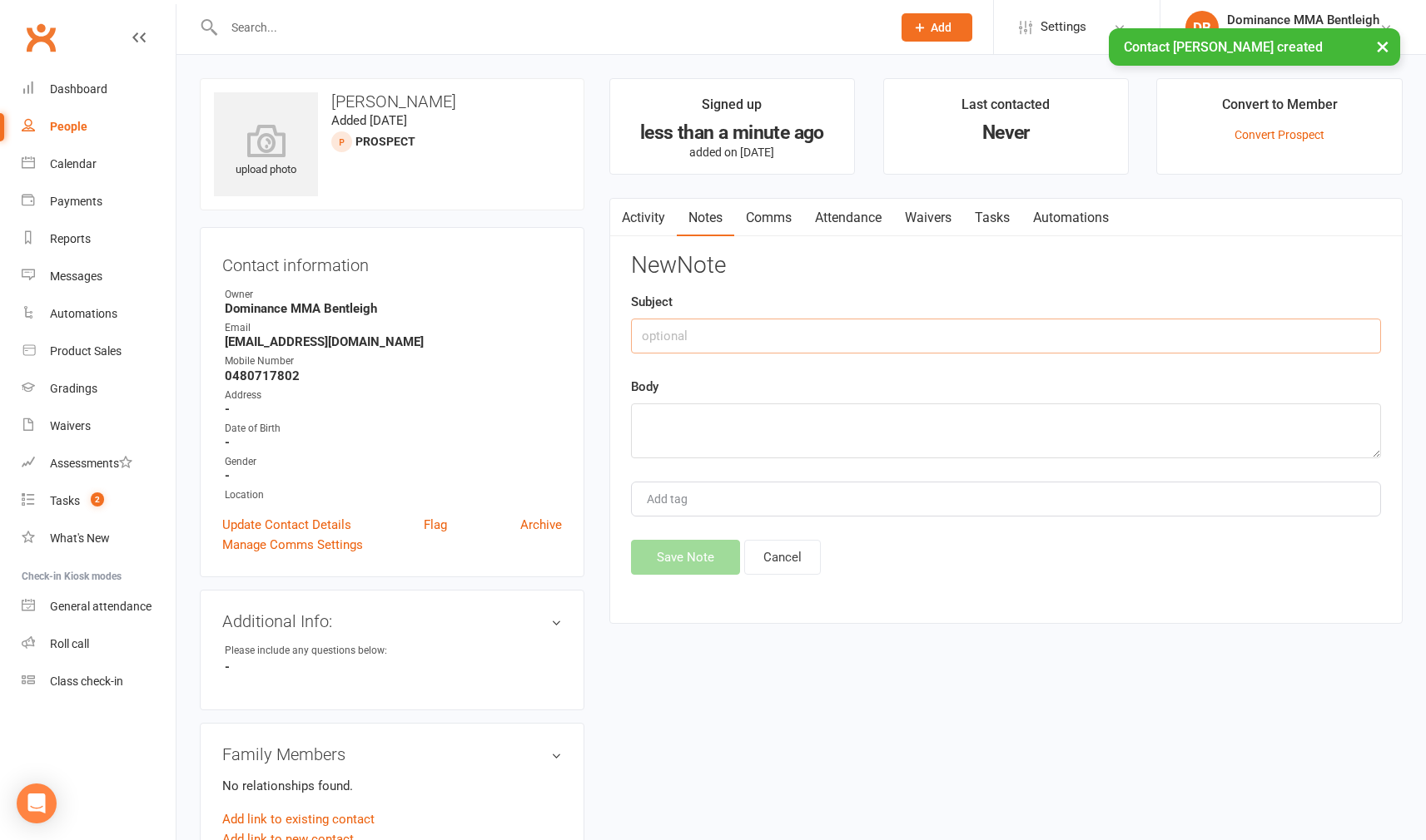
click at [866, 343] on input "text" at bounding box center [1006, 336] width 750 height 35
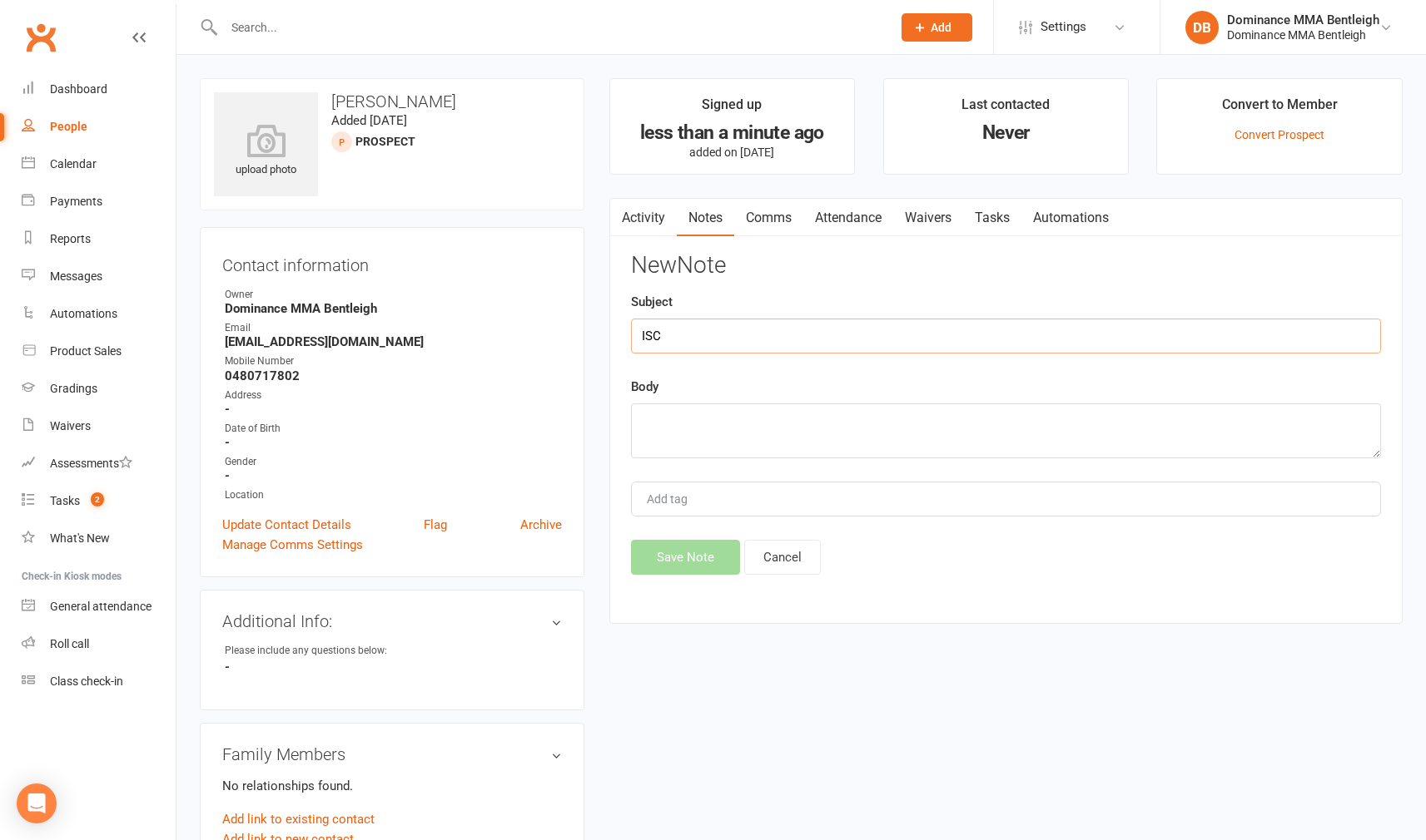
type input "ISC"
click at [1093, 418] on textarea at bounding box center [1006, 431] width 750 height 55
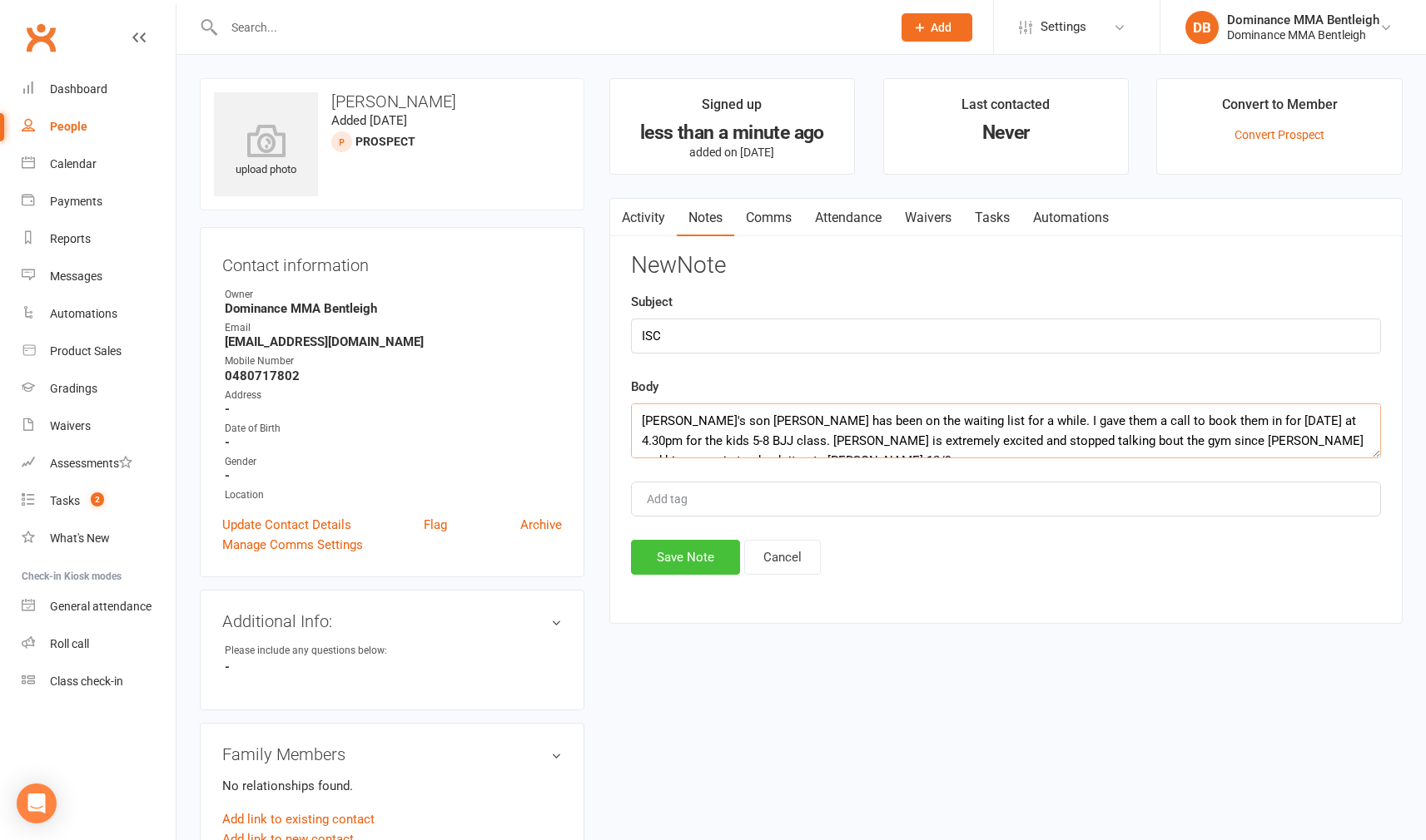
type textarea "[PERSON_NAME]'s son [PERSON_NAME] has been on the waiting list for a while. I g…"
click at [686, 562] on button "Save Note" at bounding box center [685, 557] width 109 height 35
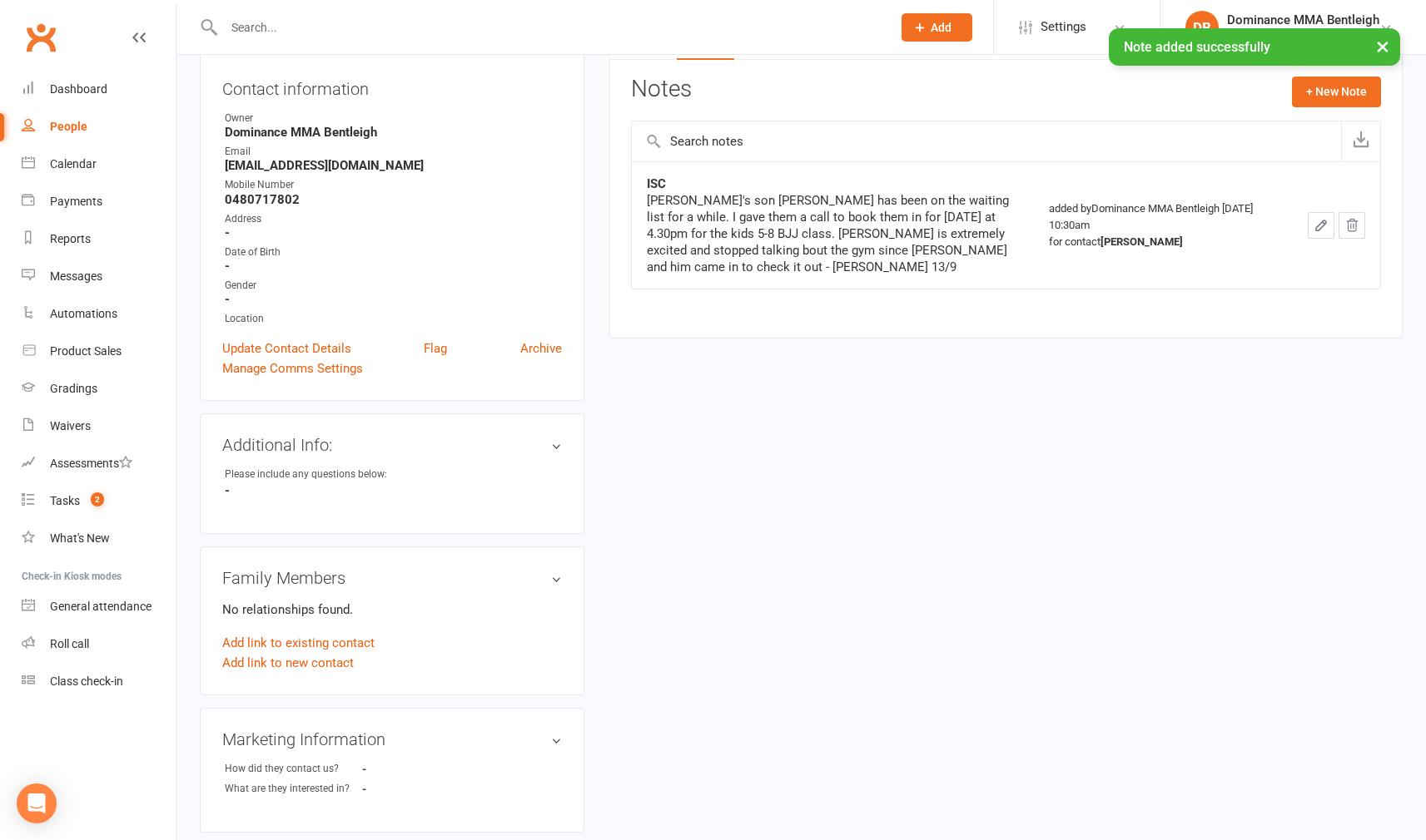
scroll to position [185, 0]
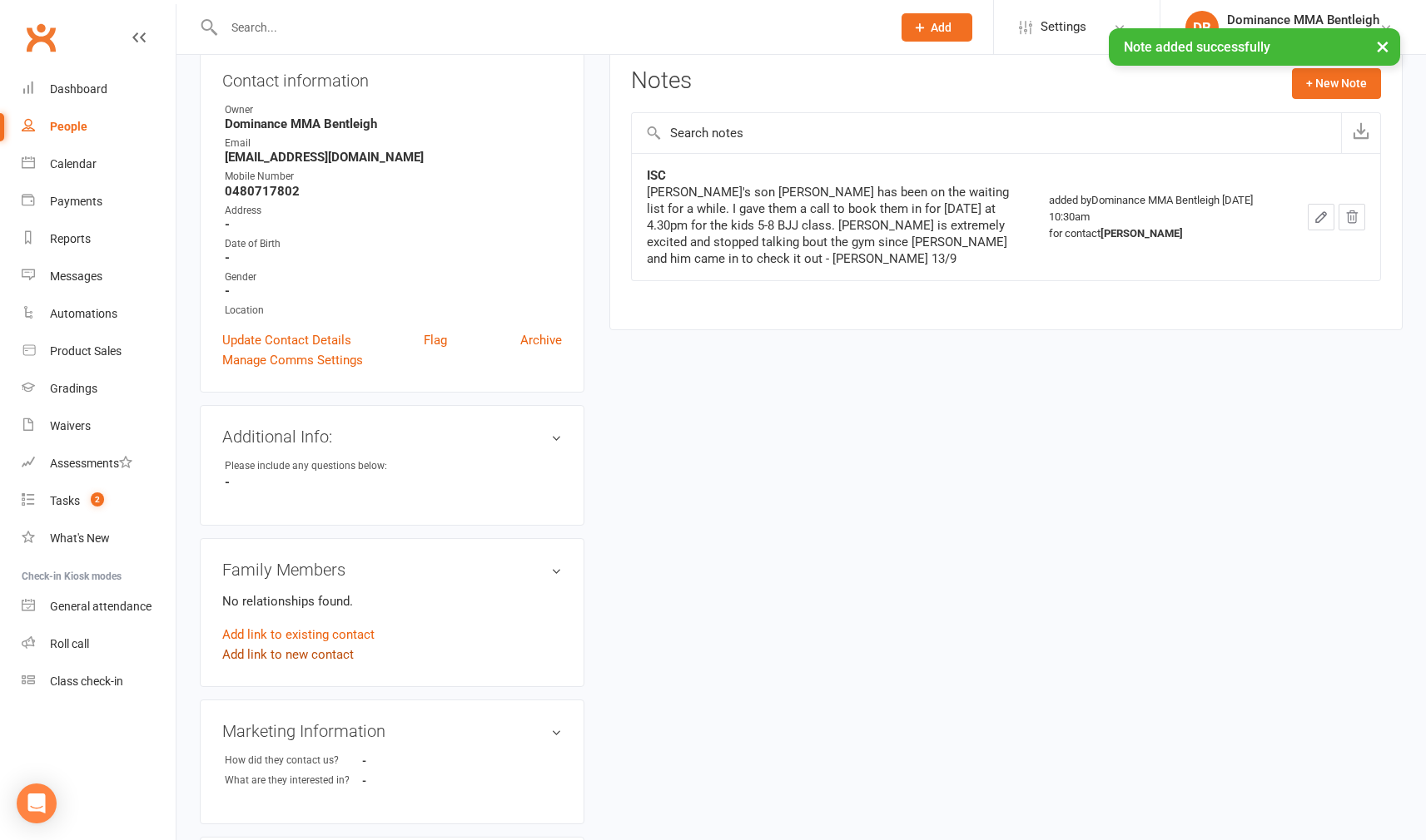
click at [332, 656] on link "Add link to new contact" at bounding box center [288, 655] width 132 height 20
click at [319, 640] on span "Member" at bounding box center [296, 637] width 46 height 15
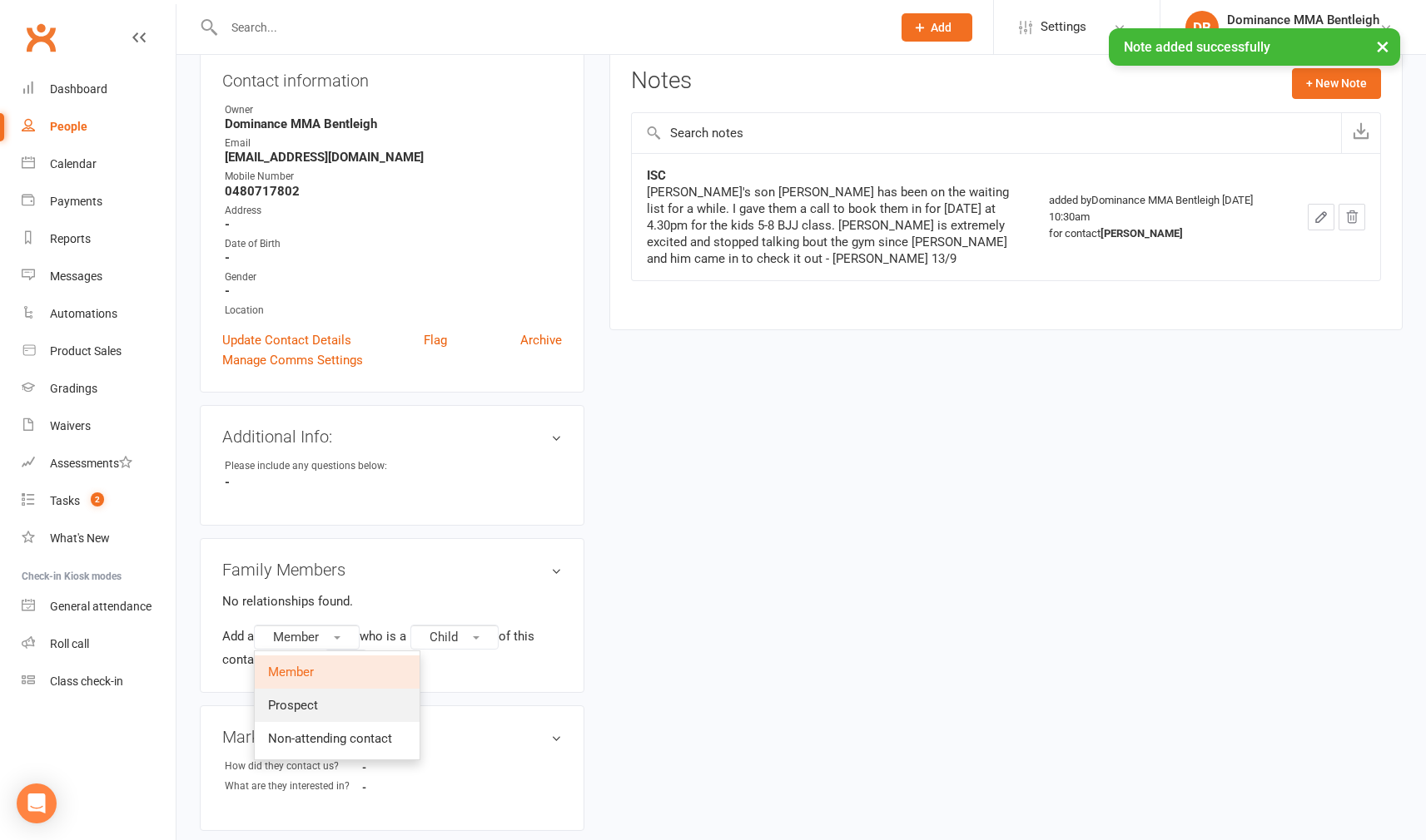
click at [345, 713] on link "Prospect" at bounding box center [337, 705] width 164 height 34
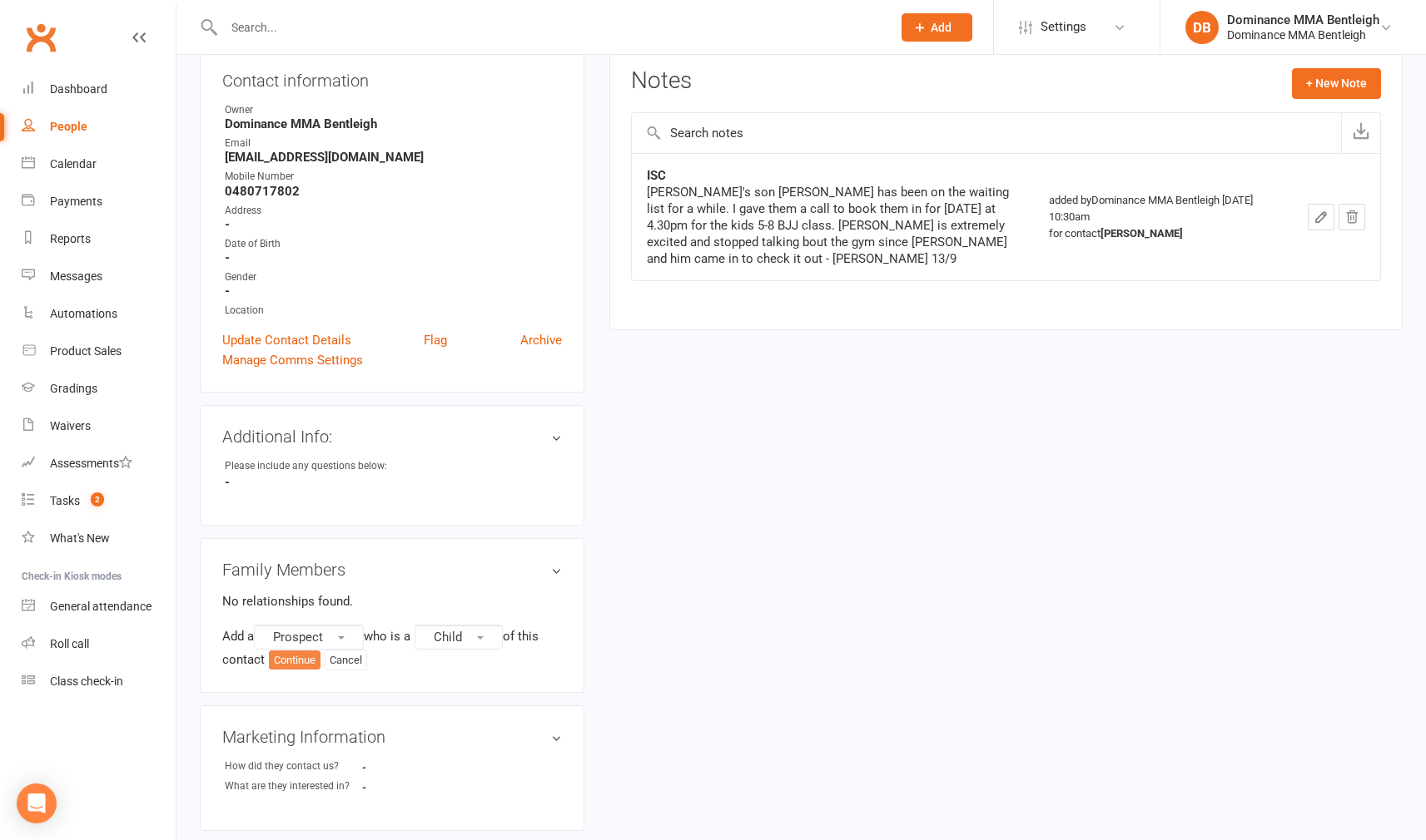
click at [301, 659] on button "Continue" at bounding box center [295, 660] width 52 height 20
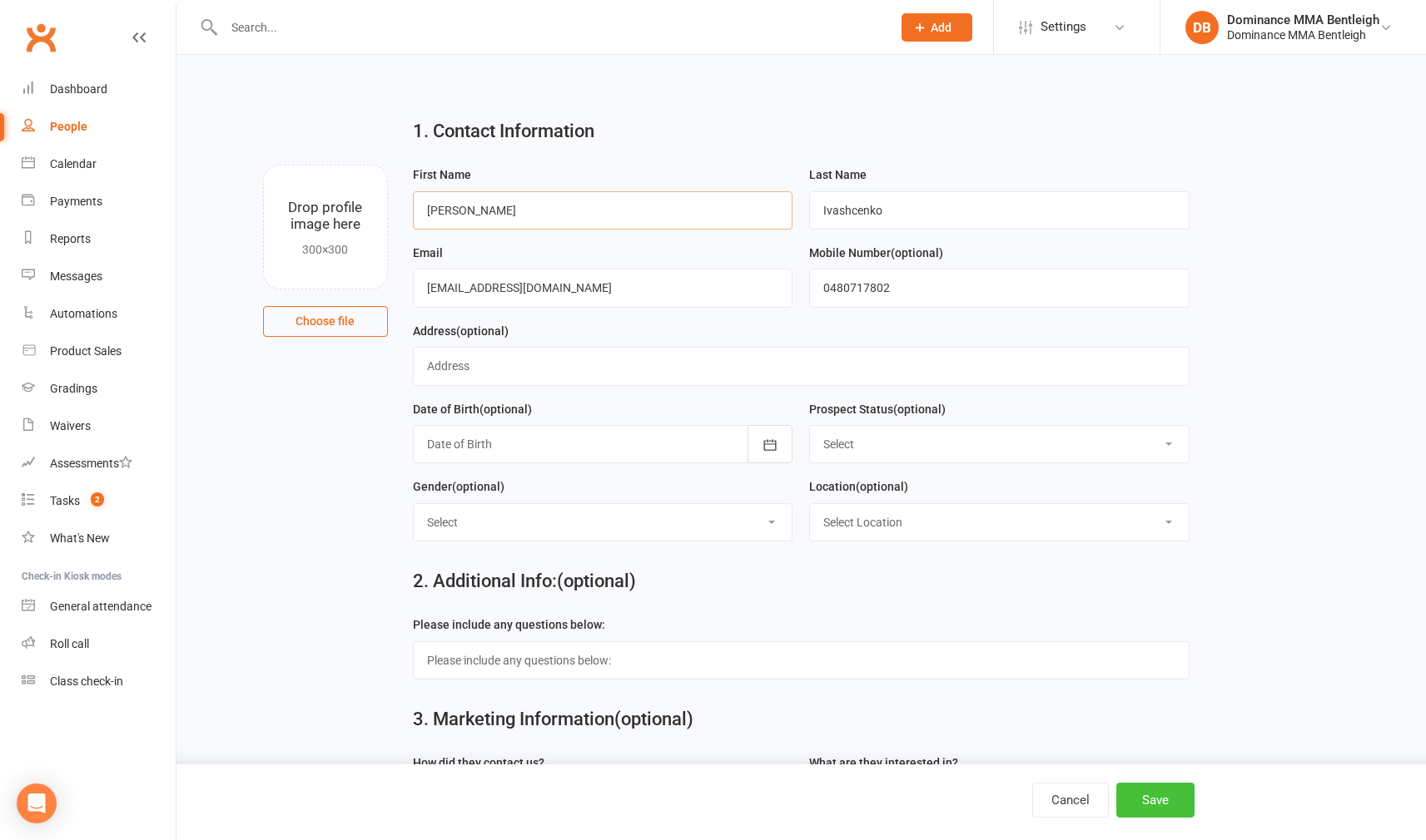
type input "[PERSON_NAME]"
click at [1138, 790] on button "Save" at bounding box center [1155, 801] width 78 height 35
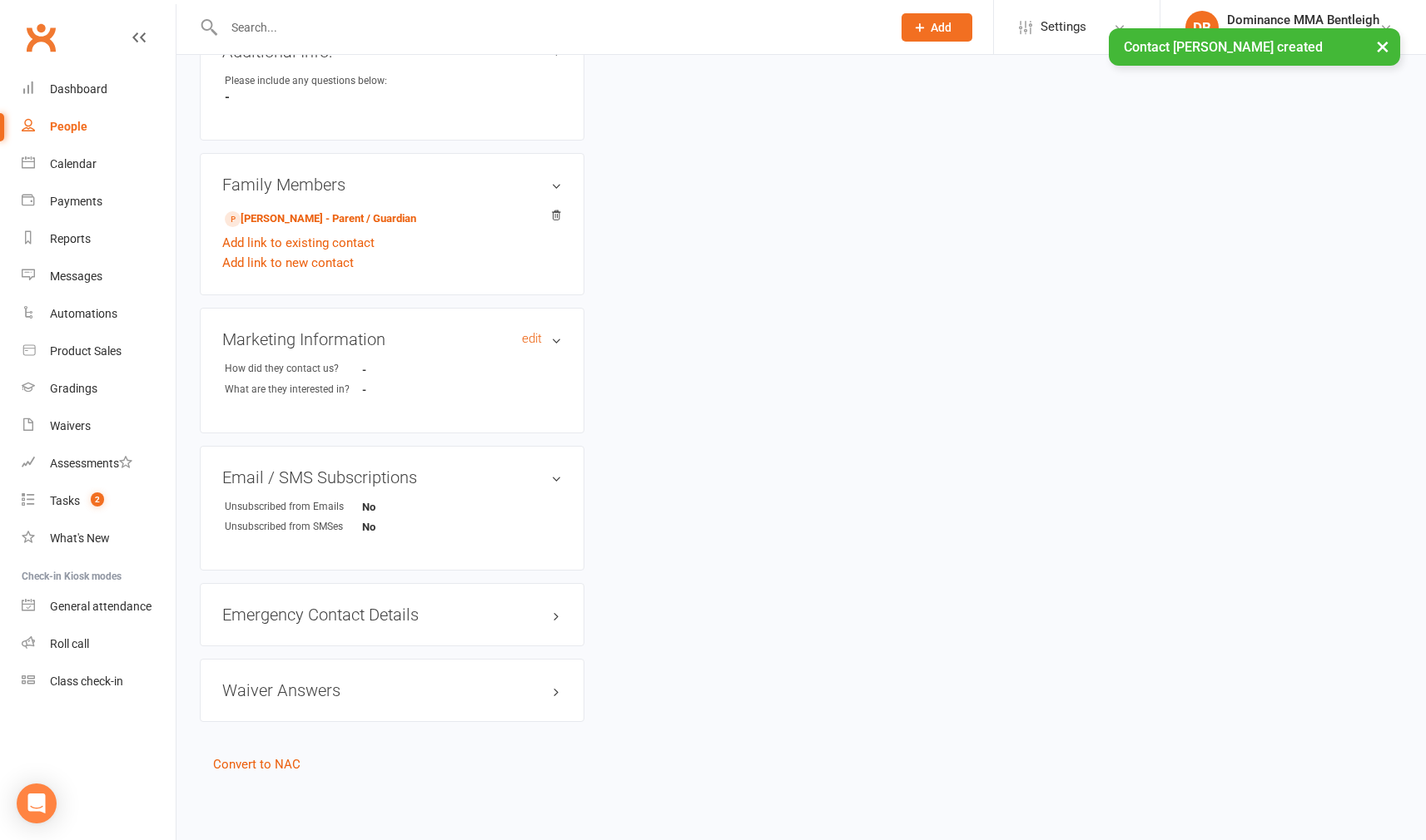
scroll to position [582, 0]
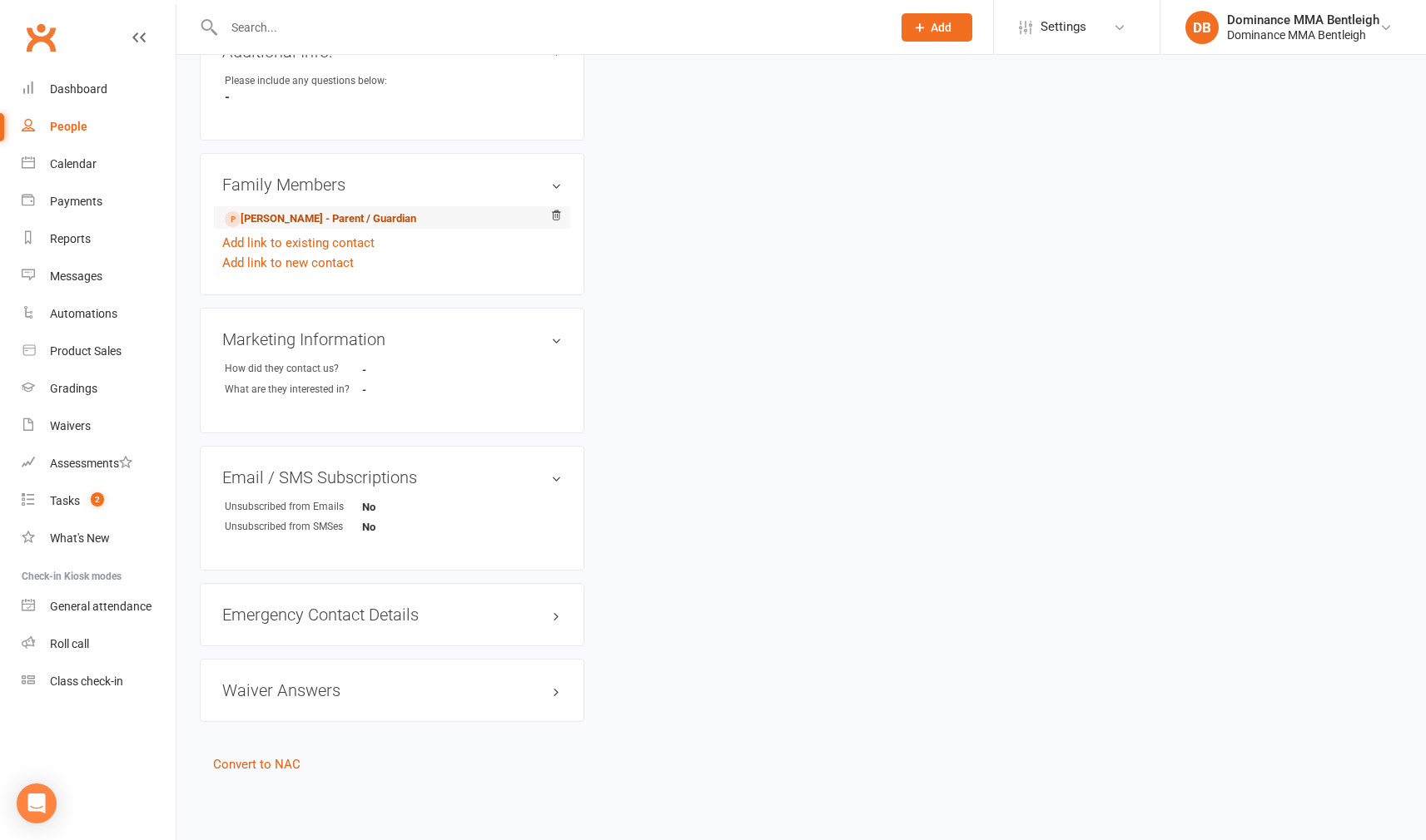
click at [407, 210] on link "[PERSON_NAME] - Parent / Guardian" at bounding box center [320, 219] width 191 height 17
click at [275, 757] on link "Convert to NAC" at bounding box center [257, 765] width 88 height 15
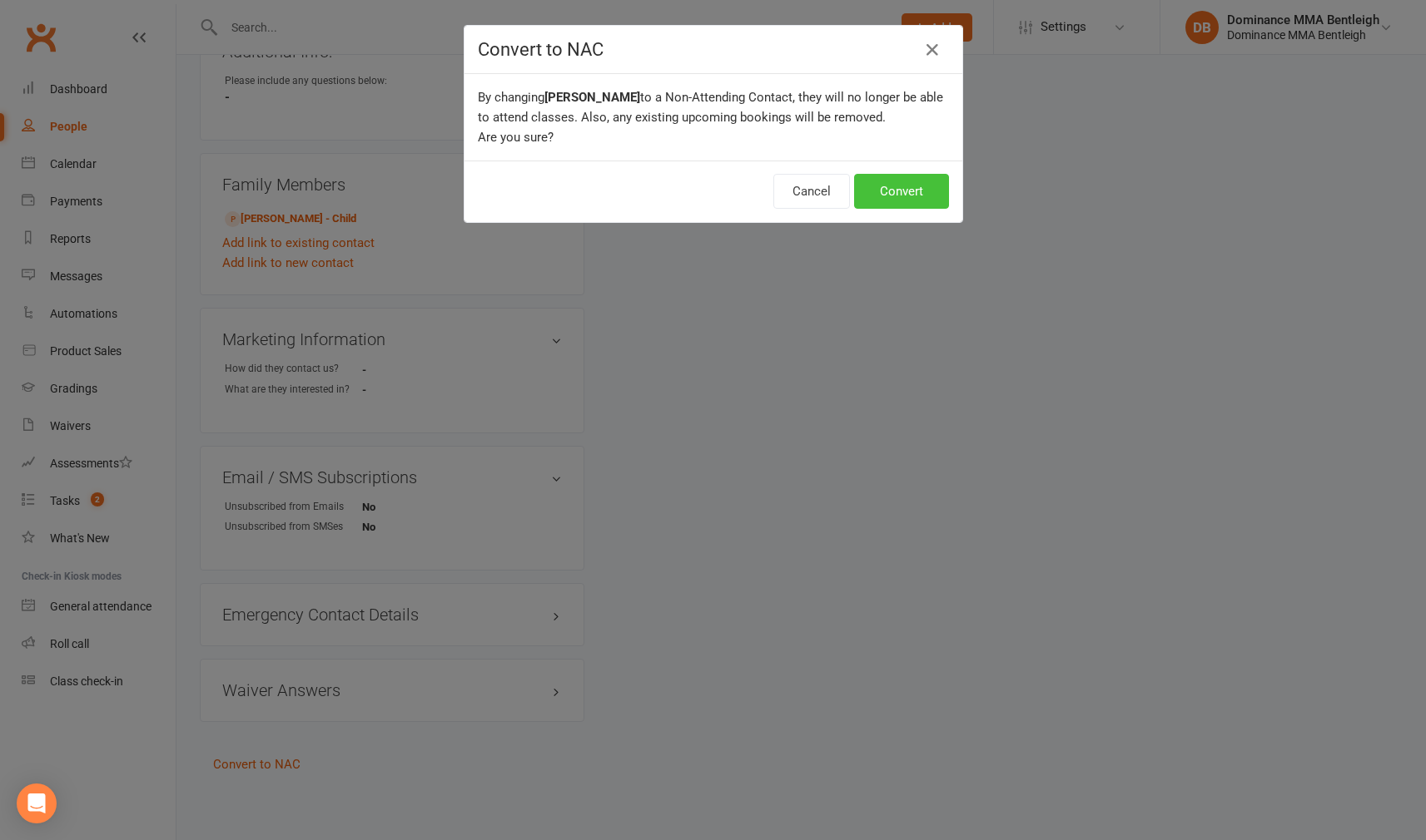
click at [922, 205] on button "Convert" at bounding box center [901, 191] width 95 height 35
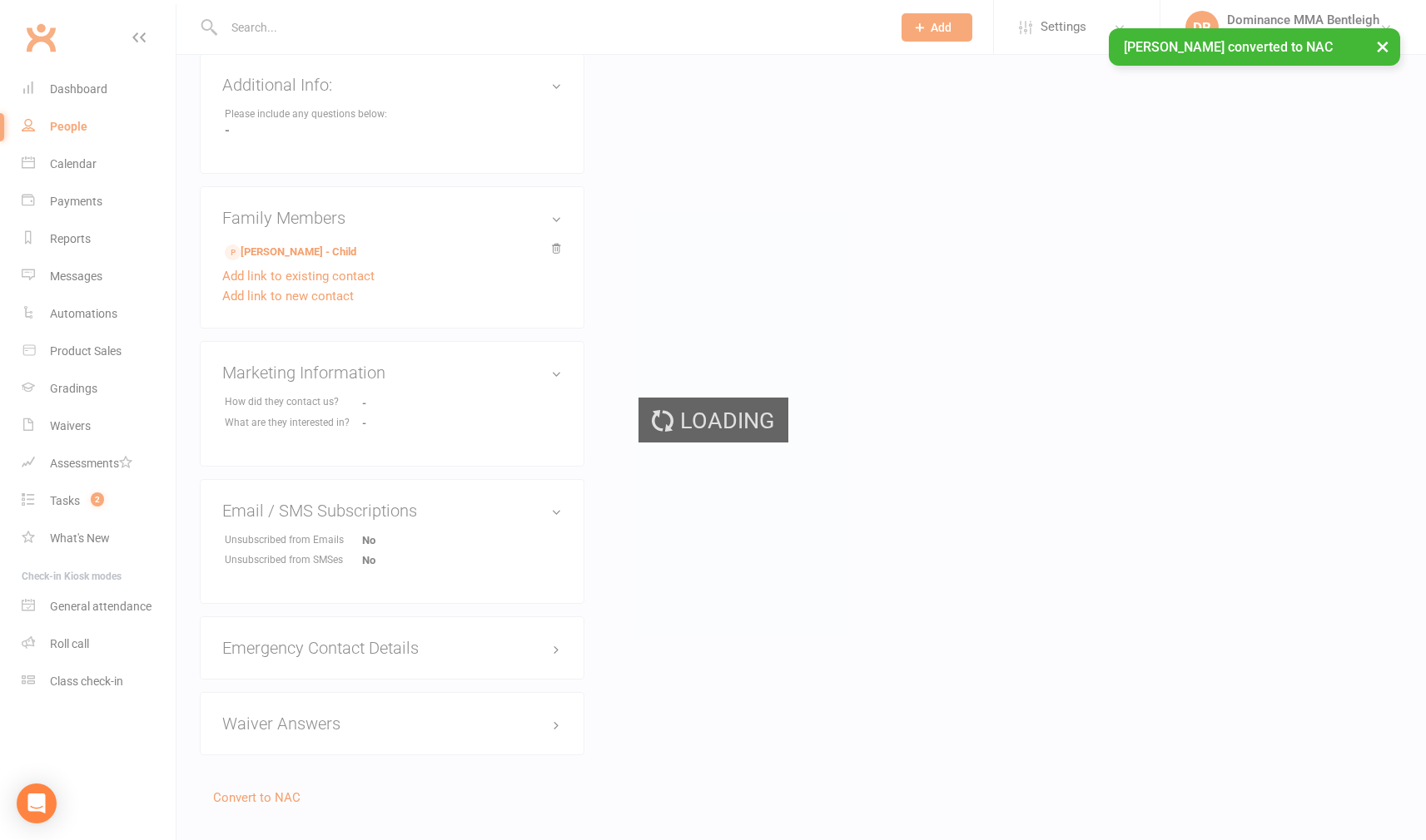
scroll to position [532, 0]
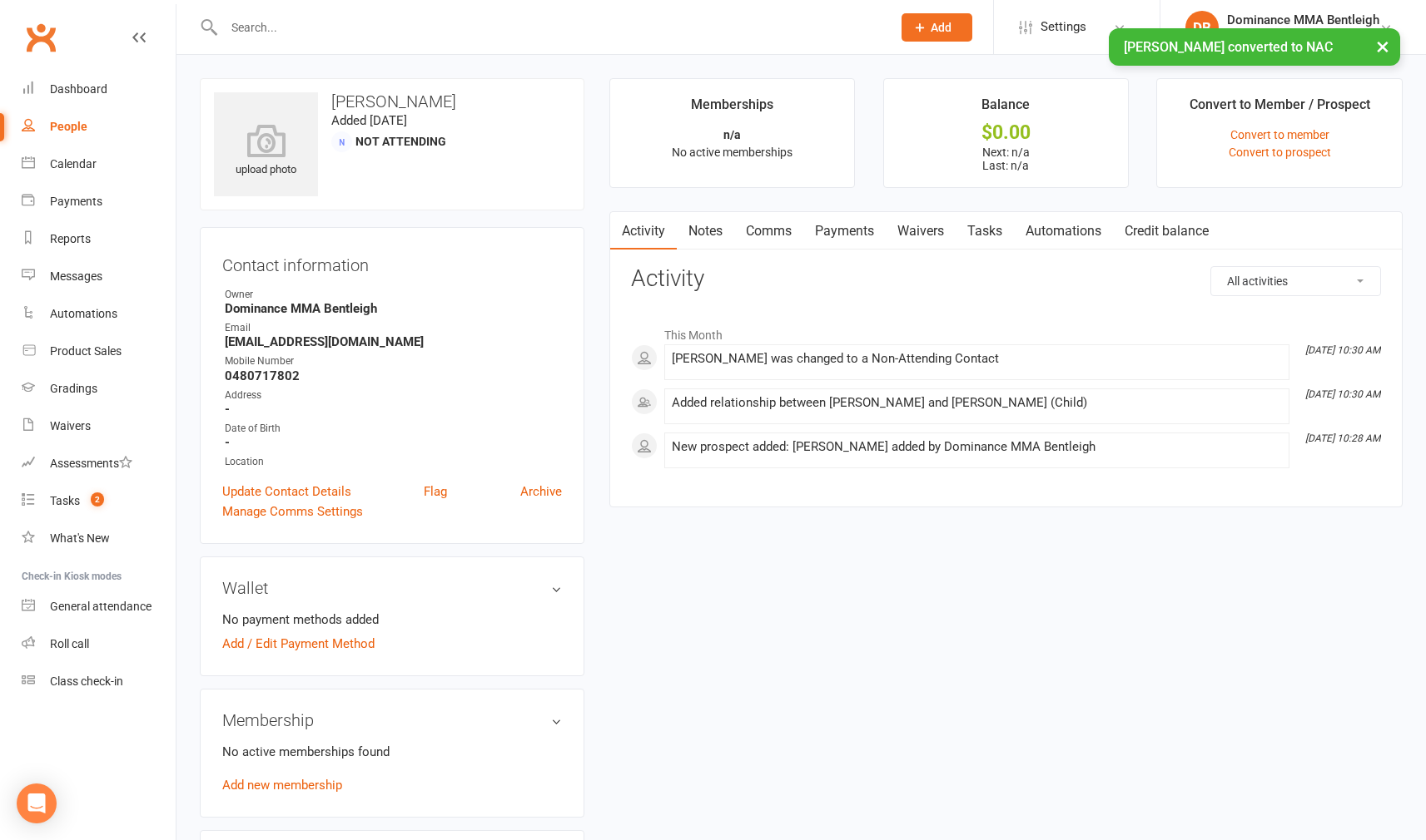
click at [983, 227] on link "Tasks" at bounding box center [985, 232] width 59 height 38
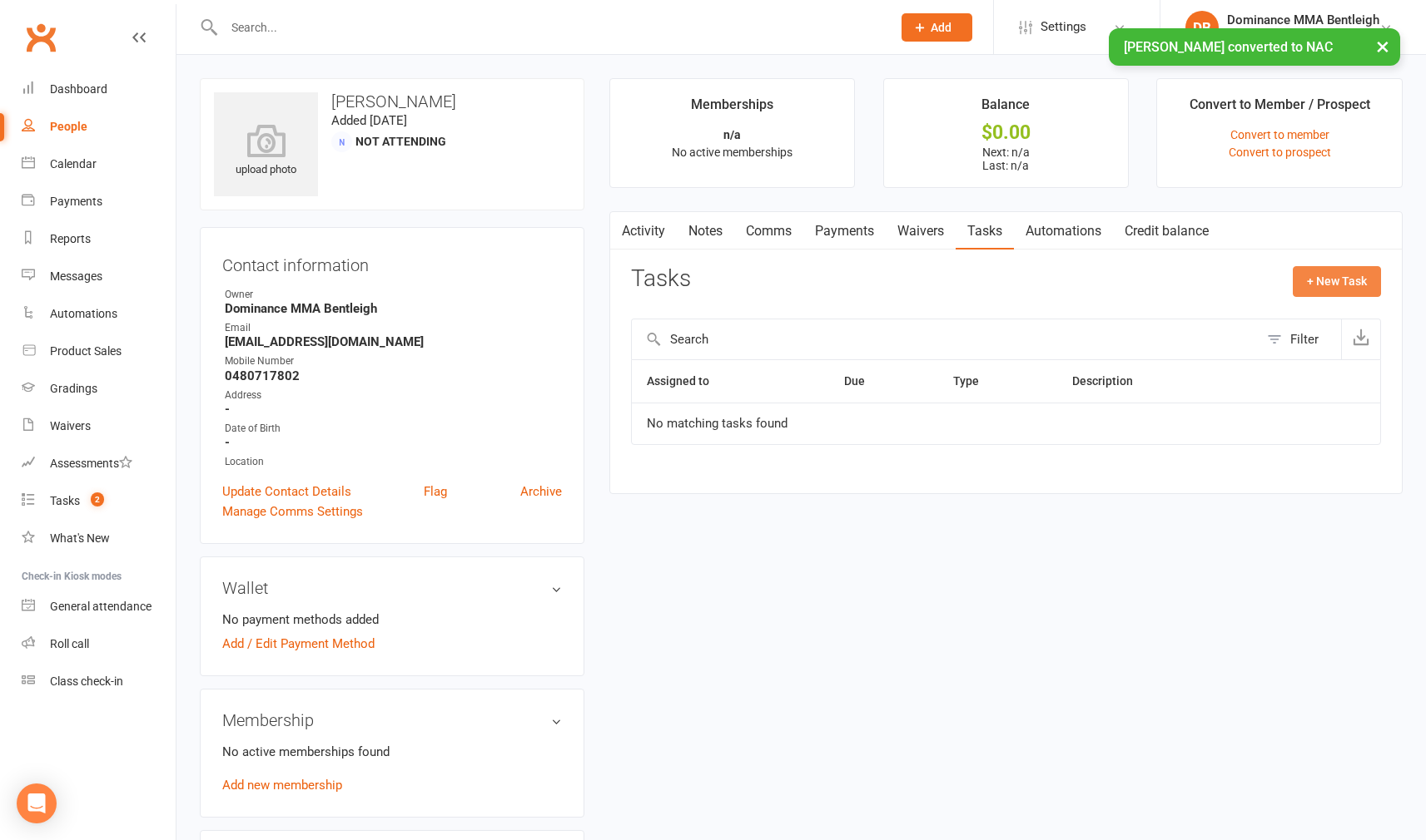
click at [1322, 294] on button "+ New Task" at bounding box center [1337, 281] width 88 height 30
select select "24839"
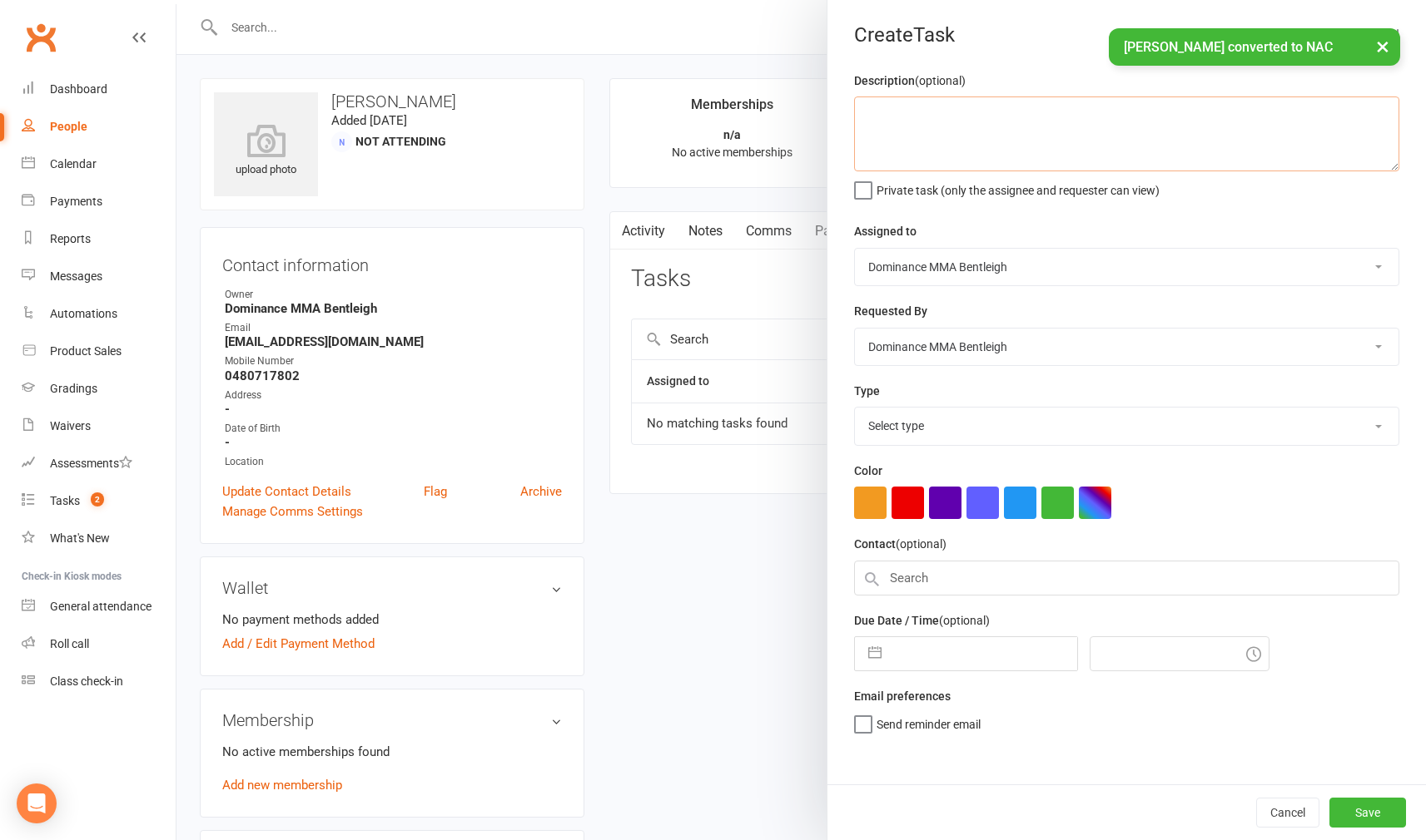
click at [1028, 102] on textarea at bounding box center [1126, 134] width 545 height 75
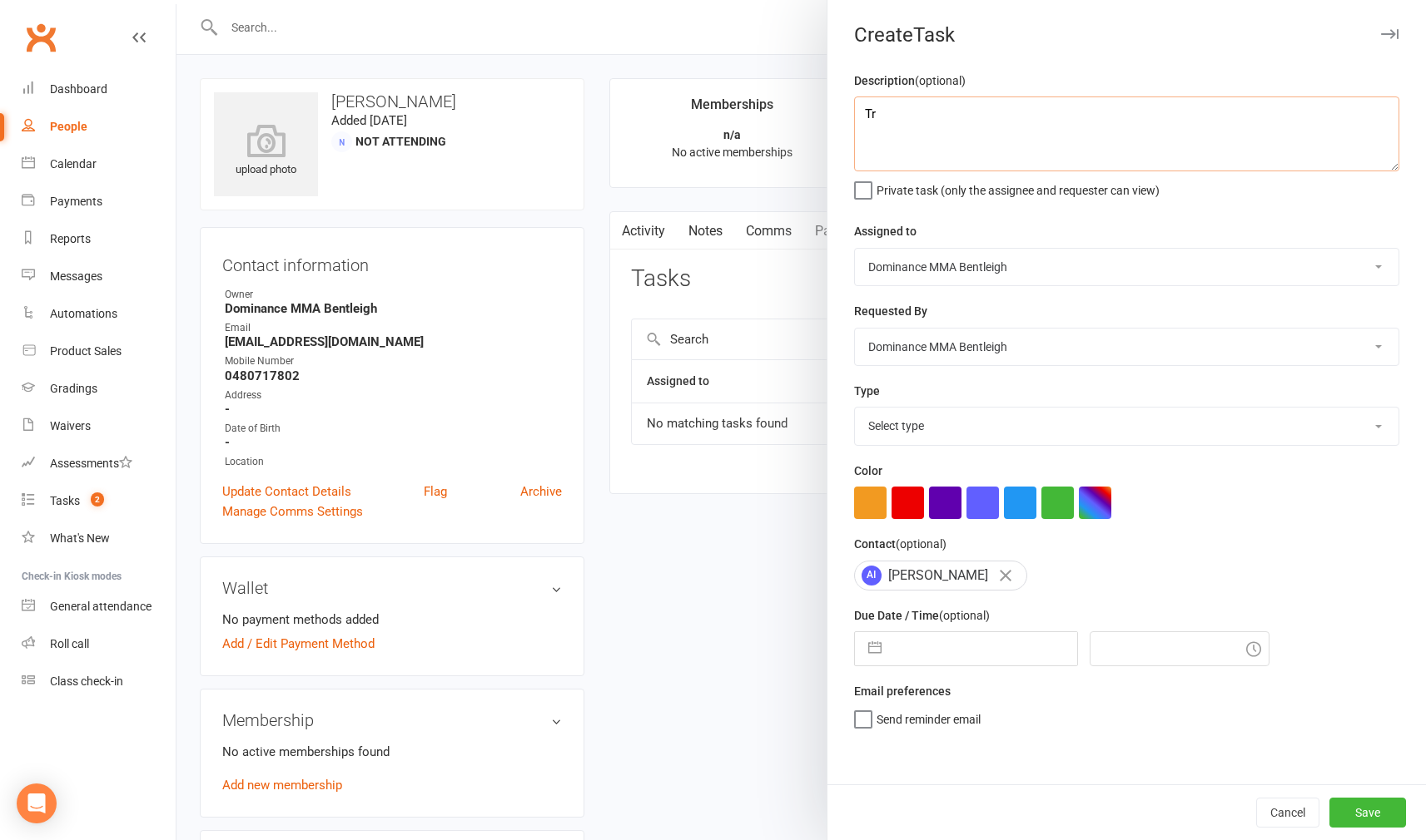
type textarea "T"
type textarea "Trial confirmation - [PERSON_NAME] 13/9"
select select "13749"
select select "7"
select select "2025"
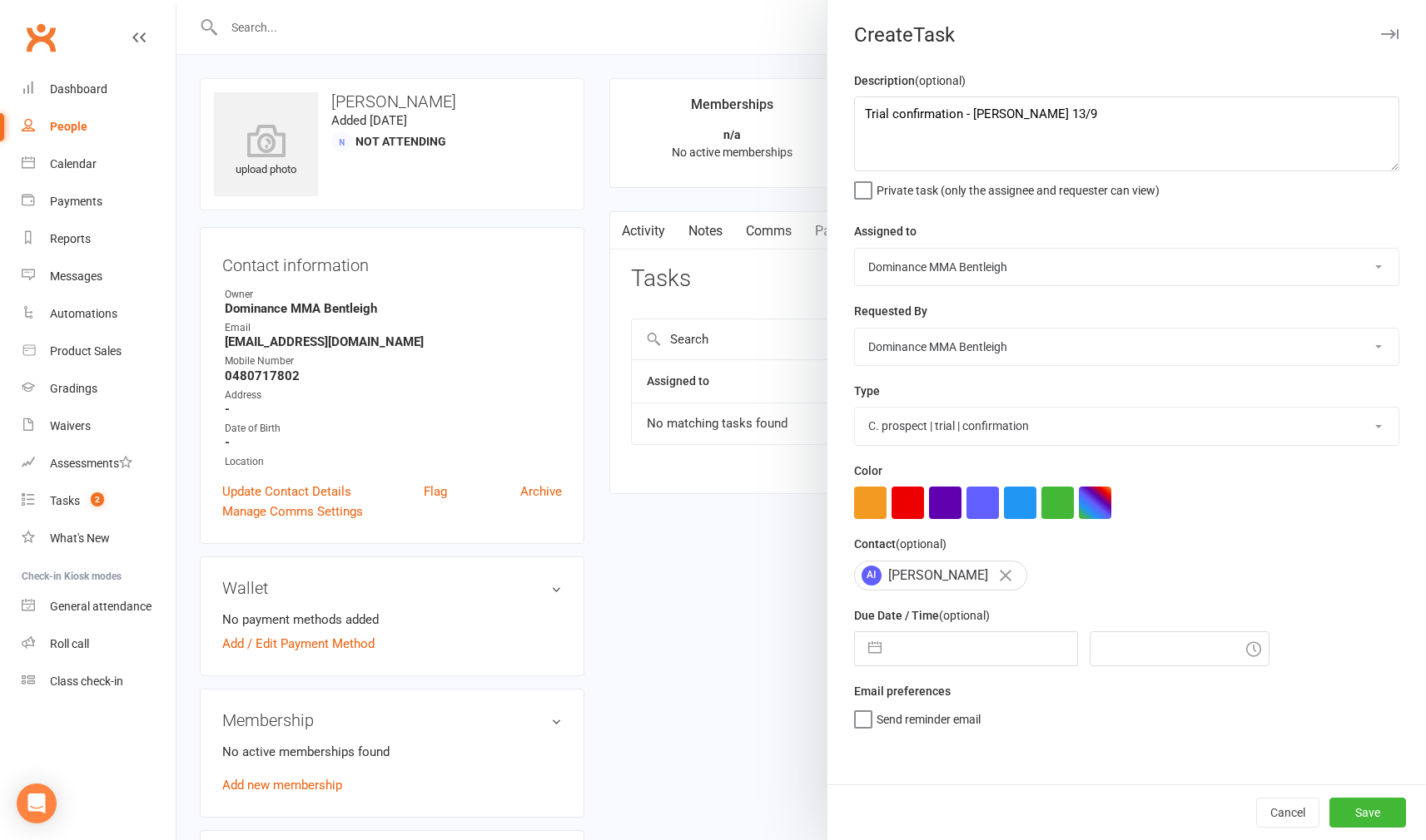
select select "8"
select select "2025"
select select "9"
select select "2025"
drag, startPoint x: 981, startPoint y: 648, endPoint x: 985, endPoint y: 632, distance: 16.5
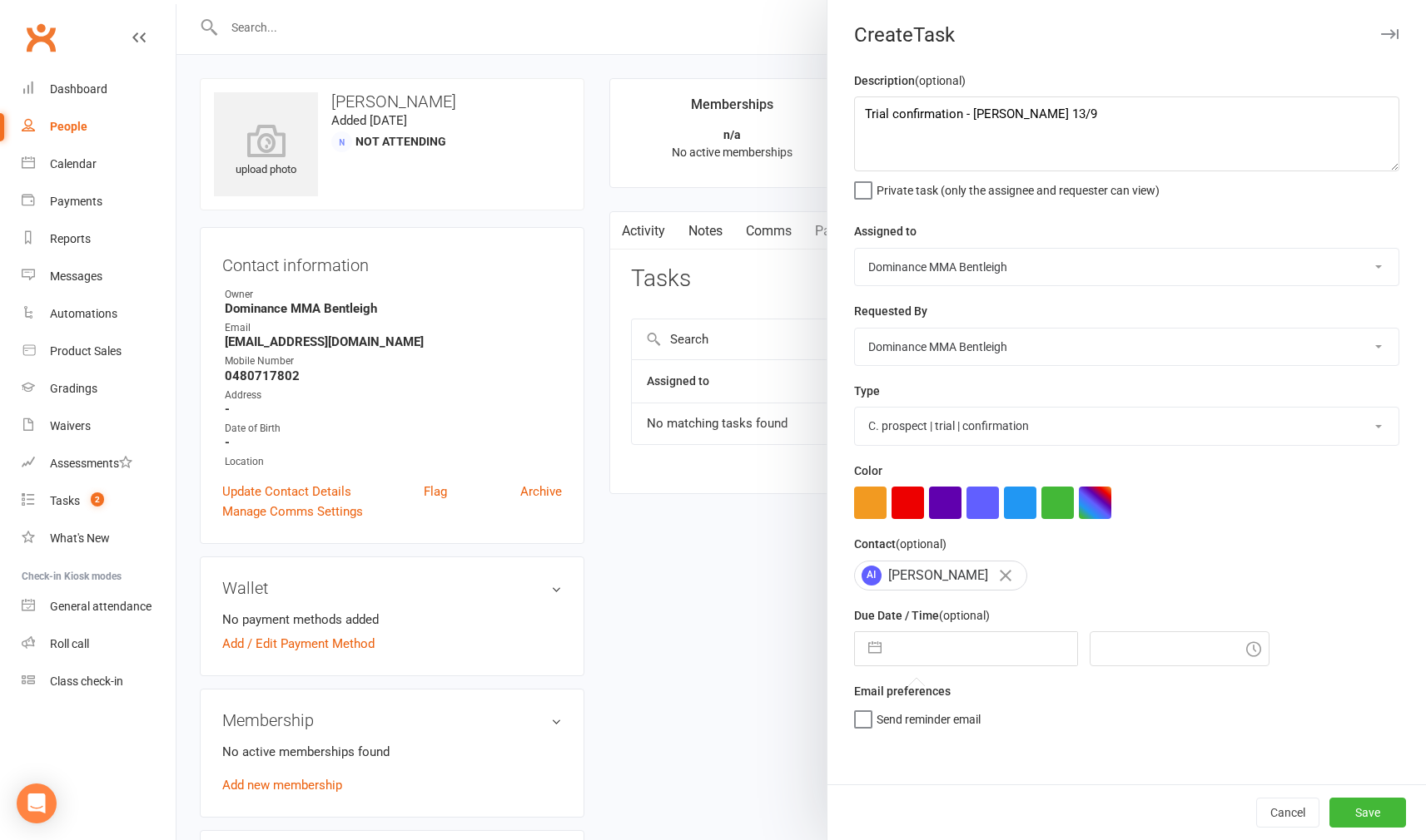
click at [983, 646] on input "text" at bounding box center [983, 649] width 188 height 34
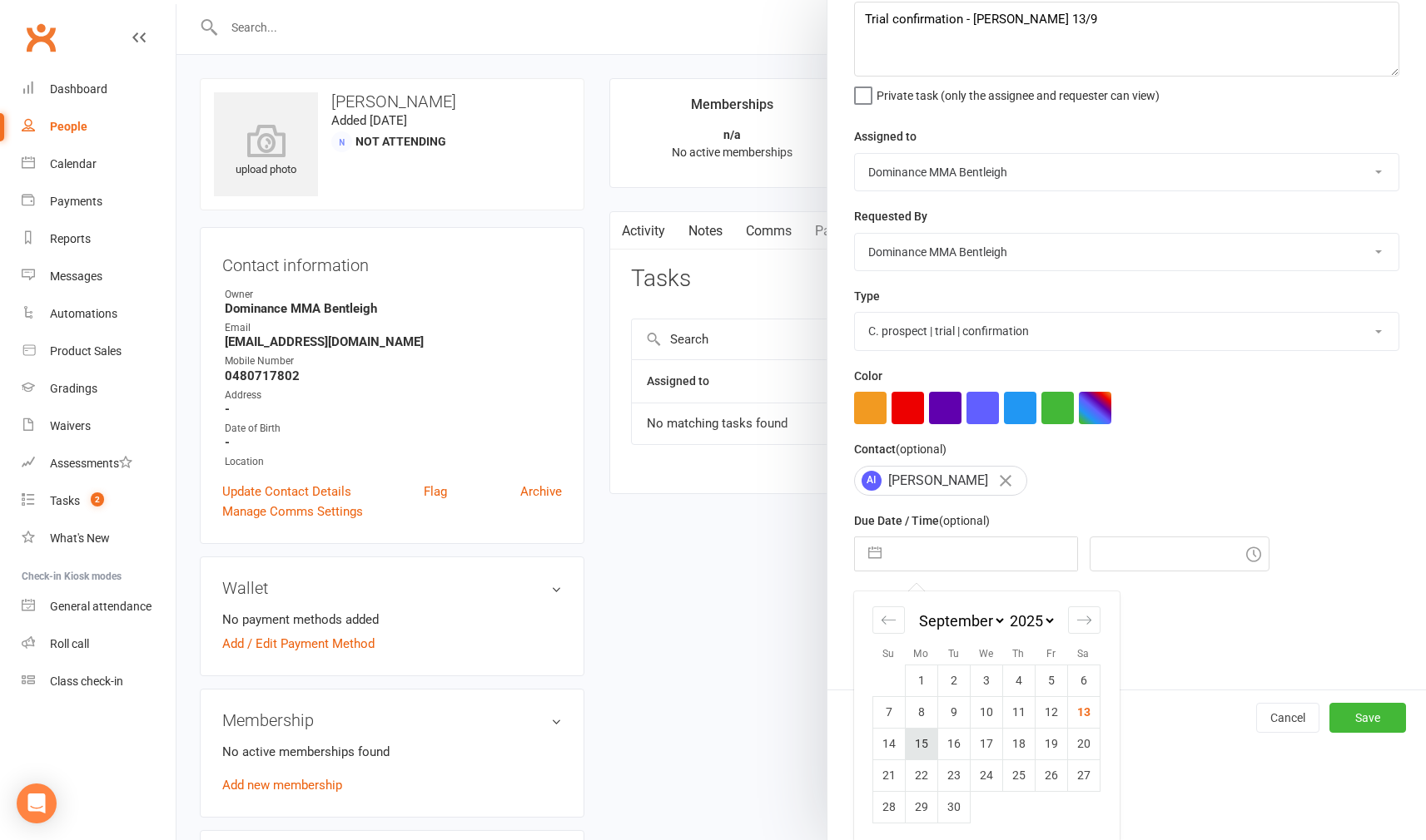
scroll to position [94, 0]
click at [996, 742] on td "17" at bounding box center [987, 744] width 33 height 32
type input "[DATE]"
type input "10:45am"
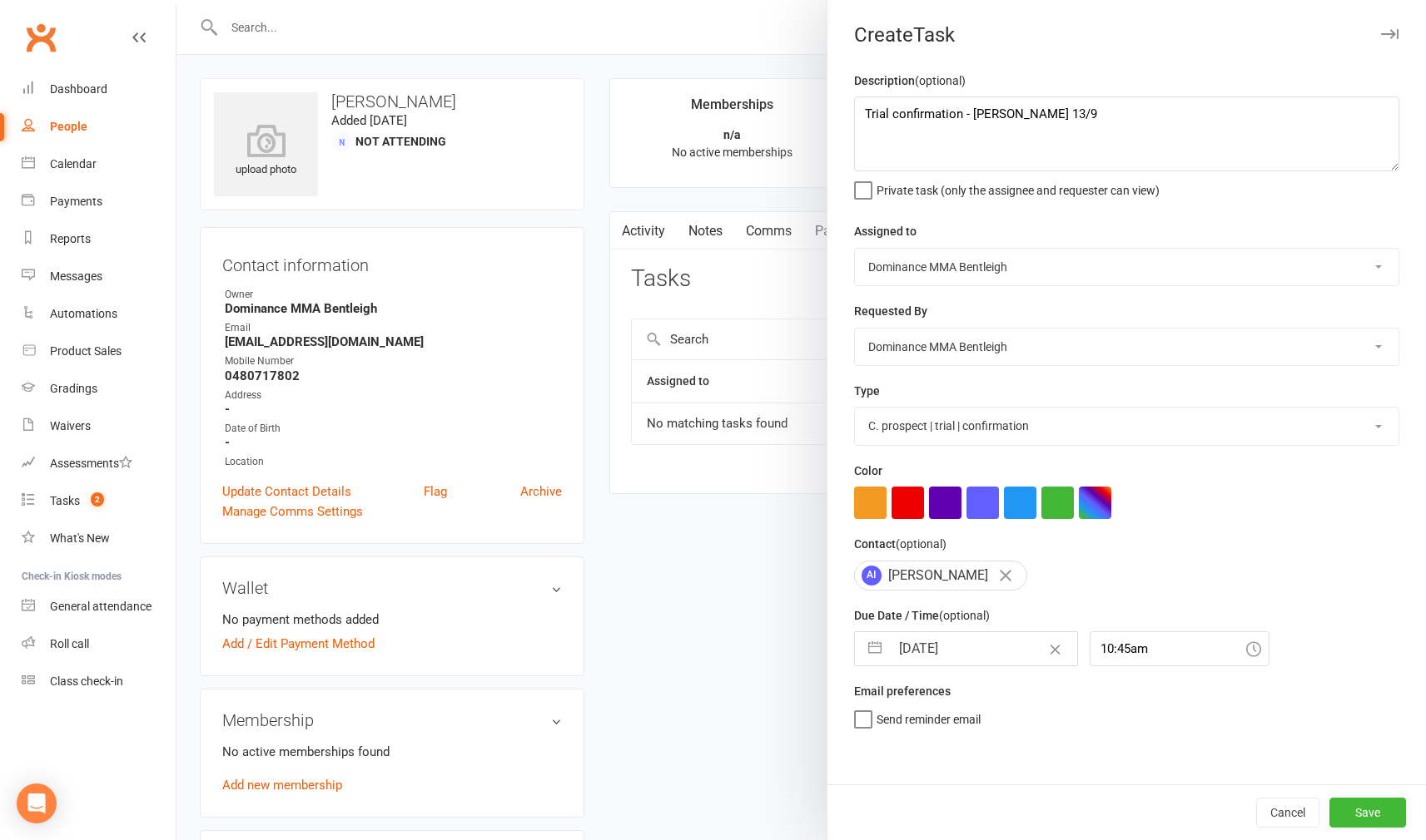
scroll to position [2, 0]
click at [1343, 810] on button "Save" at bounding box center [1368, 812] width 77 height 30
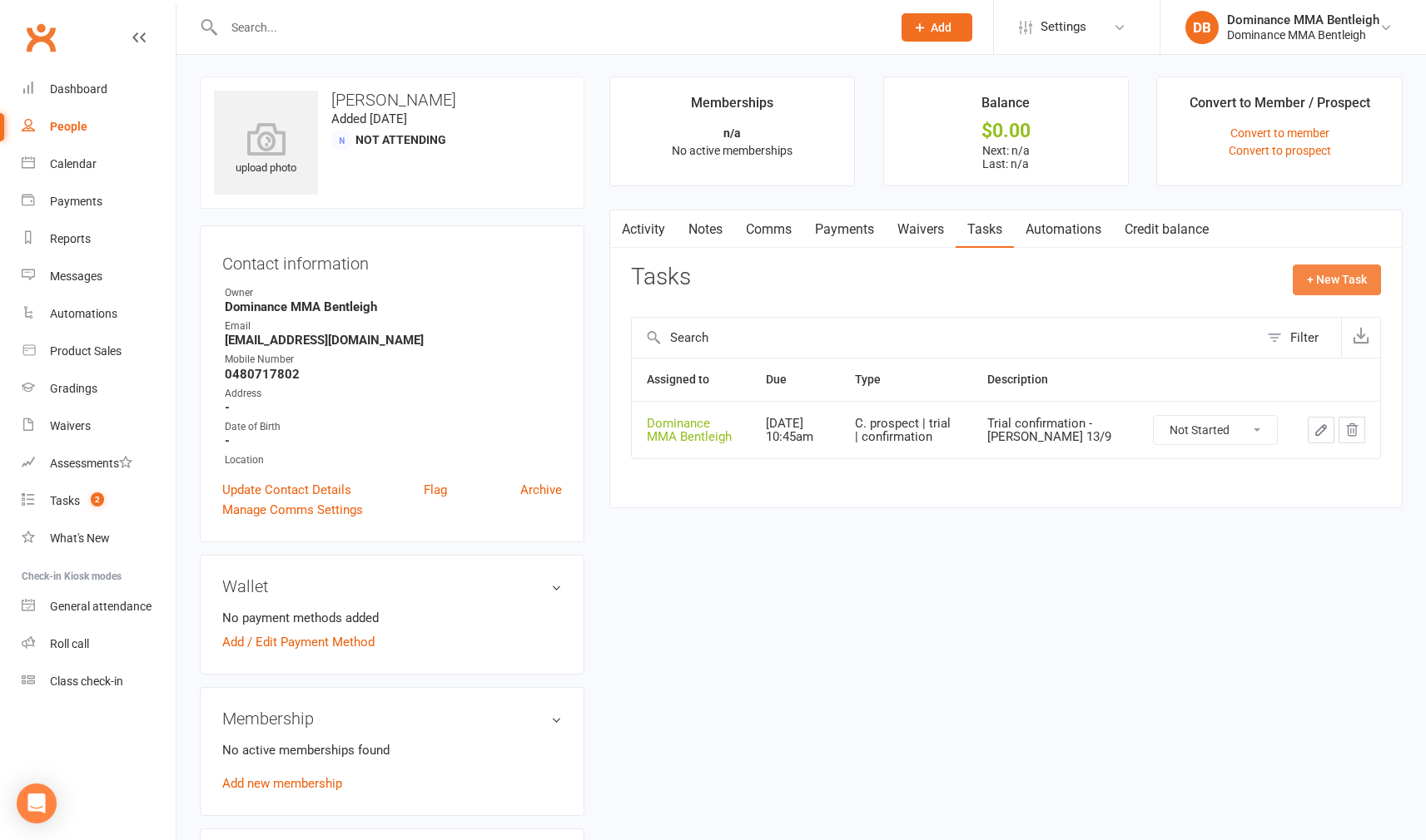
click at [1341, 279] on button "+ New Task" at bounding box center [1337, 279] width 88 height 30
select select "24839"
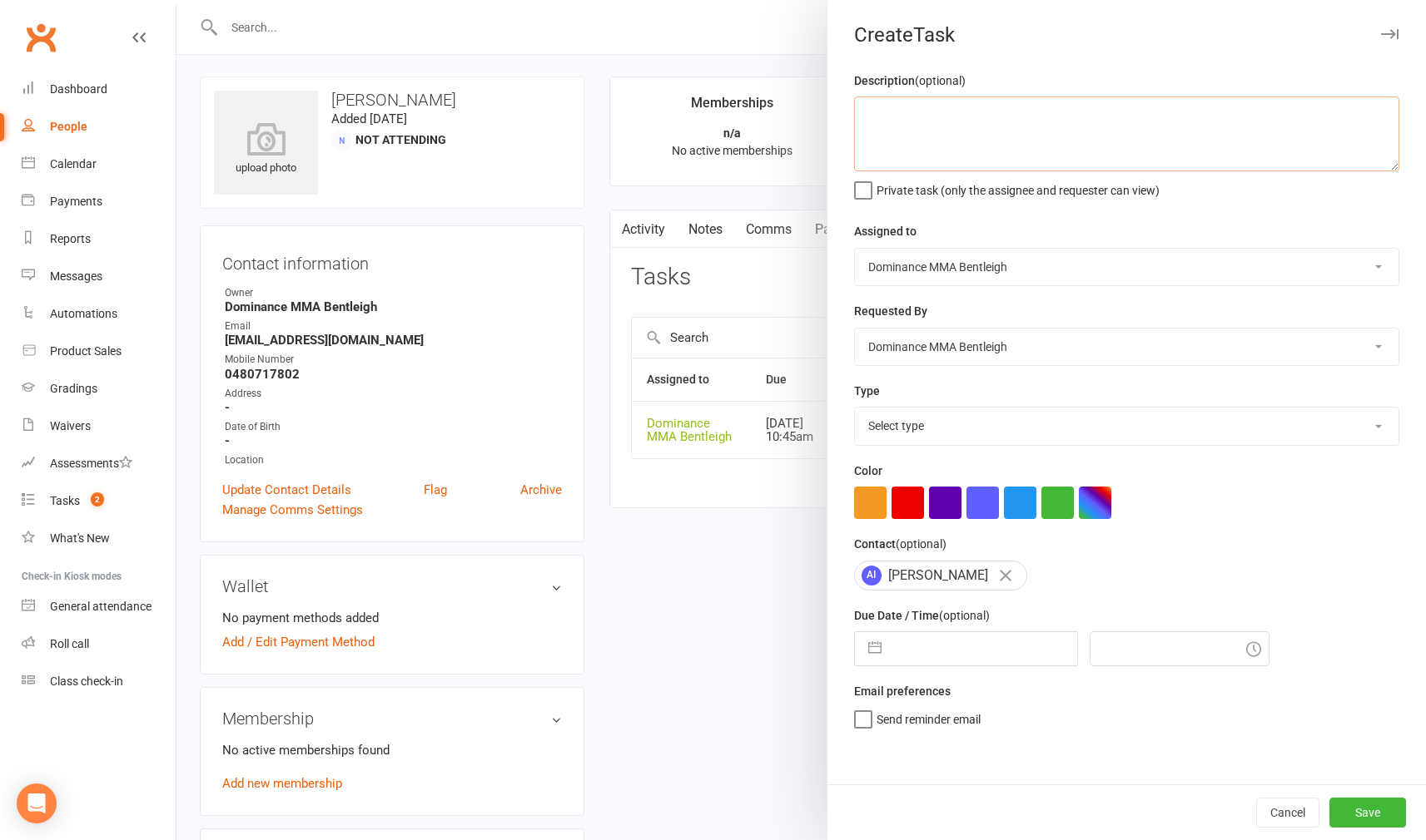
click at [1019, 115] on textarea at bounding box center [1126, 134] width 545 height 75
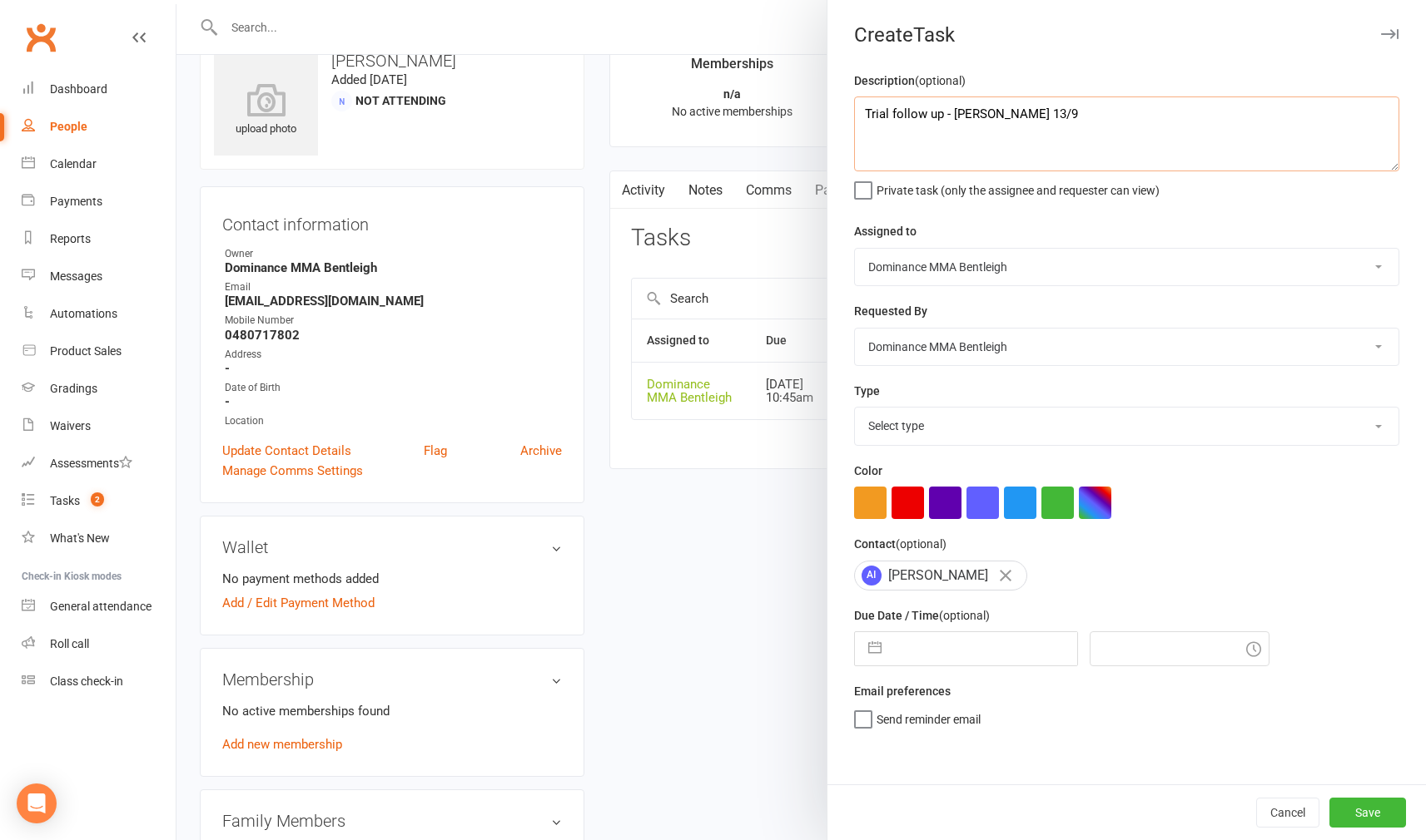
type textarea "Trial follow up - [PERSON_NAME] 13/9"
select select "13787"
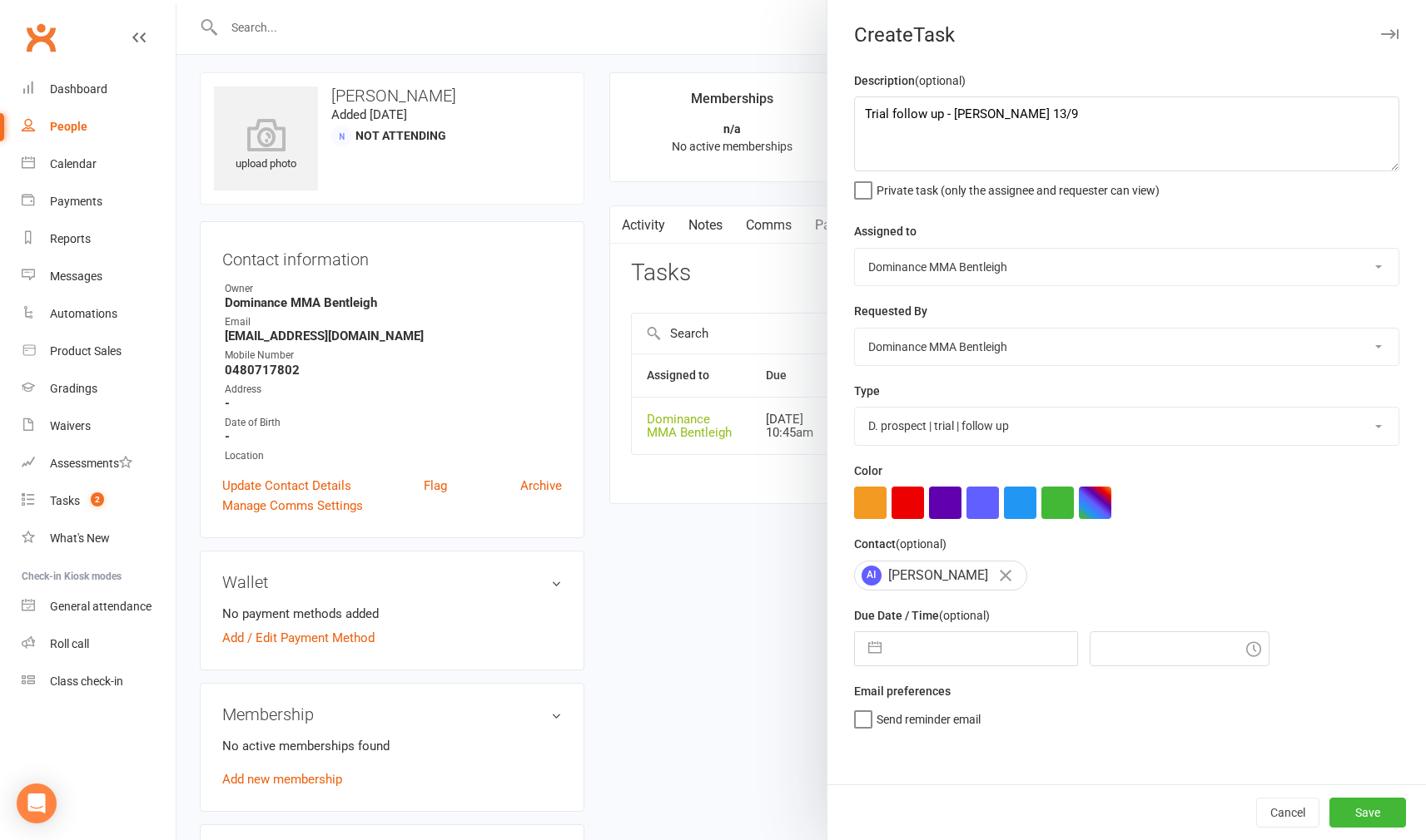
scroll to position [8, 0]
drag, startPoint x: 1009, startPoint y: 639, endPoint x: 994, endPoint y: 616, distance: 27.5
click at [1008, 638] on input "text" at bounding box center [983, 649] width 188 height 34
select select "7"
select select "2025"
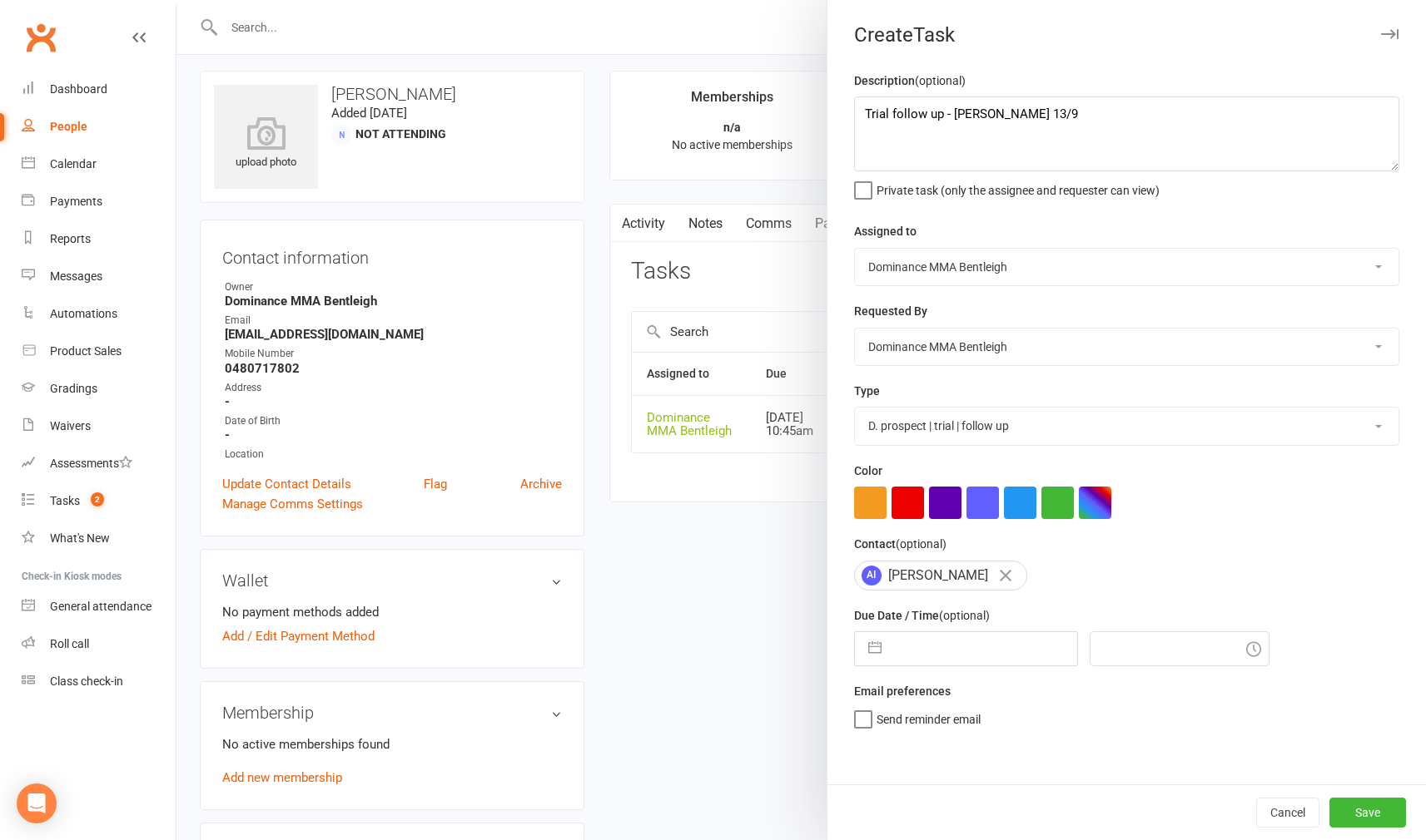
select select "8"
select select "2025"
select select "9"
select select "2025"
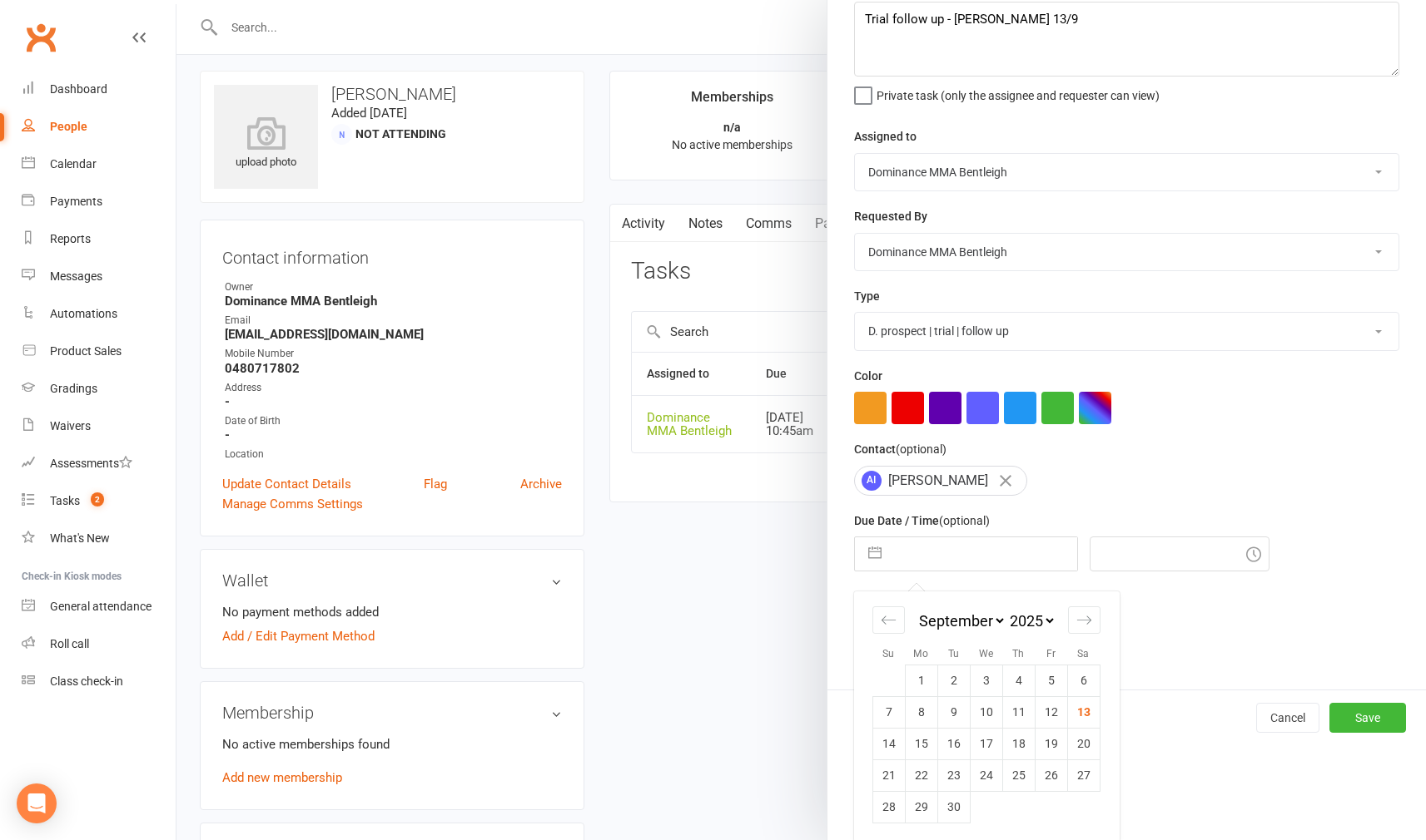
scroll to position [94, 0]
click at [1055, 743] on td "19" at bounding box center [1051, 744] width 33 height 32
type input "[DATE]"
type input "10:45am"
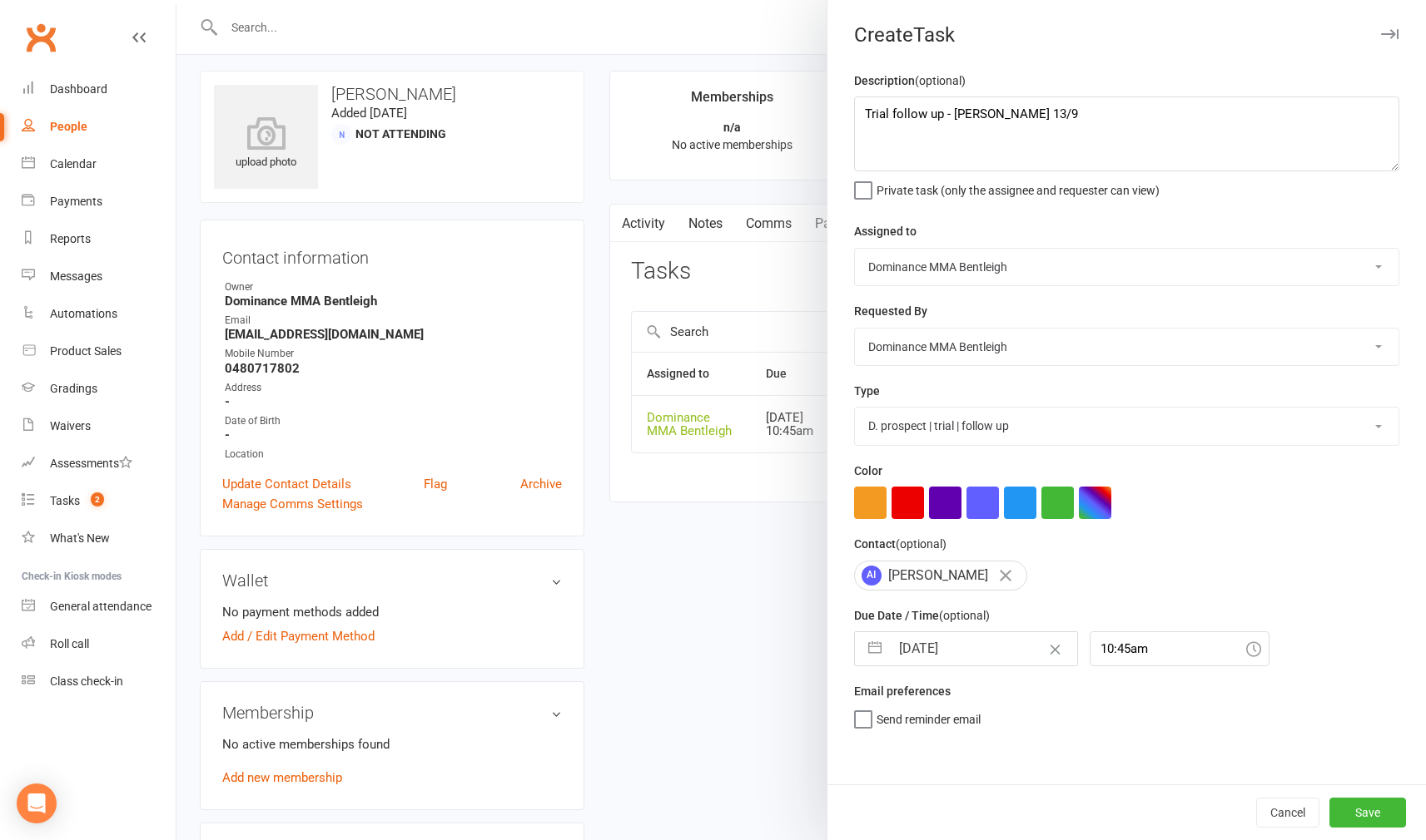
scroll to position [0, 0]
click at [1349, 810] on button "Save" at bounding box center [1368, 812] width 77 height 30
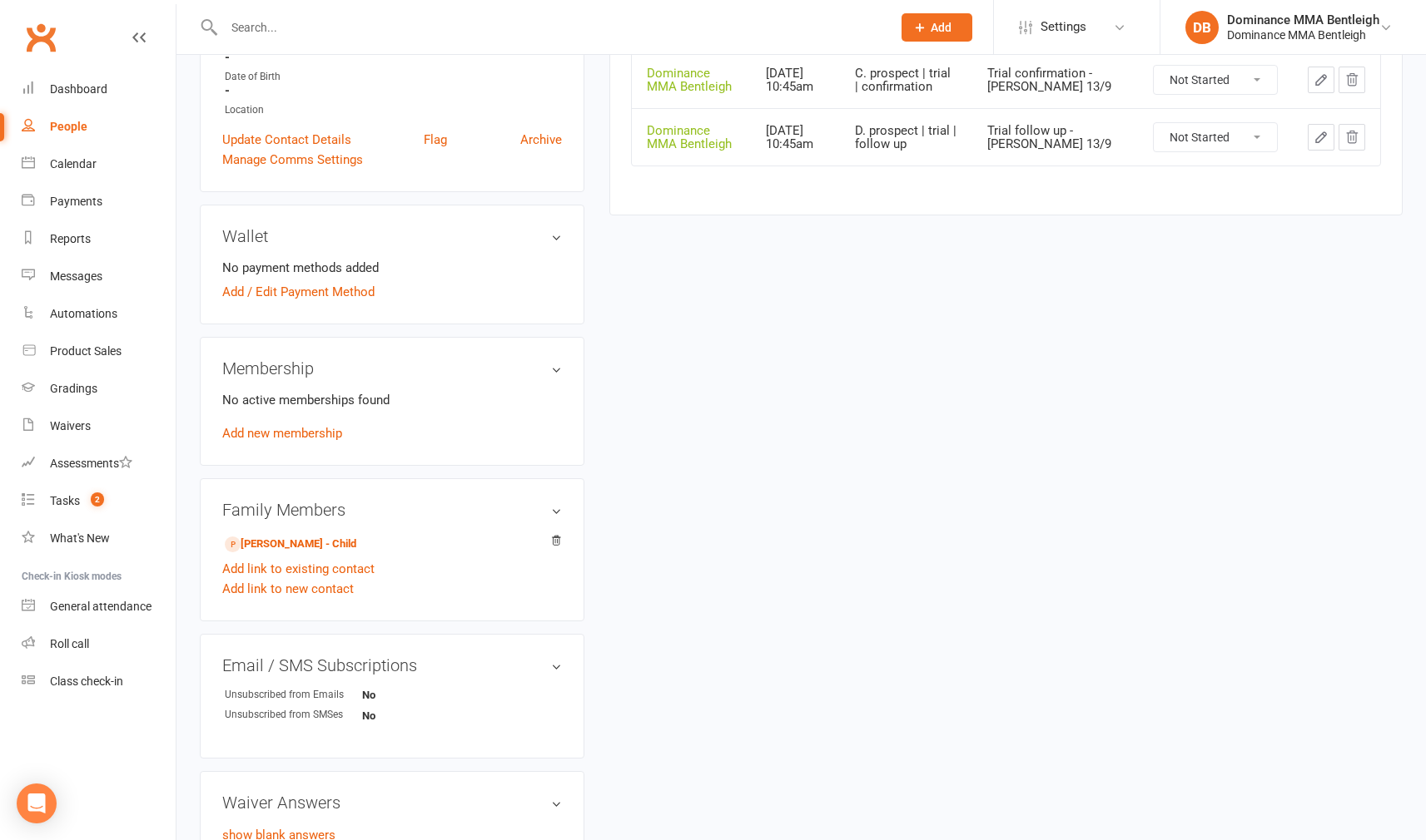
scroll to position [367, 0]
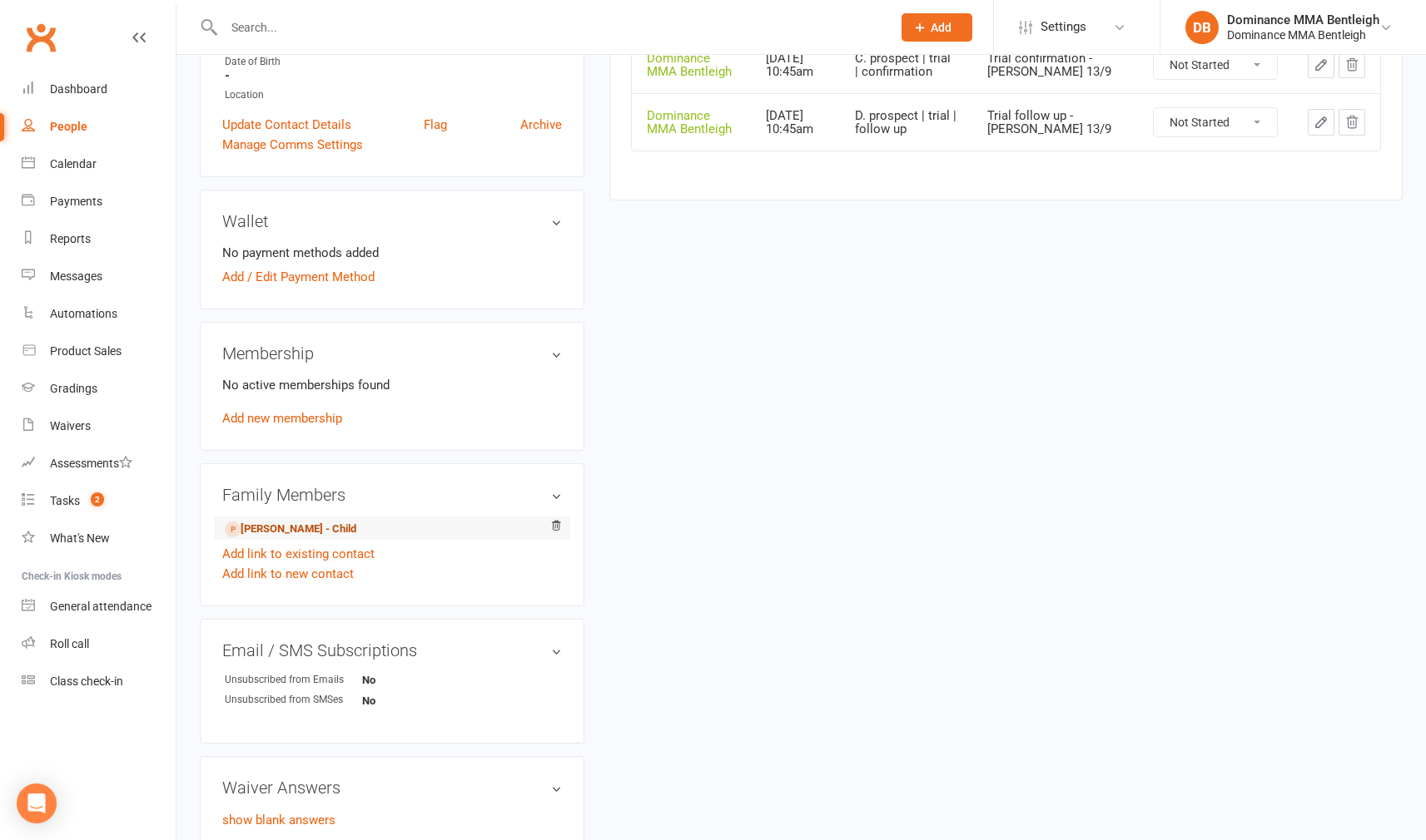
click at [357, 524] on link "[PERSON_NAME] - Child" at bounding box center [290, 530] width 132 height 17
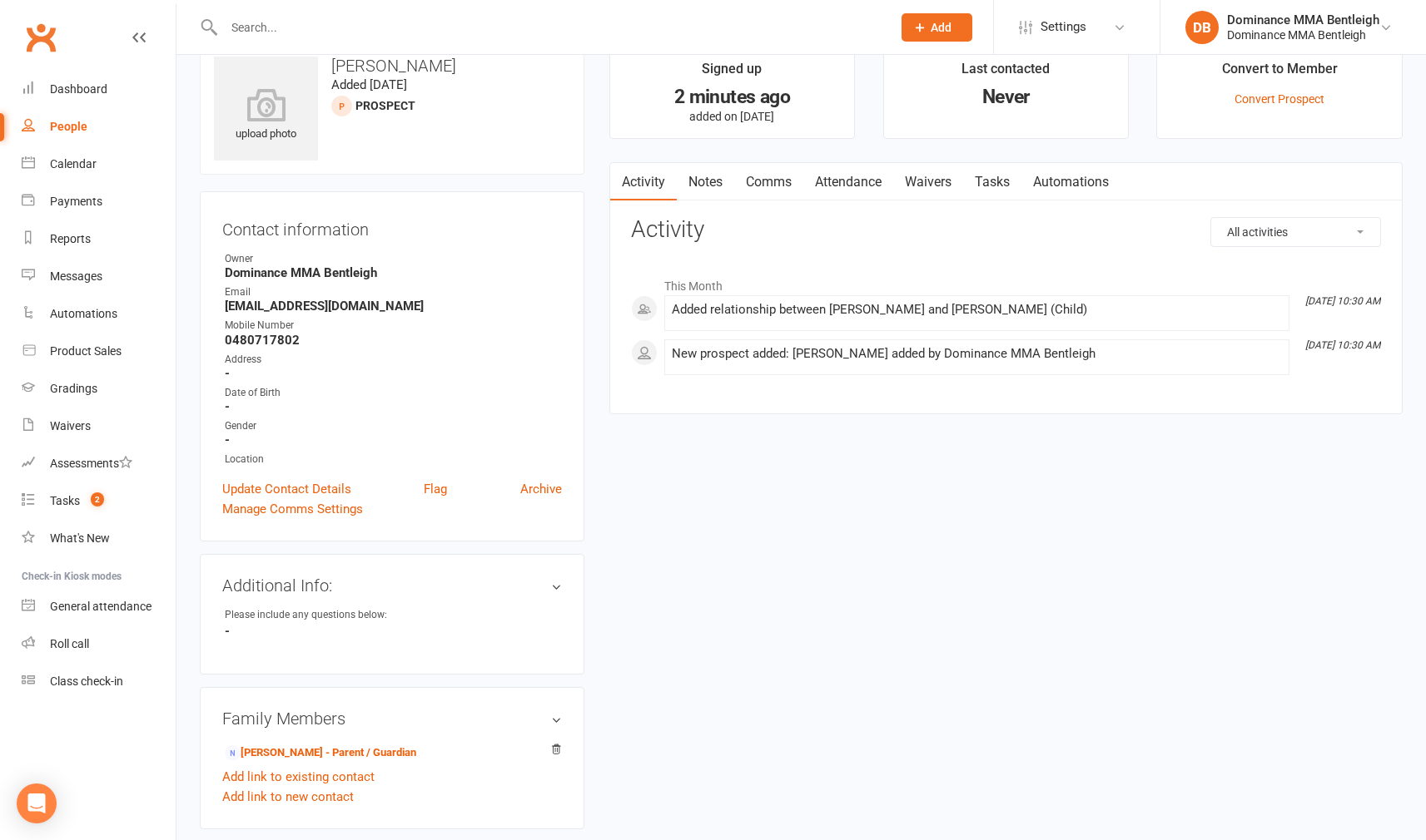
click at [850, 166] on link "Attendance" at bounding box center [847, 183] width 89 height 38
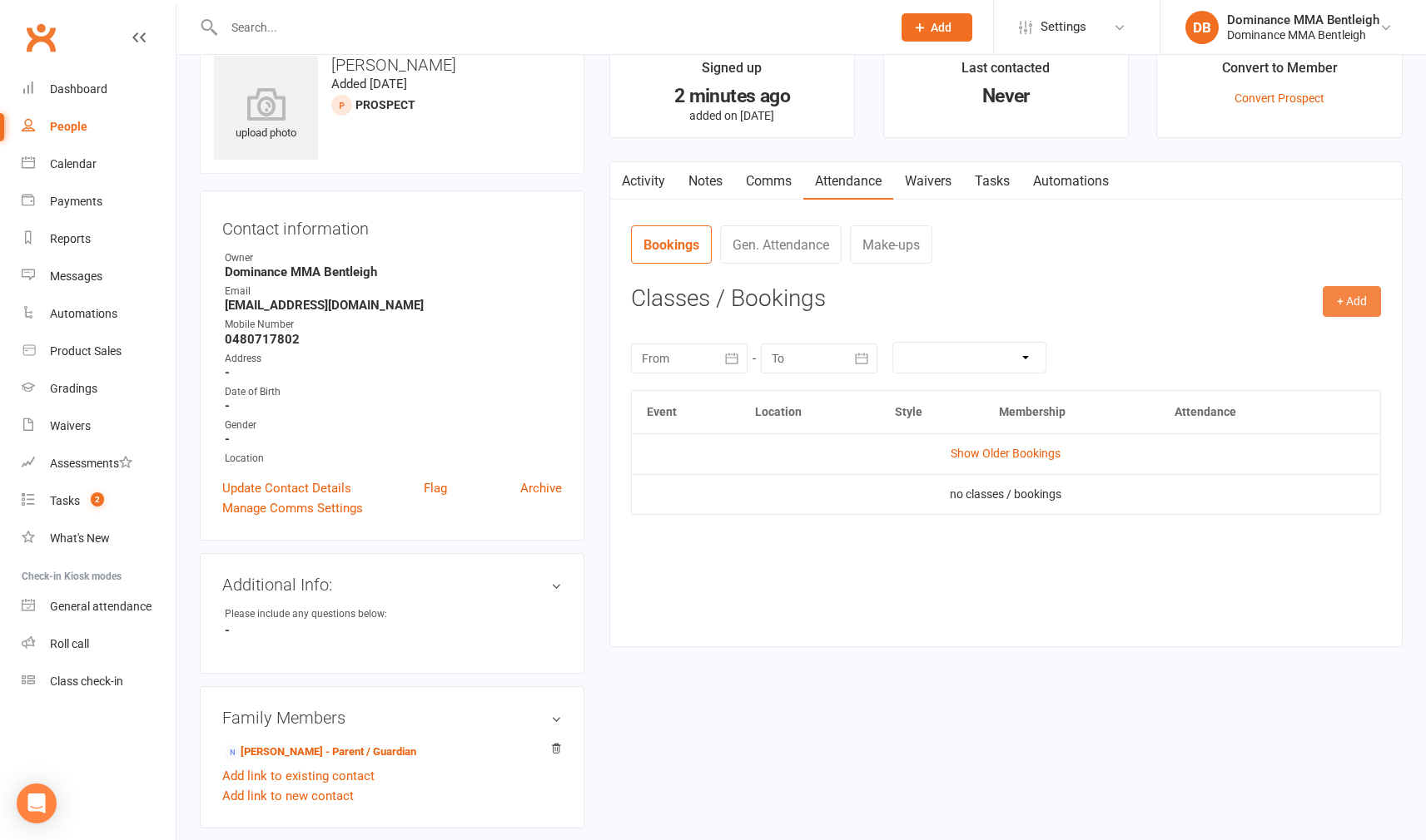
click at [1376, 289] on button "+ Add" at bounding box center [1352, 301] width 59 height 30
click at [1274, 332] on link "Book Event" at bounding box center [1297, 339] width 164 height 34
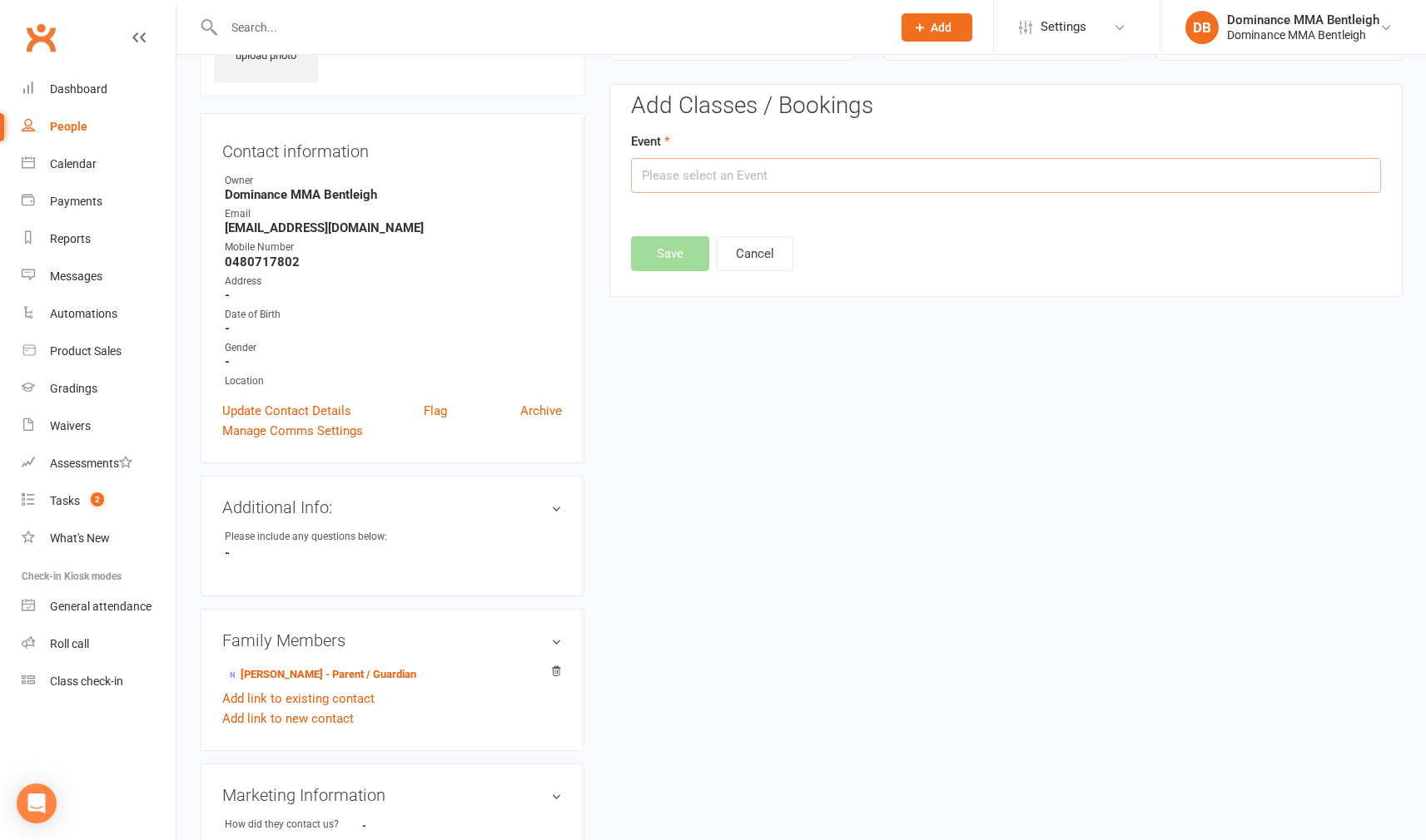
click at [823, 178] on input "text" at bounding box center [1006, 175] width 750 height 35
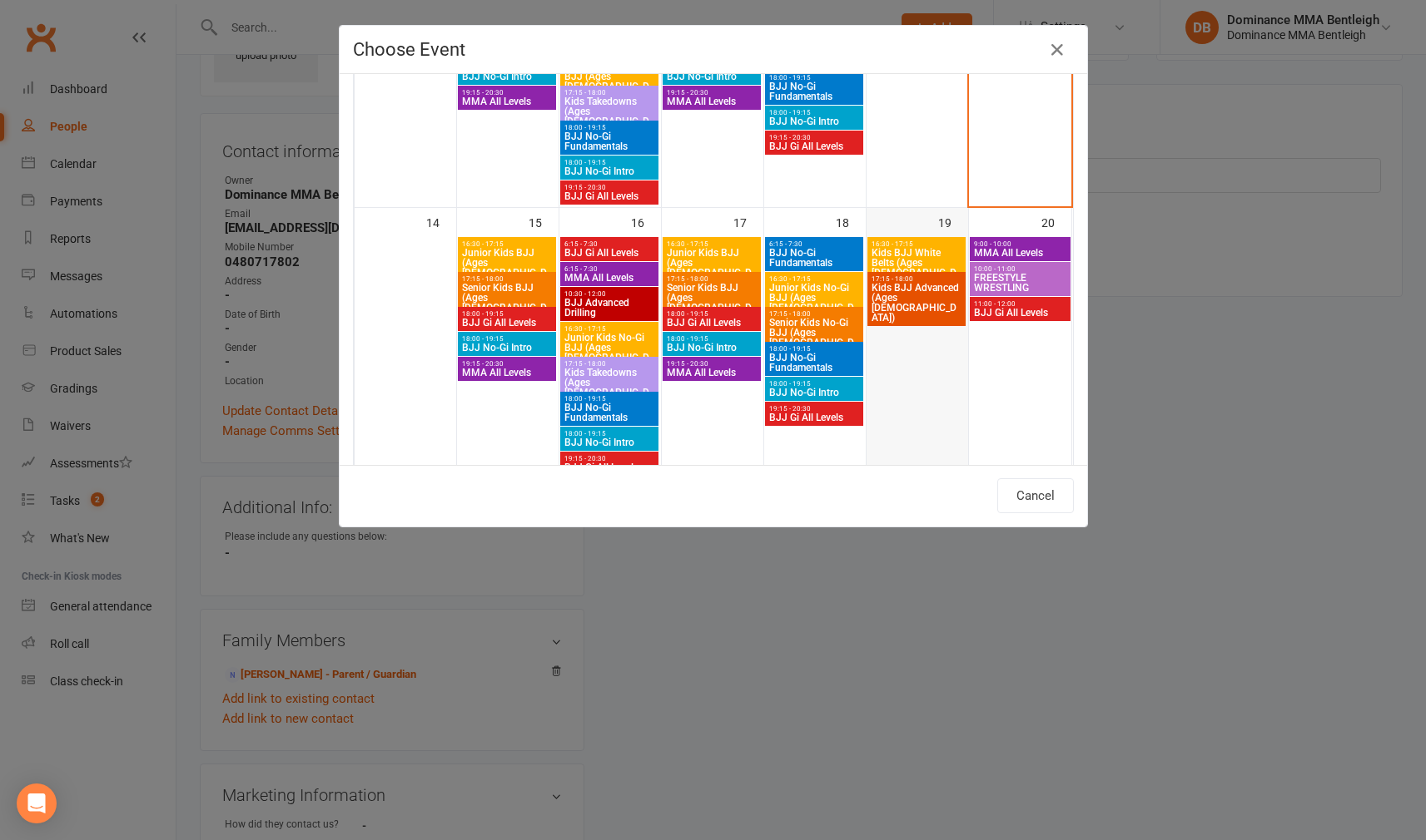
scroll to position [524, 0]
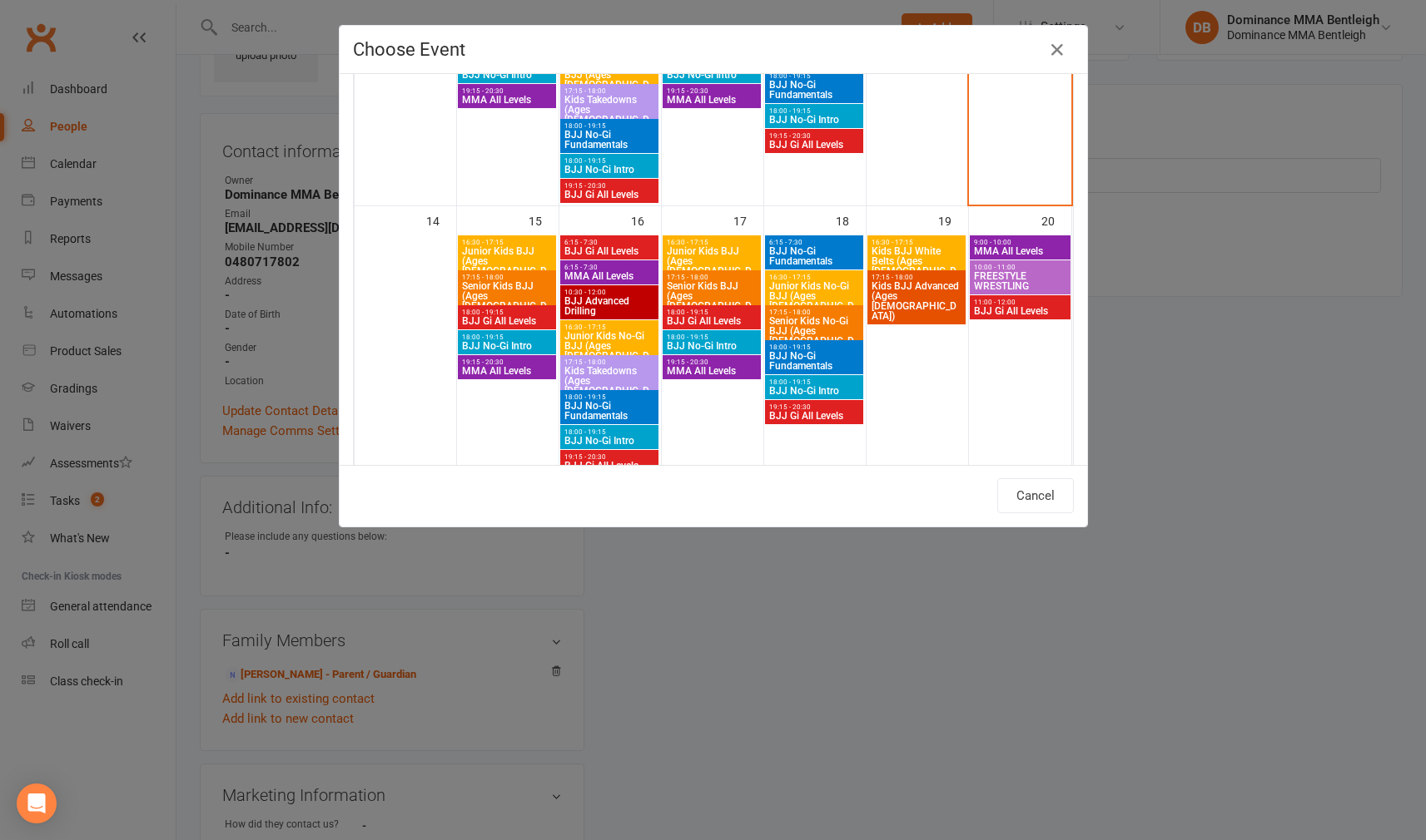
click at [828, 290] on span "Junior Kids No-Gi BJJ (Ages [DEMOGRAPHIC_DATA])" at bounding box center [813, 302] width 91 height 40
type input "Junior Kids No-Gi BJJ (Ages [DEMOGRAPHIC_DATA]) - [DATE] 4:30:00 PM"
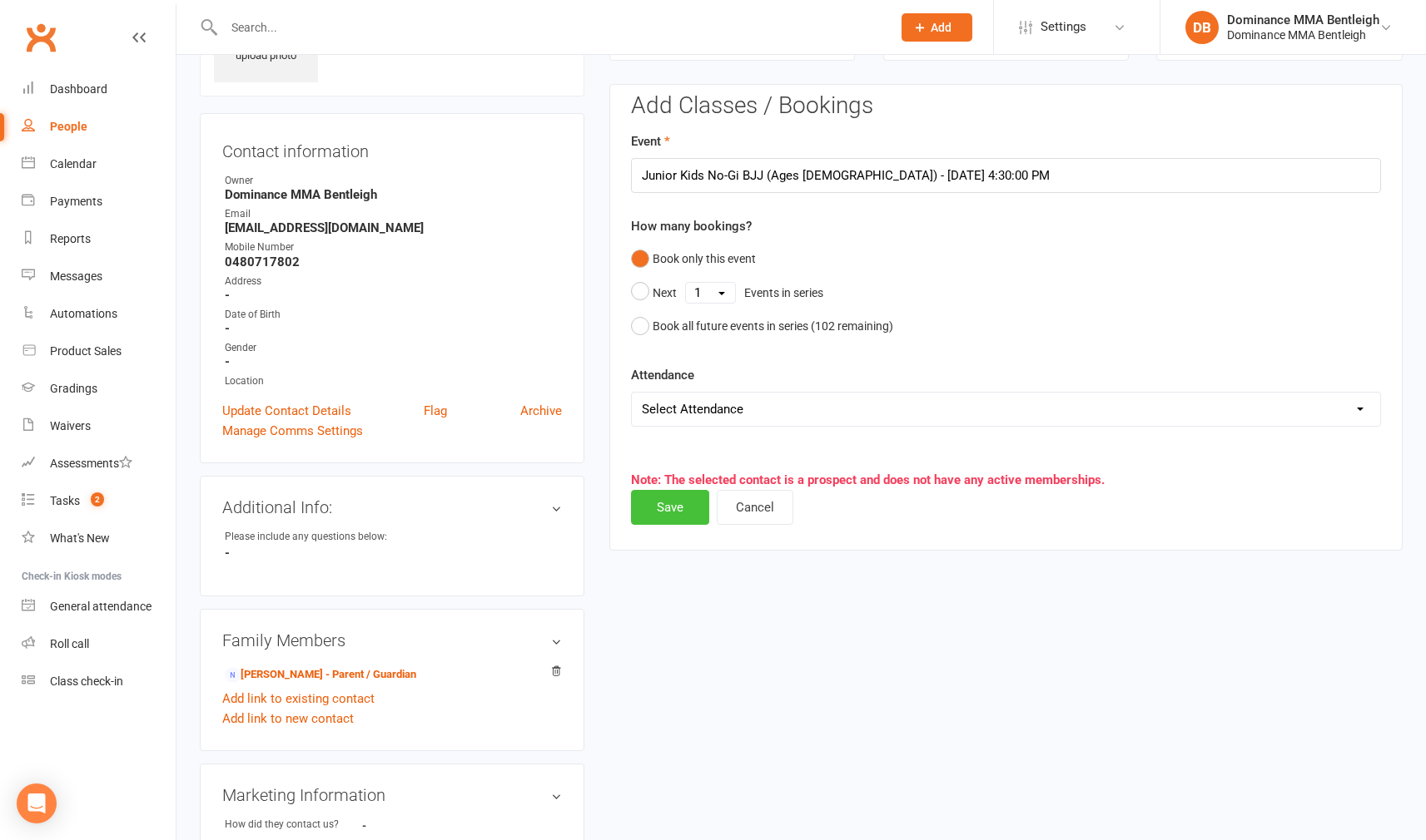
click at [664, 501] on button "Save" at bounding box center [669, 507] width 78 height 35
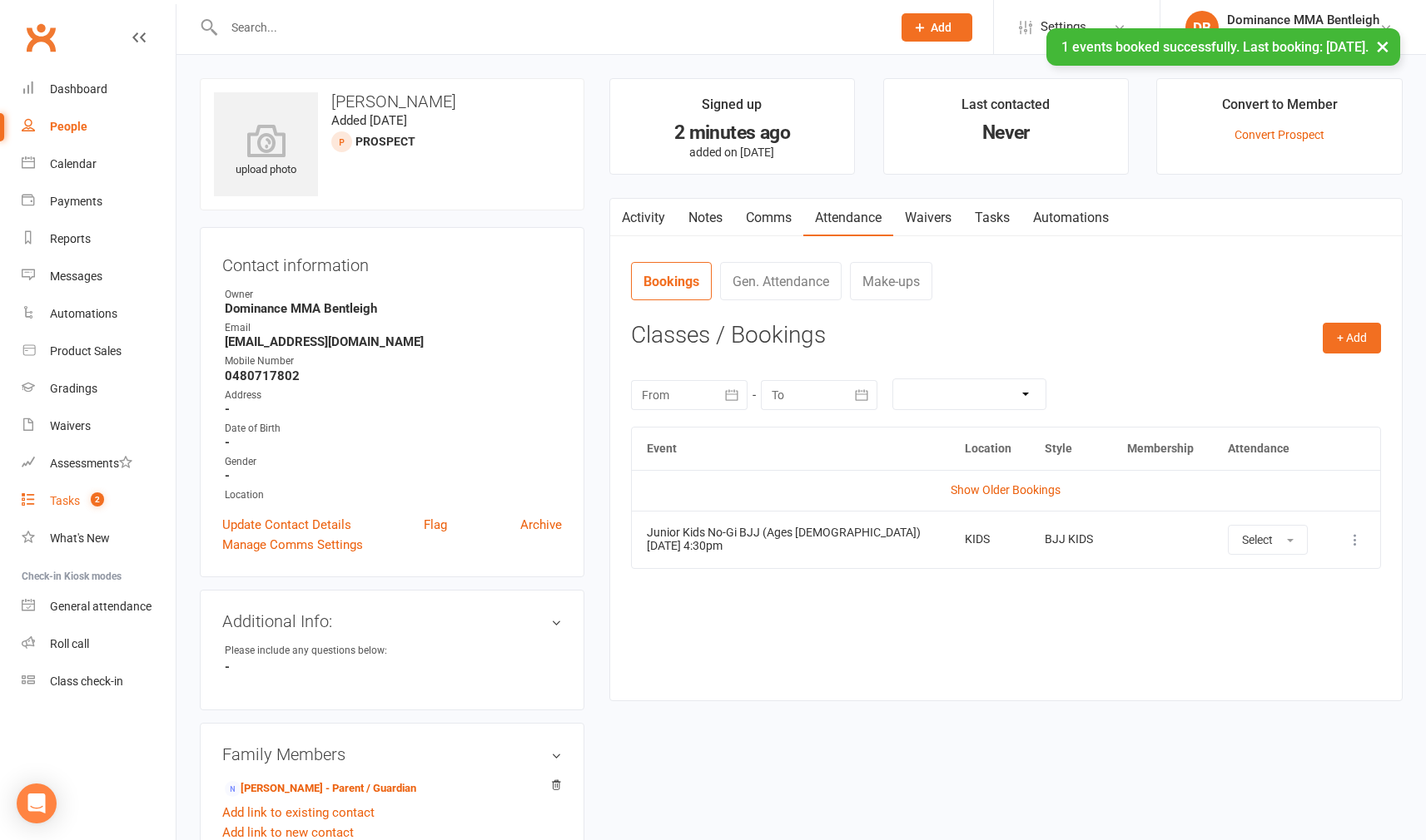
scroll to position [0, 0]
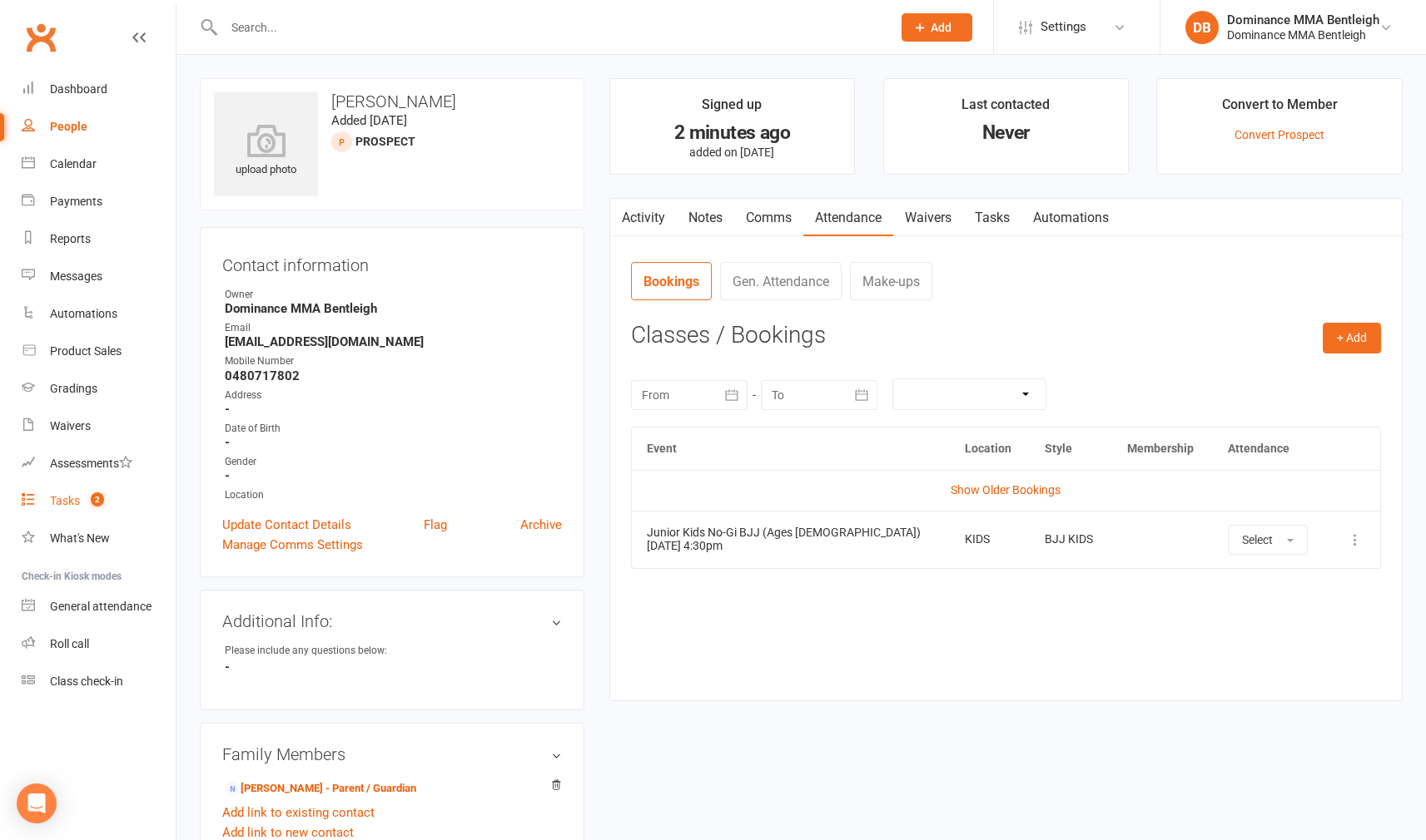
click at [64, 499] on div "Tasks" at bounding box center [64, 501] width 30 height 13
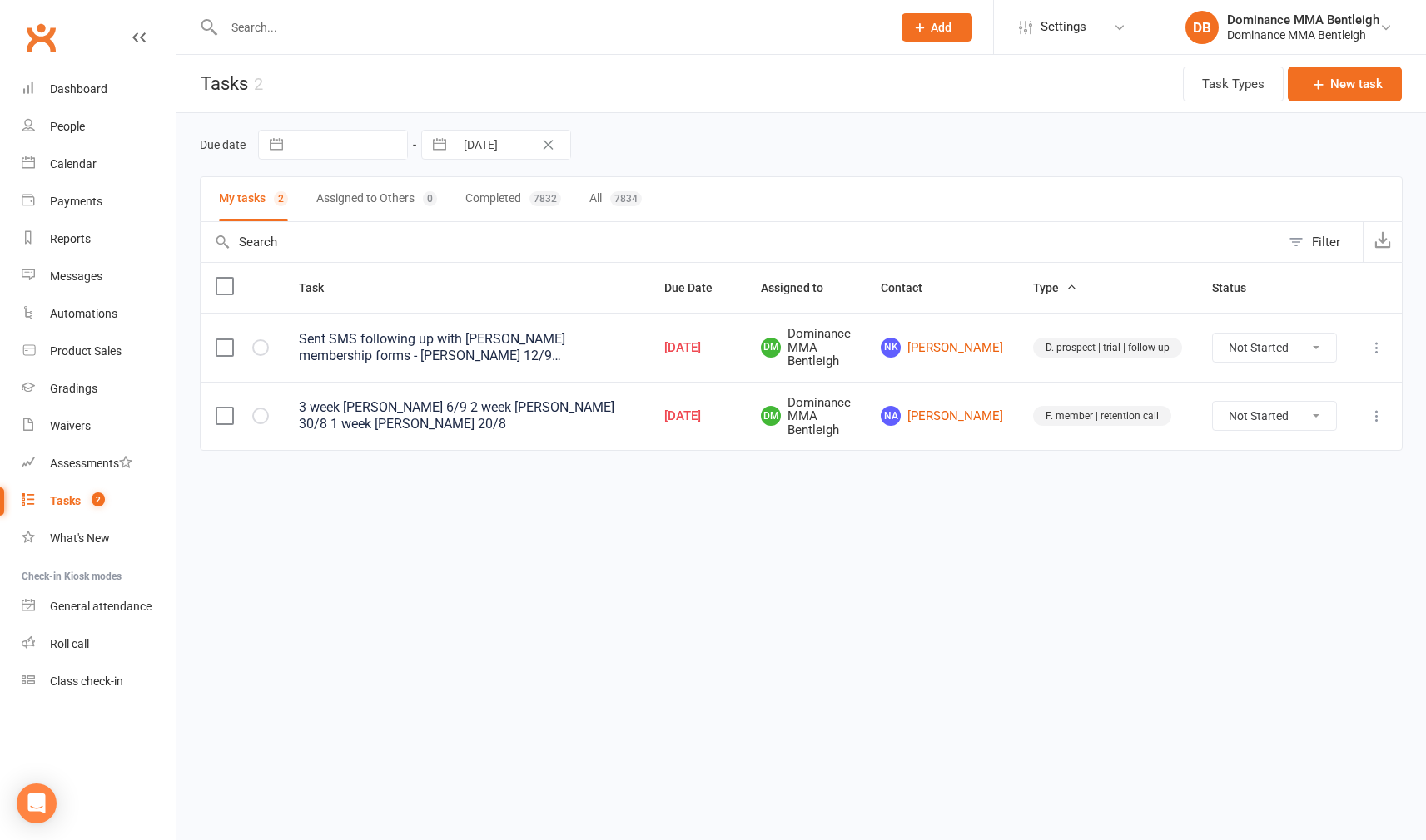
click at [388, 22] on input "text" at bounding box center [549, 27] width 661 height 23
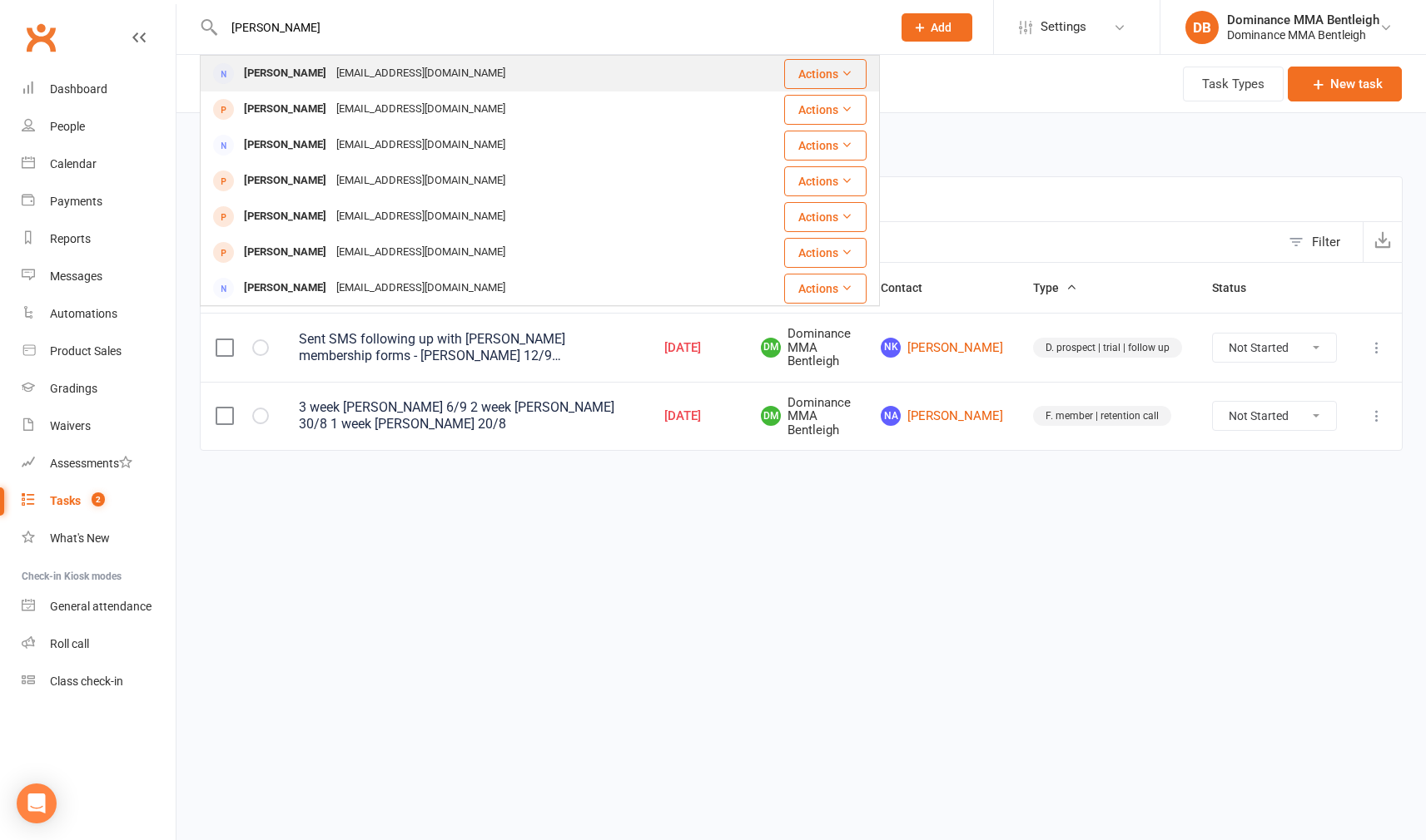
type input "[PERSON_NAME]"
click at [359, 70] on div "[EMAIL_ADDRESS][DOMAIN_NAME]" at bounding box center [421, 73] width 179 height 24
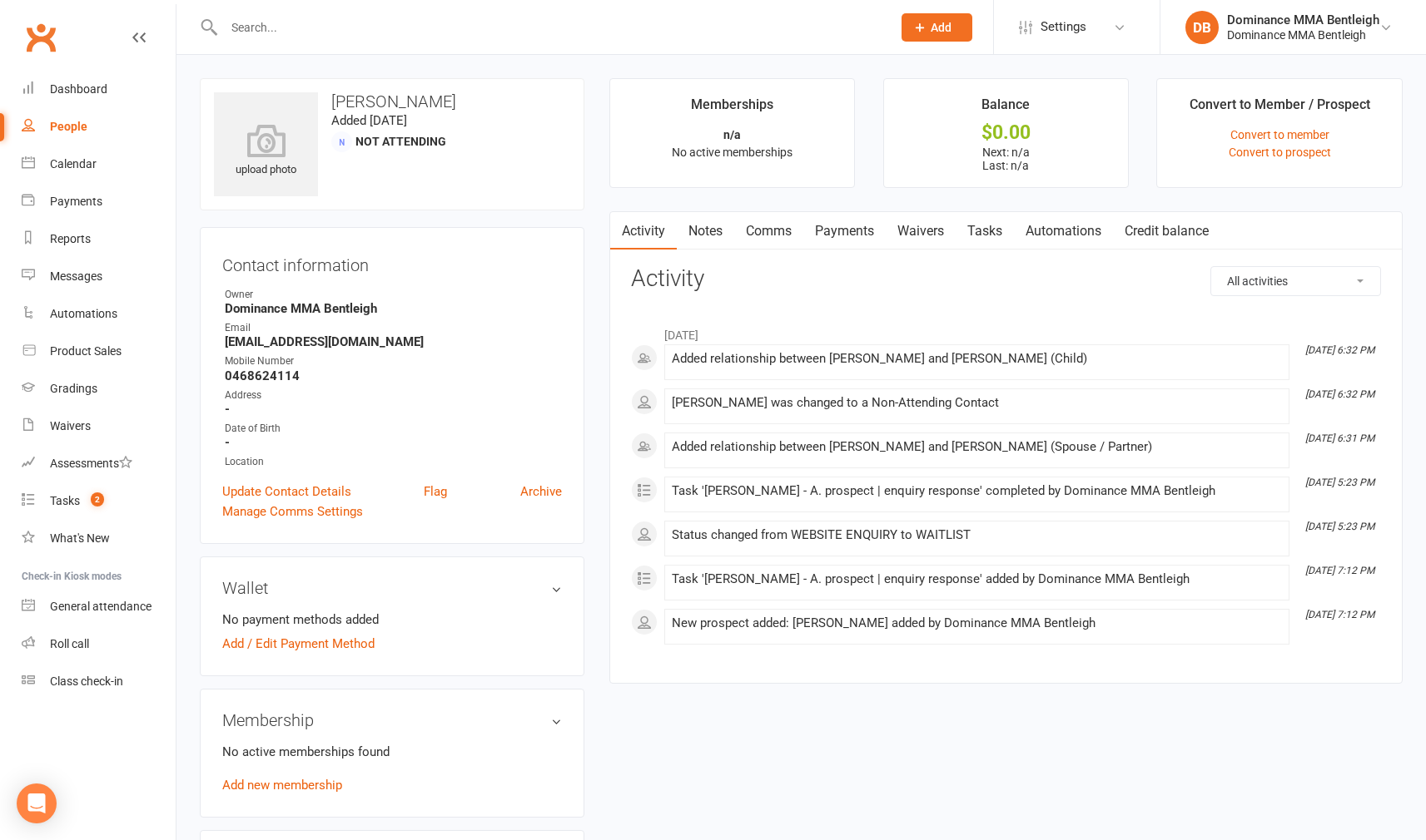
click at [688, 236] on link "Notes" at bounding box center [706, 232] width 58 height 38
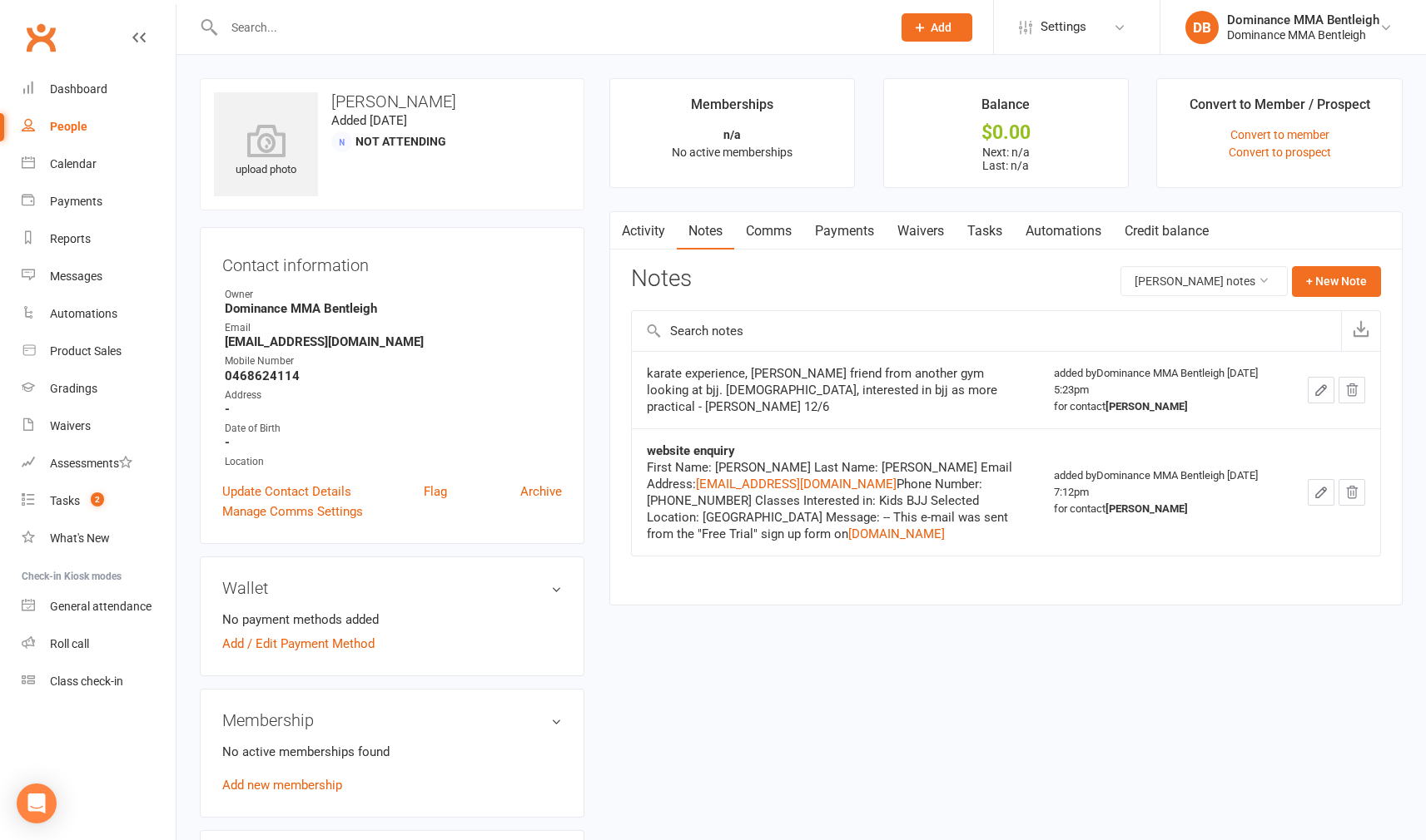
click at [1000, 229] on link "Tasks" at bounding box center [985, 232] width 59 height 38
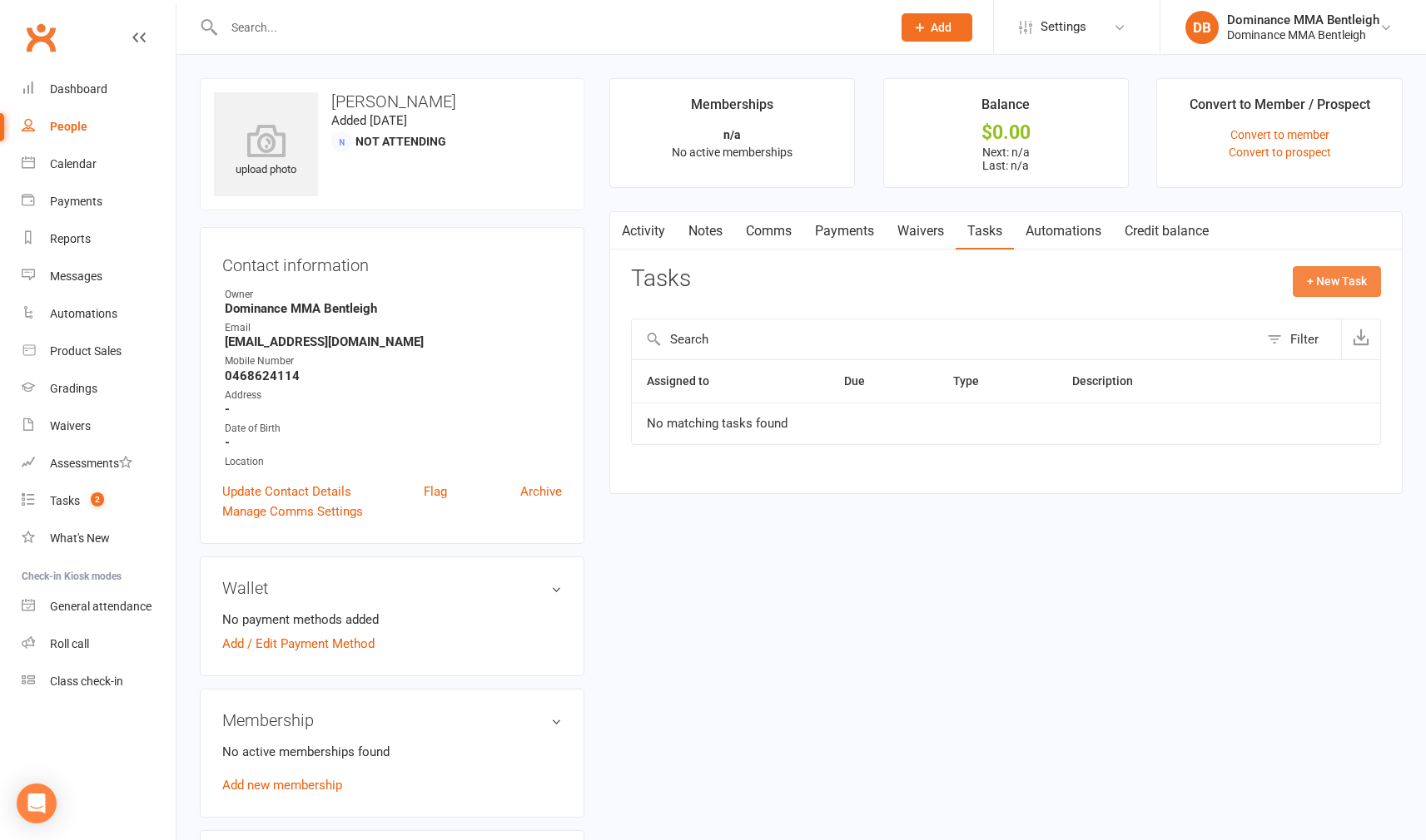
click at [1373, 278] on button "+ New Task" at bounding box center [1337, 281] width 88 height 30
select select "24839"
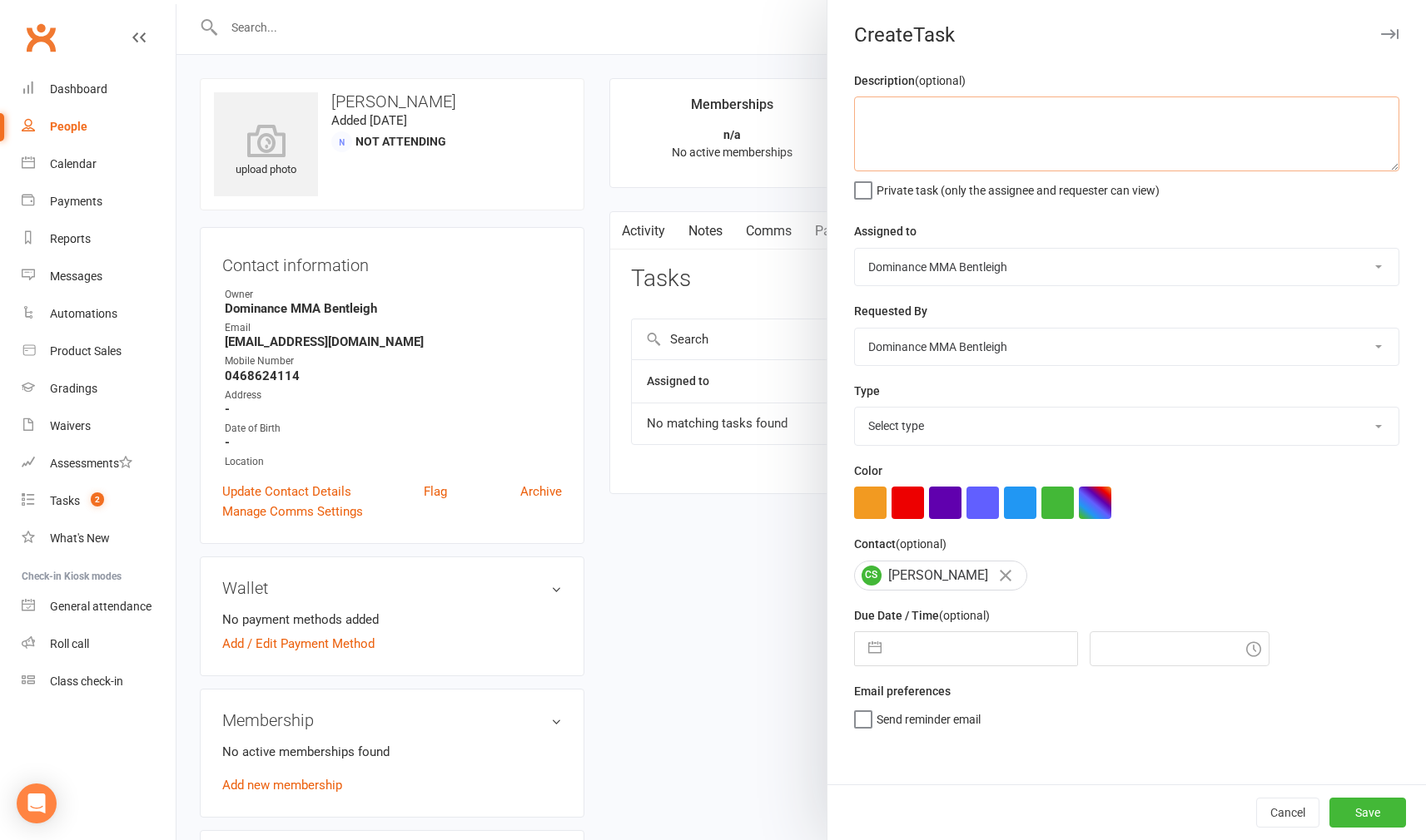
click at [1007, 163] on textarea at bounding box center [1126, 134] width 545 height 75
type textarea "Trial follow up for [PERSON_NAME] 13/9"
select select "7"
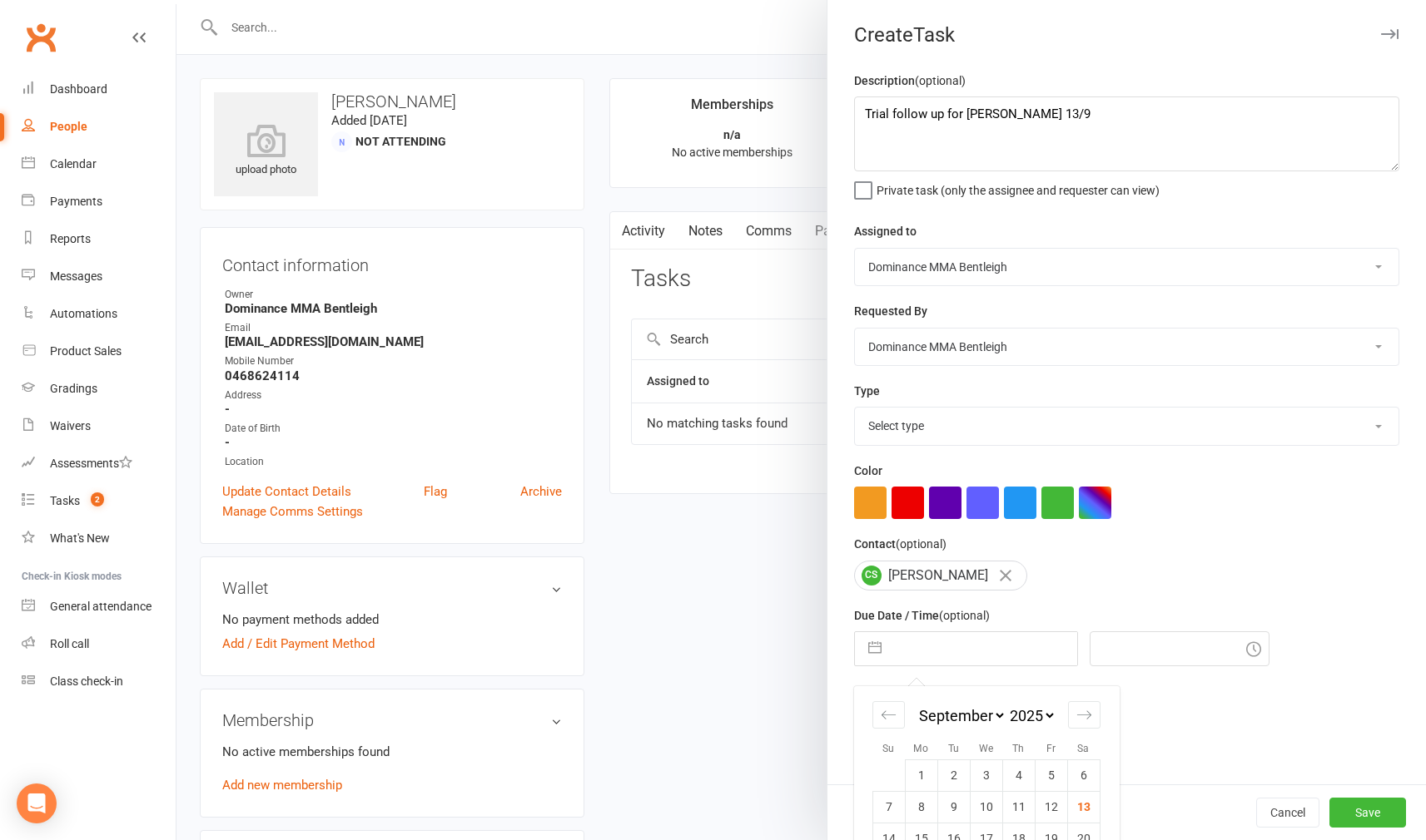
click at [959, 656] on input "text" at bounding box center [983, 649] width 188 height 34
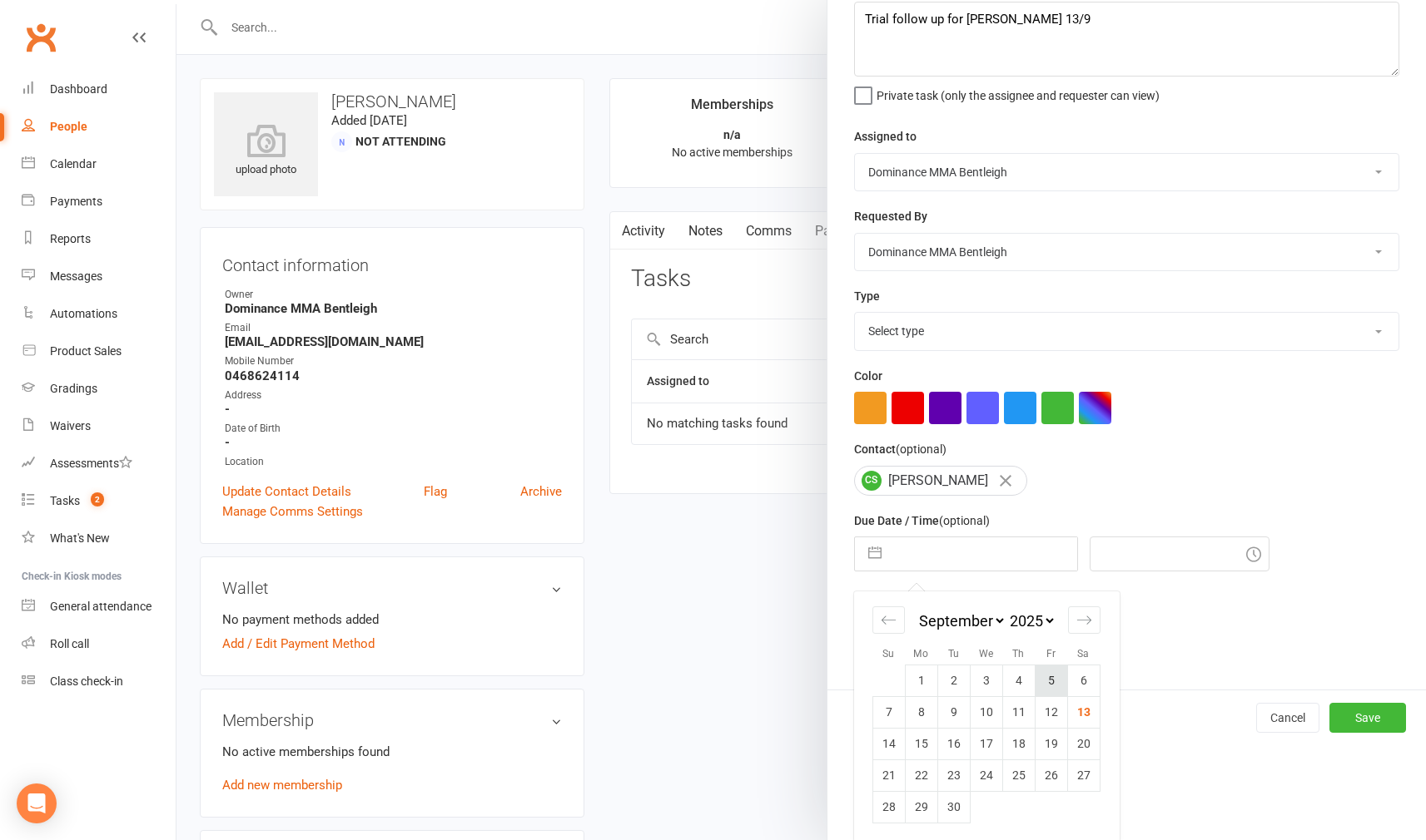
scroll to position [94, 0]
click at [993, 746] on td "17" at bounding box center [987, 744] width 33 height 32
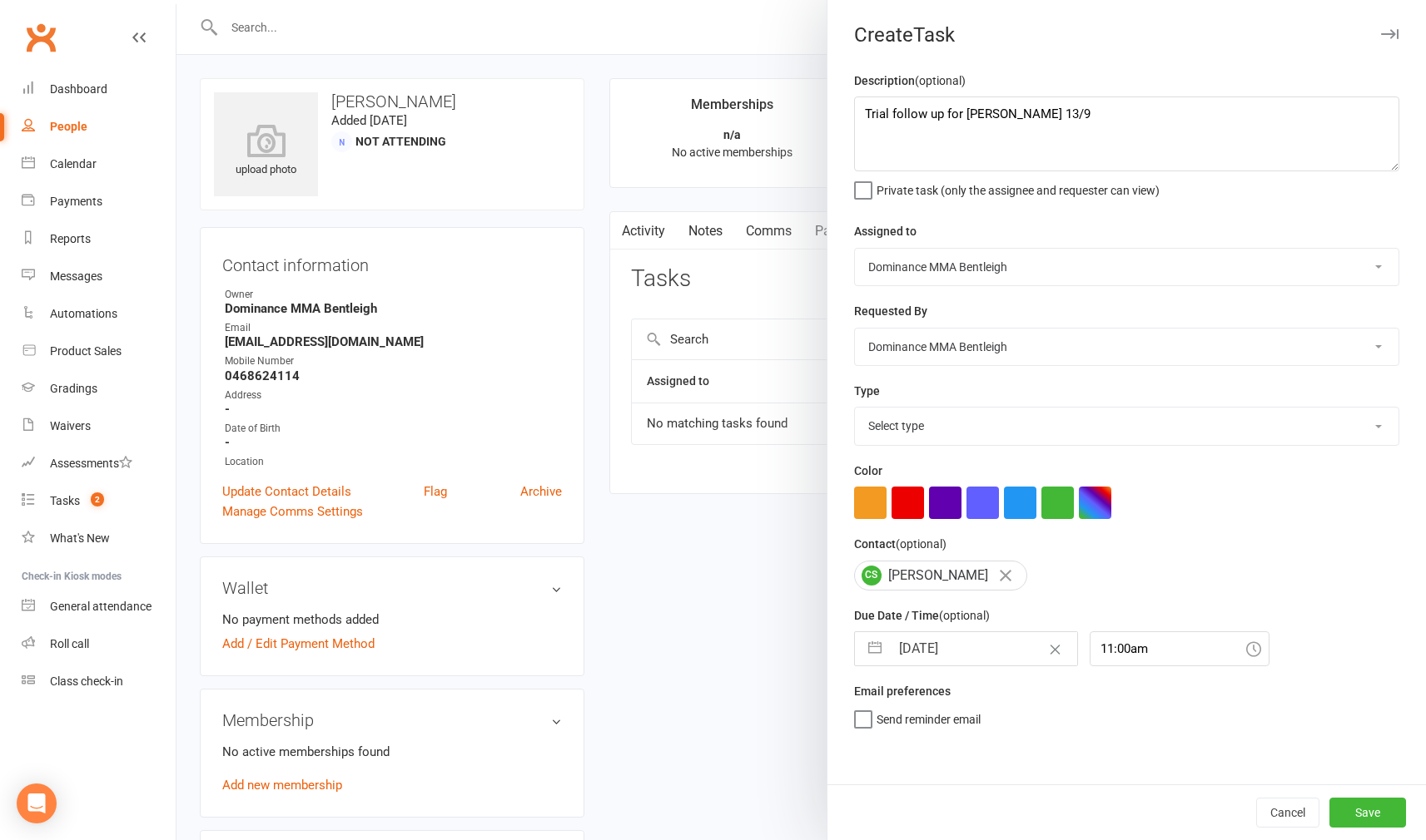
scroll to position [0, 0]
click at [1362, 808] on button "Save" at bounding box center [1368, 812] width 77 height 30
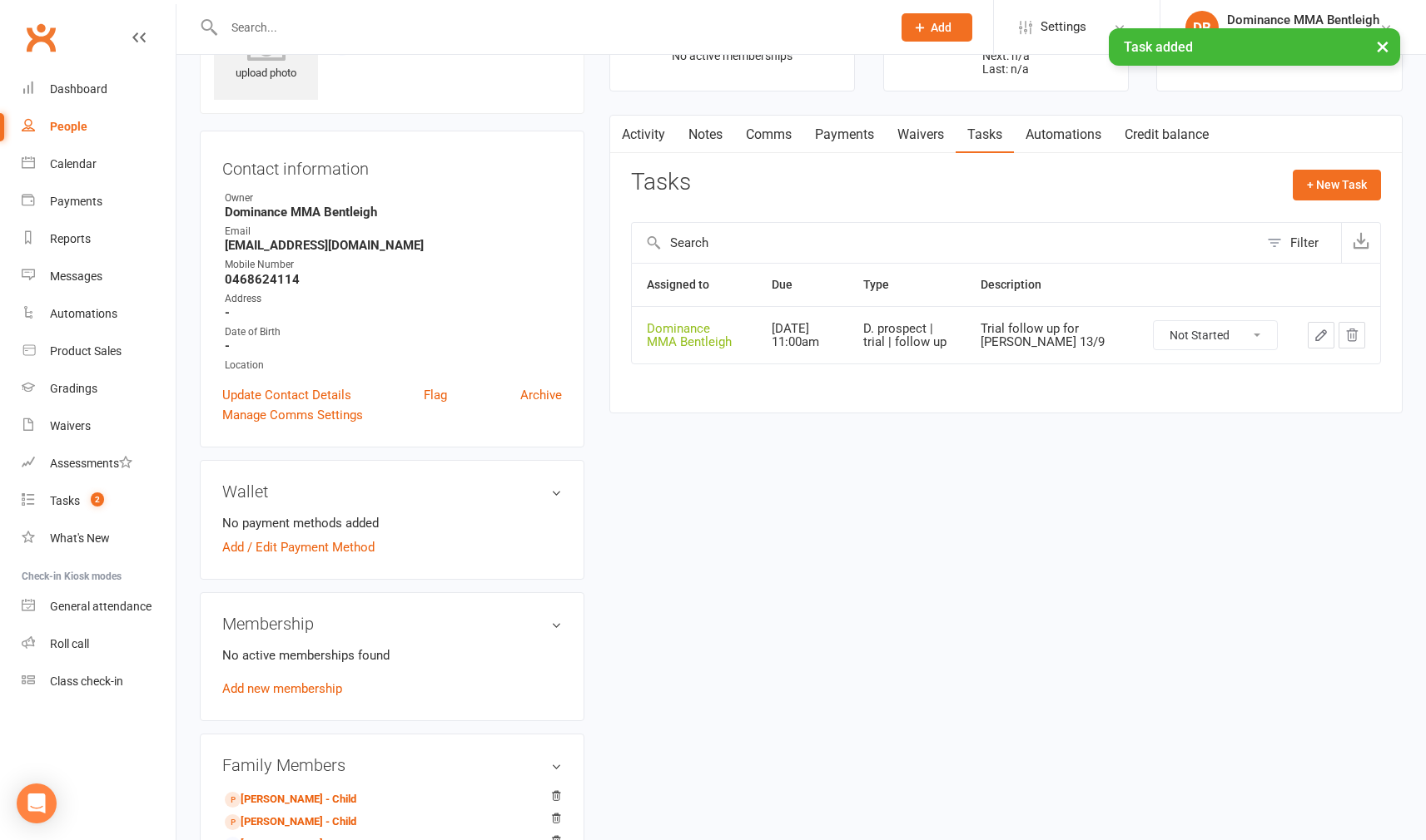
scroll to position [188, 0]
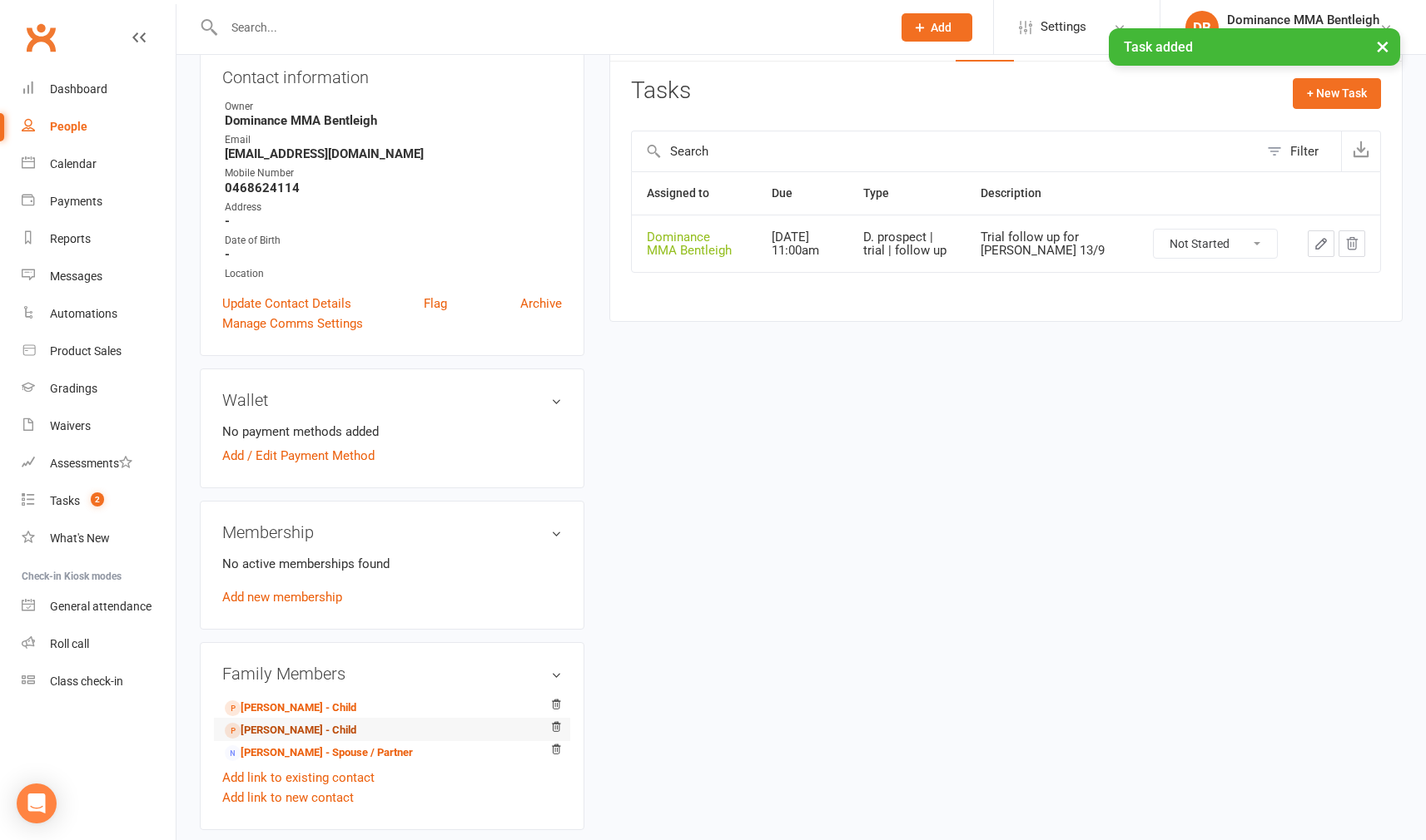
click at [325, 733] on link "[PERSON_NAME] - Child" at bounding box center [290, 730] width 132 height 17
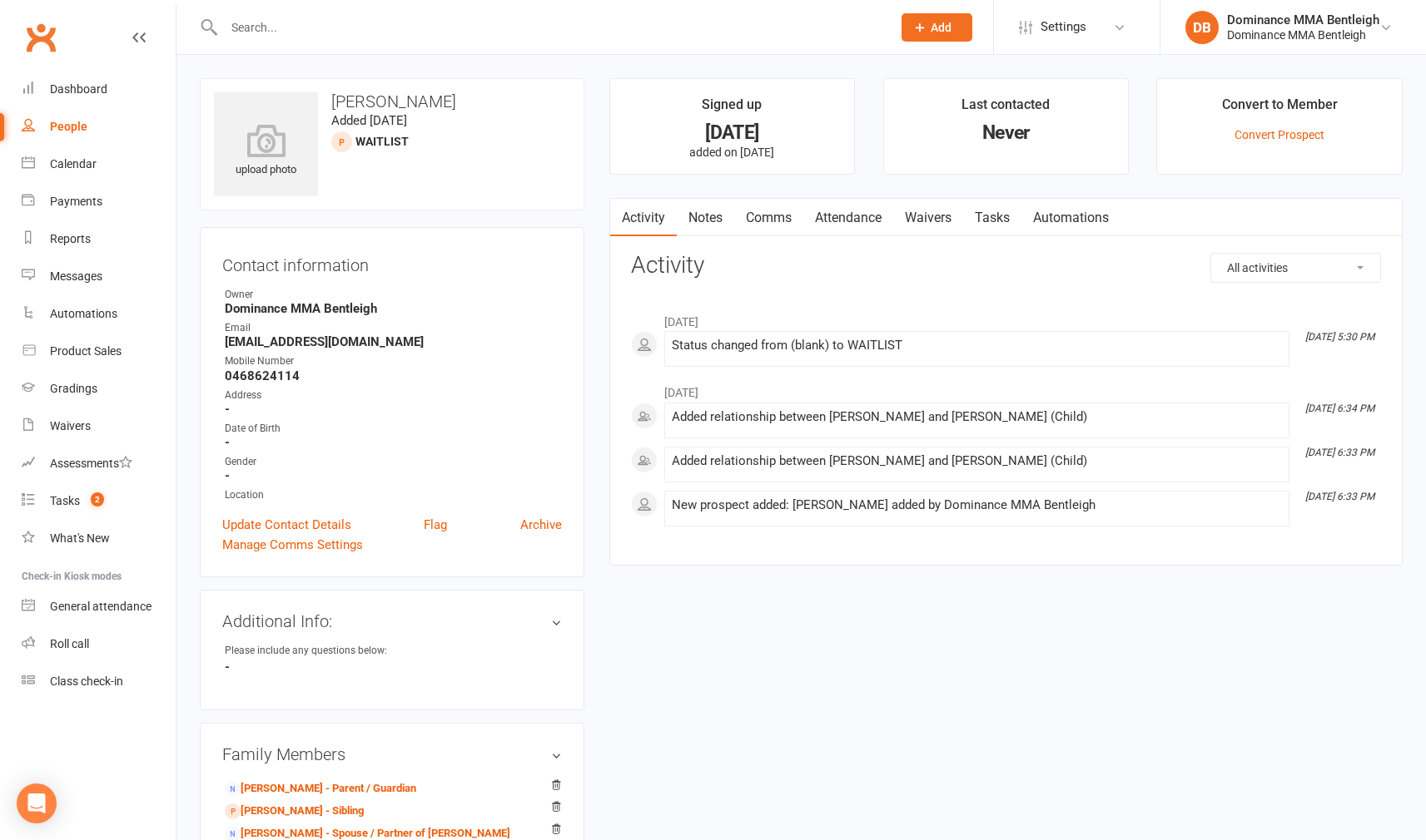
click at [857, 216] on link "Attendance" at bounding box center [847, 218] width 89 height 38
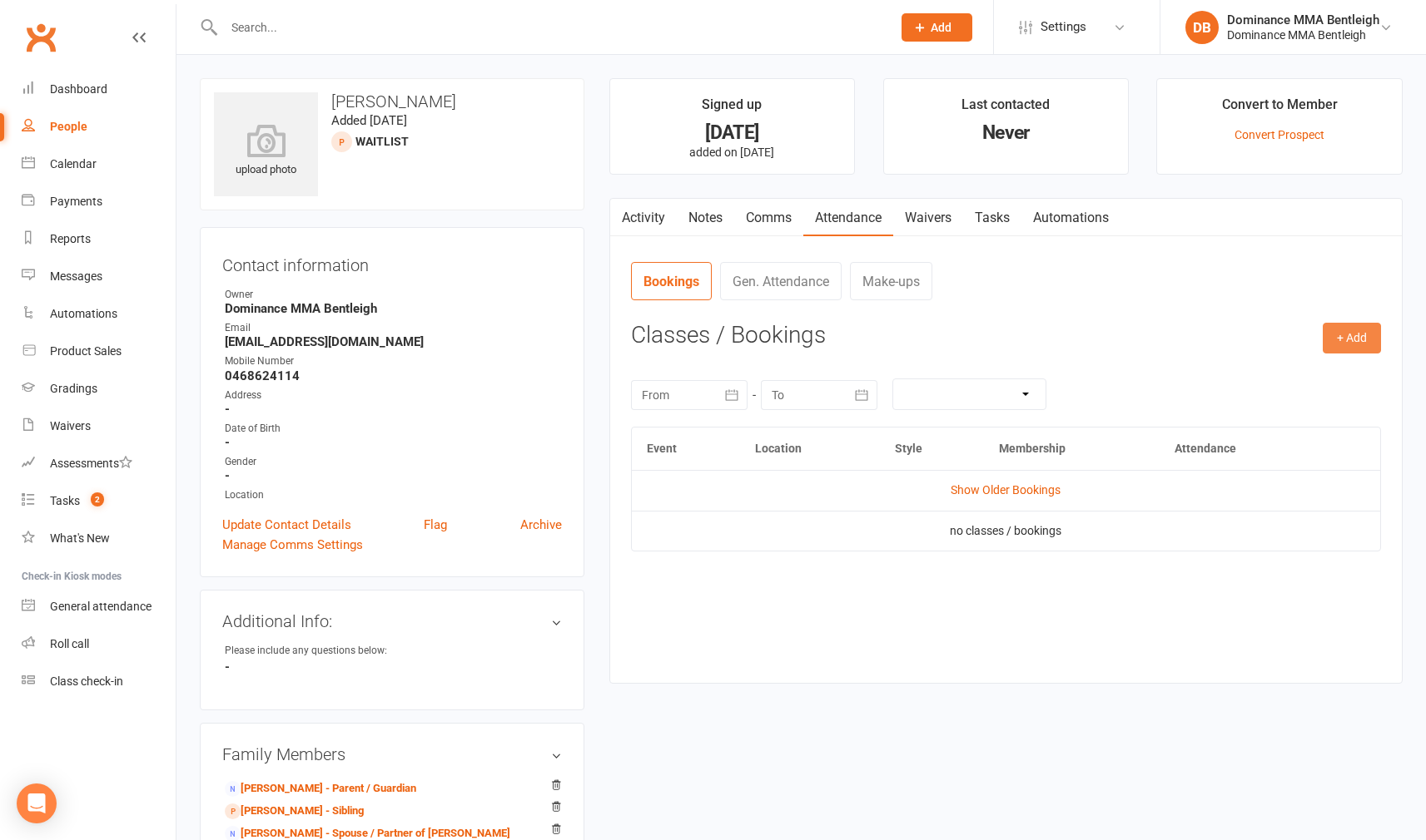
click at [1343, 330] on button "+ Add" at bounding box center [1352, 337] width 59 height 30
click at [1260, 369] on link "Book Event" at bounding box center [1297, 376] width 164 height 34
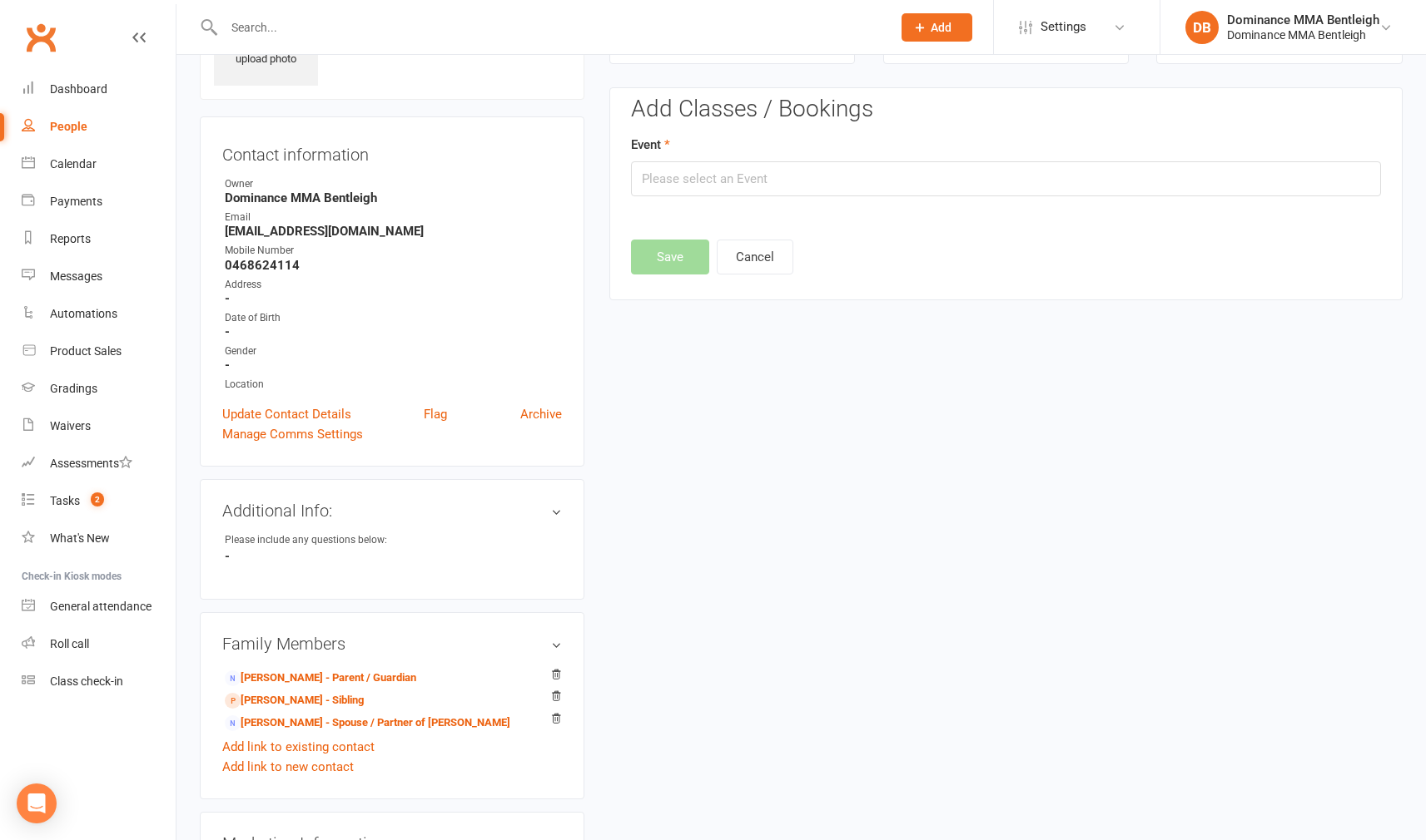
scroll to position [114, 0]
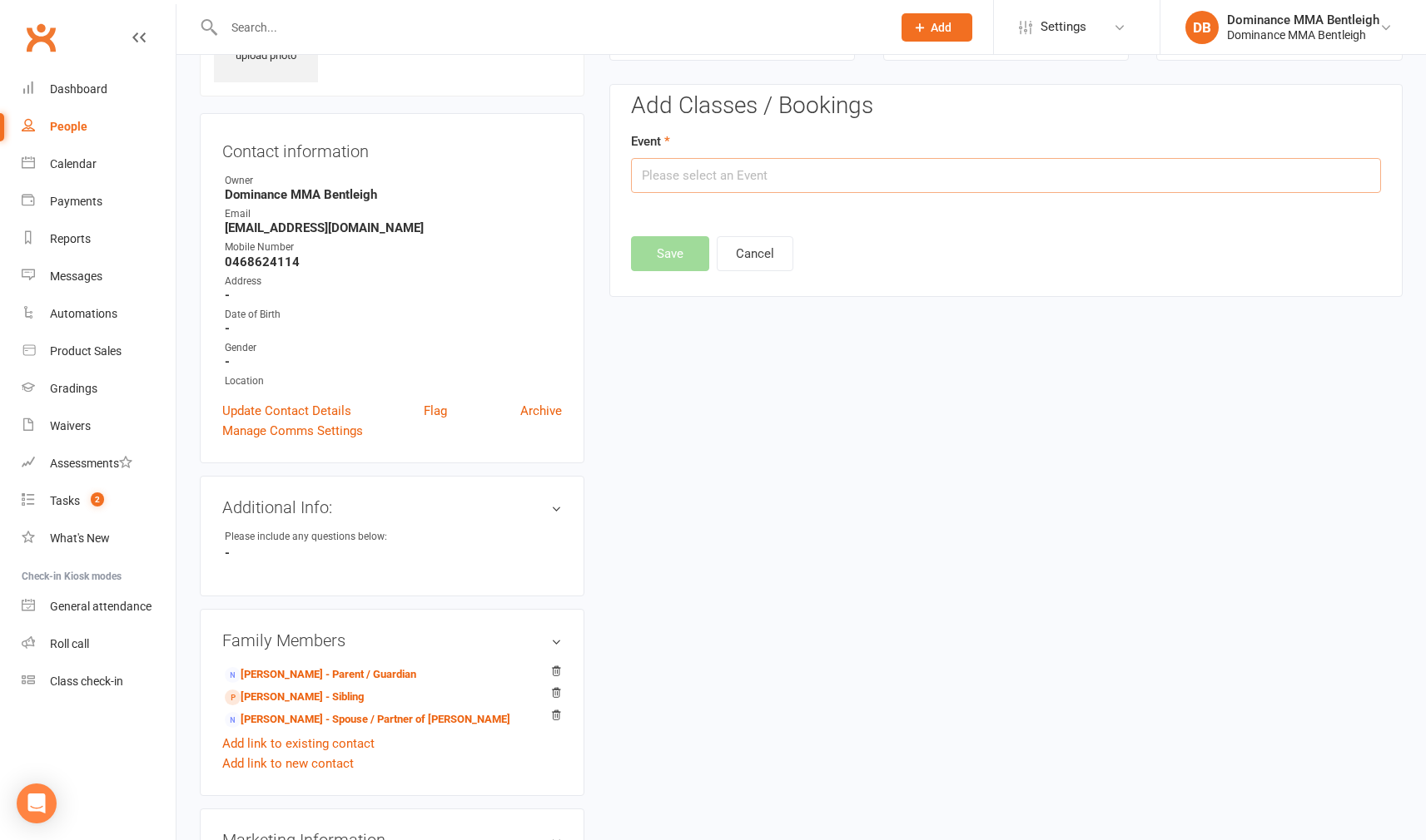
click at [915, 184] on input "text" at bounding box center [1006, 175] width 750 height 35
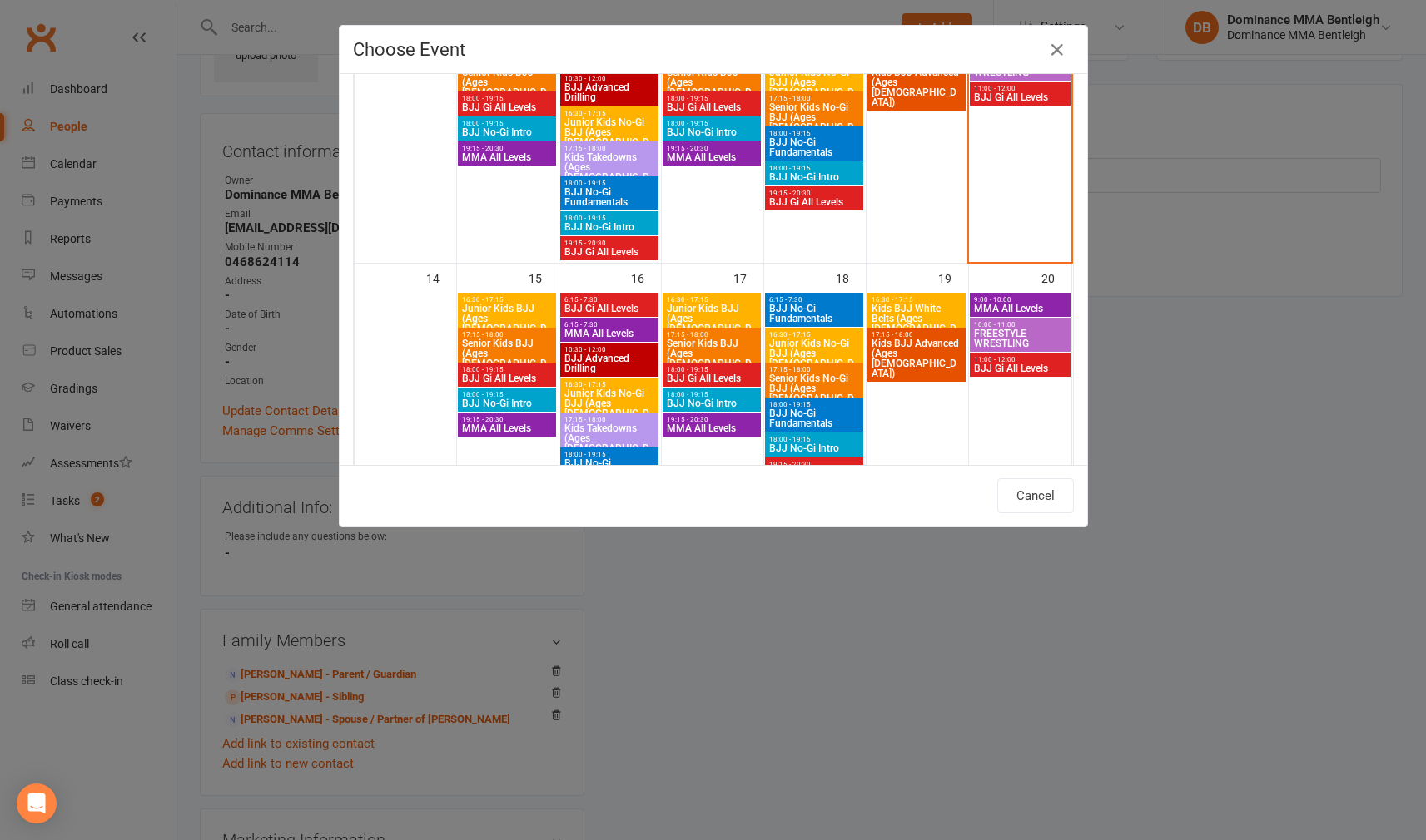
scroll to position [475, 0]
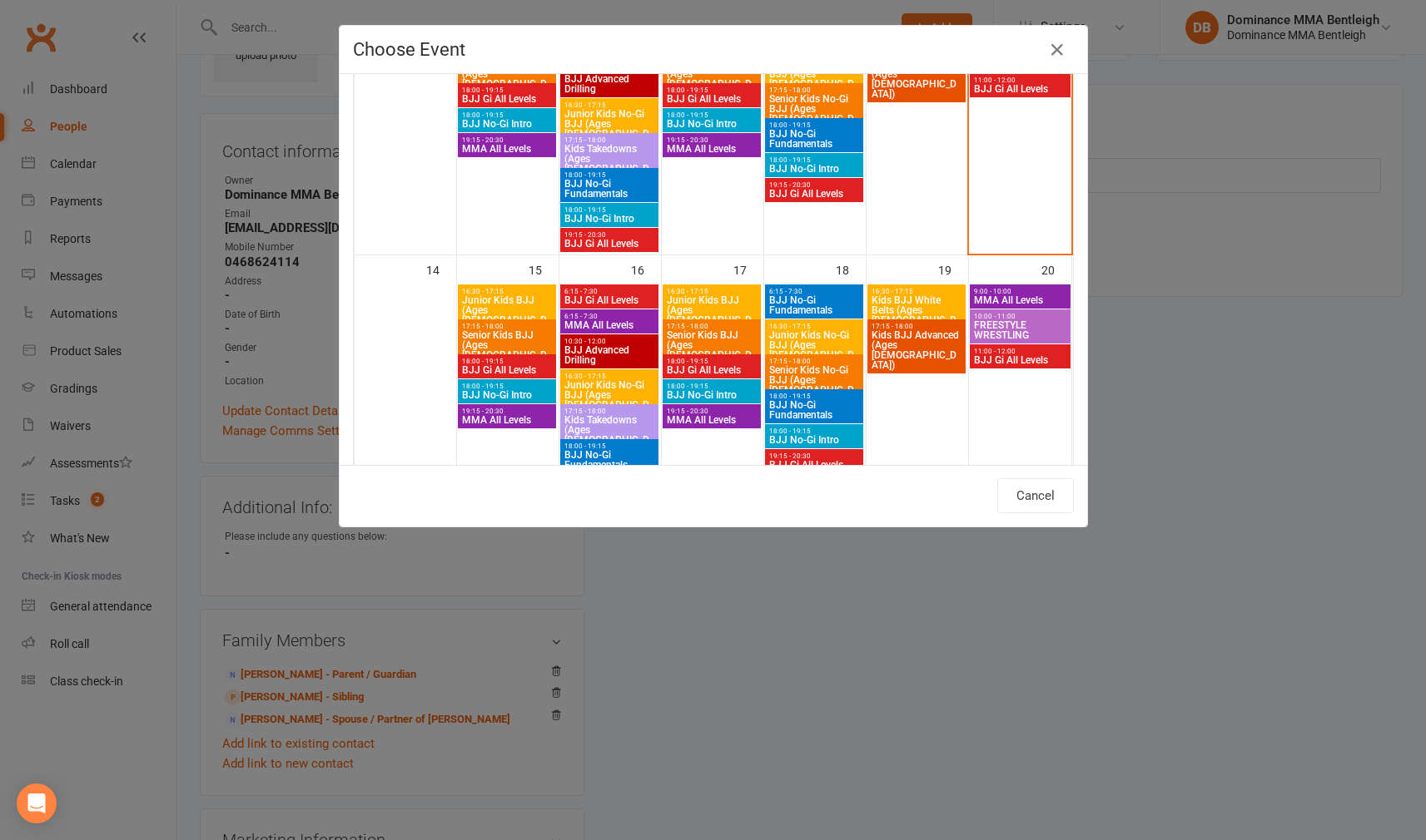
click at [634, 388] on span "Junior Kids No-Gi BJJ (Ages [DEMOGRAPHIC_DATA])" at bounding box center [609, 401] width 91 height 40
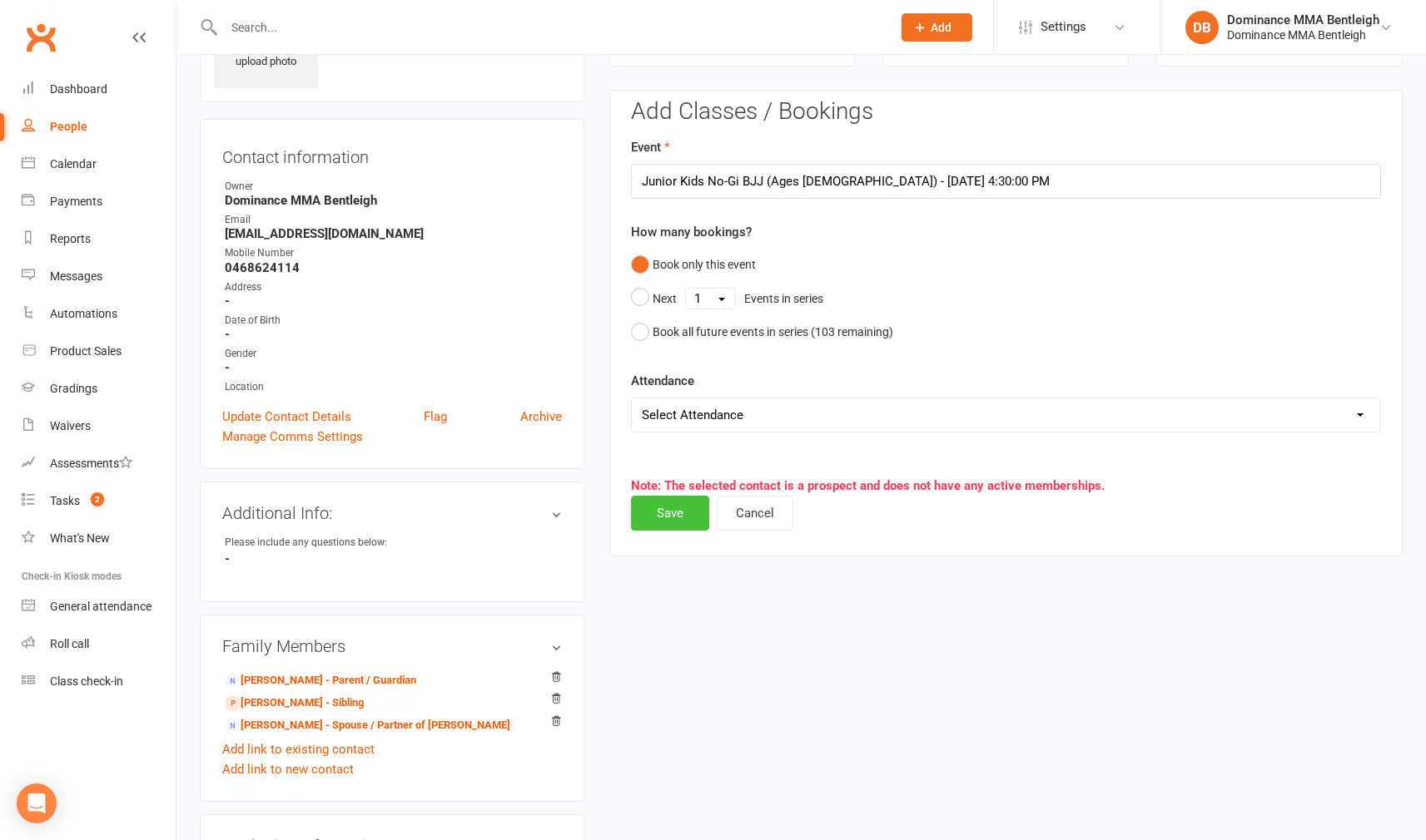
click at [680, 497] on button "Save" at bounding box center [669, 513] width 78 height 35
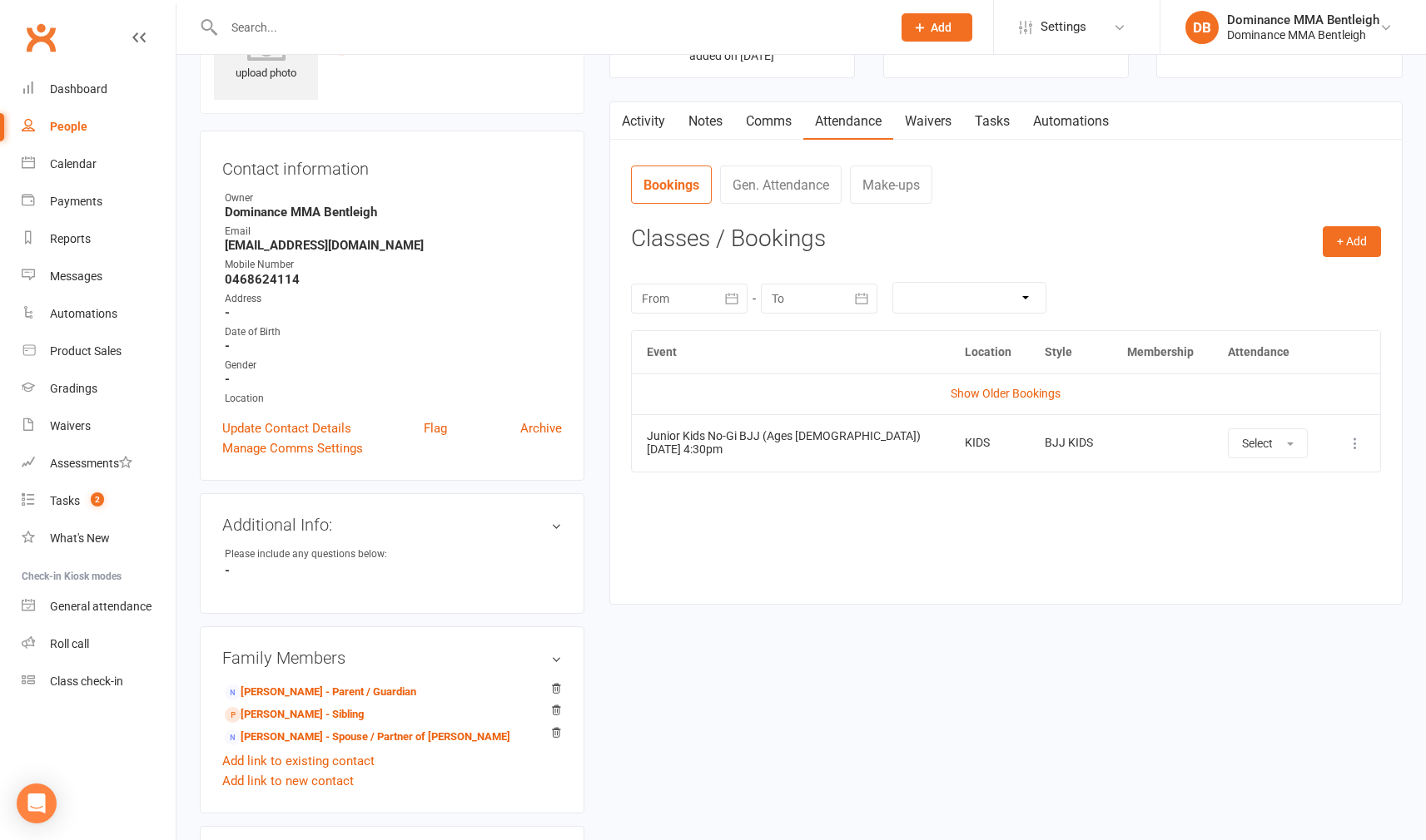
scroll to position [98, 0]
click at [778, 124] on link "Comms" at bounding box center [769, 120] width 69 height 38
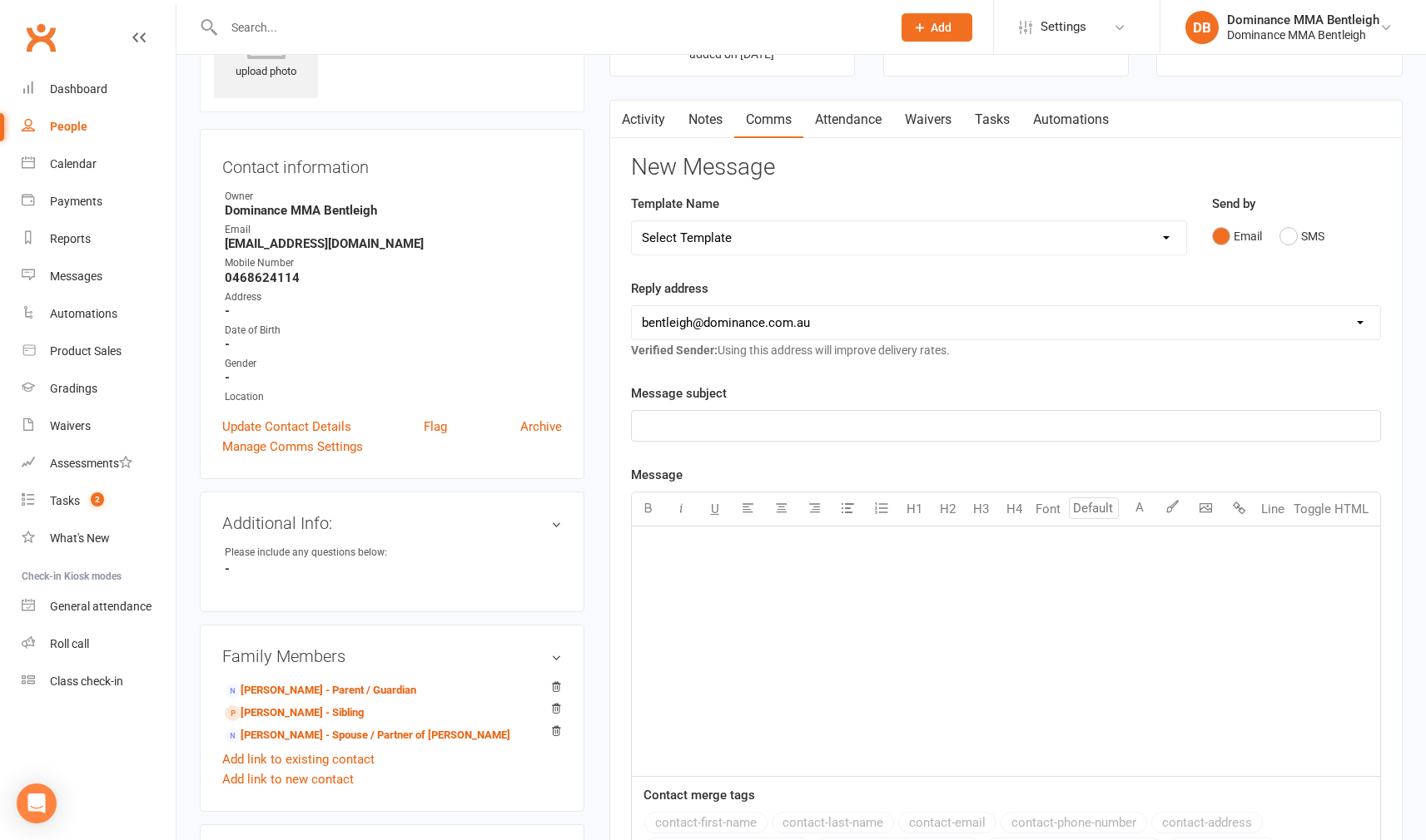
click at [842, 113] on link "Attendance" at bounding box center [847, 120] width 89 height 38
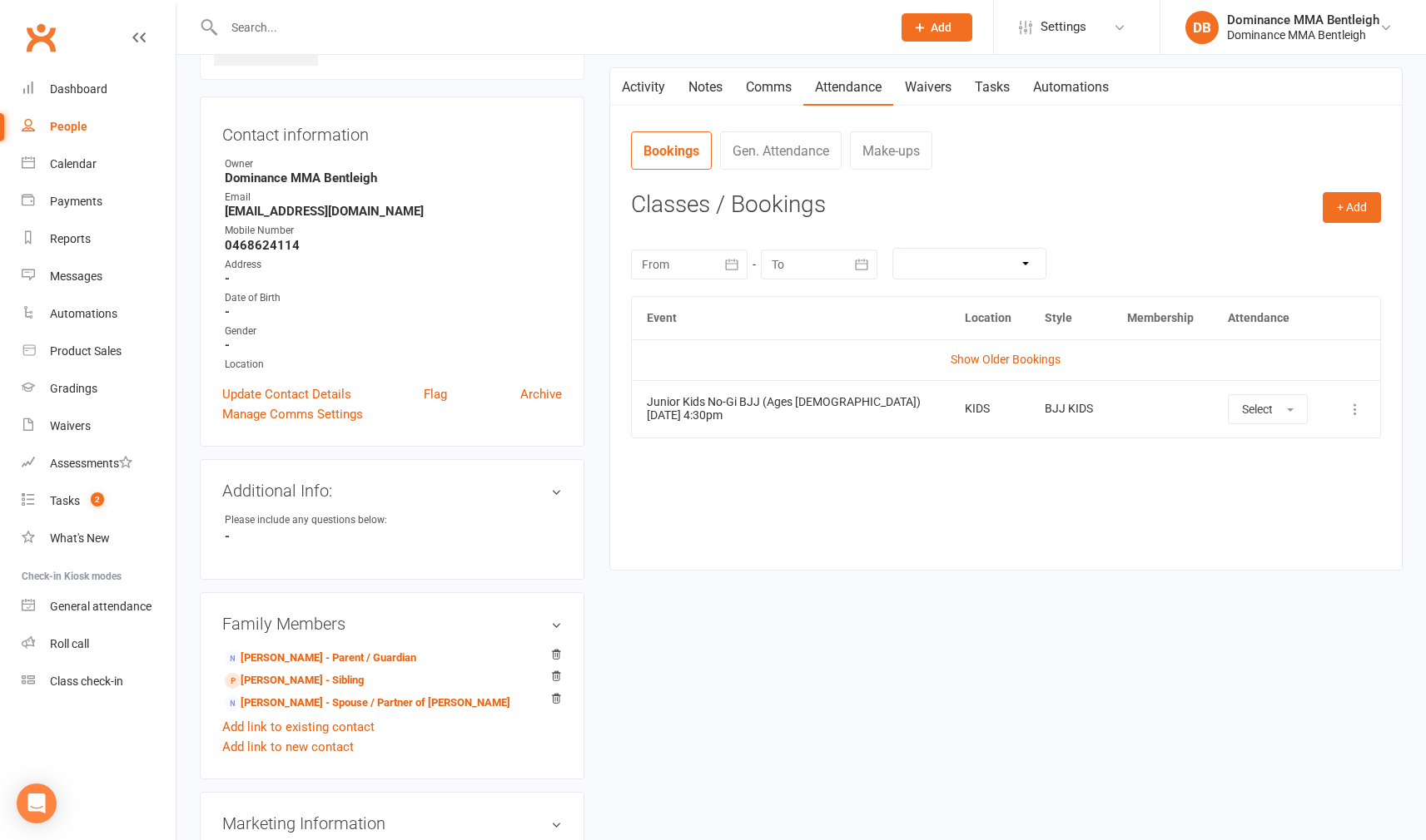
scroll to position [177, 0]
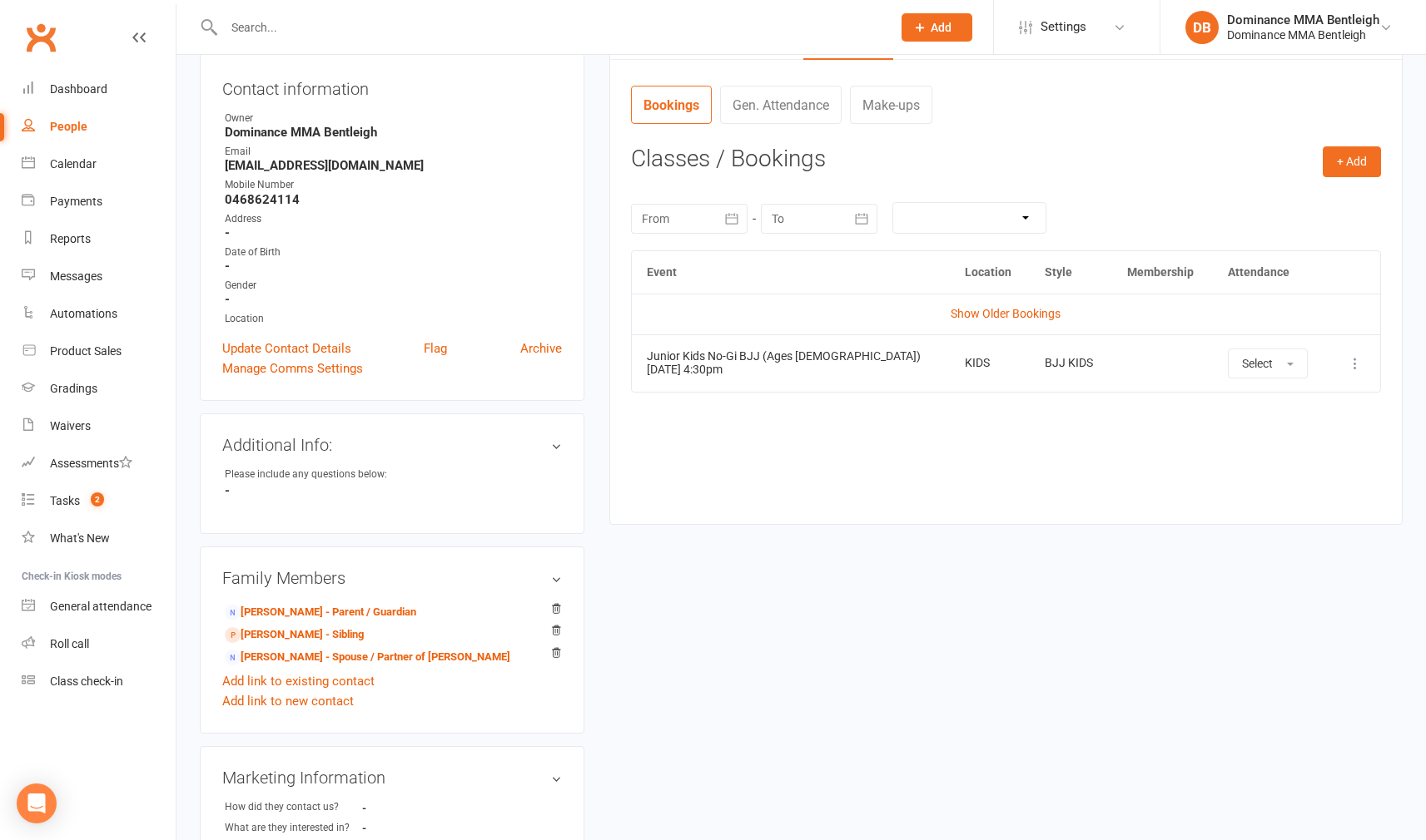
click at [325, 656] on link "[PERSON_NAME] - Spouse / Partner of [PERSON_NAME]" at bounding box center [367, 657] width 286 height 17
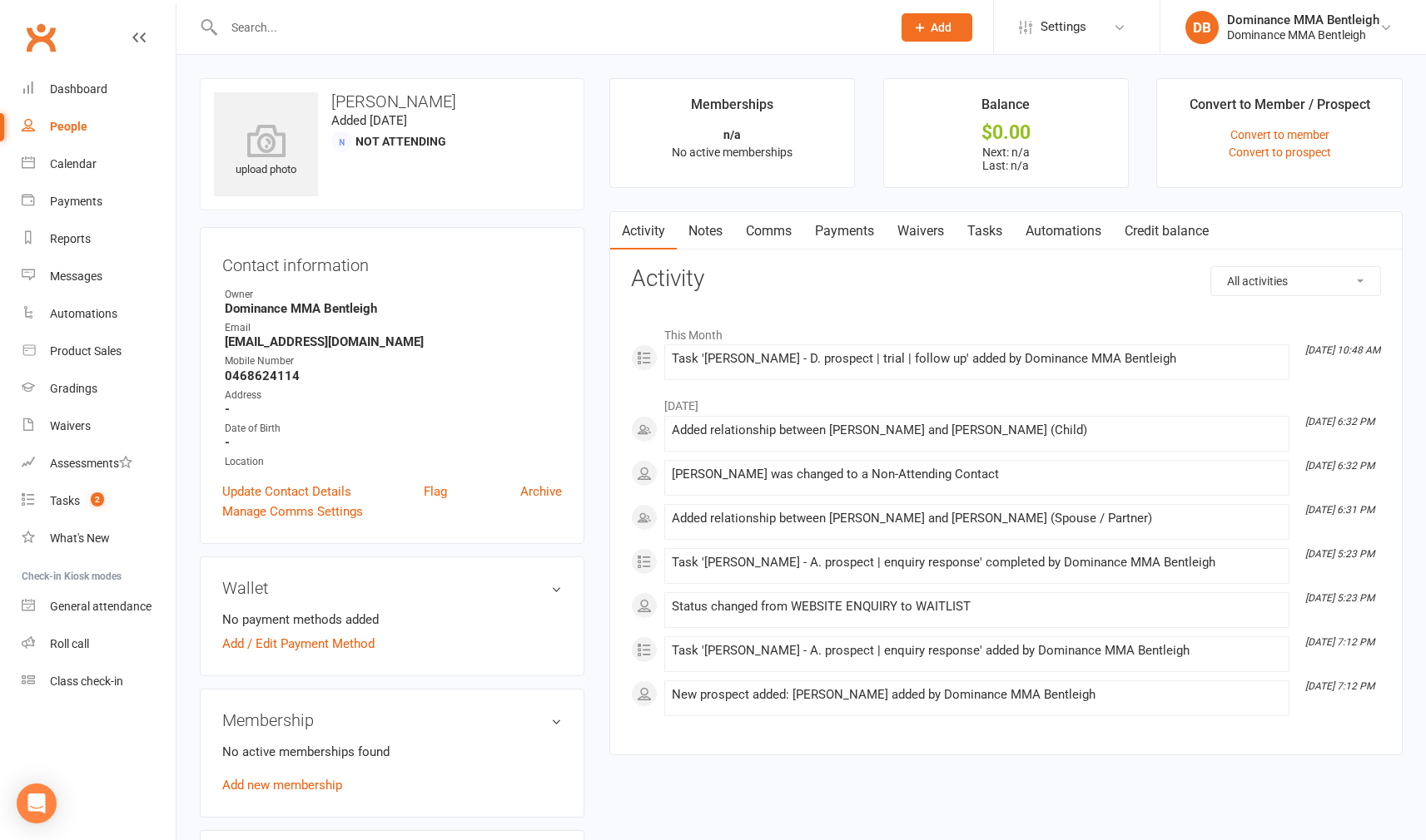
drag, startPoint x: 978, startPoint y: 221, endPoint x: 967, endPoint y: 215, distance: 12.5
click at [978, 221] on link "Tasks" at bounding box center [985, 232] width 59 height 38
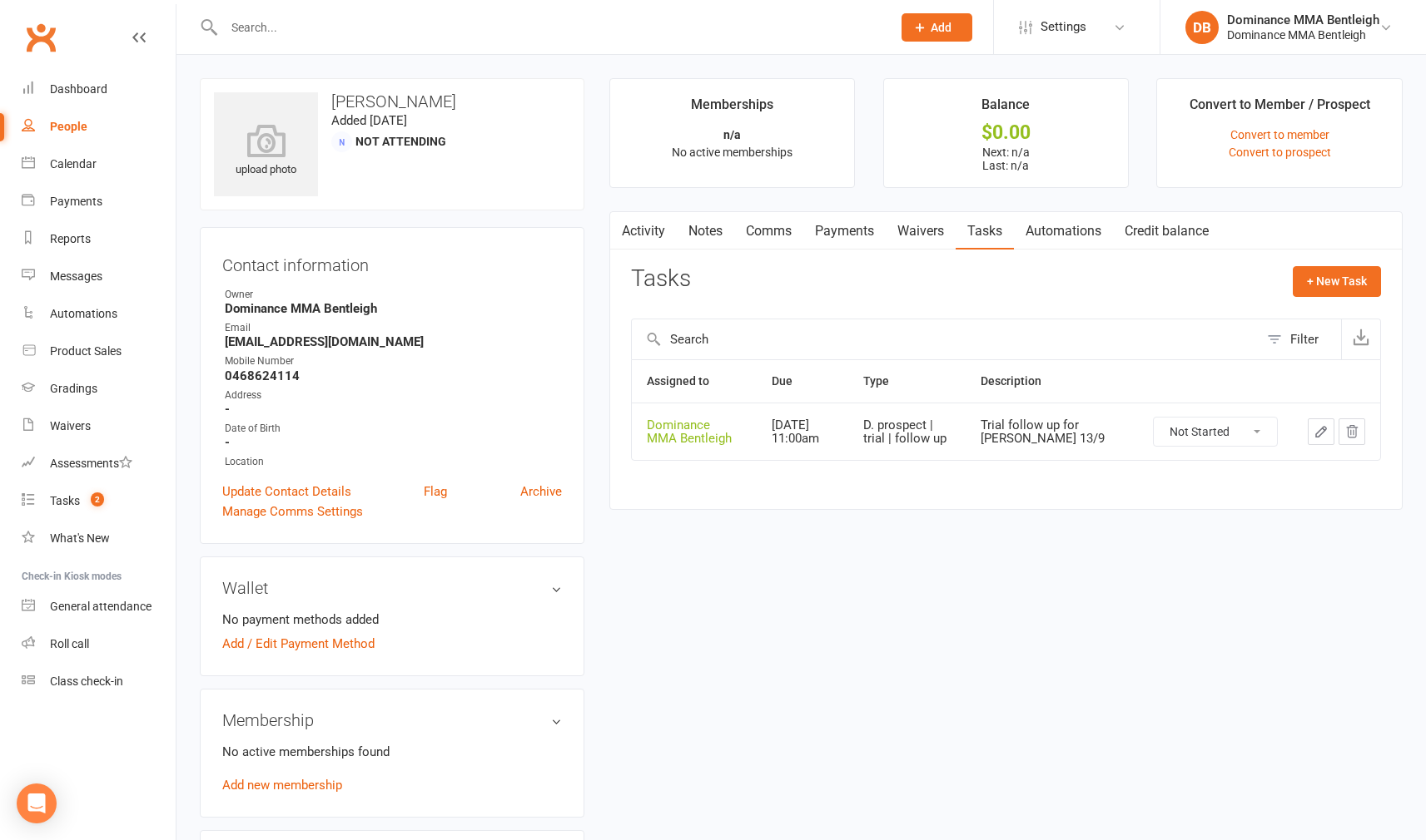
click at [888, 233] on link "Waivers" at bounding box center [920, 232] width 70 height 38
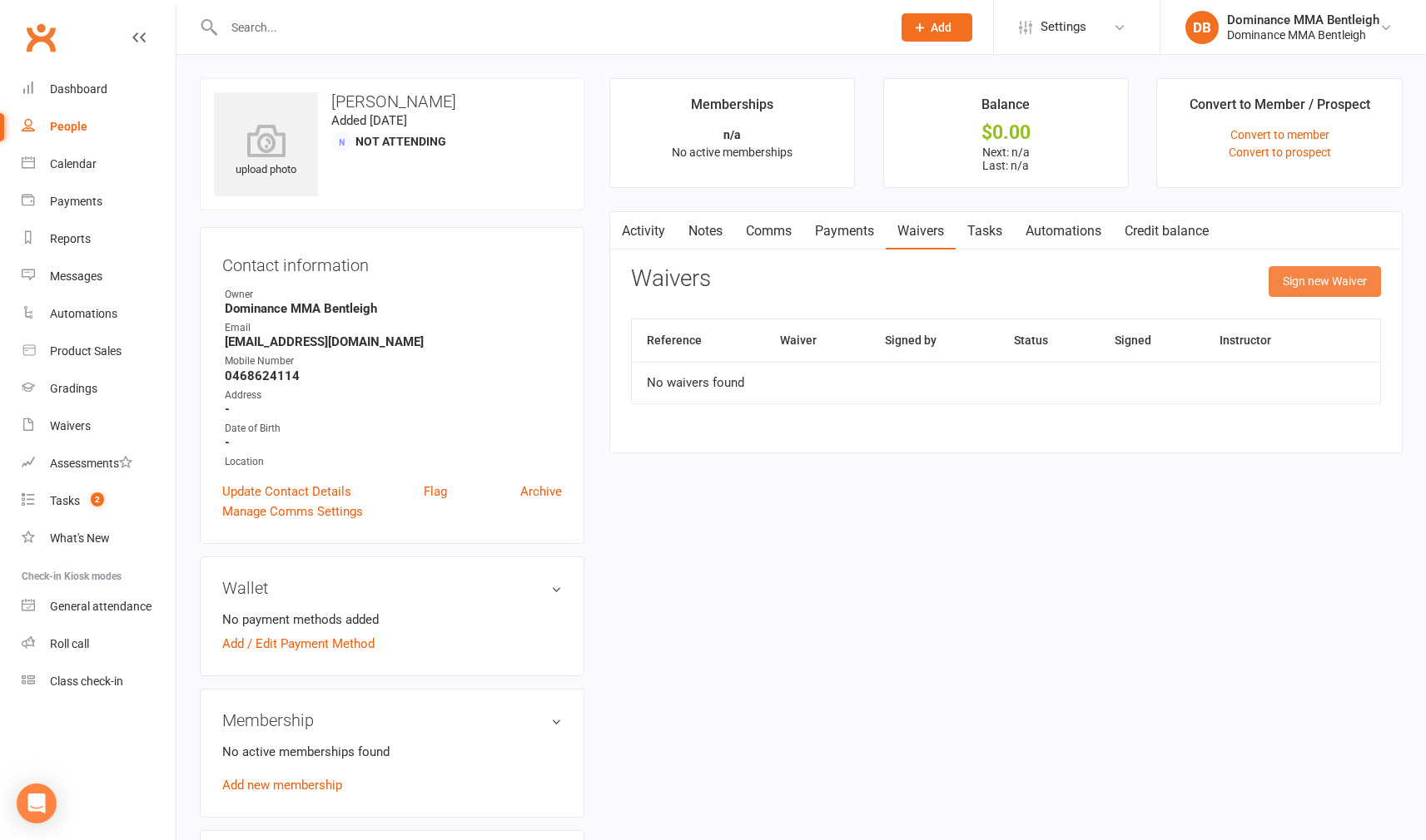
click at [1351, 269] on button "Sign new Waiver" at bounding box center [1324, 281] width 113 height 30
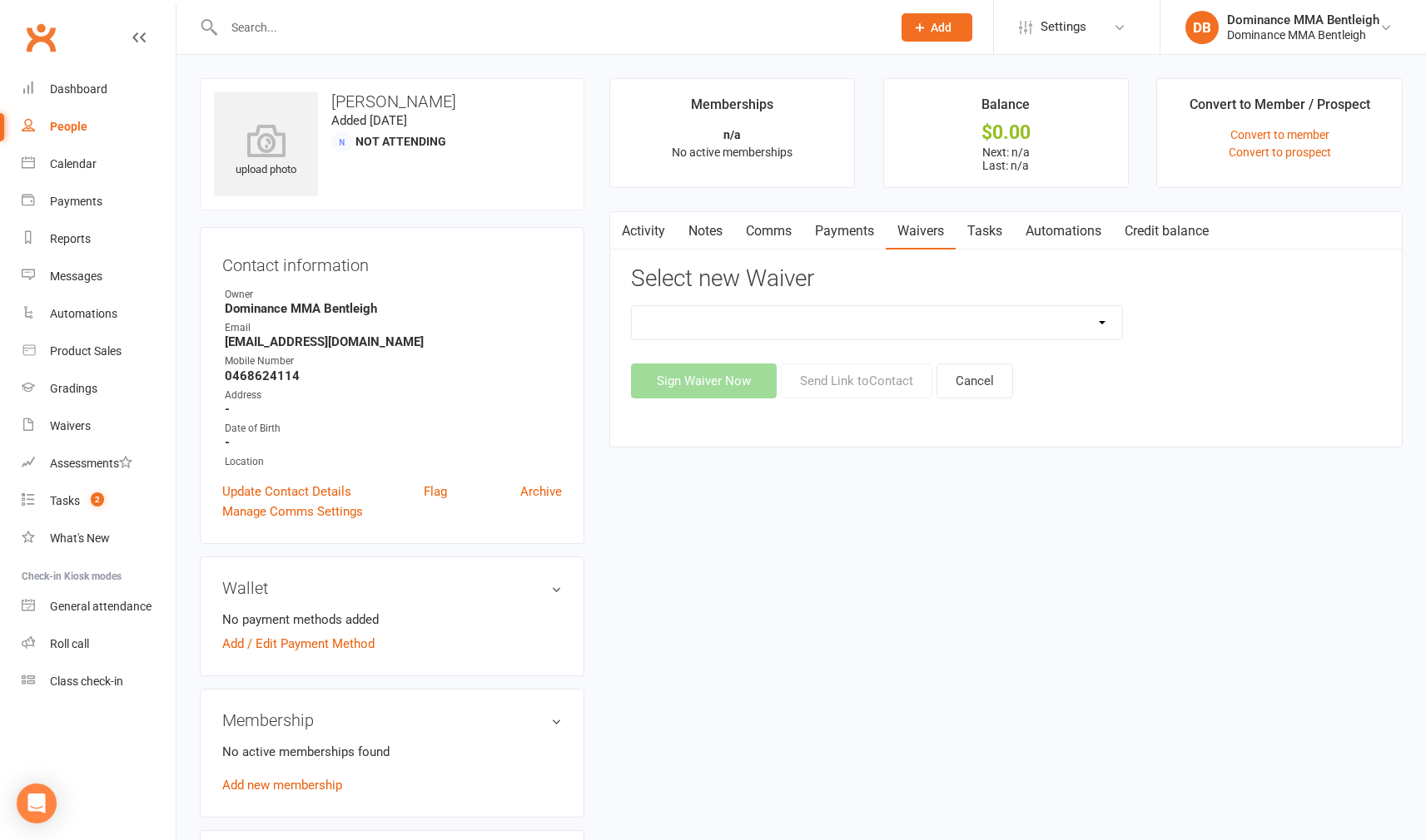
click at [1063, 337] on div "DO NOT USE New Member Sign Up | Adults | Marketing Special DO NOT USE New Membe…" at bounding box center [877, 323] width 492 height 35
click at [828, 388] on button "Send Link to Contact" at bounding box center [857, 381] width 152 height 35
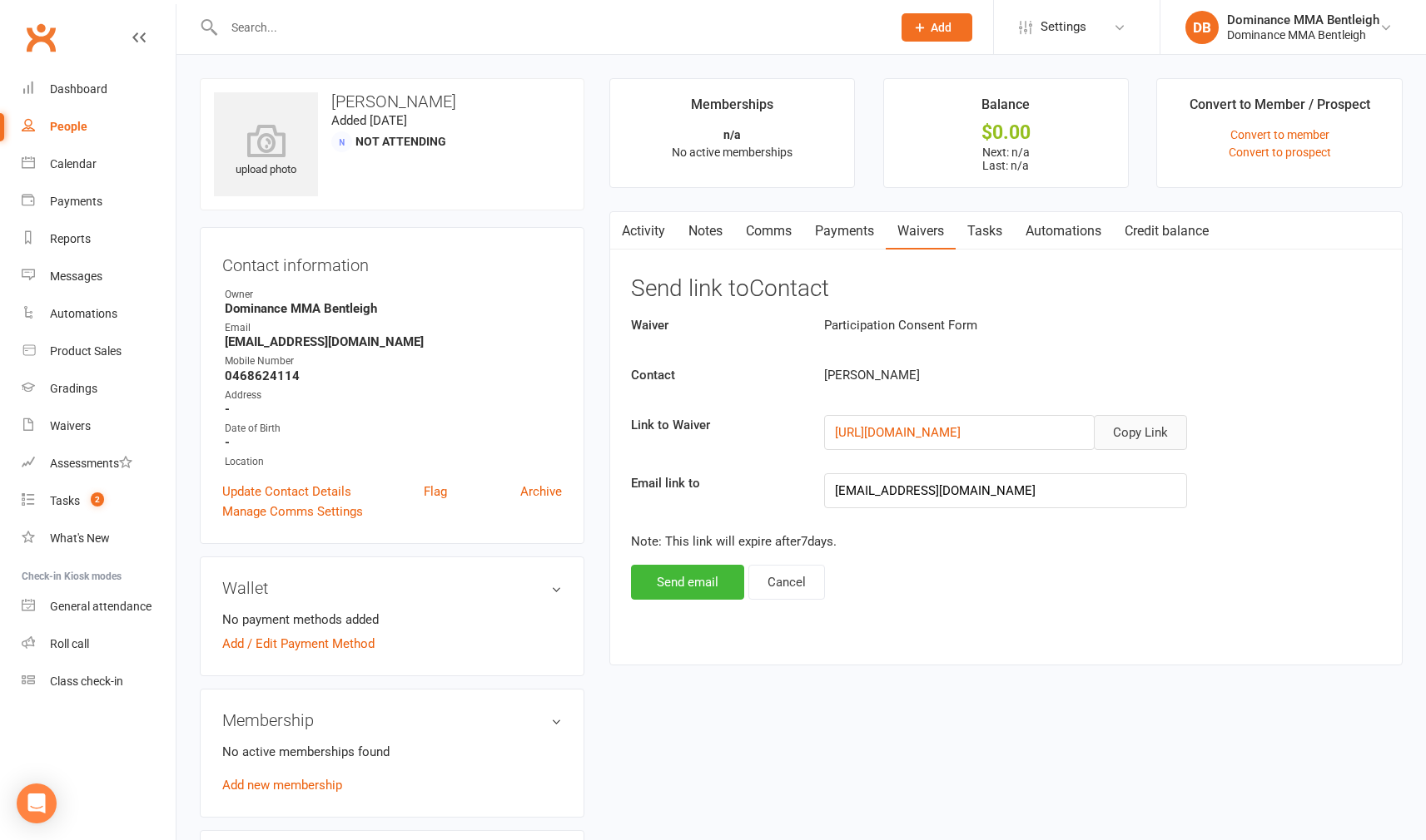
click at [1126, 426] on button "Copy Link" at bounding box center [1140, 432] width 93 height 35
drag, startPoint x: 688, startPoint y: 581, endPoint x: 716, endPoint y: 504, distance: 81.9
click at [688, 581] on button "Send email" at bounding box center [688, 582] width 113 height 35
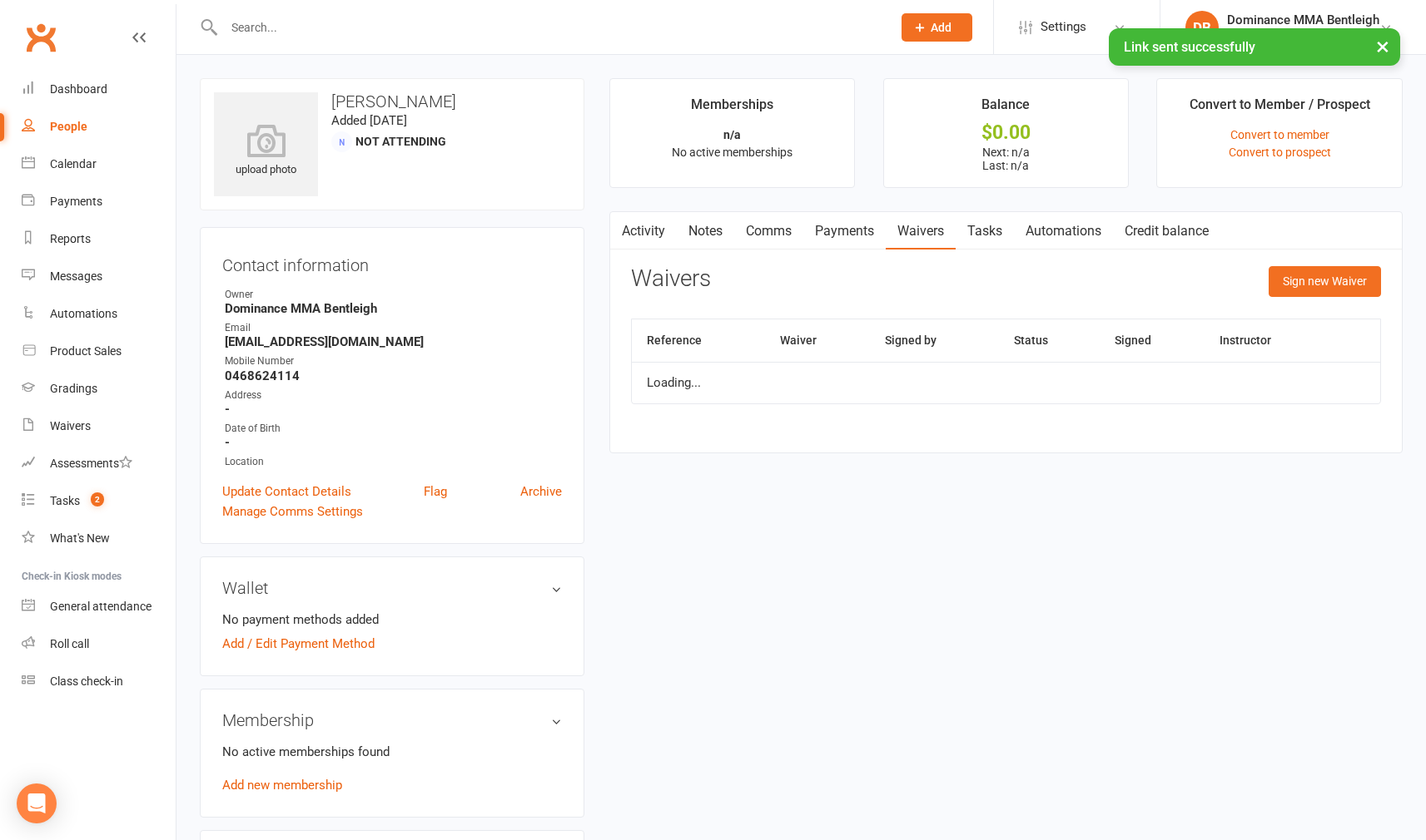
click at [754, 231] on link "Comms" at bounding box center [769, 232] width 69 height 38
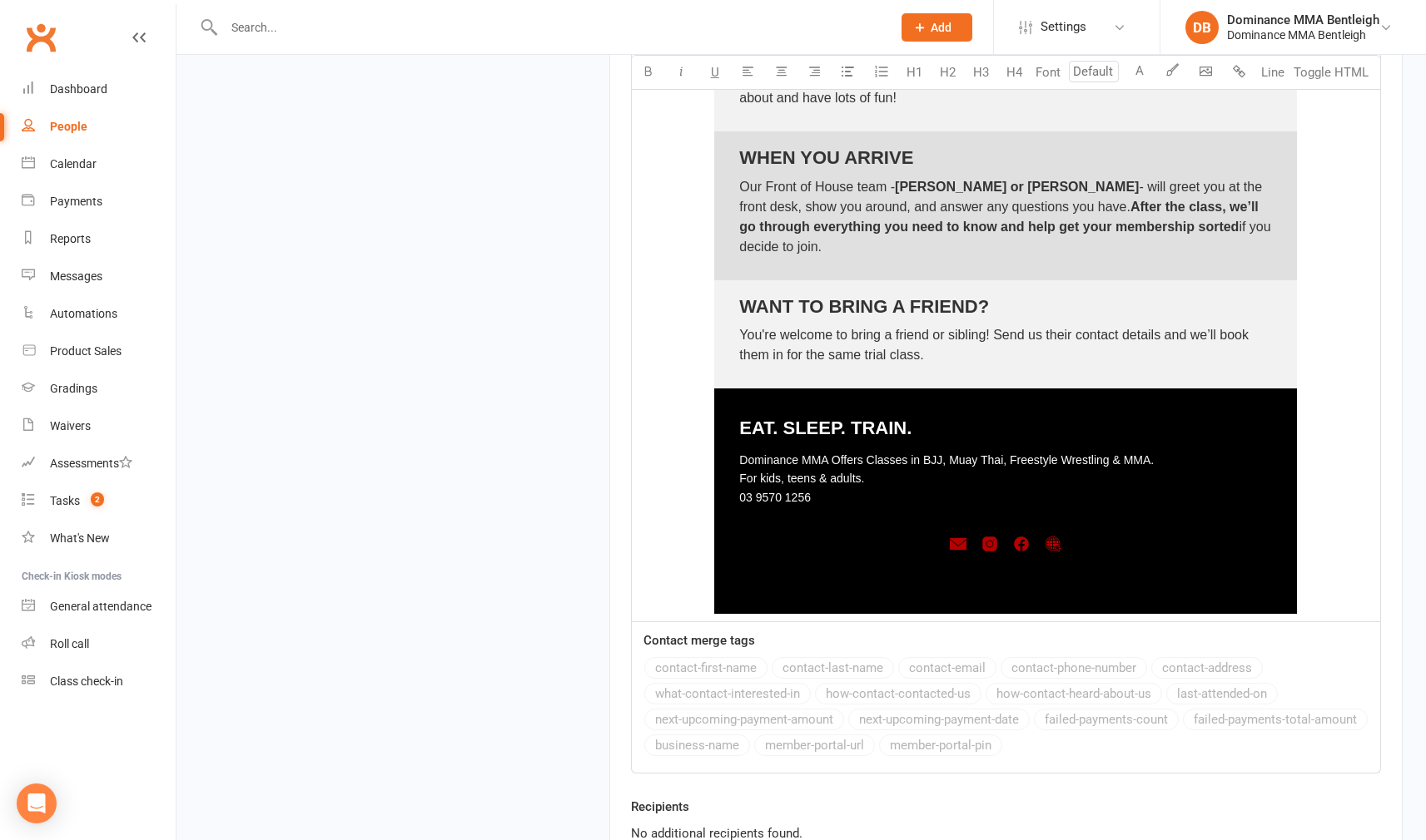
scroll to position [2217, 0]
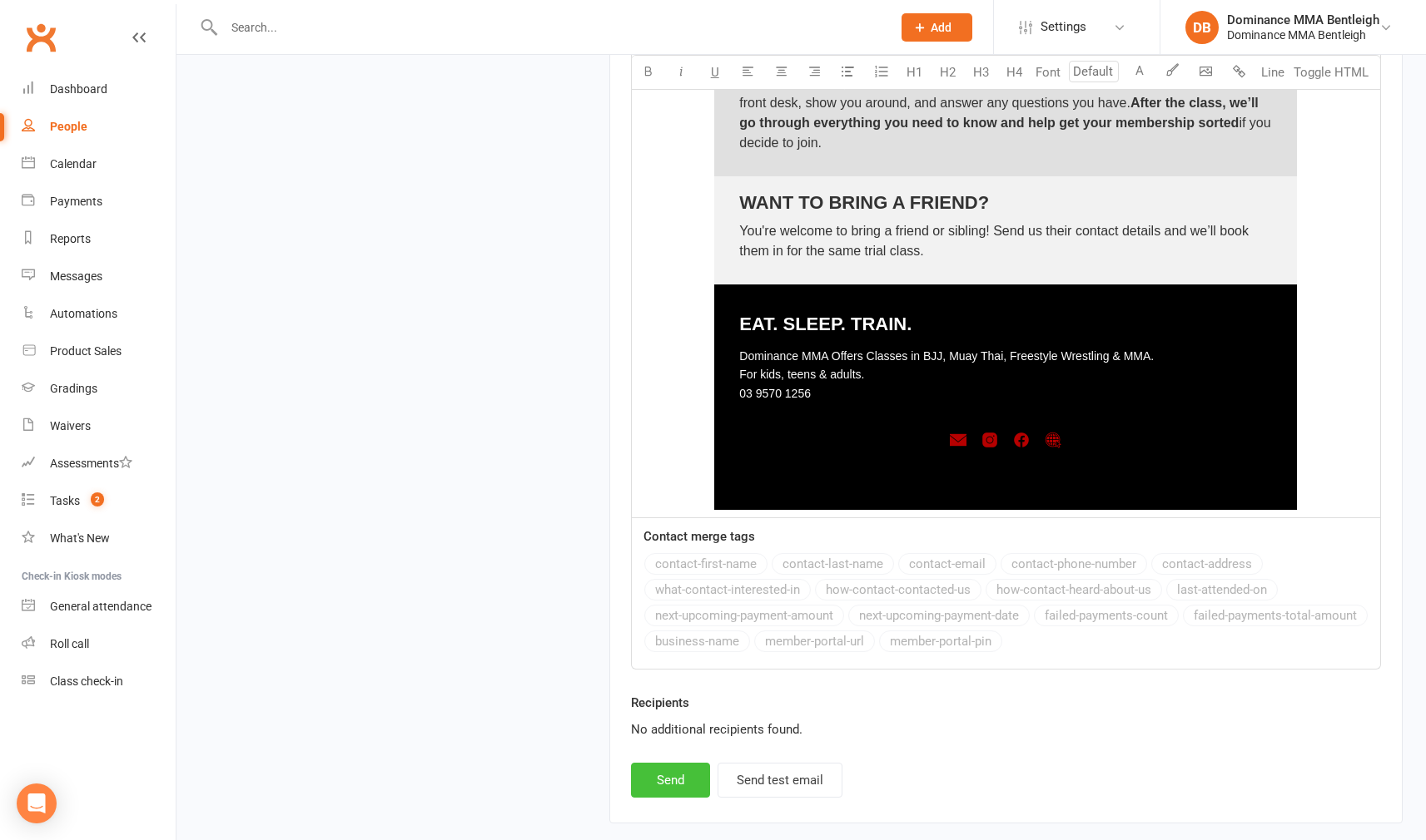
click at [702, 782] on button "Send" at bounding box center [670, 780] width 79 height 35
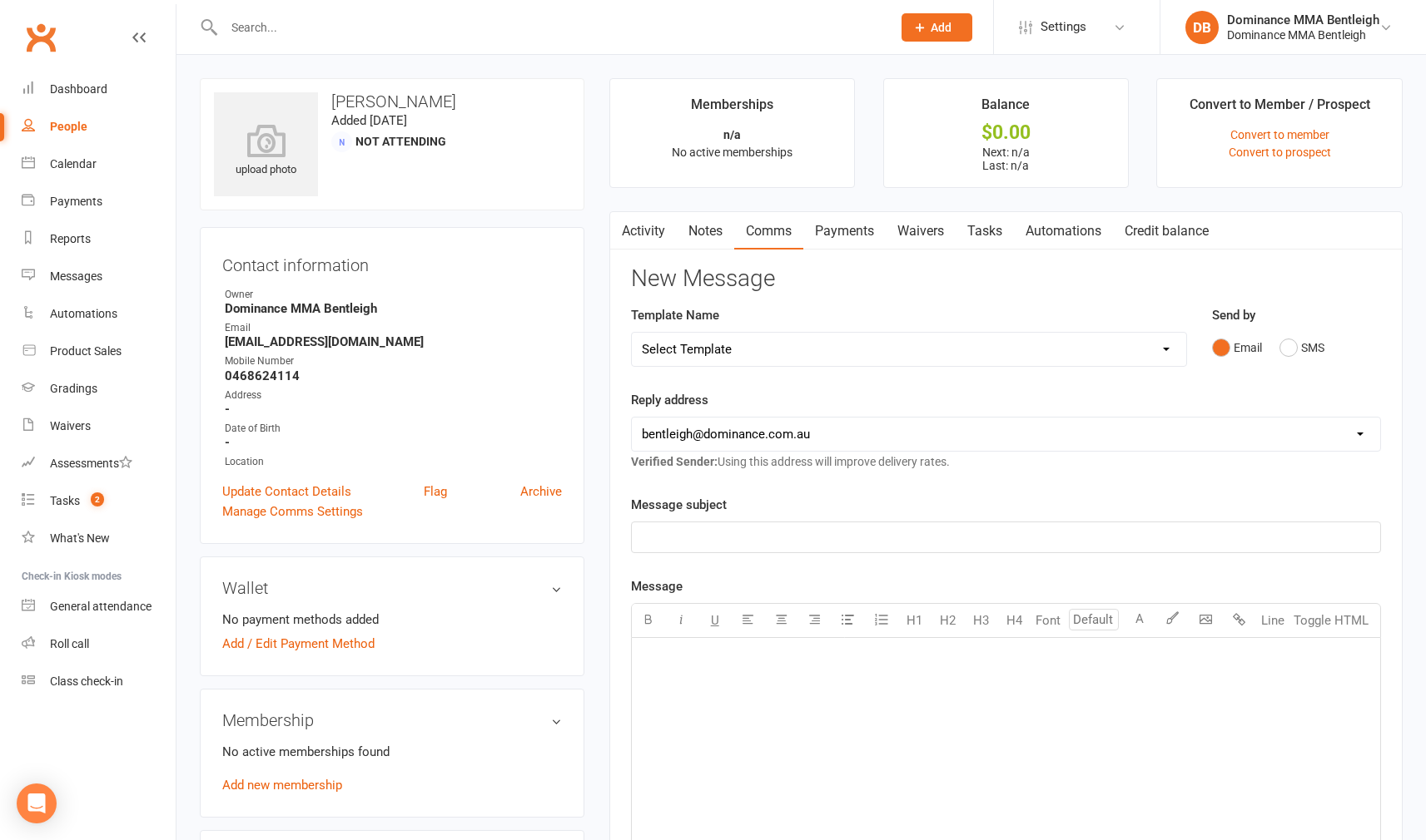
scroll to position [0, 0]
click at [974, 227] on link "Tasks" at bounding box center [985, 232] width 59 height 38
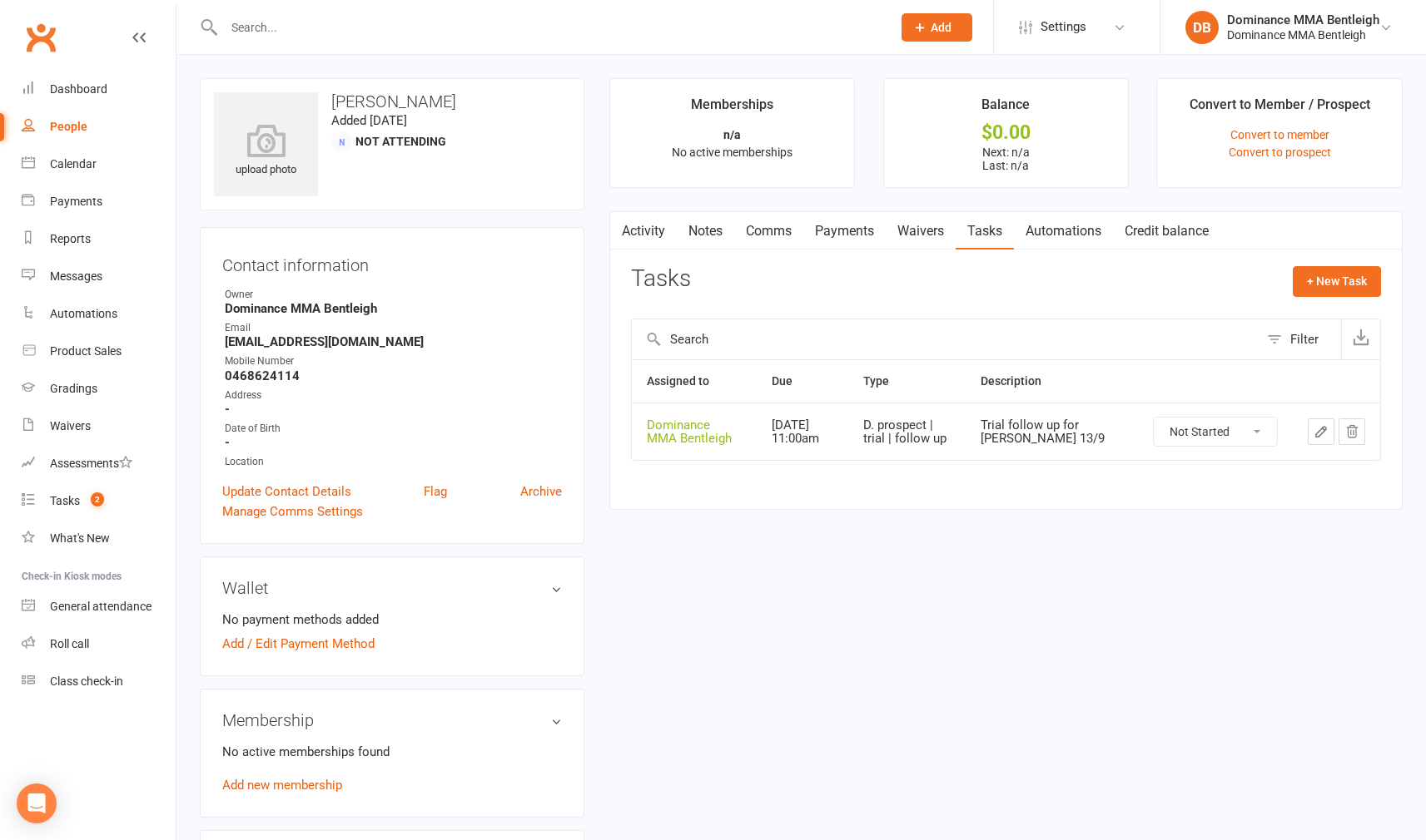
click at [940, 229] on link "Waivers" at bounding box center [920, 232] width 70 height 38
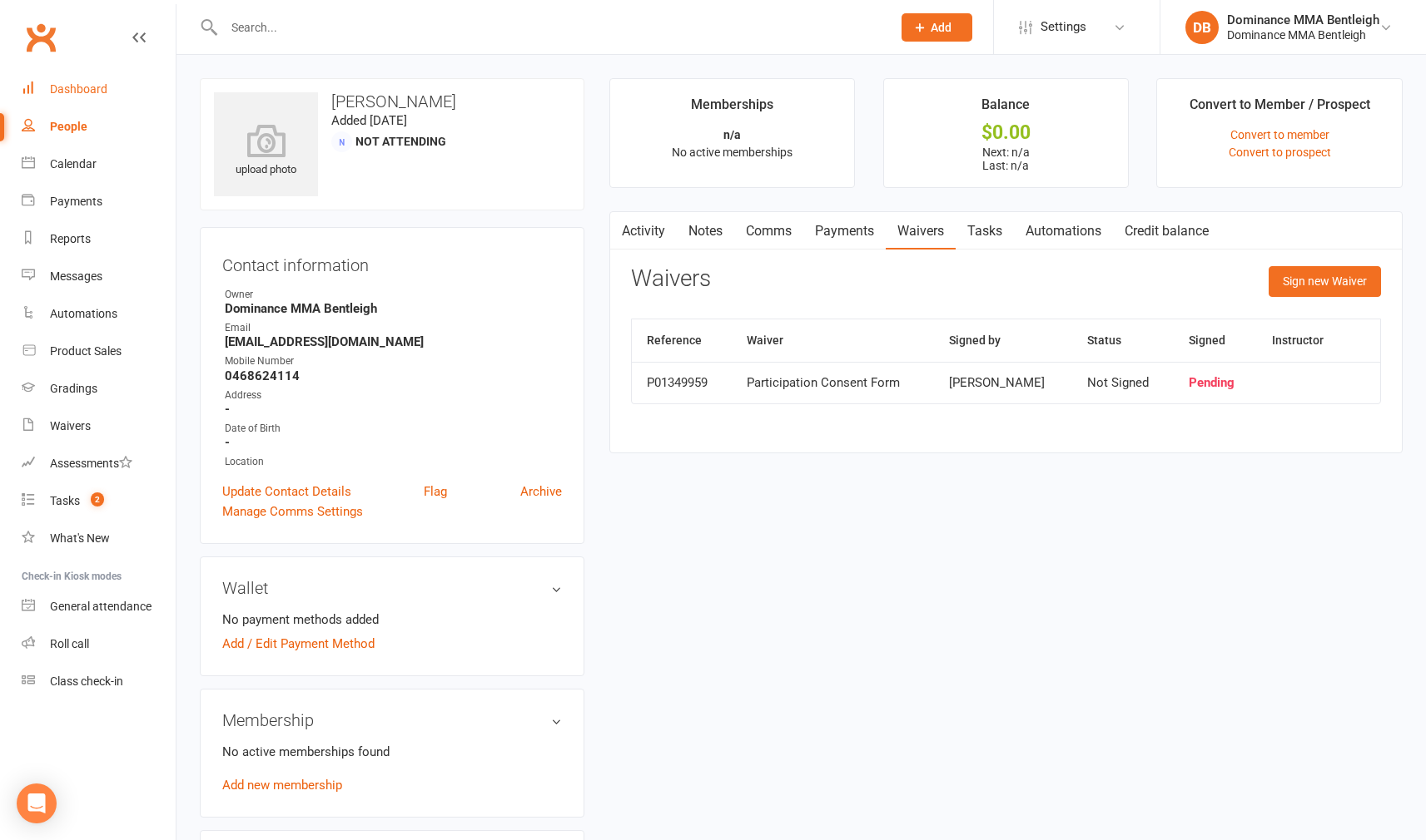
click at [94, 87] on div "Dashboard" at bounding box center [79, 89] width 58 height 13
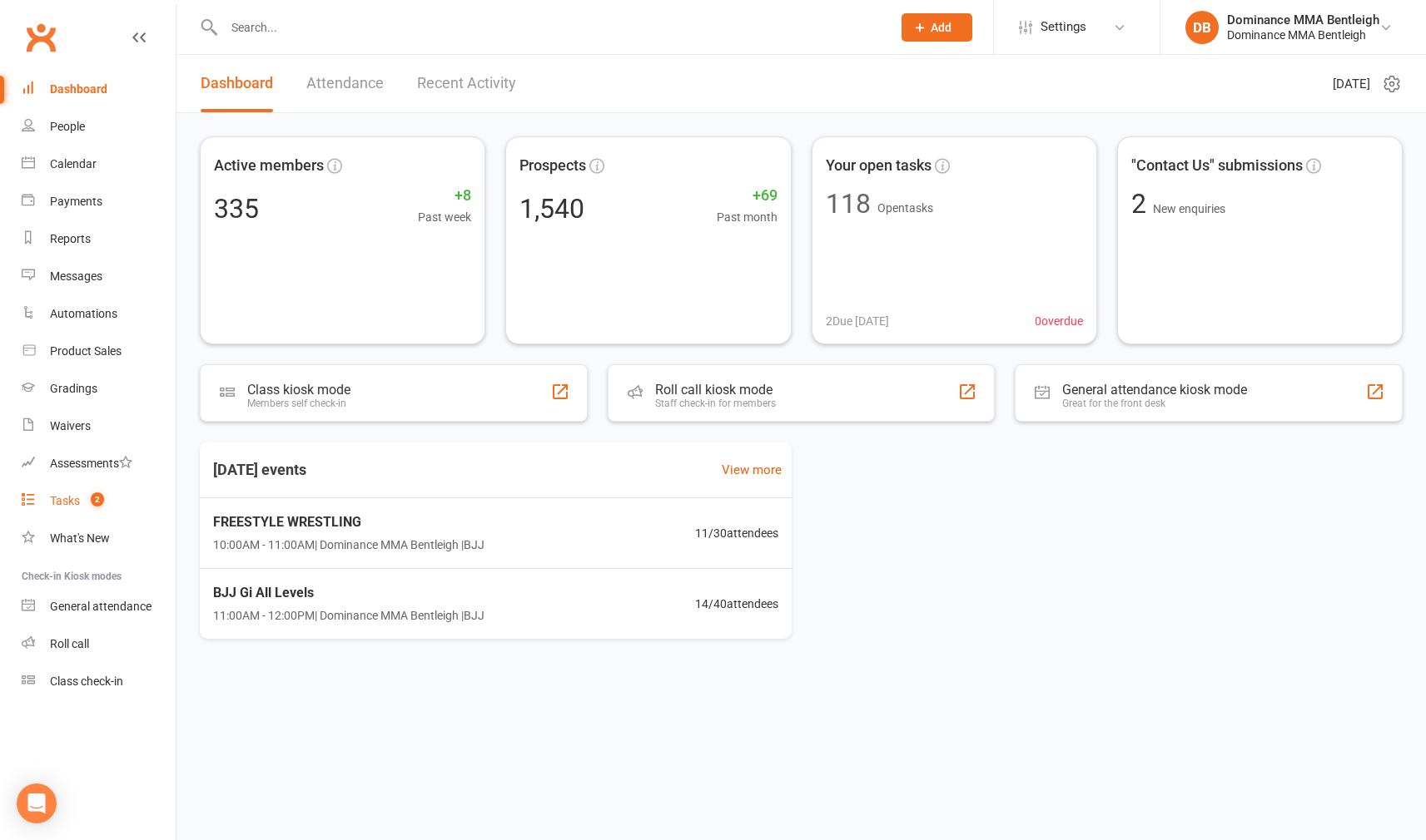
click at [73, 496] on div "Tasks" at bounding box center [64, 501] width 30 height 13
click at [92, 427] on link "Waivers" at bounding box center [99, 426] width 154 height 37
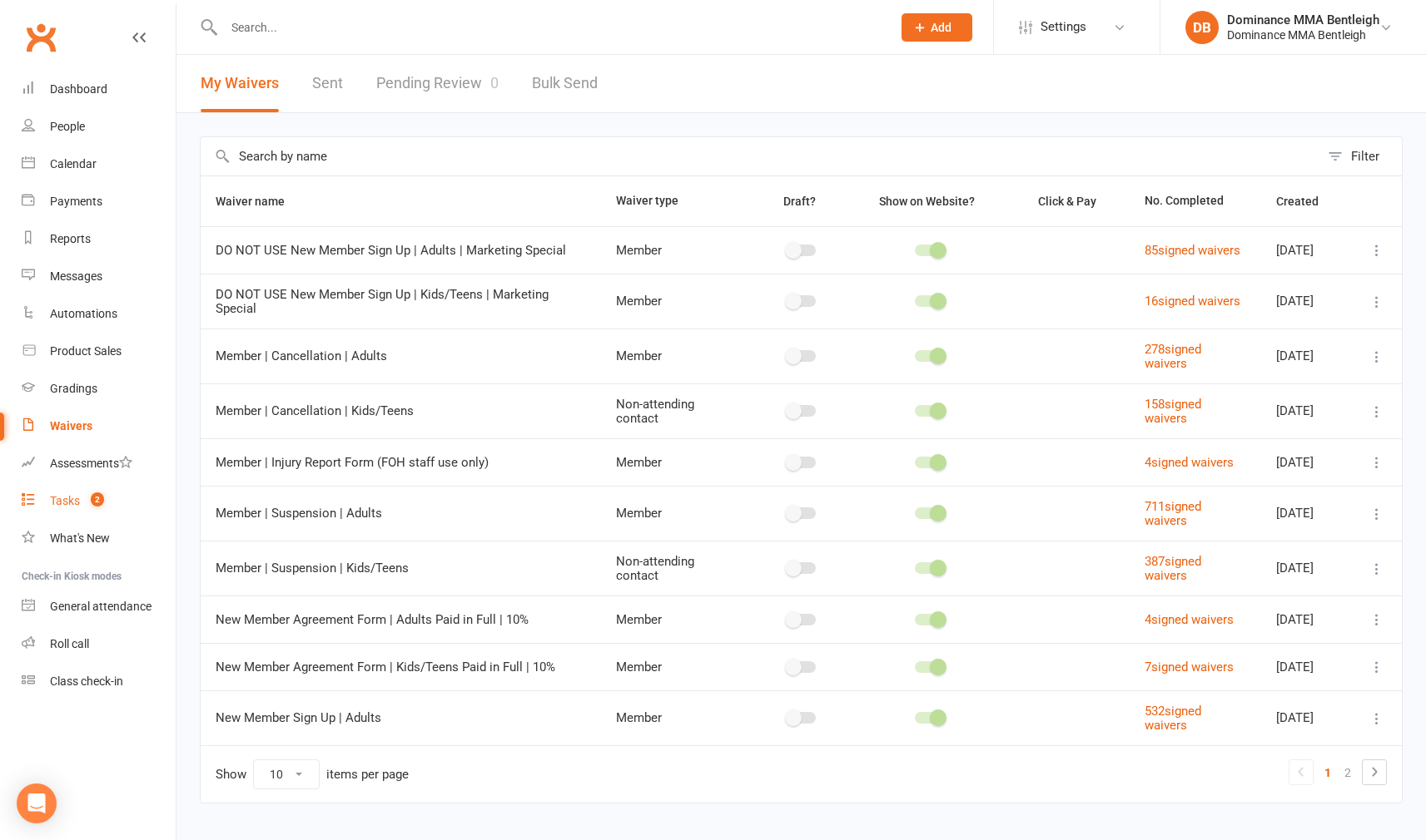
click at [57, 505] on div "Tasks" at bounding box center [64, 501] width 30 height 13
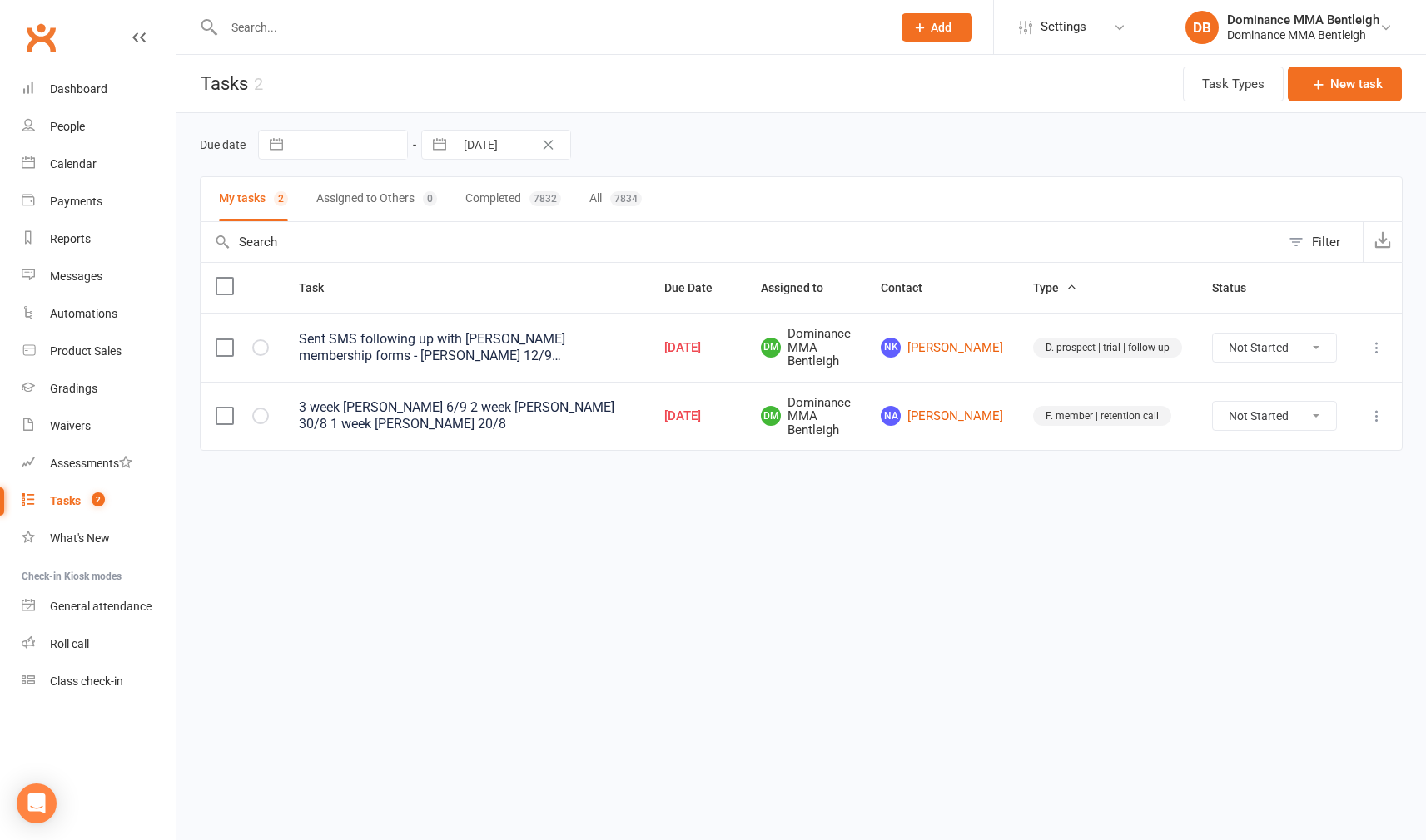
click at [393, 25] on input "text" at bounding box center [549, 27] width 661 height 23
click at [920, 28] on icon at bounding box center [920, 28] width 15 height 15
click at [902, 84] on link "Prospect" at bounding box center [919, 74] width 148 height 38
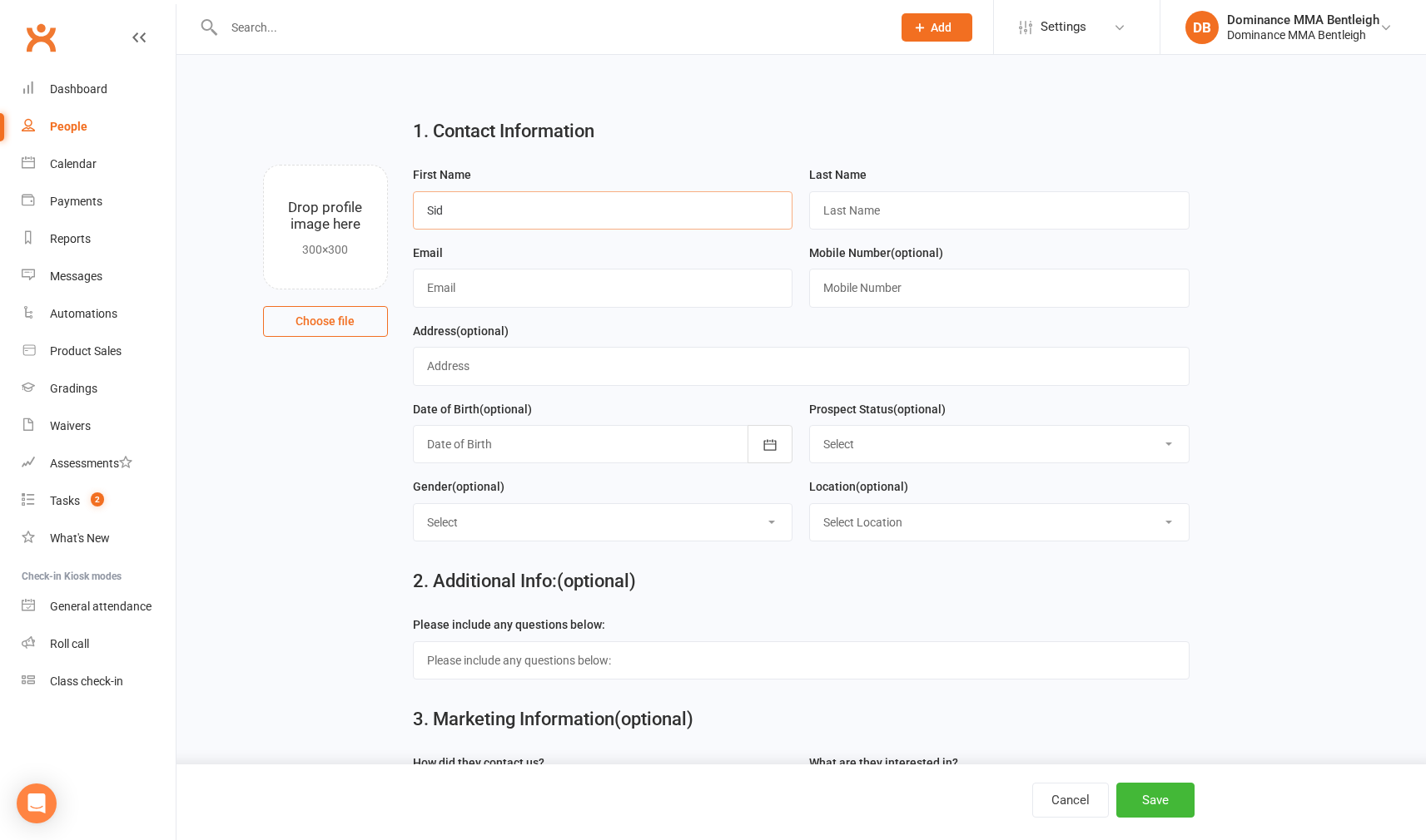
type input "Sid"
type input "Bhola"
click at [616, 283] on input "text" at bounding box center [603, 288] width 381 height 38
paste input "sidharthbhola@gmail.com"
type input "sidharthbhola@gmail.com"
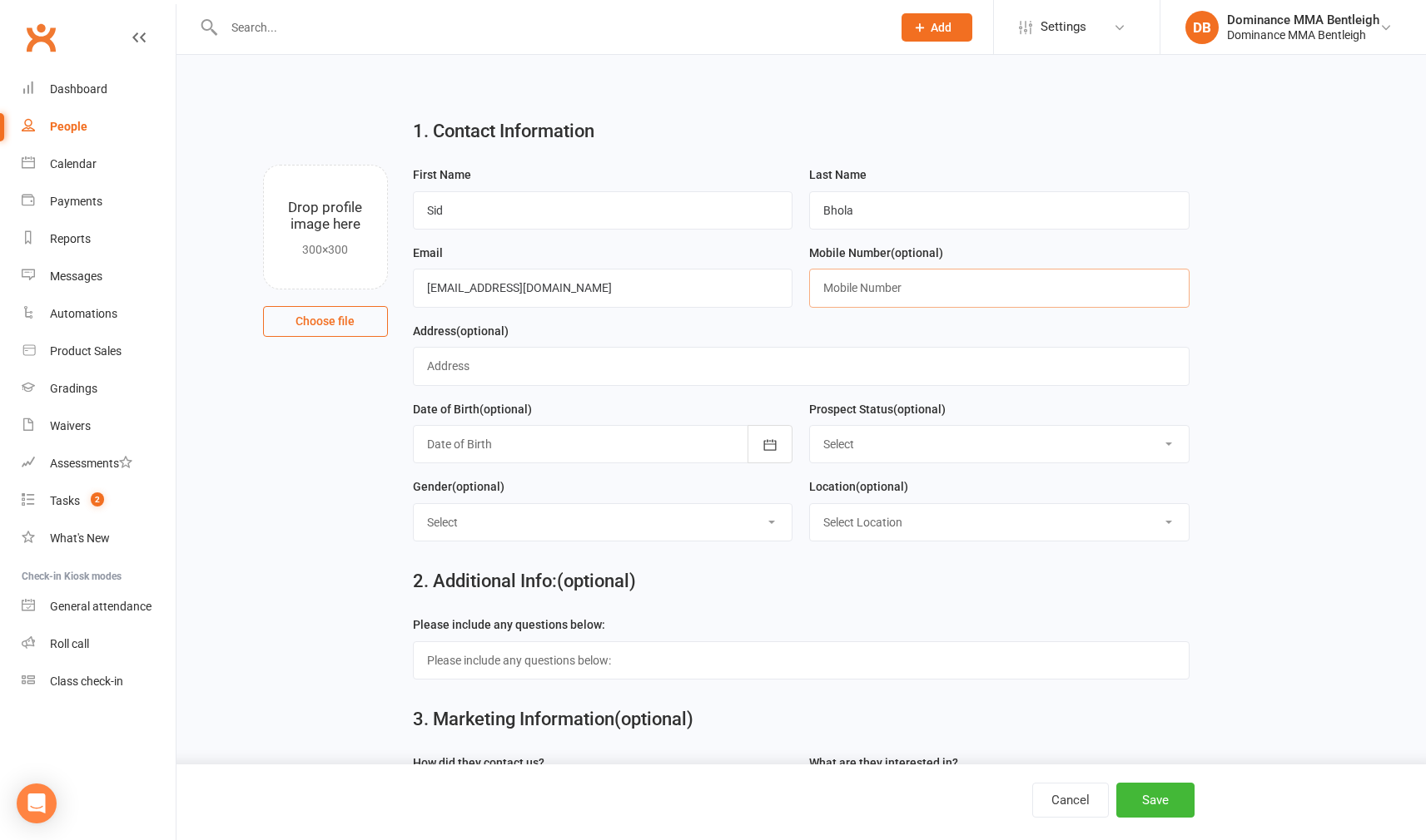
click at [891, 279] on input "text" at bounding box center [999, 288] width 381 height 38
paste input "0414094420"
type input "0414094420"
click at [1146, 794] on button "Save" at bounding box center [1155, 801] width 78 height 35
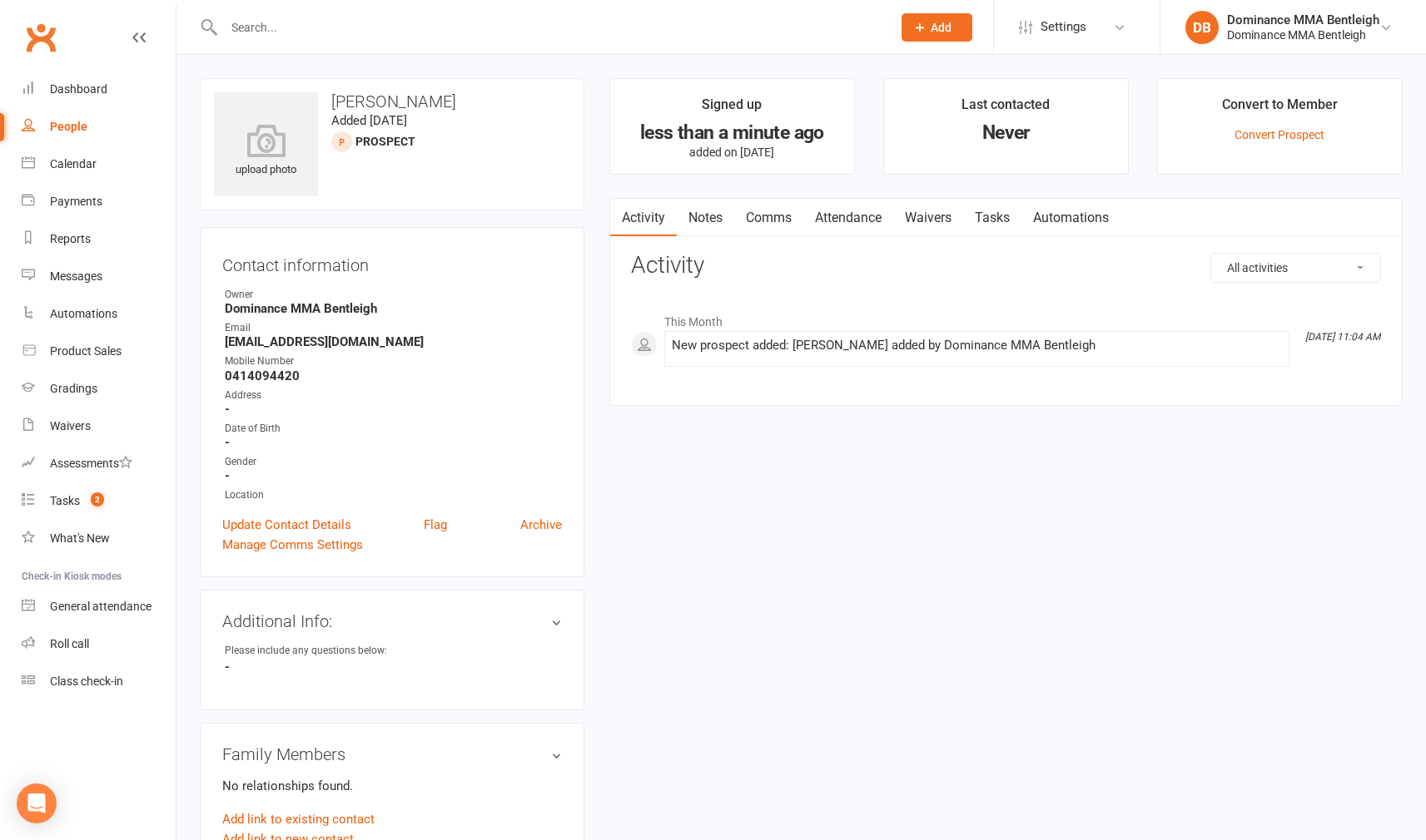
click at [695, 221] on link "Notes" at bounding box center [706, 218] width 58 height 38
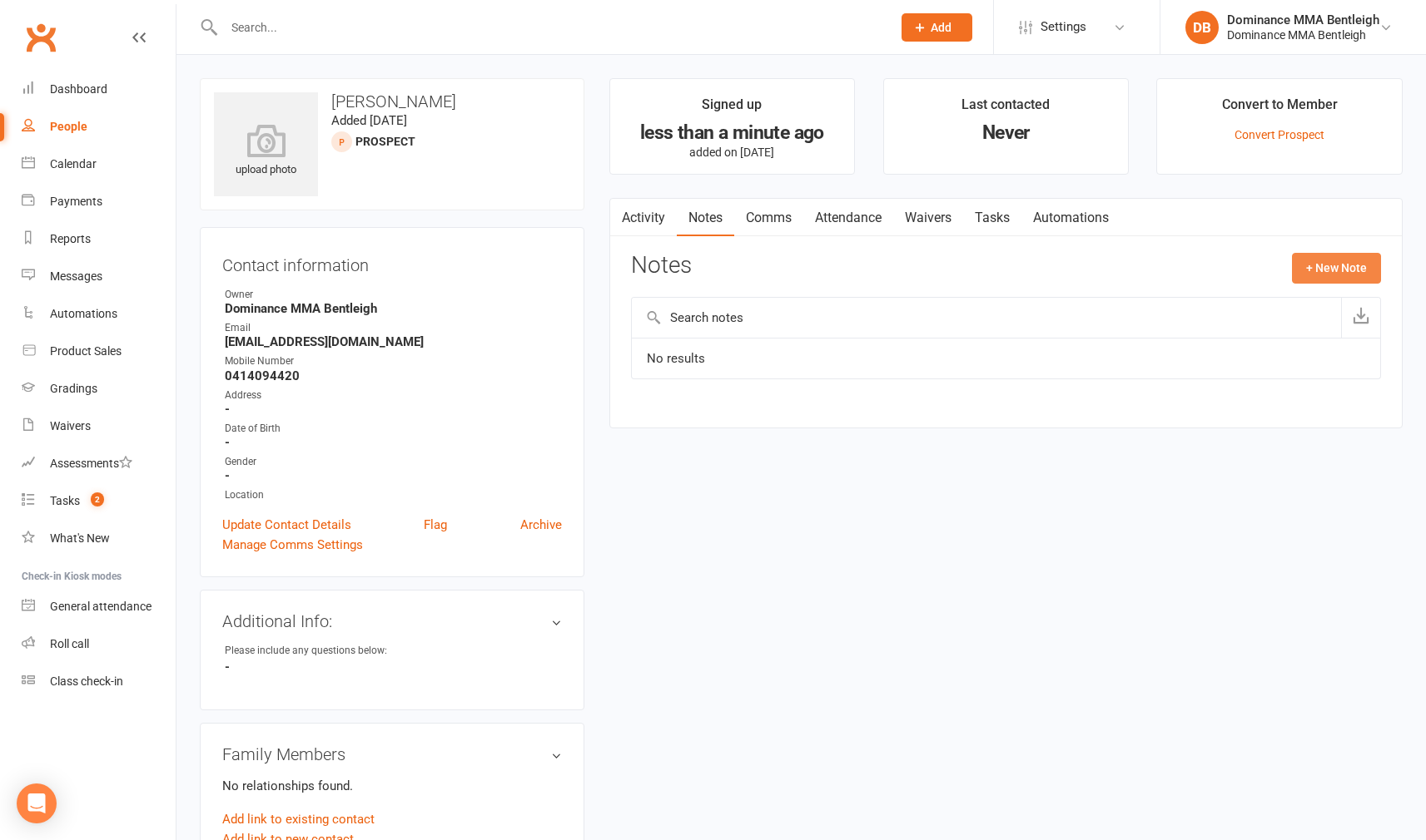
click at [1332, 273] on button "+ New Note" at bounding box center [1337, 267] width 89 height 30
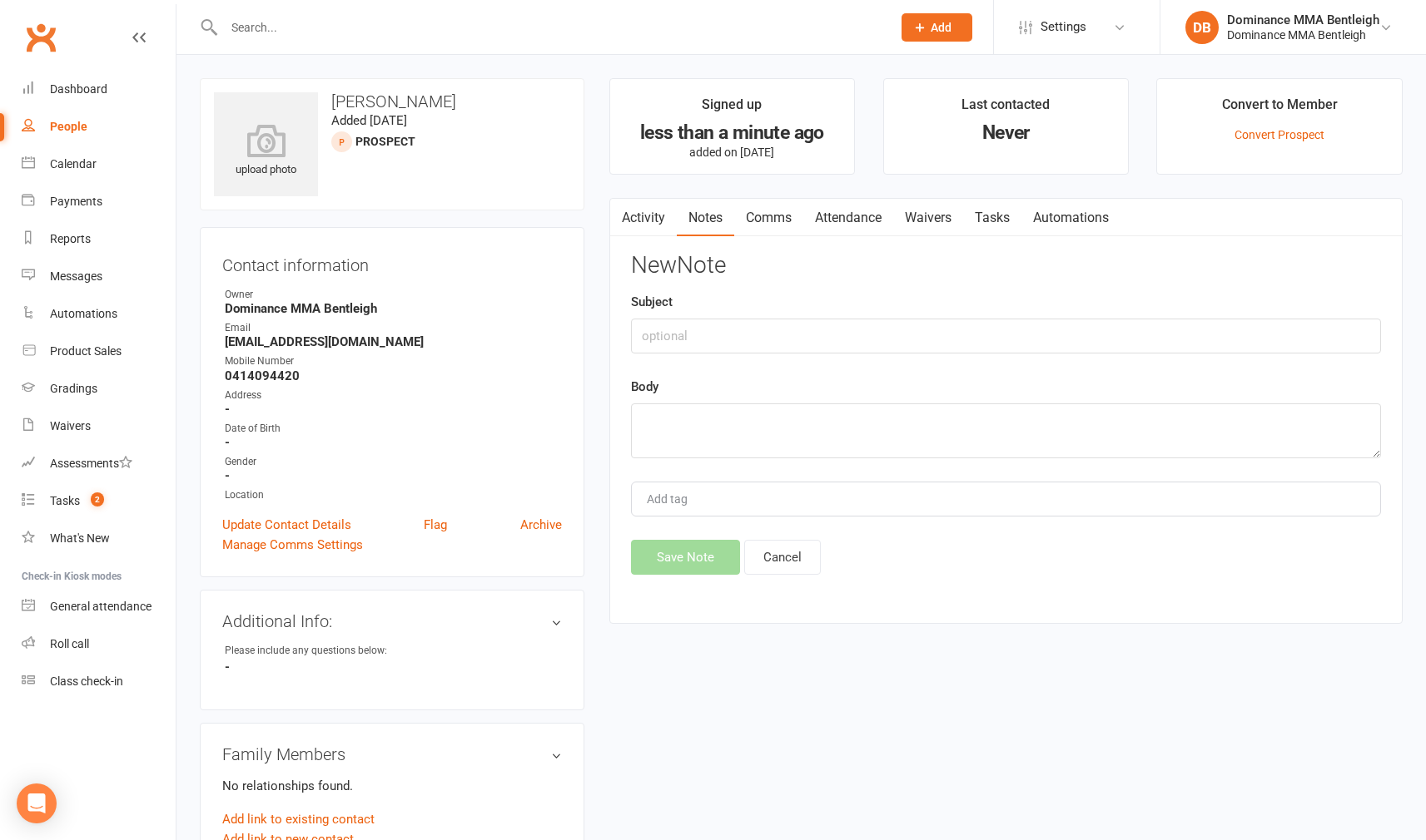
drag, startPoint x: 769, startPoint y: 353, endPoint x: 780, endPoint y: 331, distance: 24.6
click at [769, 353] on div "New Note Subject Body Add tag Save Note Cancel" at bounding box center [1006, 413] width 750 height 322
click at [780, 331] on input "text" at bounding box center [1006, 336] width 750 height 35
type input "ISC"
click at [859, 448] on textarea at bounding box center [1006, 431] width 750 height 55
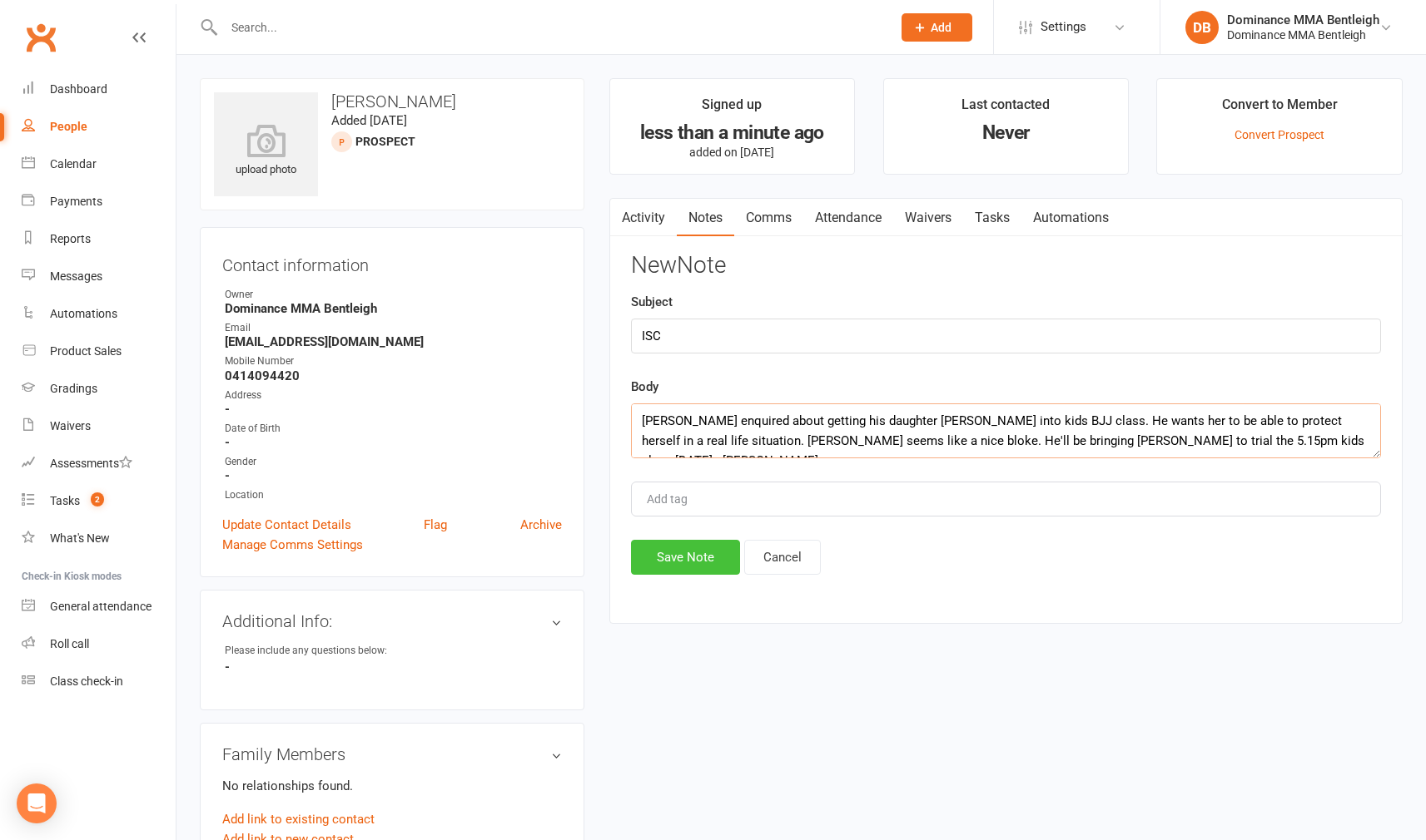
type textarea "Sid enquired about getting his daughter Aalya into kids BJJ class. He wants her…"
click at [654, 549] on button "Save Note" at bounding box center [685, 557] width 109 height 35
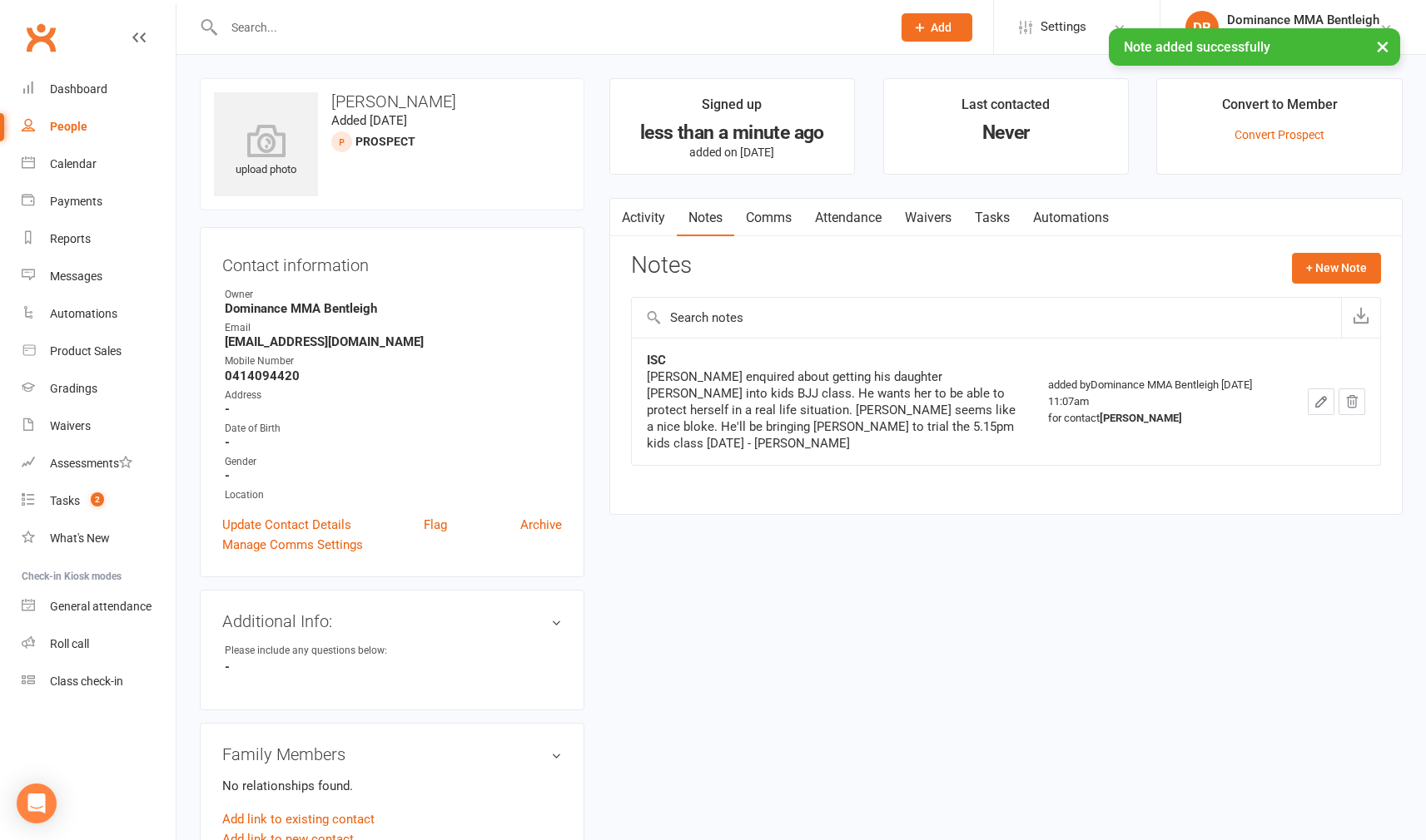
click at [994, 220] on link "Tasks" at bounding box center [992, 218] width 59 height 38
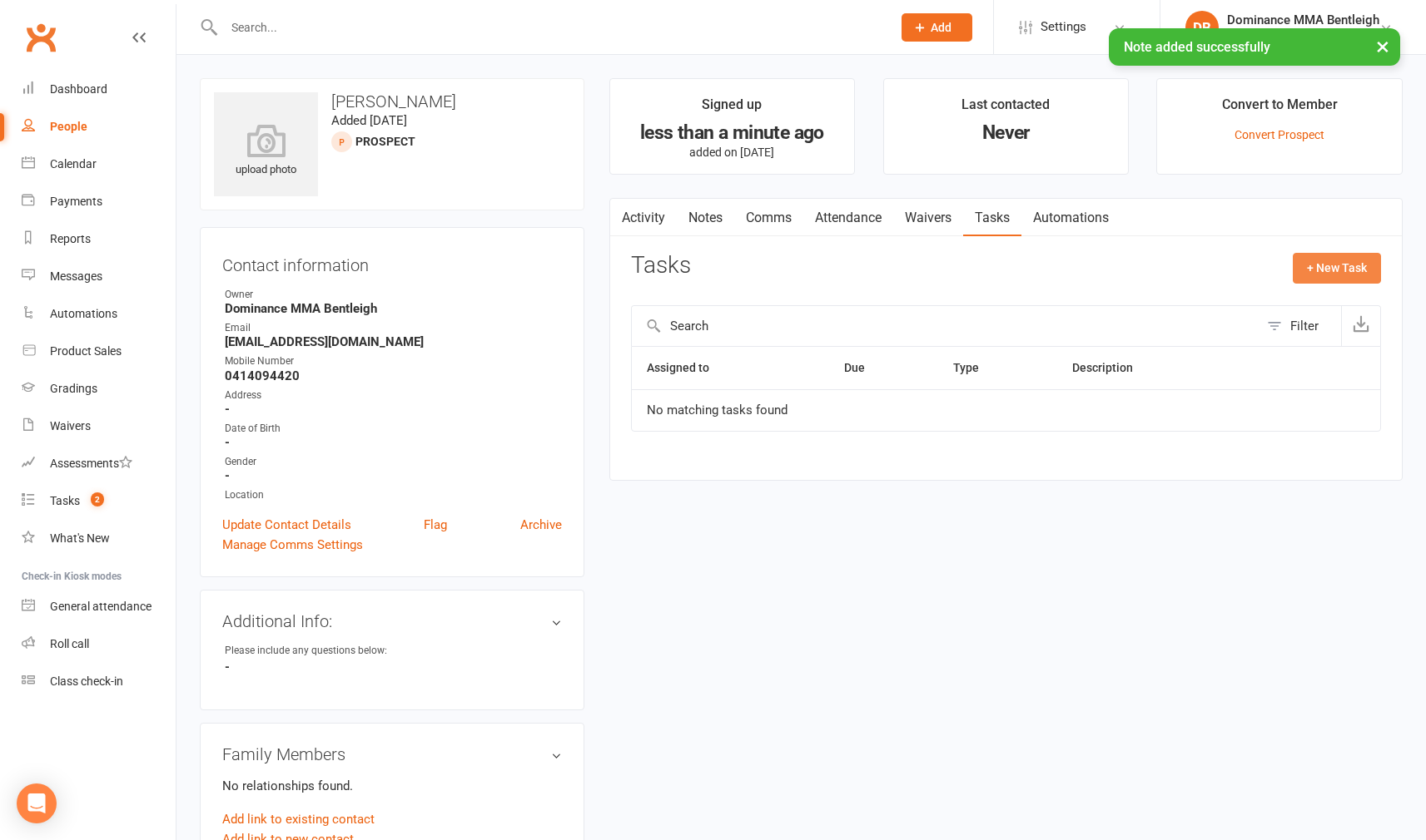
click at [1318, 265] on button "+ New Task" at bounding box center [1337, 267] width 88 height 30
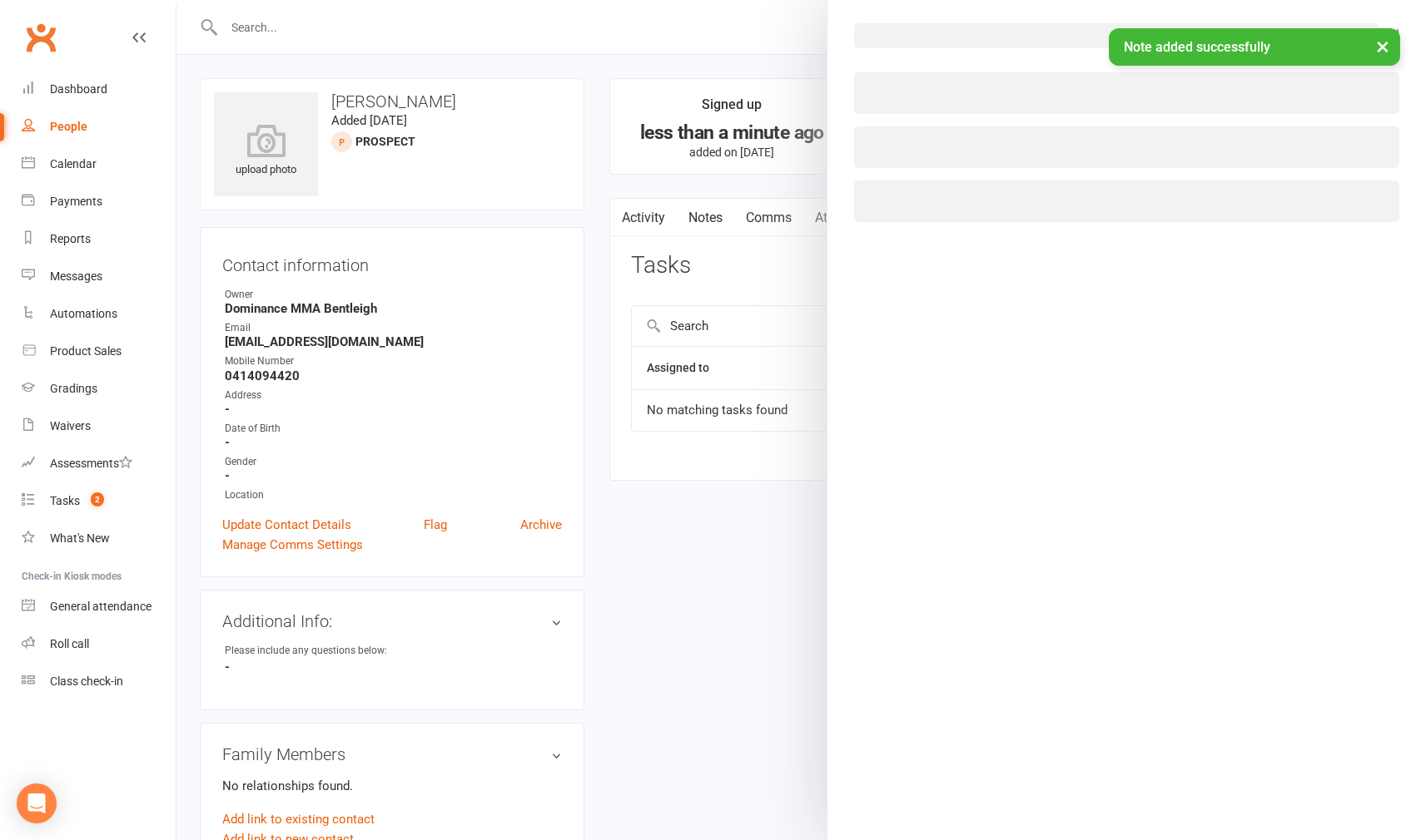
select select "24839"
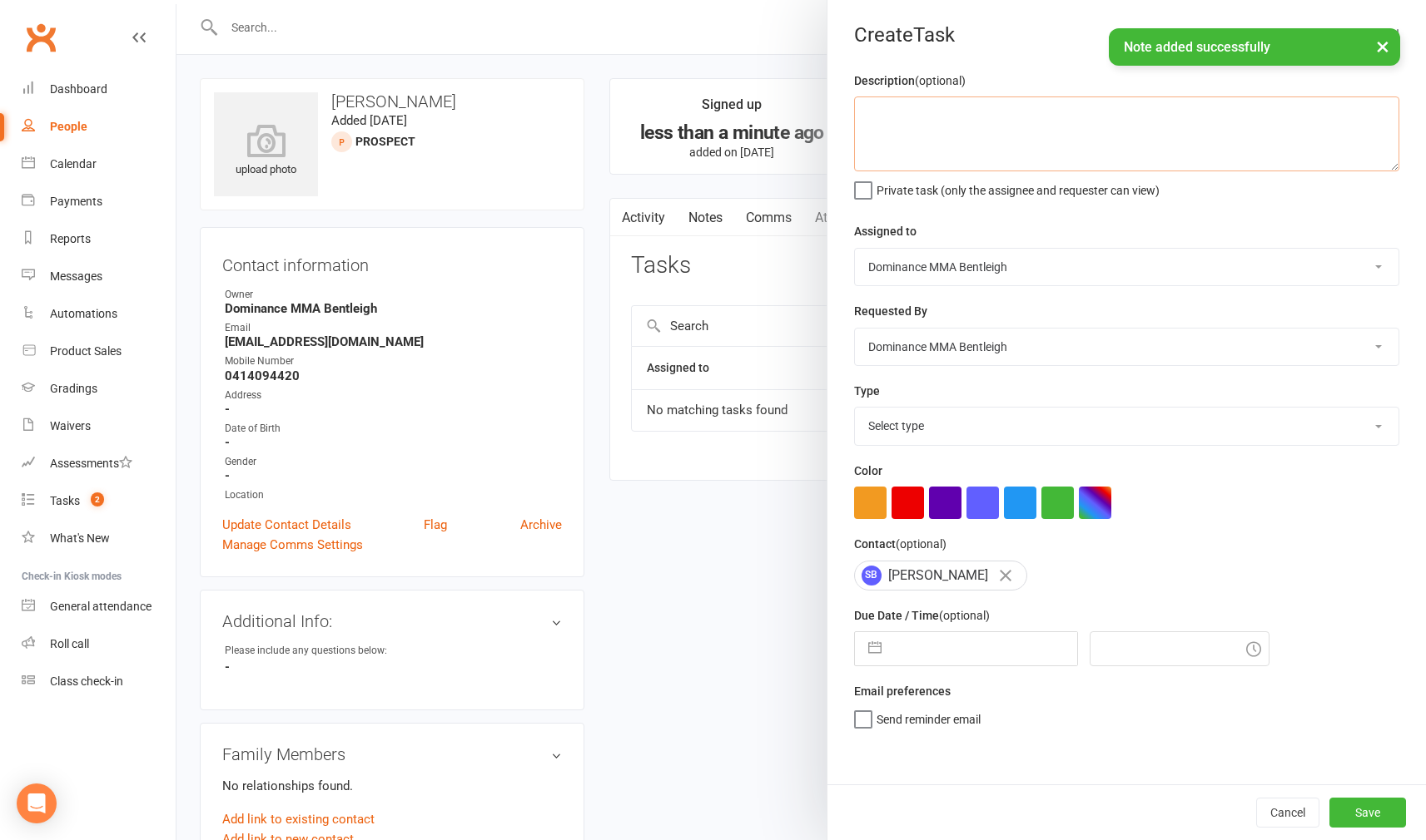
click at [916, 108] on textarea at bounding box center [1126, 134] width 545 height 75
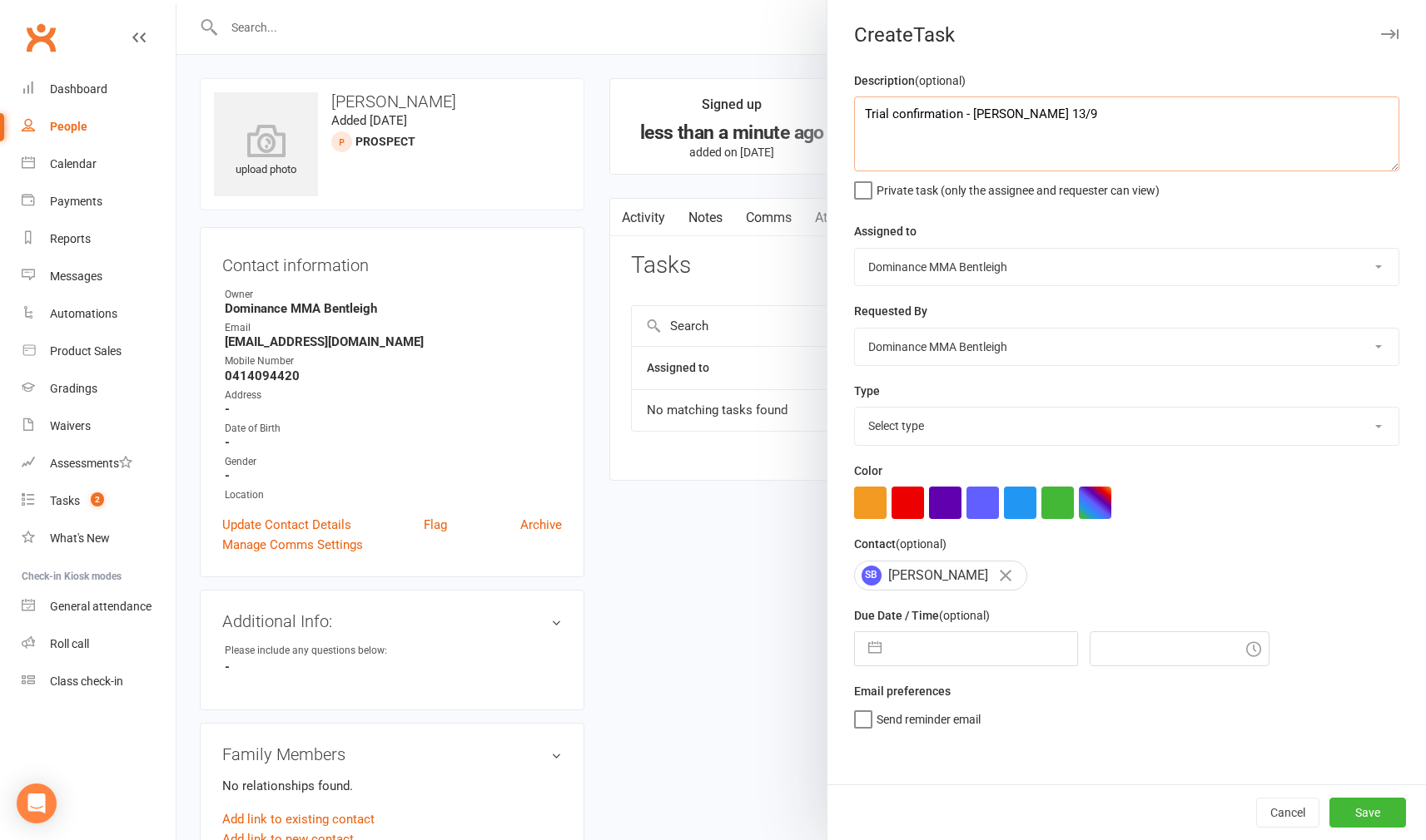
type textarea "Trial confirmation - Dylan 13/9"
select select "13749"
click at [958, 645] on input "text" at bounding box center [983, 649] width 188 height 34
select select "7"
select select "2025"
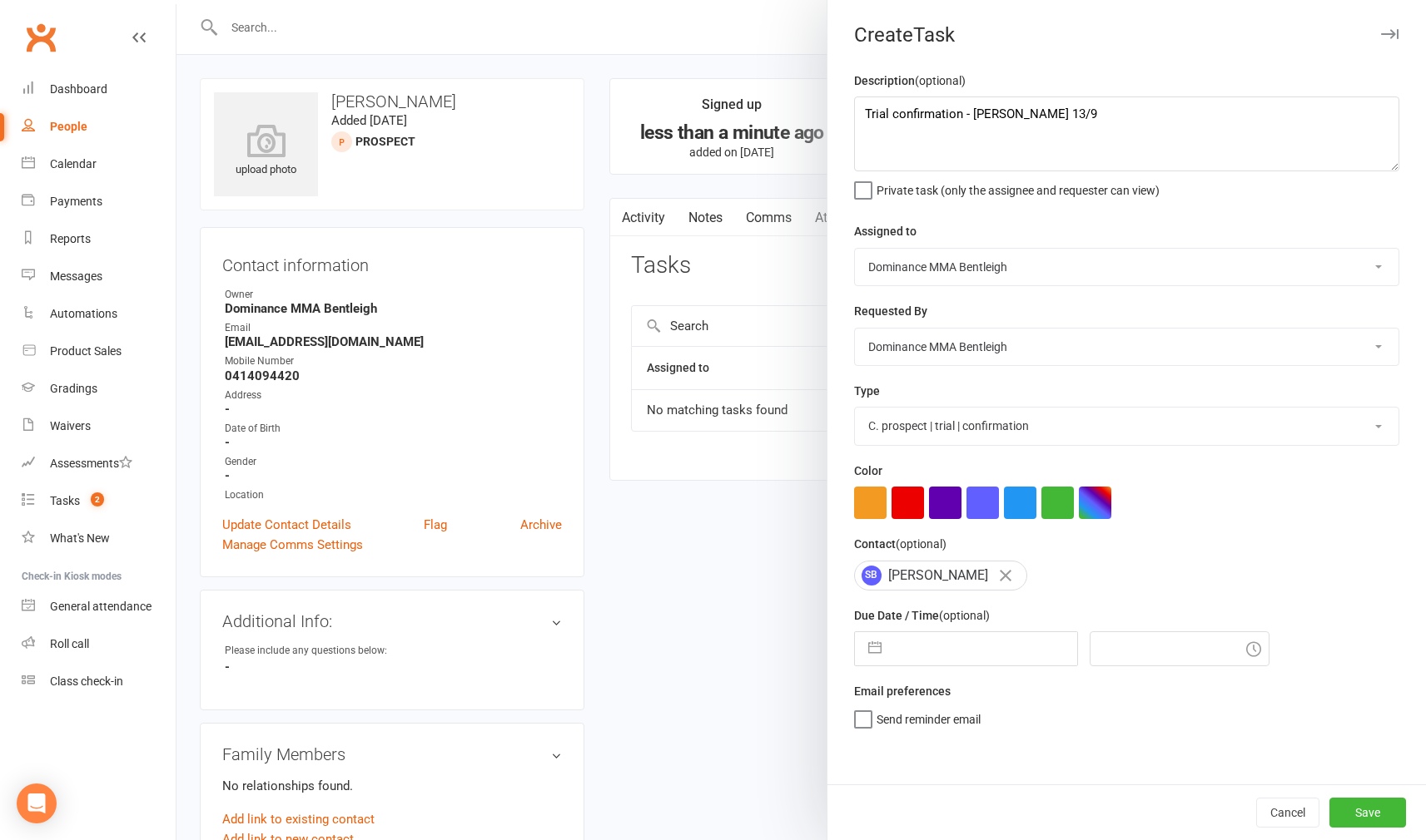
select select "8"
select select "2025"
select select "9"
select select "2025"
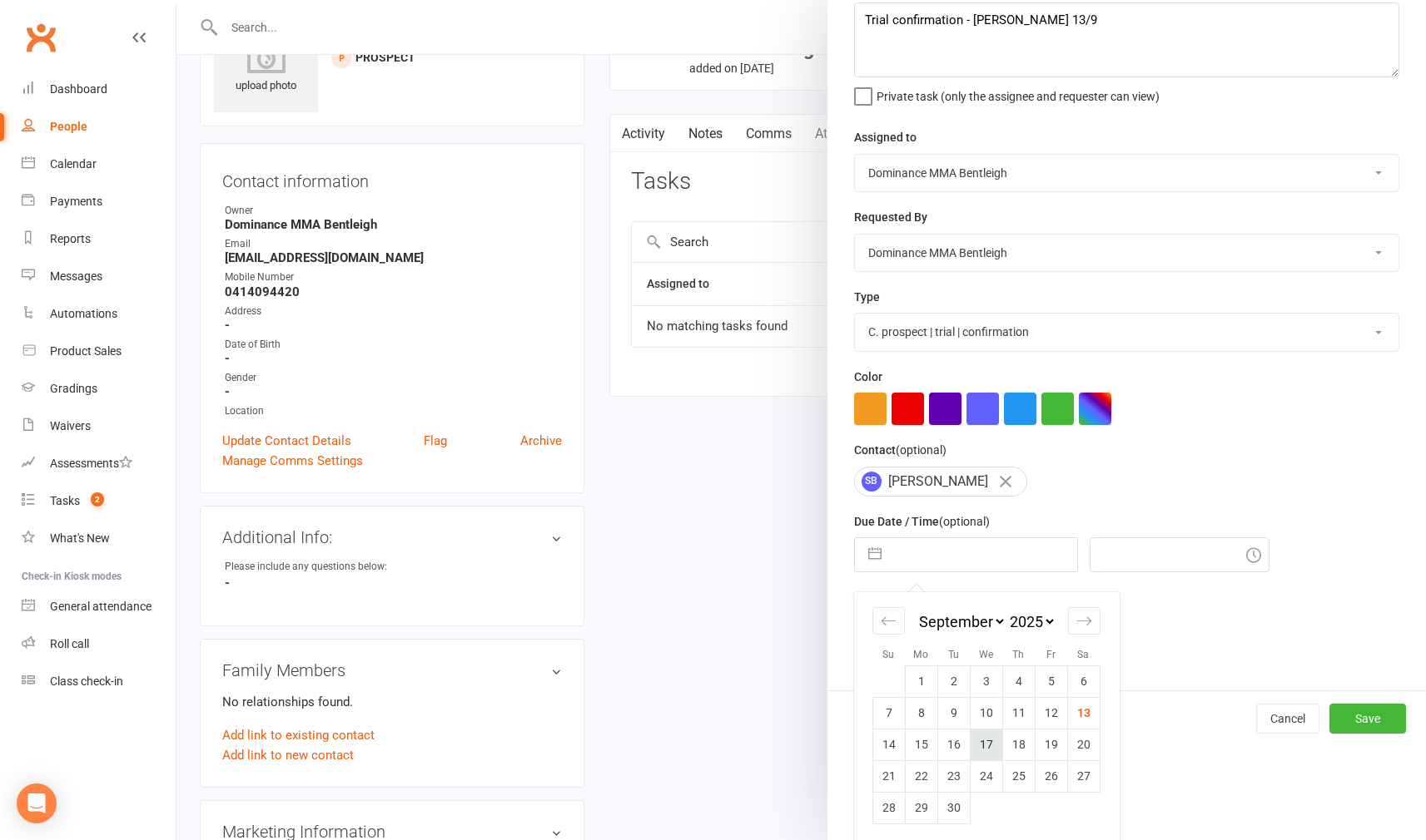
scroll to position [84, 2]
click at [989, 744] on td "17" at bounding box center [987, 744] width 33 height 32
type input "[DATE]"
type input "11:15am"
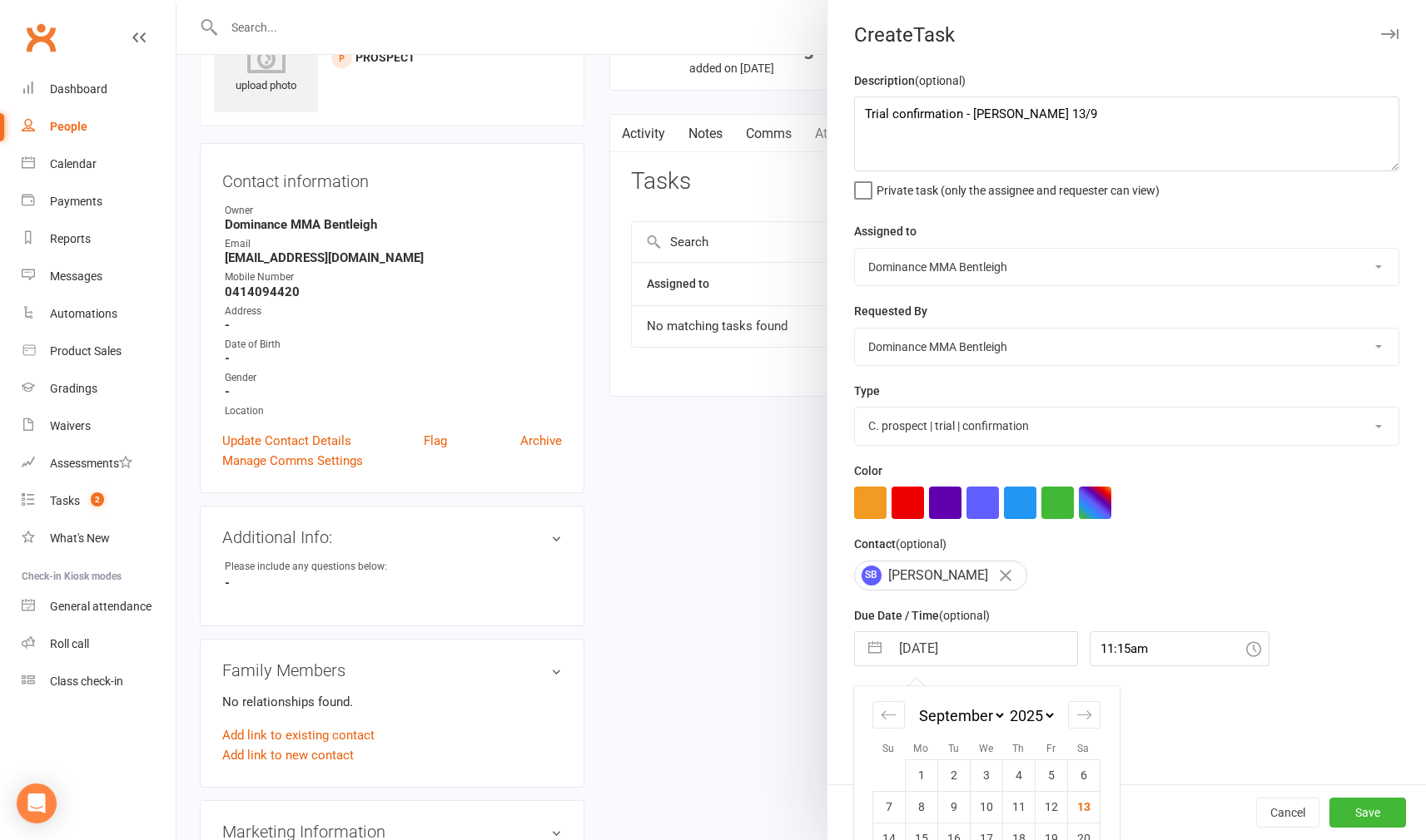
scroll to position [84, 0]
click at [1383, 820] on button "Save" at bounding box center [1368, 812] width 77 height 30
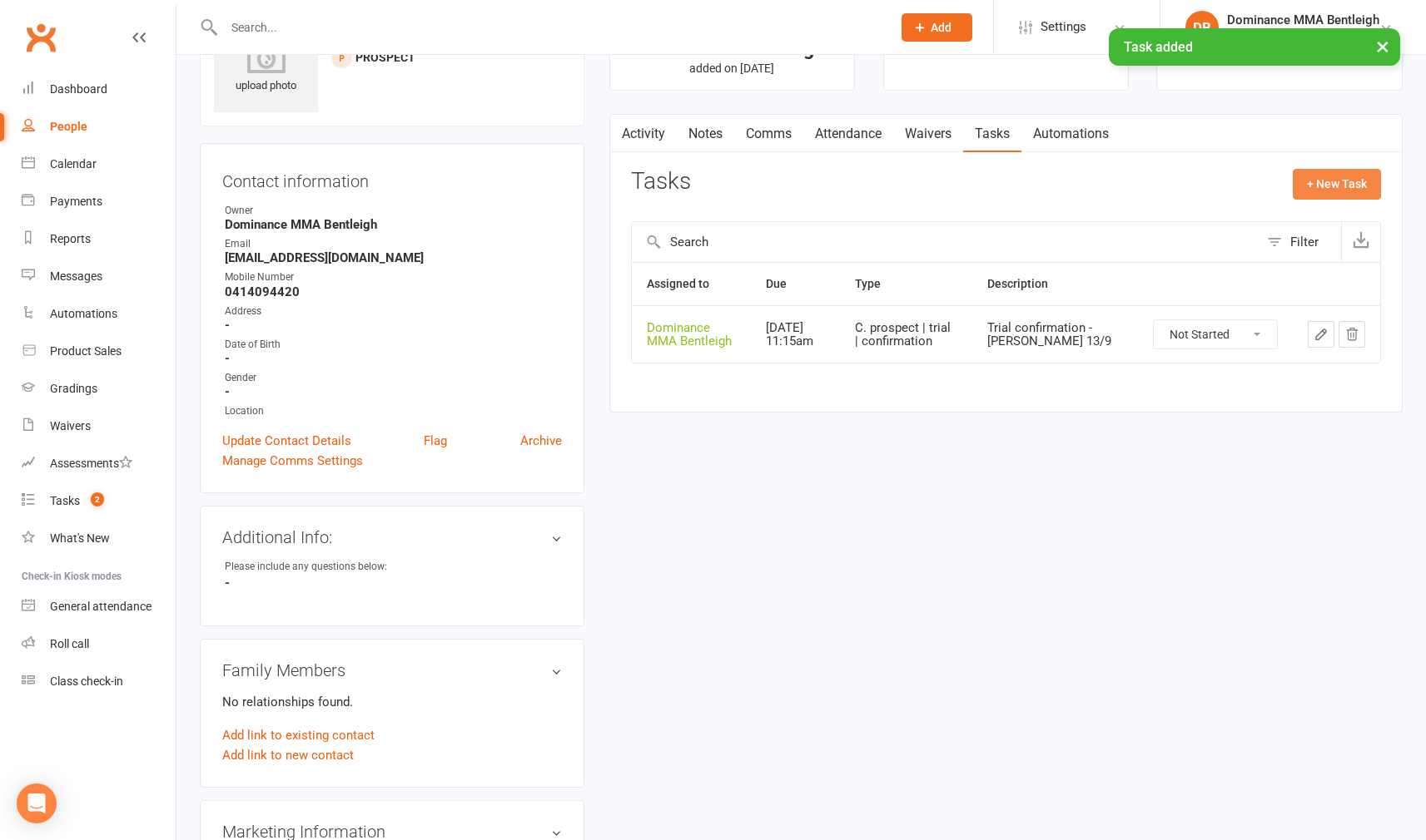
click at [1311, 198] on div "+ New Task" at bounding box center [1337, 188] width 88 height 39
click at [1312, 189] on button "+ New Task" at bounding box center [1337, 184] width 88 height 30
select select "24839"
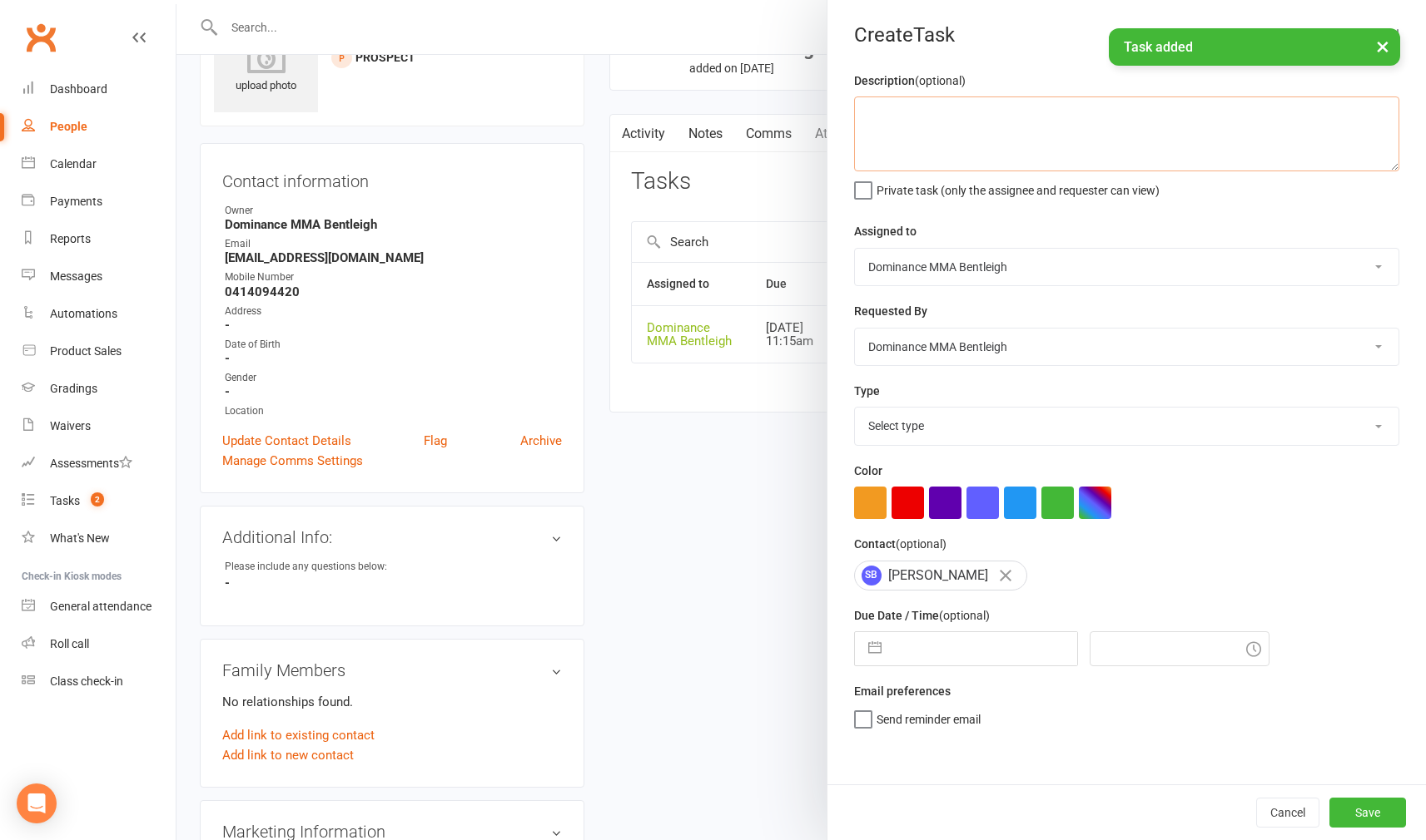
click at [1066, 144] on textarea at bounding box center [1126, 134] width 545 height 75
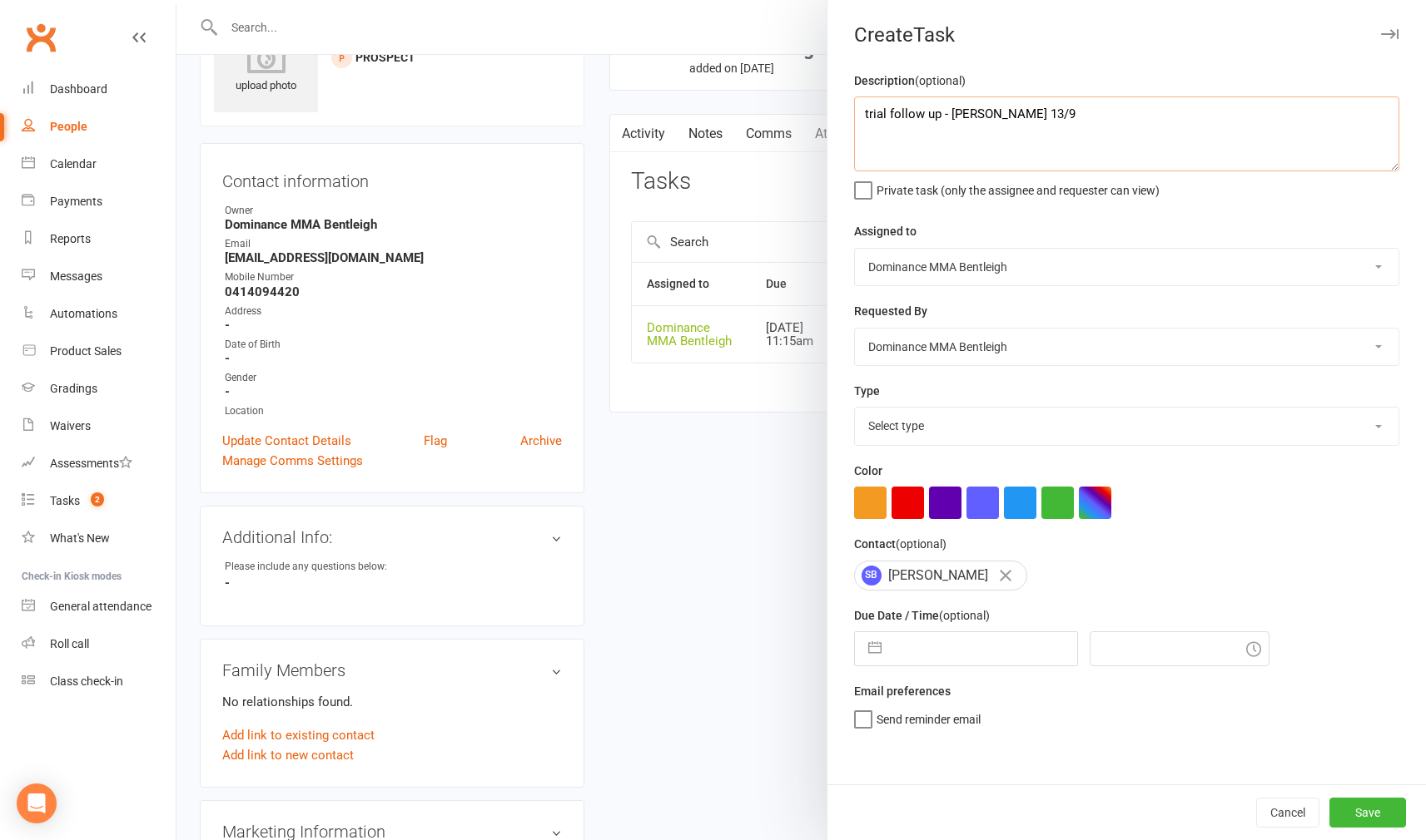
type textarea "trial follow up - Dylan 13/9"
select select "13787"
drag, startPoint x: 963, startPoint y: 640, endPoint x: 970, endPoint y: 628, distance: 13.9
click at [964, 637] on input "text" at bounding box center [983, 649] width 188 height 34
select select "7"
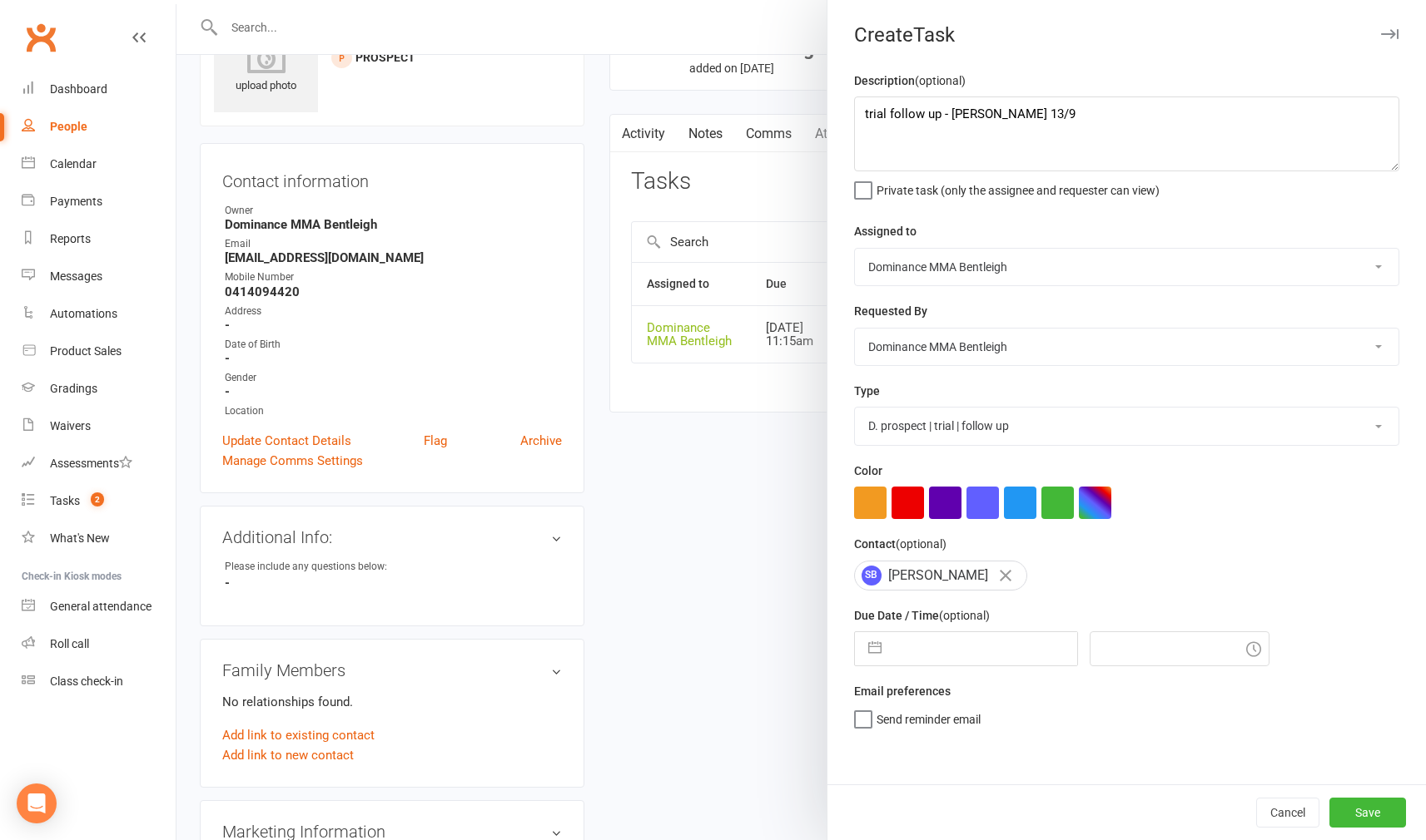
select select "2025"
select select "8"
select select "2025"
select select "9"
select select "2025"
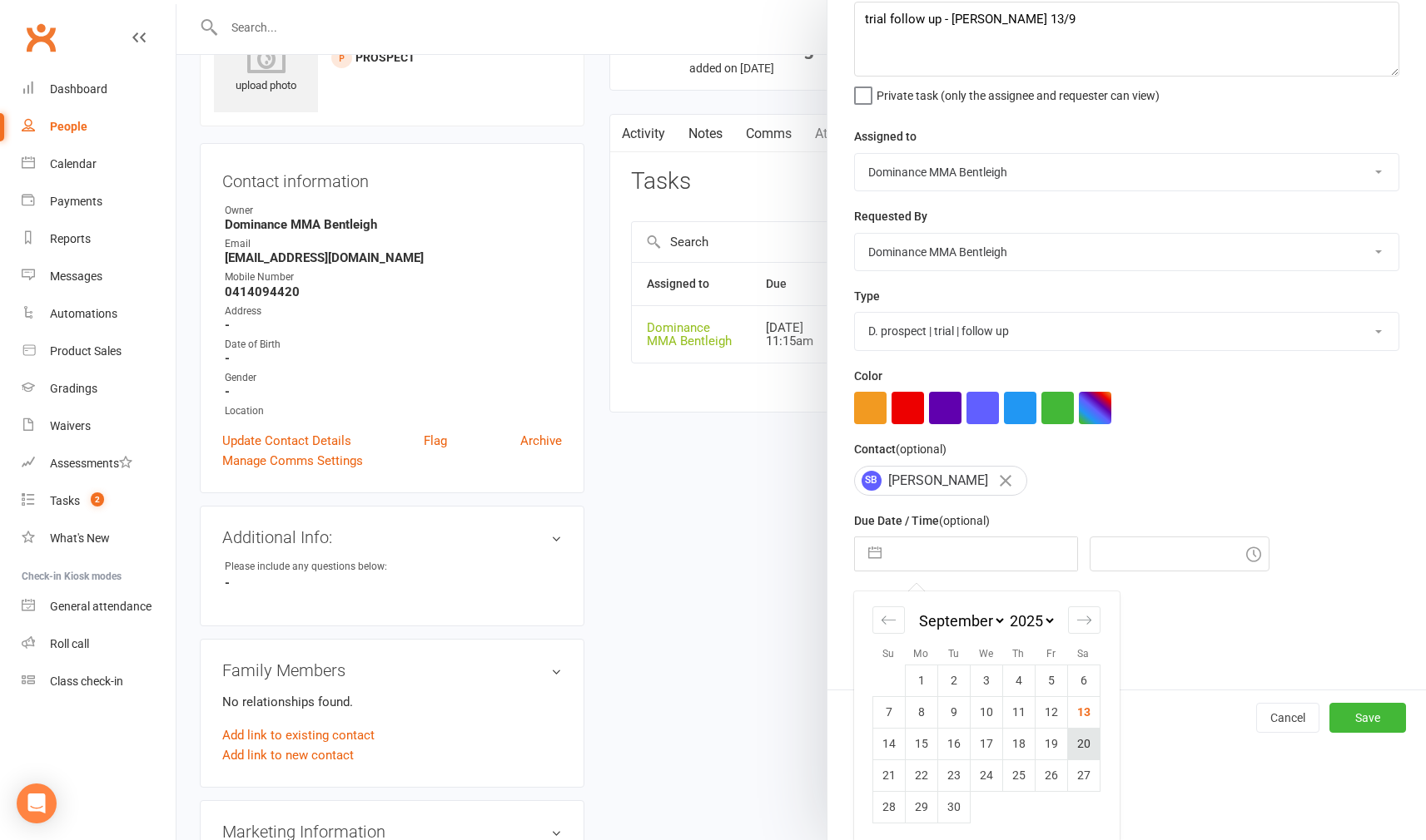
scroll to position [94, 0]
click at [1058, 748] on td "19" at bounding box center [1051, 744] width 33 height 32
type input "[DATE]"
type input "11:15am"
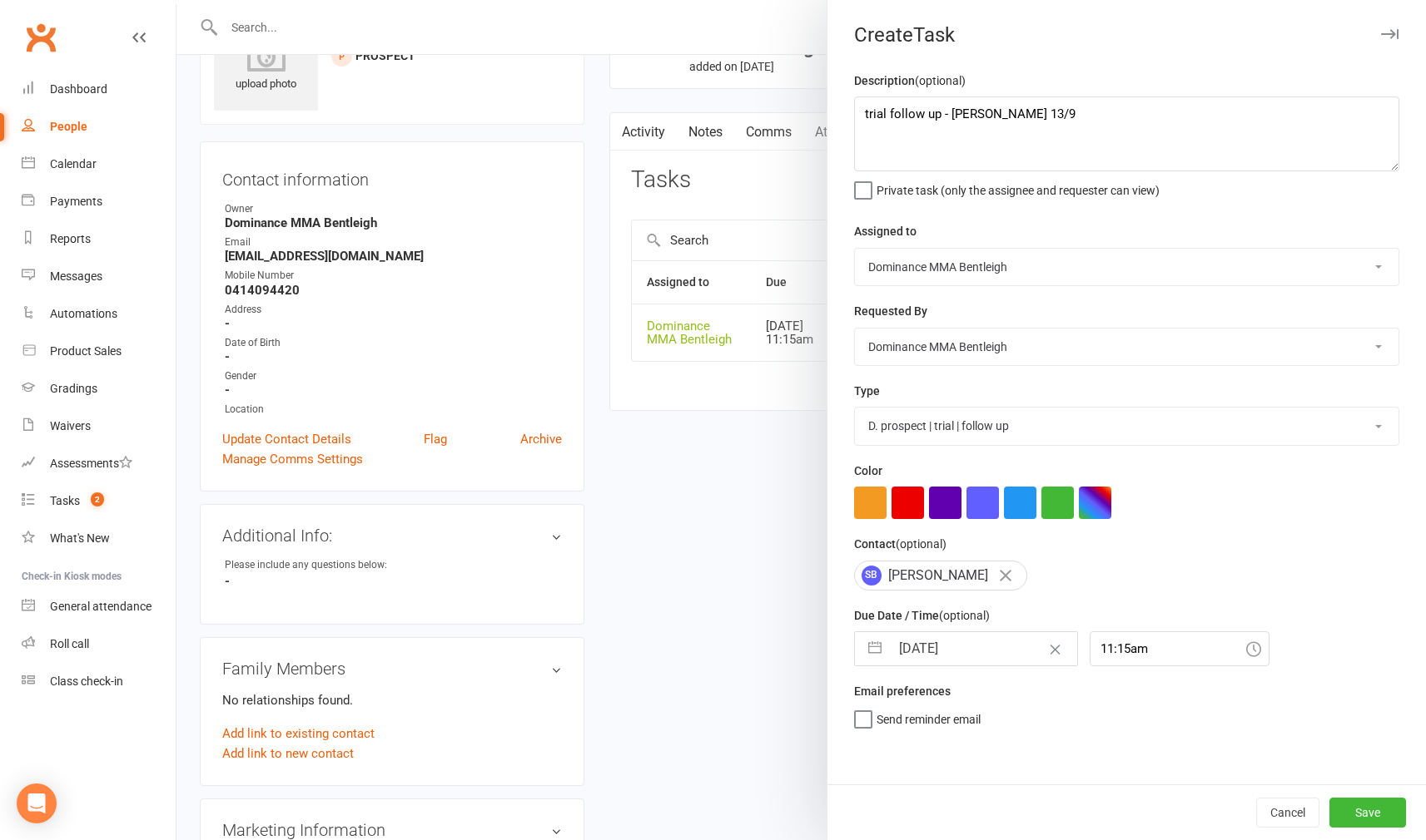
scroll to position [0, 0]
click at [1373, 815] on button "Save" at bounding box center [1368, 812] width 77 height 30
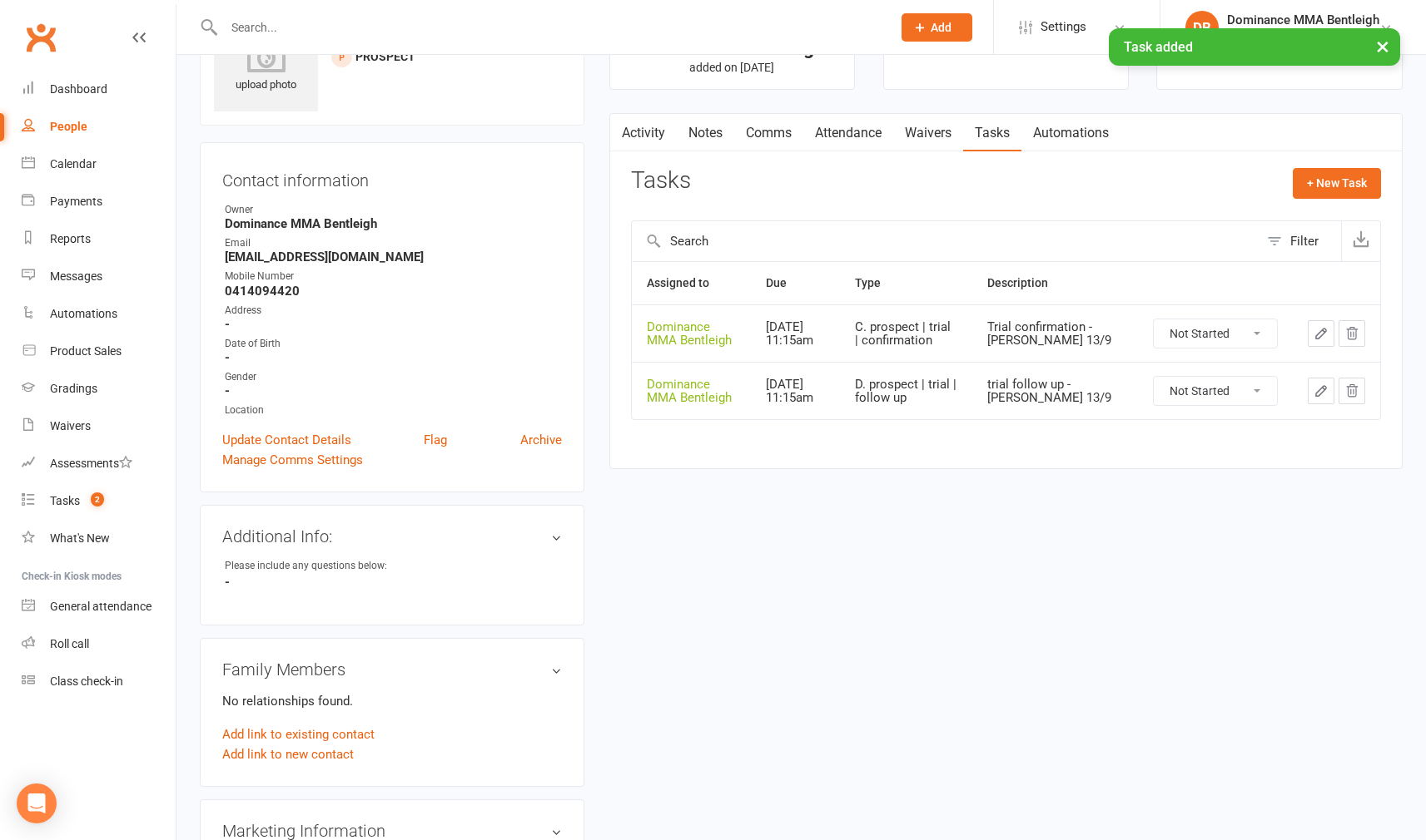
click at [944, 136] on link "Waivers" at bounding box center [928, 134] width 70 height 38
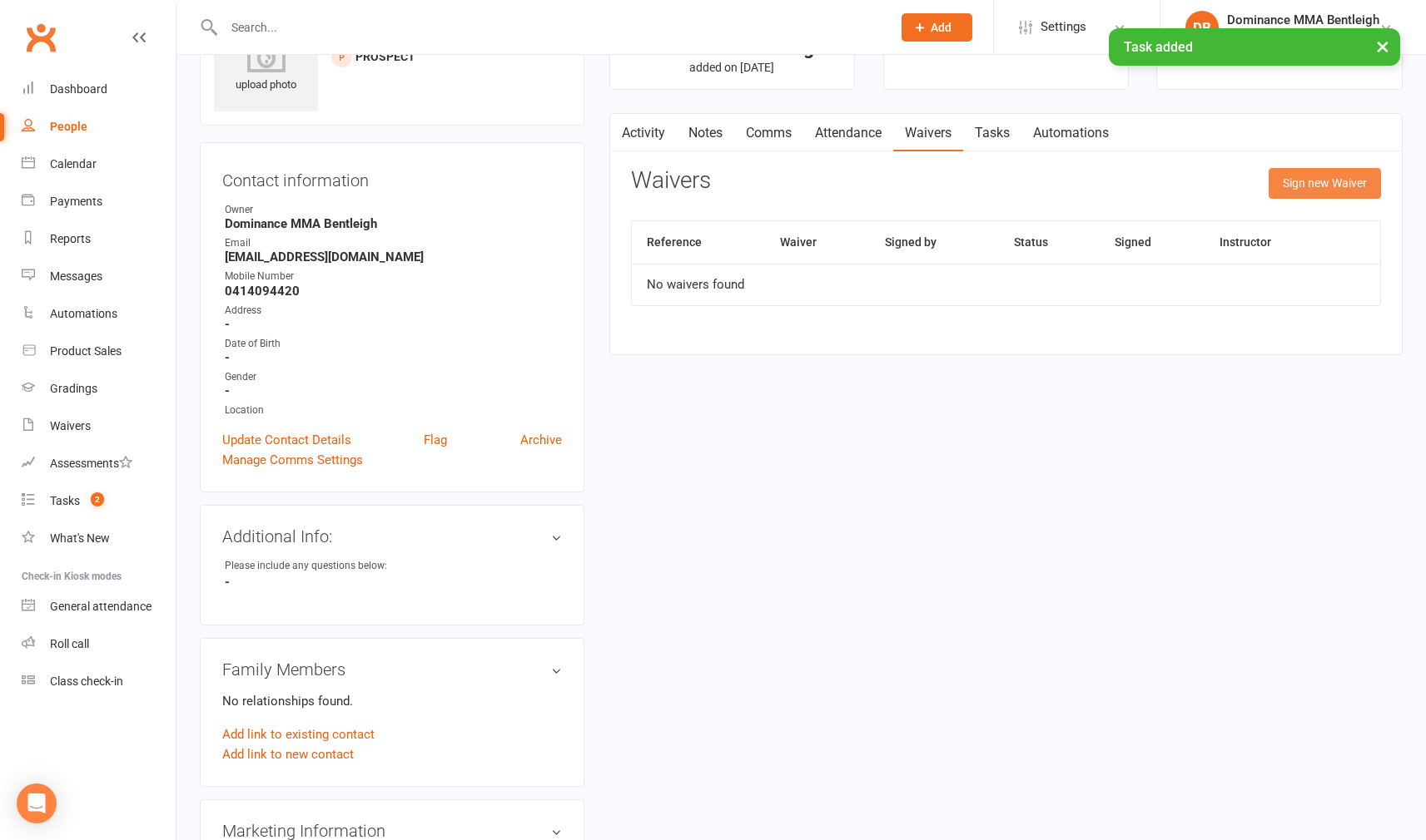
click at [1278, 194] on button "Sign new Waiver" at bounding box center [1324, 183] width 113 height 30
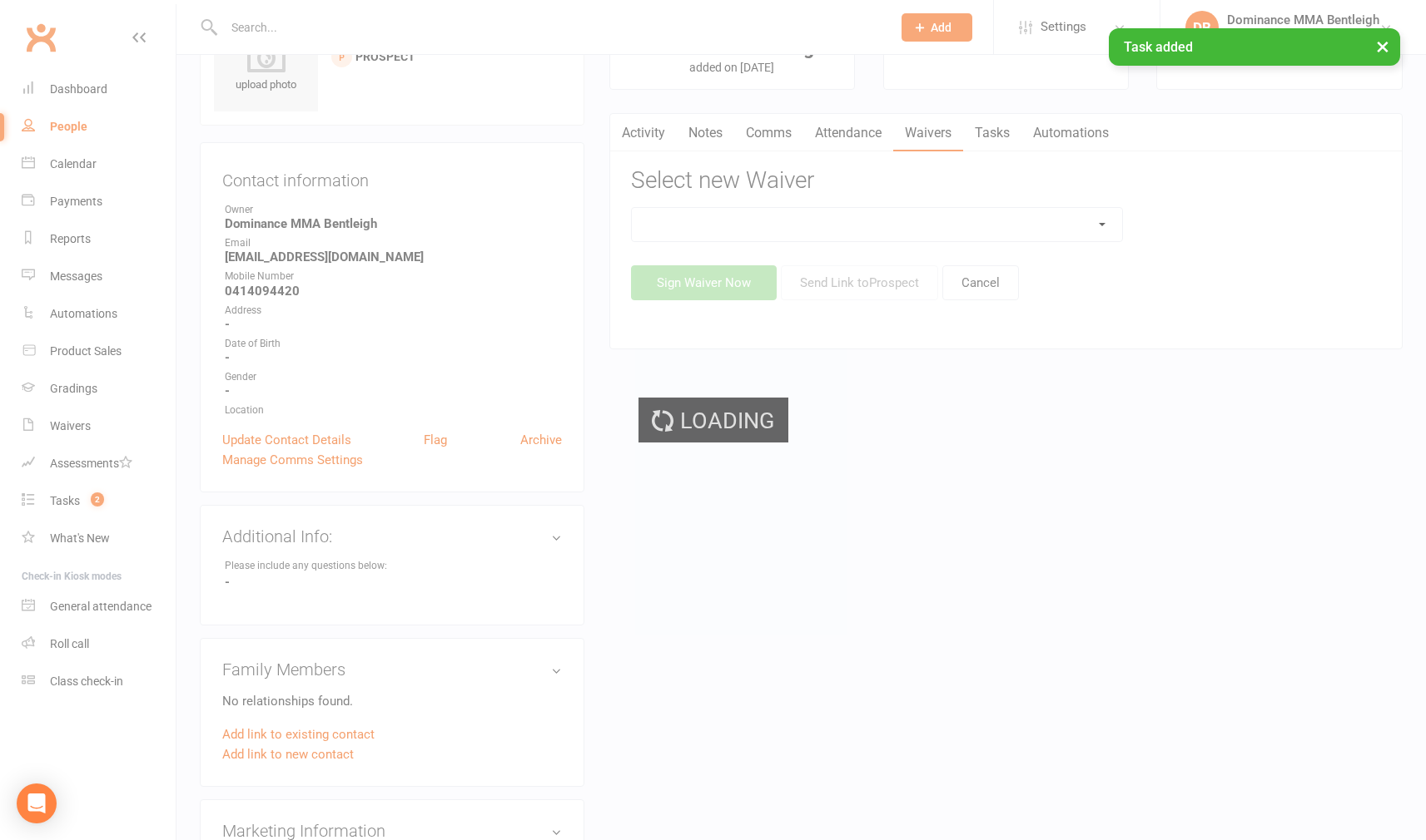
click at [1055, 215] on ui-view "Prospect Member Non-attending contact Task Bulk message Add Settings Membership…" at bounding box center [713, 613] width 1426 height 1388
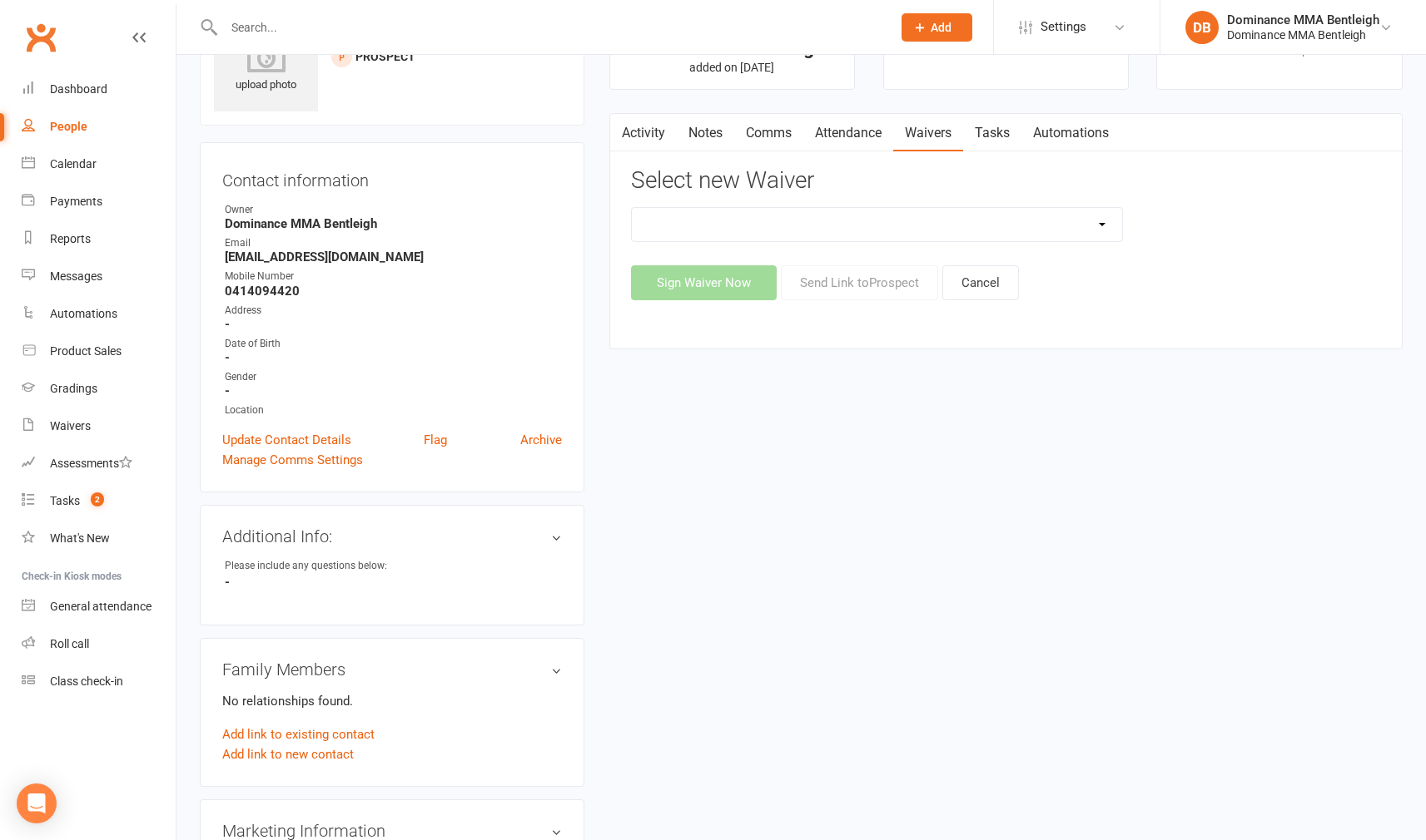
select select "1931"
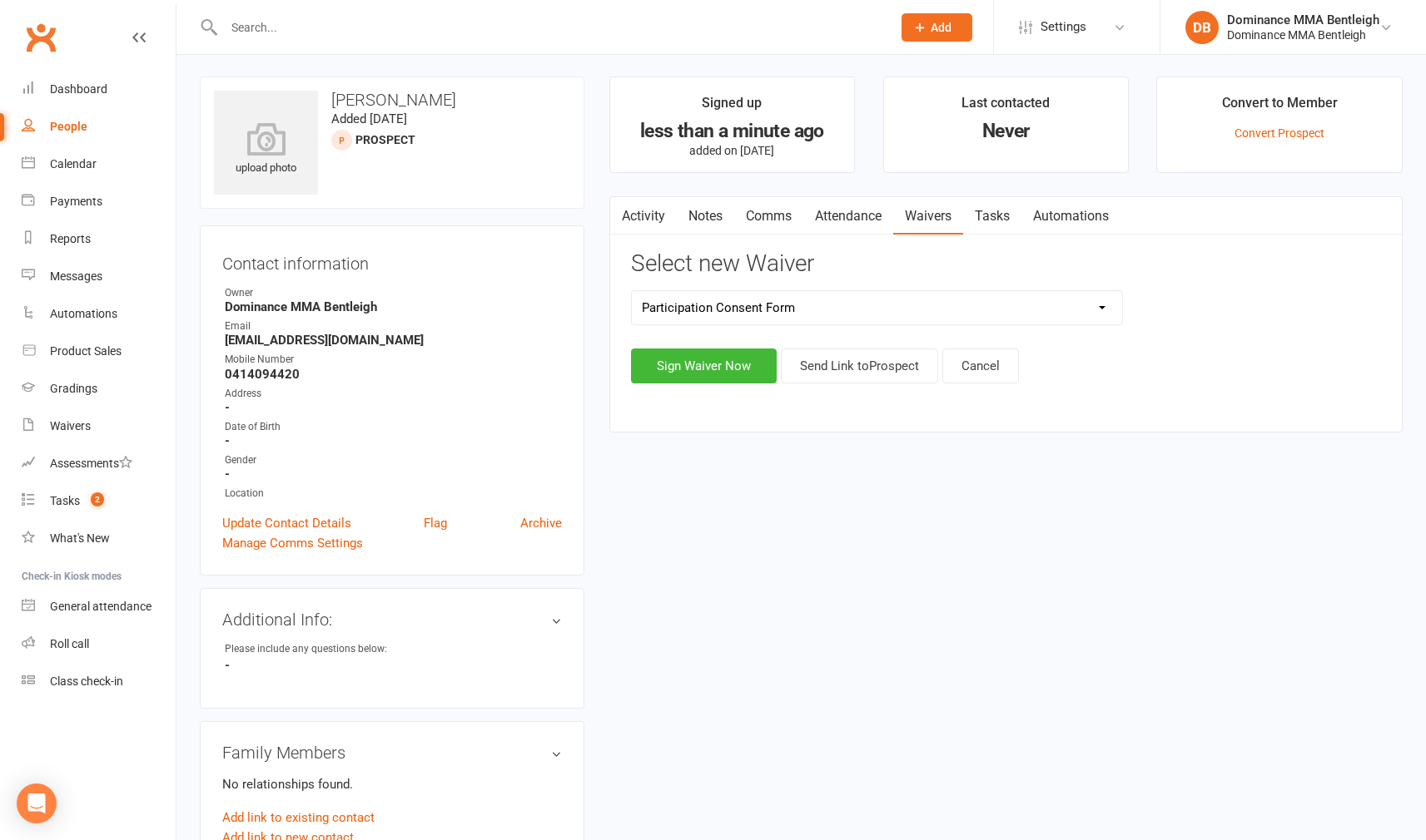
scroll to position [2, 0]
click at [864, 367] on button "Send Link to [GEOGRAPHIC_DATA]" at bounding box center [860, 366] width 158 height 35
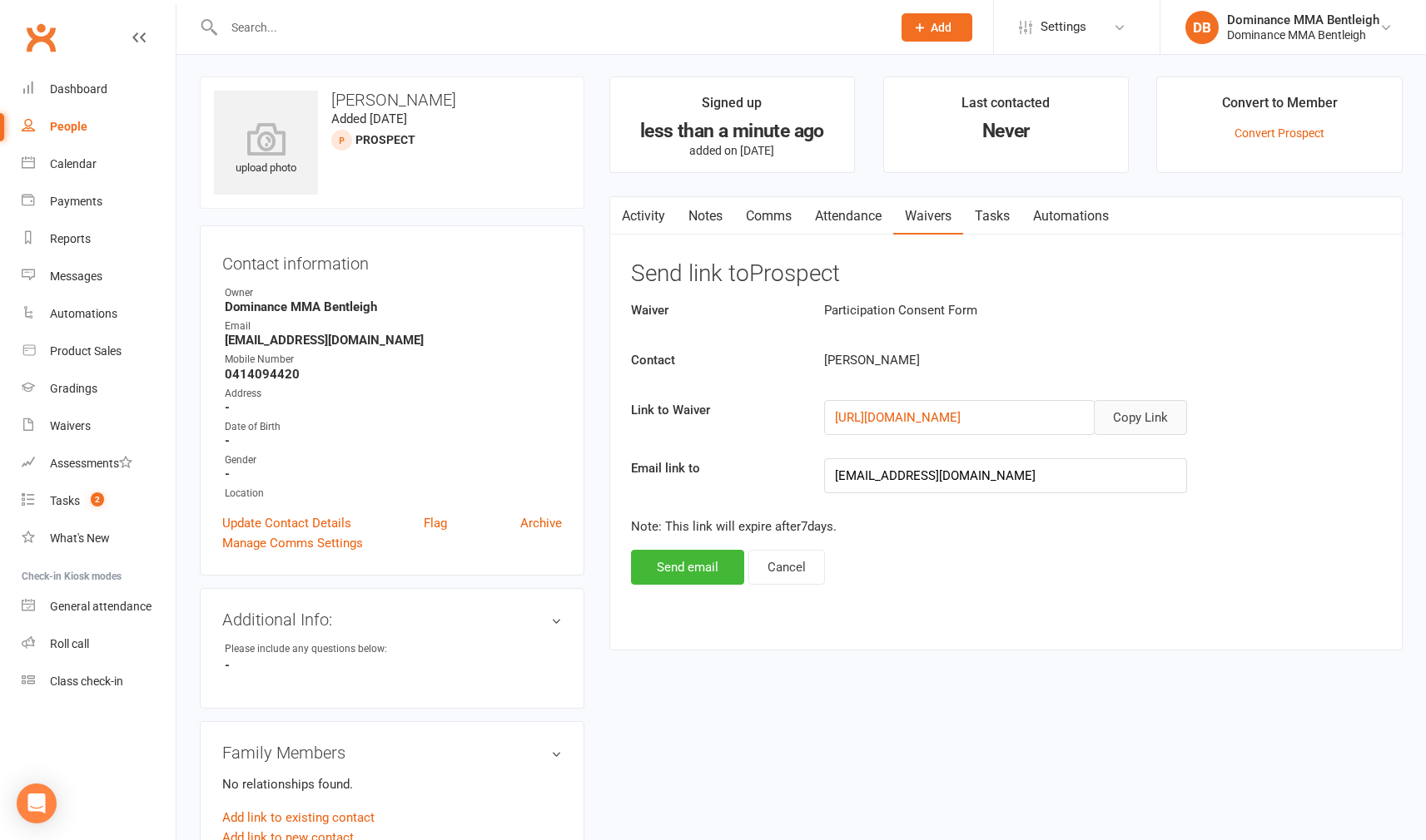
click at [1136, 413] on button "Copy Link" at bounding box center [1140, 417] width 93 height 35
drag, startPoint x: 730, startPoint y: 574, endPoint x: 757, endPoint y: 575, distance: 27.0
click at [730, 573] on button "Send email" at bounding box center [688, 567] width 113 height 35
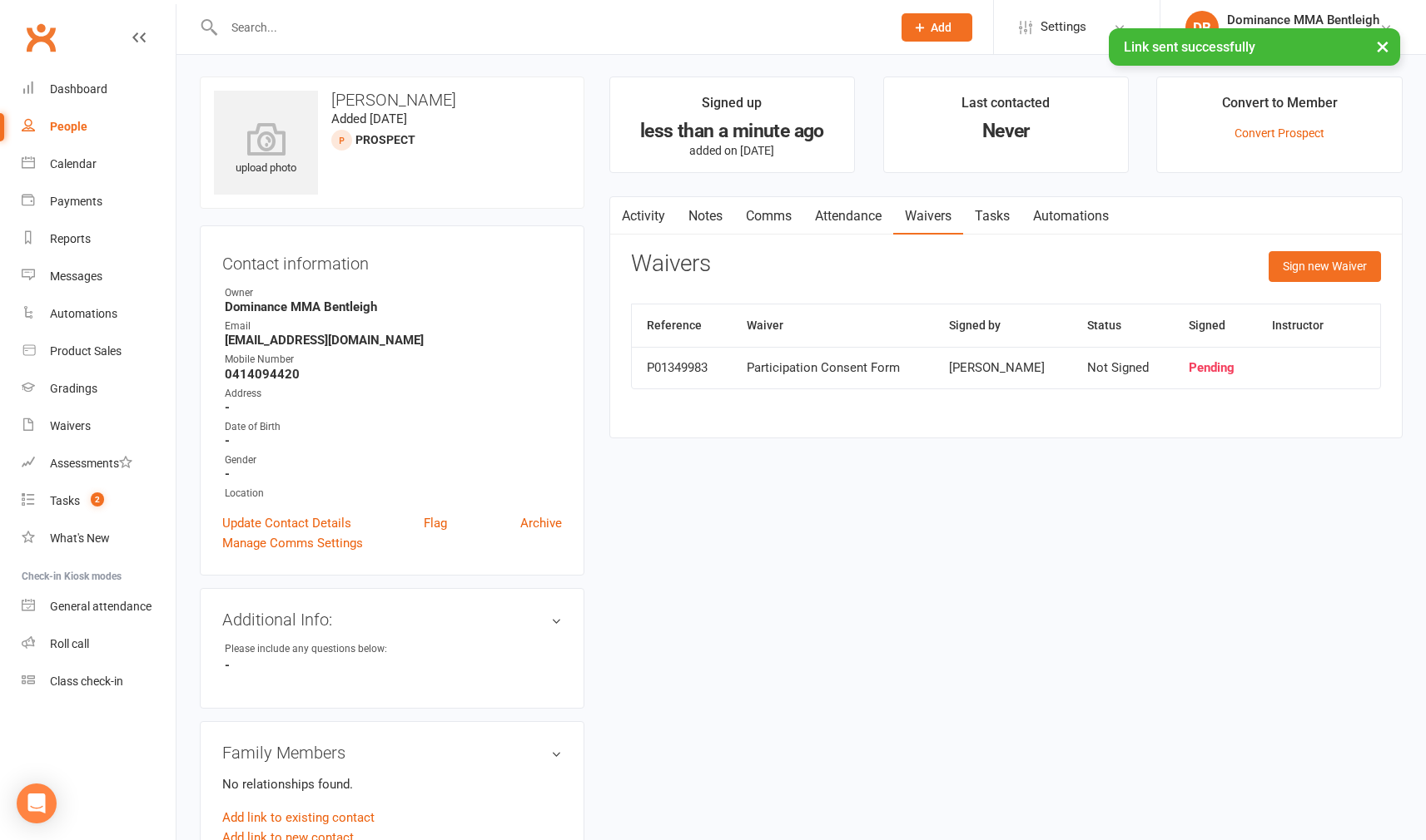
click at [752, 211] on link "Comms" at bounding box center [769, 216] width 69 height 38
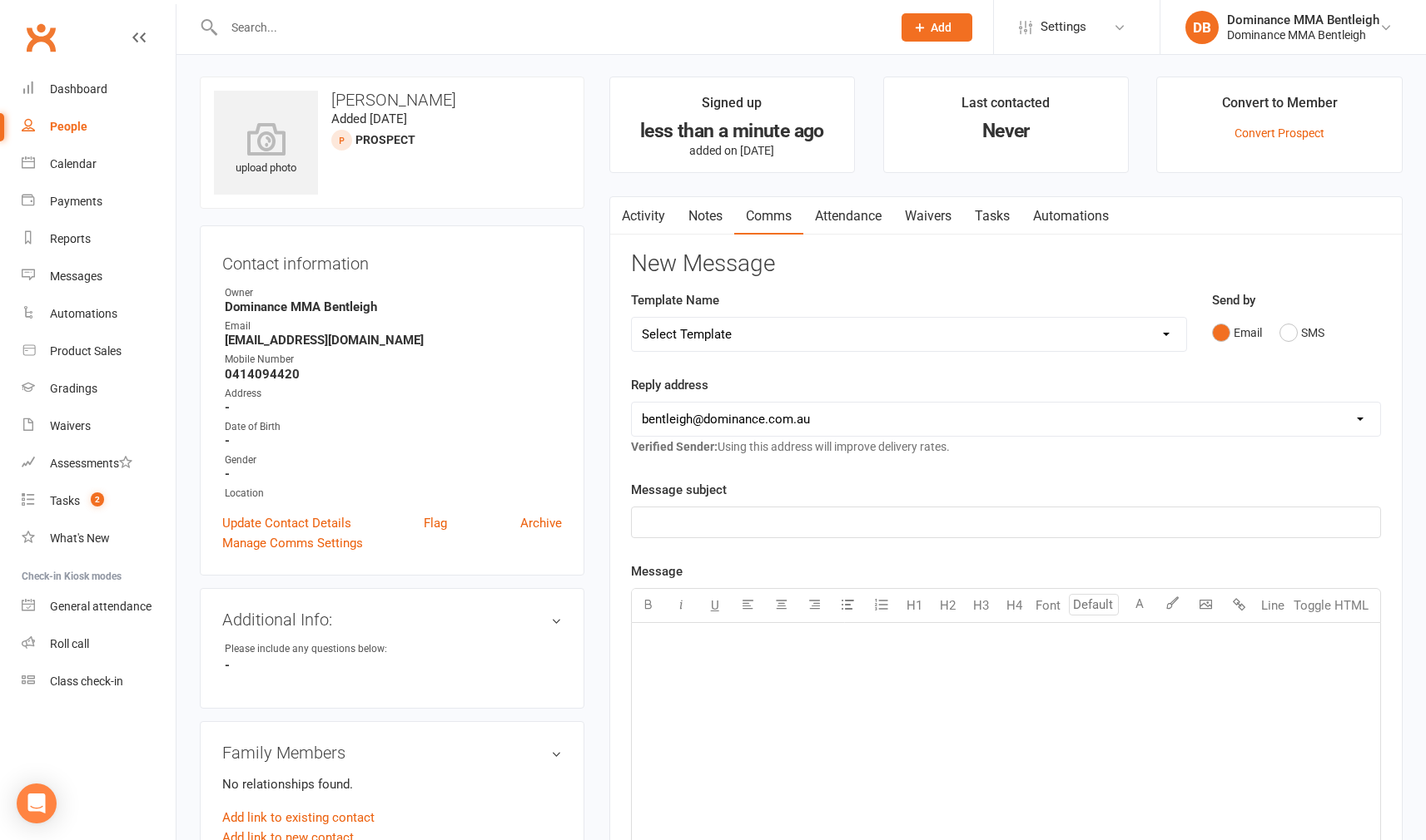
select select "19"
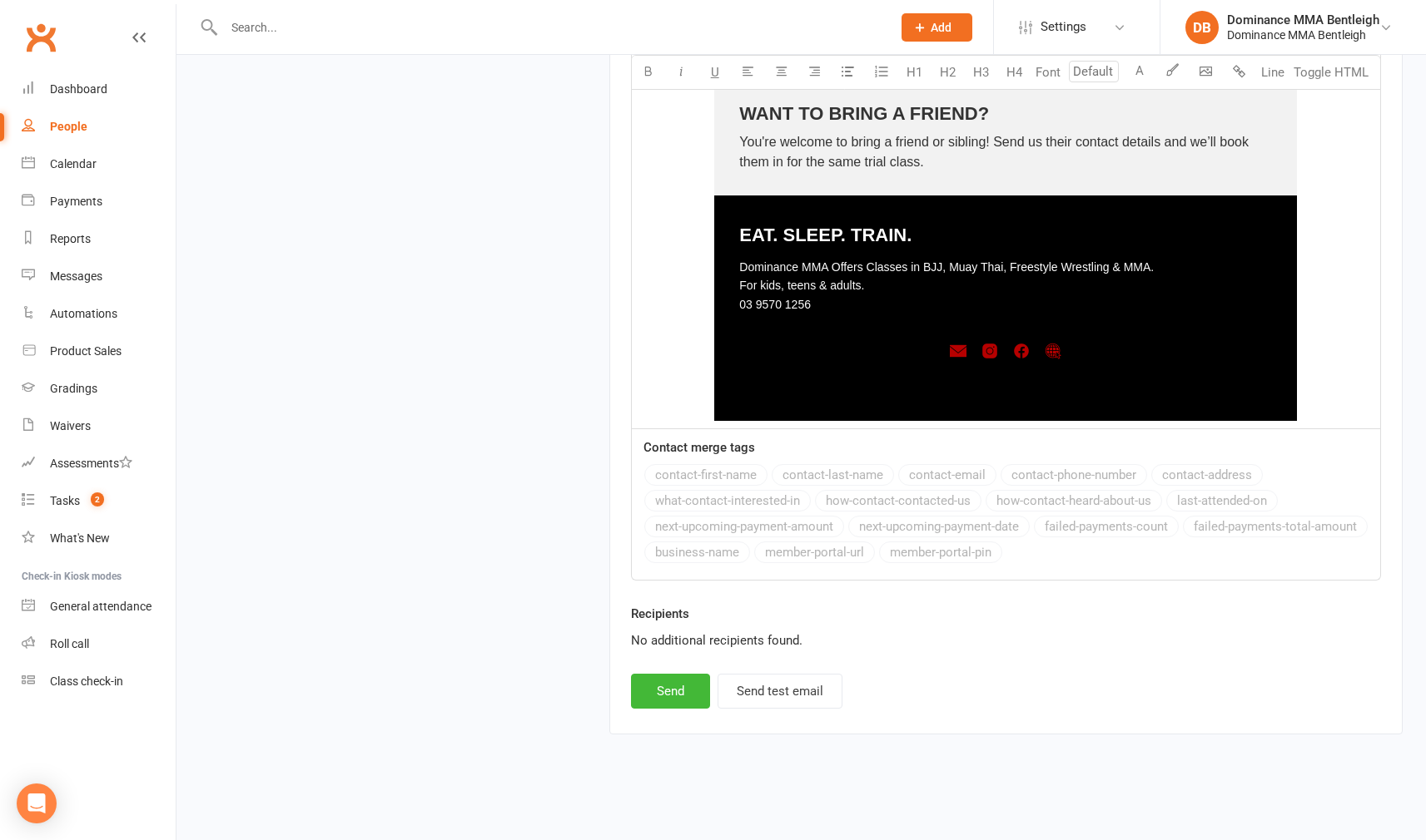
scroll to position [2302, 0]
click at [656, 674] on button "Send" at bounding box center [670, 691] width 79 height 35
select select
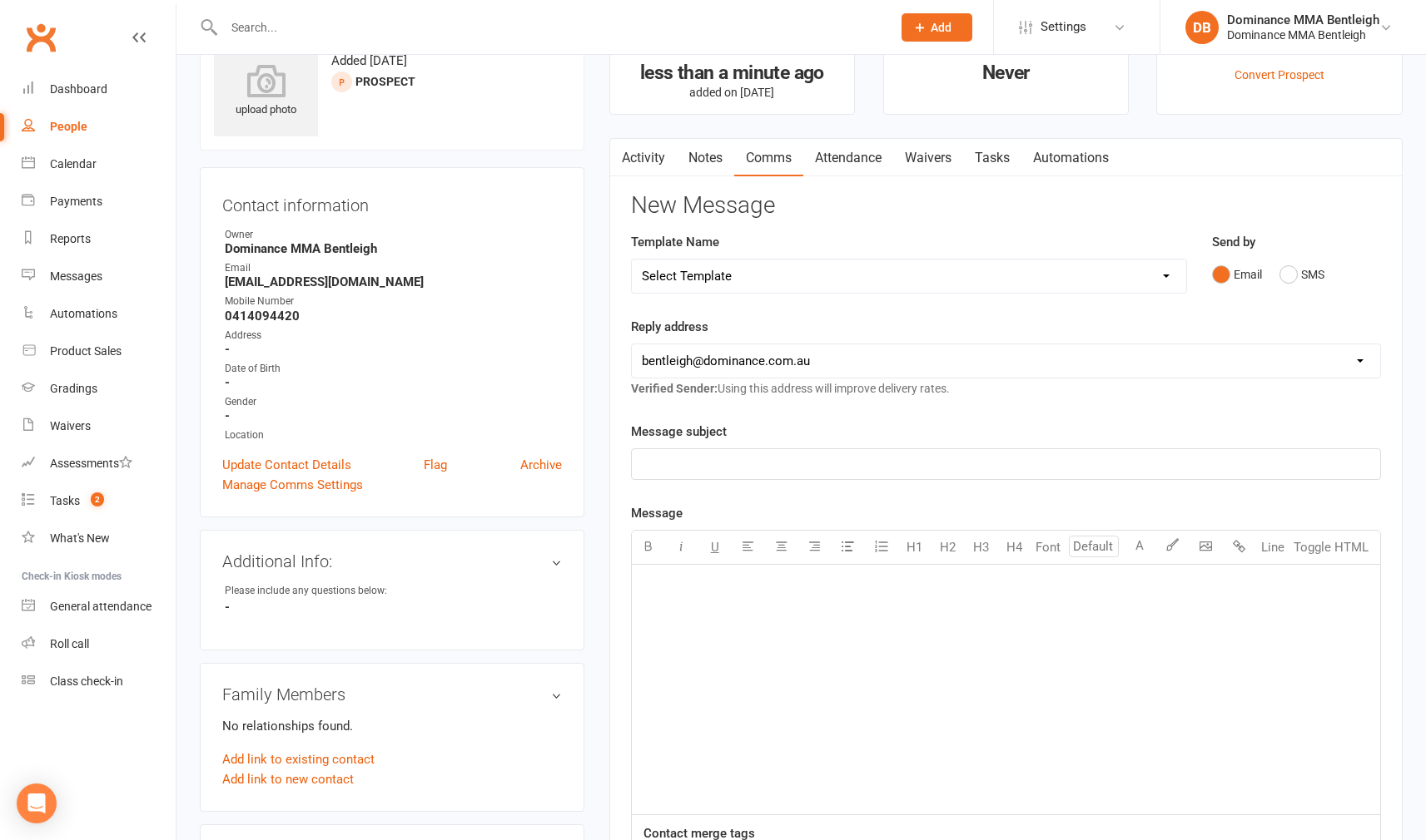
scroll to position [62, 0]
click at [334, 775] on link "Add link to new contact" at bounding box center [288, 777] width 132 height 20
click at [325, 761] on button "Member" at bounding box center [307, 759] width 106 height 25
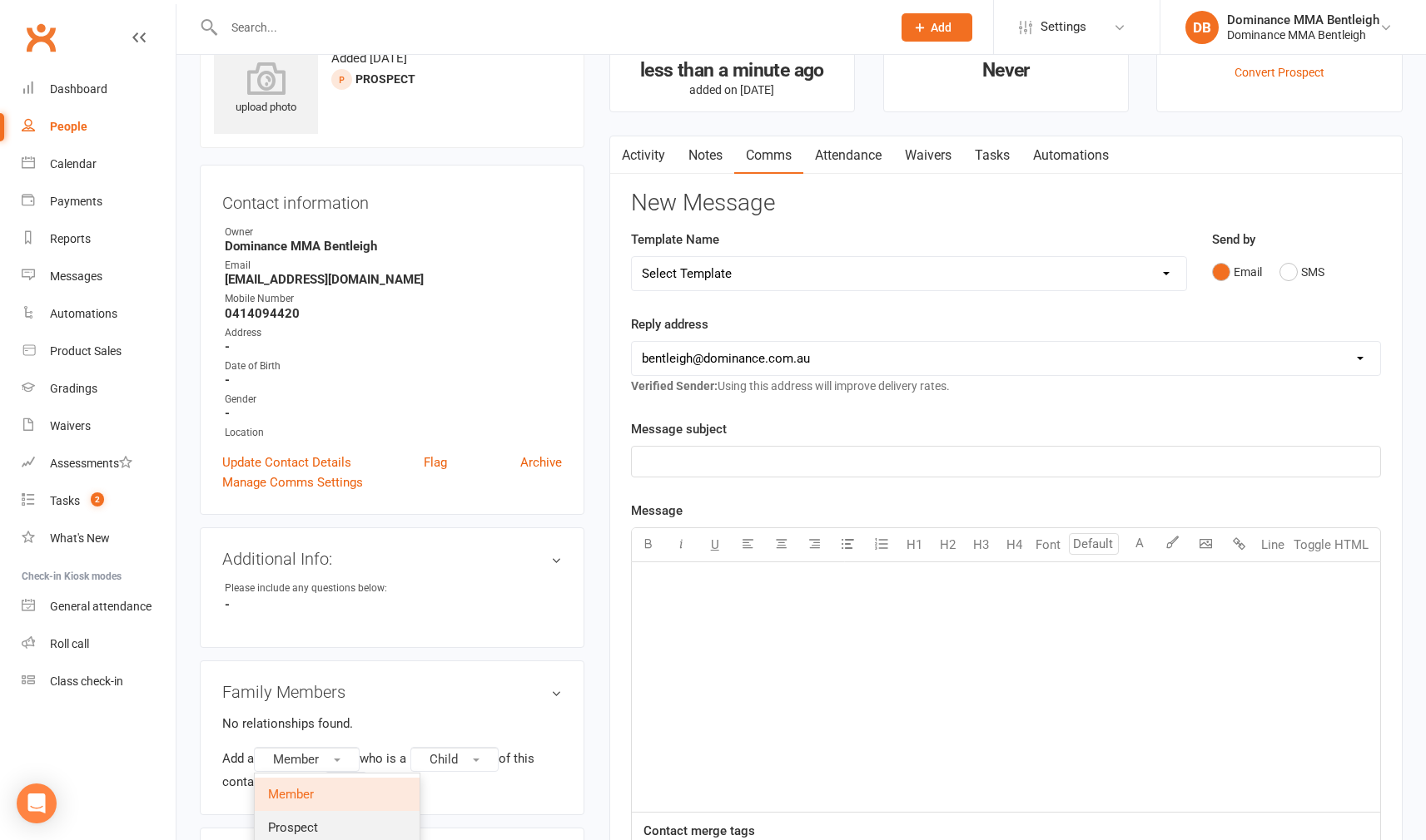
click at [315, 826] on span "Prospect" at bounding box center [293, 828] width 50 height 15
click at [303, 785] on button "Continue" at bounding box center [295, 782] width 52 height 20
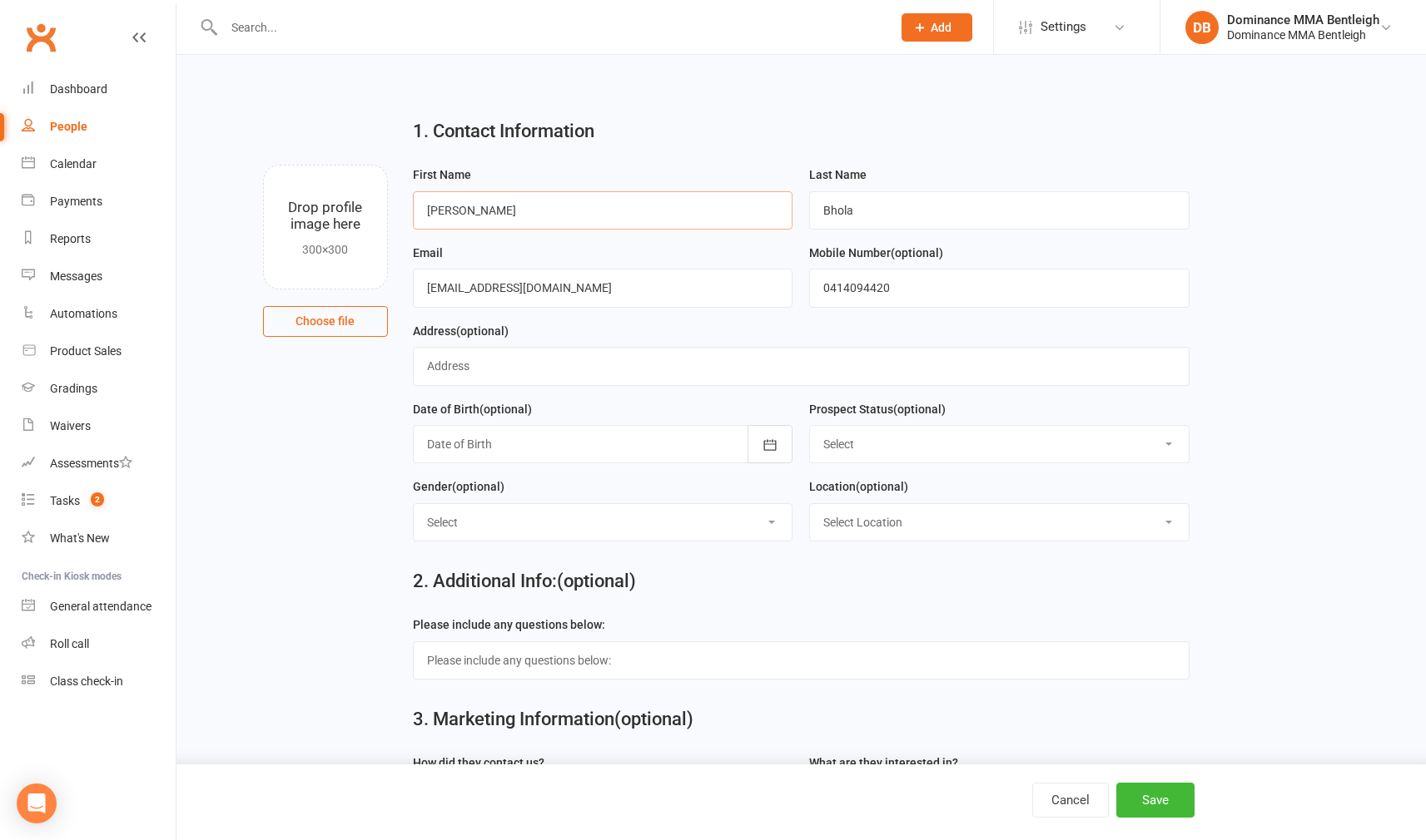
type input "Aalya"
drag, startPoint x: 1129, startPoint y: 808, endPoint x: 1113, endPoint y: 799, distance: 18.4
click at [1129, 806] on button "Save" at bounding box center [1155, 801] width 78 height 35
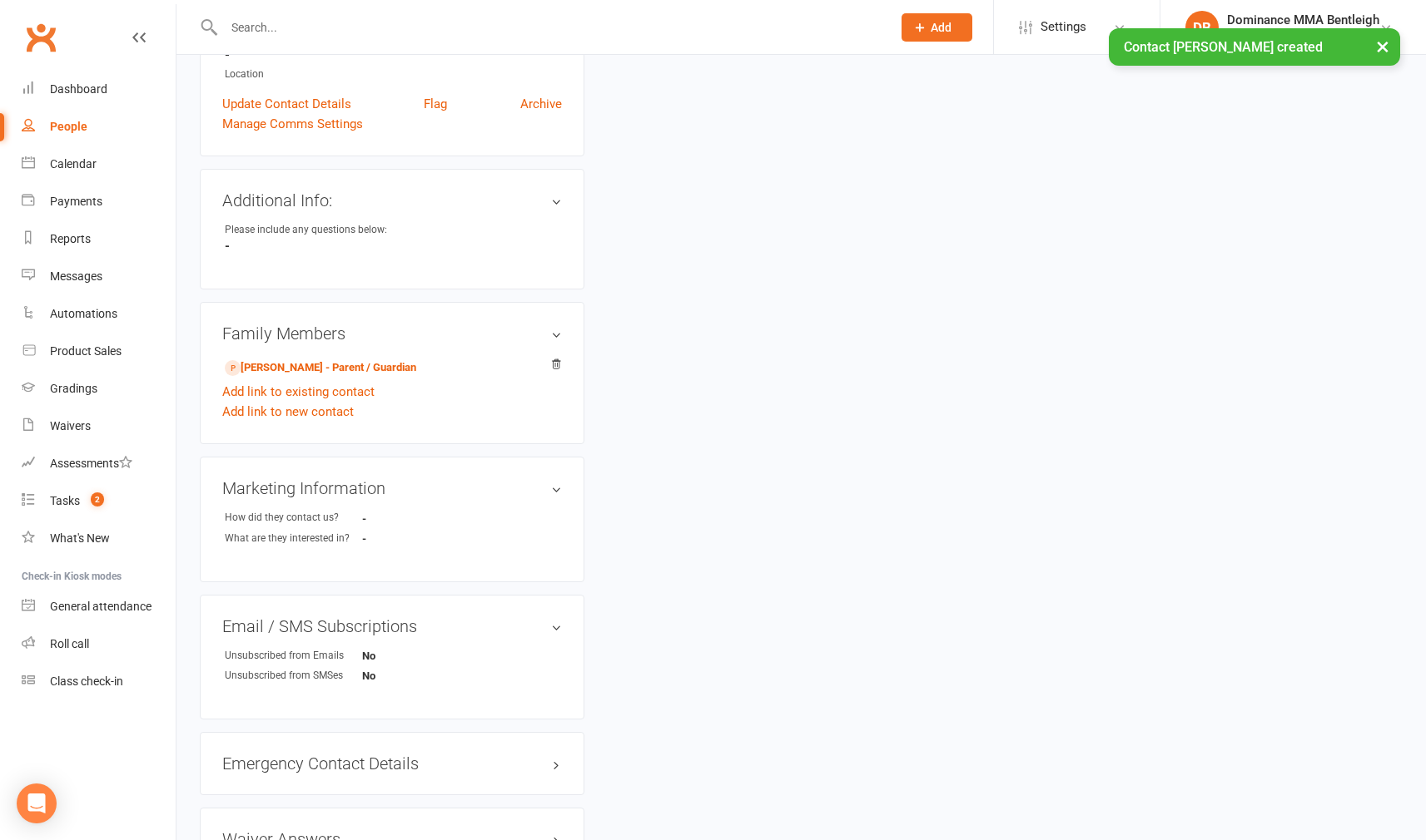
scroll to position [419, 0]
click at [374, 364] on link "Sid Bhola - Parent / Guardian" at bounding box center [320, 370] width 191 height 17
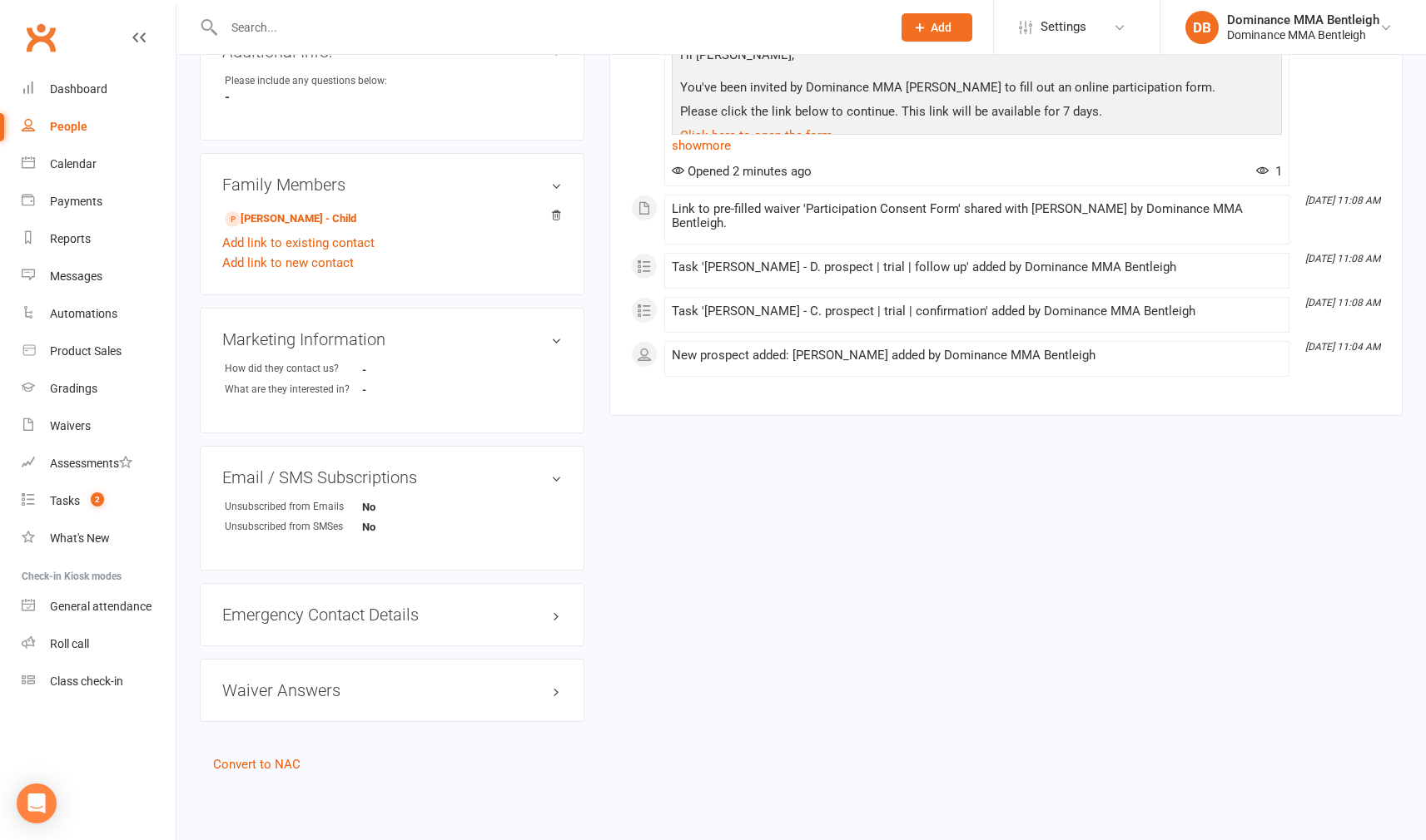
scroll to position [582, 0]
click at [283, 757] on link "Convert to NAC" at bounding box center [257, 765] width 88 height 15
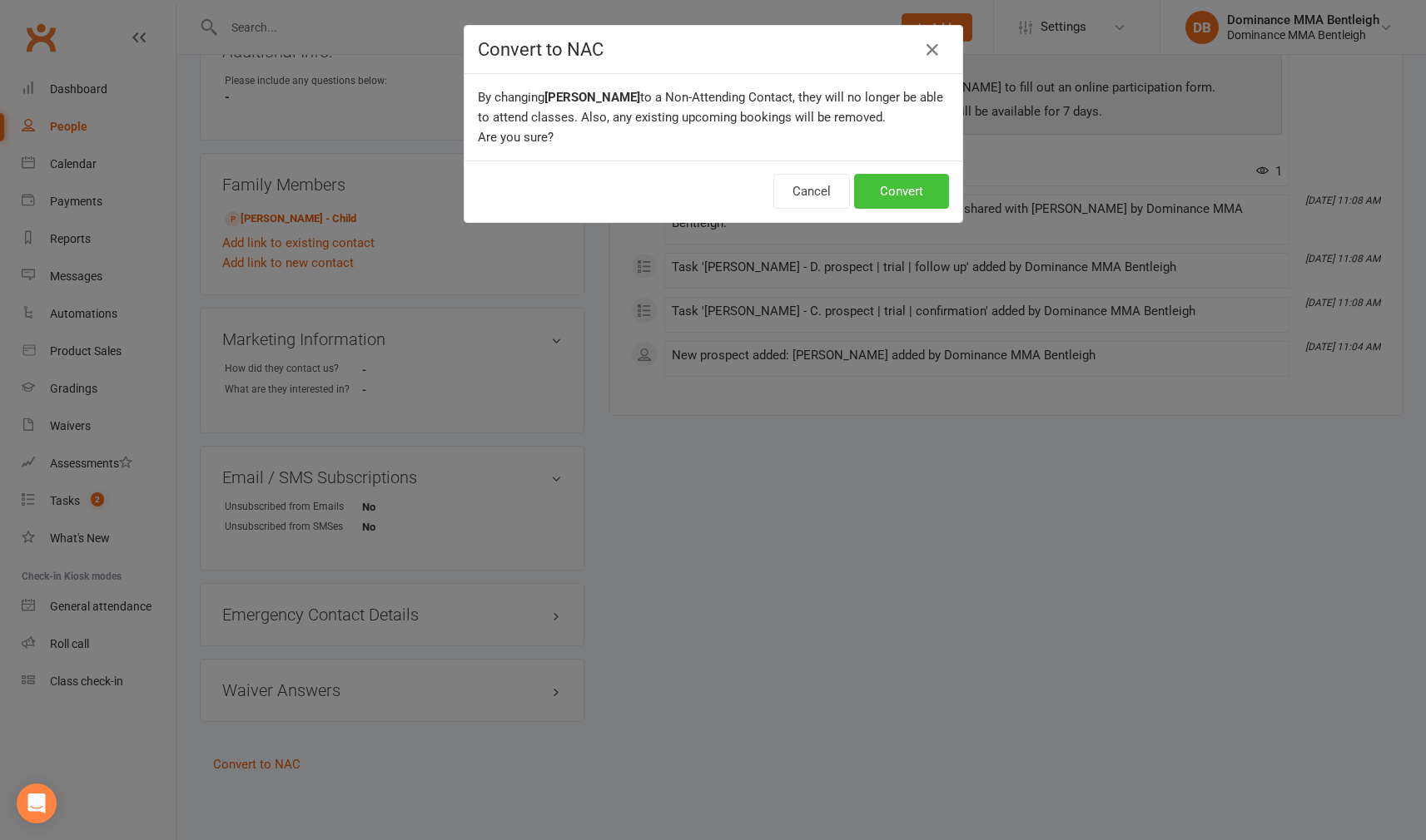
click at [892, 193] on button "Convert" at bounding box center [901, 191] width 95 height 35
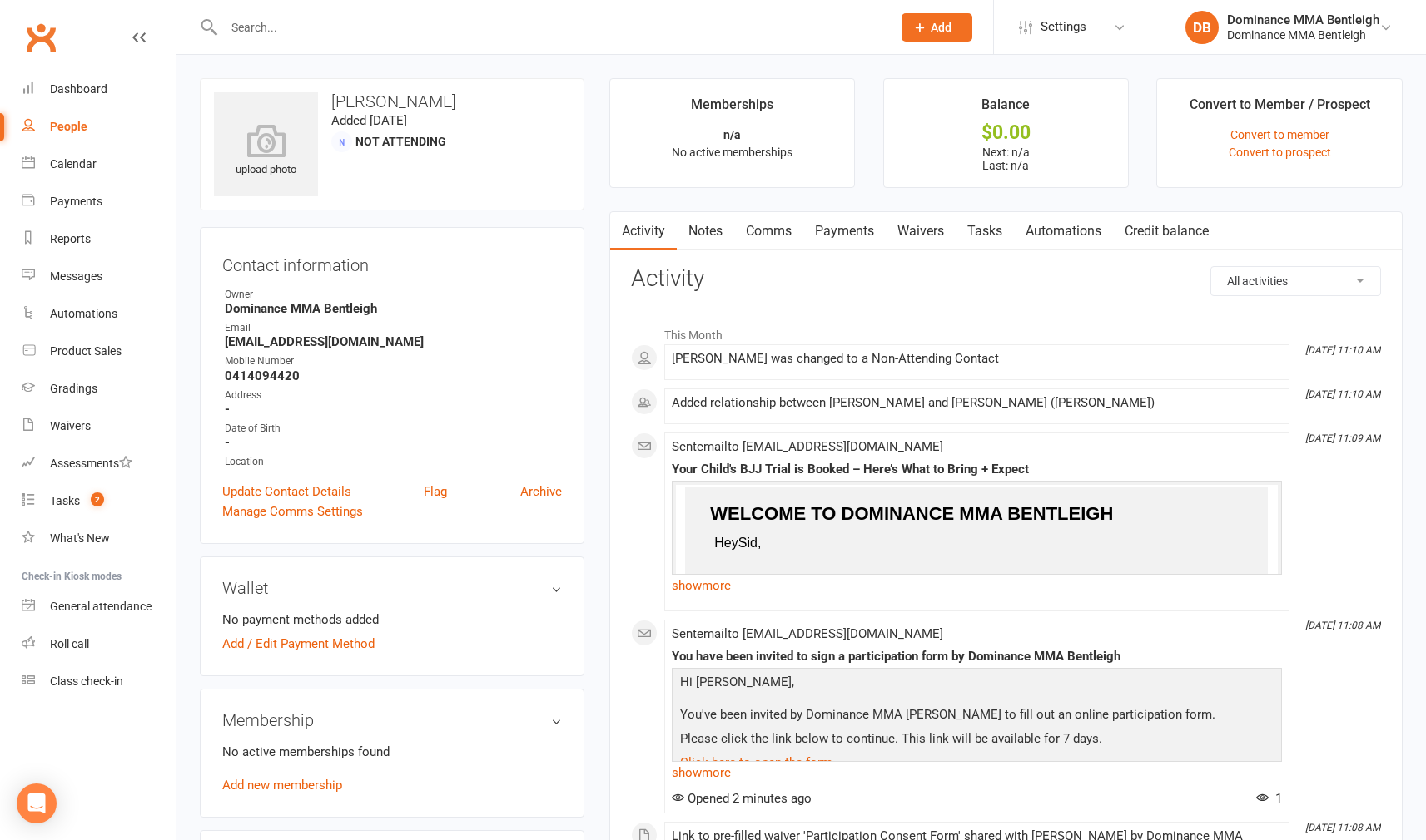
click at [706, 238] on link "Notes" at bounding box center [706, 232] width 58 height 38
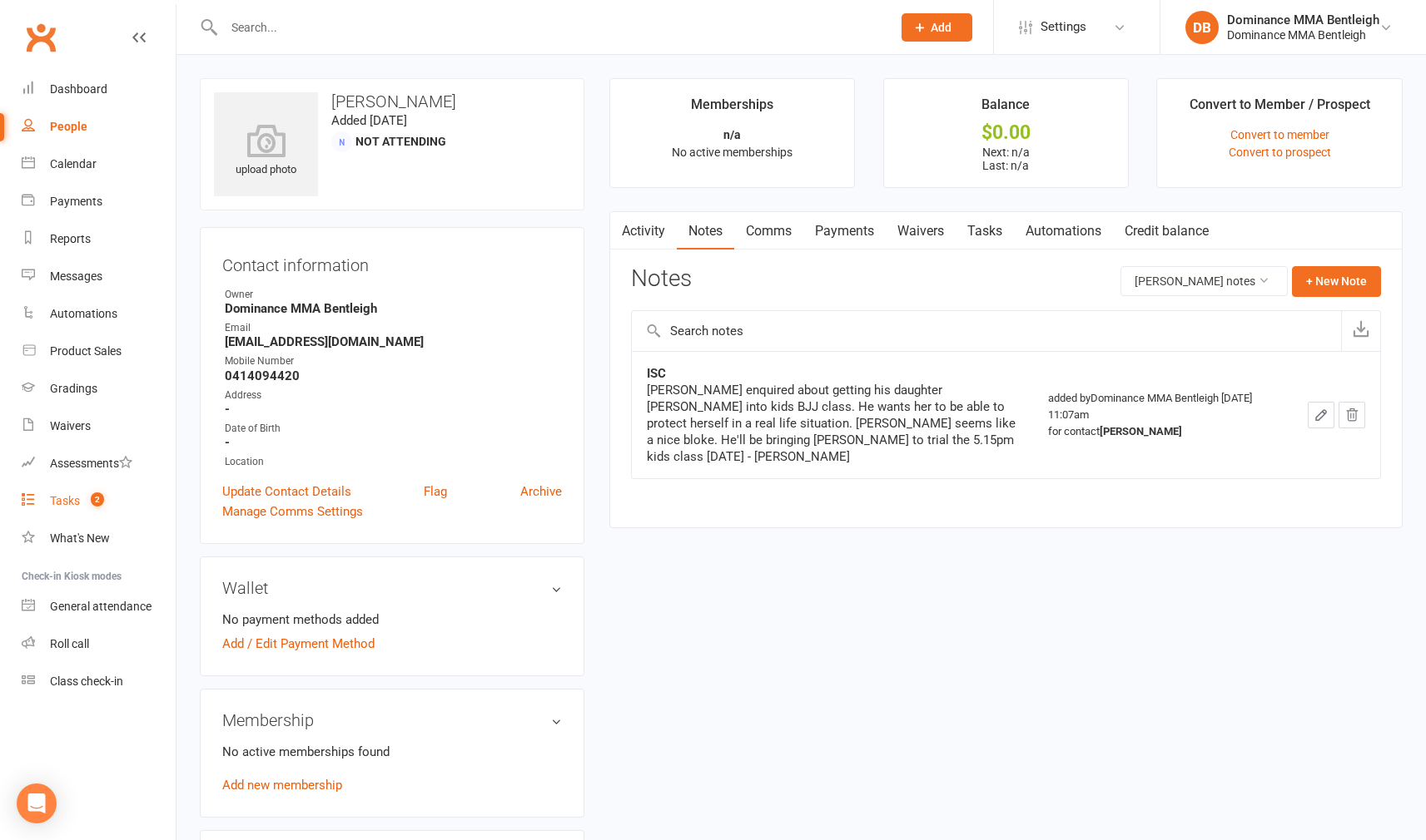
click at [69, 503] on div "Tasks" at bounding box center [64, 501] width 30 height 13
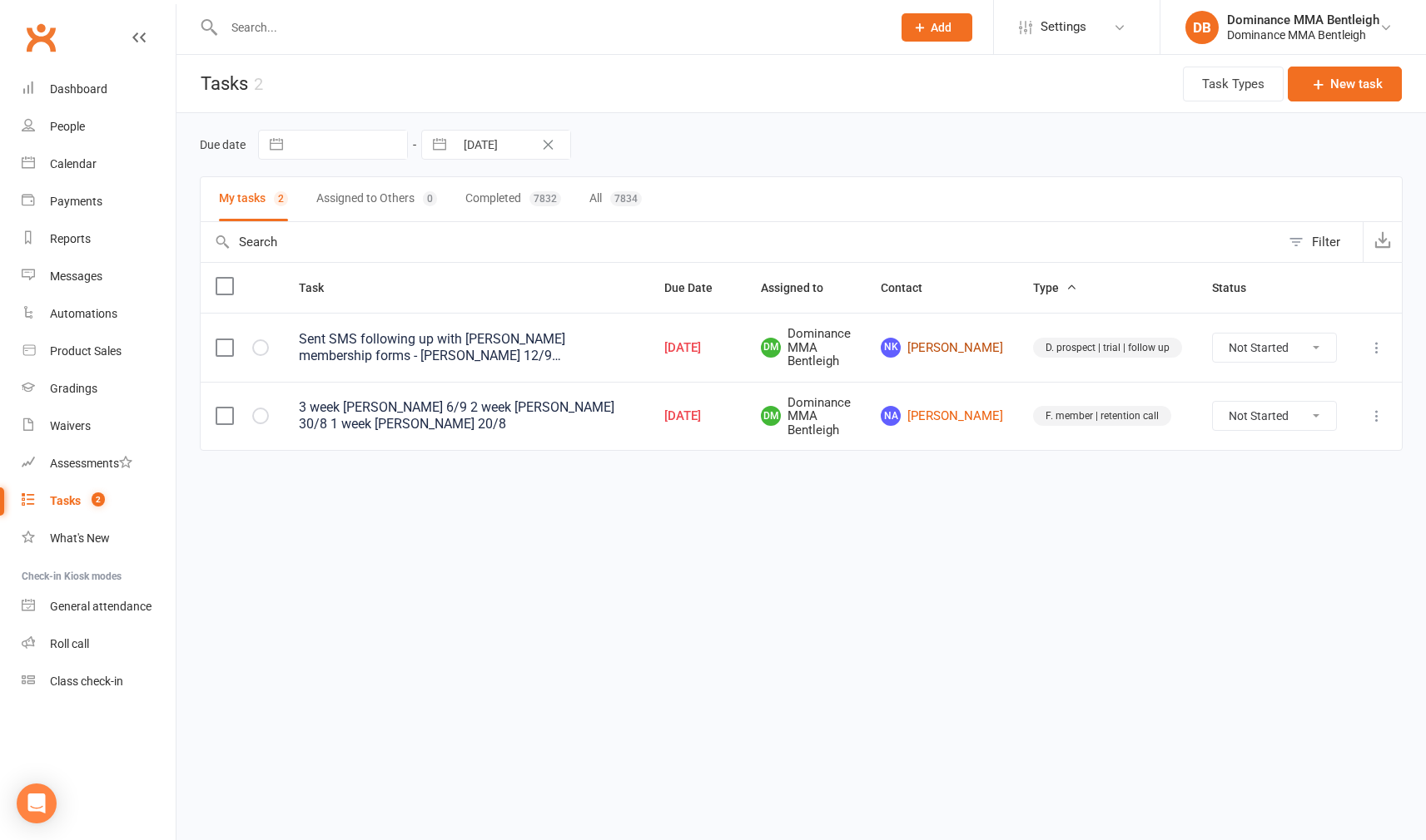
click at [945, 355] on link "NK Nick Karp" at bounding box center [941, 347] width 122 height 20
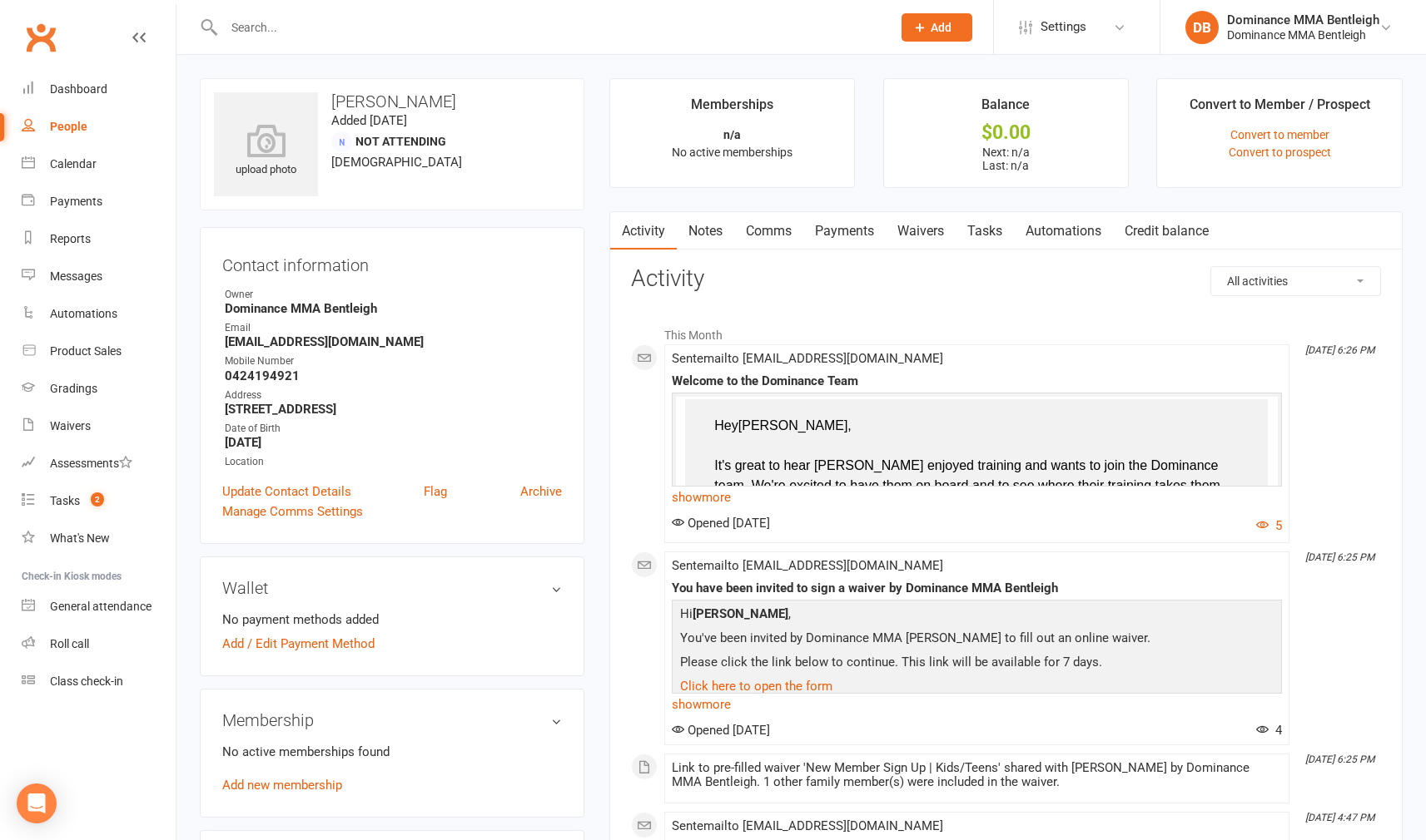
click at [1011, 233] on link "Tasks" at bounding box center [985, 232] width 59 height 38
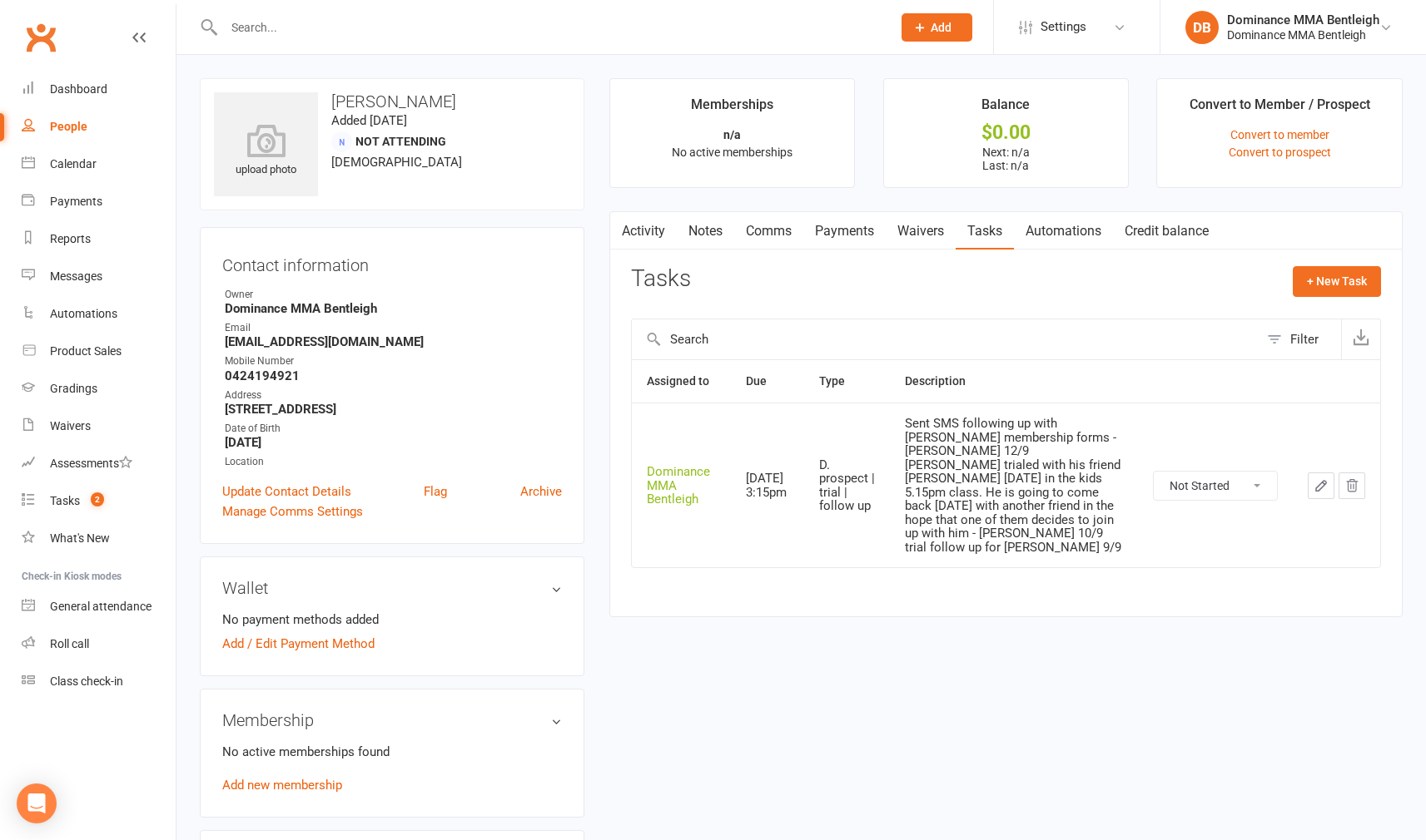
click at [1305, 467] on td at bounding box center [1336, 484] width 88 height 164
click at [1321, 476] on button "button" at bounding box center [1321, 486] width 27 height 27
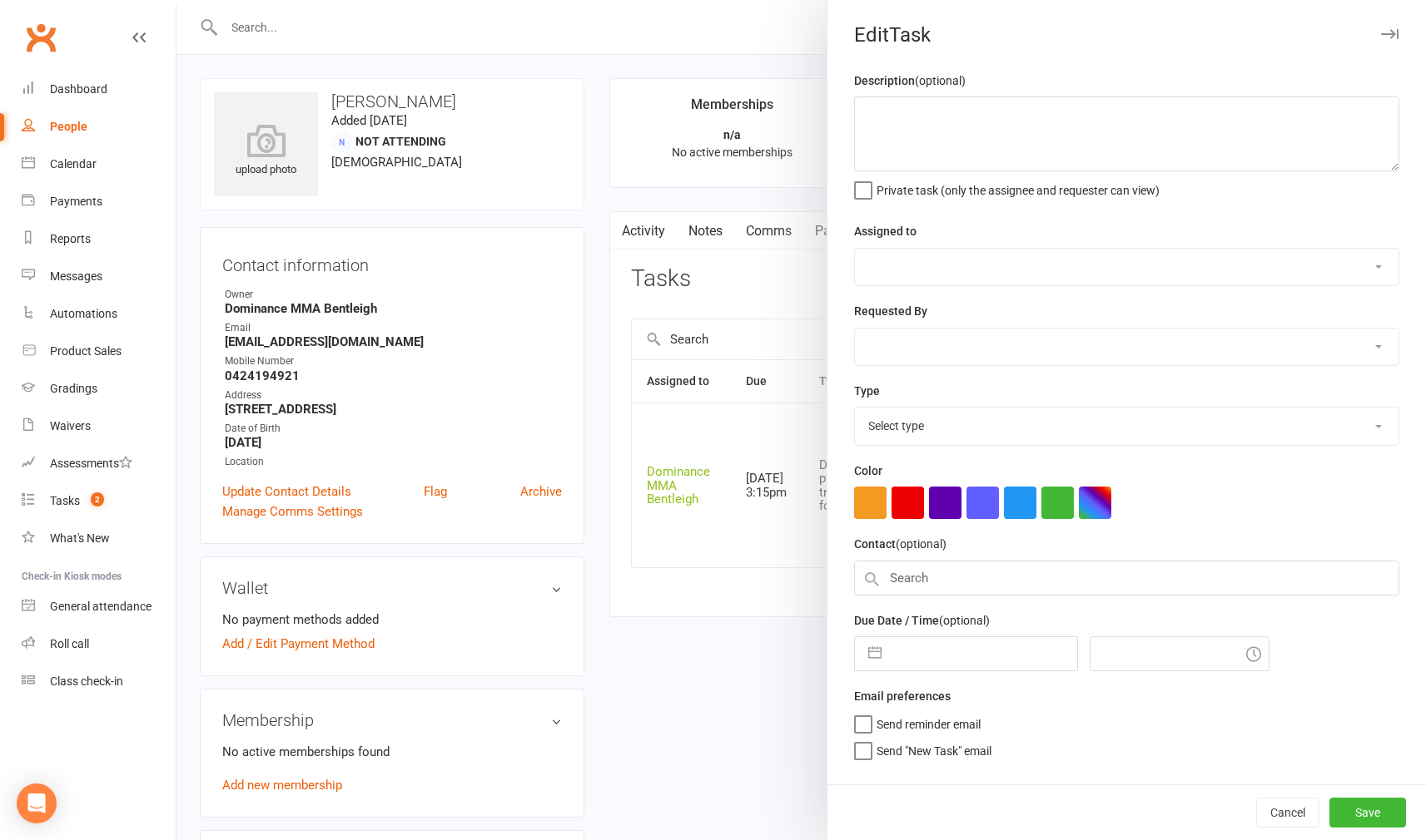
type textarea "Sent SMS following up with [PERSON_NAME] membership forms - [PERSON_NAME] 12/9 …"
select select "24839"
type input "[DATE]"
type input "3:15pm"
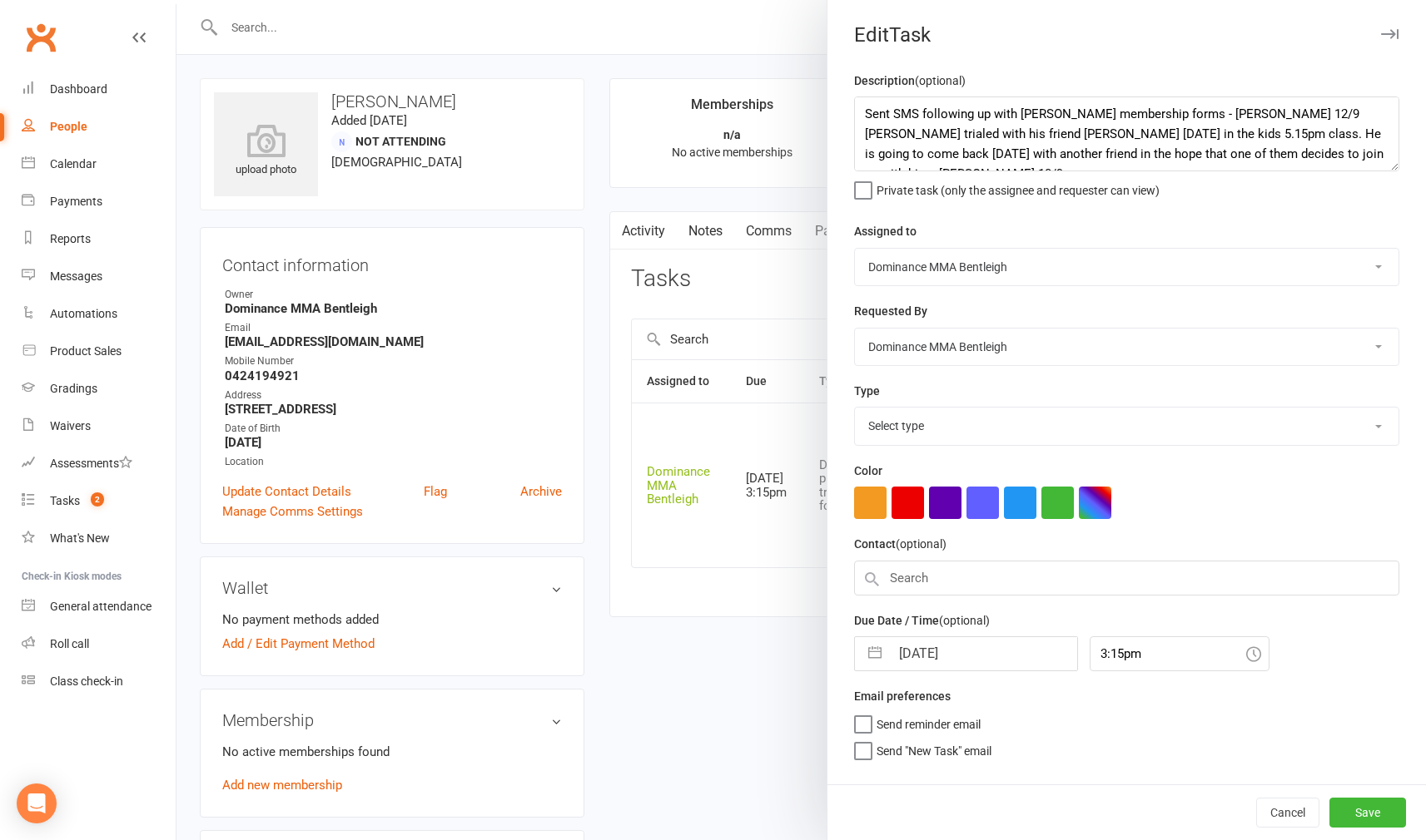
select select "13787"
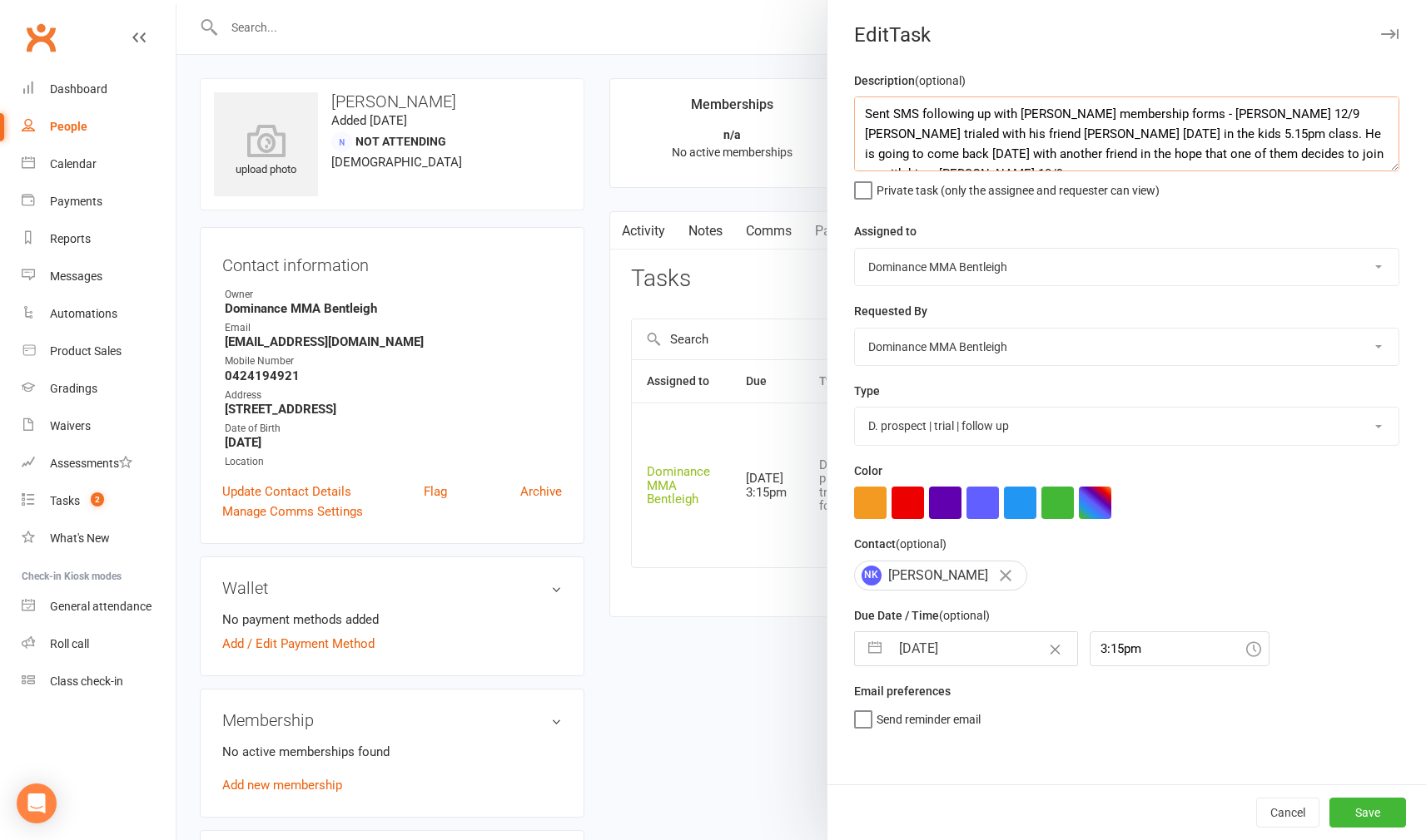
click at [855, 106] on textarea "Sent SMS following up with [PERSON_NAME] membership forms - [PERSON_NAME] 12/9 …" at bounding box center [1126, 134] width 545 height 75
click at [877, 127] on textarea "Sent SMS following up with [PERSON_NAME] membership forms - [PERSON_NAME] 12/9 …" at bounding box center [1126, 134] width 545 height 75
click at [871, 114] on textarea "Sent SMS following up with [PERSON_NAME] membership forms - [PERSON_NAME] 12/9 …" at bounding box center [1126, 134] width 545 height 75
type textarea "Sent another SMS. Check if replied - Dylan 13/9 Sent SMS following up with Tyle…"
select select "7"
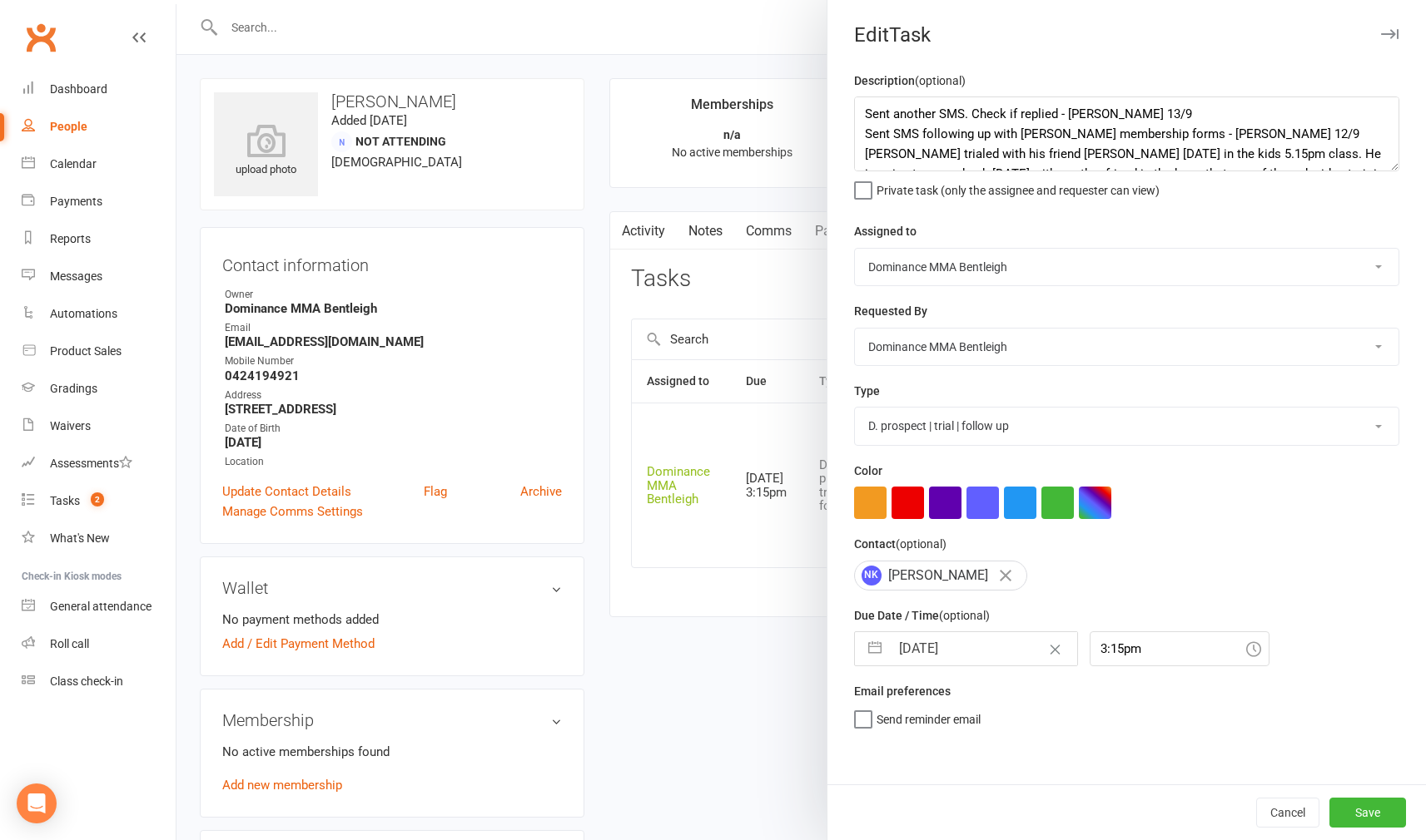
select select "2025"
select select "8"
select select "2025"
select select "9"
select select "2025"
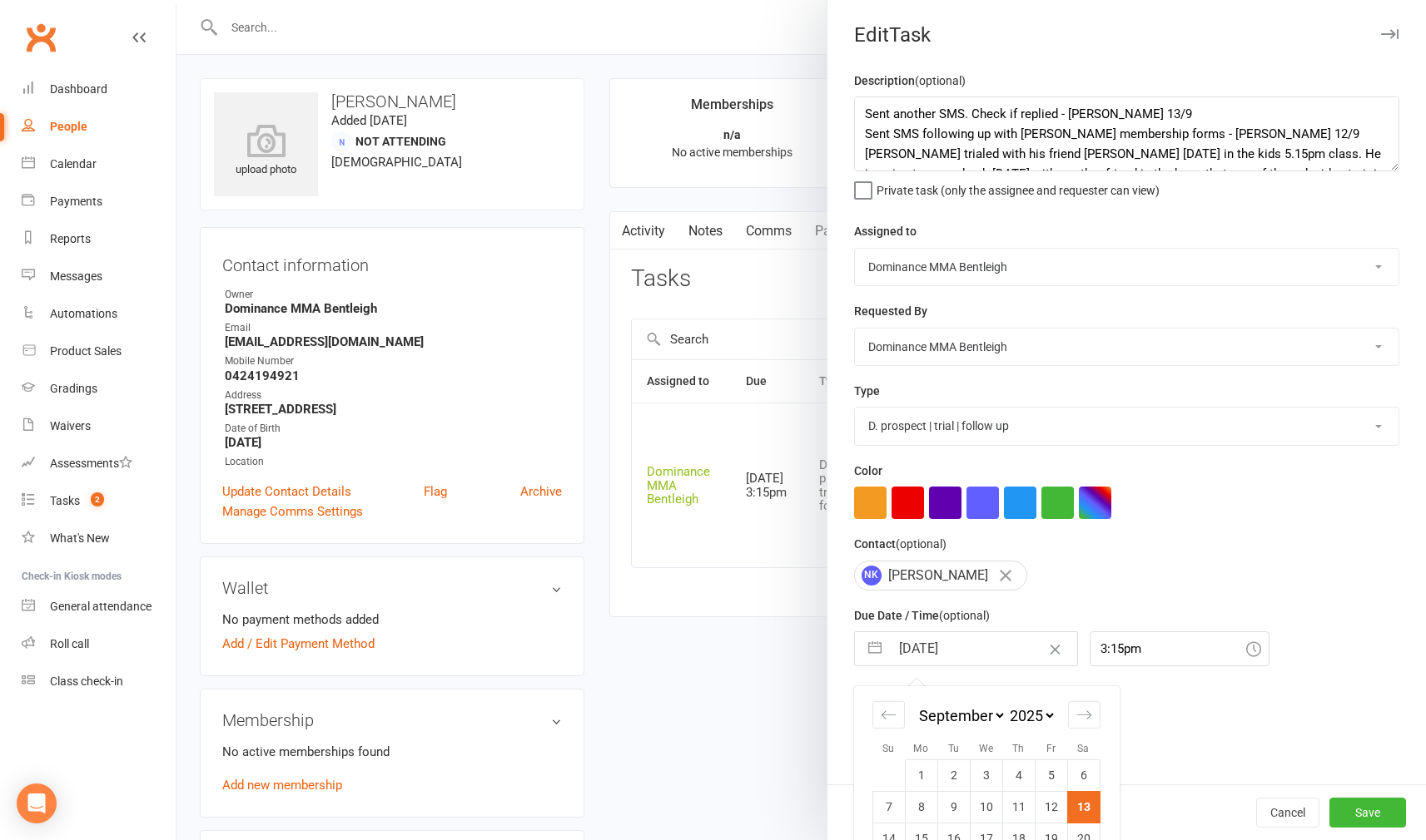
click at [987, 648] on input "[DATE]" at bounding box center [983, 649] width 188 height 34
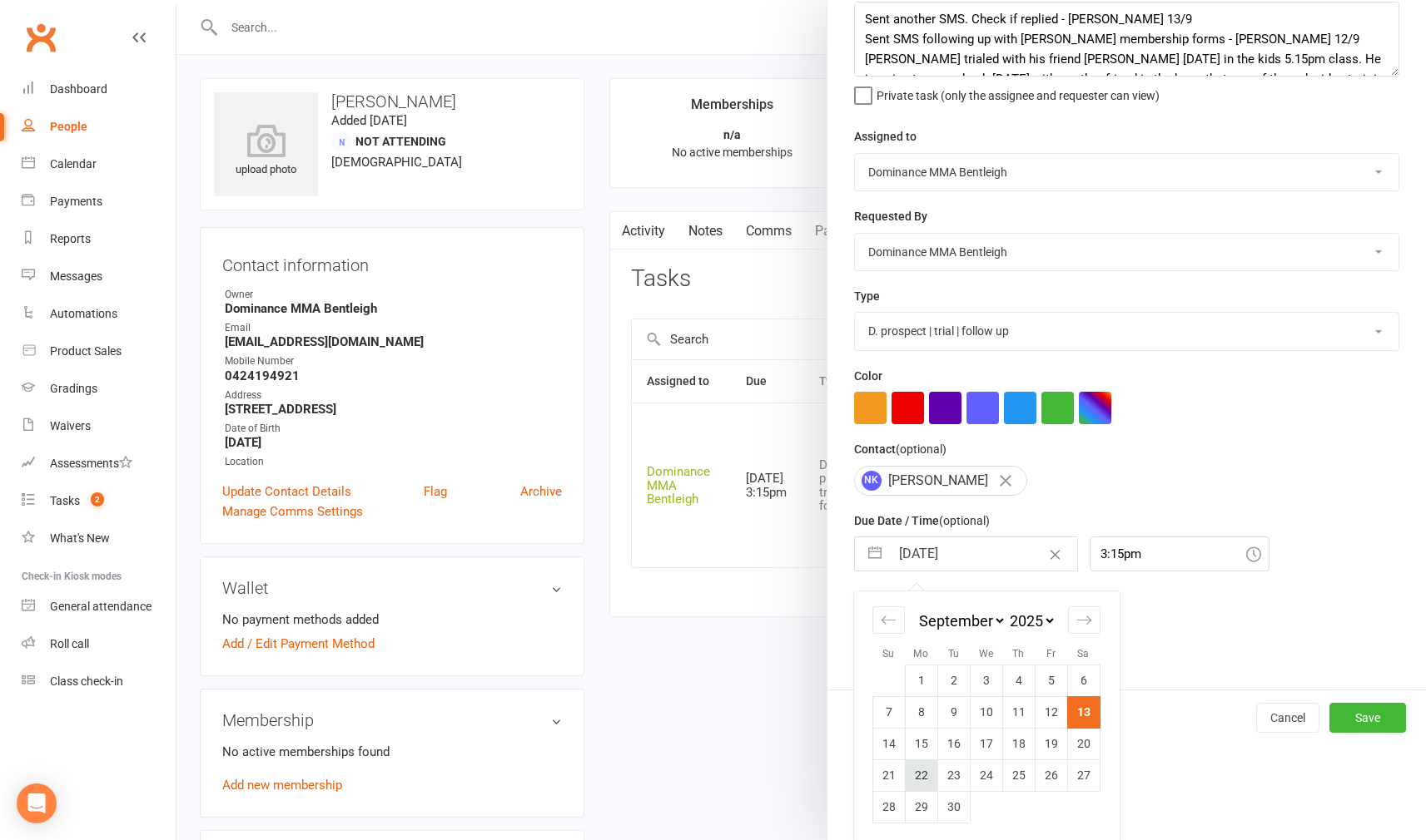
scroll to position [94, 0]
click at [952, 751] on td "16" at bounding box center [954, 744] width 33 height 32
type input "[DATE]"
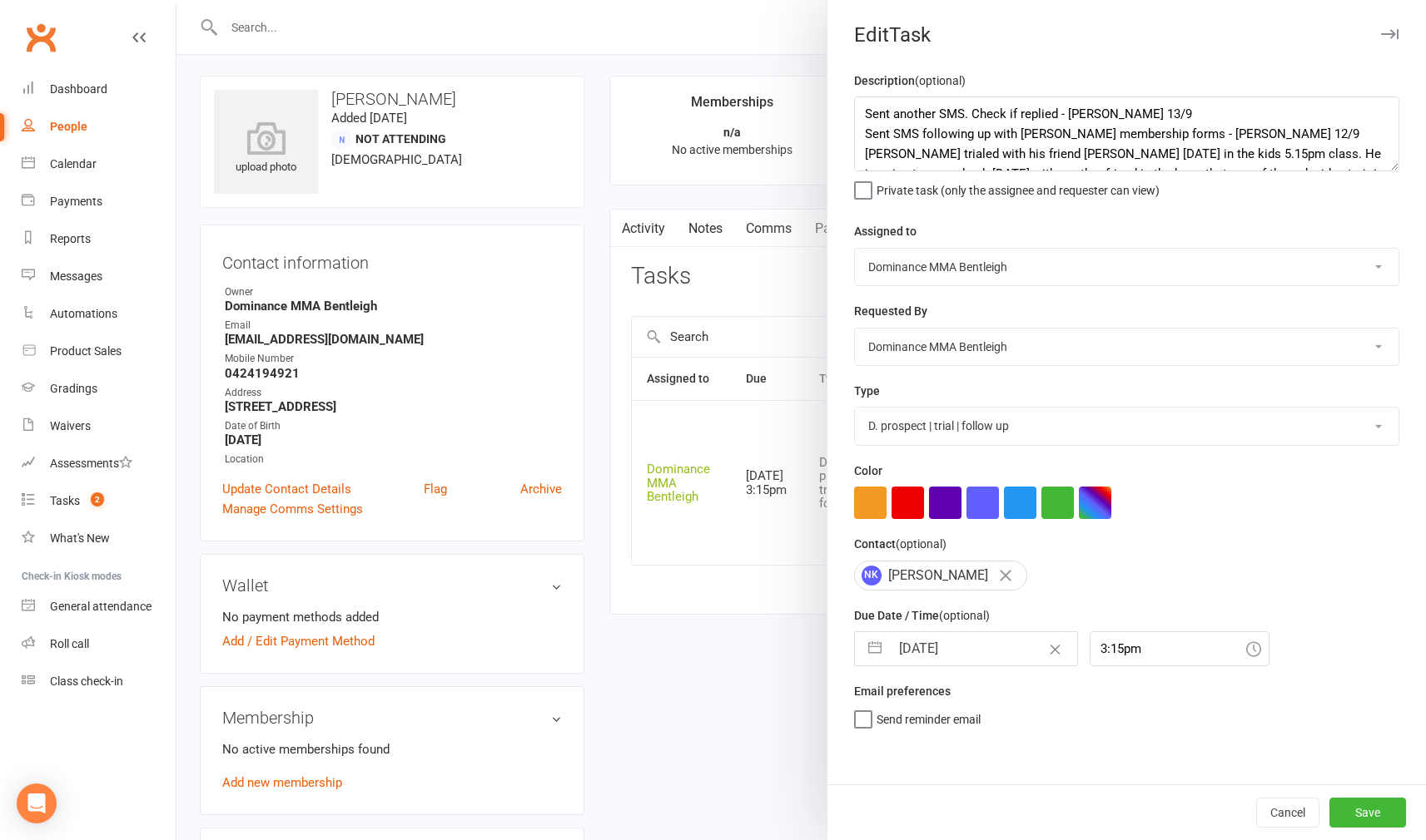
click at [1366, 829] on div "Cancel Save" at bounding box center [1127, 812] width 598 height 56
click at [1364, 815] on button "Save" at bounding box center [1368, 812] width 77 height 30
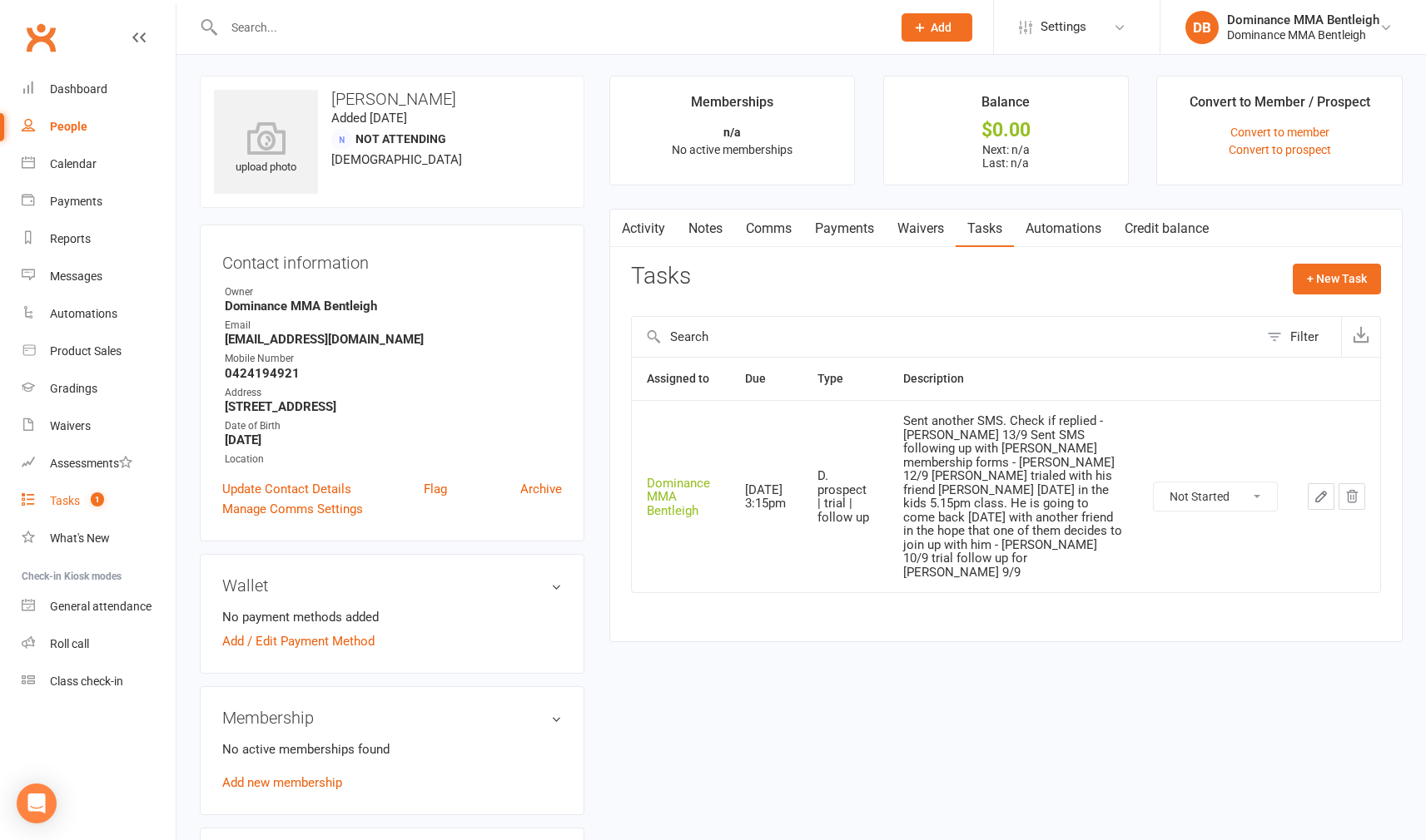
click at [62, 506] on div "Tasks" at bounding box center [64, 501] width 30 height 13
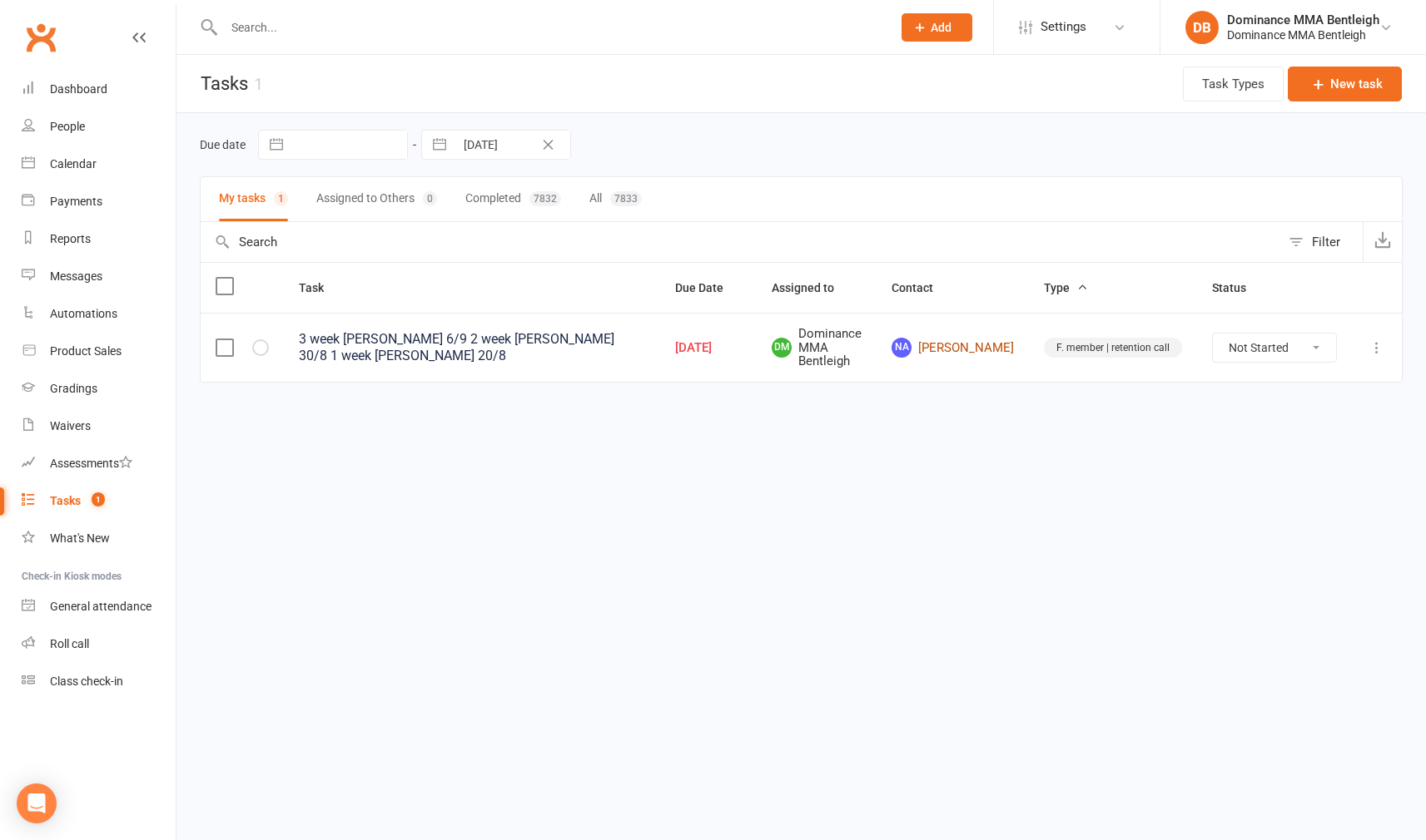
click at [965, 345] on link "NA [PERSON_NAME]" at bounding box center [952, 347] width 122 height 20
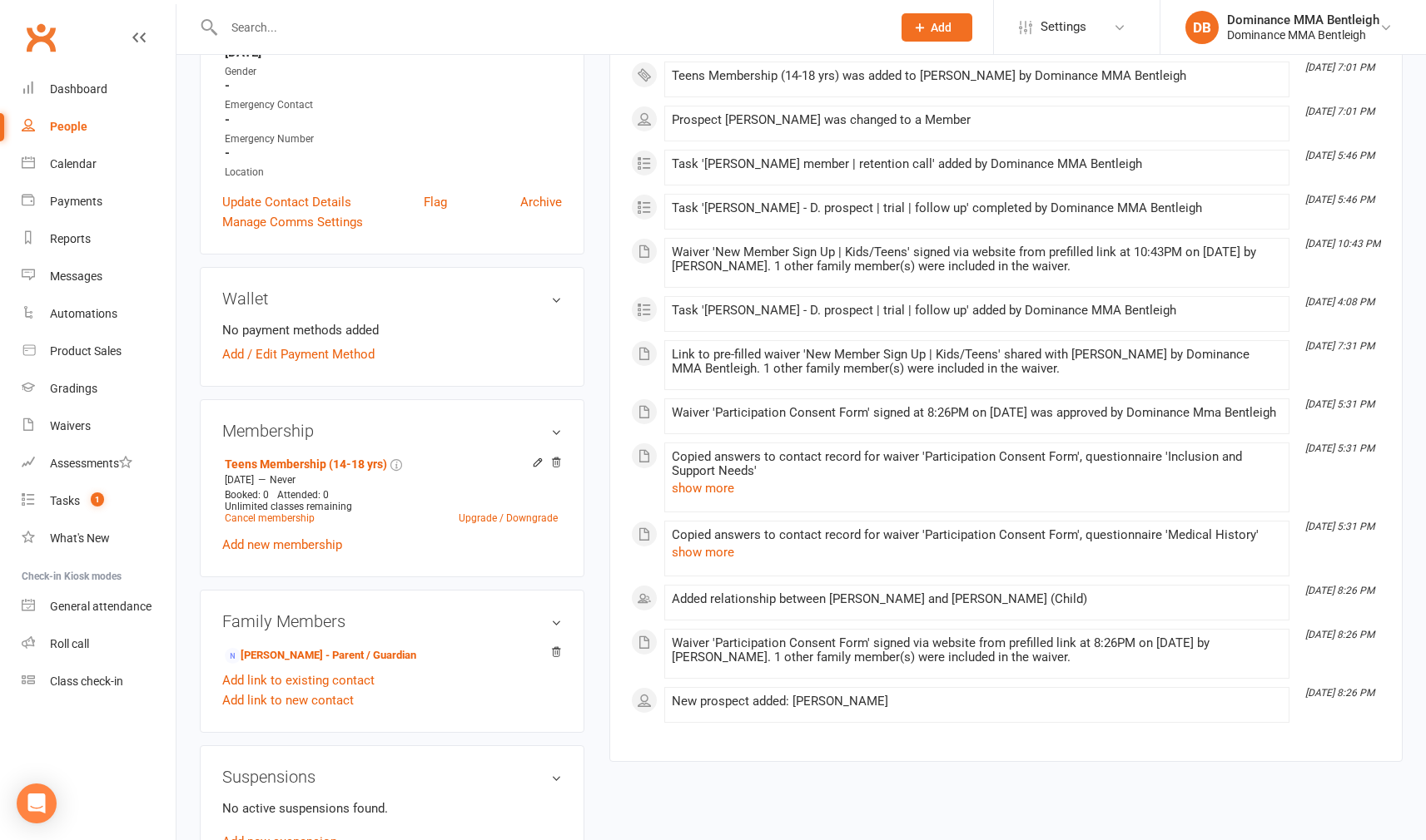
scroll to position [431, 0]
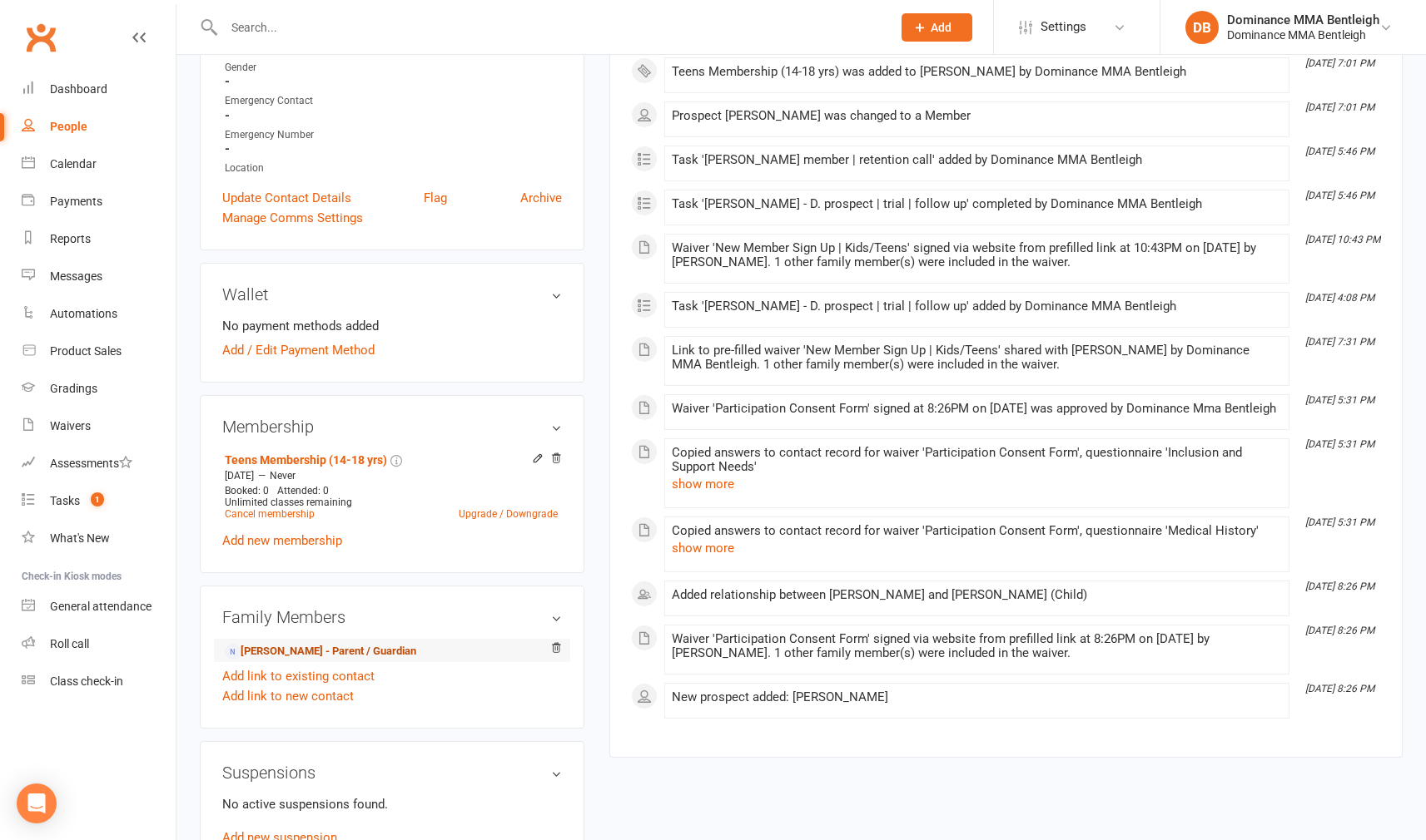
click at [411, 654] on link "[PERSON_NAME] - Parent / Guardian" at bounding box center [320, 652] width 191 height 17
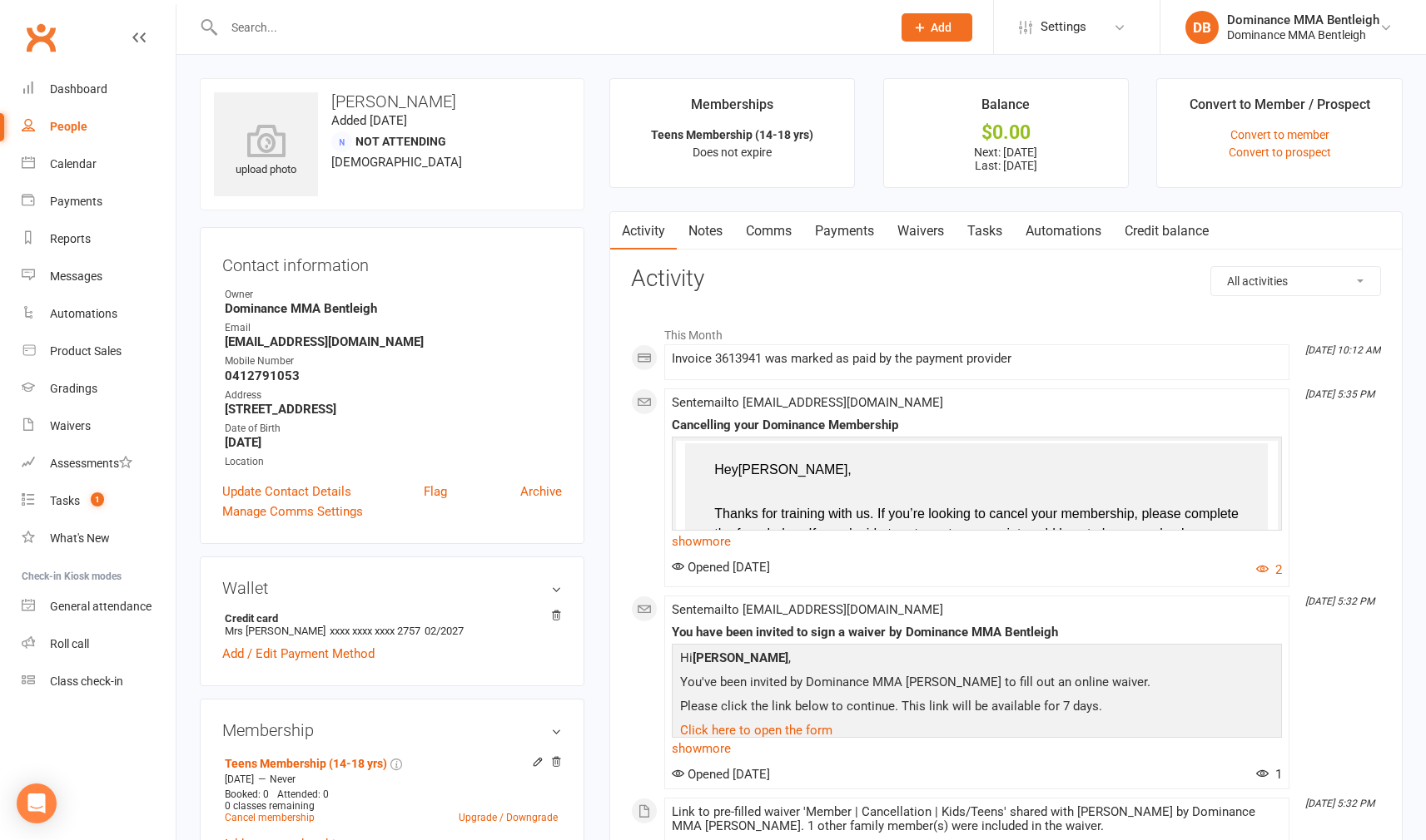
click at [982, 227] on link "Tasks" at bounding box center [985, 232] width 59 height 38
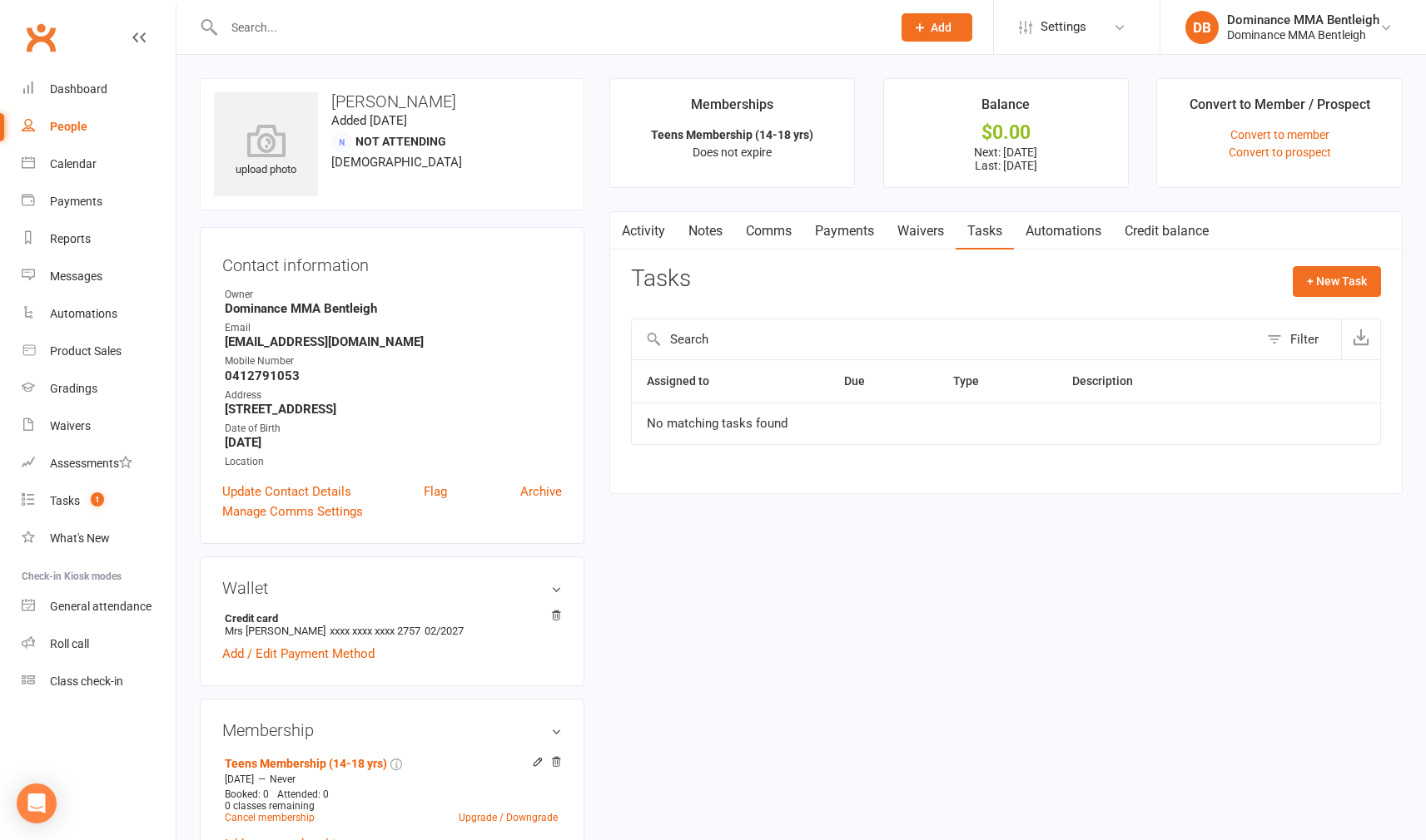
click at [859, 222] on link "Payments" at bounding box center [844, 232] width 83 height 38
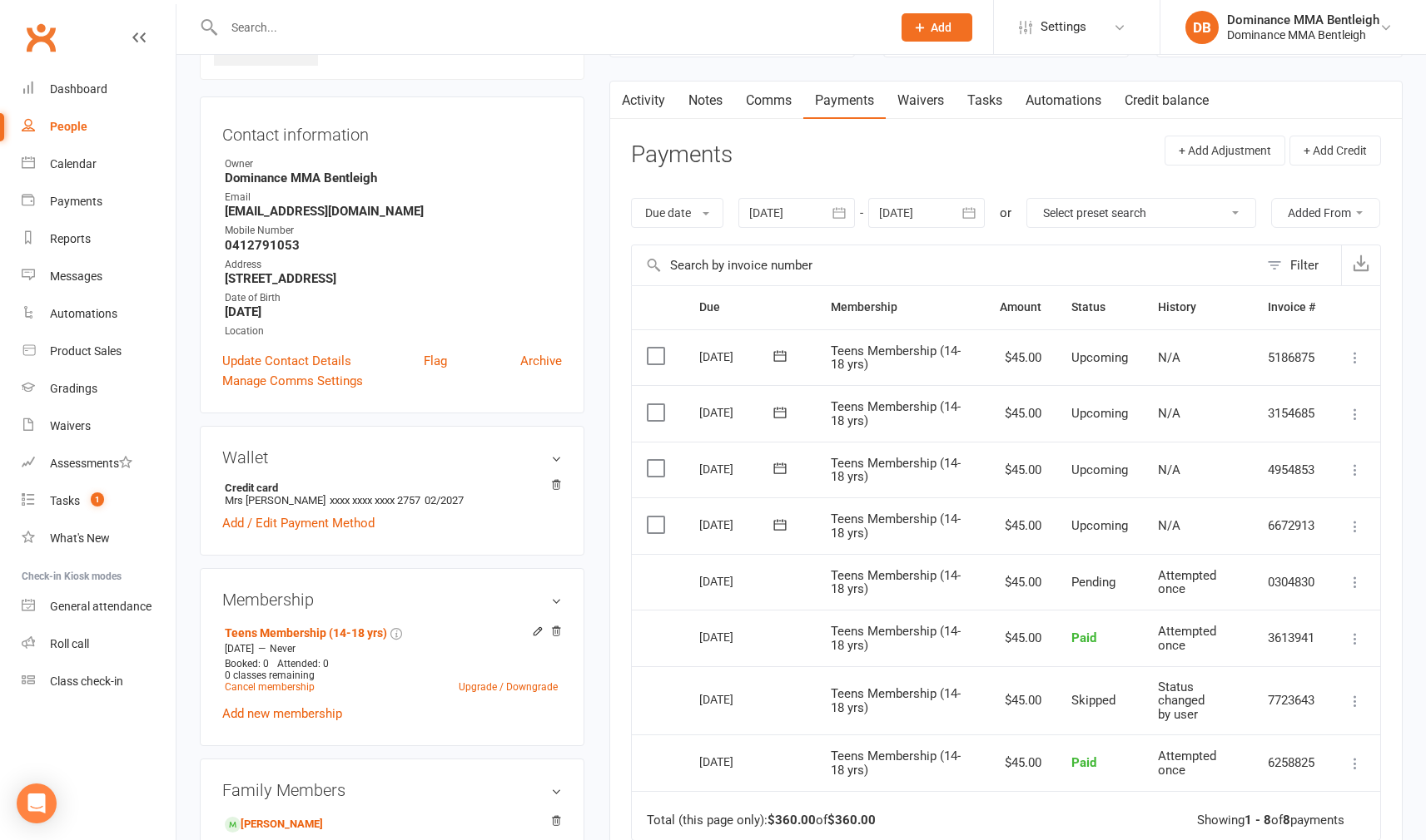
scroll to position [133, 0]
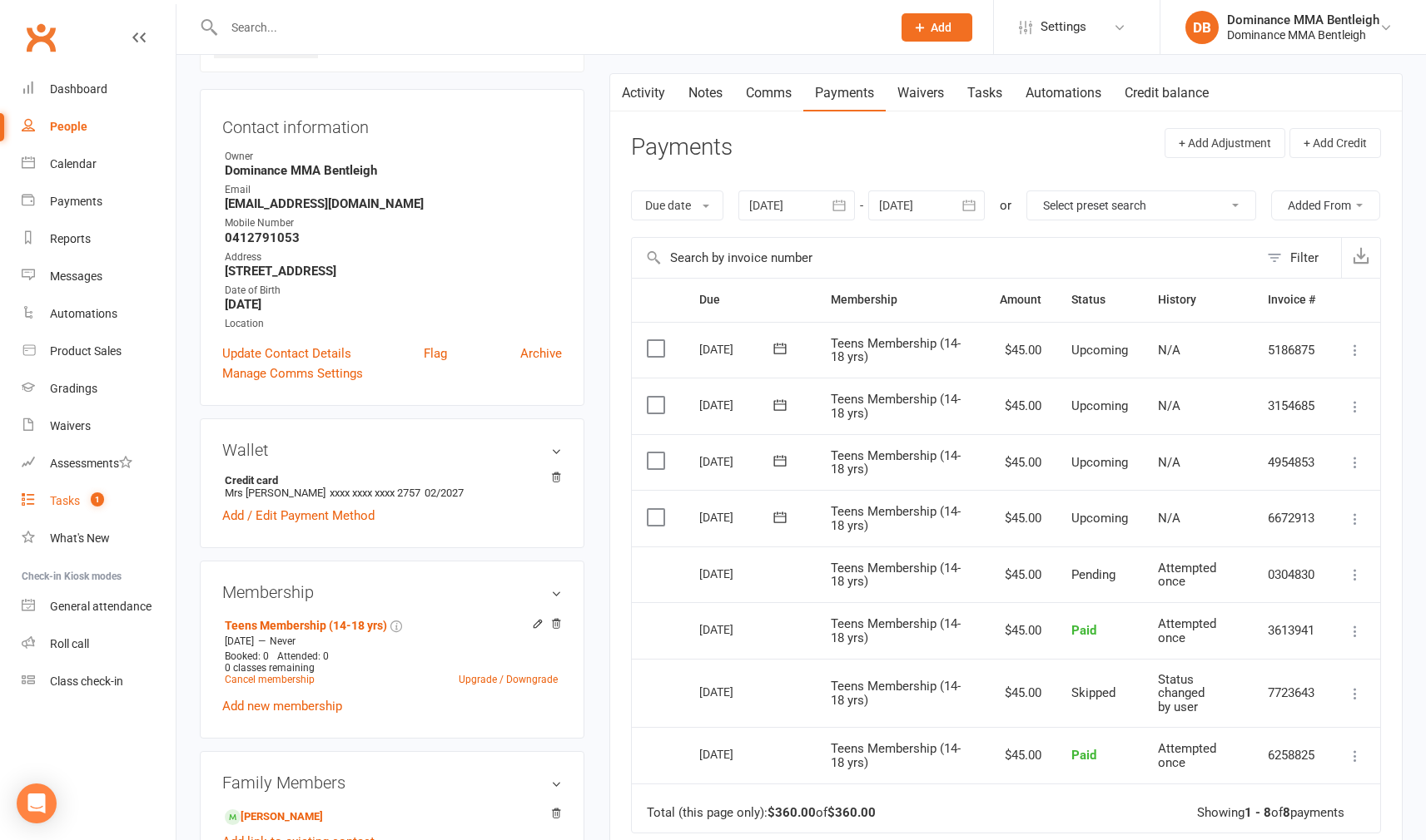
click at [71, 500] on div "Tasks" at bounding box center [64, 501] width 30 height 13
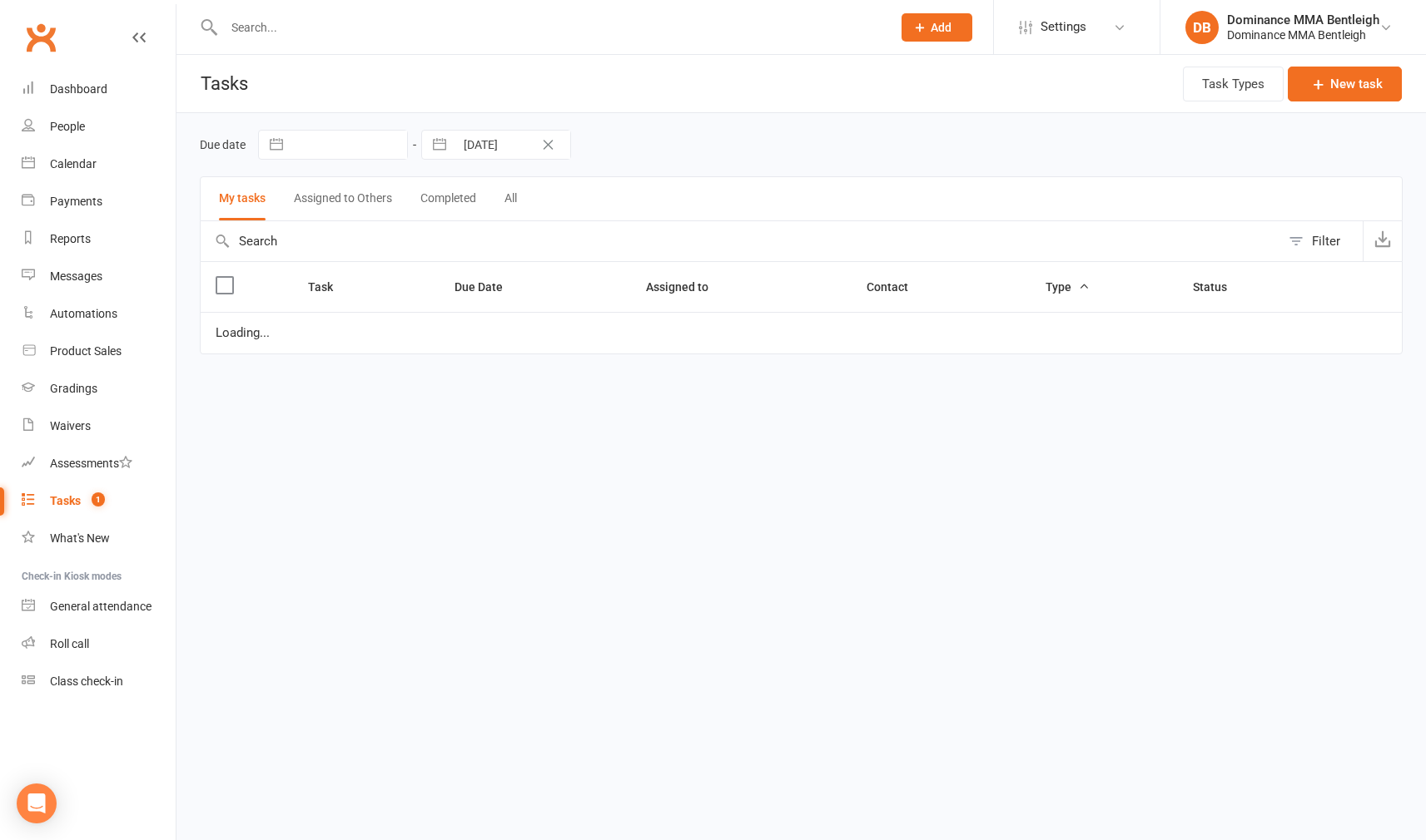
click at [71, 500] on div "Tasks" at bounding box center [65, 501] width 31 height 13
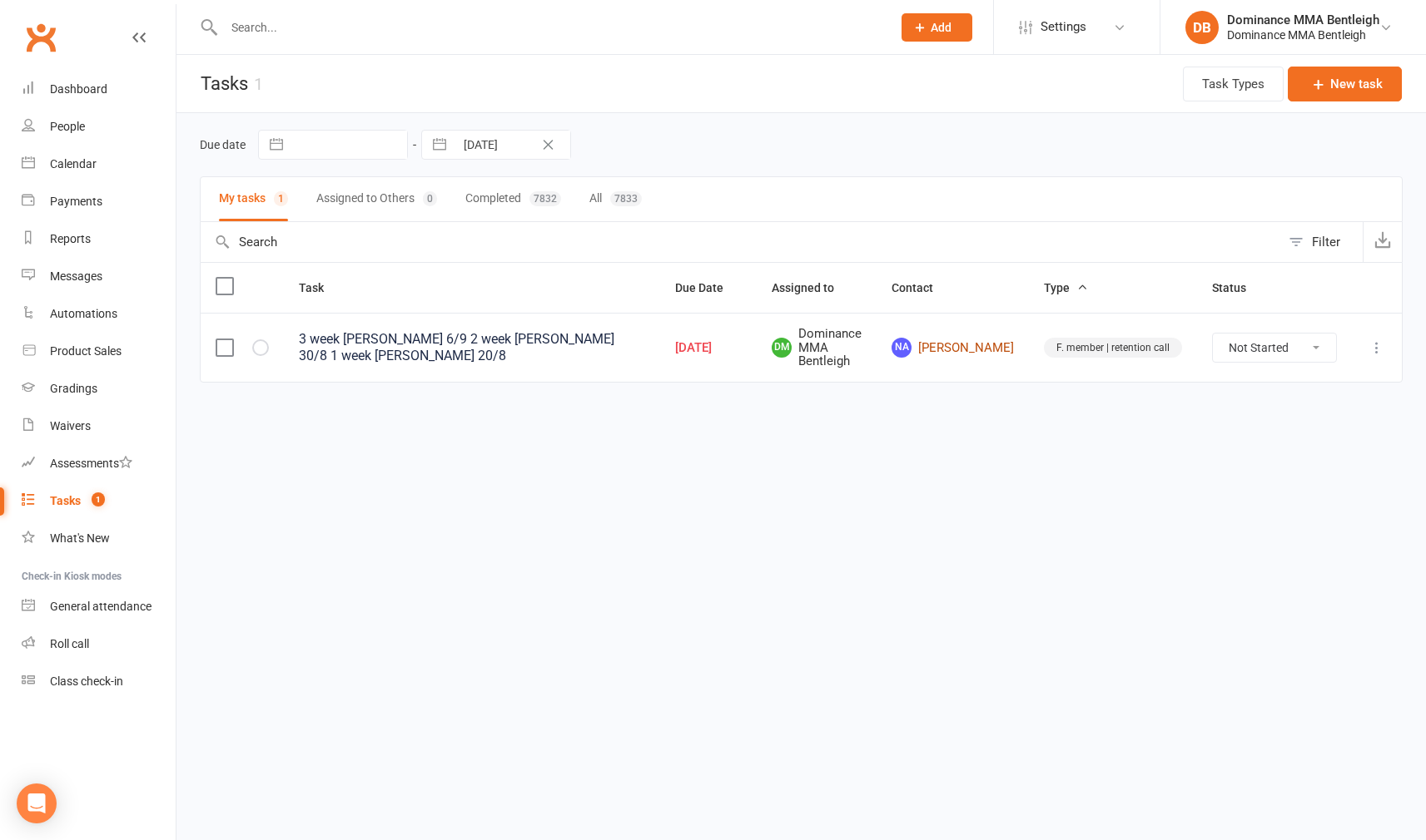
click at [1002, 354] on link "NA [PERSON_NAME]" at bounding box center [952, 347] width 122 height 20
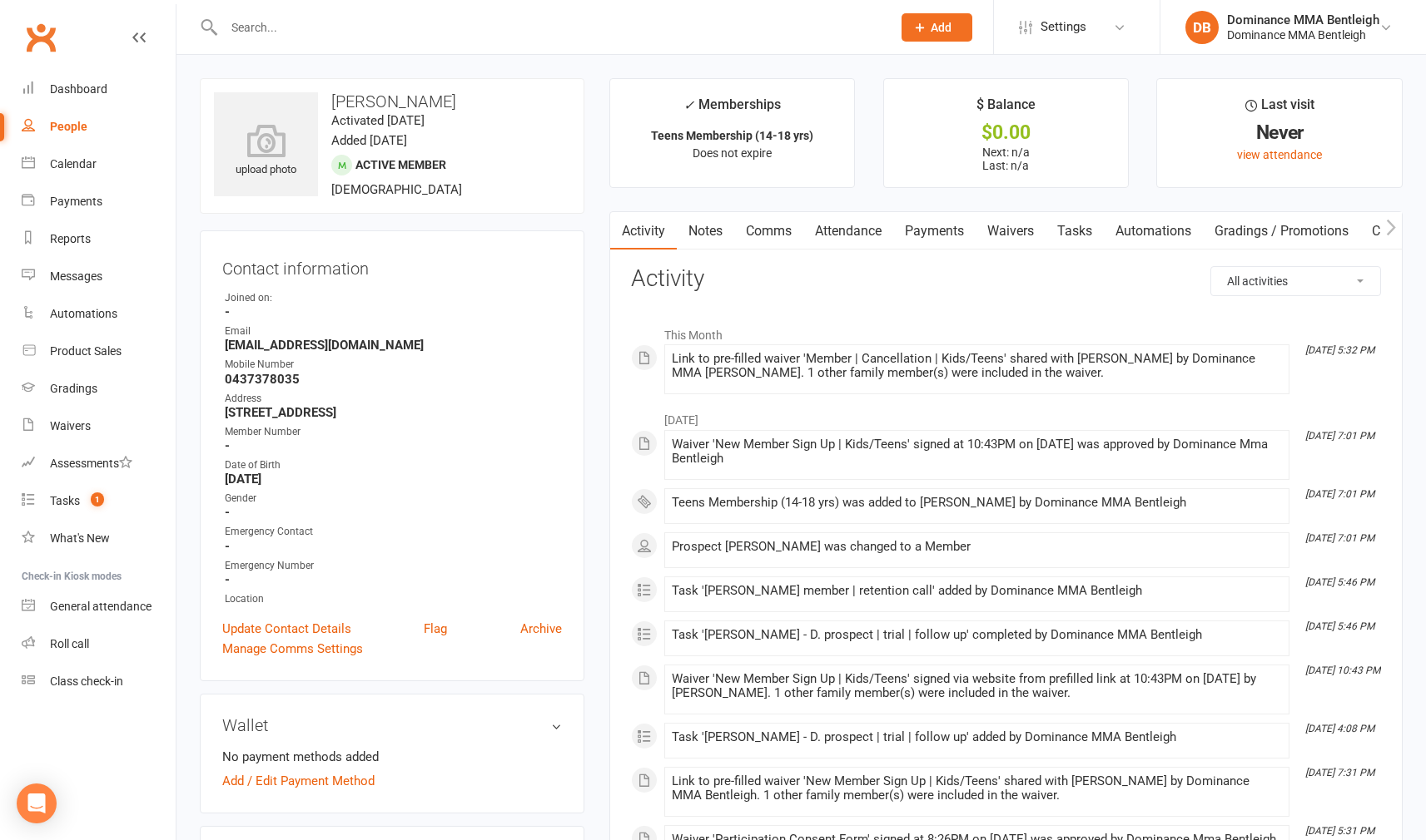
click at [1099, 235] on link "Tasks" at bounding box center [1074, 232] width 59 height 38
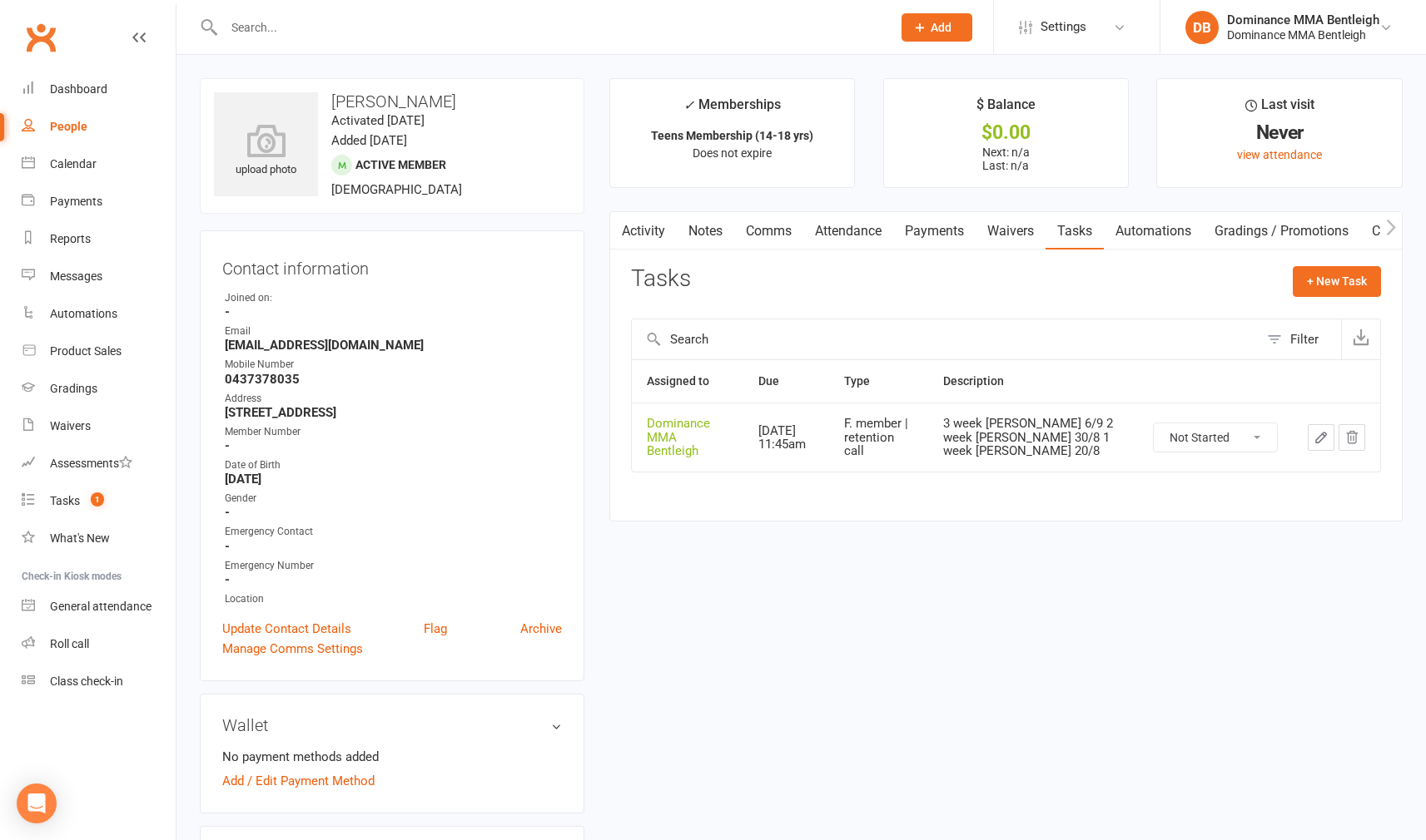
click at [1316, 431] on icon "button" at bounding box center [1321, 438] width 15 height 15
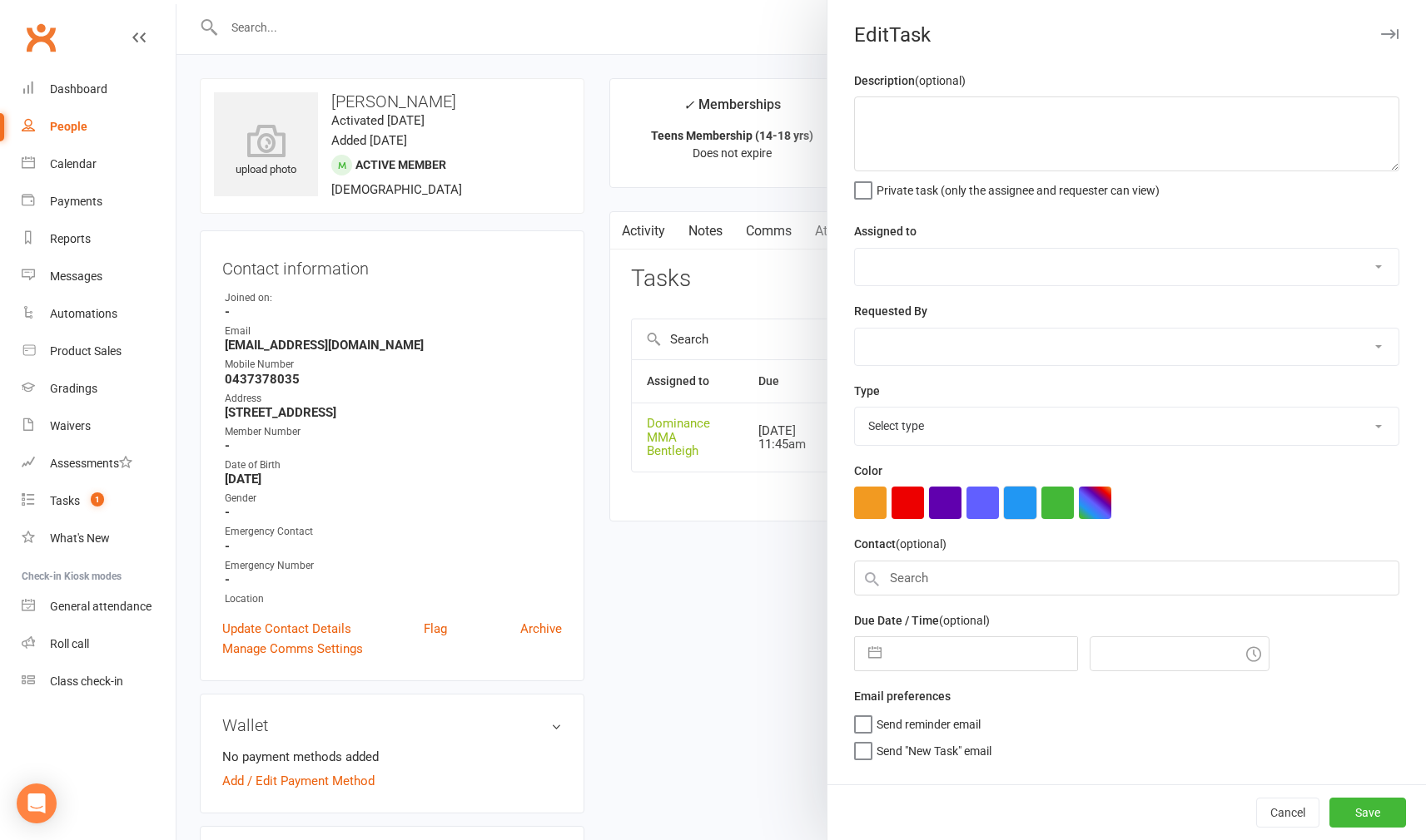
type textarea "3 week [PERSON_NAME] 6/9 2 week [PERSON_NAME] 30/8 1 week [PERSON_NAME] 20/8"
select select "24839"
type input "[DATE]"
type input "11:45am"
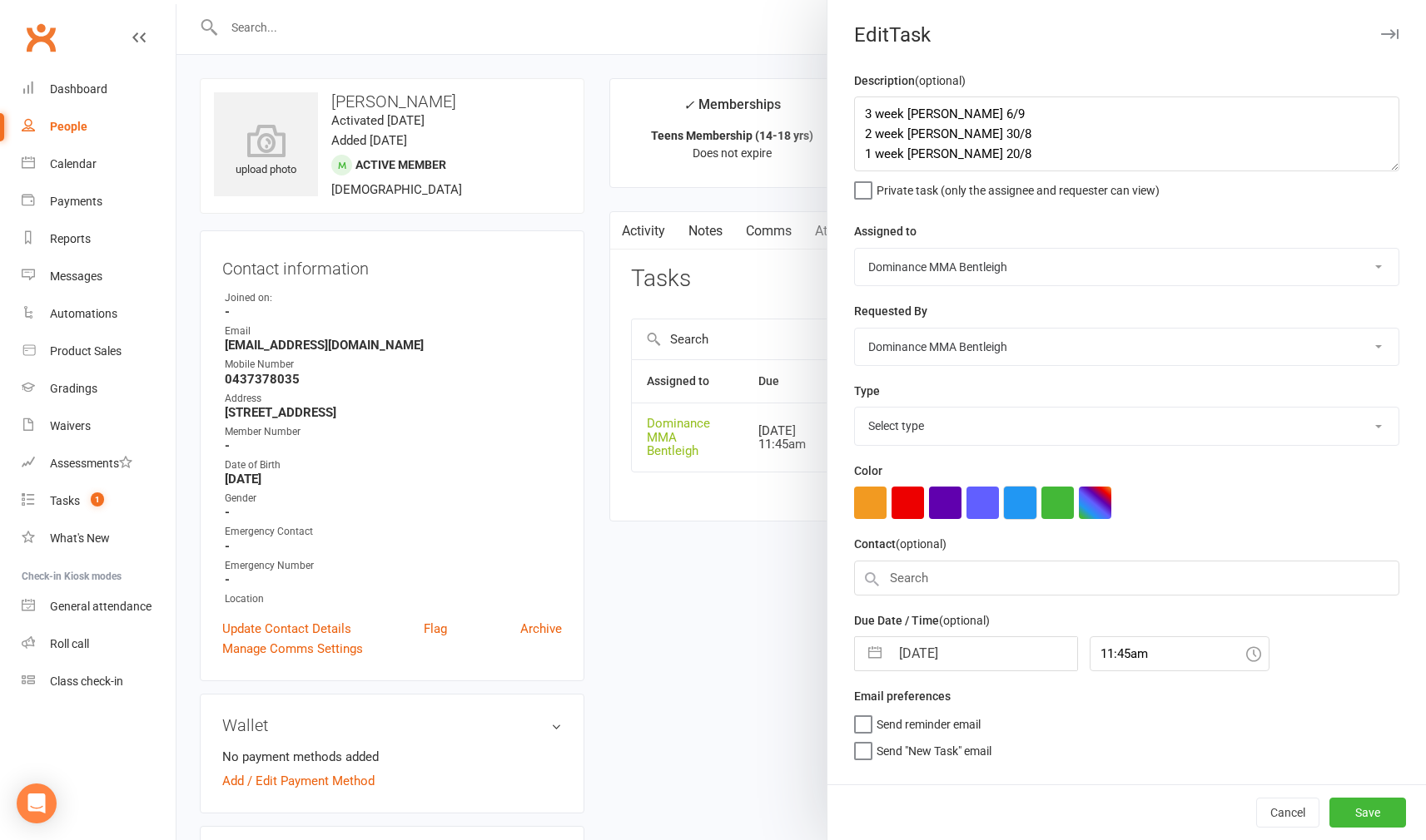
select select "13789"
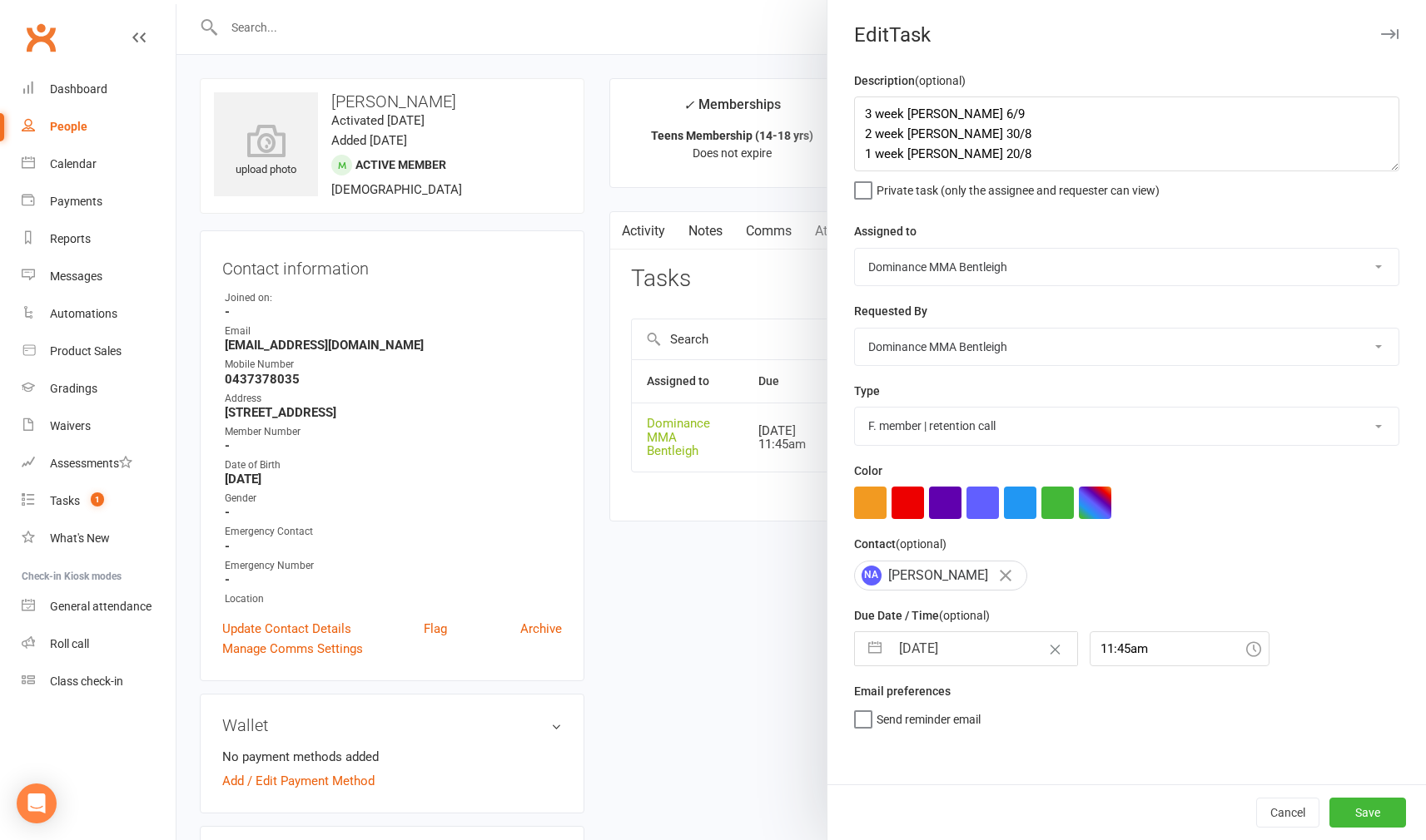
select select "7"
select select "2025"
select select "8"
select select "2025"
select select "9"
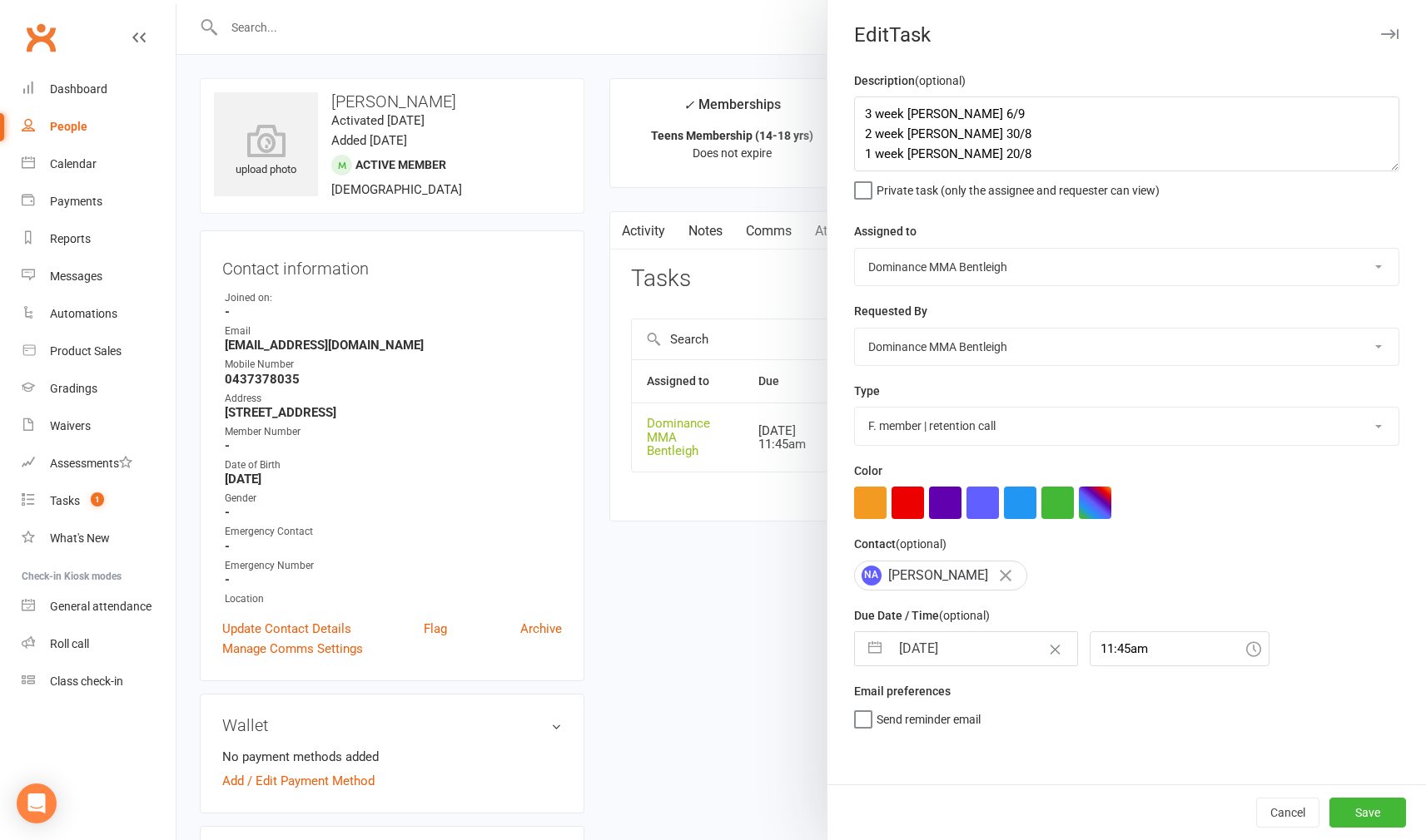
select select "2025"
click at [977, 640] on input "[DATE]" at bounding box center [983, 649] width 188 height 34
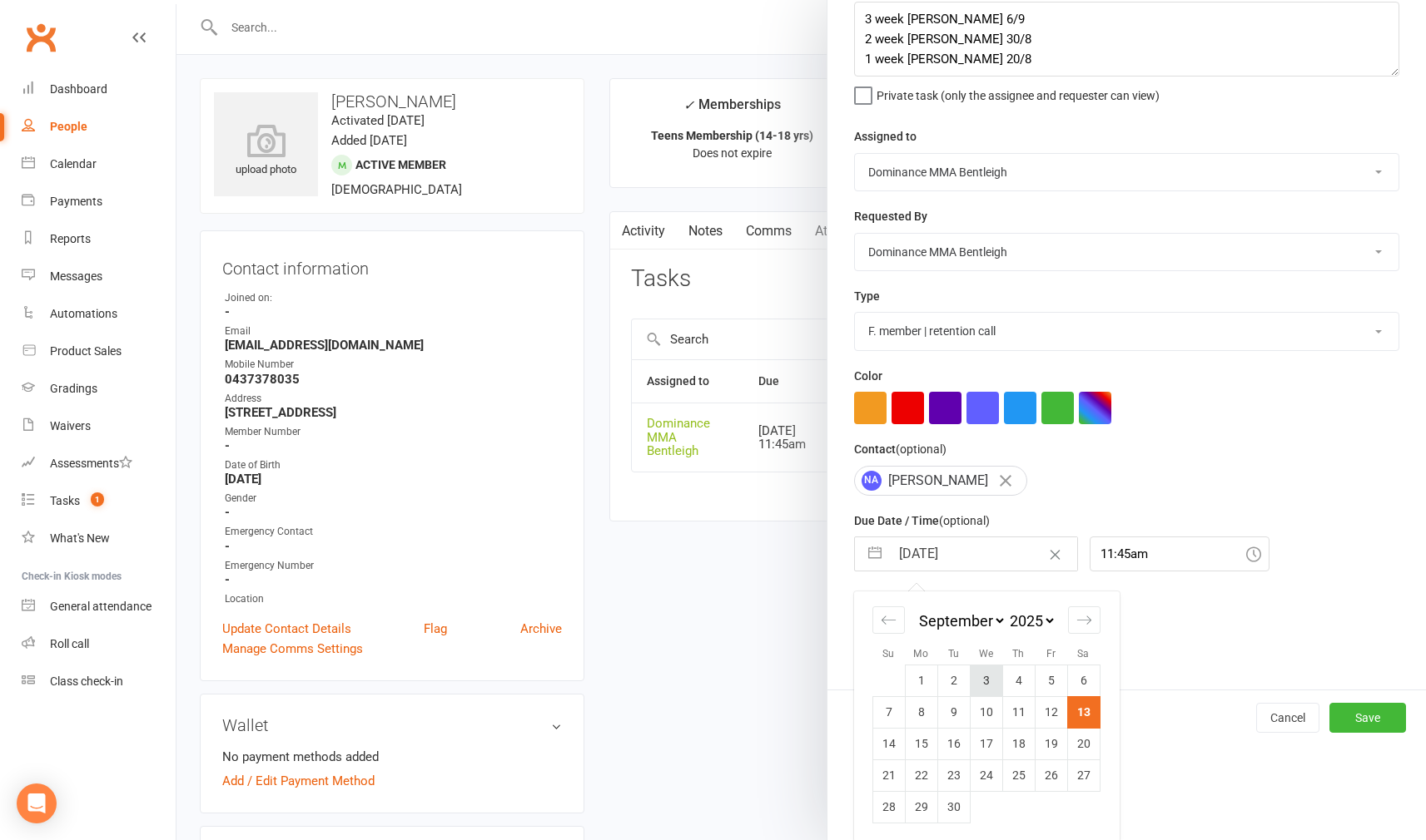
scroll to position [94, 0]
click at [1051, 742] on td "19" at bounding box center [1051, 744] width 33 height 32
type input "[DATE]"
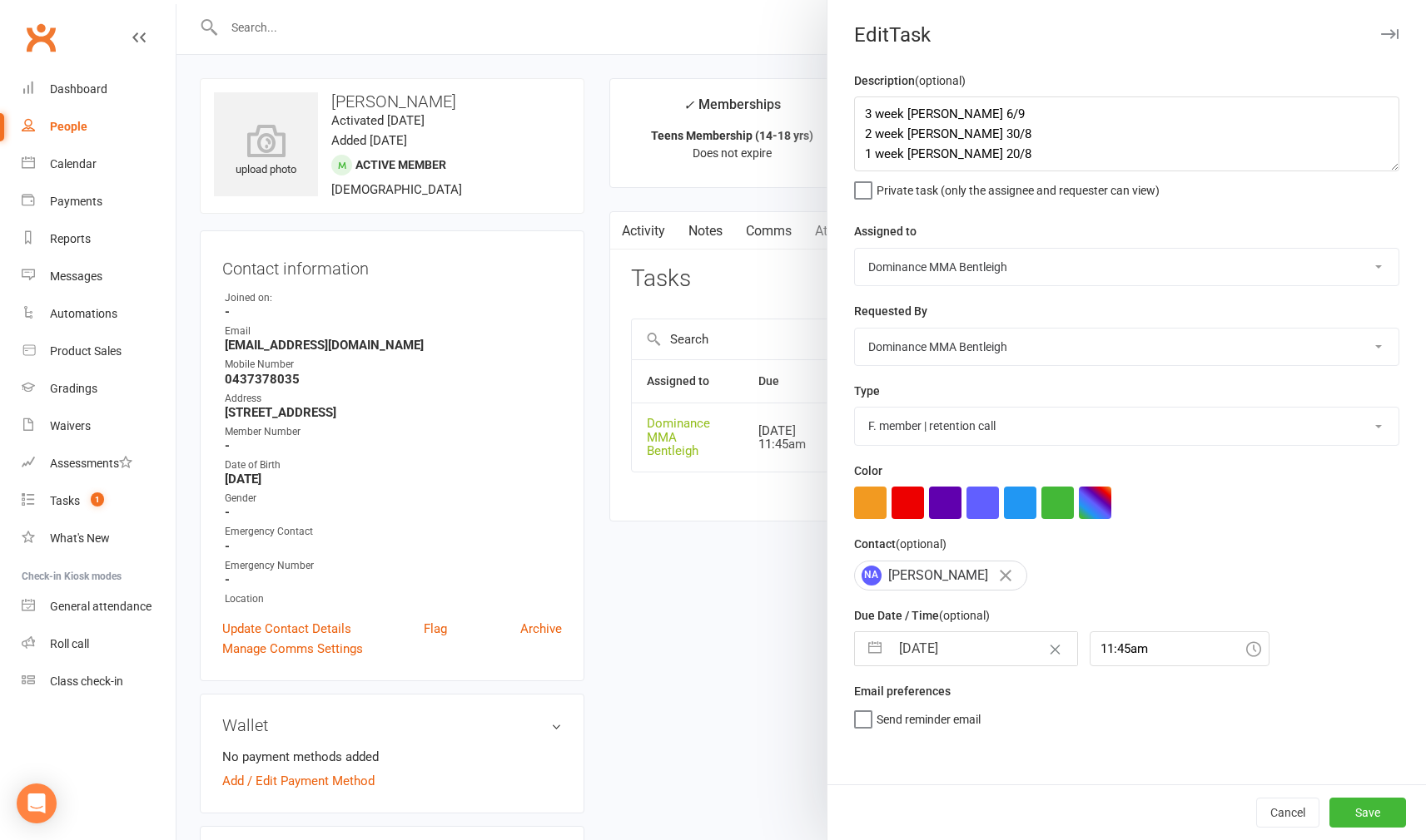
scroll to position [0, 0]
click at [1354, 810] on button "Save" at bounding box center [1368, 812] width 77 height 30
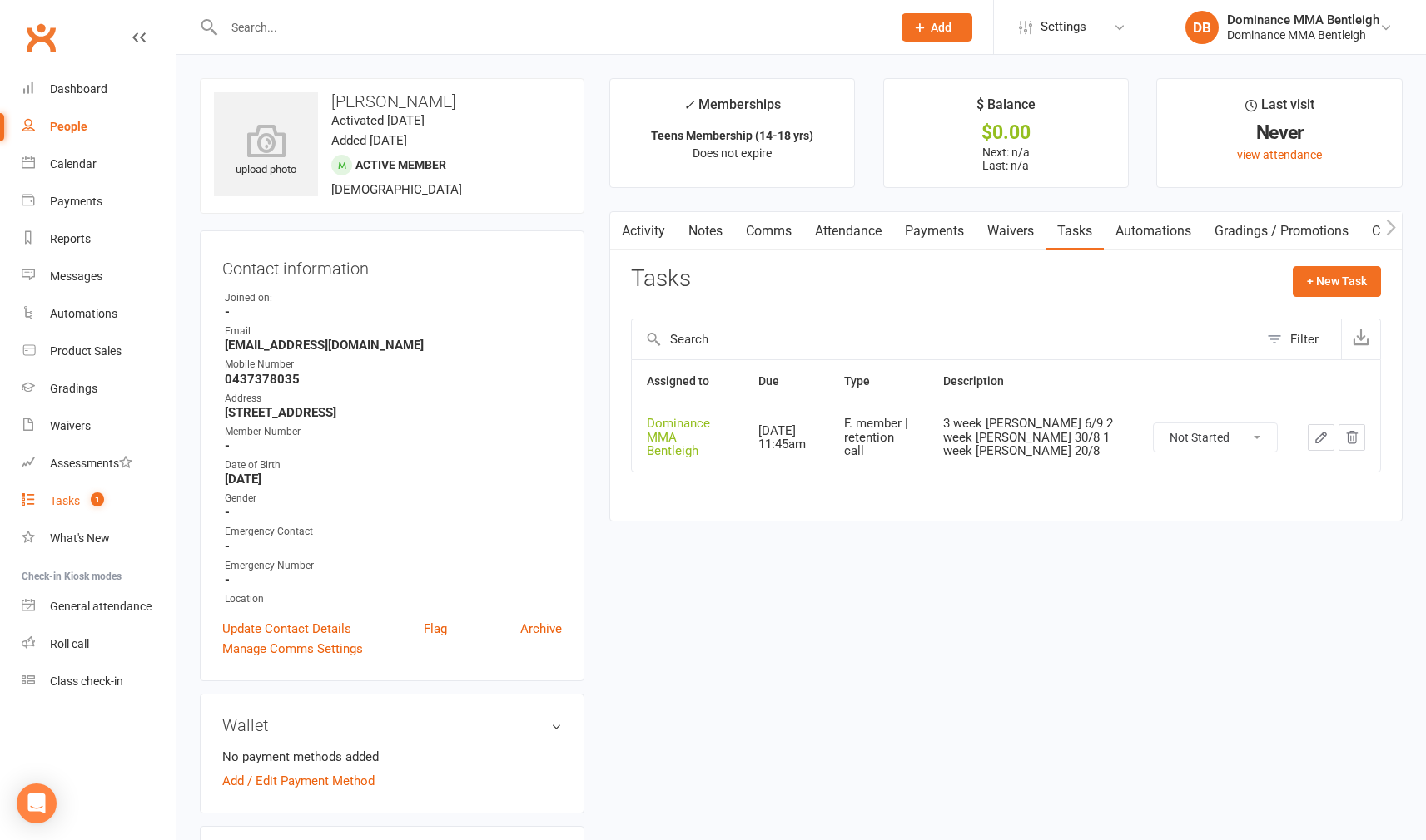
click at [64, 494] on div "Tasks" at bounding box center [64, 501] width 30 height 13
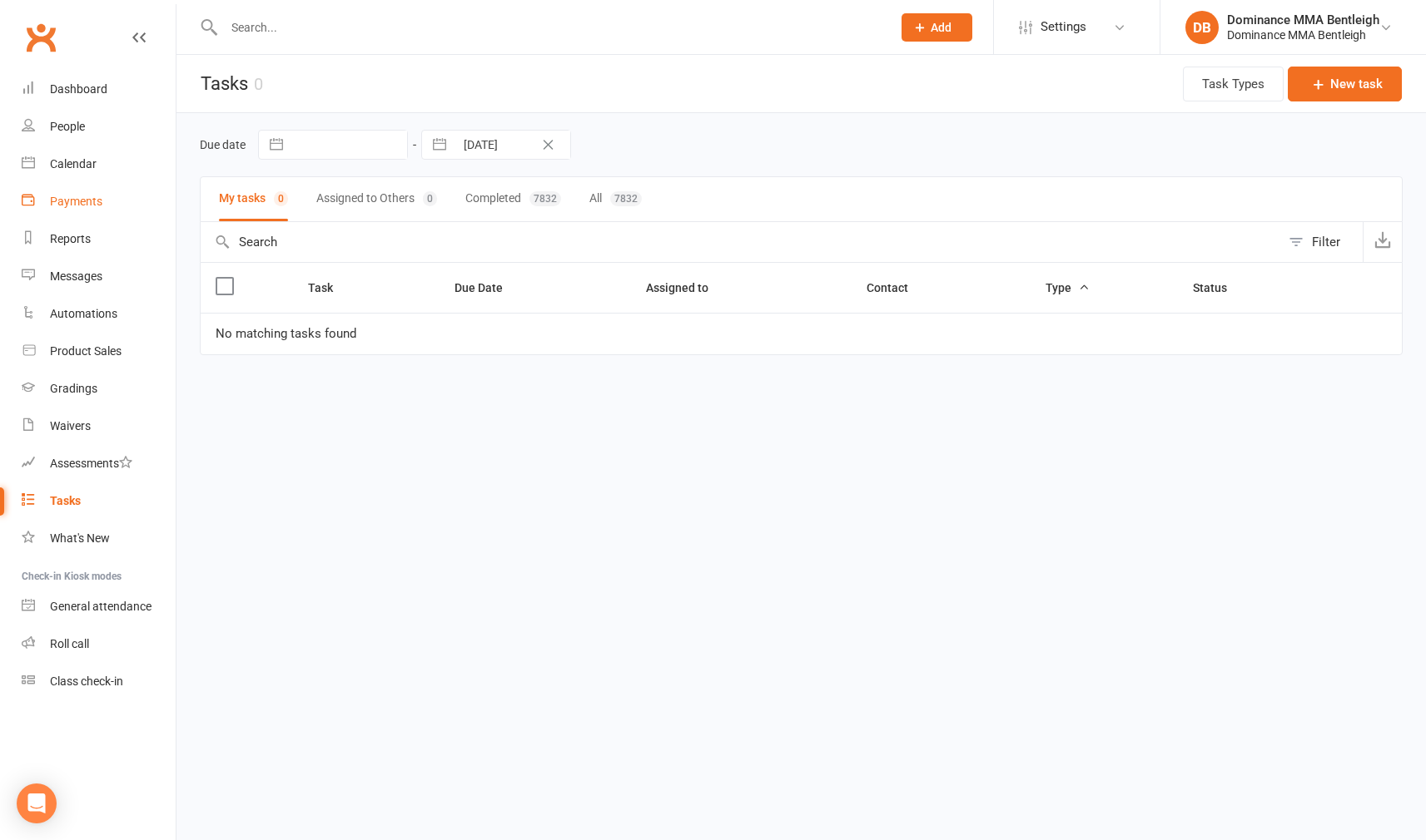
click at [93, 198] on div "Payments" at bounding box center [76, 202] width 53 height 13
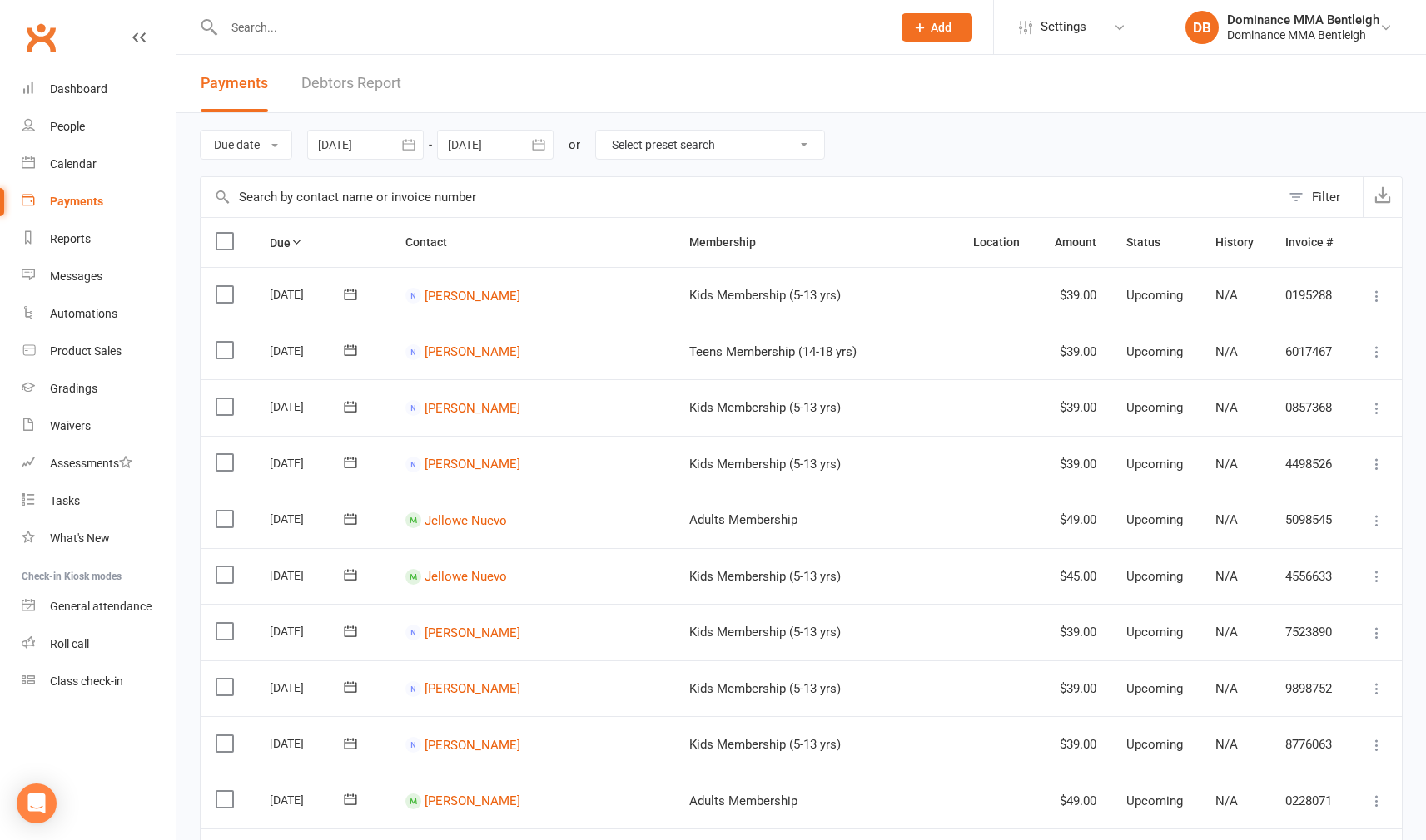
click at [369, 103] on link "Debtors Report" at bounding box center [351, 84] width 100 height 58
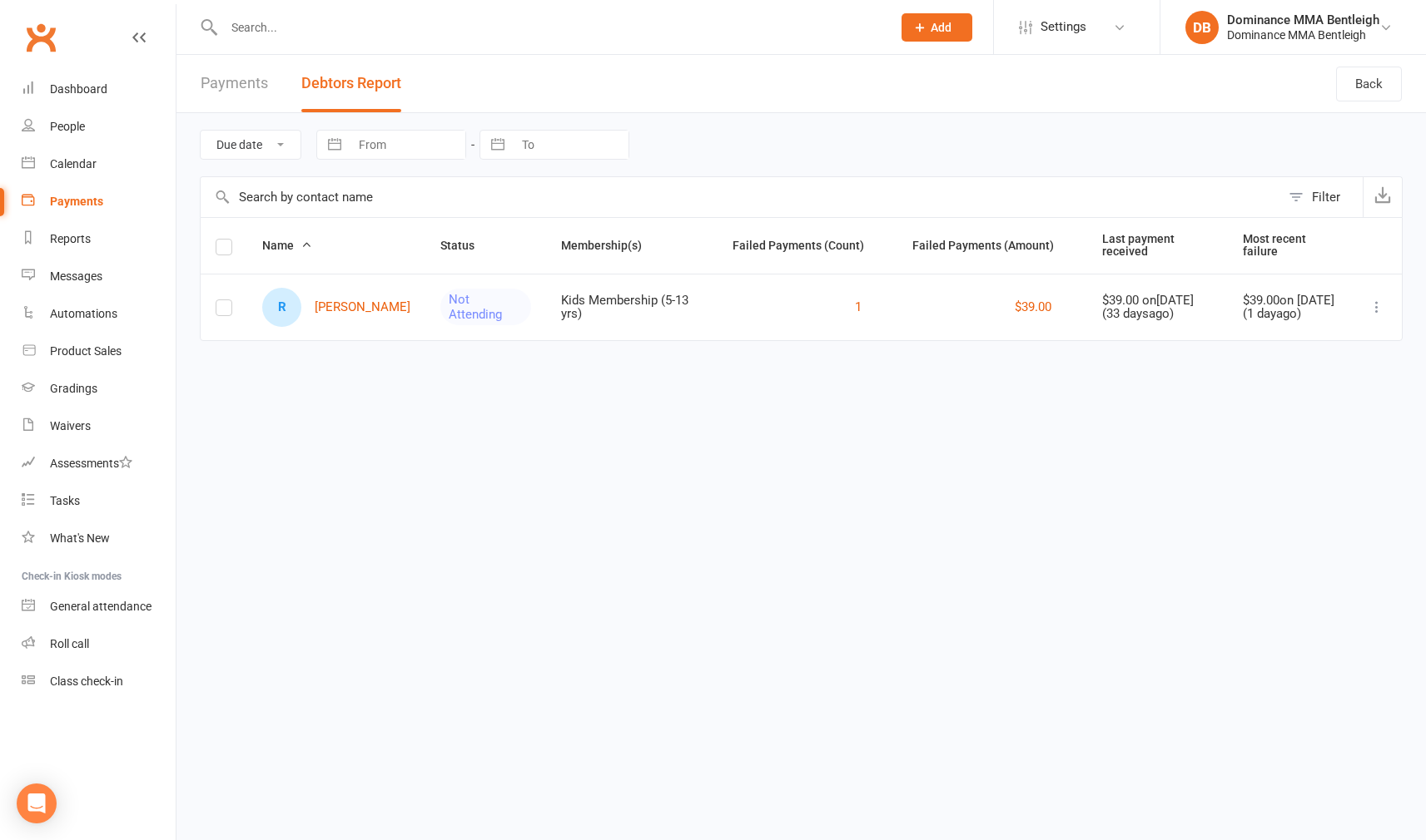
click at [324, 298] on link "R [PERSON_NAME]" at bounding box center [337, 308] width 148 height 39
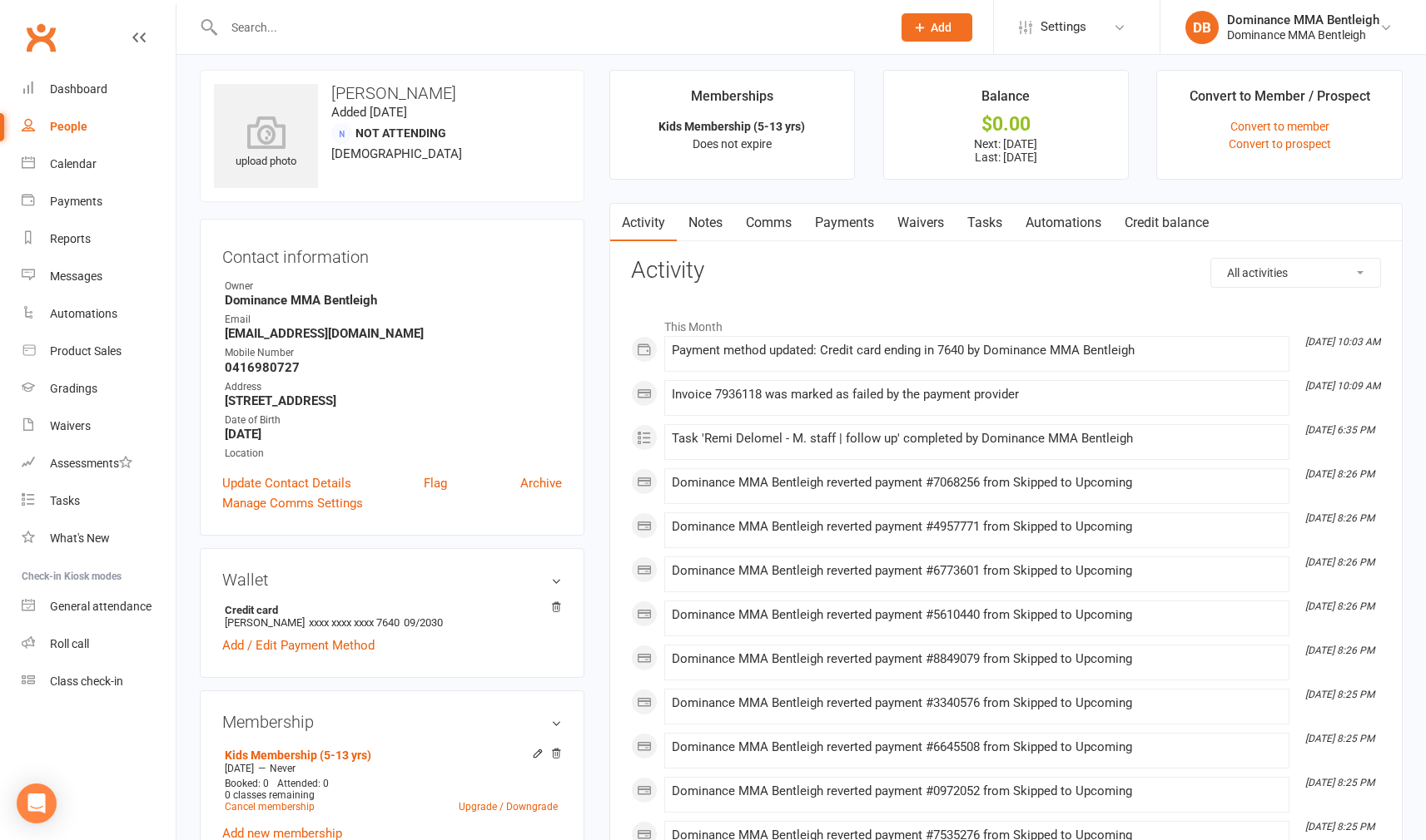
click at [852, 219] on link "Payments" at bounding box center [844, 223] width 83 height 38
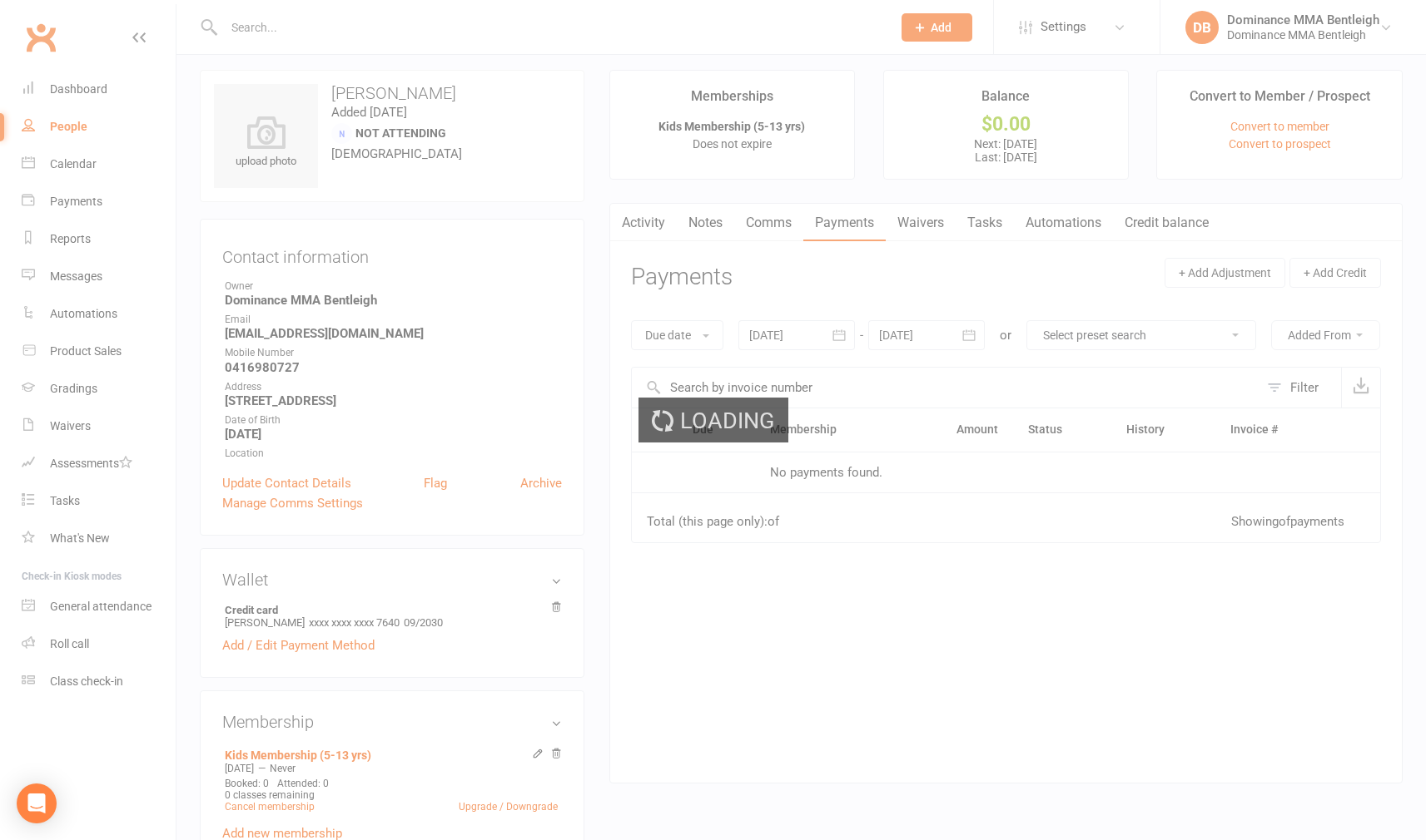
scroll to position [10, 0]
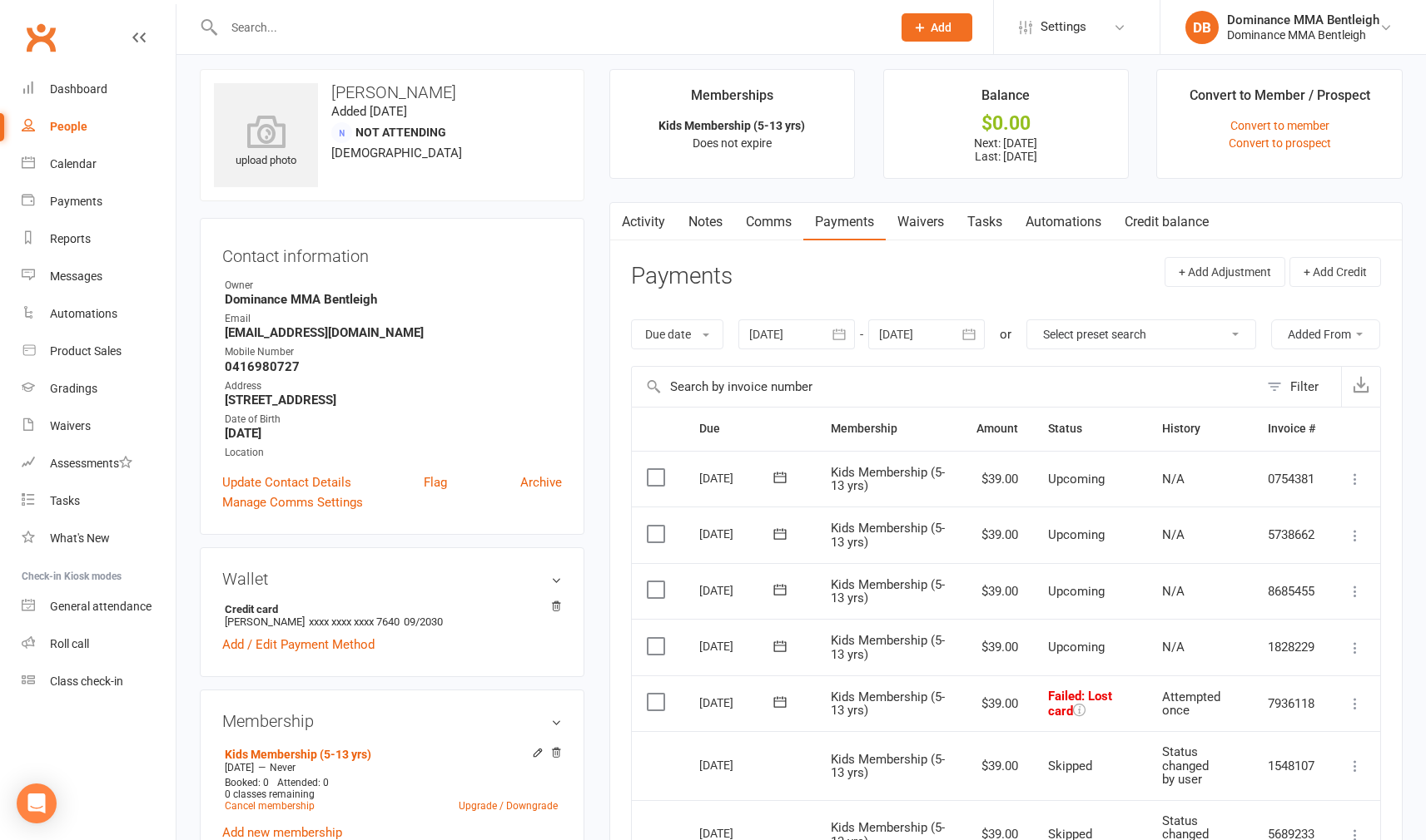
click at [787, 710] on icon at bounding box center [780, 702] width 16 height 16
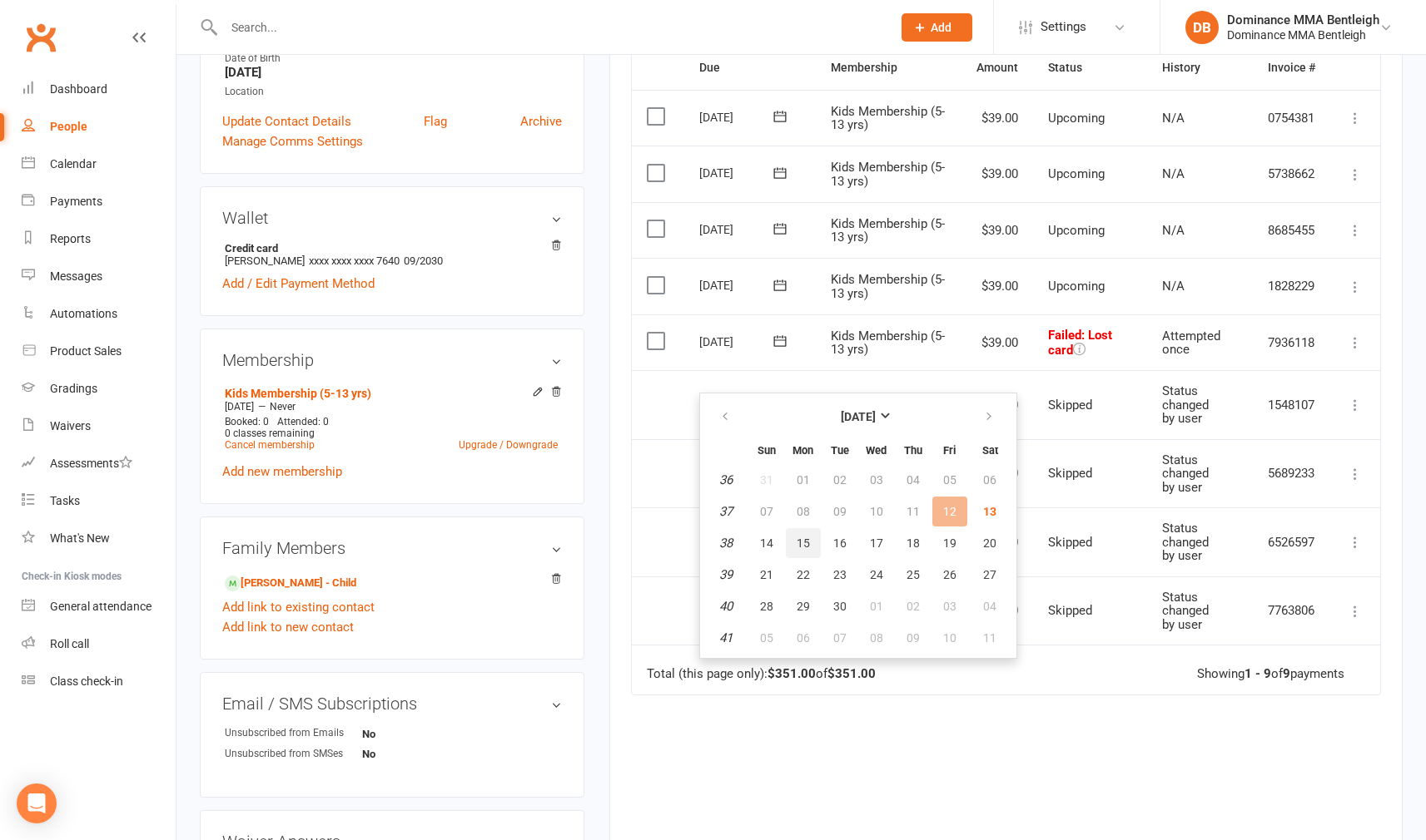
scroll to position [371, 2]
click at [800, 548] on span "15" at bounding box center [803, 543] width 13 height 13
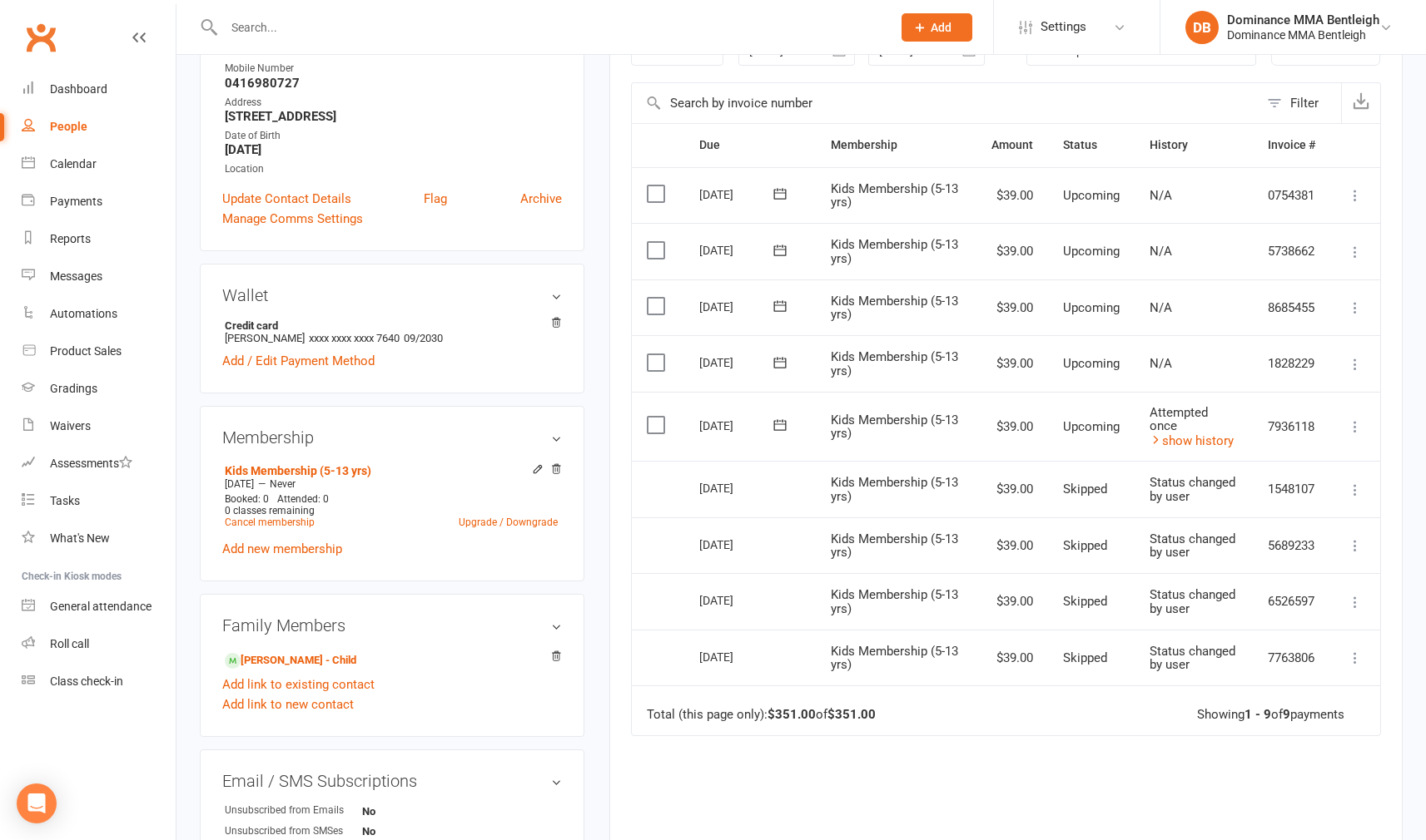
scroll to position [293, 0]
click at [101, 94] on div "Dashboard" at bounding box center [79, 89] width 58 height 13
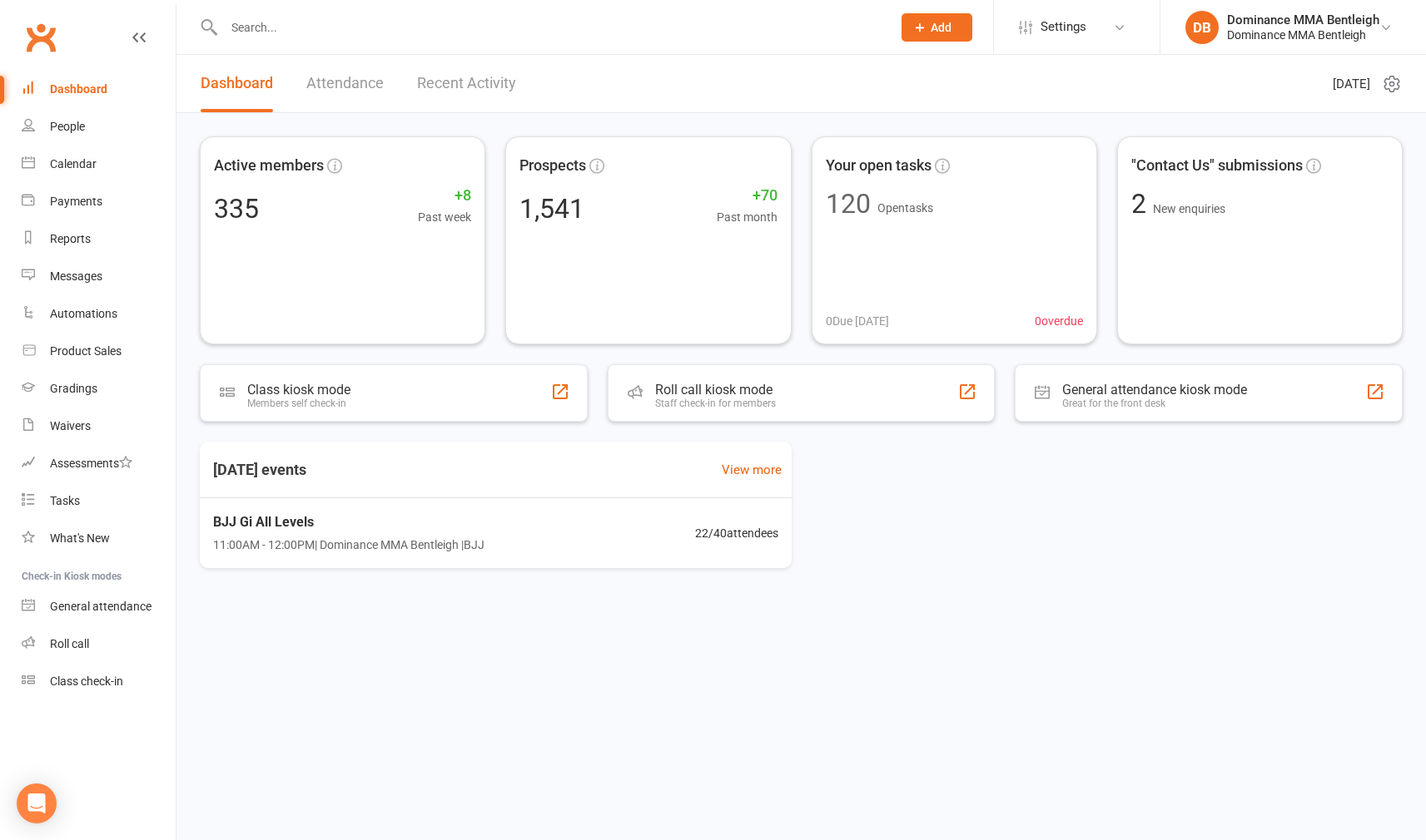
click at [442, 29] on input "text" at bounding box center [549, 27] width 661 height 23
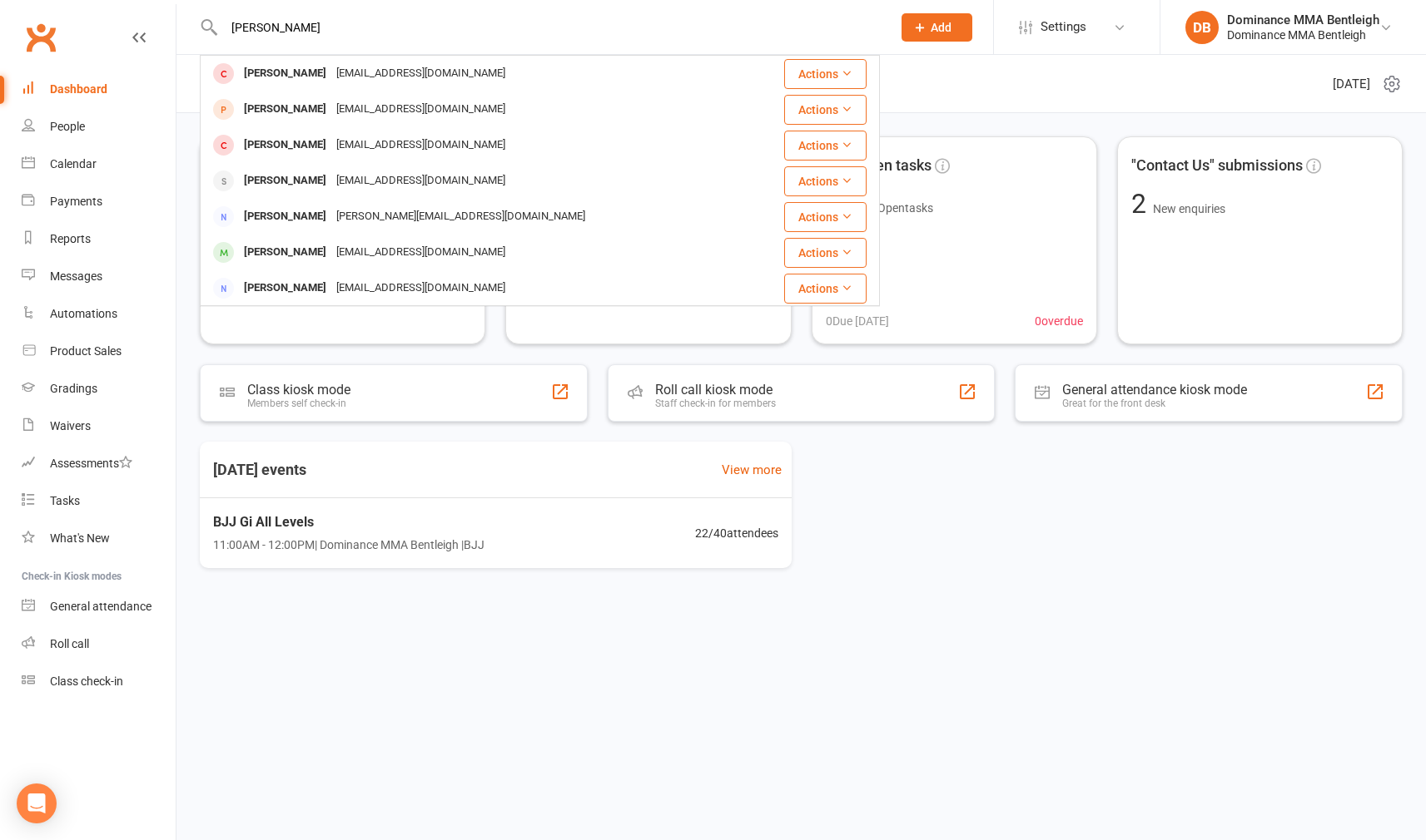
type input "William"
drag, startPoint x: 442, startPoint y: 29, endPoint x: 339, endPoint y: 183, distance: 185.3
click at [340, 183] on div "williamtannnguyen@gmail.com" at bounding box center [421, 181] width 179 height 24
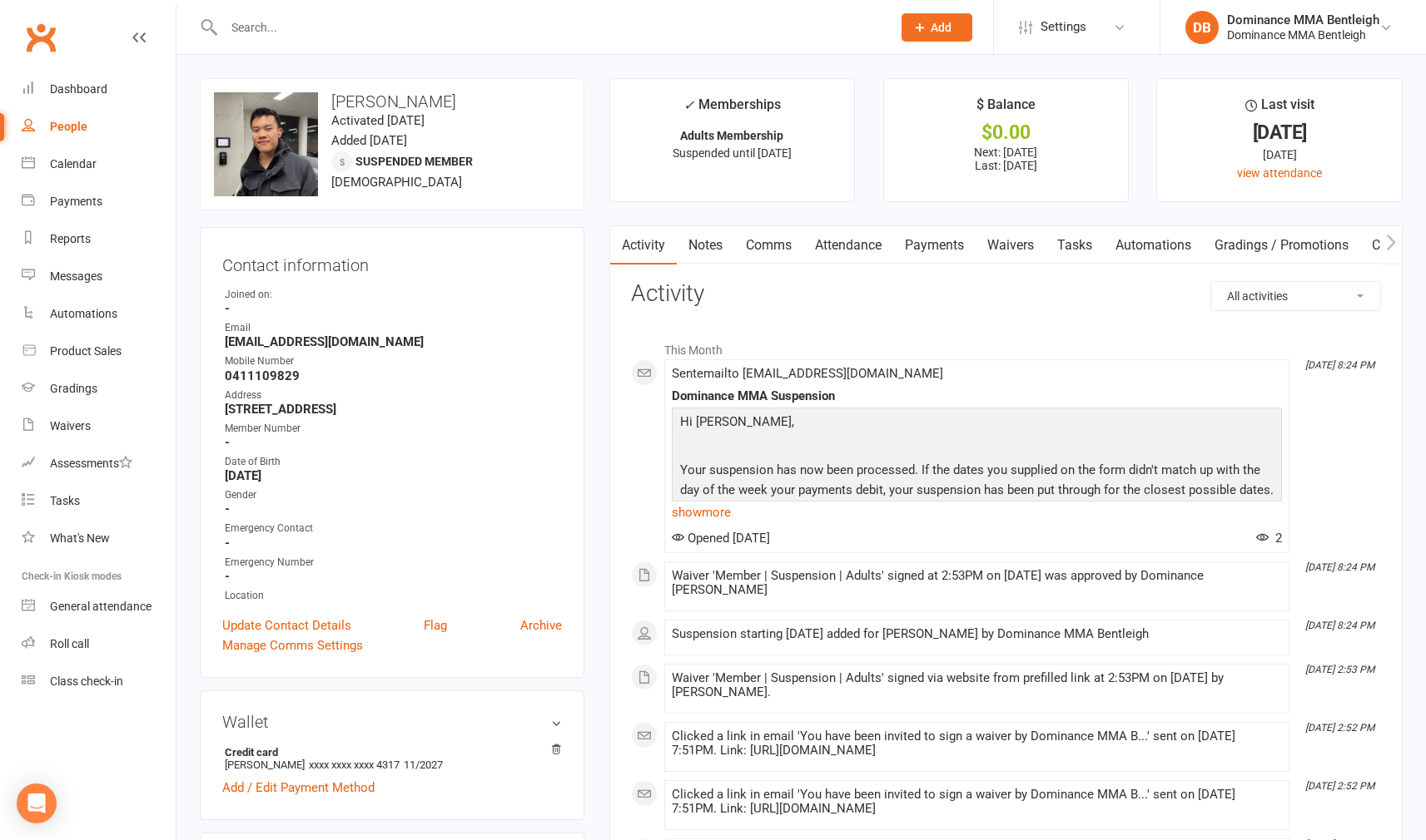
click at [1034, 249] on link "Waivers" at bounding box center [1011, 245] width 70 height 38
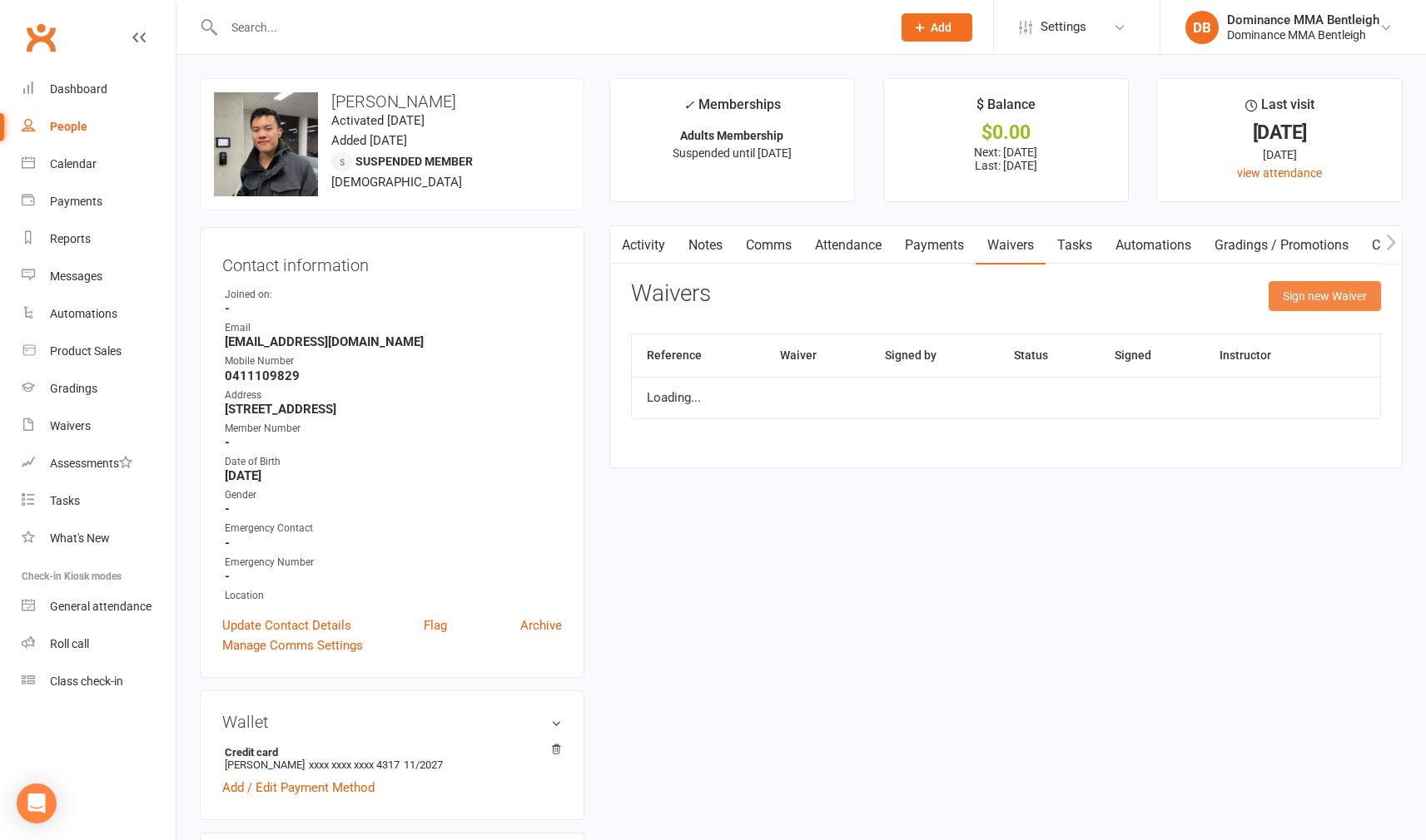
click at [1301, 284] on button "Sign new Waiver" at bounding box center [1324, 296] width 113 height 30
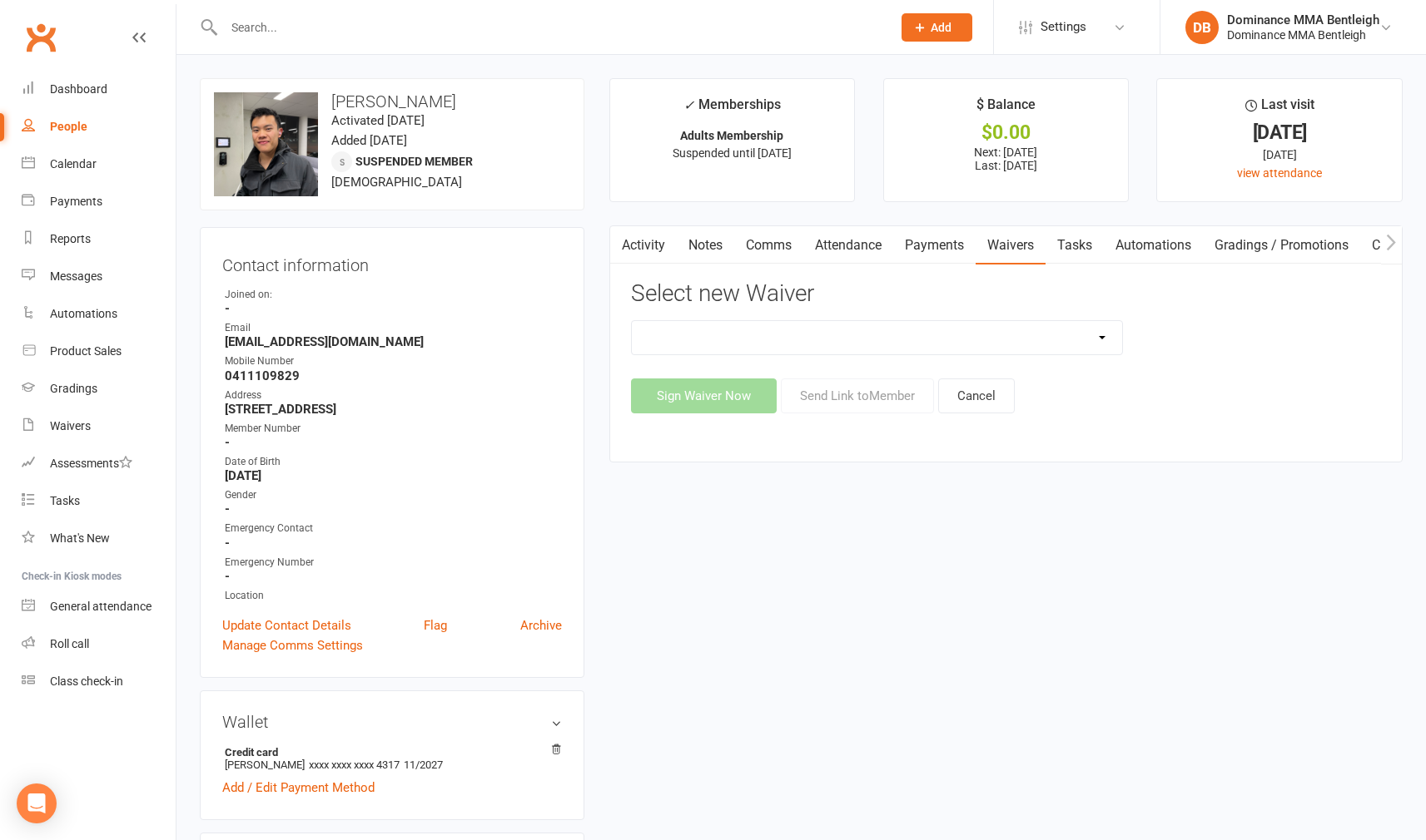
select select "7799"
click at [822, 403] on button "Send Link to Member" at bounding box center [857, 396] width 153 height 35
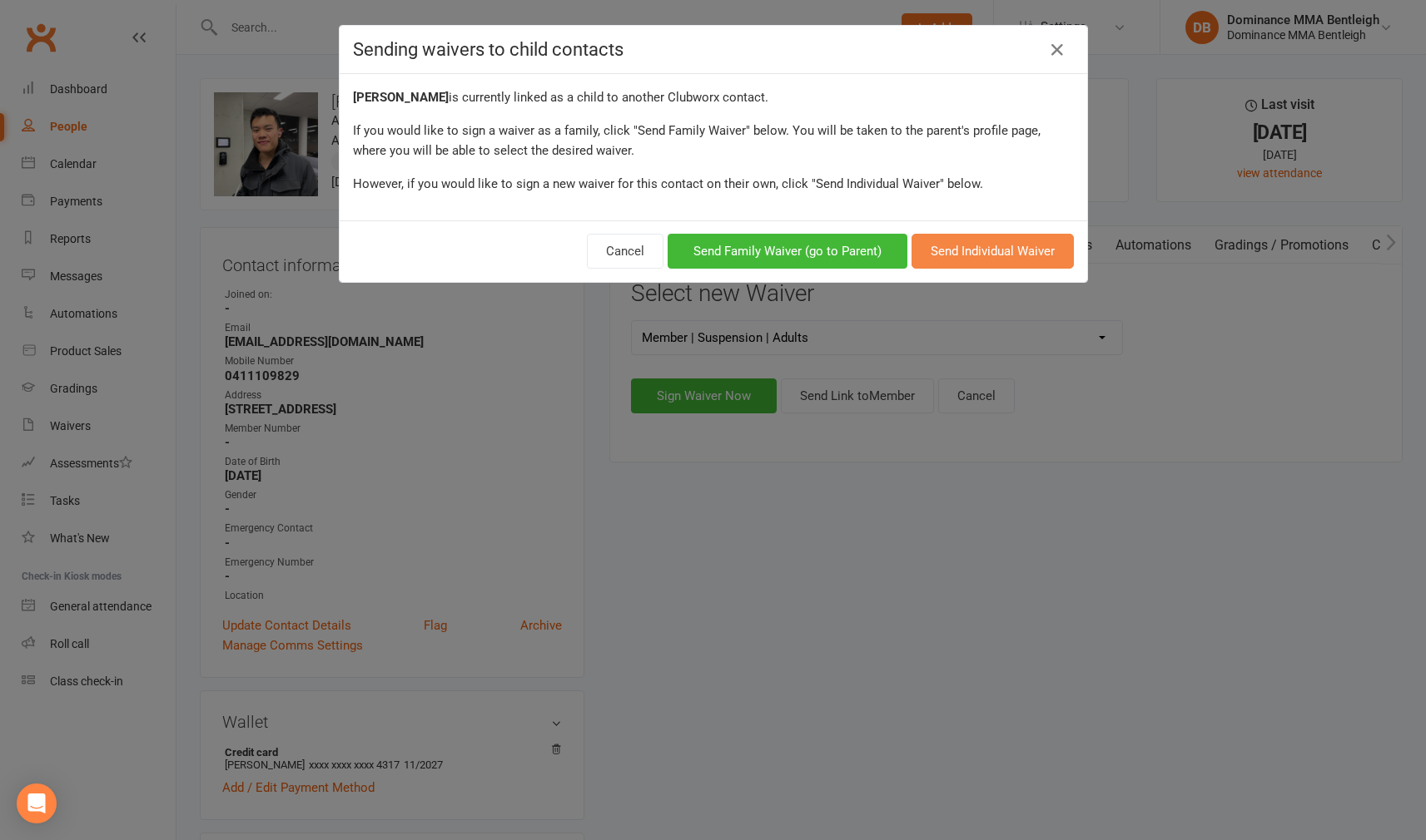
click at [952, 254] on button "Send Individual Waiver" at bounding box center [992, 251] width 163 height 35
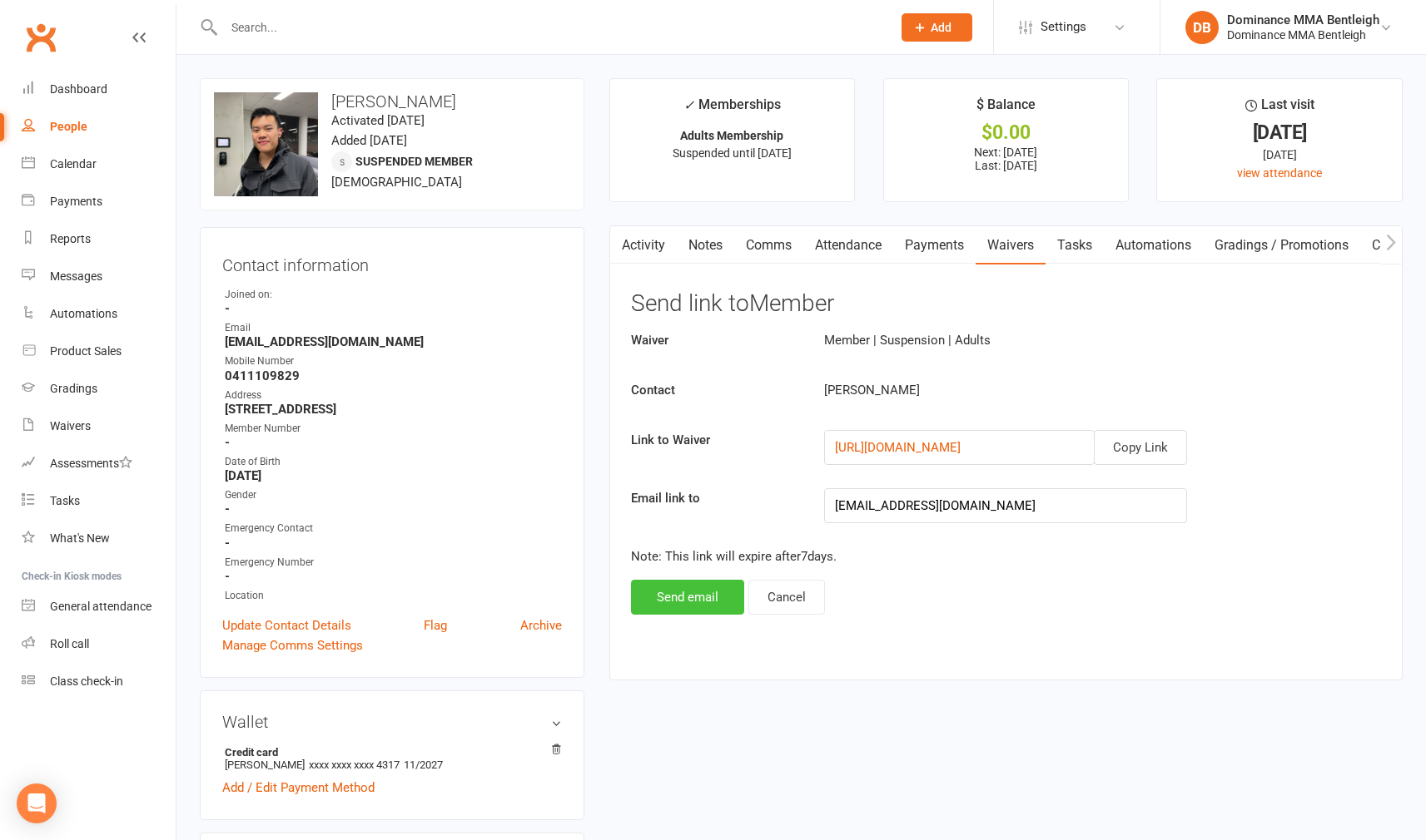
click at [705, 596] on button "Send email" at bounding box center [688, 597] width 113 height 35
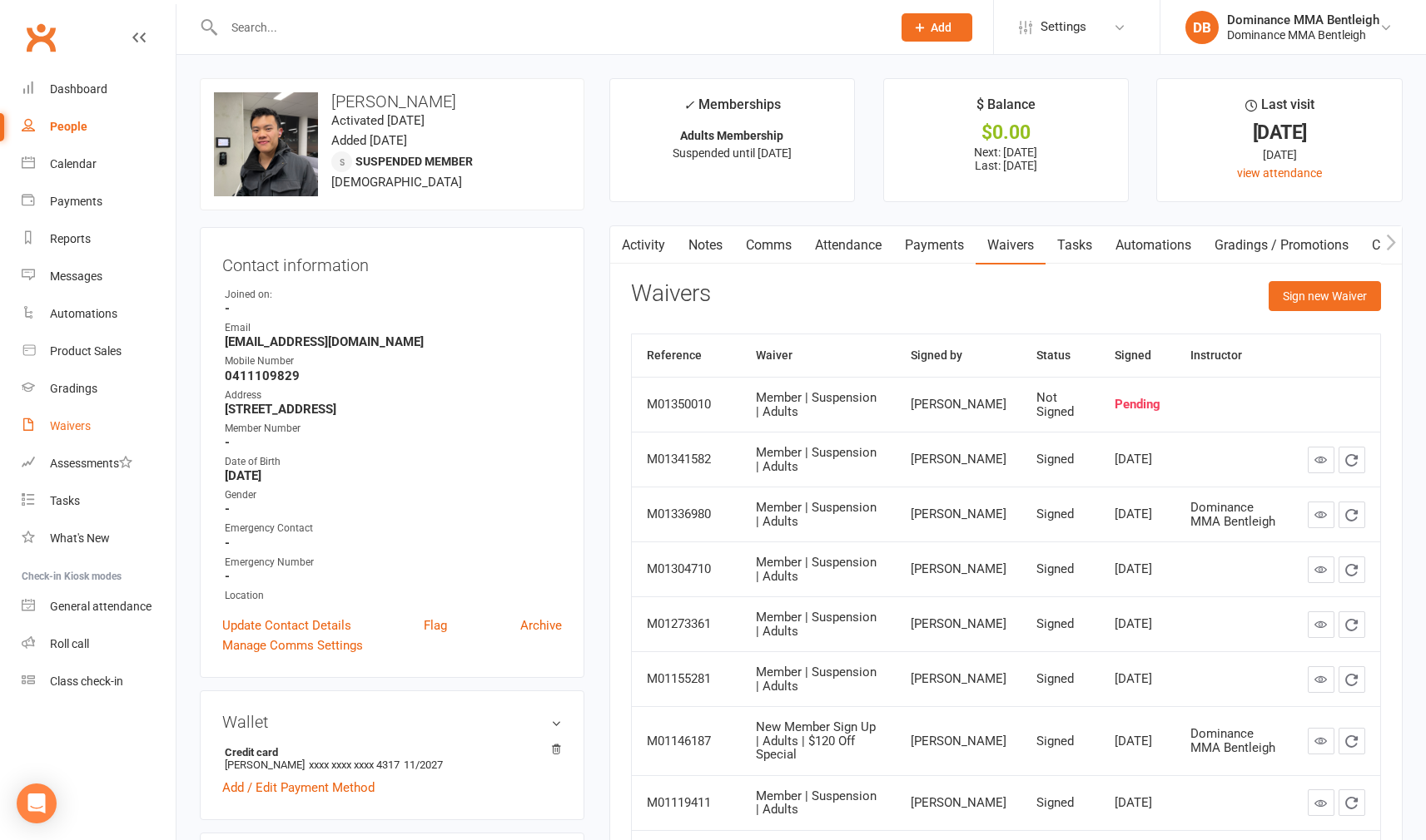
scroll to position [1, 0]
click at [78, 424] on div "Waivers" at bounding box center [70, 426] width 40 height 13
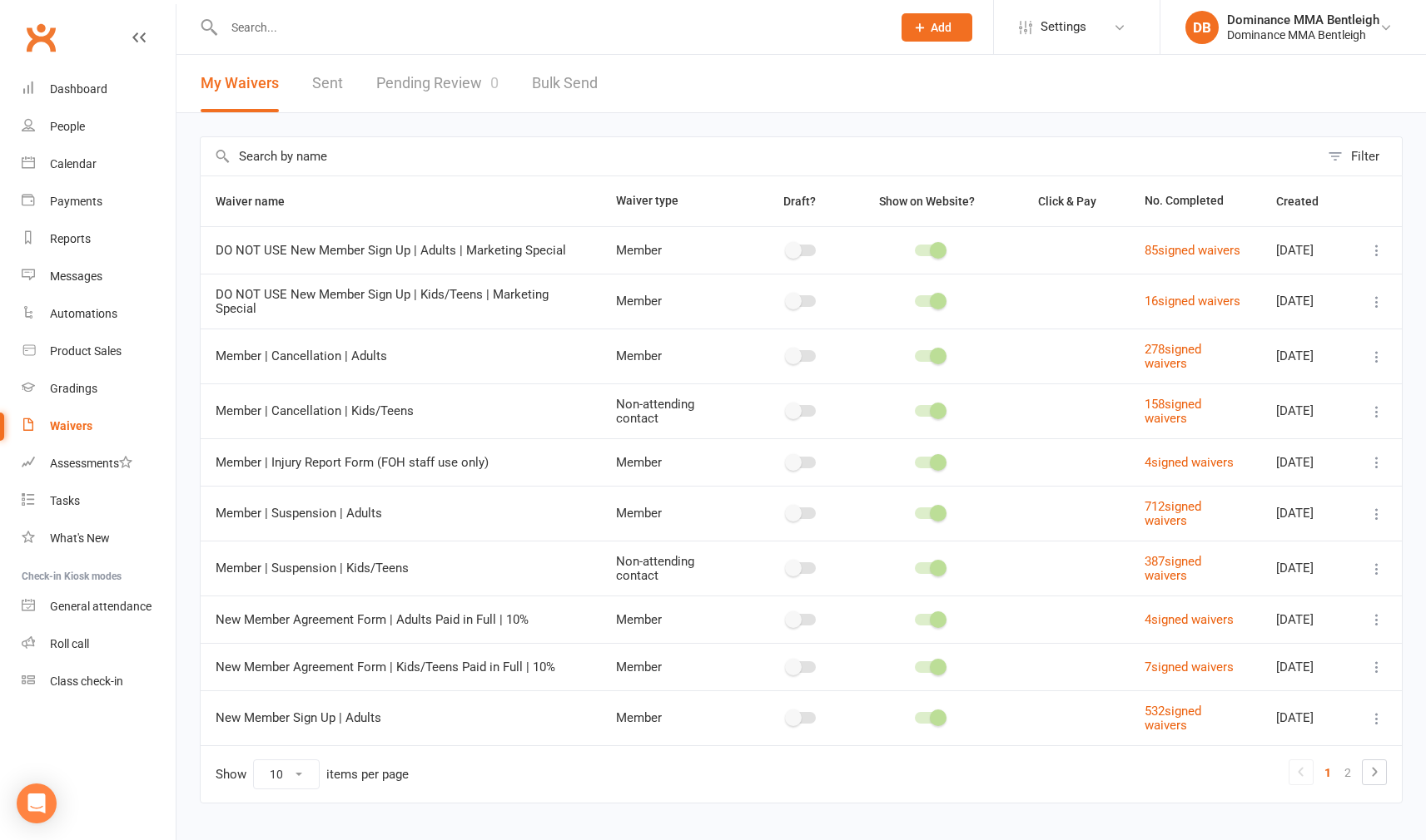
click at [395, 66] on link "Pending Review 0" at bounding box center [437, 84] width 122 height 58
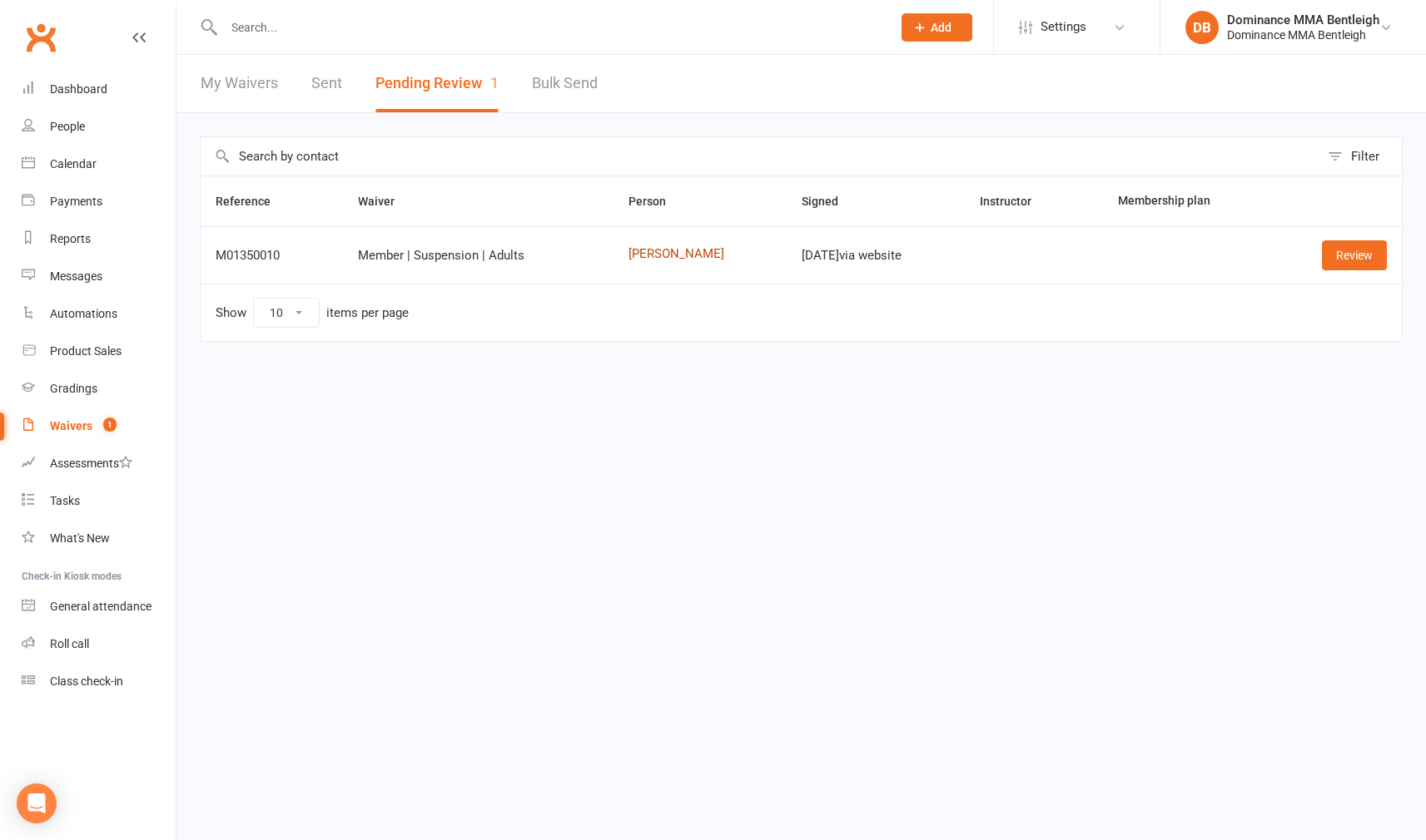
click at [638, 253] on link "William Nguyen" at bounding box center [700, 254] width 143 height 14
click at [696, 259] on link "William Nguyen" at bounding box center [700, 254] width 143 height 14
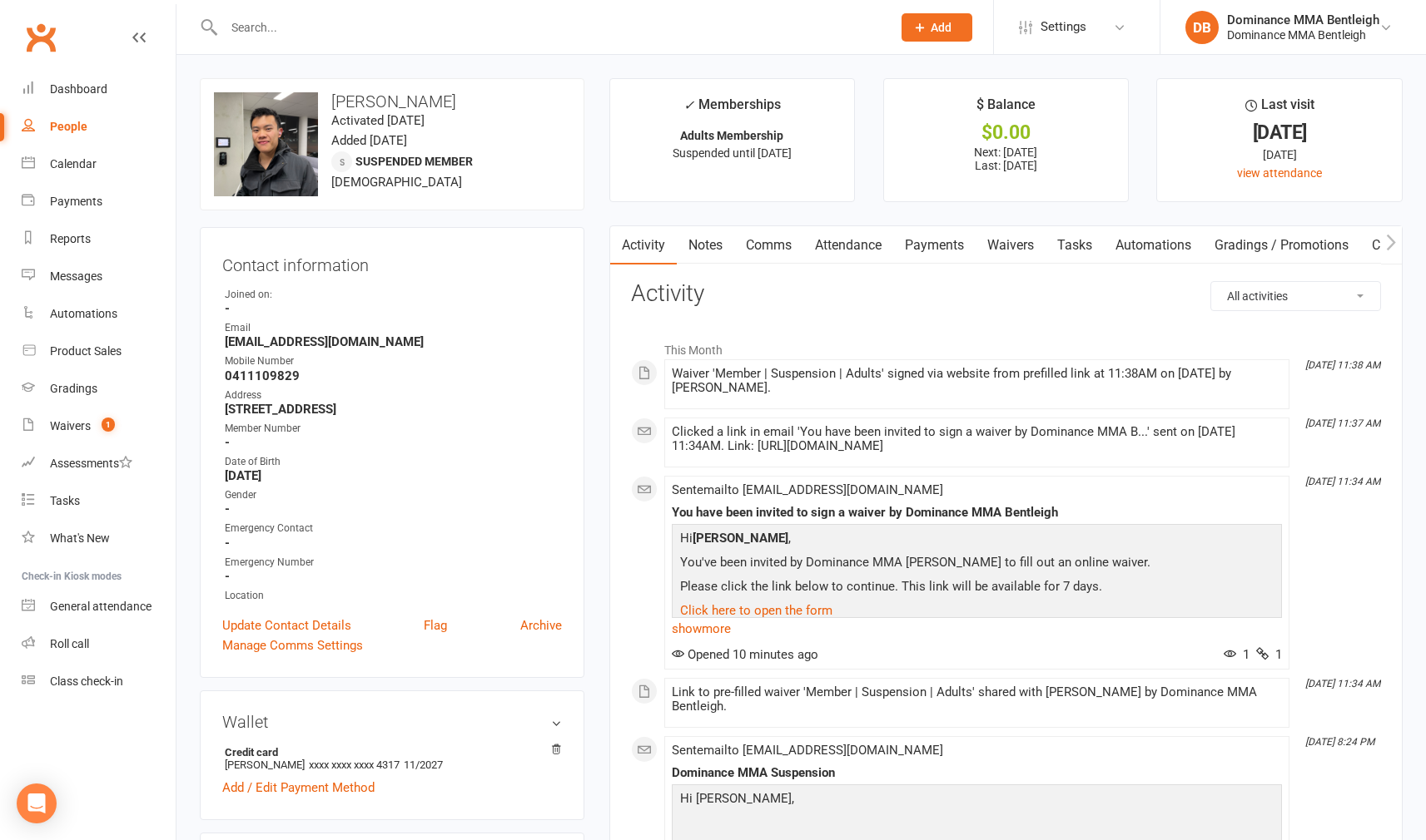
click at [926, 247] on link "Payments" at bounding box center [935, 245] width 83 height 38
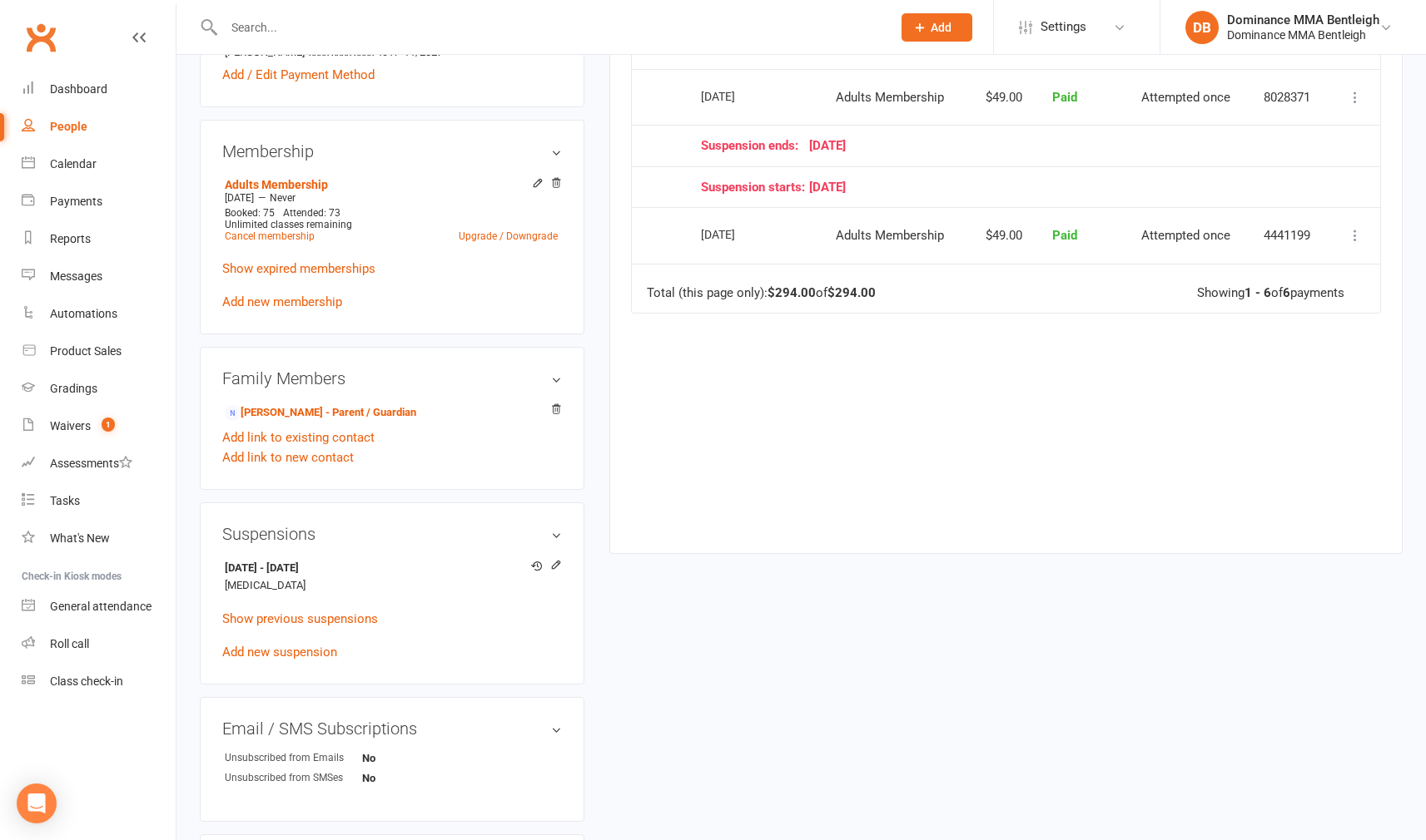
scroll to position [716, 0]
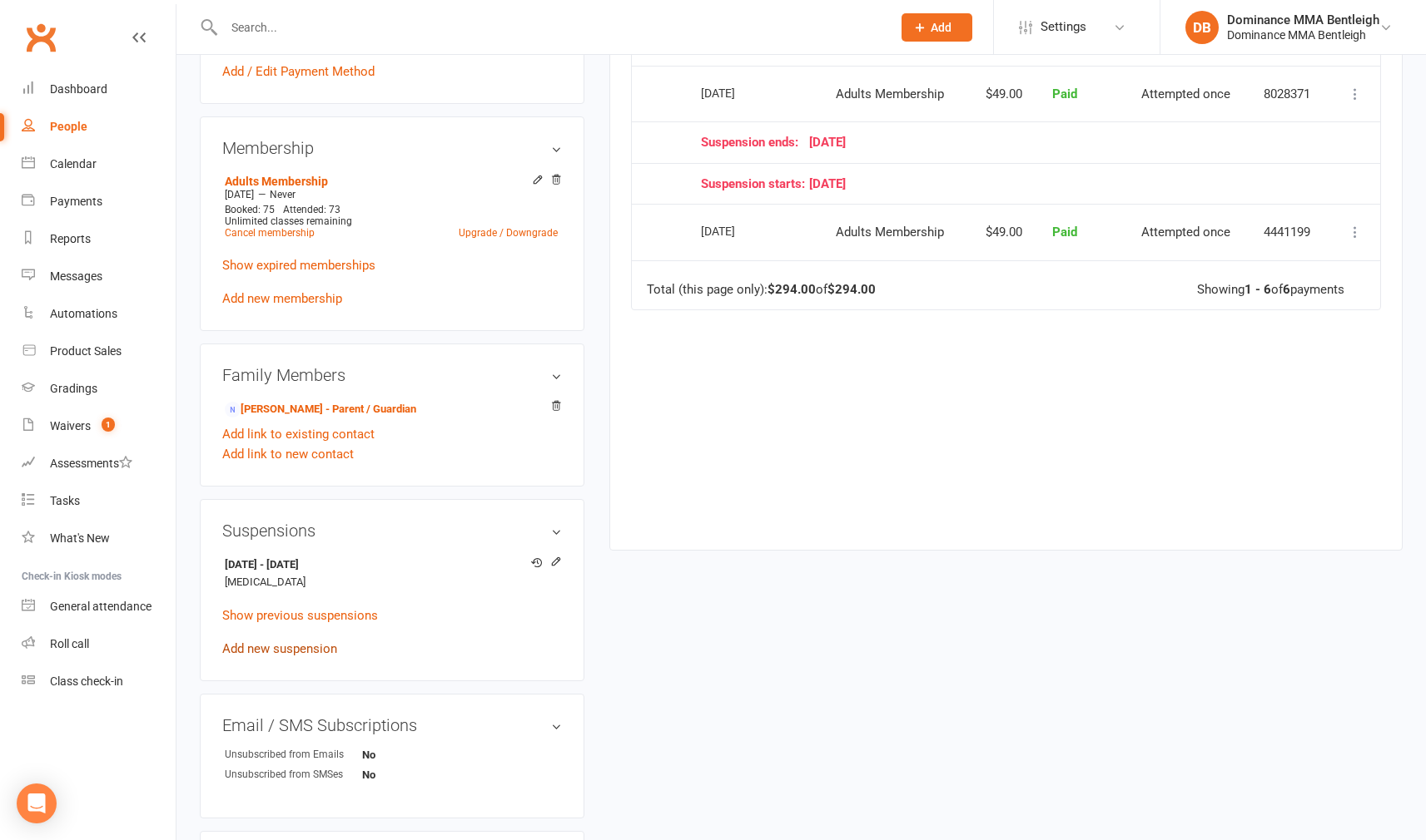
click at [312, 650] on link "Add new suspension" at bounding box center [279, 649] width 114 height 15
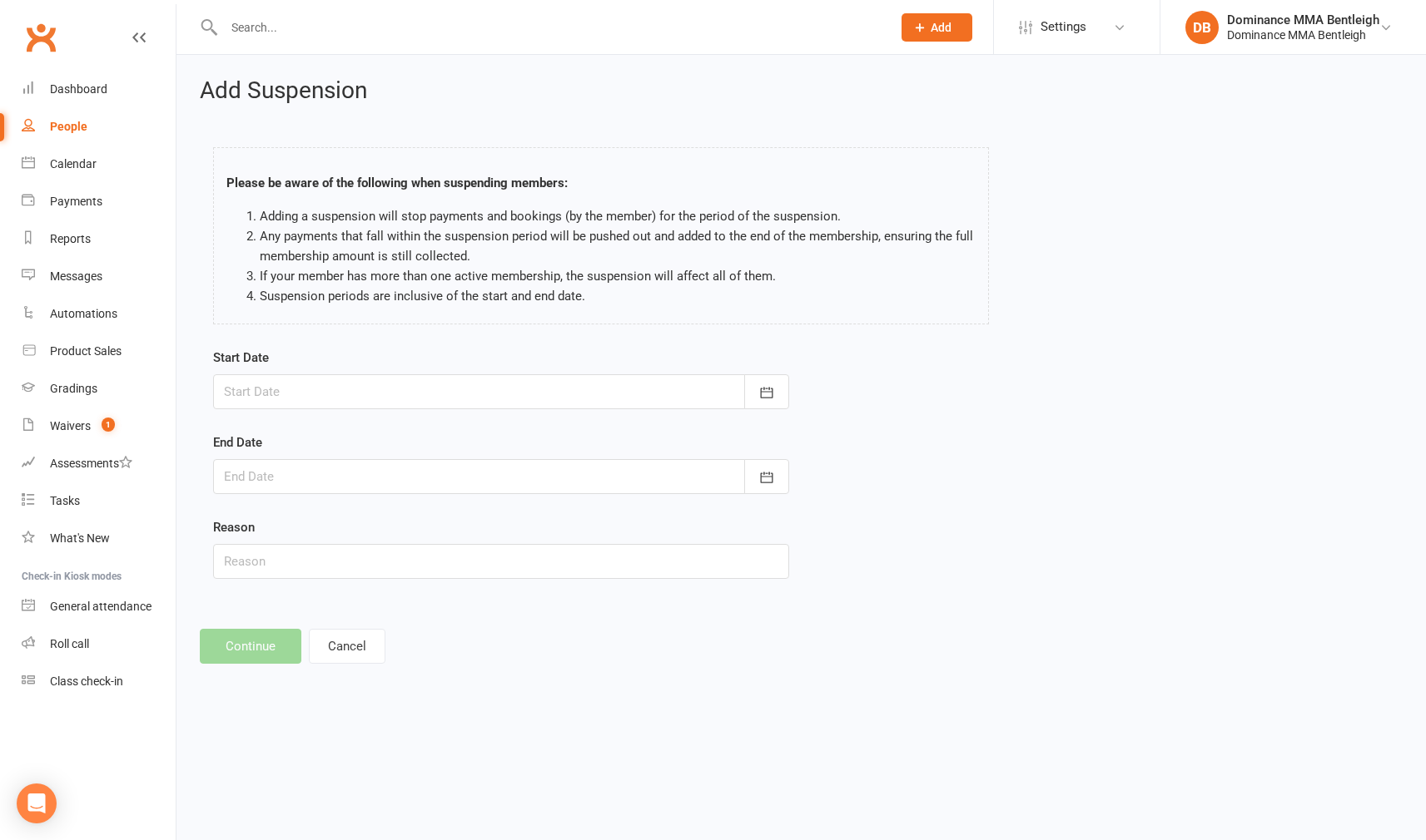
click at [615, 387] on div at bounding box center [501, 392] width 576 height 35
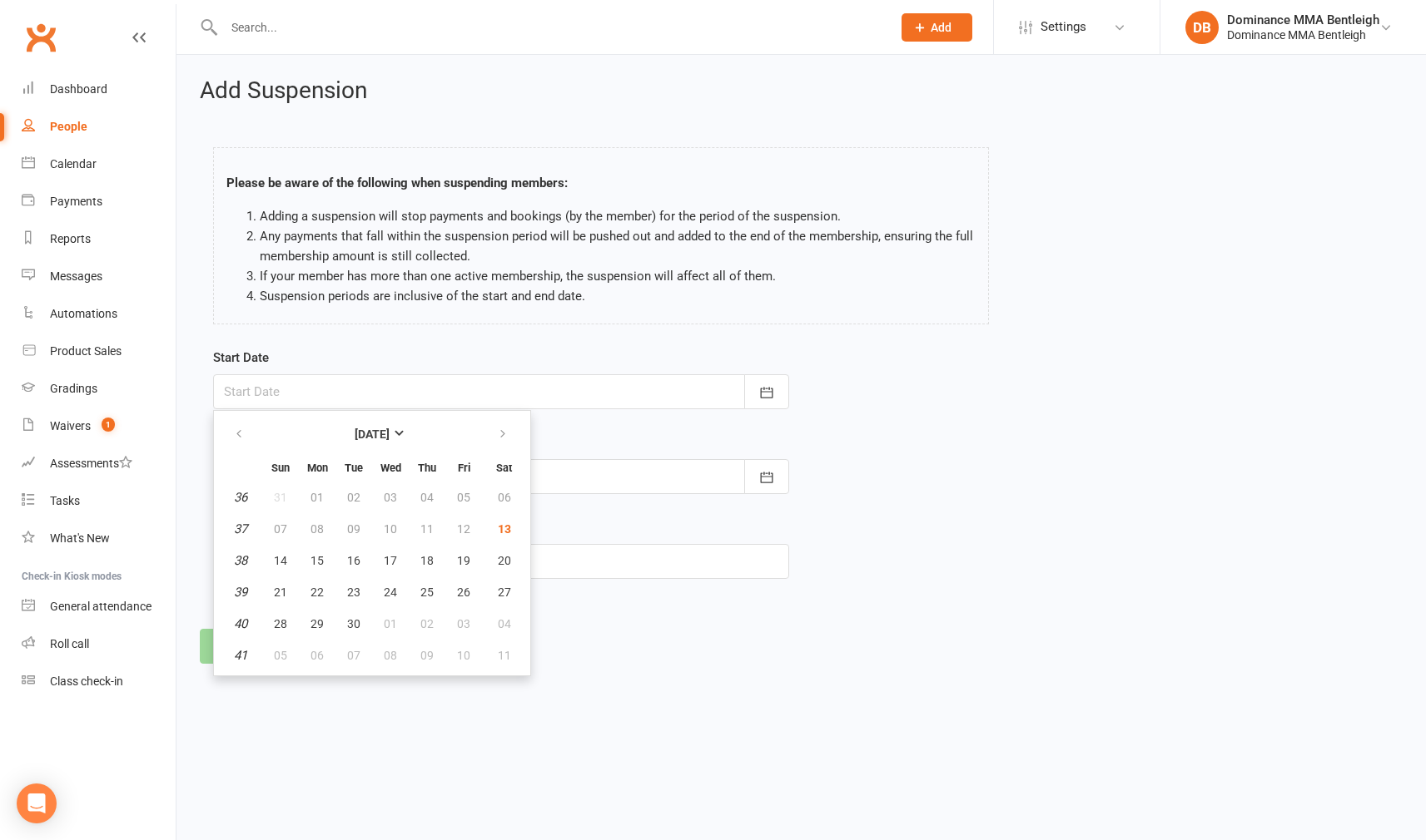
click at [686, 290] on li "Suspension periods are inclusive of the start and end date." at bounding box center [617, 296] width 716 height 20
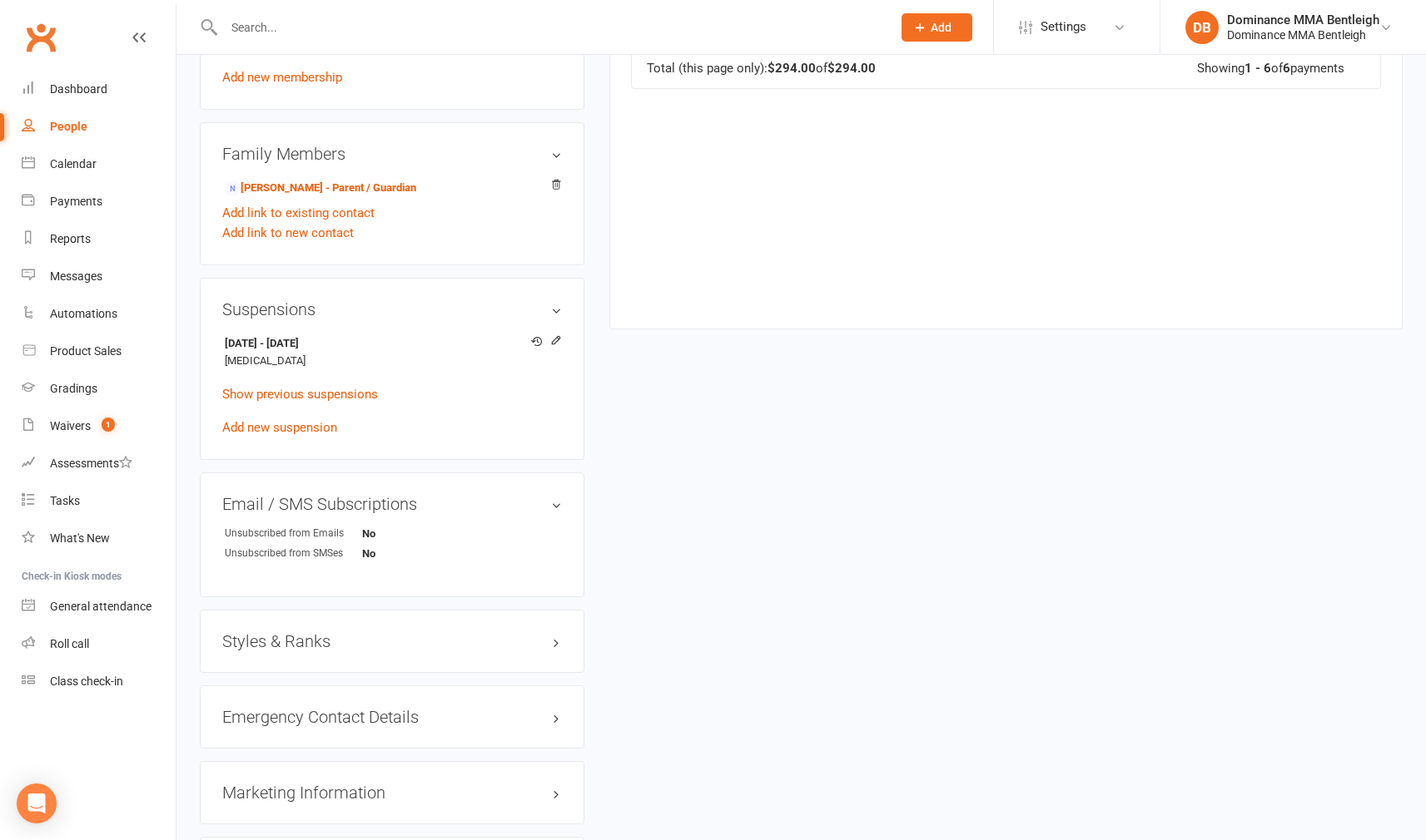
scroll to position [970, 0]
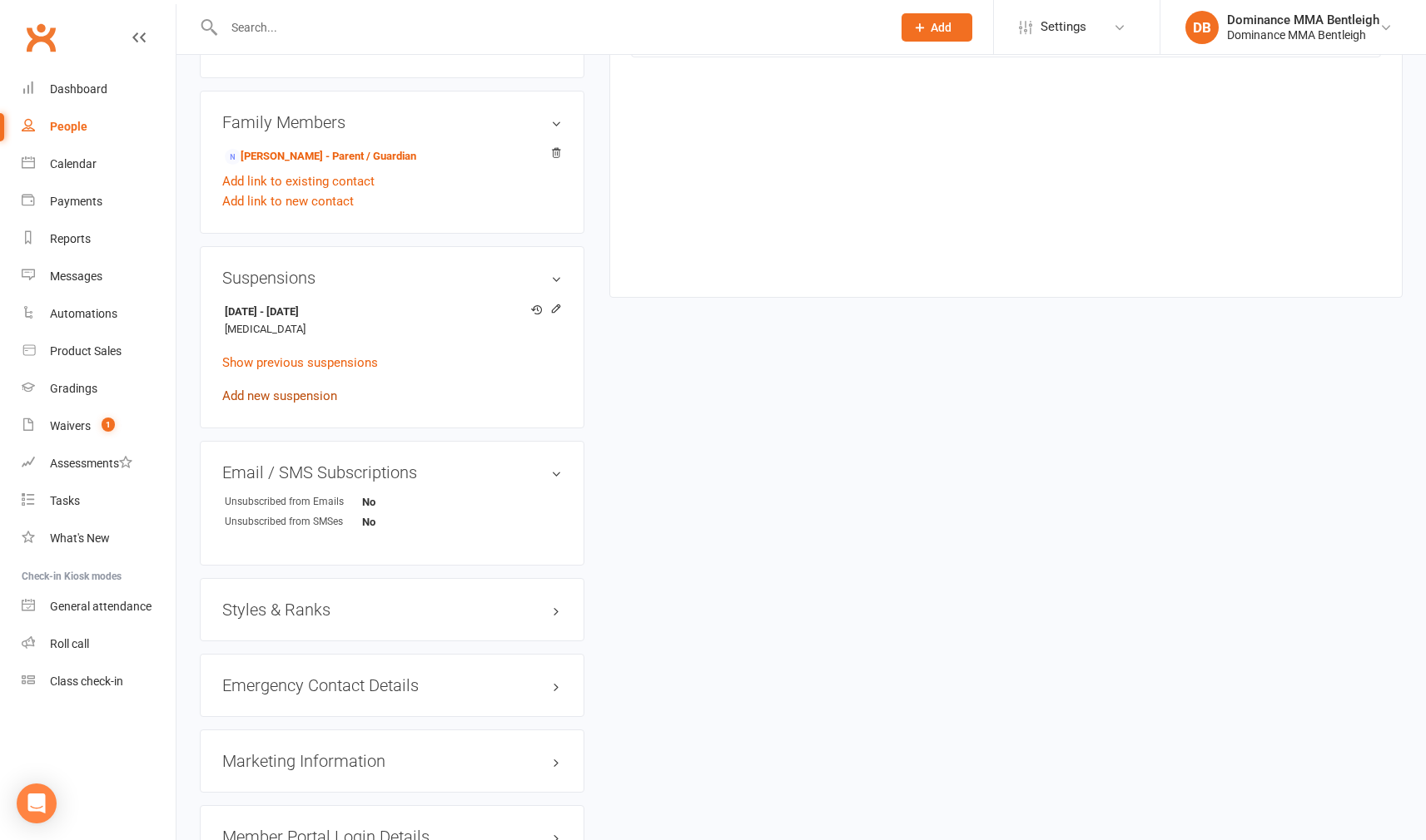
click at [313, 396] on link "Add new suspension" at bounding box center [279, 396] width 114 height 15
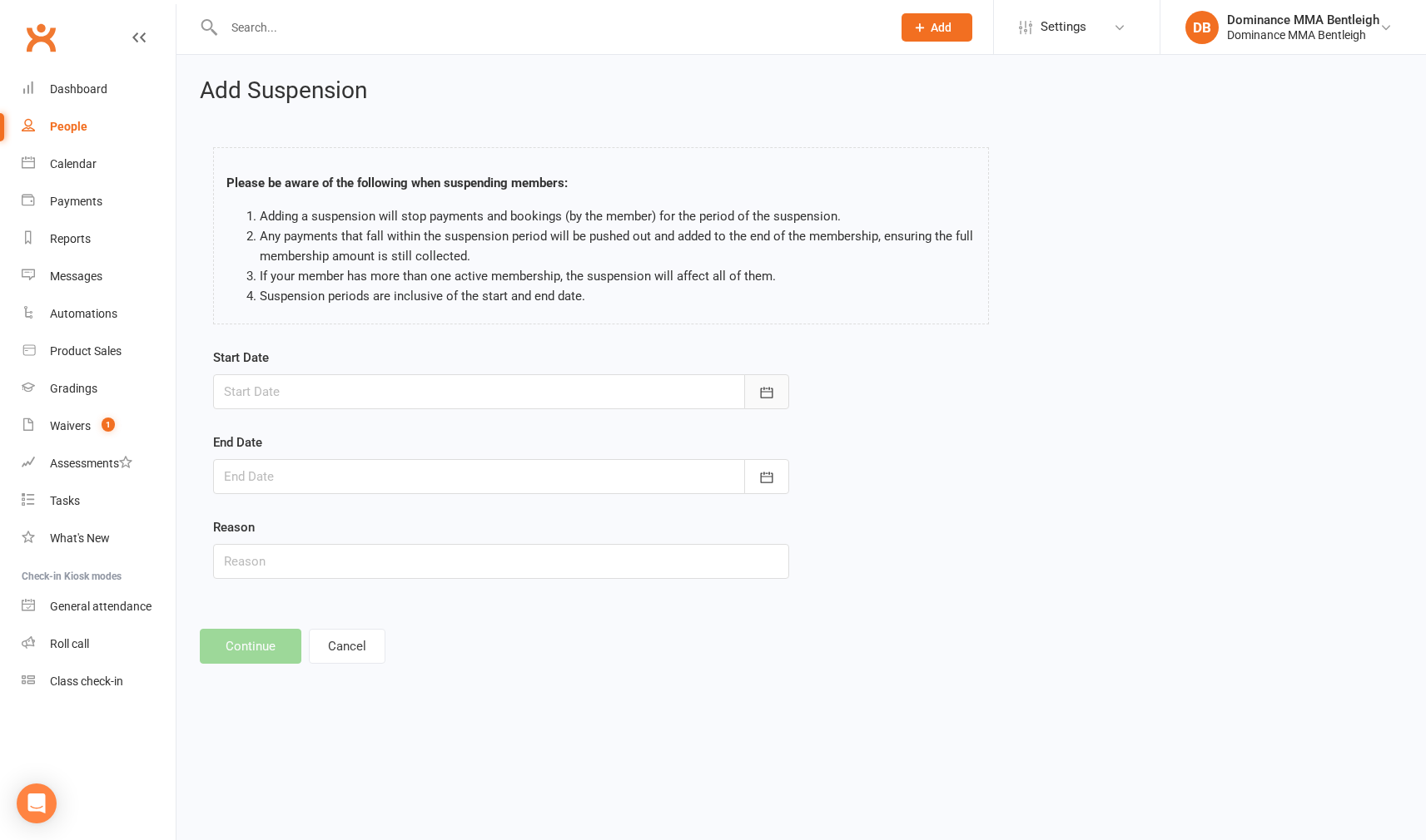
click at [760, 375] on button "button" at bounding box center [766, 392] width 45 height 35
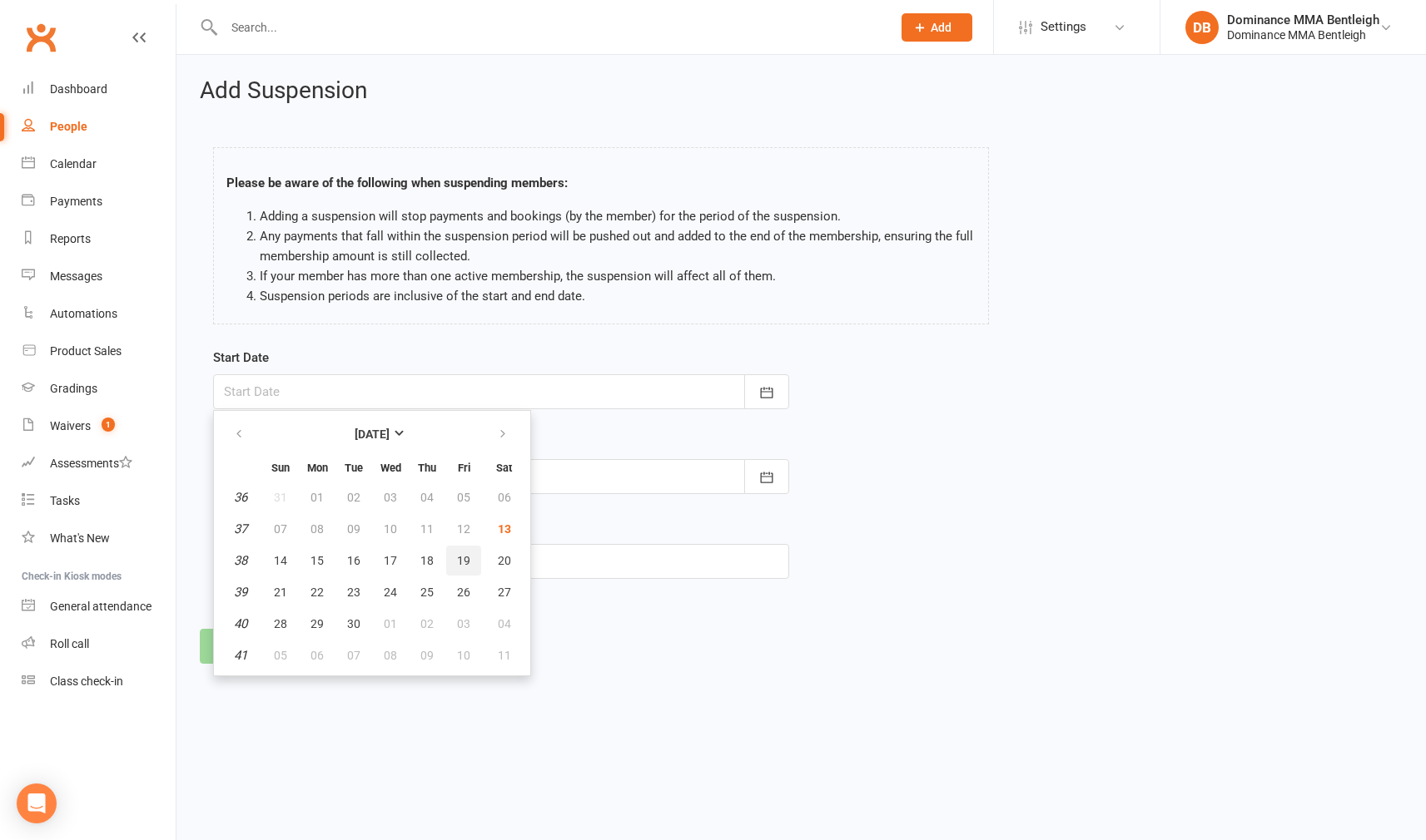
click at [459, 551] on button "19" at bounding box center [463, 560] width 35 height 30
type input "[DATE]"
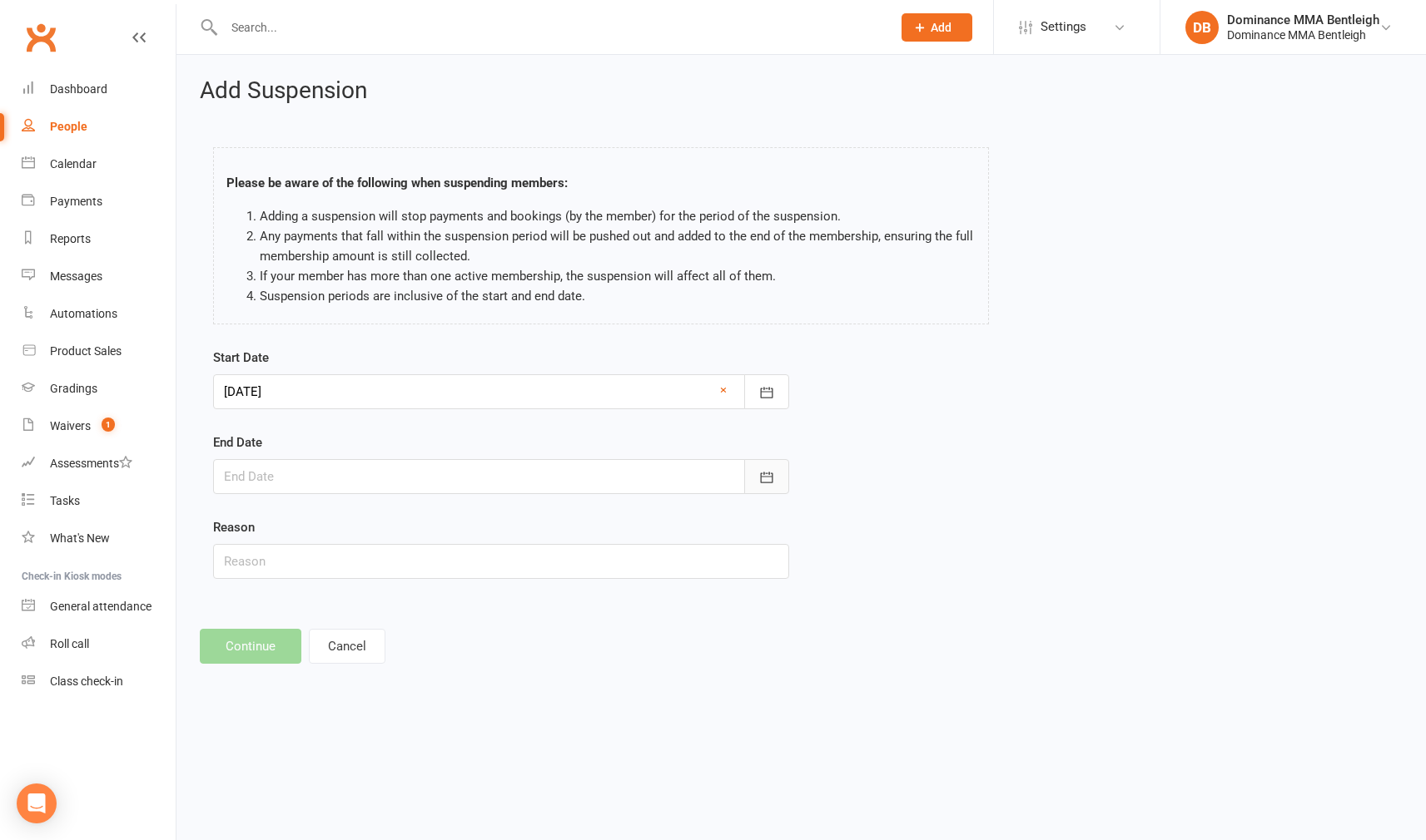
click at [753, 471] on button "button" at bounding box center [766, 477] width 45 height 35
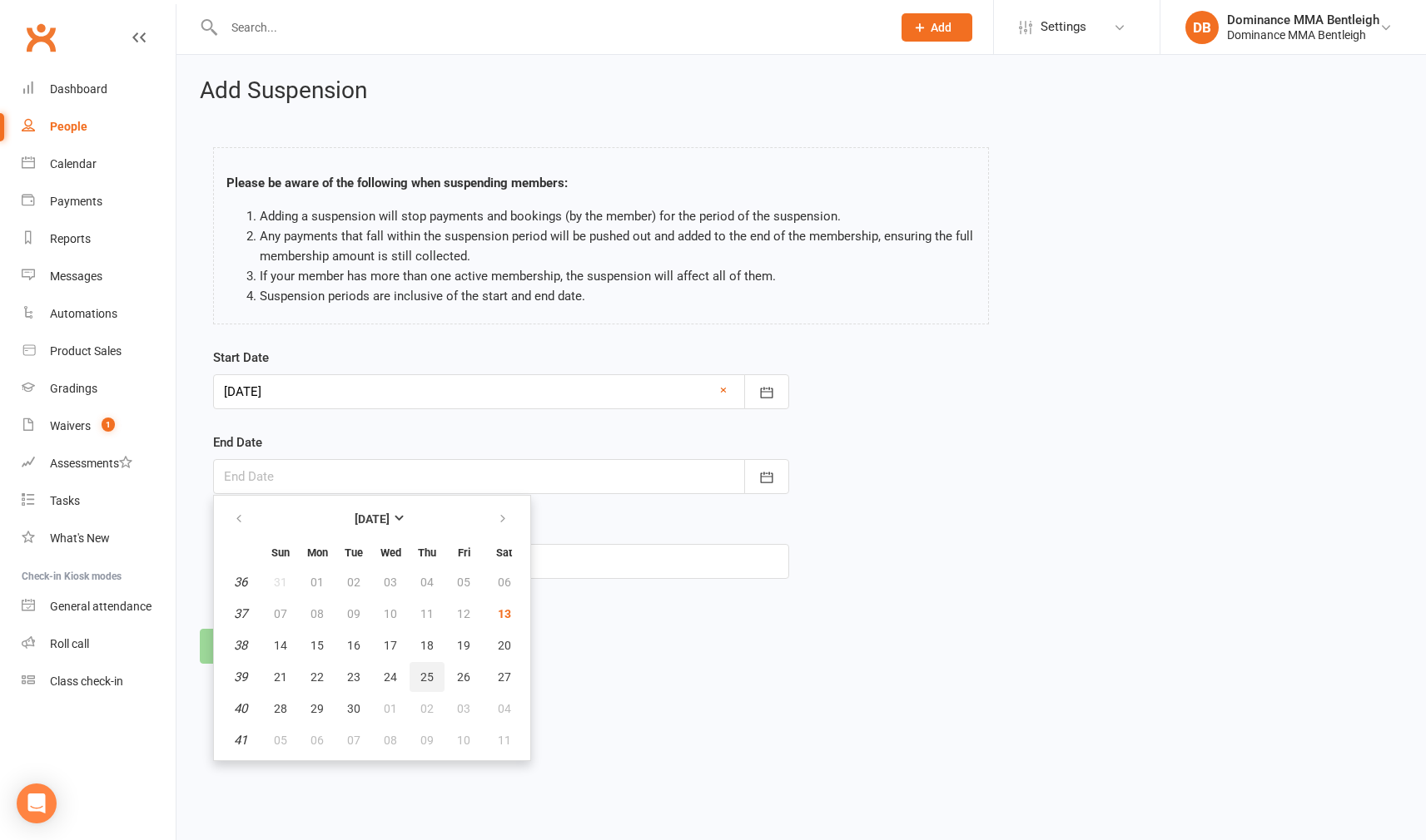
click at [430, 676] on span "25" at bounding box center [427, 678] width 13 height 13
type input "[DATE]"
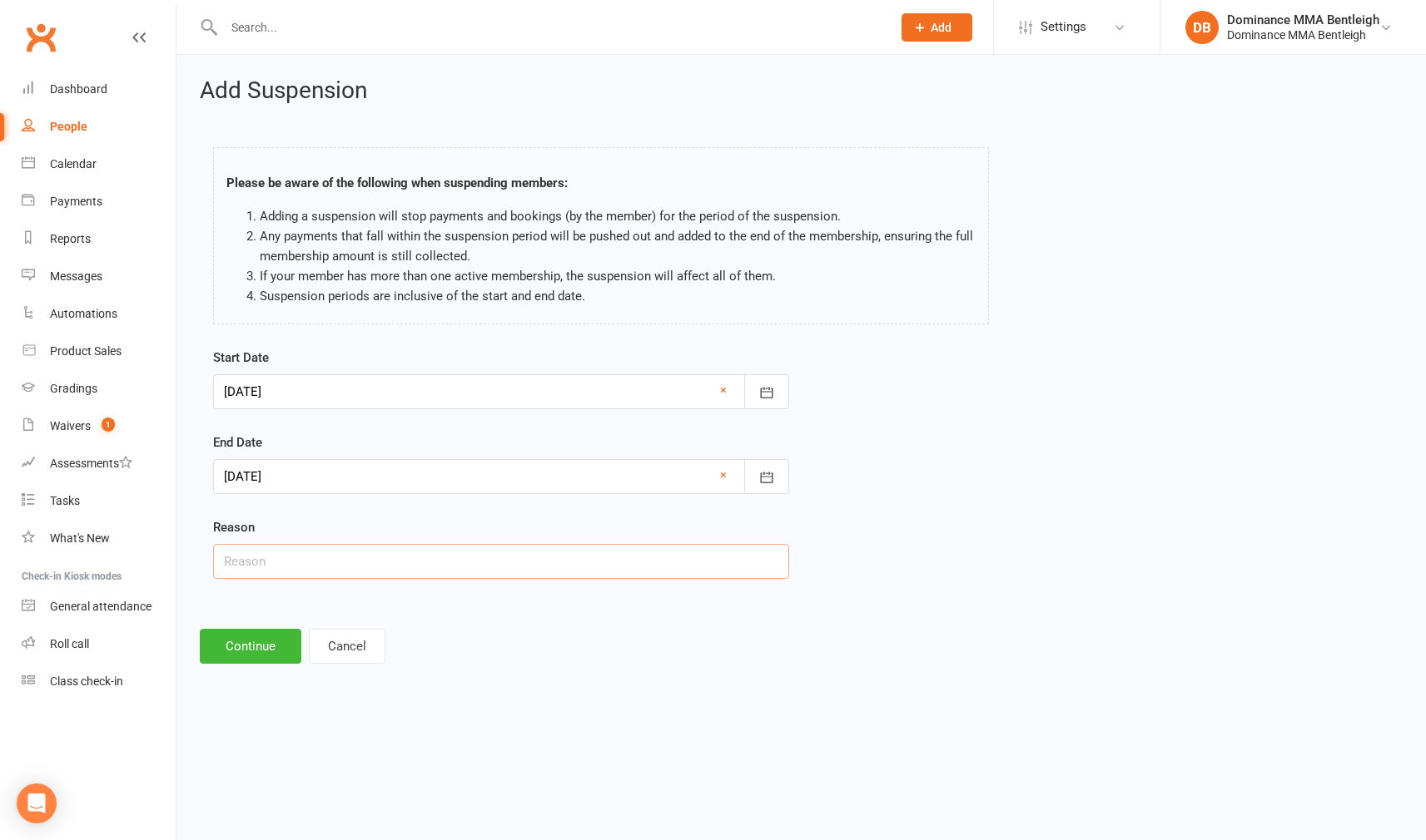
click at [468, 563] on input "text" at bounding box center [501, 561] width 576 height 35
type input "ringworm"
click at [268, 656] on button "Continue" at bounding box center [251, 646] width 102 height 35
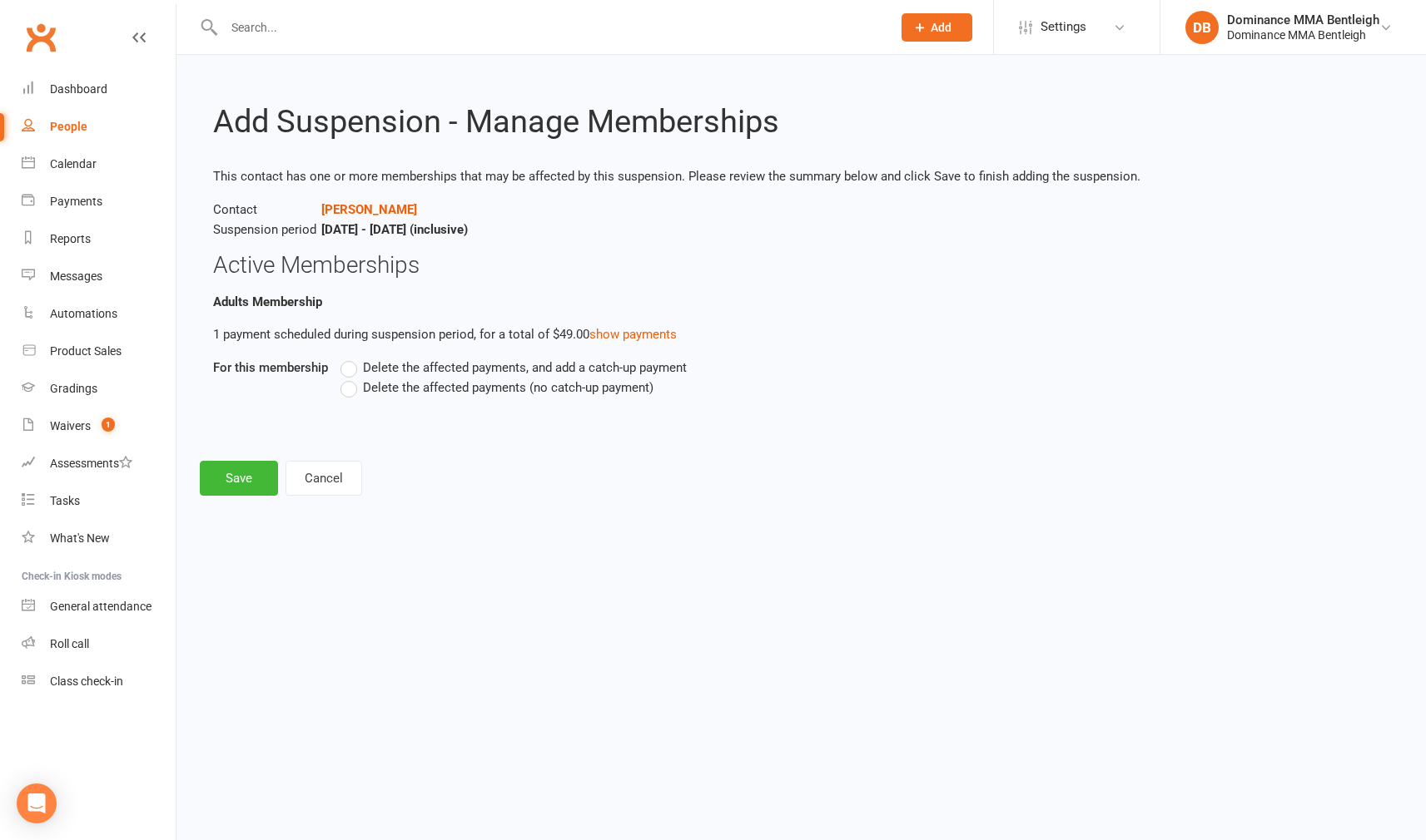
click at [417, 387] on span "Delete the affected payments (no catch-up payment)" at bounding box center [508, 386] width 290 height 17
click at [351, 378] on input "Delete the affected payments (no catch-up payment)" at bounding box center [345, 378] width 11 height 0
click at [264, 473] on button "Save" at bounding box center [238, 479] width 78 height 35
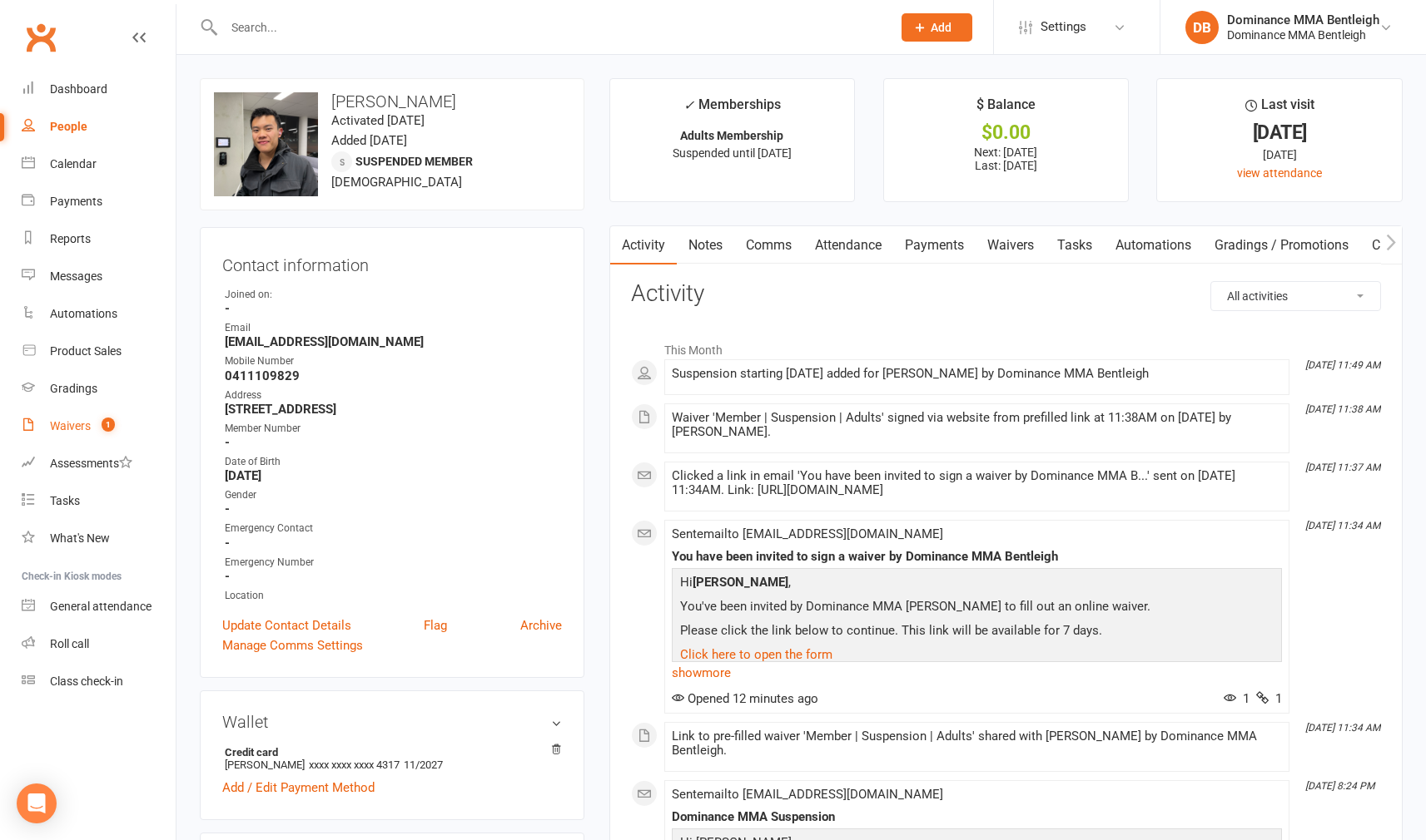
click at [89, 421] on div "Waivers" at bounding box center [70, 426] width 40 height 13
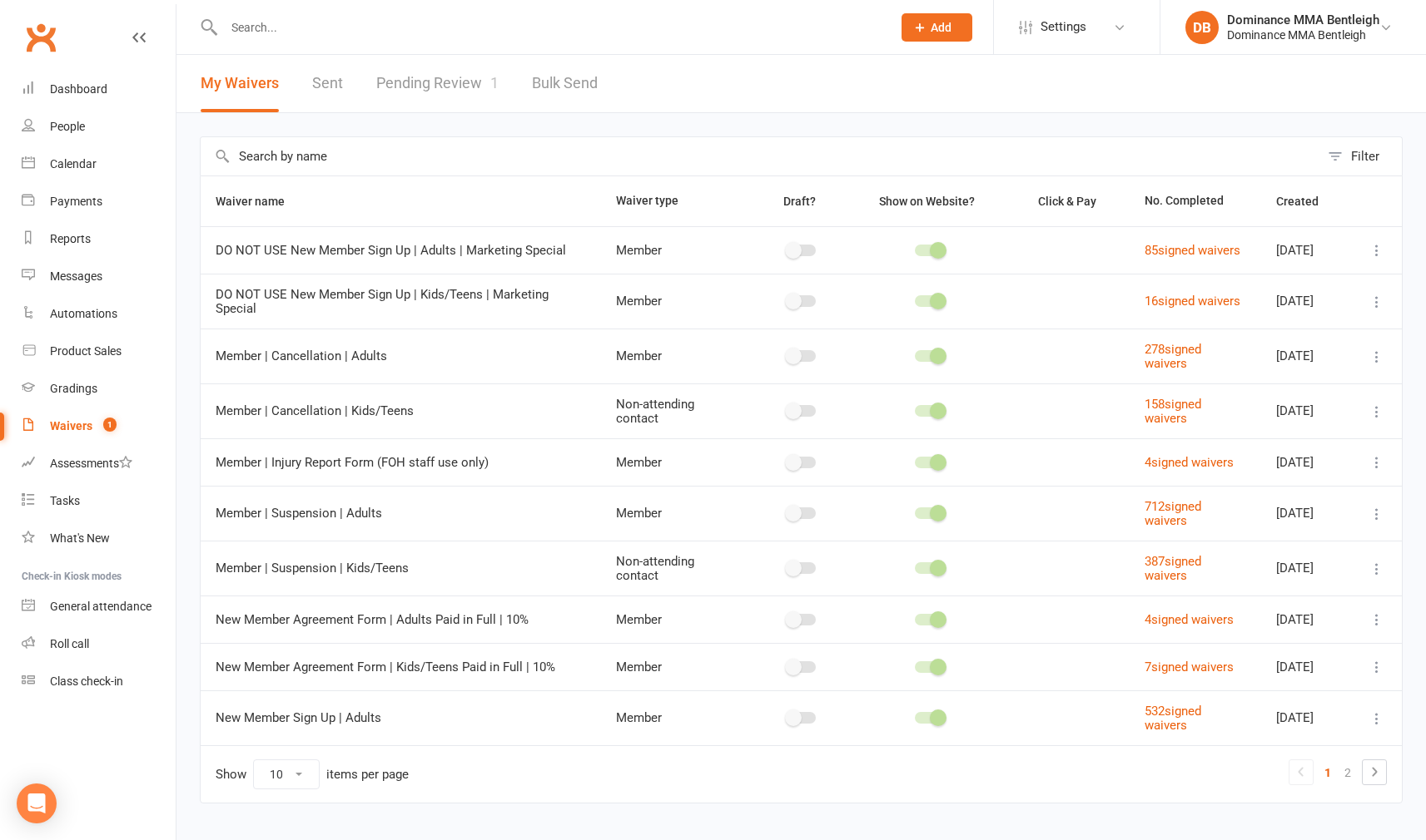
click at [475, 95] on link "Pending Review 1" at bounding box center [437, 84] width 122 height 58
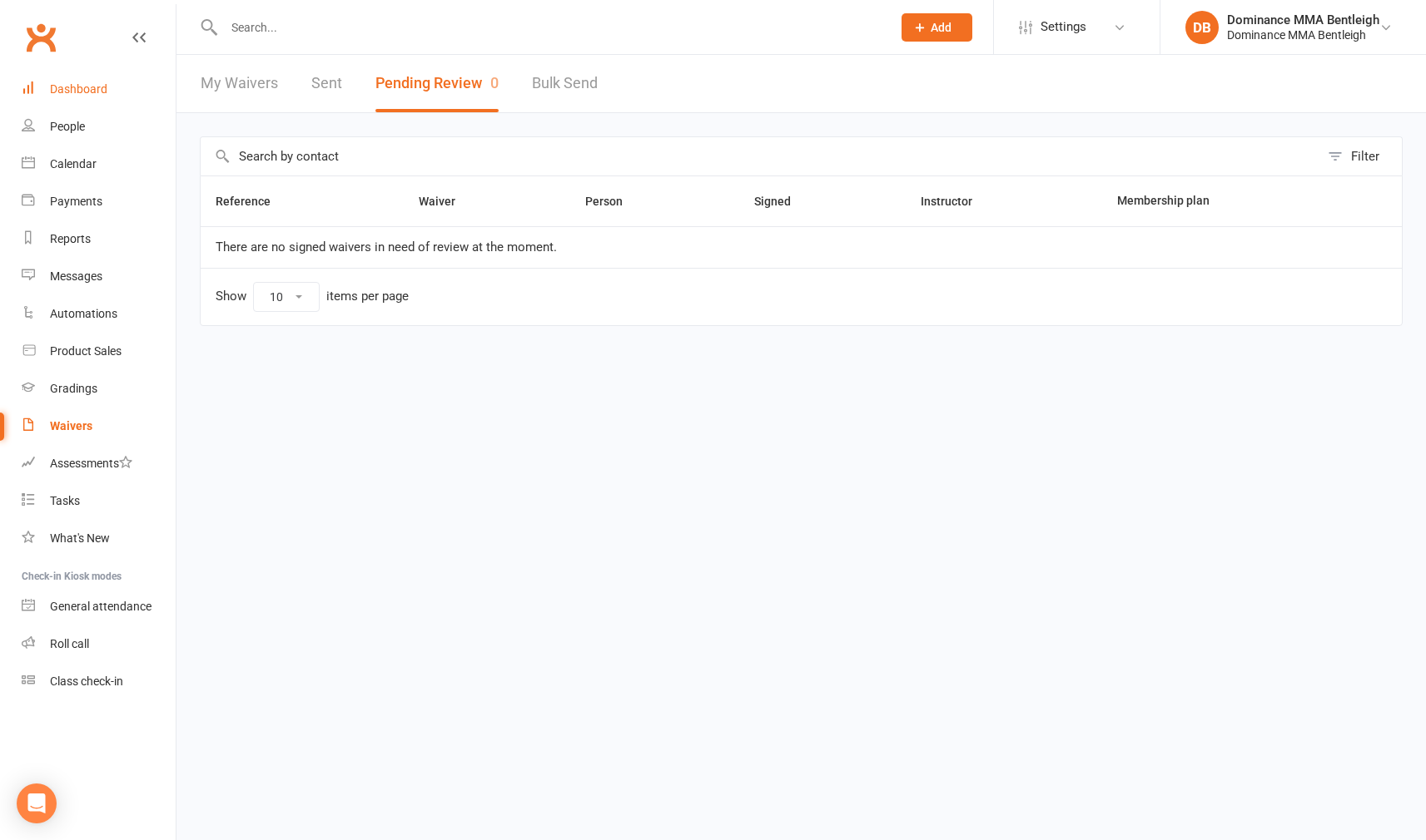
scroll to position [1, 0]
click at [100, 85] on div "Dashboard" at bounding box center [79, 89] width 58 height 13
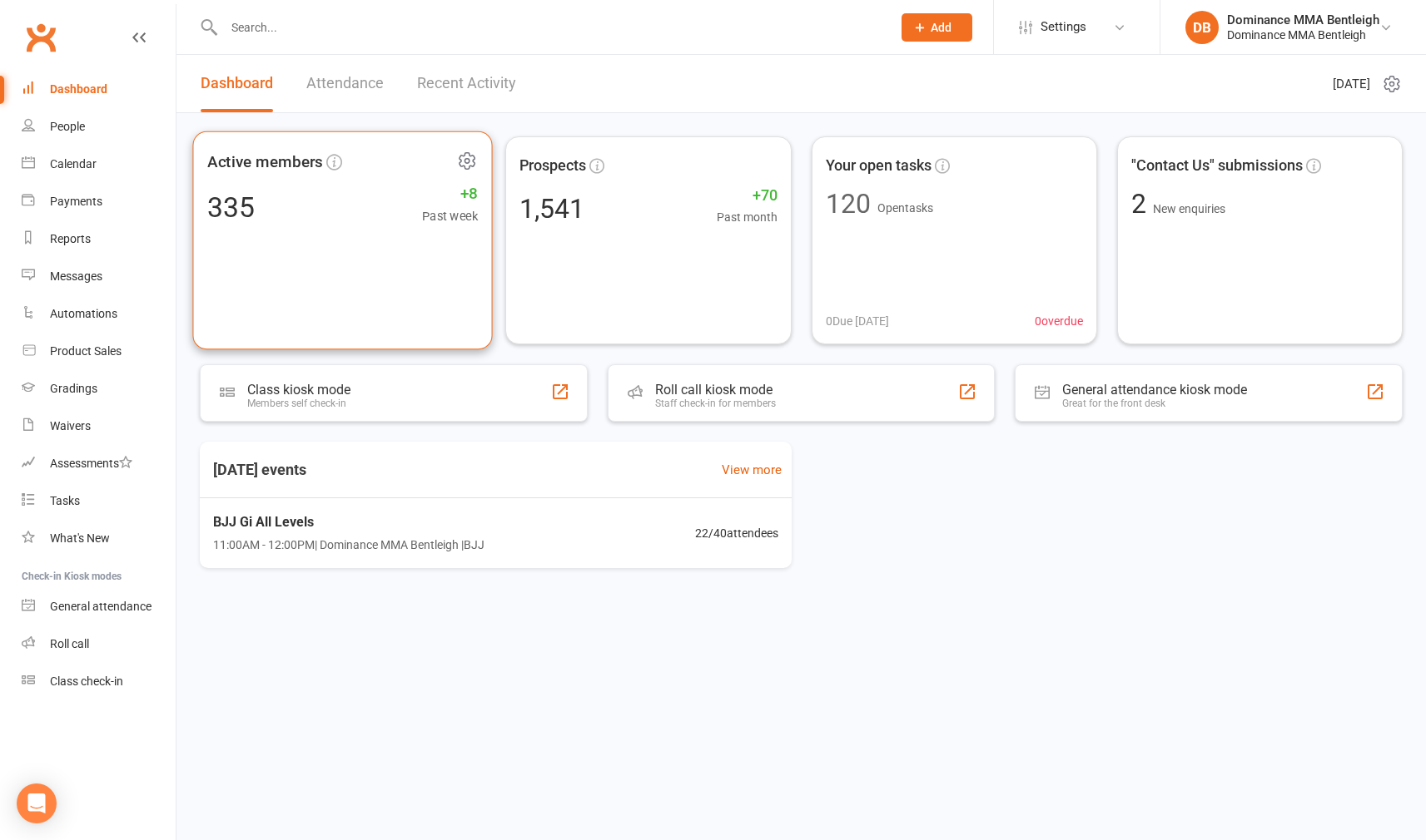
click at [405, 210] on div "335 +8 Past week" at bounding box center [342, 207] width 270 height 37
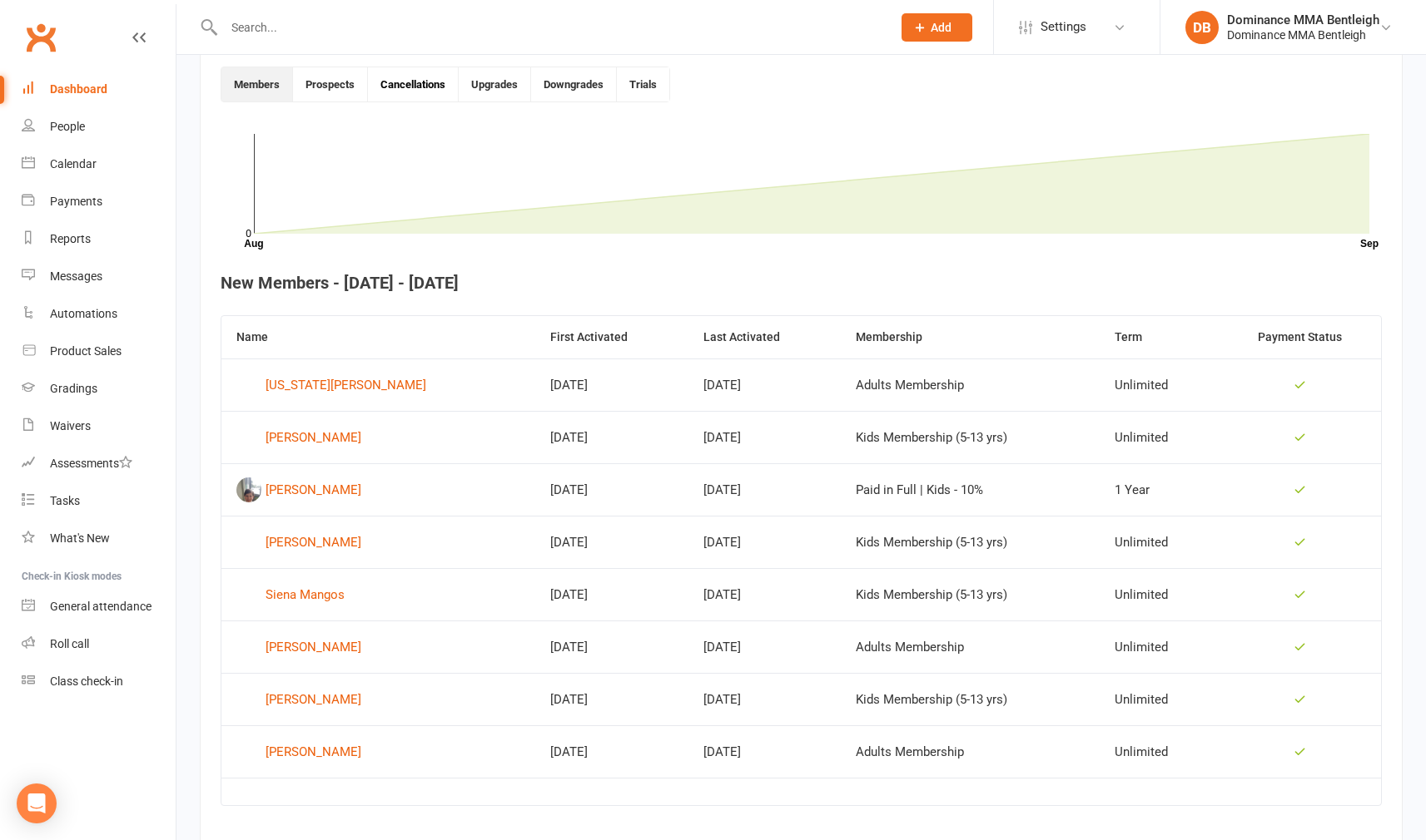
scroll to position [475, 0]
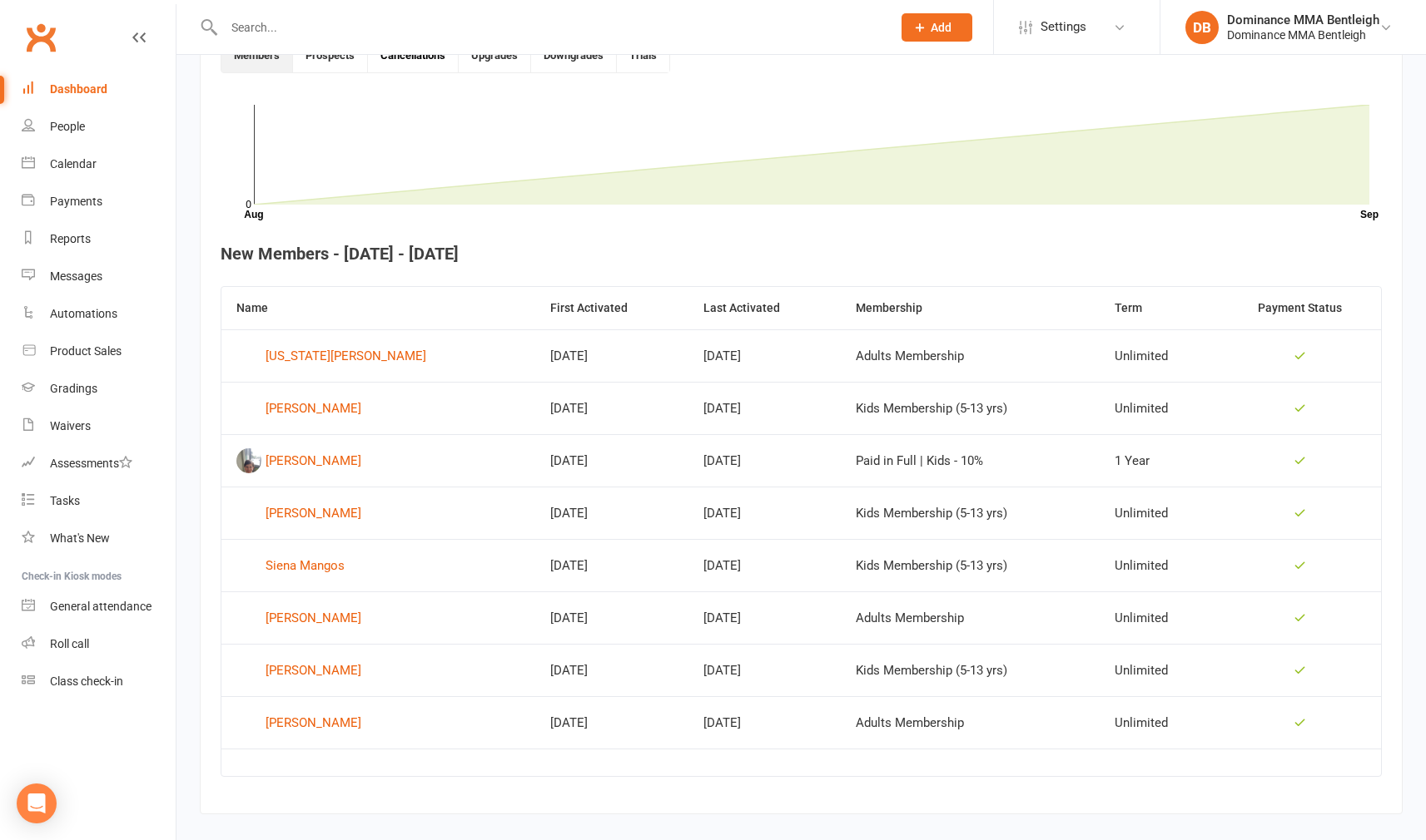
click at [439, 64] on button "Cancellations" at bounding box center [413, 55] width 90 height 34
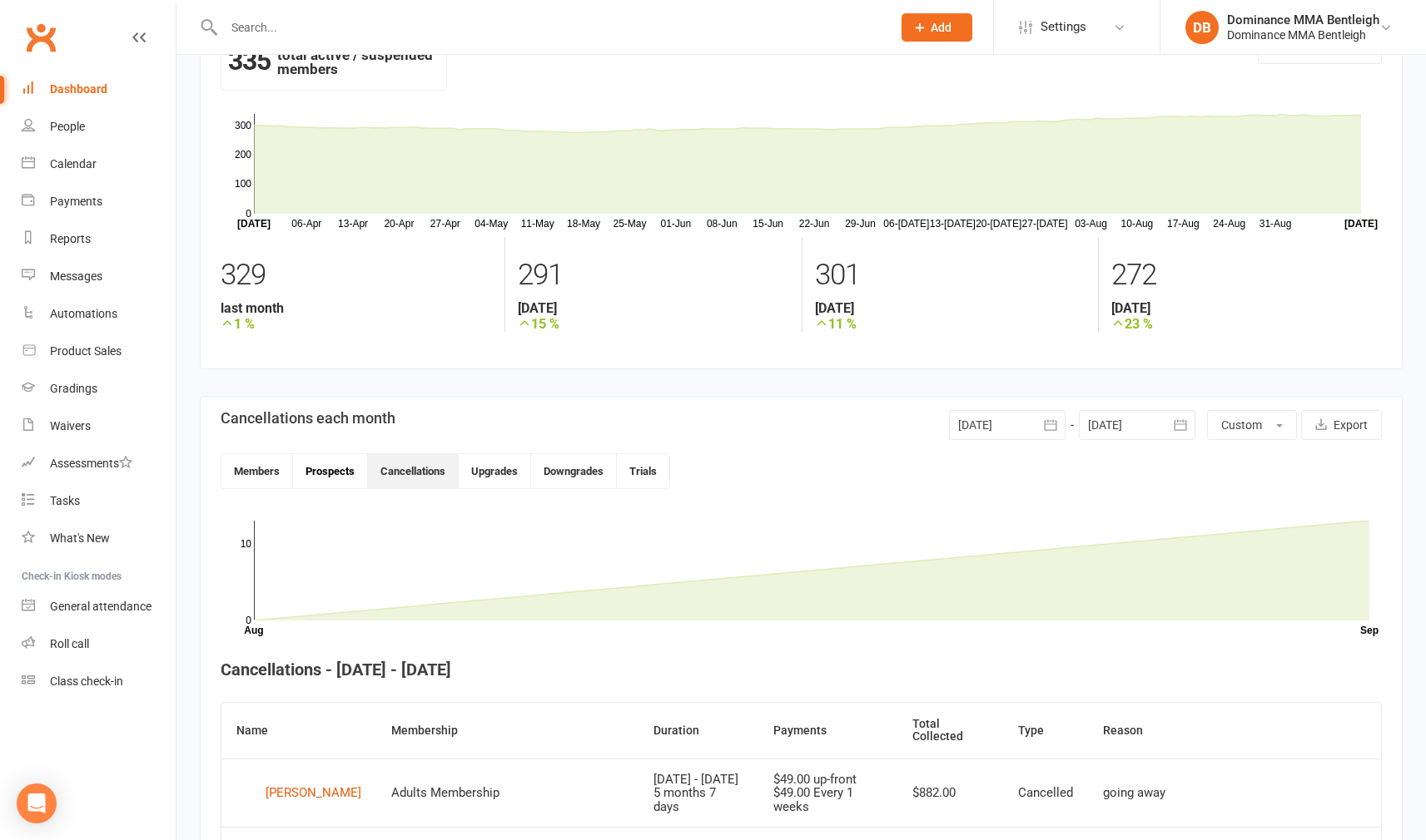
scroll to position [59, 0]
click at [632, 467] on button "Trials" at bounding box center [642, 471] width 53 height 34
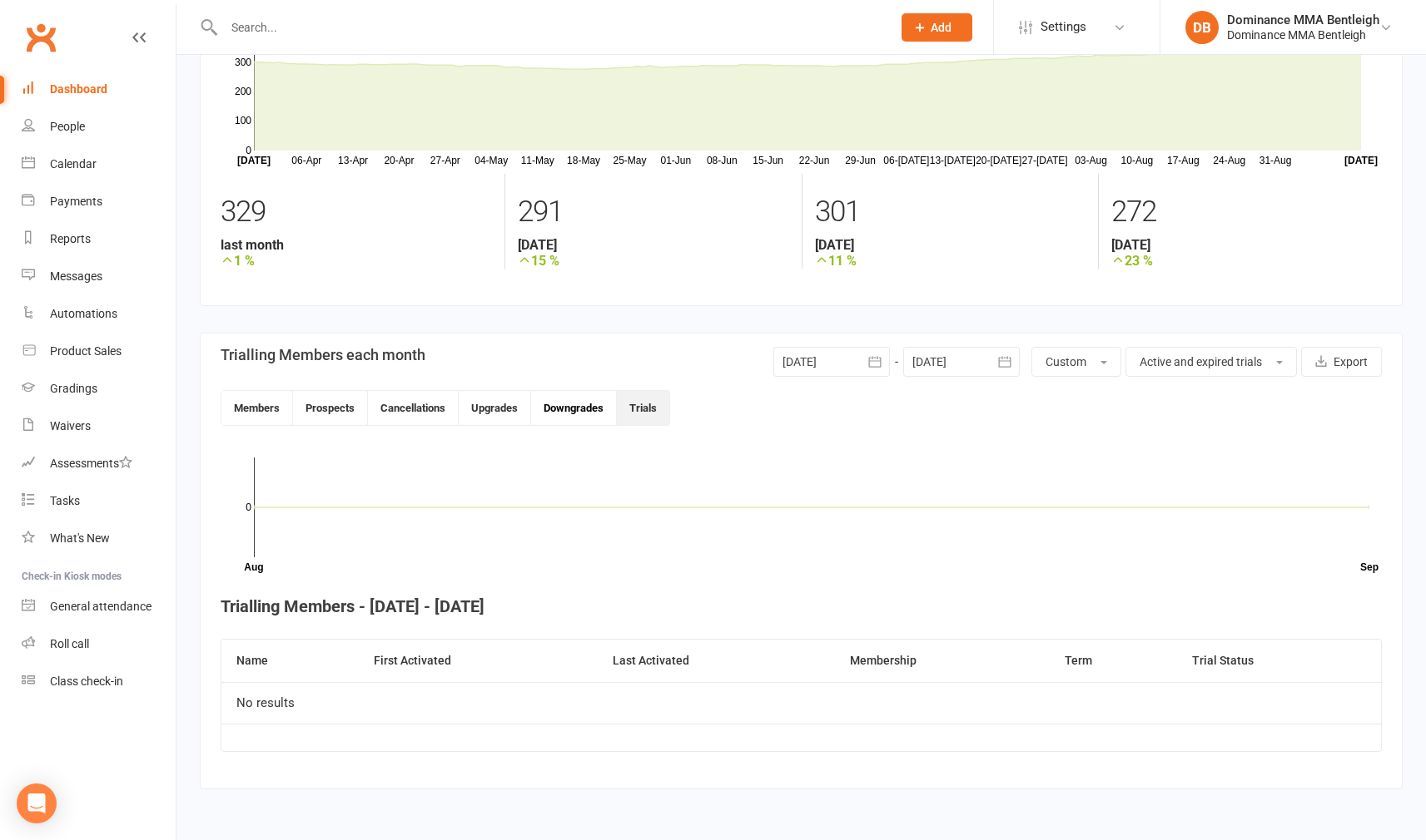
scroll to position [135, 1]
drag, startPoint x: 548, startPoint y: 395, endPoint x: 533, endPoint y: 394, distance: 15.0
click at [547, 395] on button "Downgrades" at bounding box center [573, 408] width 86 height 34
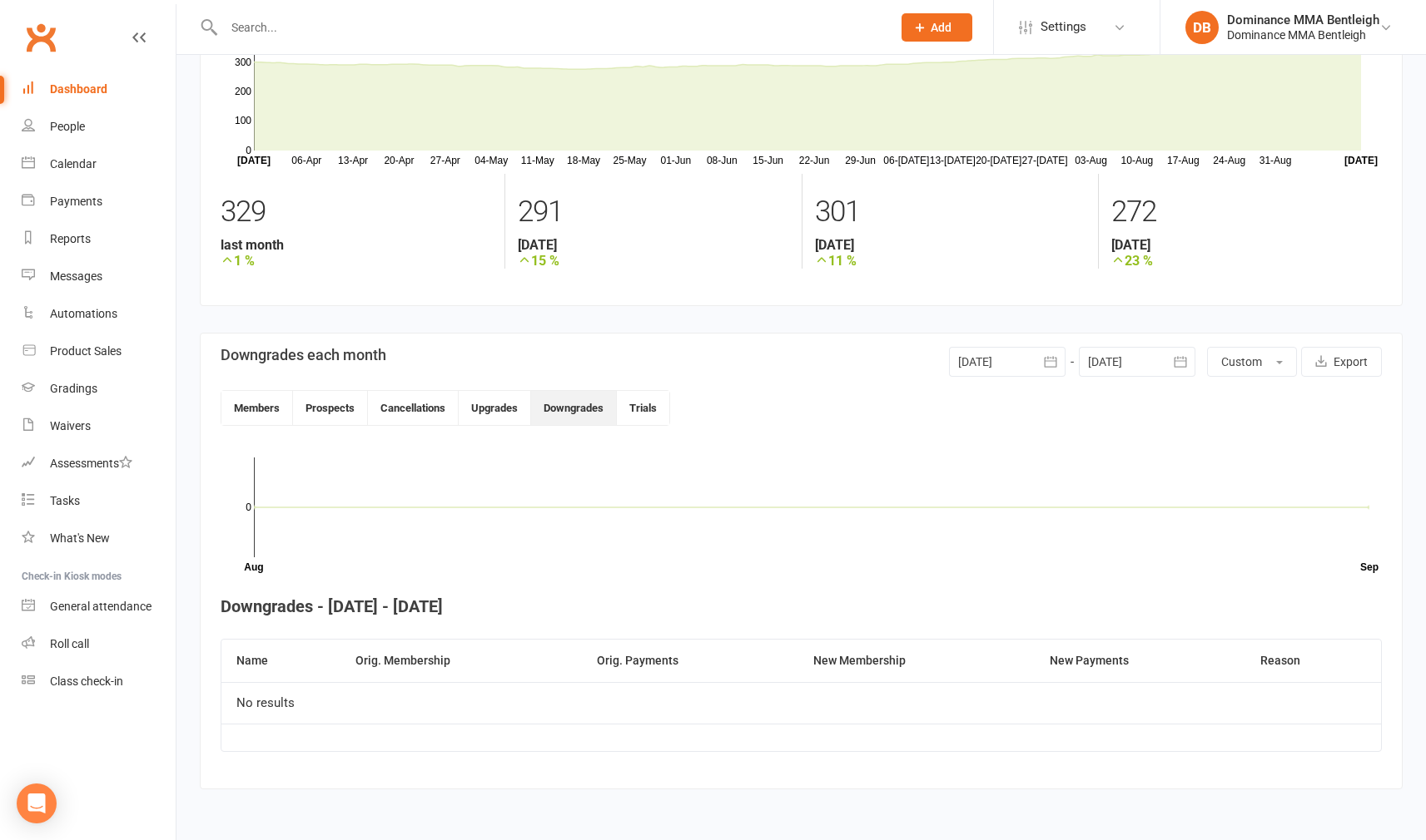
scroll to position [135, 0]
click at [285, 397] on button "Members" at bounding box center [257, 408] width 71 height 34
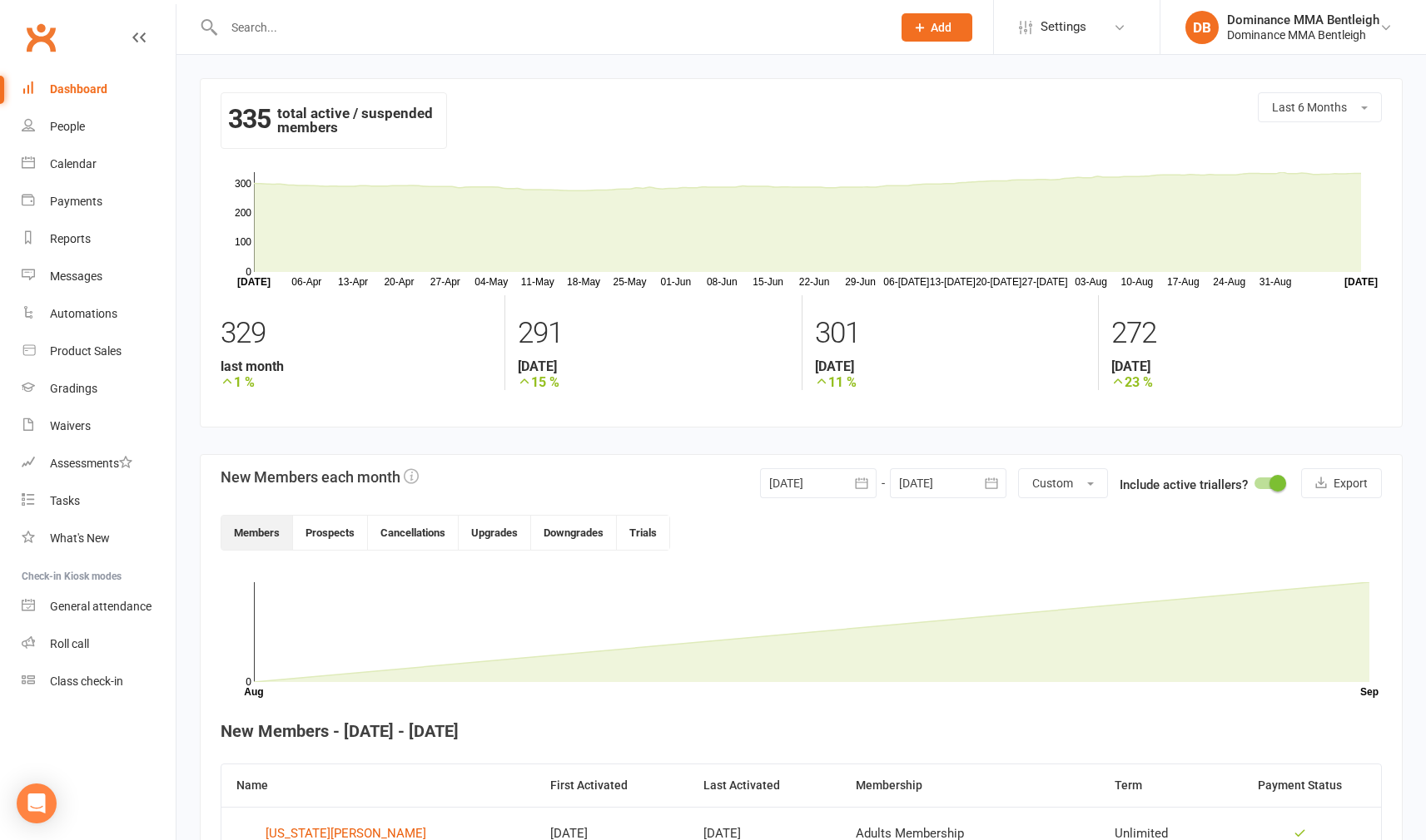
scroll to position [0, 0]
click at [70, 494] on div "Tasks" at bounding box center [64, 501] width 30 height 13
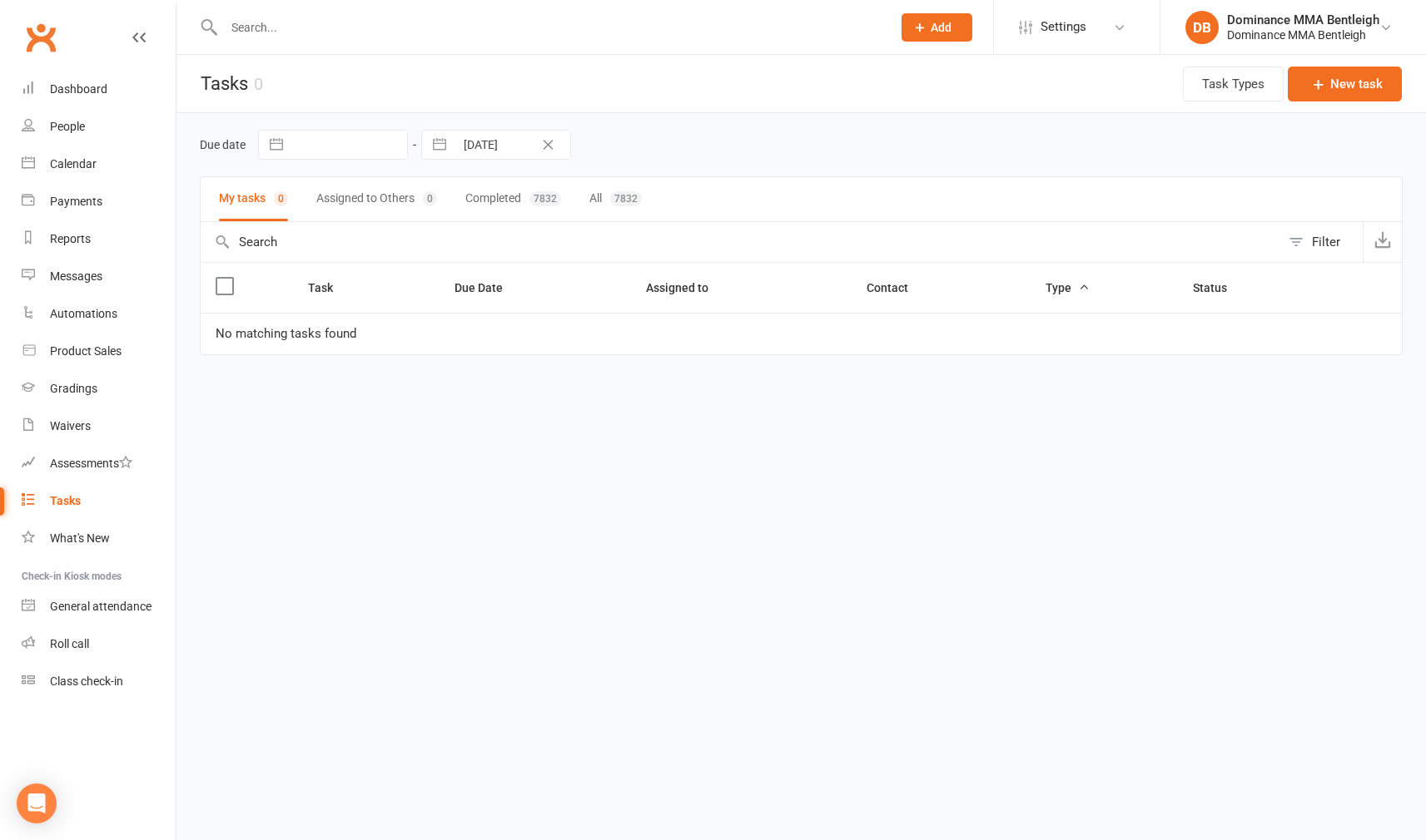
select select "7"
select select "2025"
select select "8"
select select "2025"
select select "9"
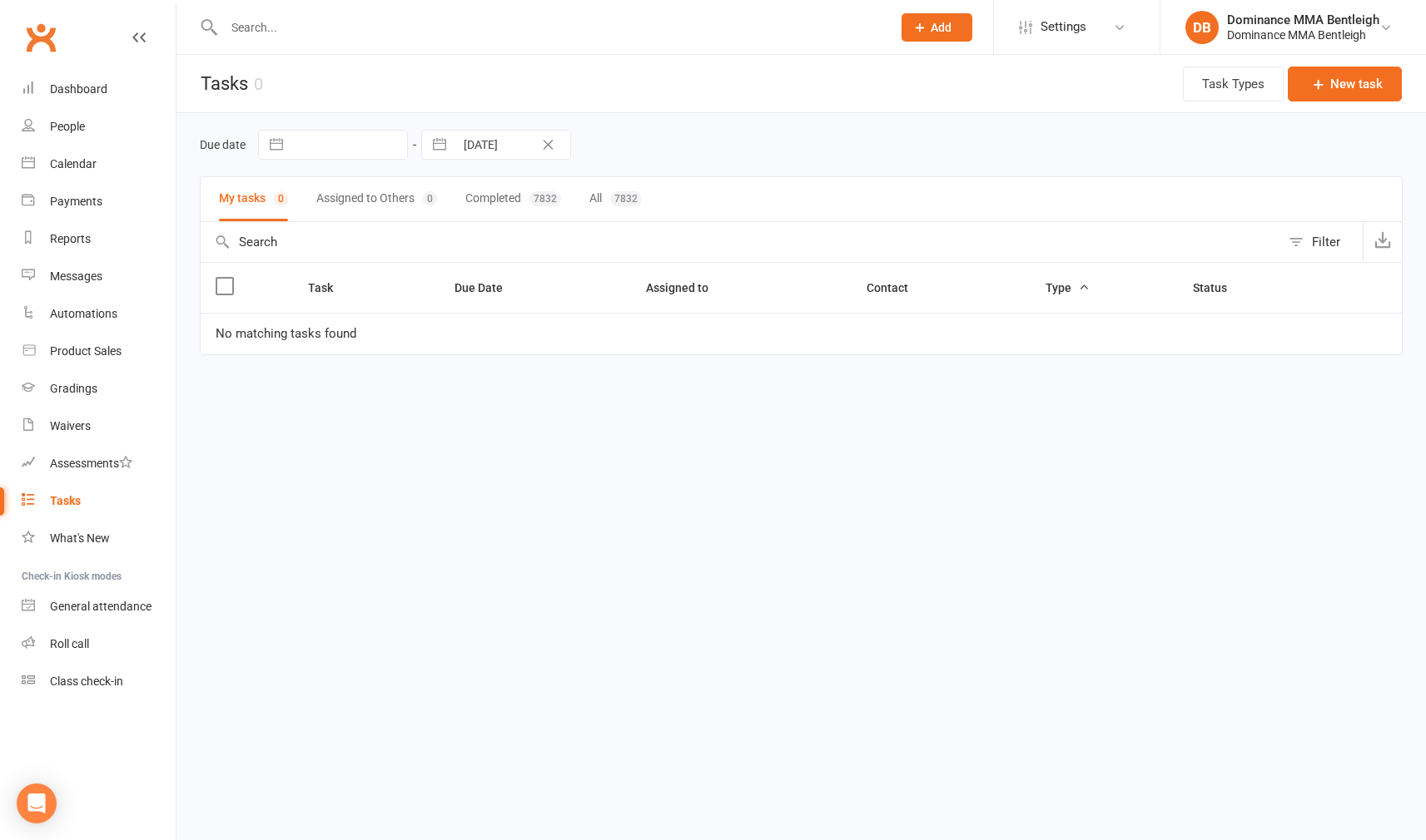
select select "2025"
click at [491, 147] on input "[DATE]" at bounding box center [513, 144] width 115 height 28
click at [673, 147] on div "Due date Navigate forward to interact with the calendar and select a date. Pres…" at bounding box center [801, 144] width 1203 height 30
click at [471, 137] on input "[DATE]" at bounding box center [513, 144] width 115 height 28
select select "7"
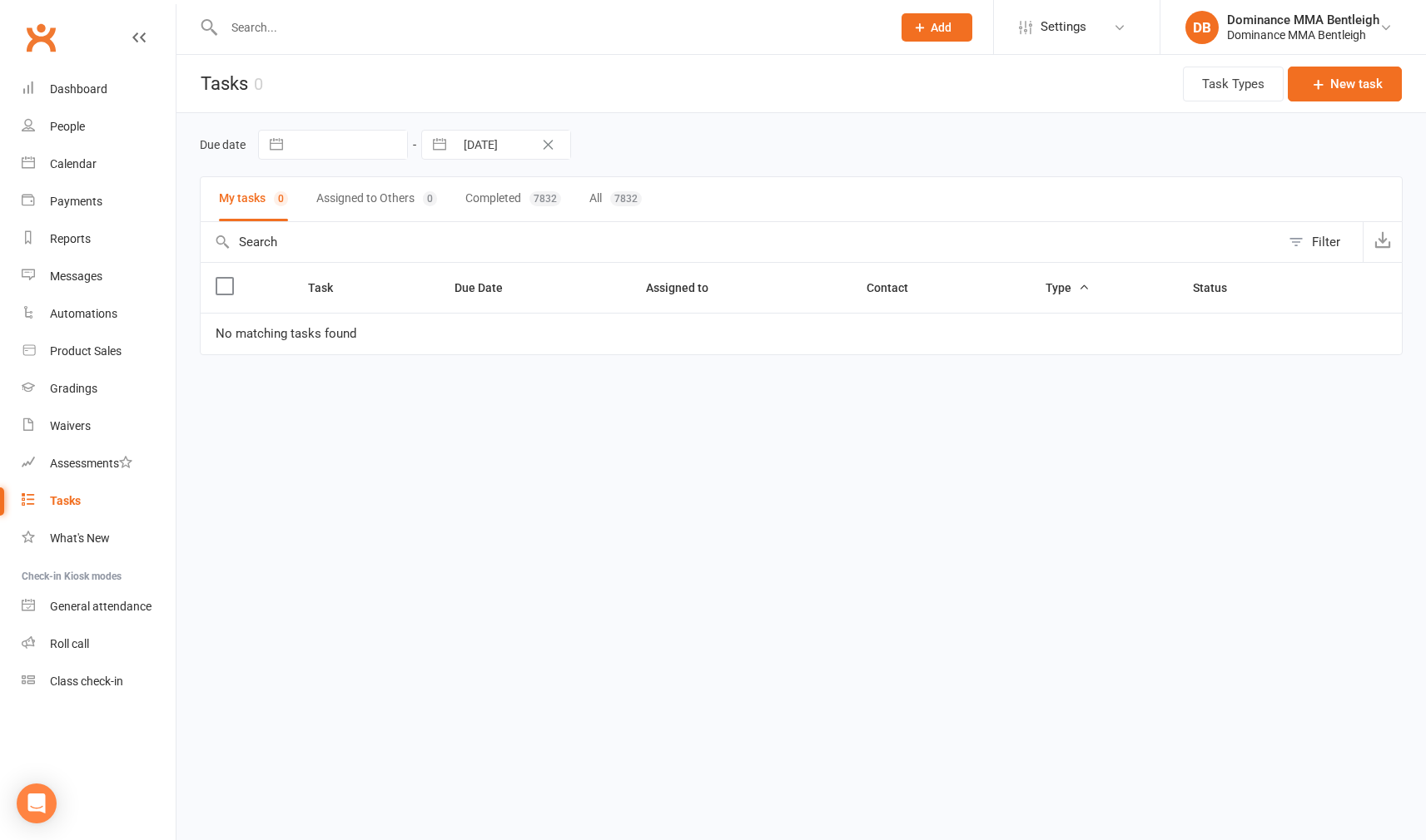
select select "2025"
select select "8"
select select "2025"
select select "9"
select select "2025"
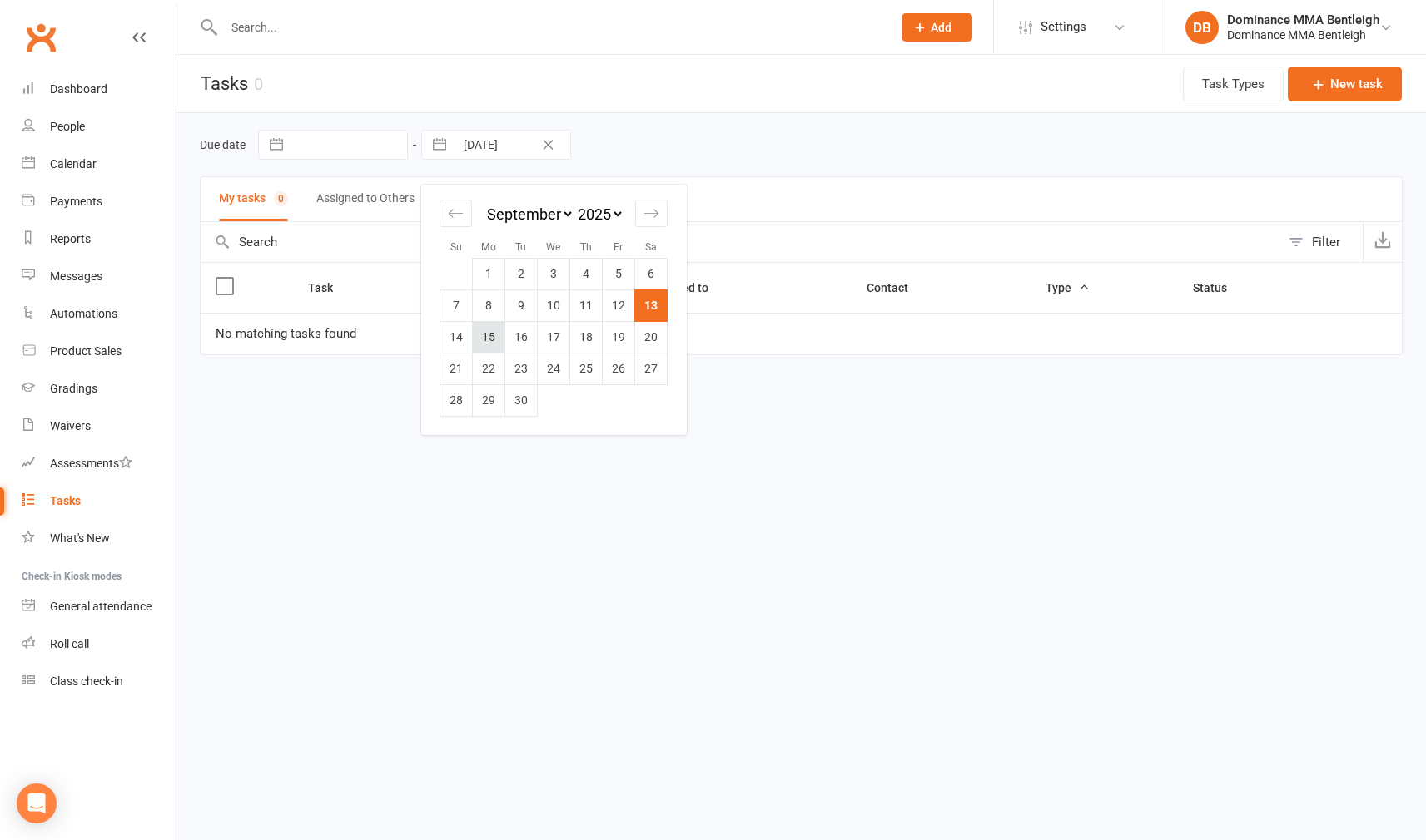
click at [497, 338] on td "15" at bounding box center [489, 336] width 33 height 32
type input "[DATE]"
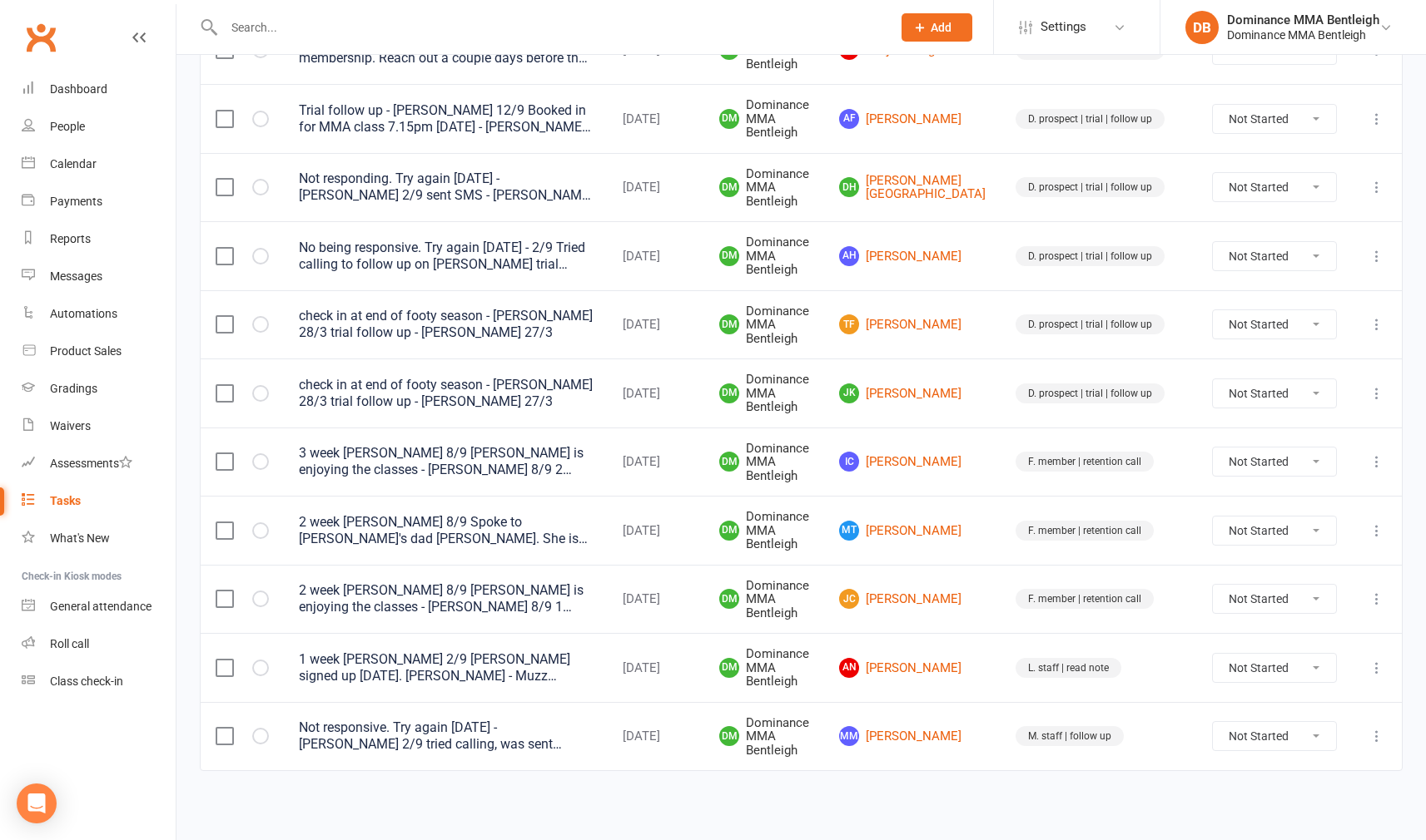
scroll to position [502, 0]
click at [964, 728] on link "MM Mamona Matamata" at bounding box center [913, 737] width 146 height 20
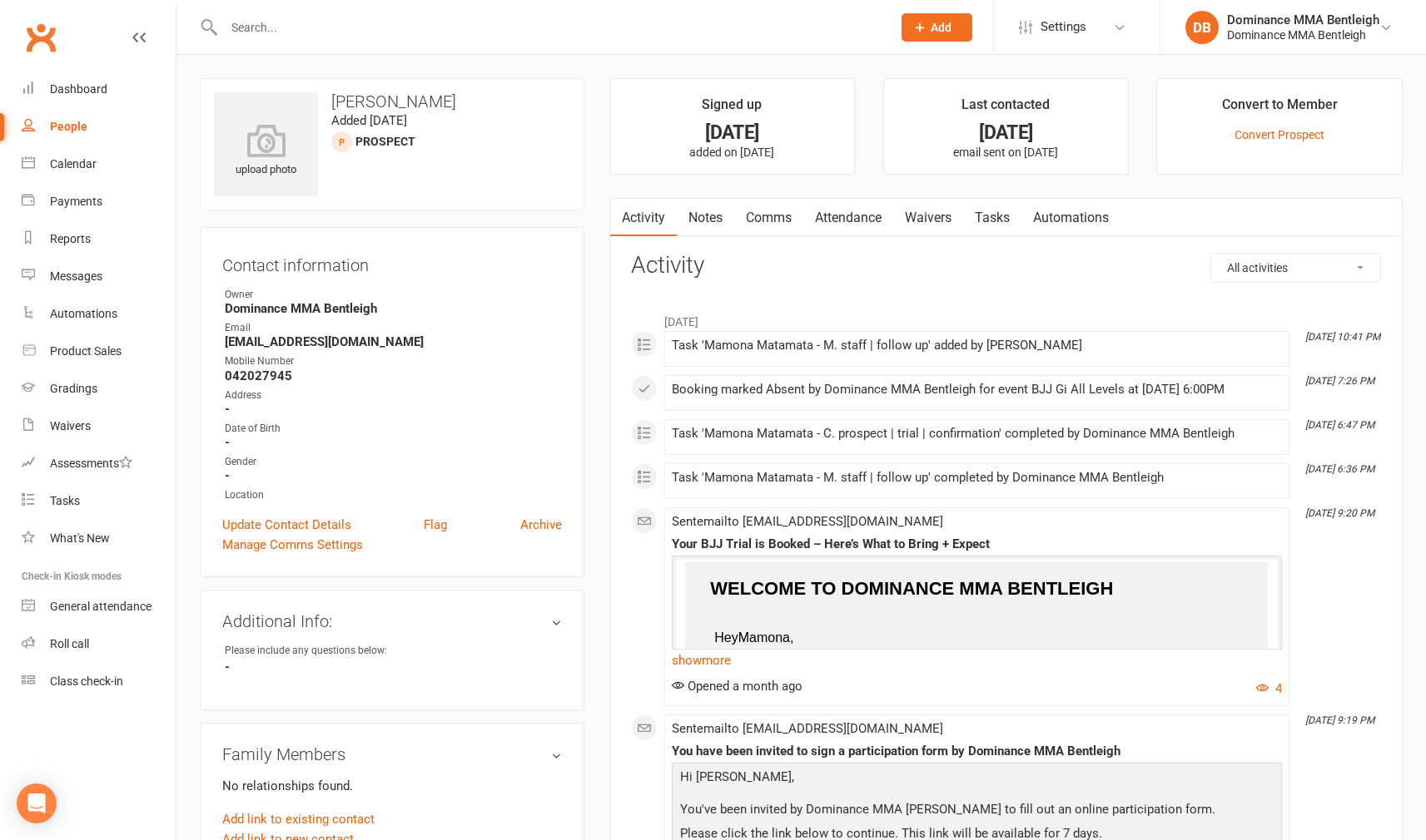
click at [1008, 212] on link "Tasks" at bounding box center [992, 218] width 59 height 38
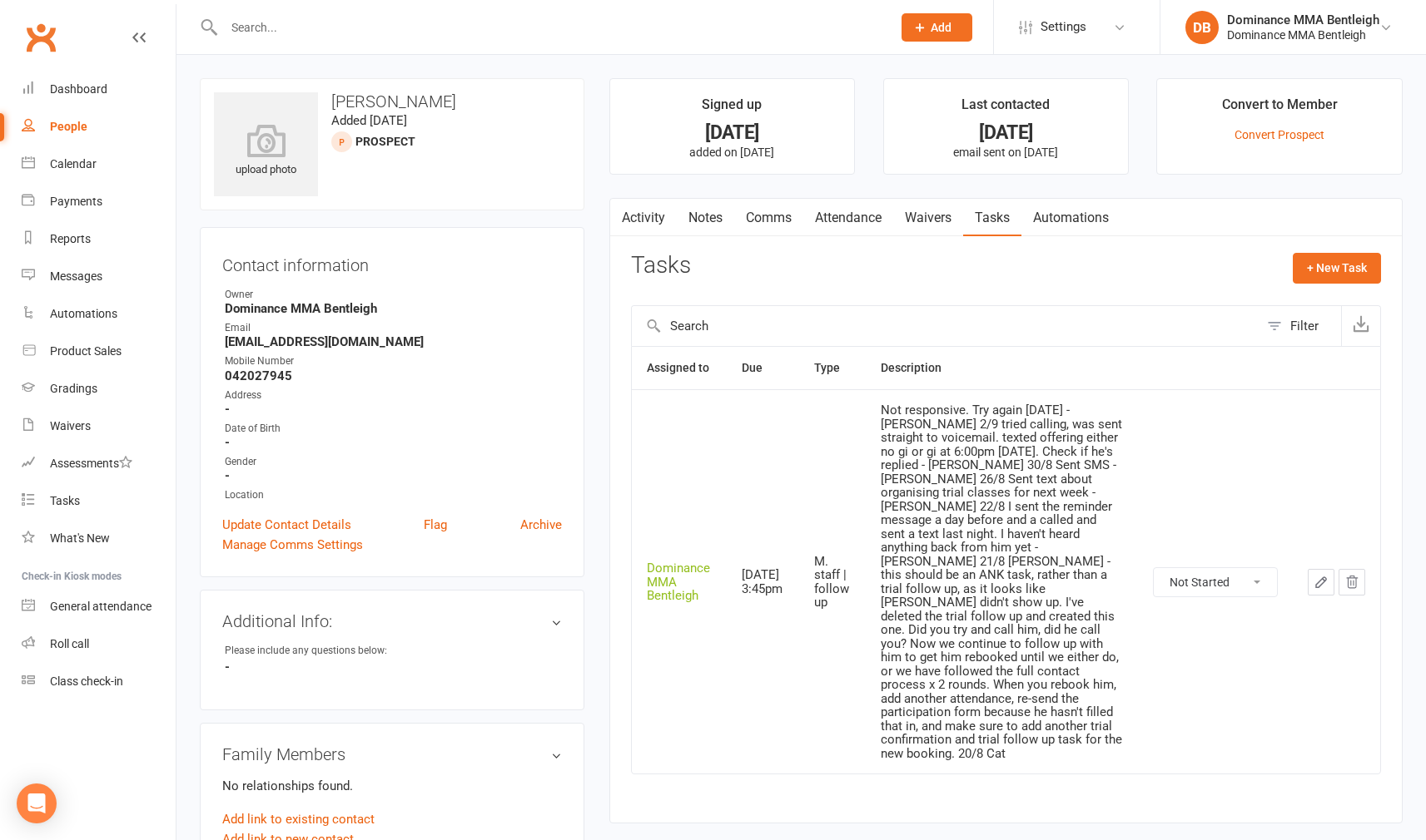
click at [1313, 575] on icon "button" at bounding box center [1321, 582] width 15 height 15
select select "24839"
select select "1533"
select select "13656"
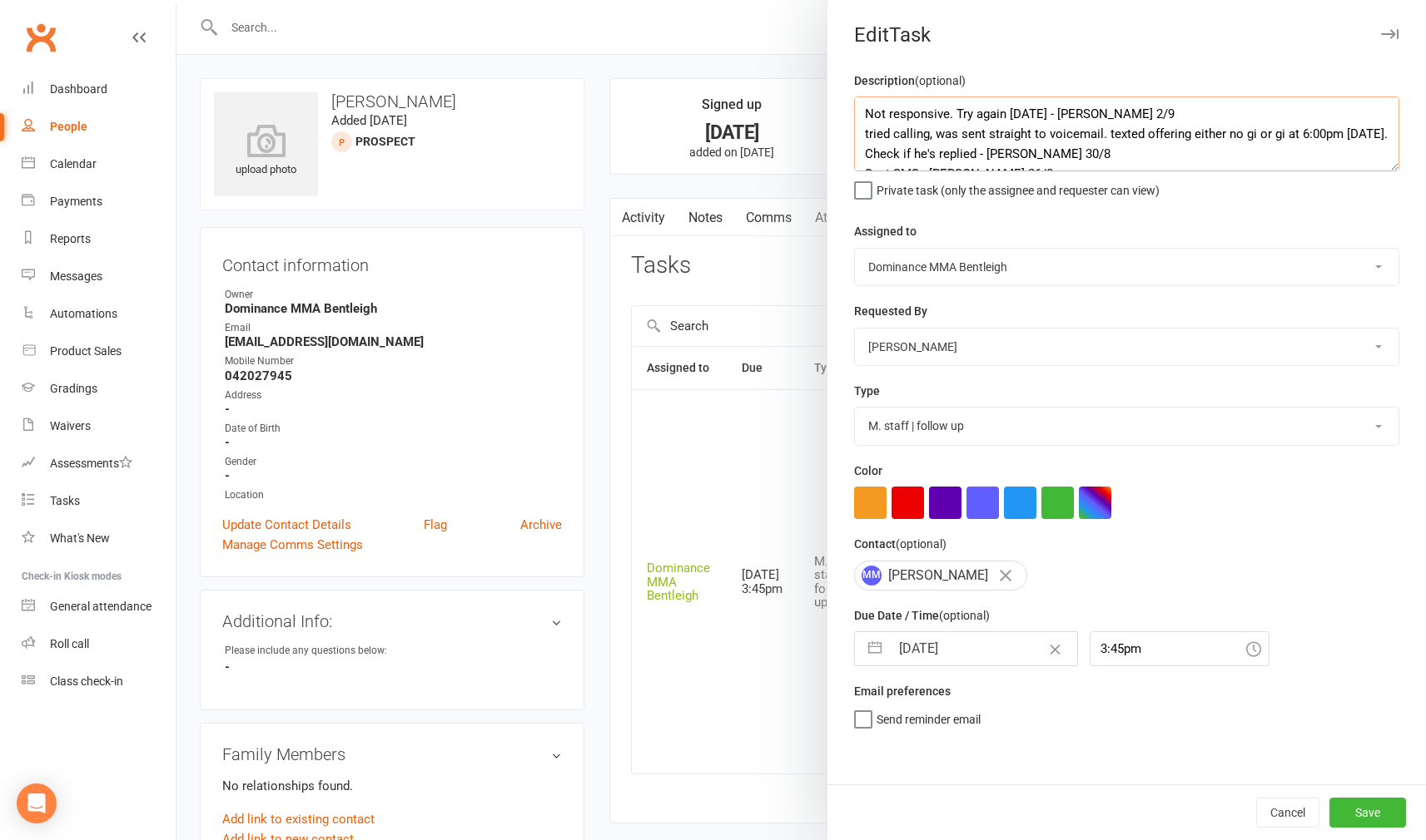
click at [856, 113] on textarea "Not responsive. Try again in 2 weeks - Dylan 2/9 tried calling, was sent straig…" at bounding box center [1126, 134] width 545 height 75
click at [912, 106] on textarea "Not responsive. Try again in 2 weeks - Dylan 2/9 tried calling, was sent straig…" at bounding box center [1126, 134] width 545 height 75
type textarea "Sent SMS - Dylan 13/9 Not responsive. Try again in 2 weeks - Dylan 2/9 tried ca…"
click at [957, 654] on input "[DATE]" at bounding box center [983, 649] width 188 height 34
select select "7"
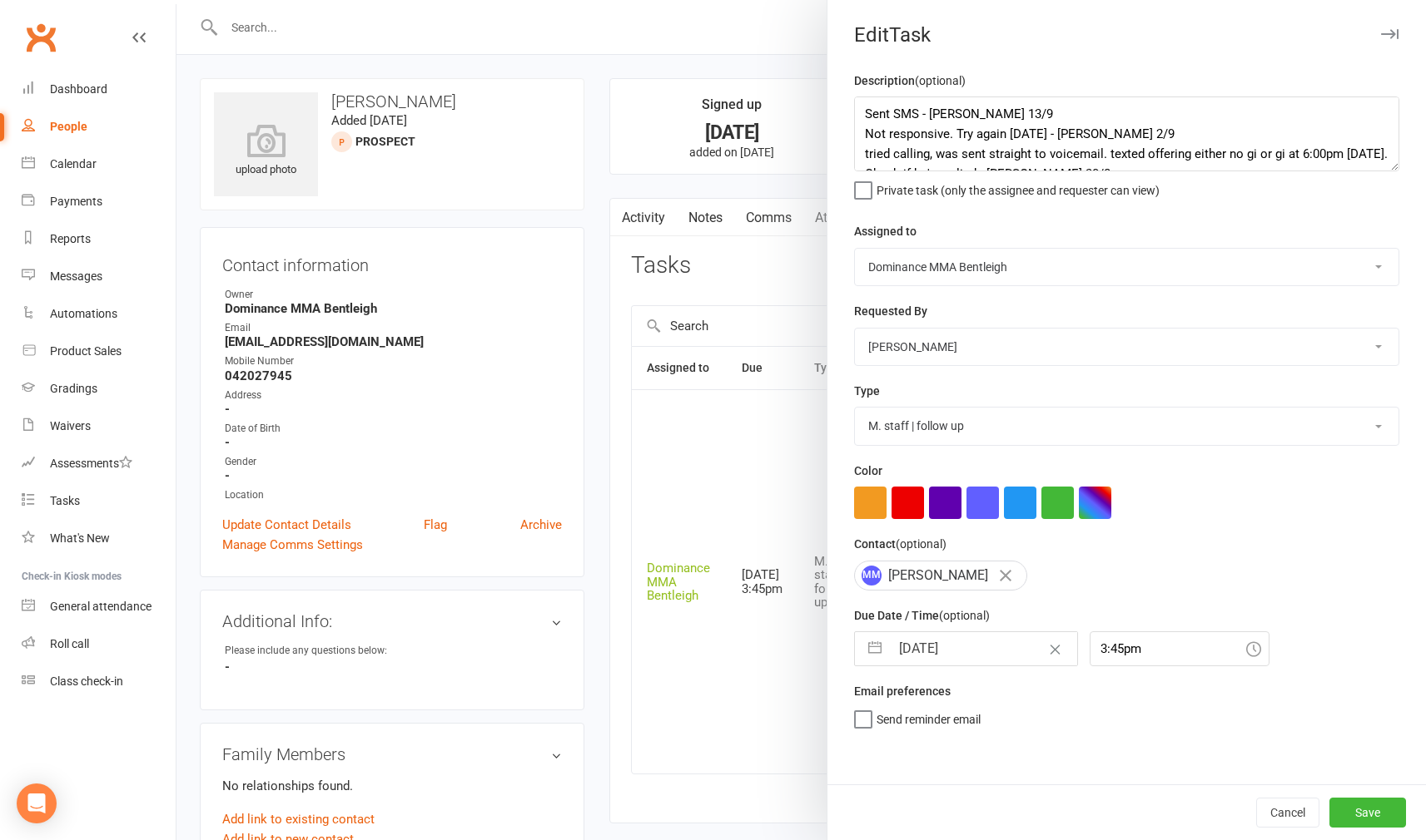
select select "2025"
select select "8"
select select "2025"
select select "9"
select select "2025"
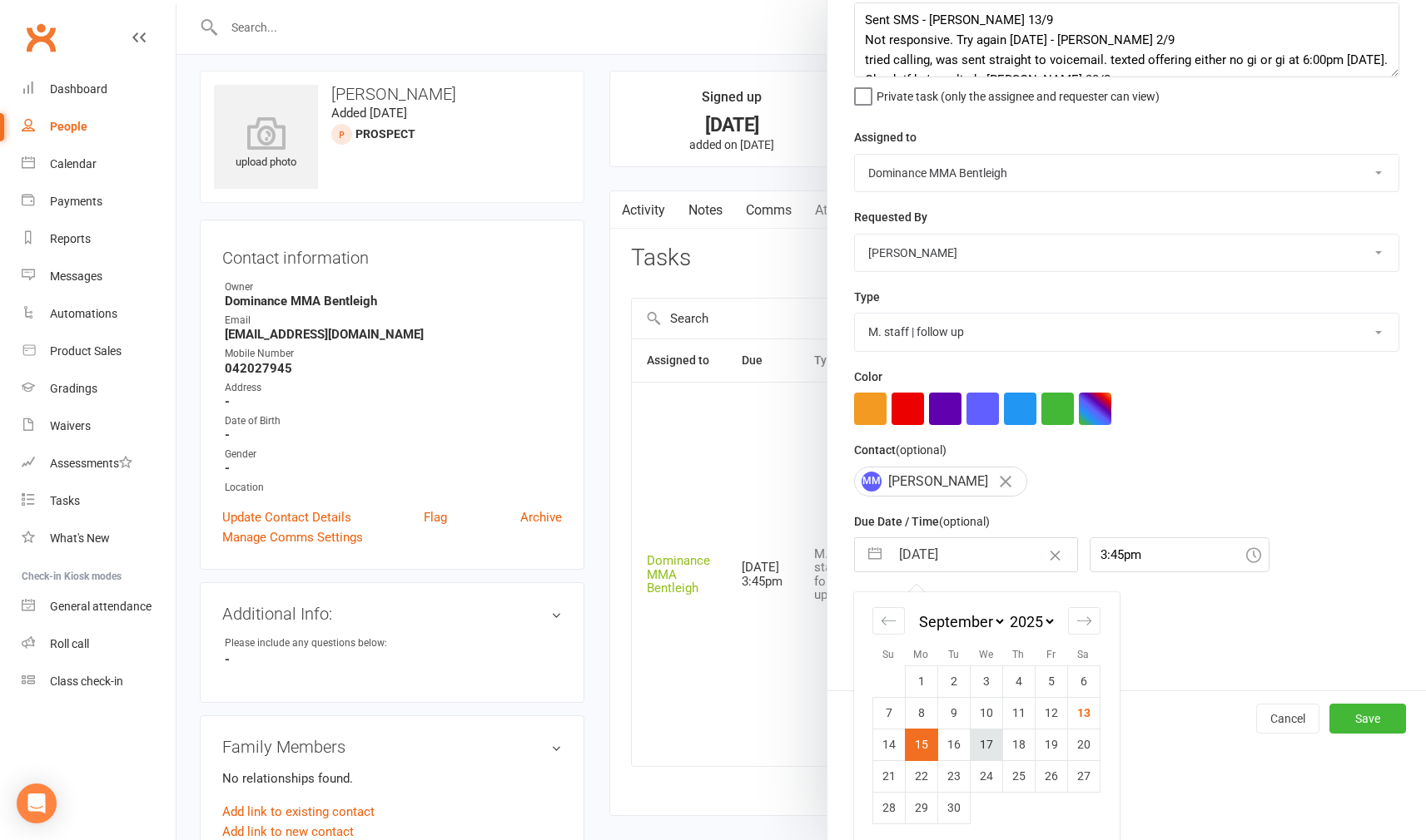
scroll to position [12, 0]
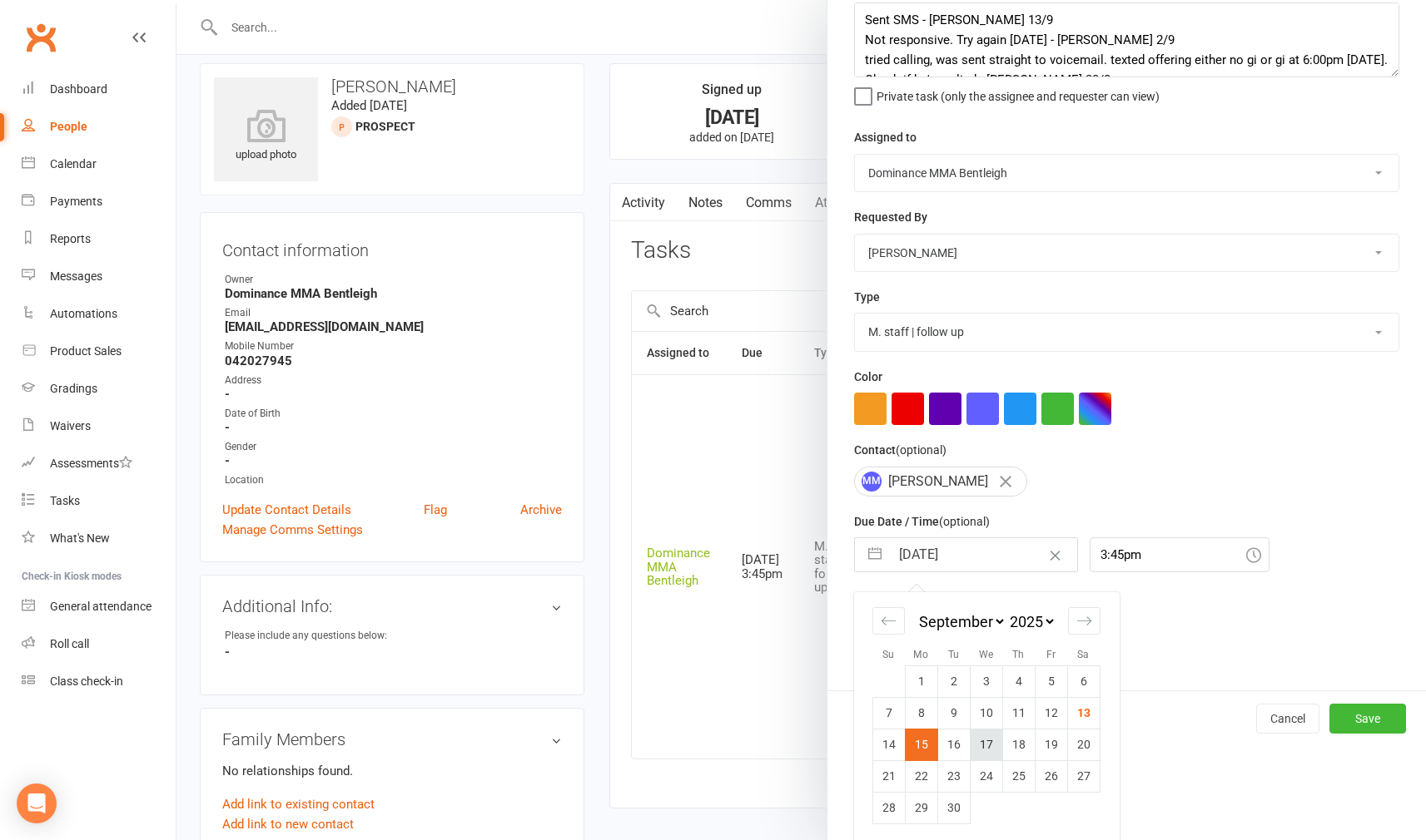
click at [976, 739] on td "17" at bounding box center [987, 744] width 33 height 32
type input "[DATE]"
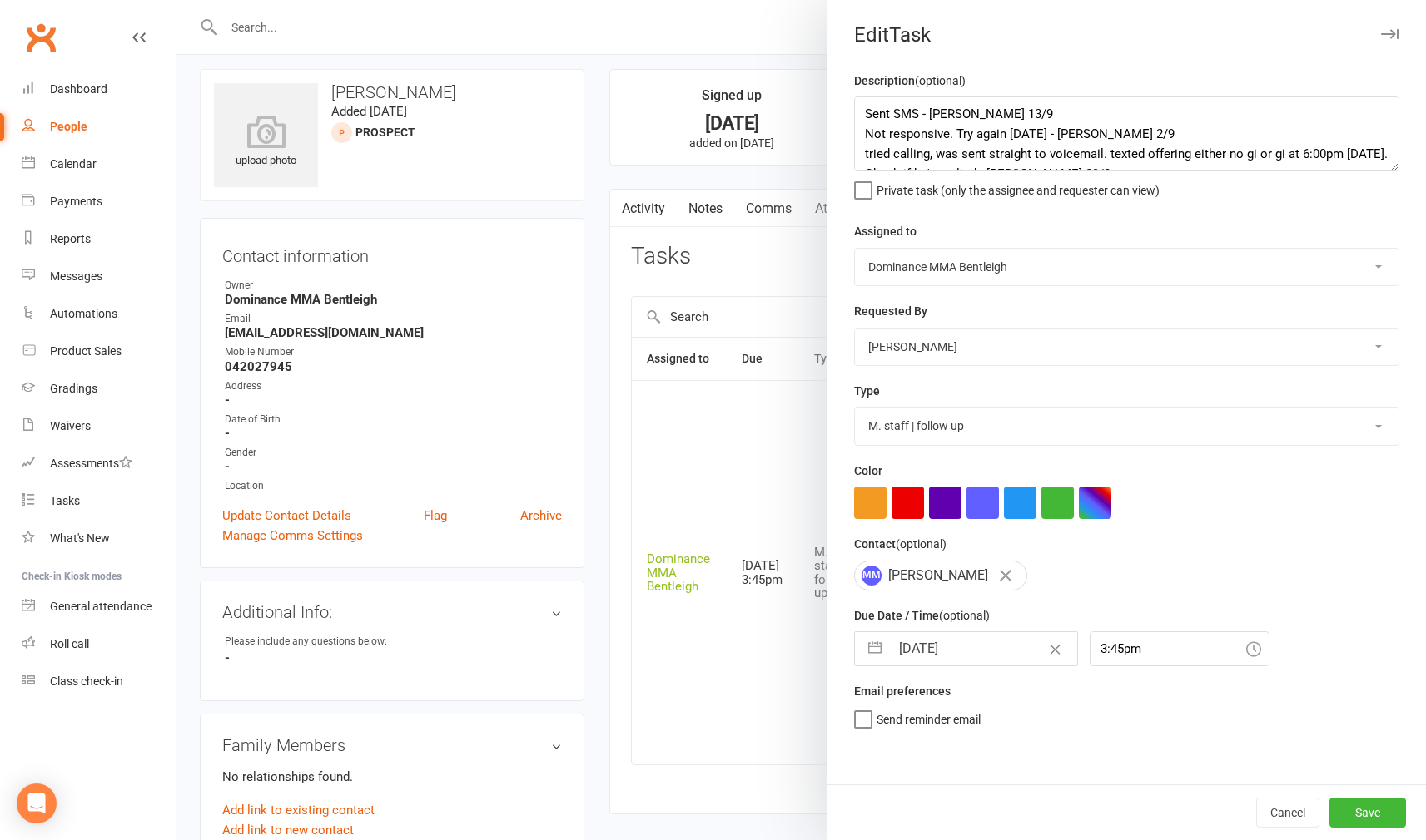
scroll to position [4, 0]
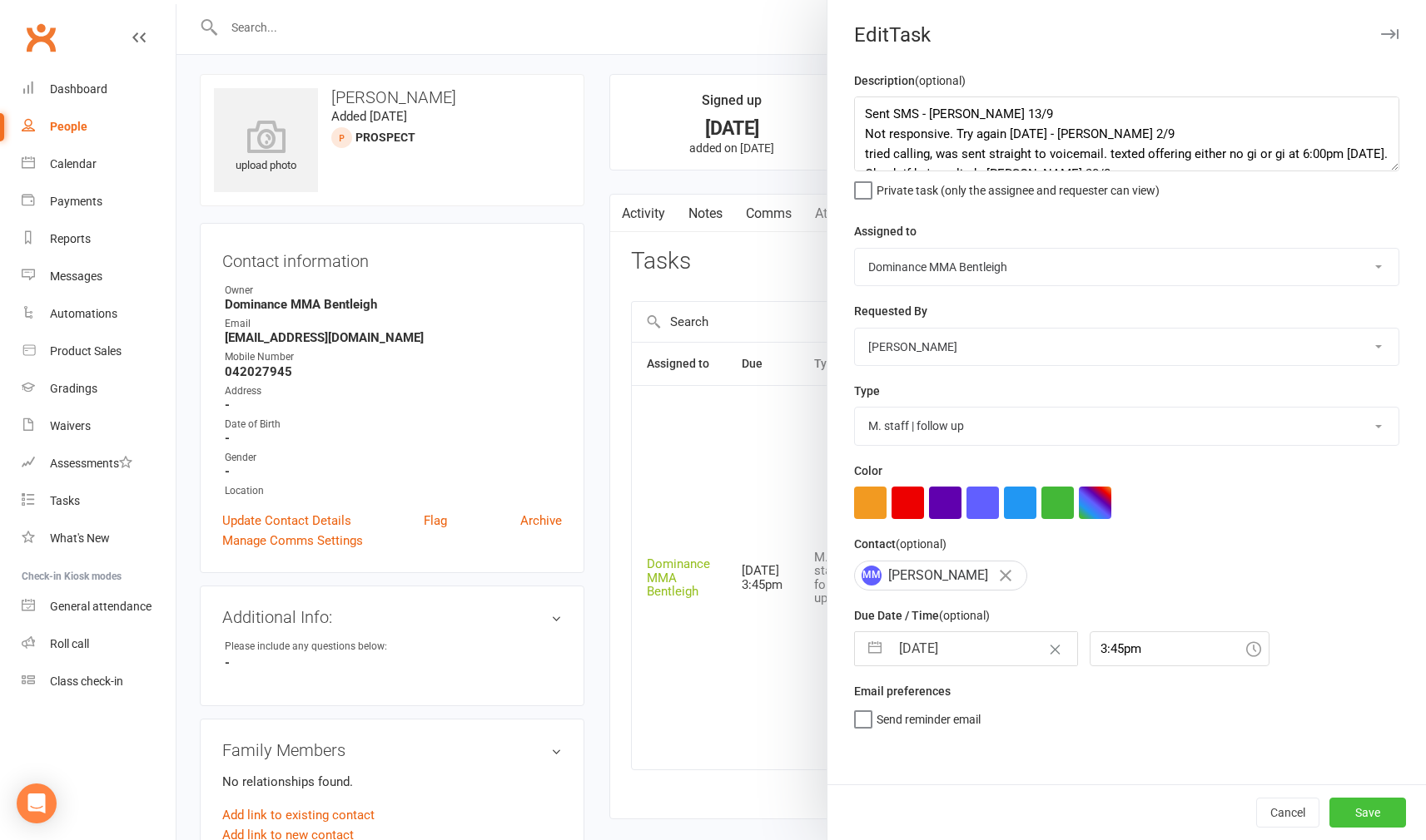
click at [1355, 810] on button "Save" at bounding box center [1368, 812] width 77 height 30
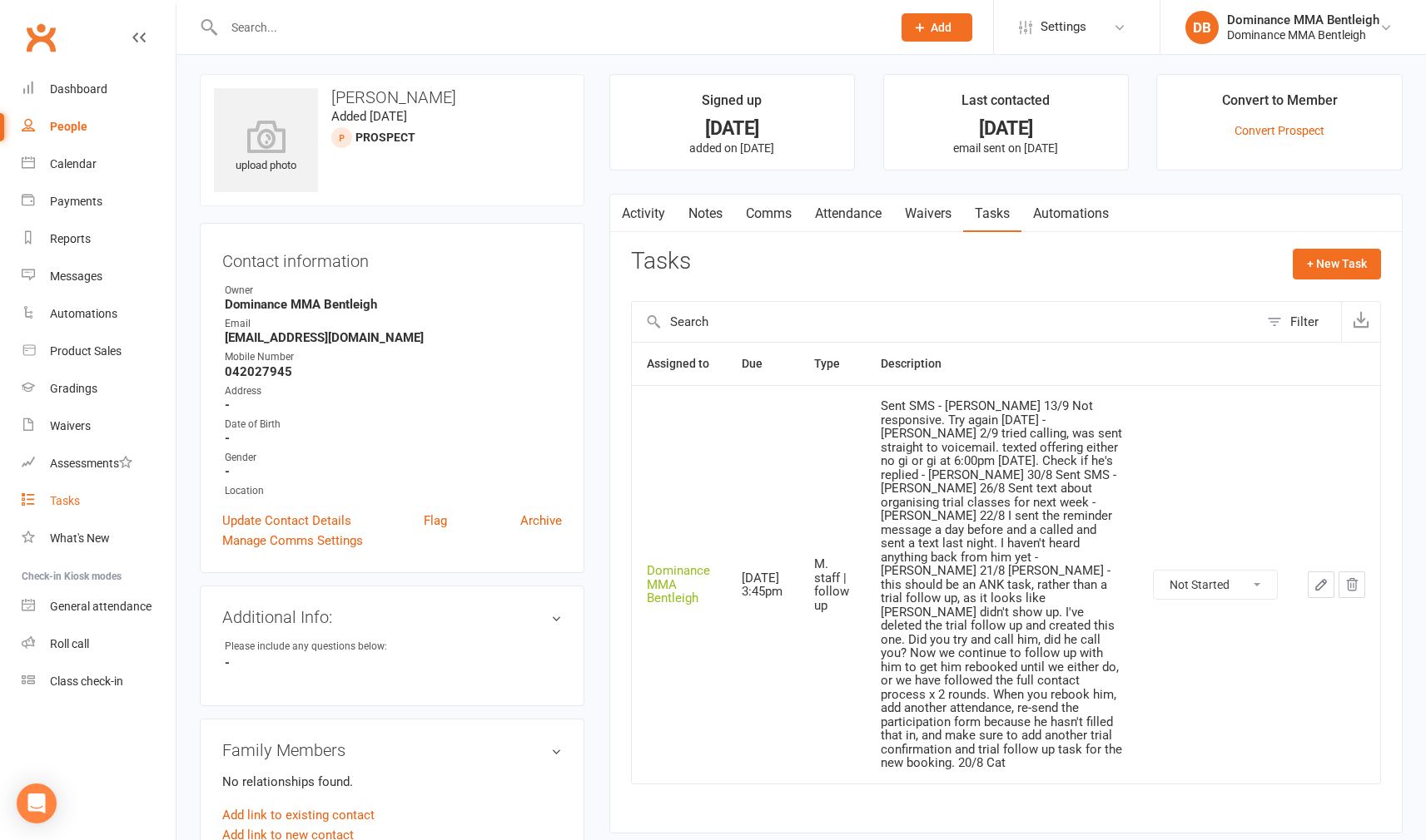
click at [100, 504] on link "Tasks" at bounding box center [99, 501] width 154 height 37
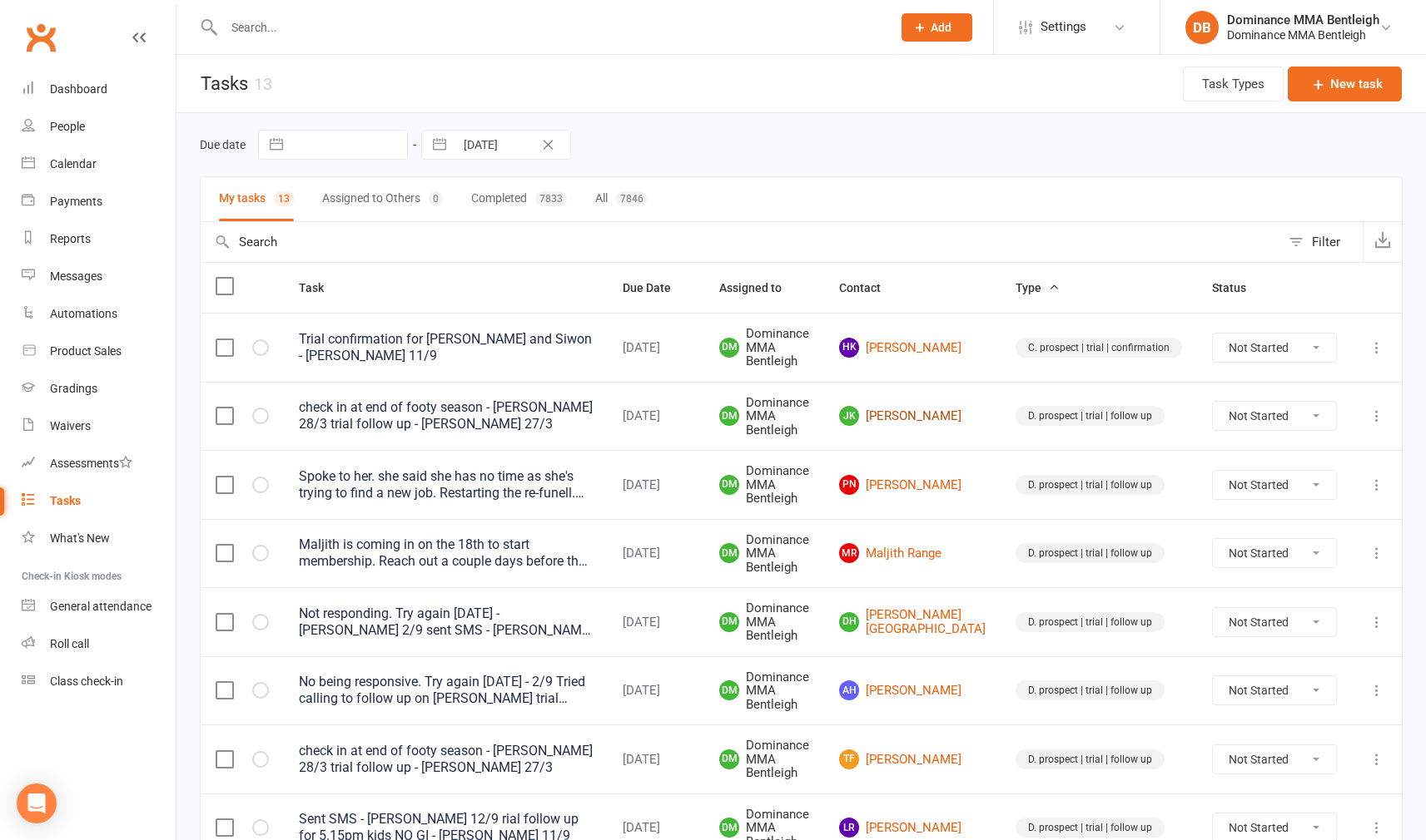
click at [937, 412] on link "JK Jack Kidney" at bounding box center [913, 415] width 146 height 20
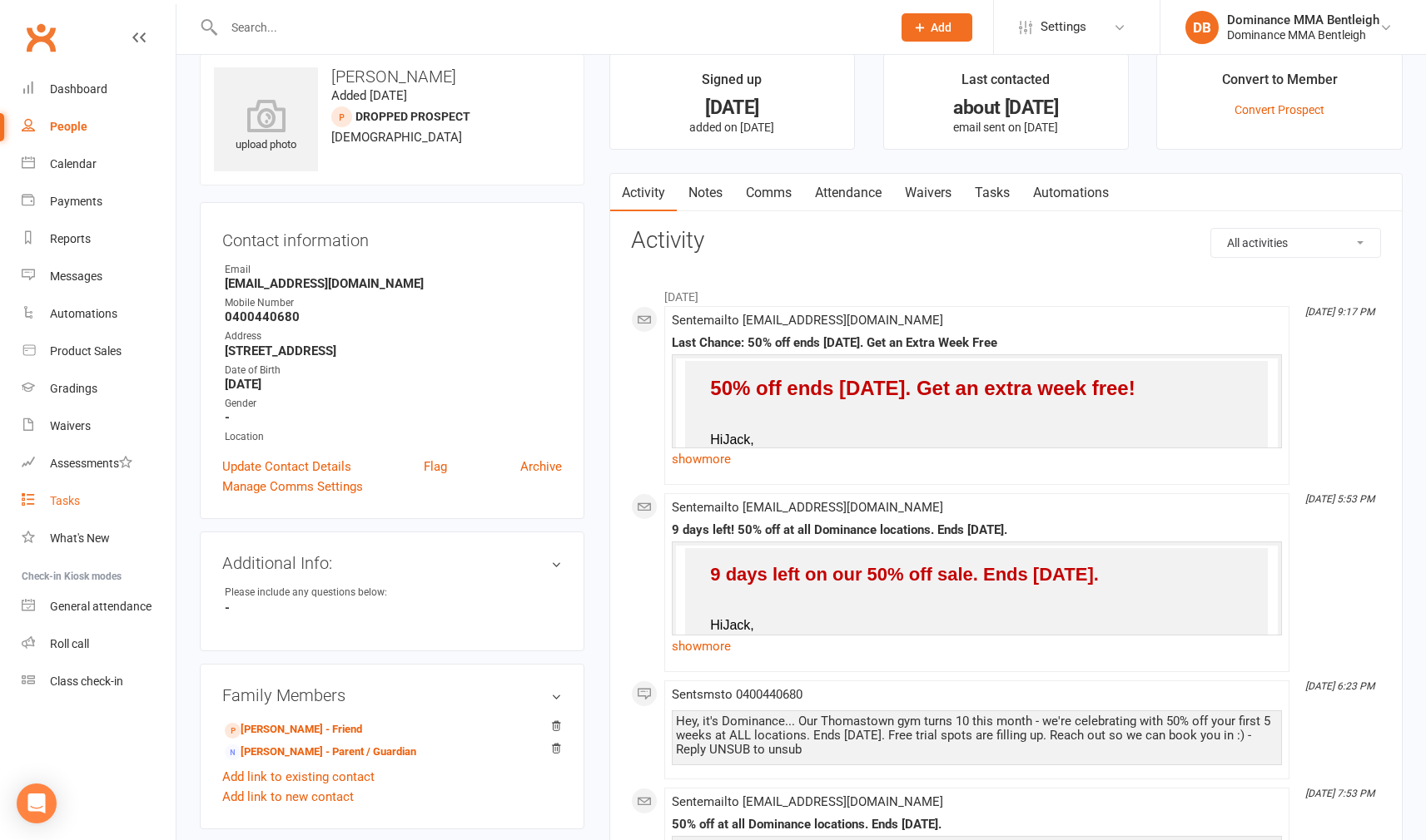
scroll to position [23, 0]
click at [98, 90] on div "Dashboard" at bounding box center [79, 89] width 58 height 13
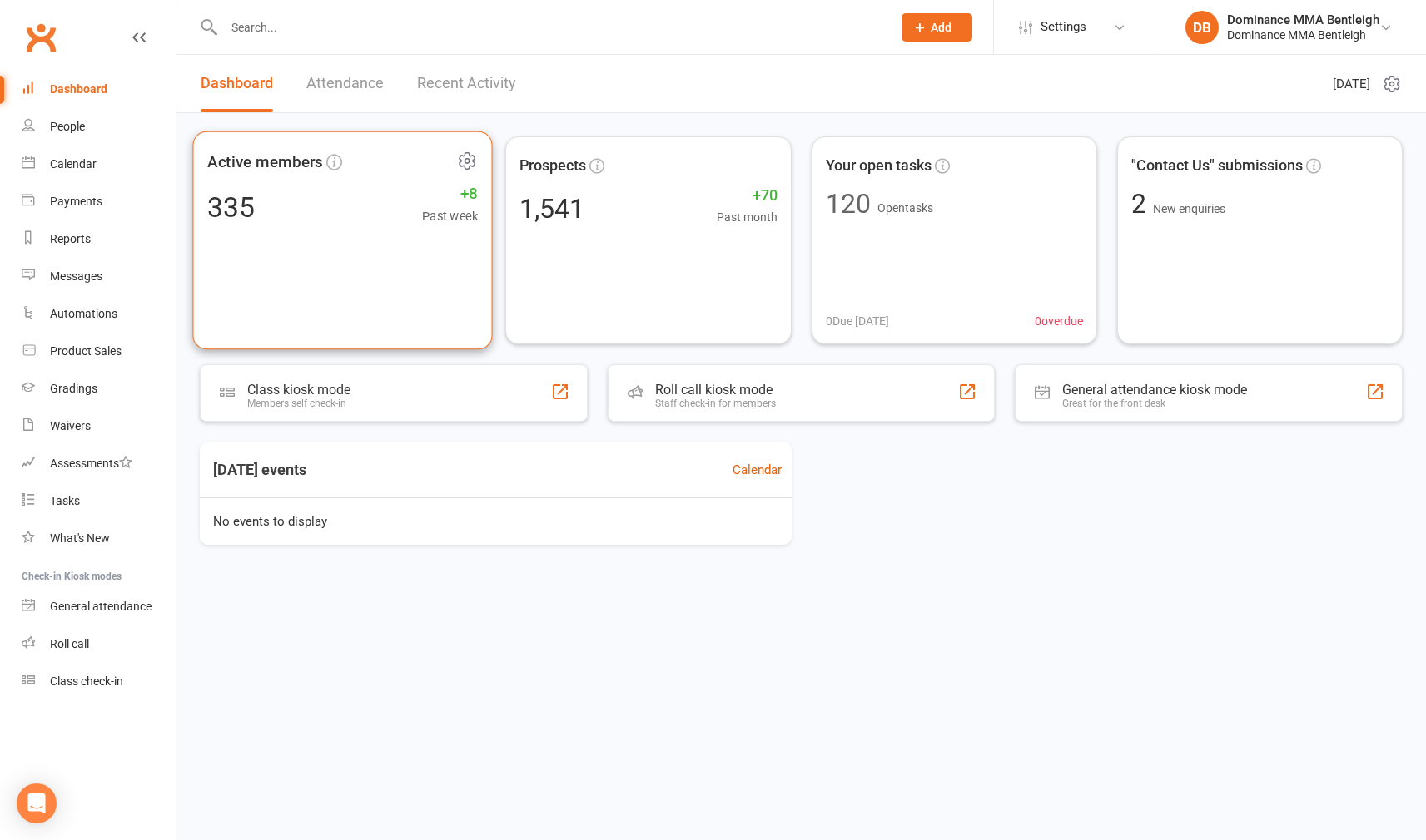
click at [390, 203] on div "335 +8 Past week" at bounding box center [342, 207] width 270 height 37
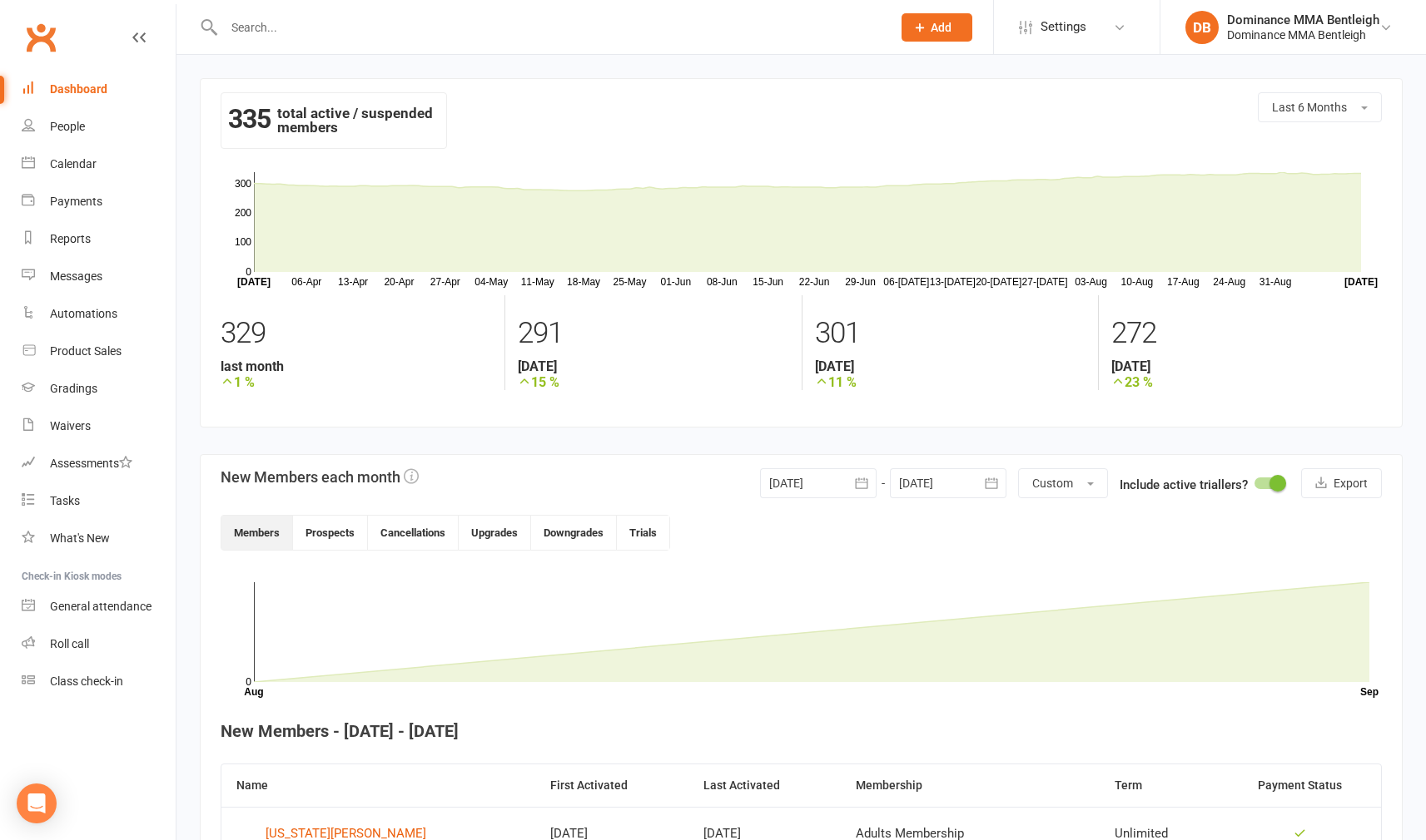
scroll to position [1, 0]
click at [367, 36] on input "text" at bounding box center [549, 27] width 661 height 23
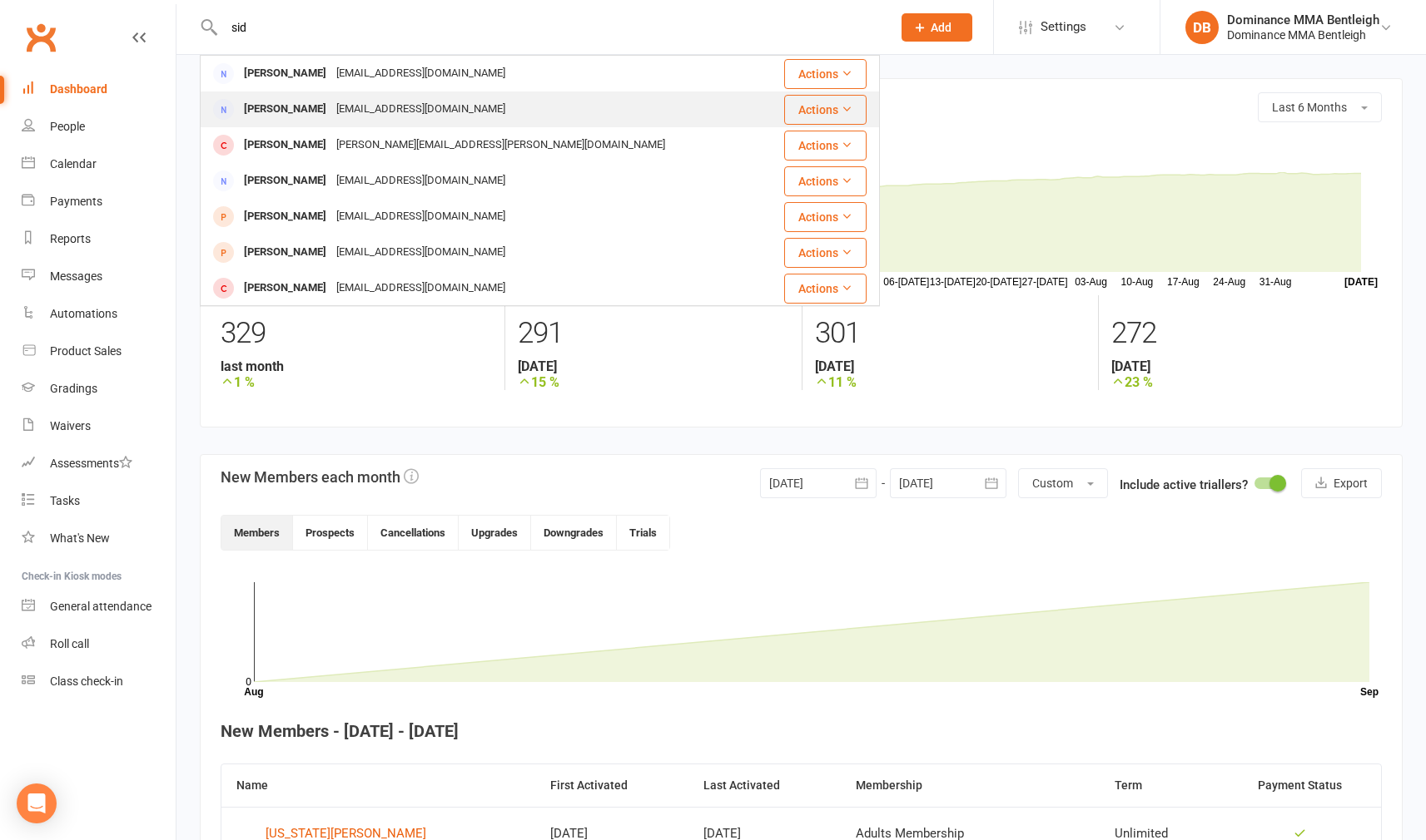
scroll to position [26, 0]
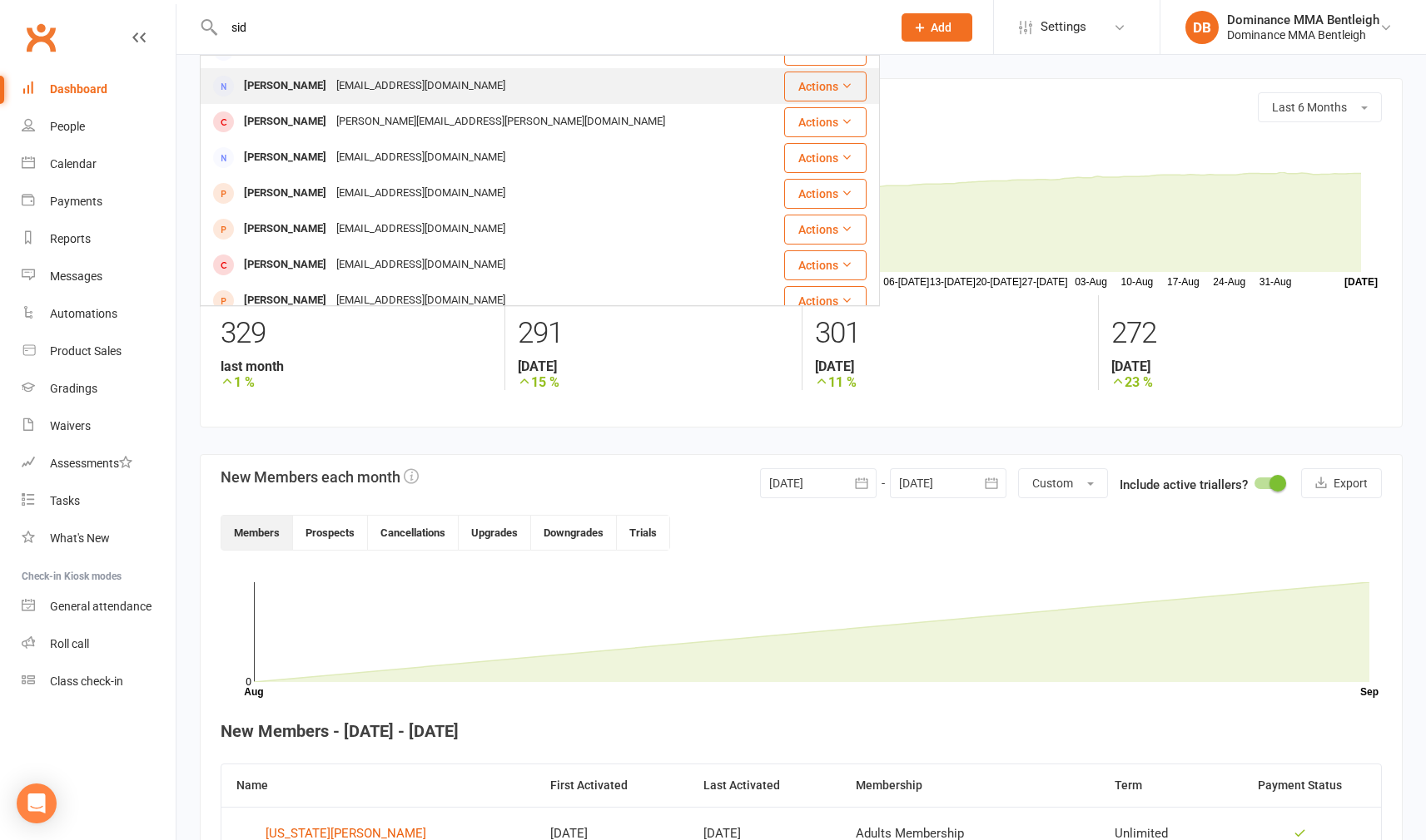
type input "sid"
click at [357, 120] on div "anne.sidebottom@gmail.com" at bounding box center [501, 119] width 338 height 24
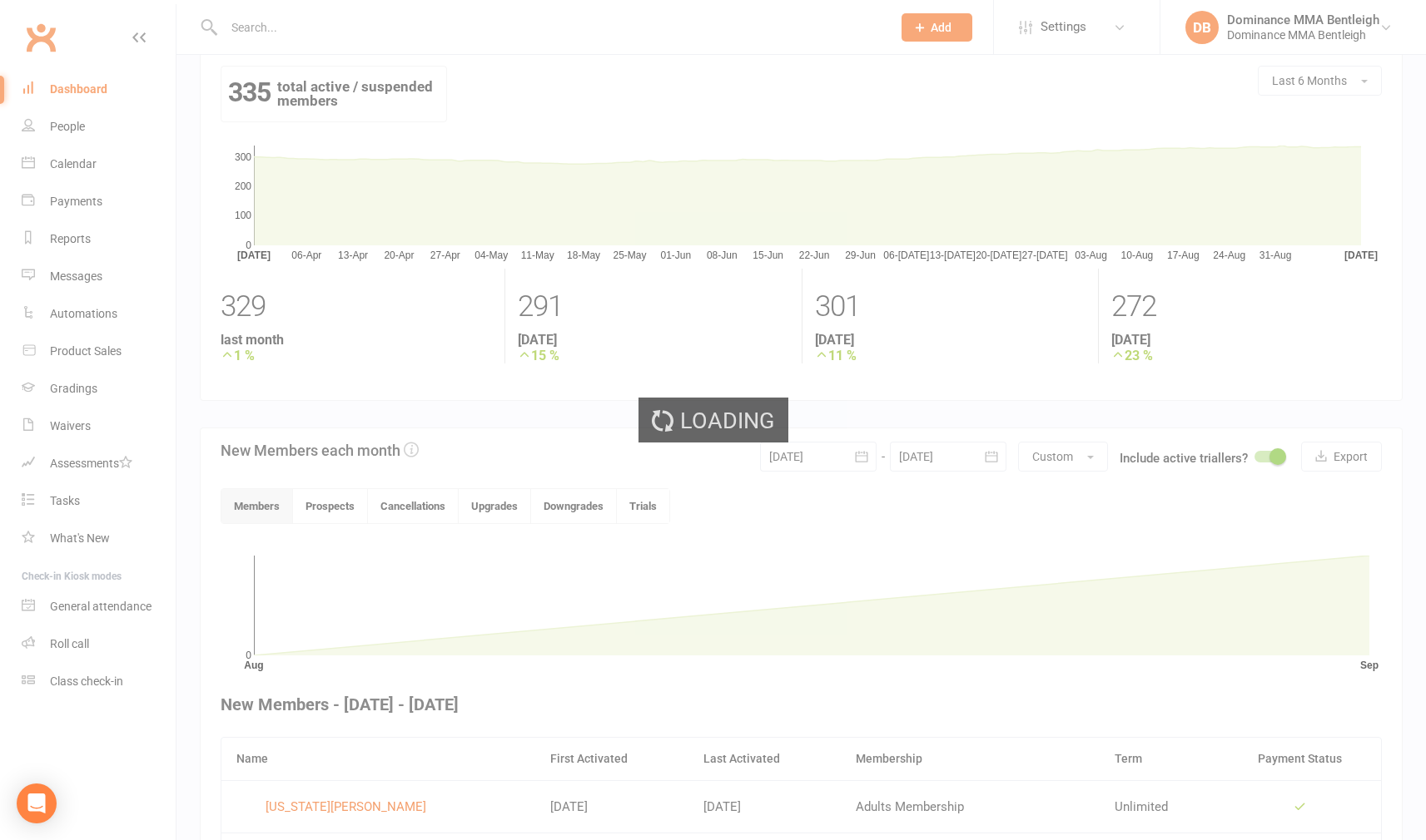
scroll to position [32, 0]
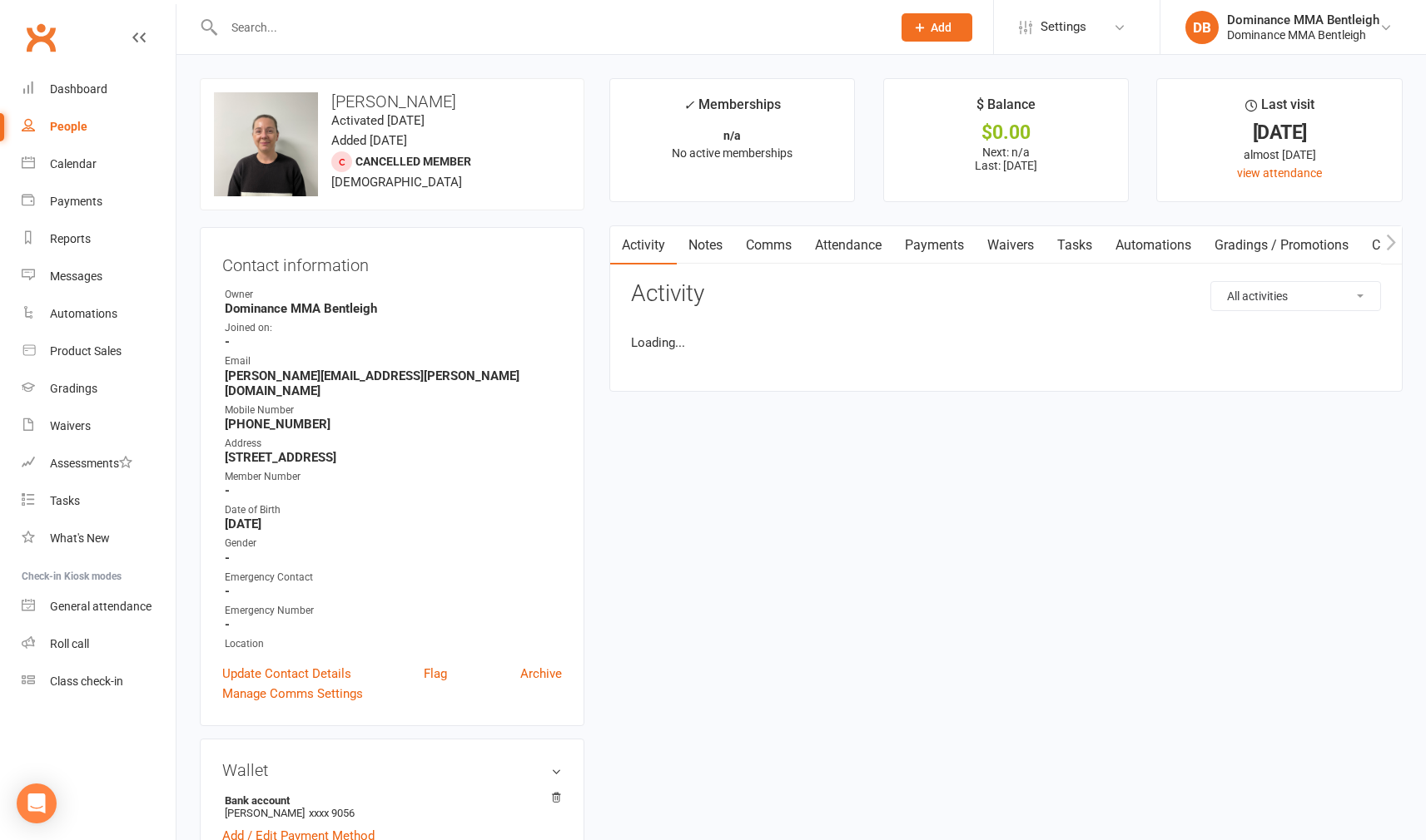
click at [312, 43] on div at bounding box center [539, 27] width 680 height 54
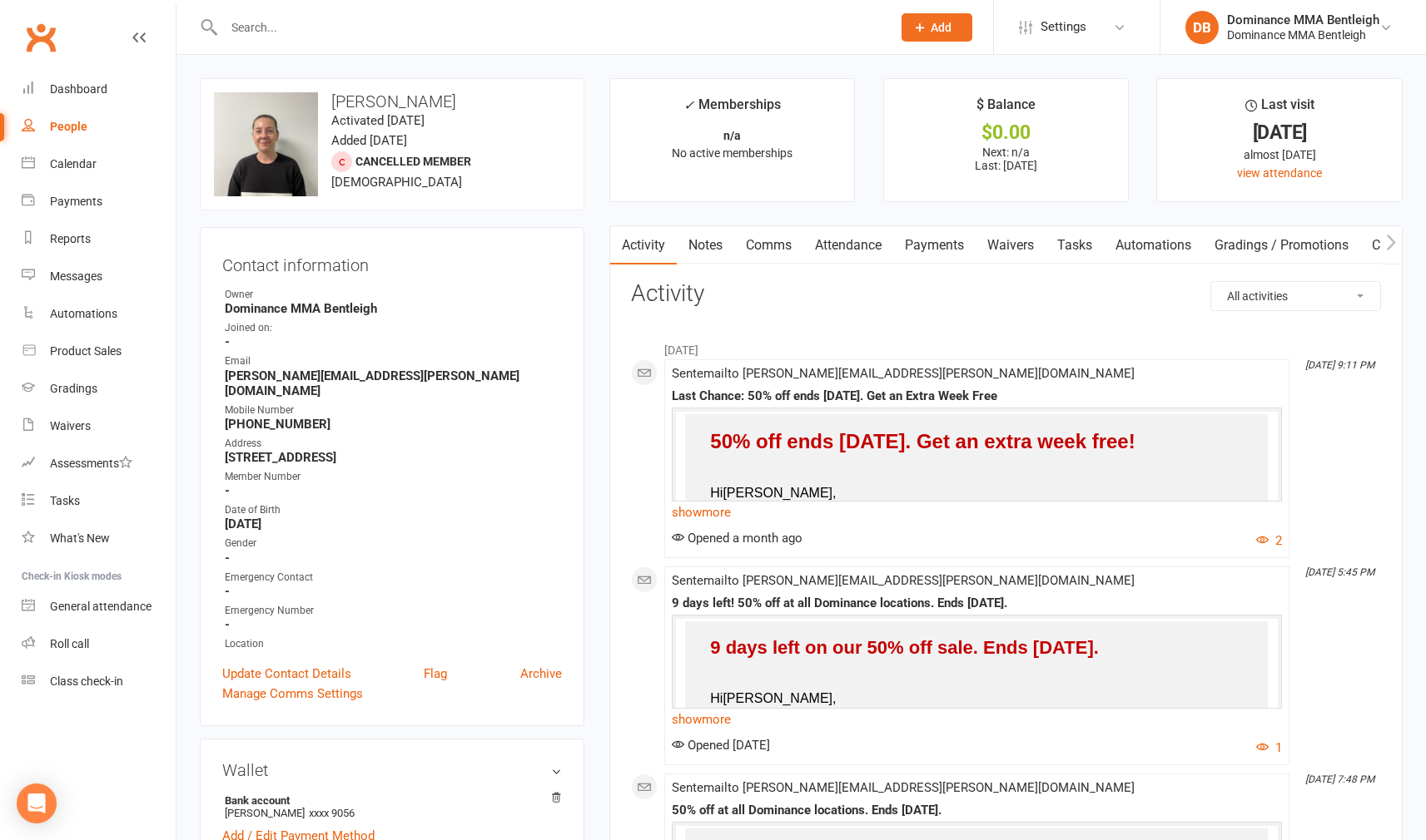
click at [311, 23] on input "text" at bounding box center [549, 27] width 661 height 23
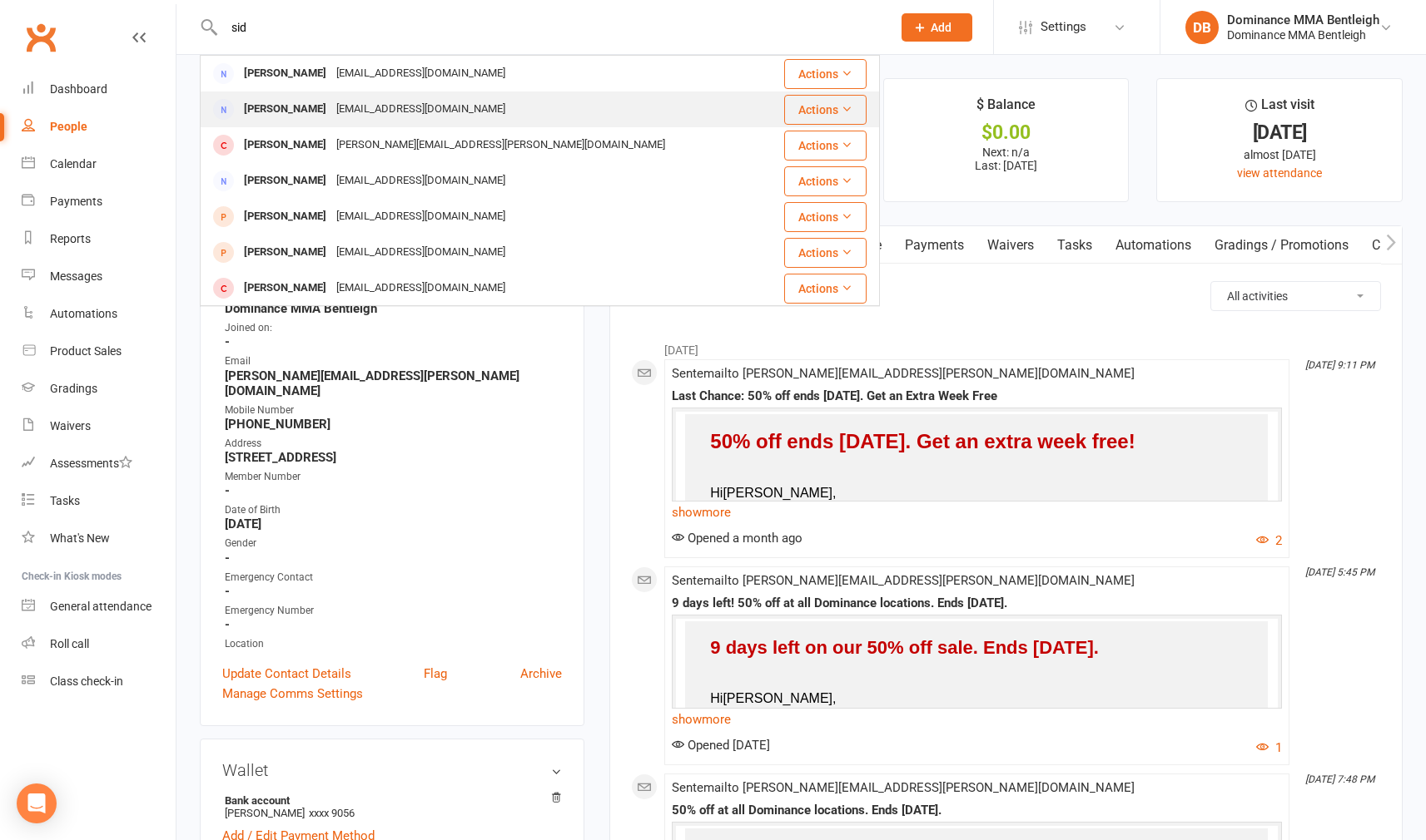
type input "sid"
click at [281, 102] on div "Sid Bhola" at bounding box center [285, 109] width 92 height 24
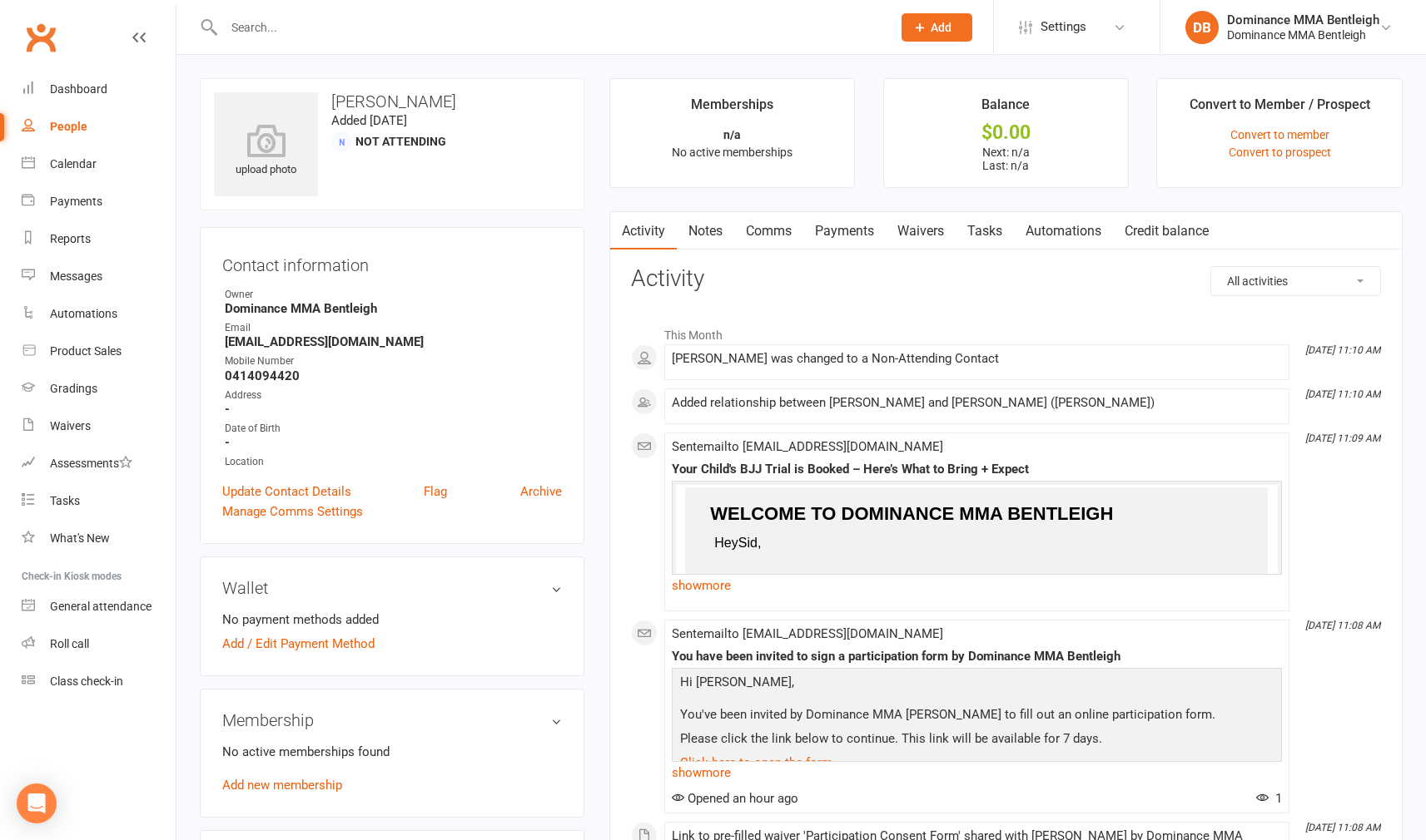
drag, startPoint x: 706, startPoint y: 234, endPoint x: 695, endPoint y: 235, distance: 11.0
click at [703, 234] on link "Notes" at bounding box center [706, 232] width 58 height 38
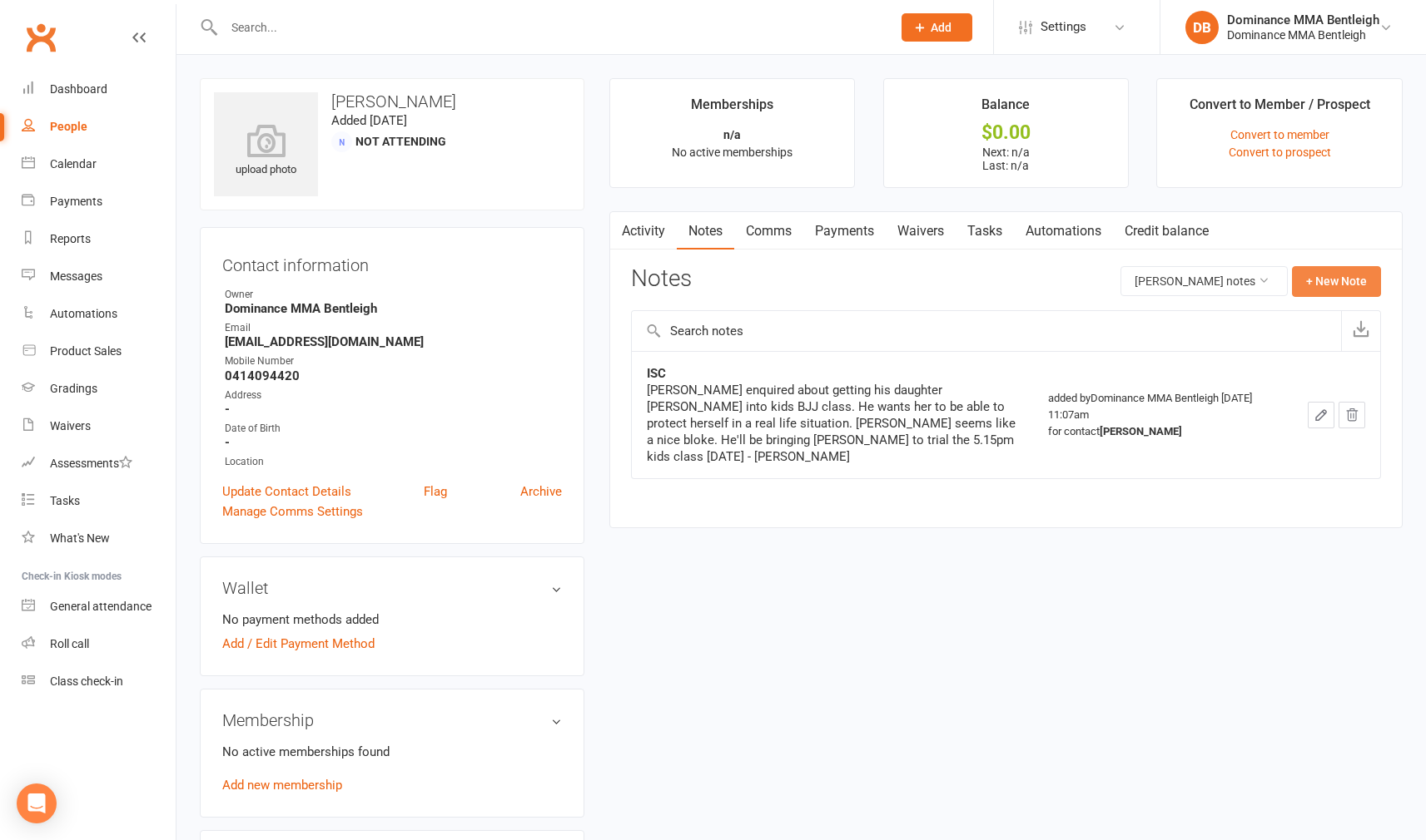
click at [1338, 287] on button "+ New Note" at bounding box center [1337, 281] width 89 height 30
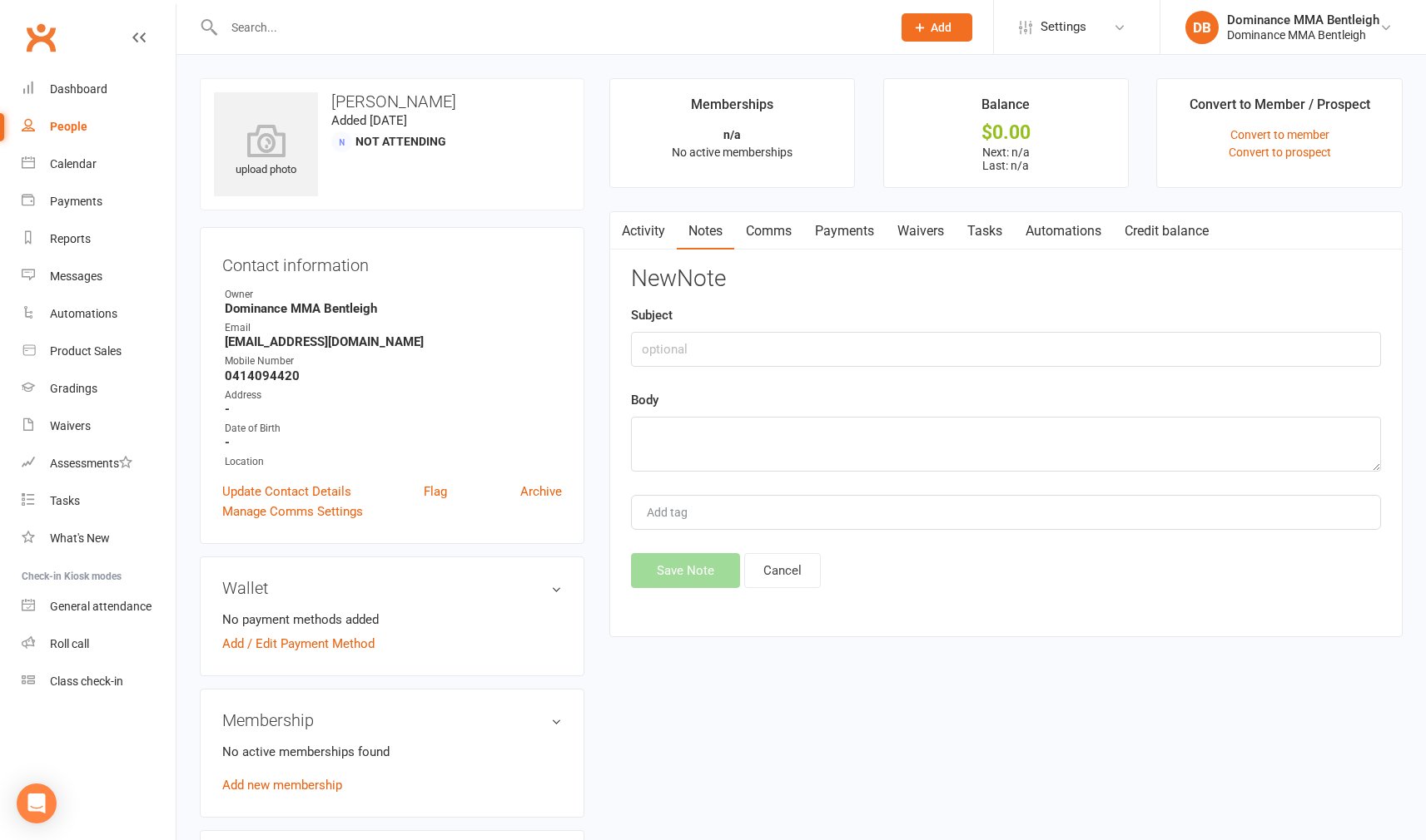
click at [804, 319] on div "Subject" at bounding box center [1006, 336] width 750 height 62
click at [799, 337] on input "text" at bounding box center [1006, 349] width 750 height 35
type input "Enquiry"
click at [859, 468] on textarea at bounding box center [1006, 444] width 750 height 55
paste textarea "First Name: Sid Last Name: Bhola Email Address: sidharthbhola@gmail.com Phone N…"
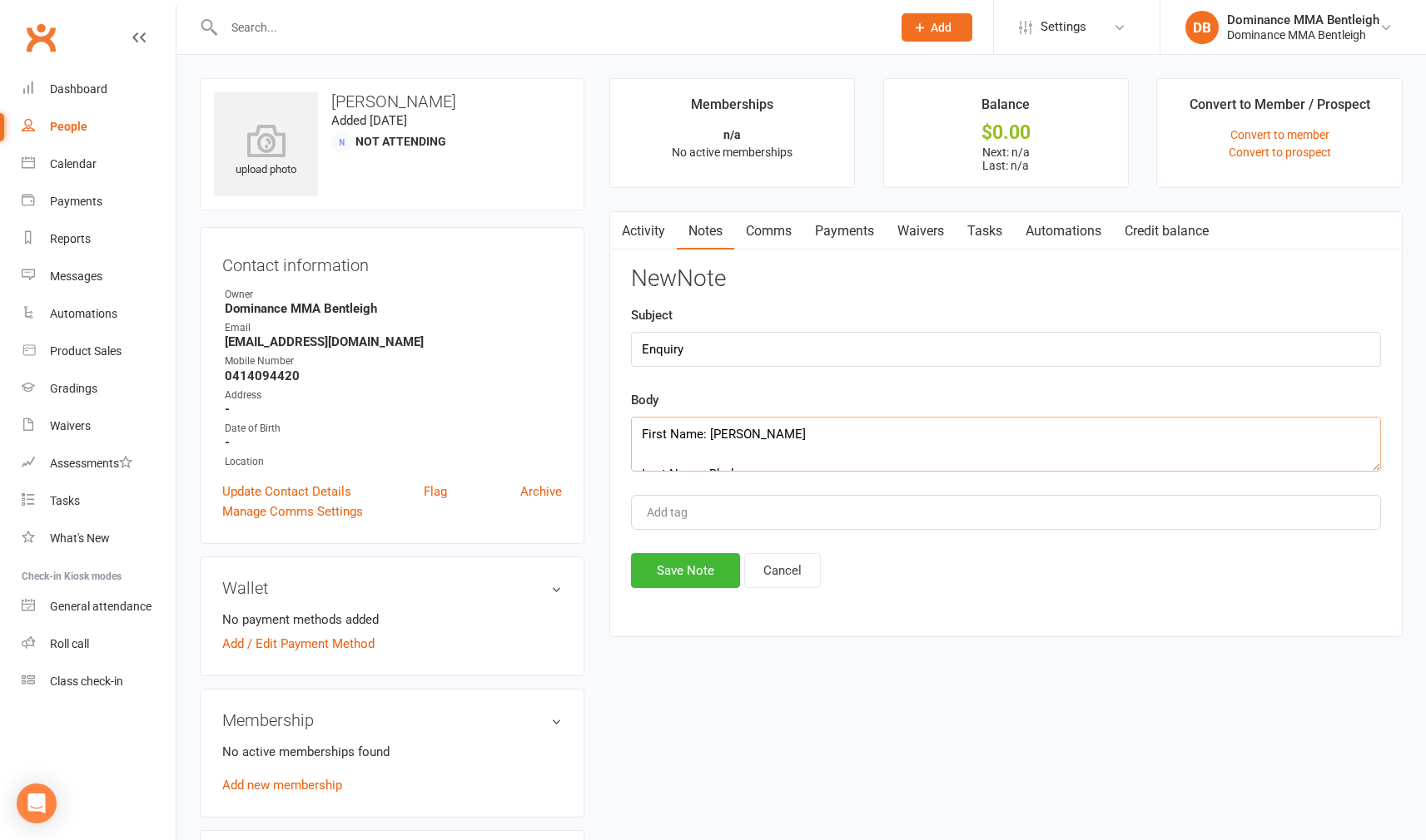
scroll to position [339, 0]
type textarea "First Name: Sid Last Name: Bhola Email Address: sidharthbhola@gmail.com Phone N…"
click at [727, 569] on button "Save Note" at bounding box center [685, 571] width 109 height 35
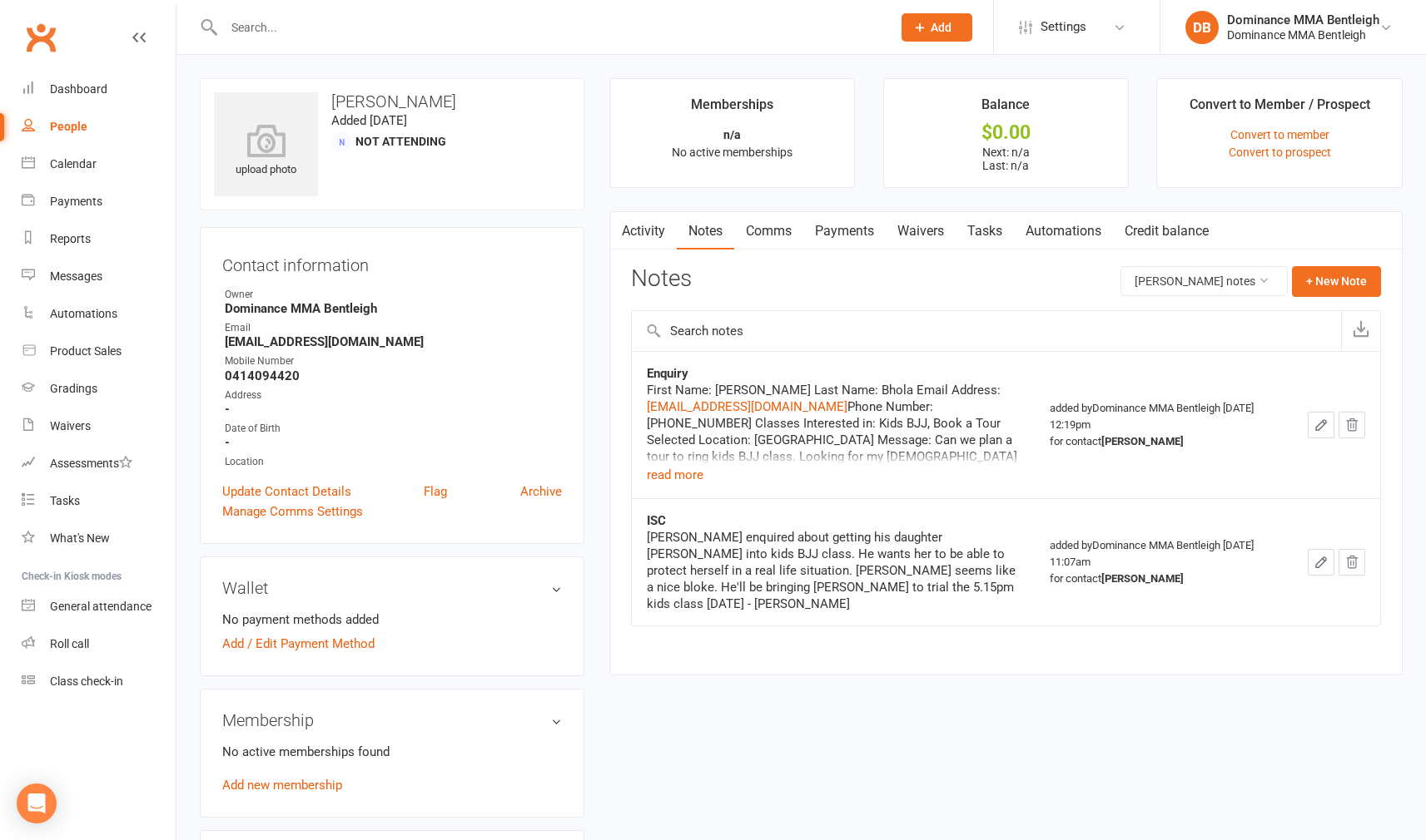
scroll to position [0, 0]
click at [78, 503] on div "Tasks" at bounding box center [64, 501] width 30 height 13
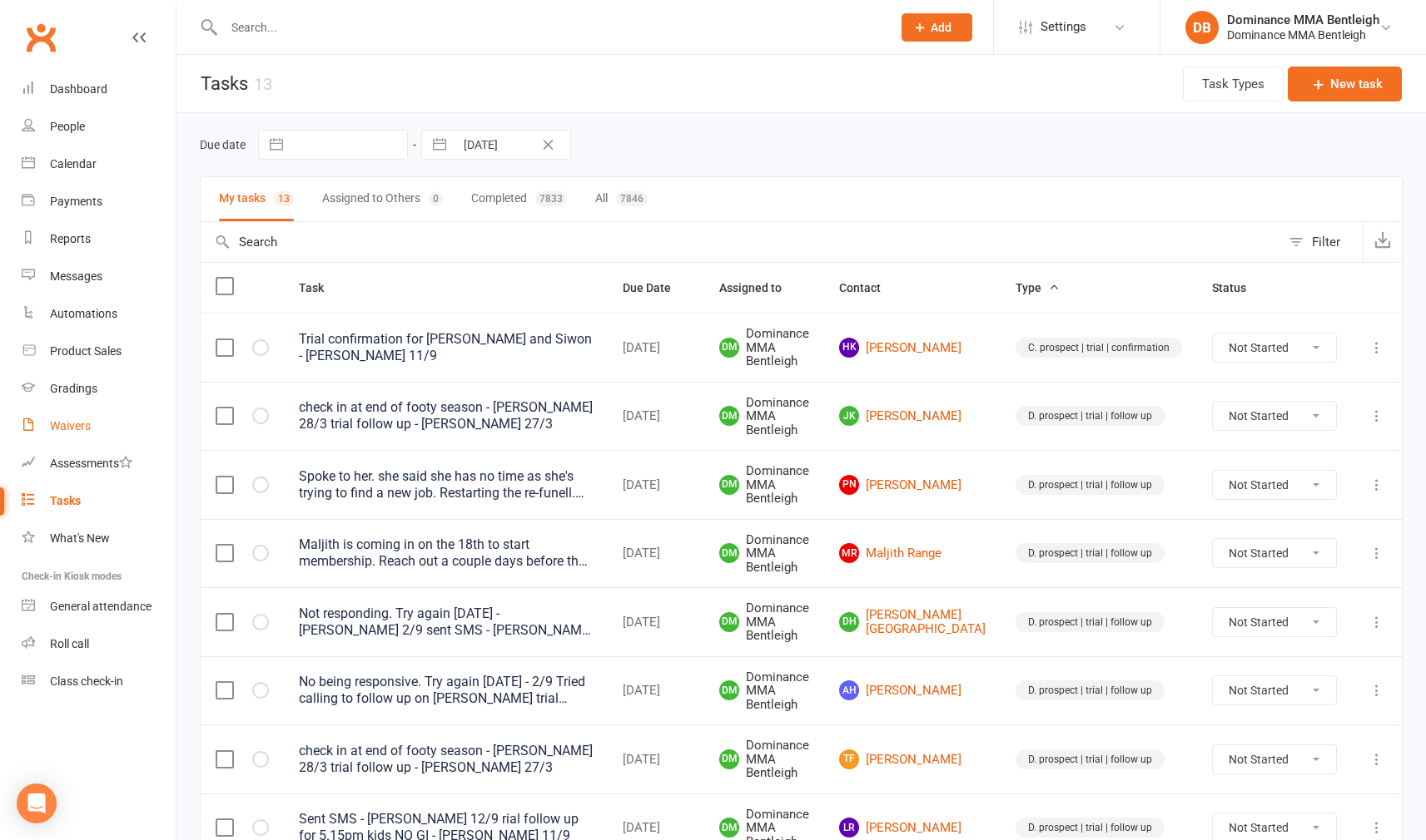
click at [92, 430] on link "Waivers" at bounding box center [99, 426] width 154 height 37
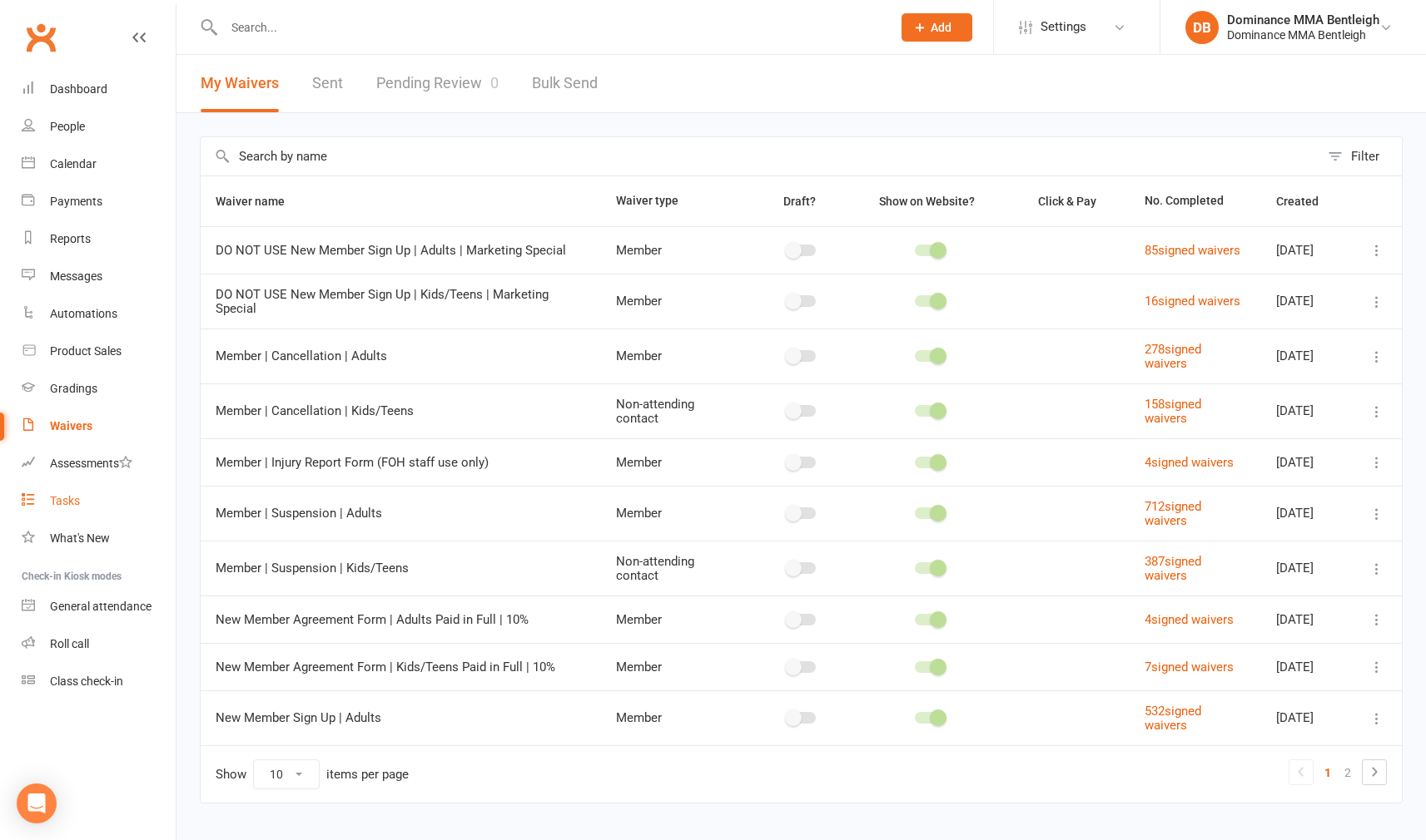
click at [84, 496] on link "Tasks" at bounding box center [99, 501] width 154 height 37
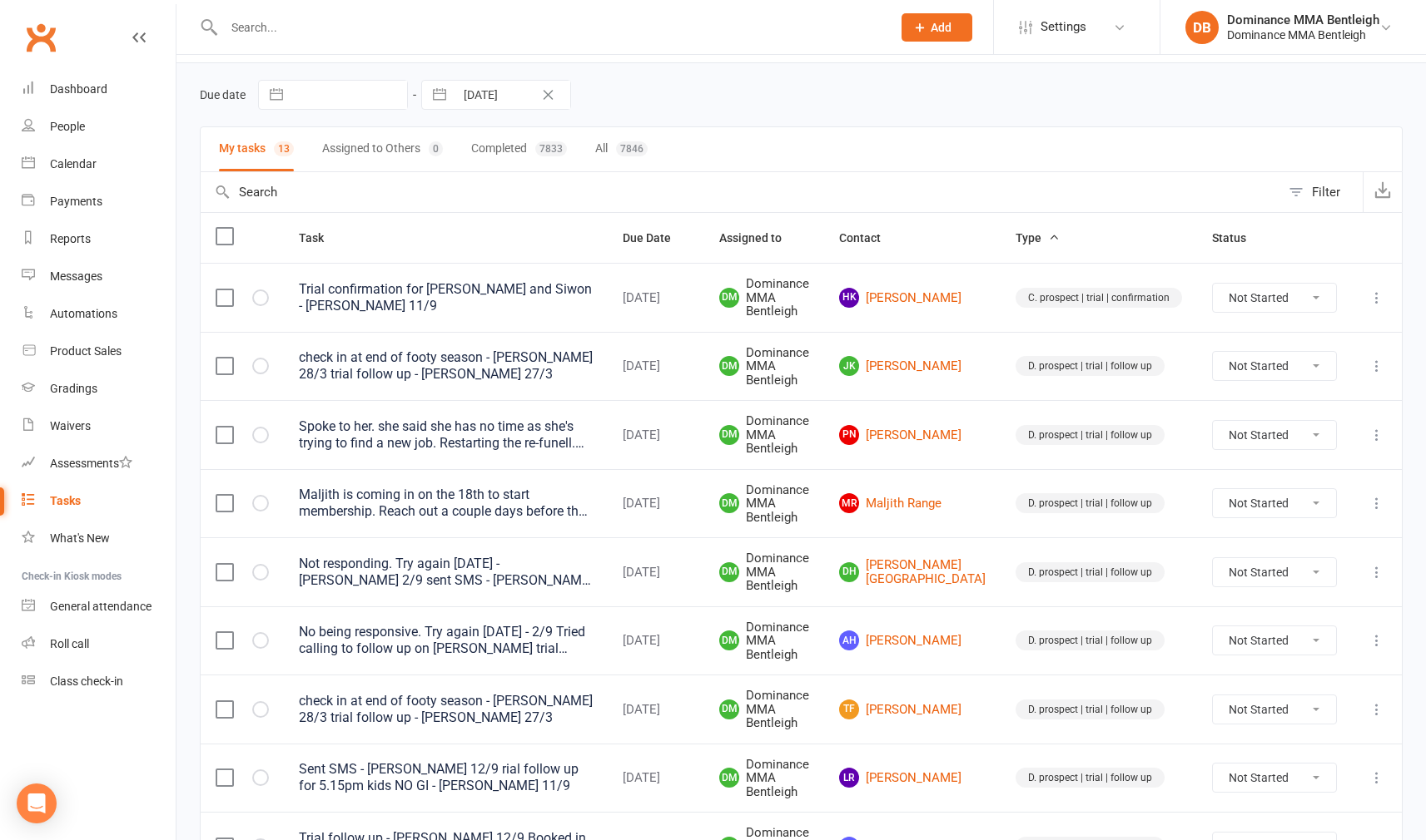
scroll to position [53, 0]
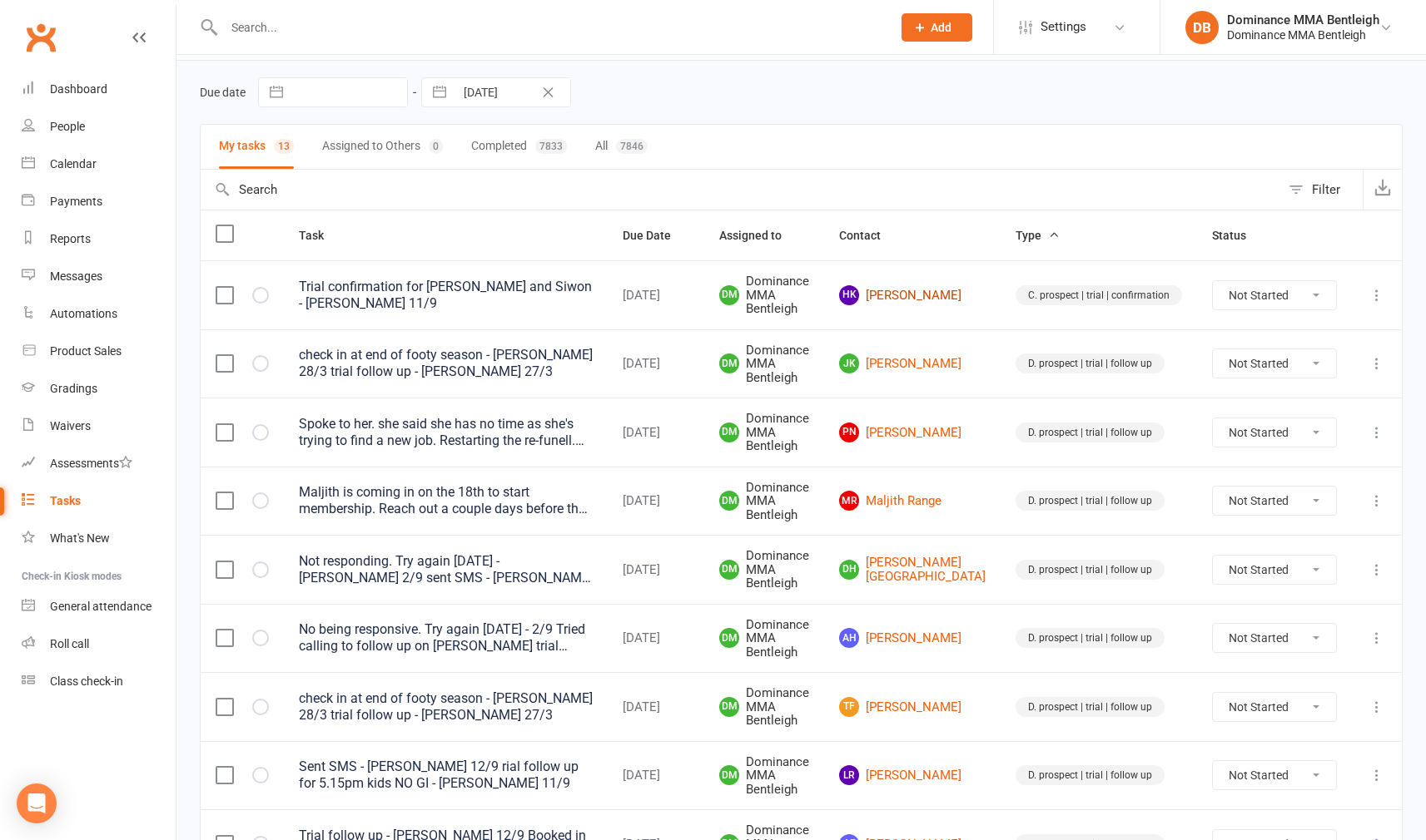
click at [969, 297] on link "HK Hong Kim" at bounding box center [913, 295] width 146 height 20
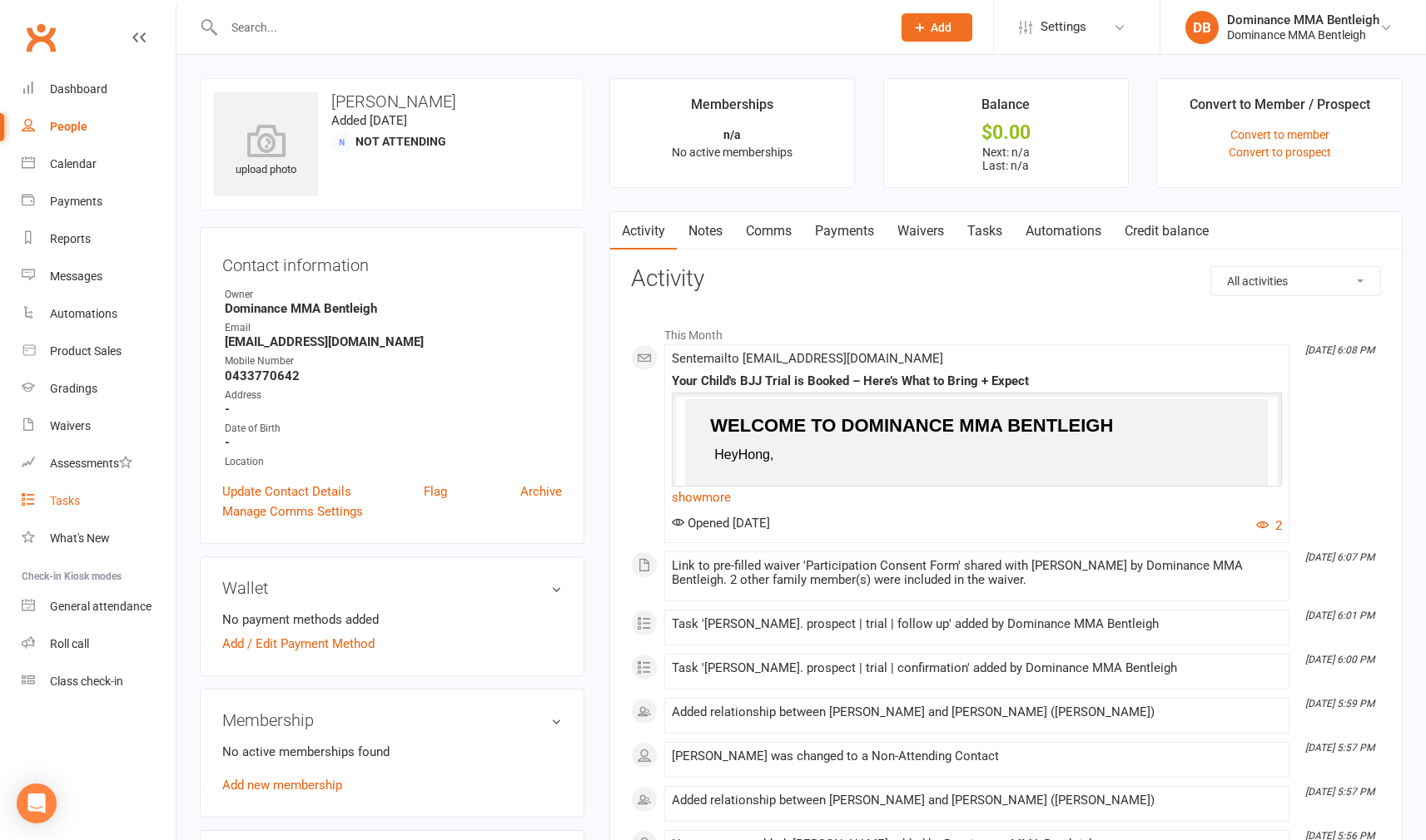
click at [65, 498] on div "Tasks" at bounding box center [64, 501] width 30 height 13
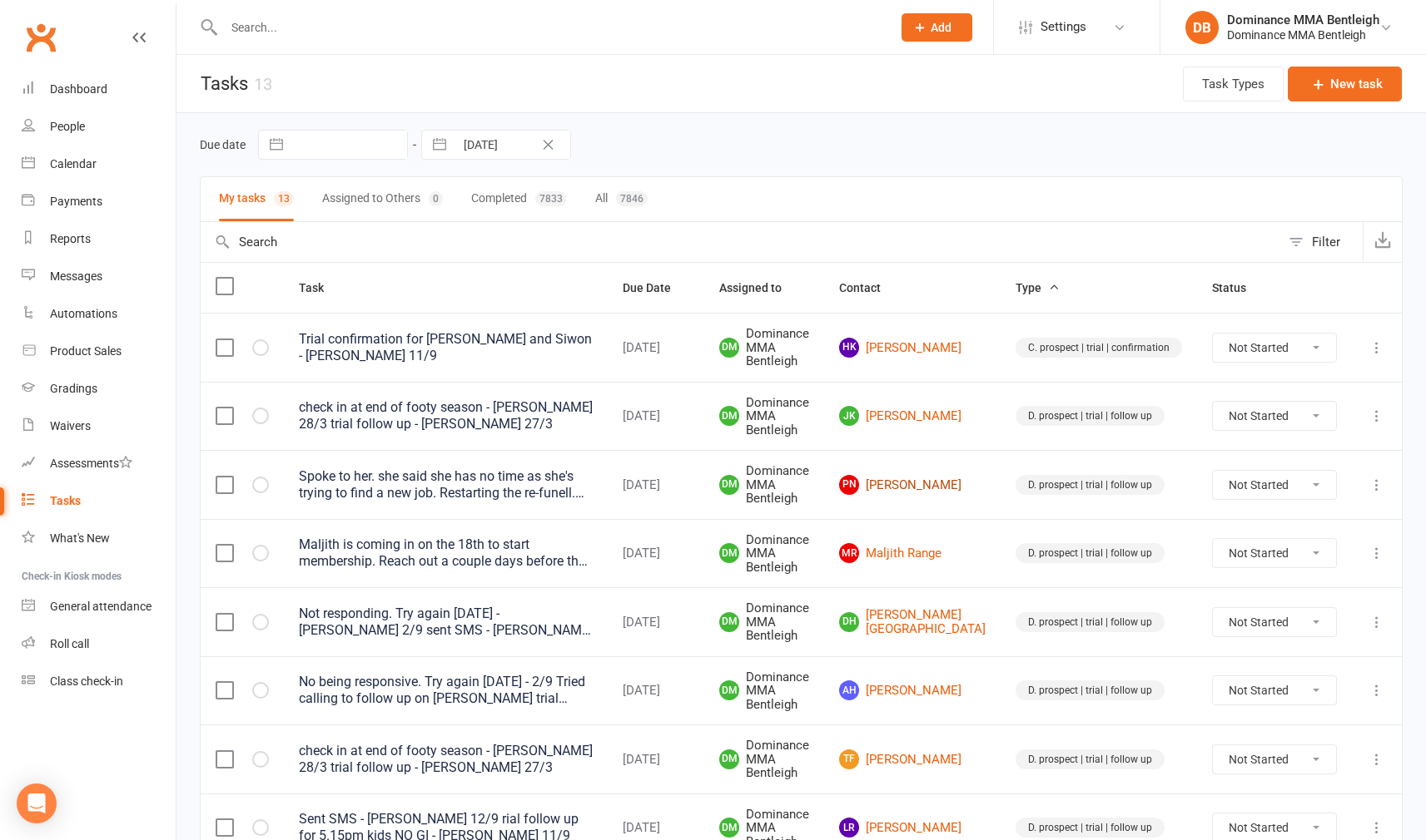
click at [943, 475] on link "PN Phoebe Nguyen" at bounding box center [913, 484] width 146 height 20
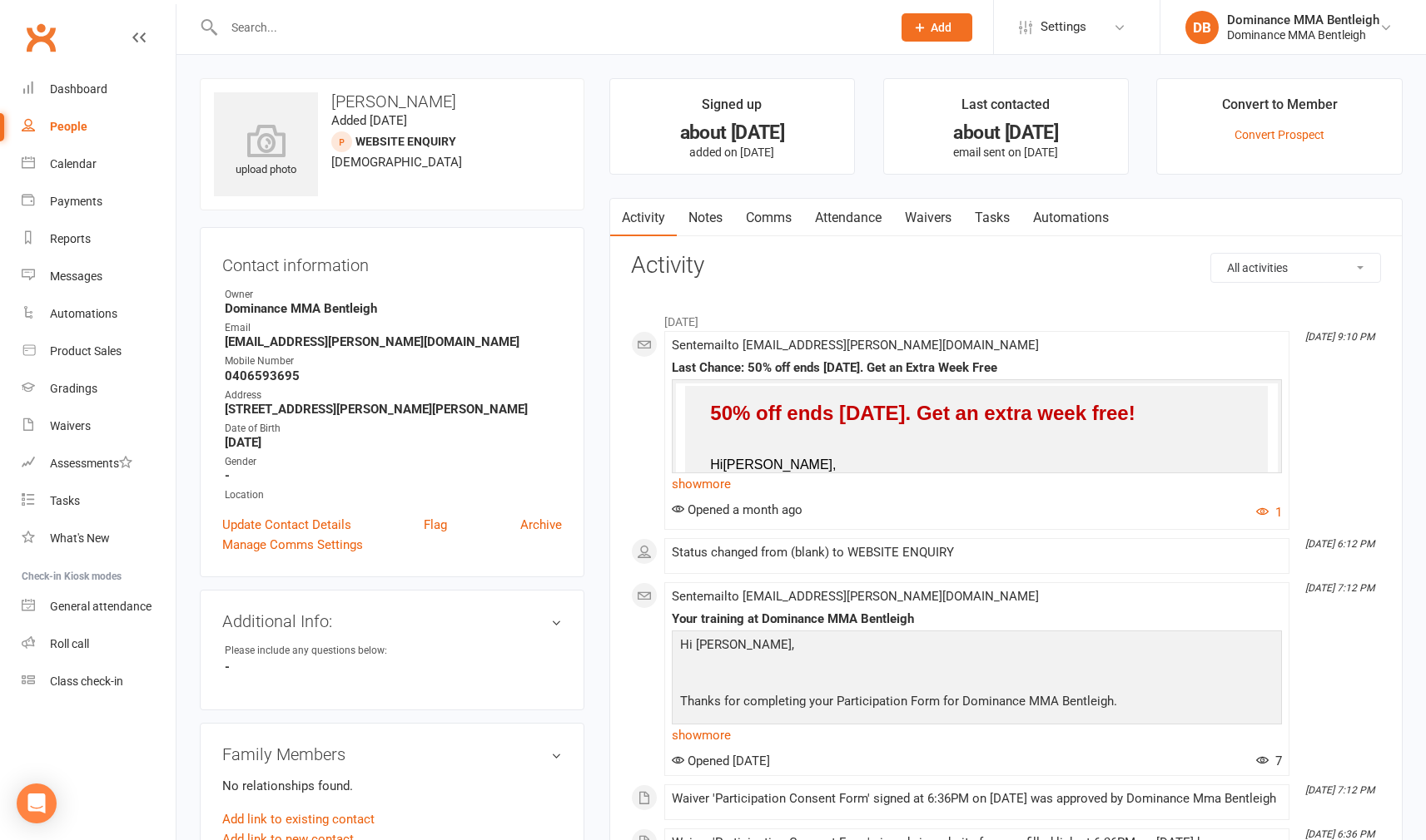
click at [984, 230] on link "Tasks" at bounding box center [992, 218] width 59 height 38
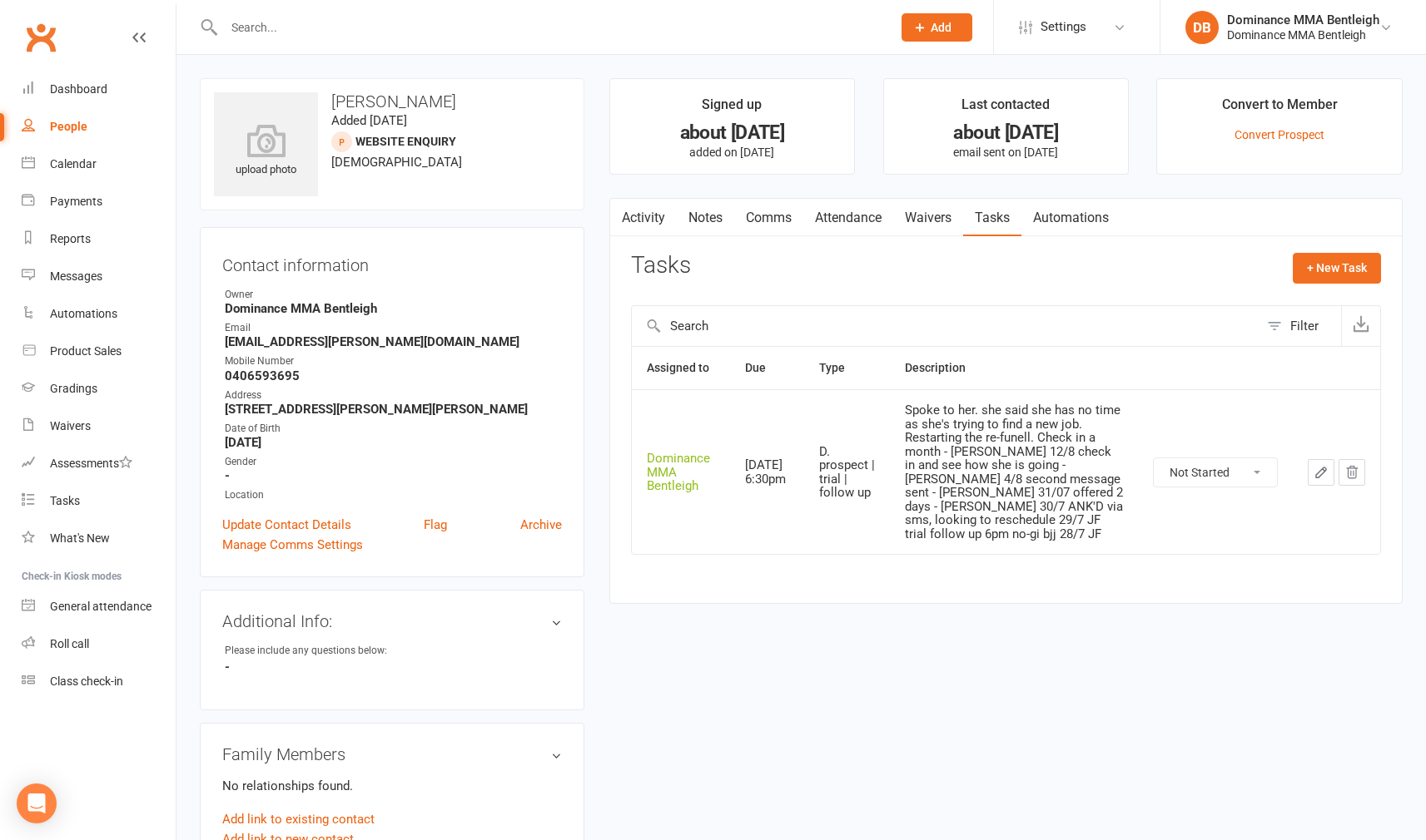
click at [718, 229] on link "Notes" at bounding box center [706, 218] width 58 height 38
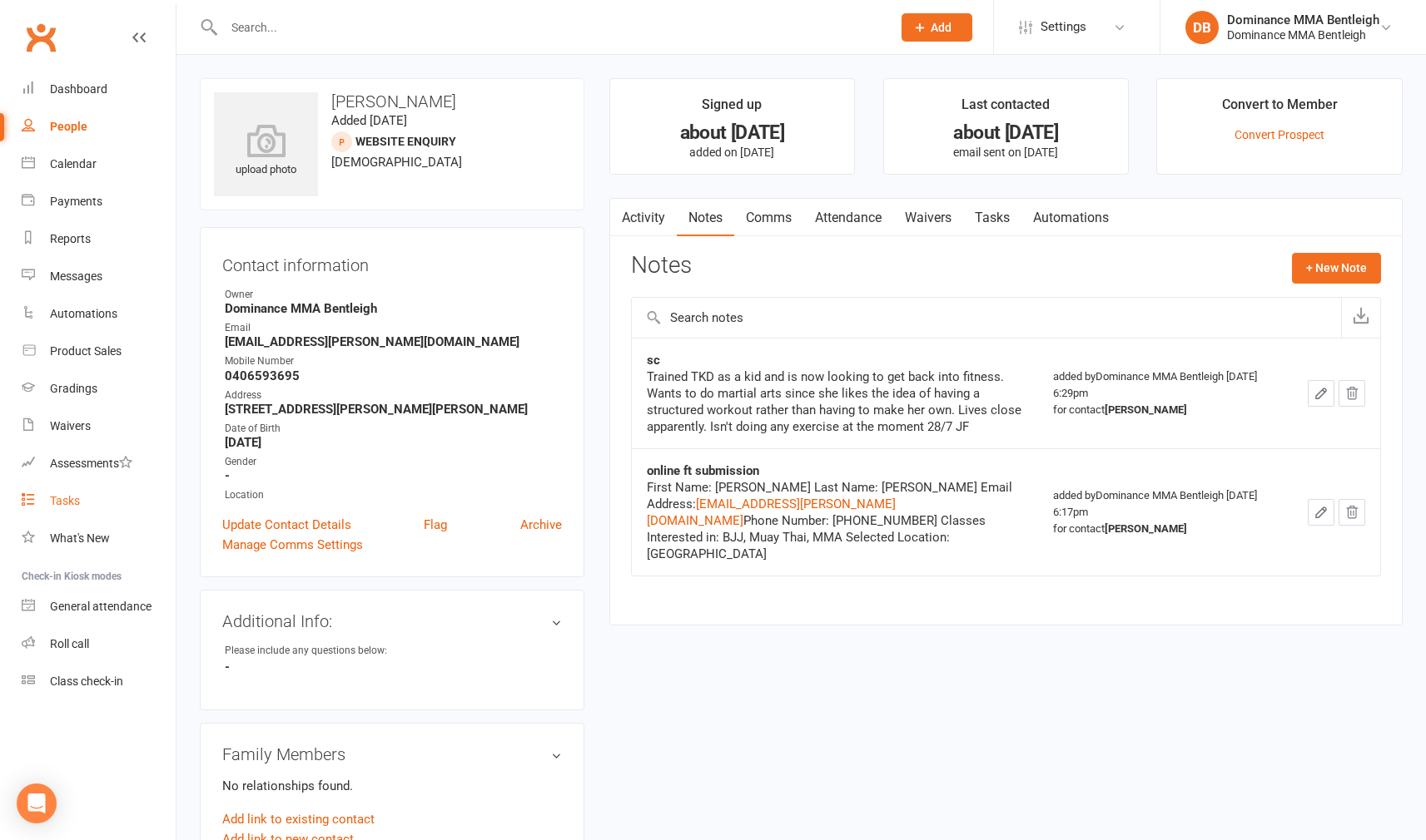
scroll to position [24, 0]
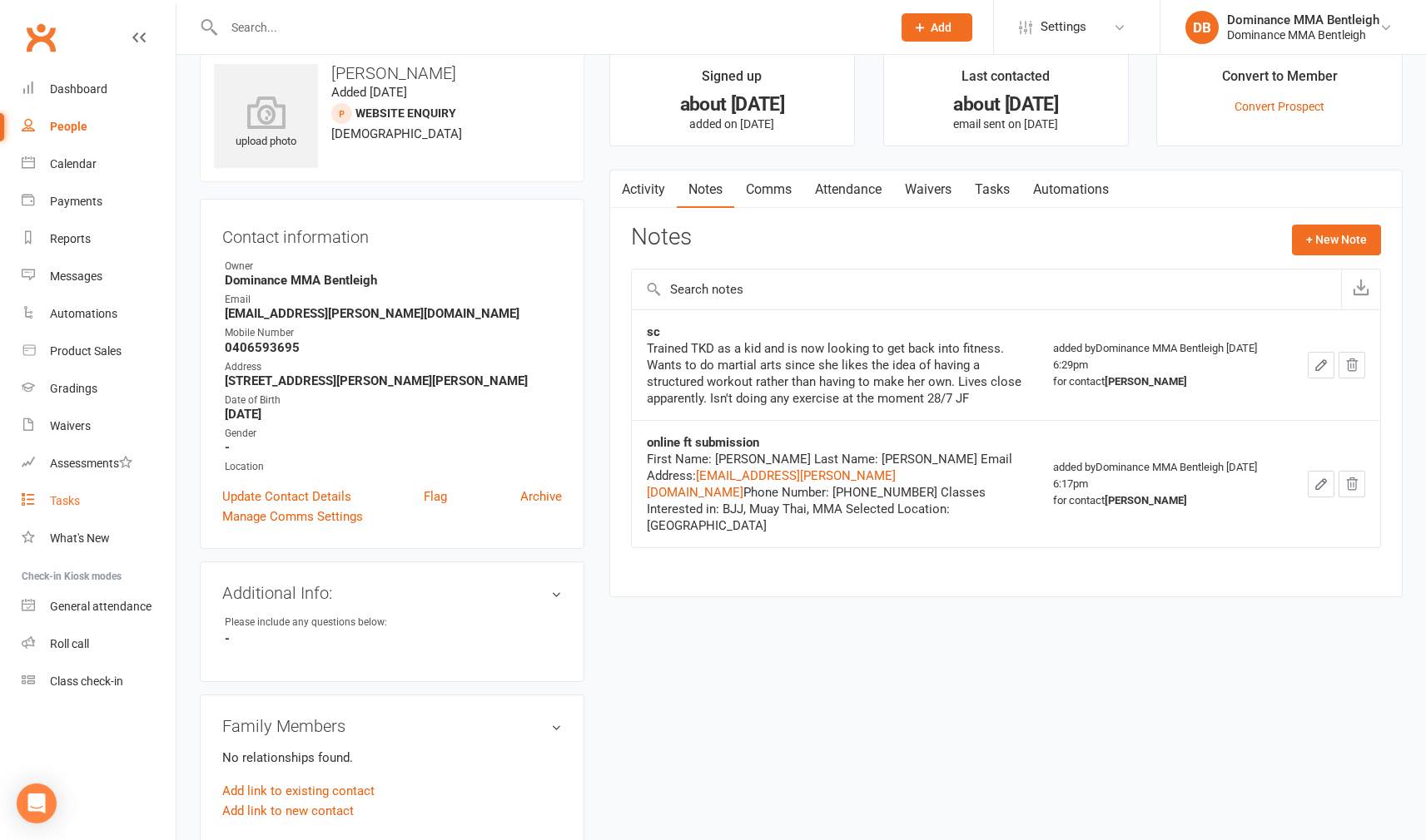
click at [69, 506] on div "Tasks" at bounding box center [64, 501] width 30 height 13
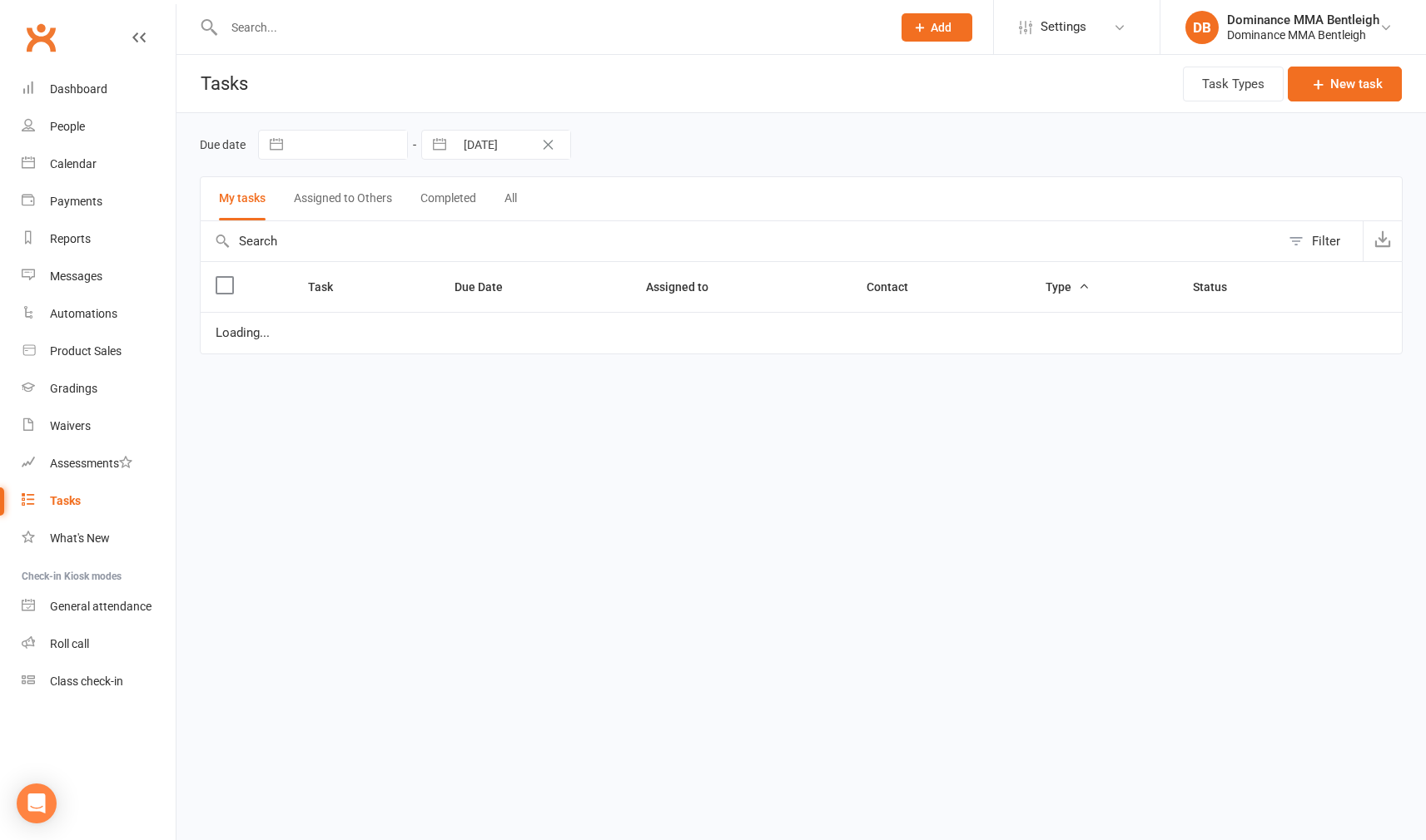
scroll to position [26, 0]
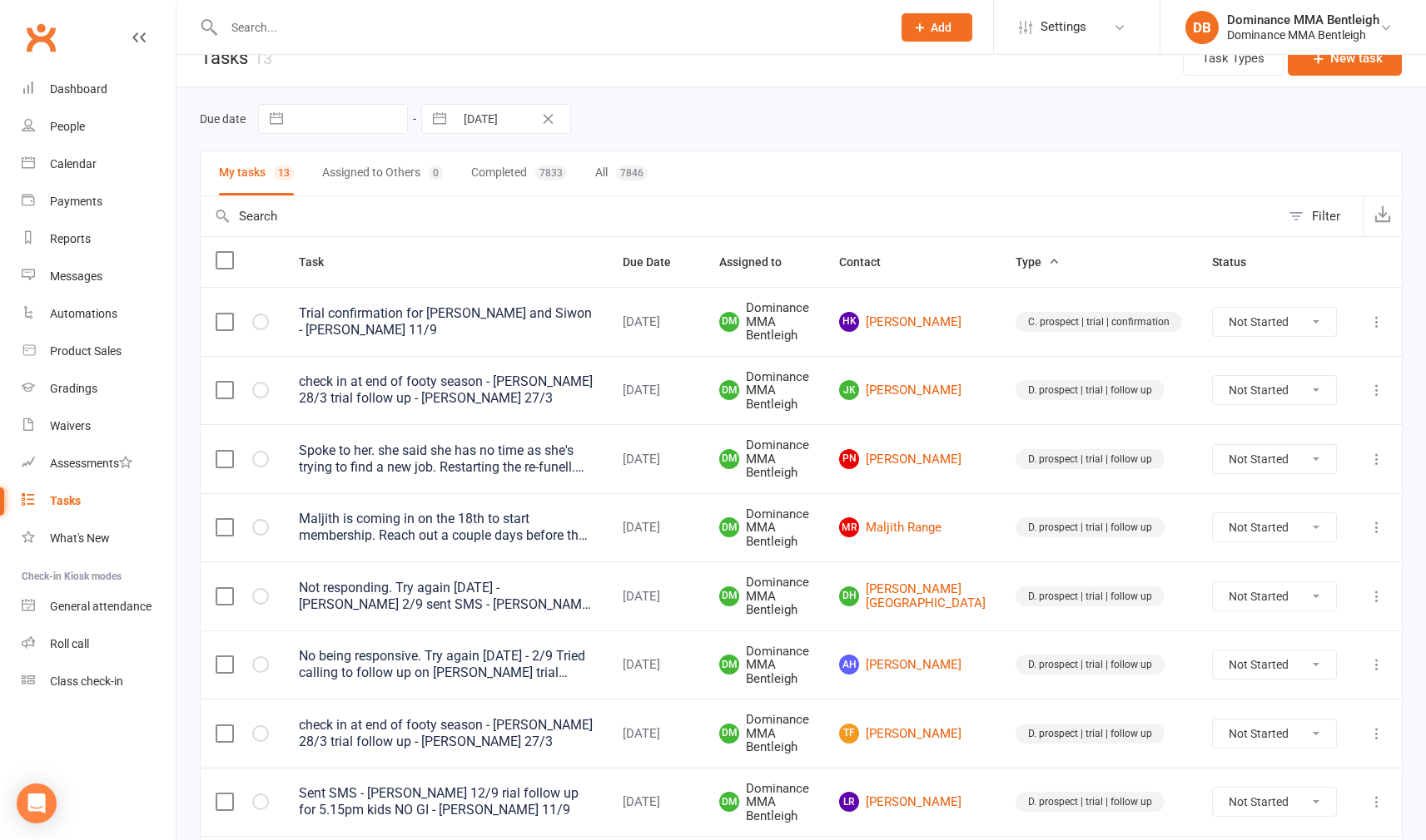
click at [963, 507] on td "MR Maljith Range" at bounding box center [913, 528] width 177 height 69
click at [954, 517] on link "MR Maljith Range" at bounding box center [913, 527] width 146 height 20
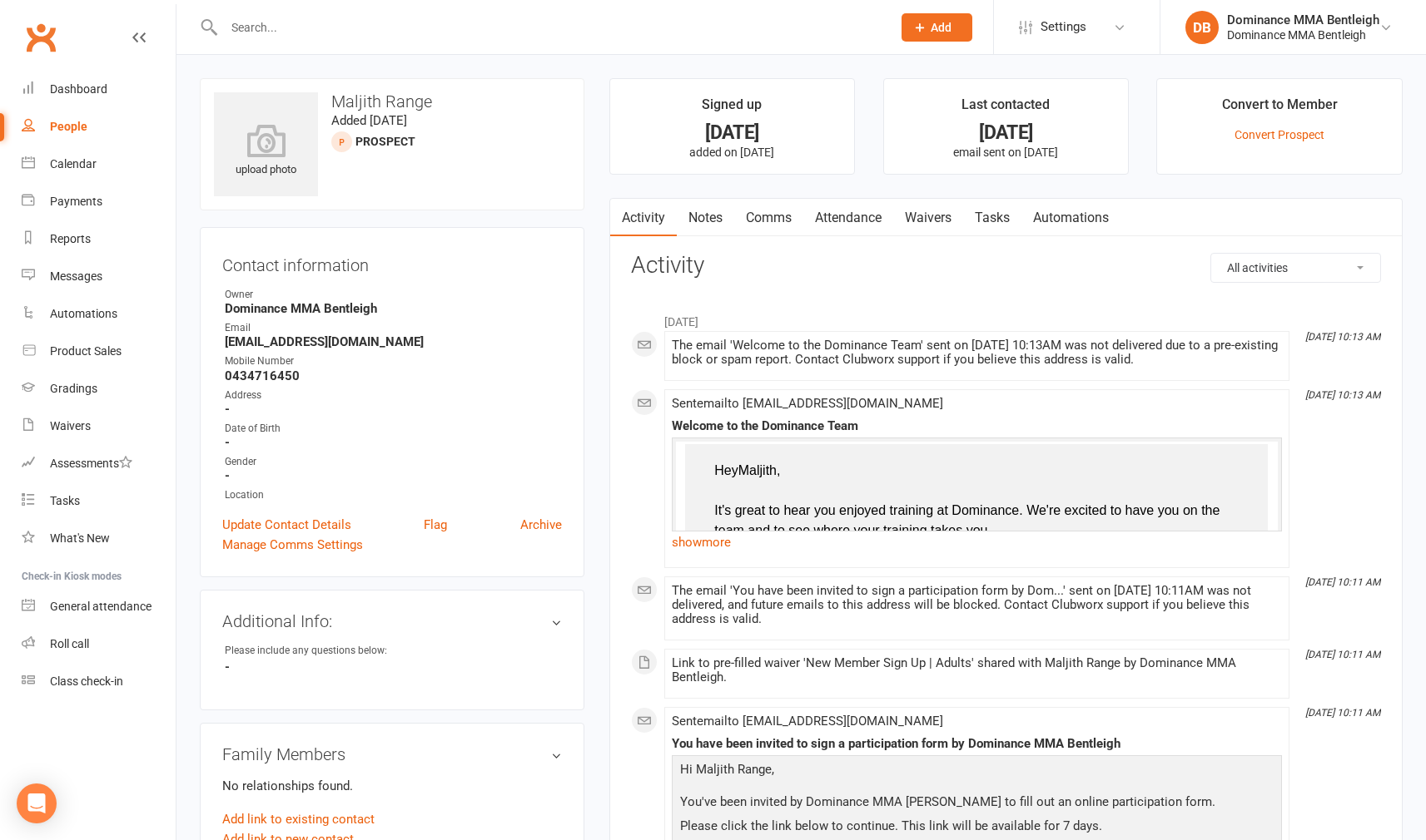
click at [704, 230] on link "Notes" at bounding box center [706, 218] width 58 height 38
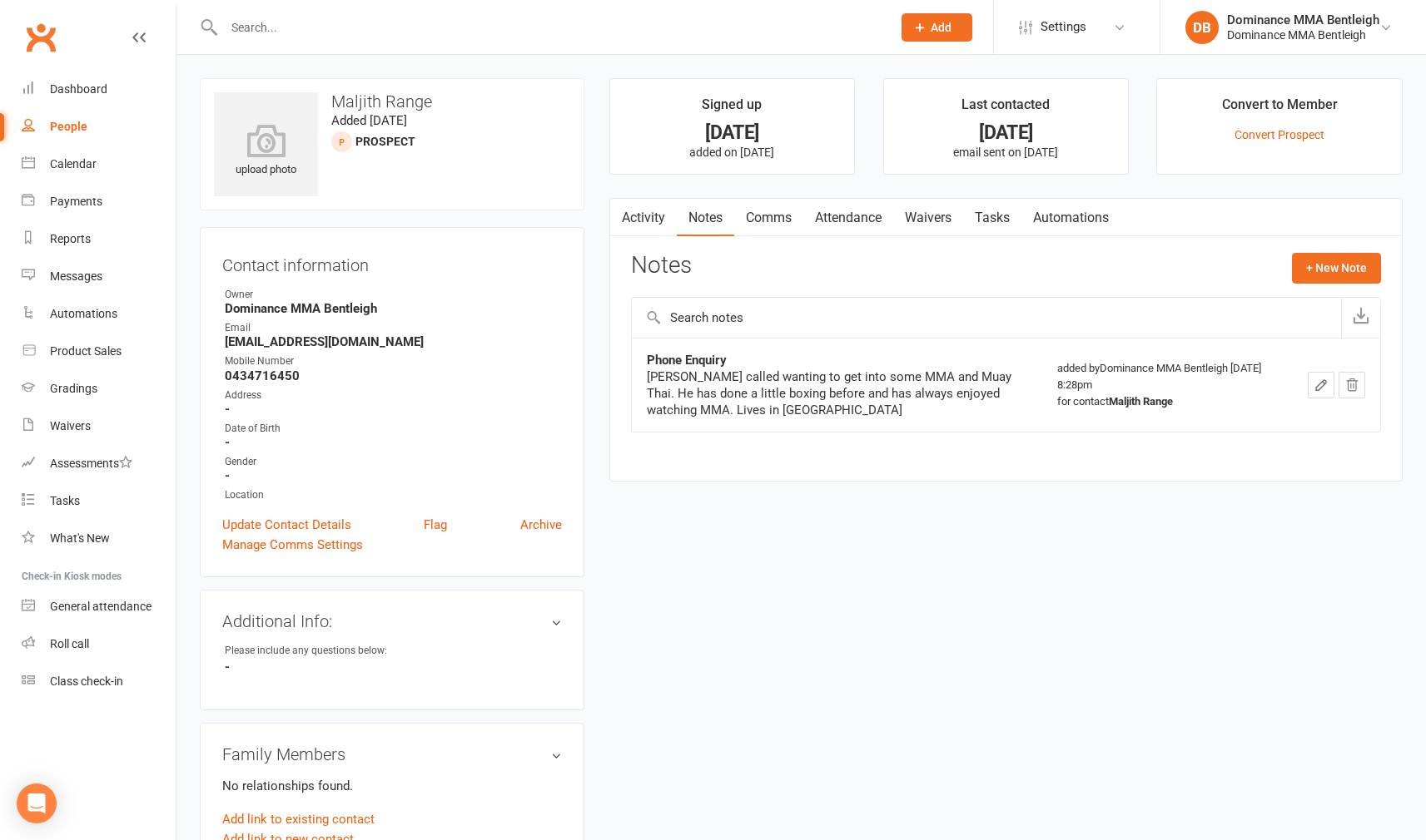
click at [980, 212] on link "Tasks" at bounding box center [992, 218] width 59 height 38
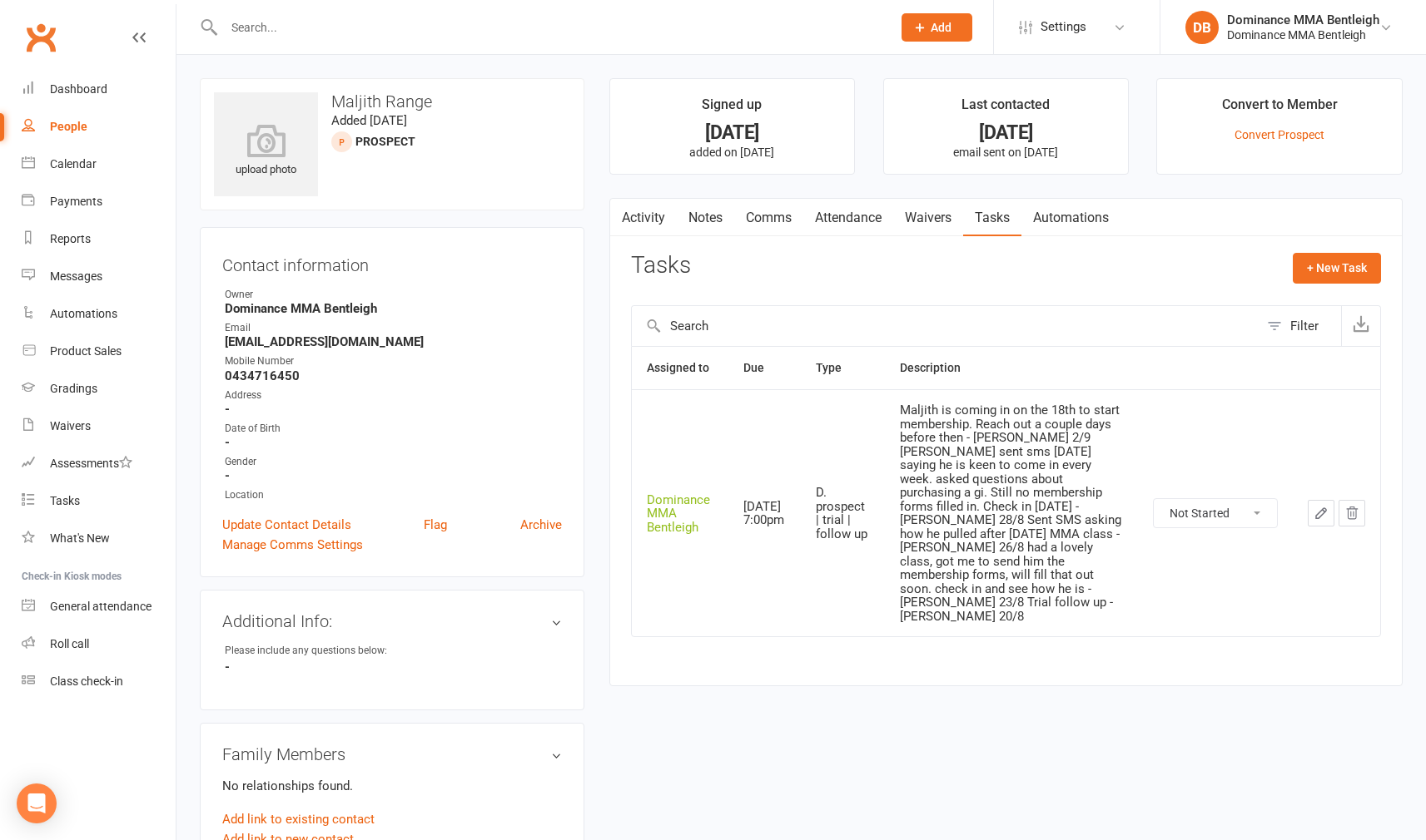
click at [900, 226] on link "Waivers" at bounding box center [928, 218] width 70 height 38
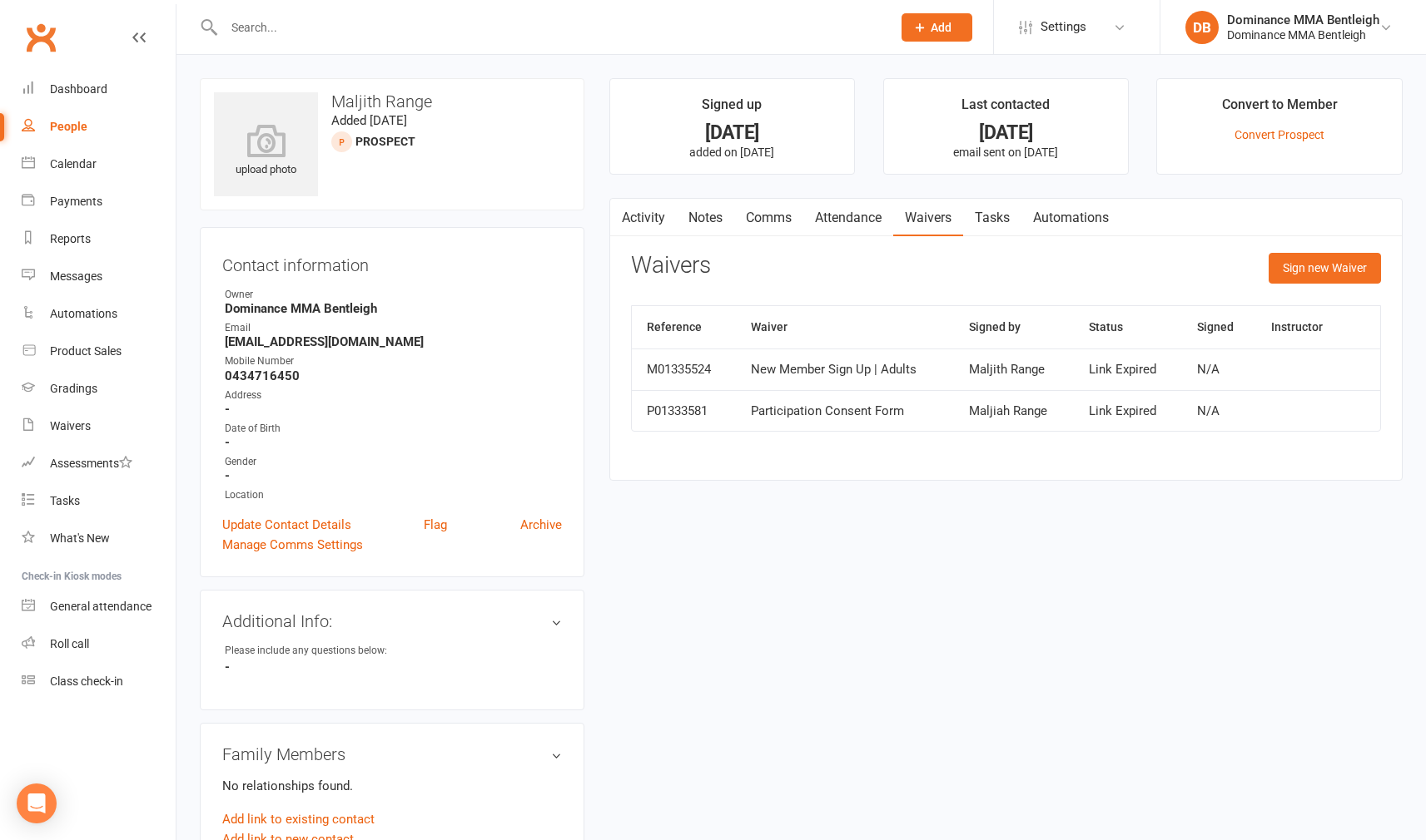
click at [976, 213] on link "Tasks" at bounding box center [992, 218] width 59 height 38
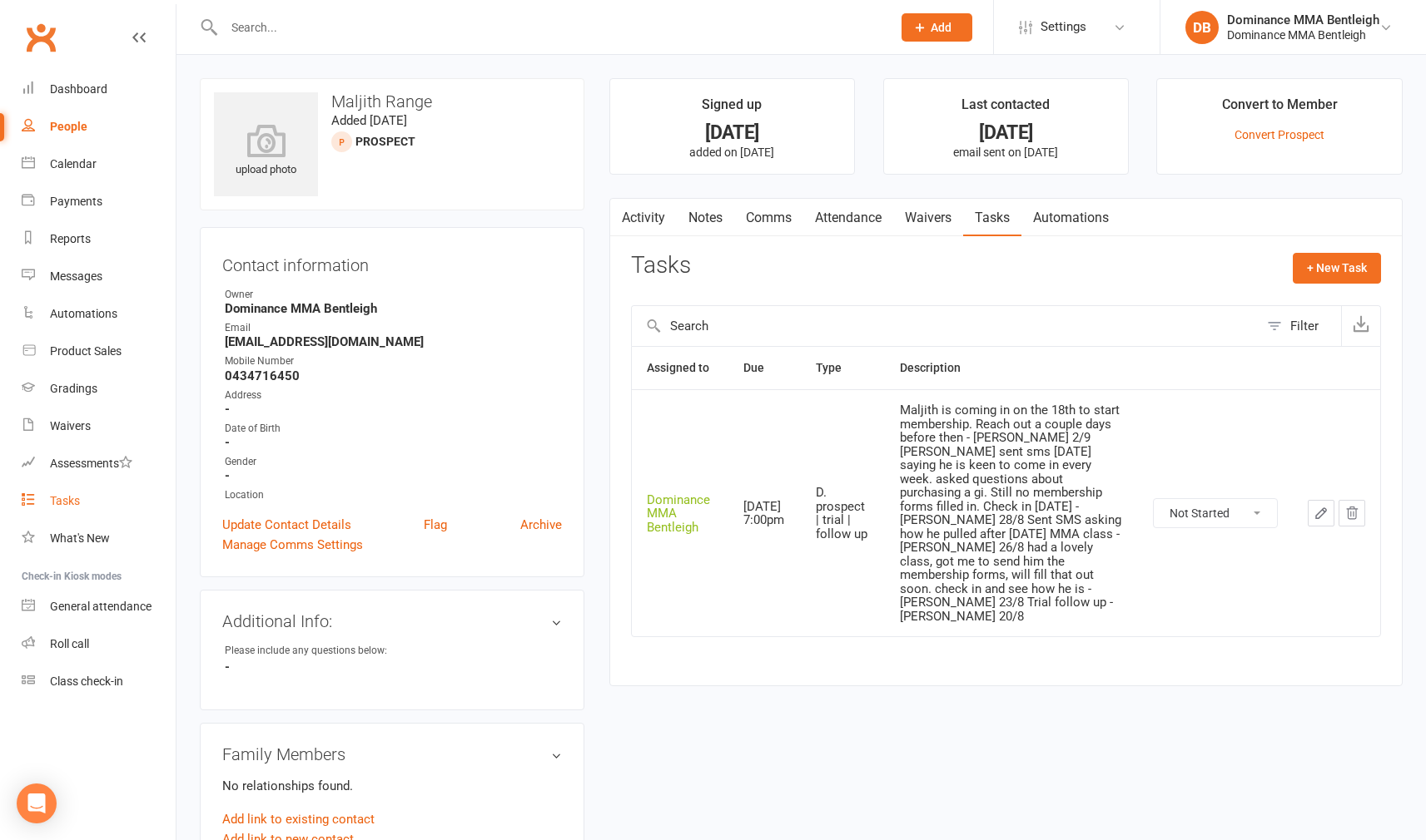
click at [75, 501] on div "Tasks" at bounding box center [64, 501] width 30 height 13
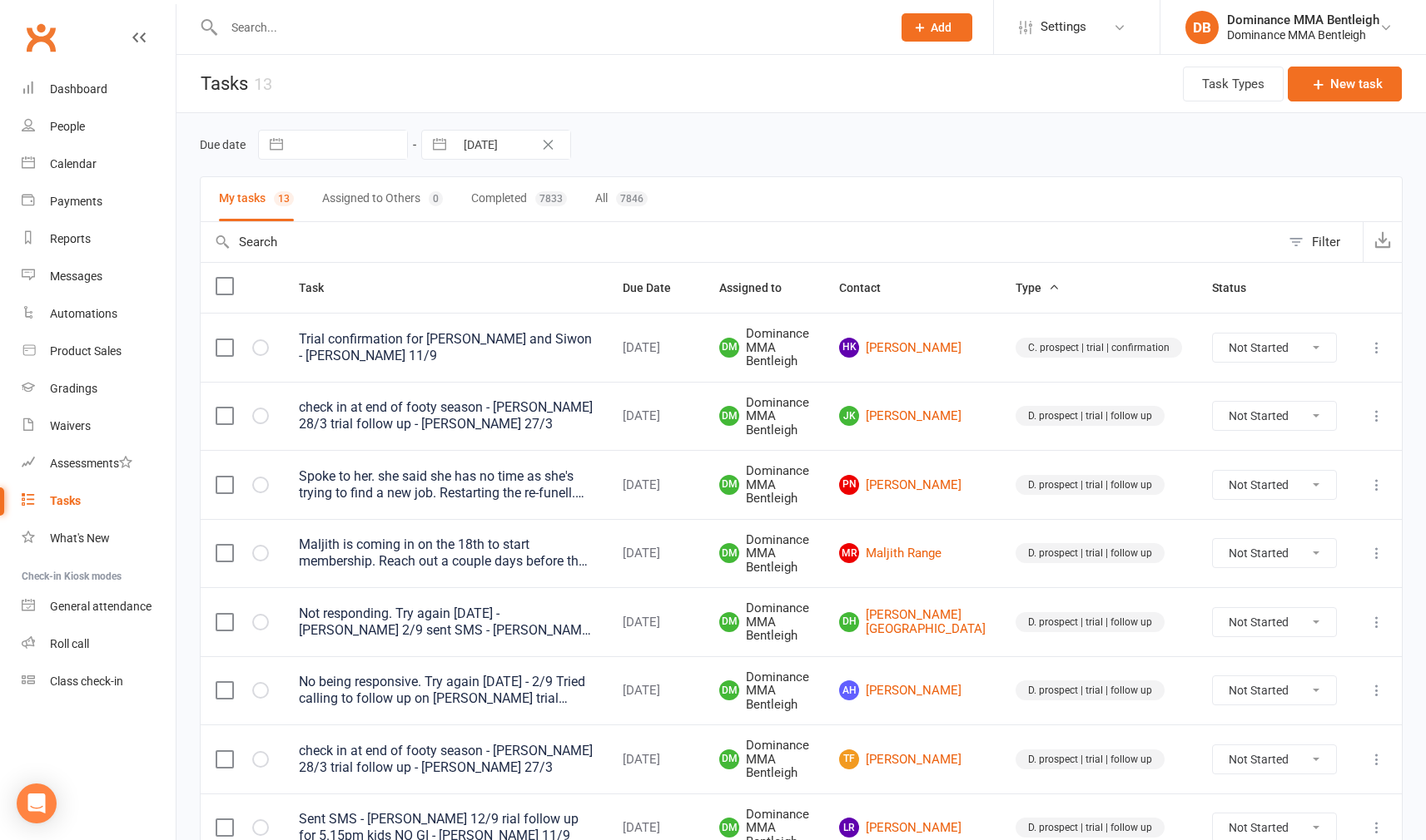
click at [509, 147] on input "[DATE]" at bounding box center [513, 144] width 115 height 28
select select "7"
select select "2025"
select select "8"
select select "2025"
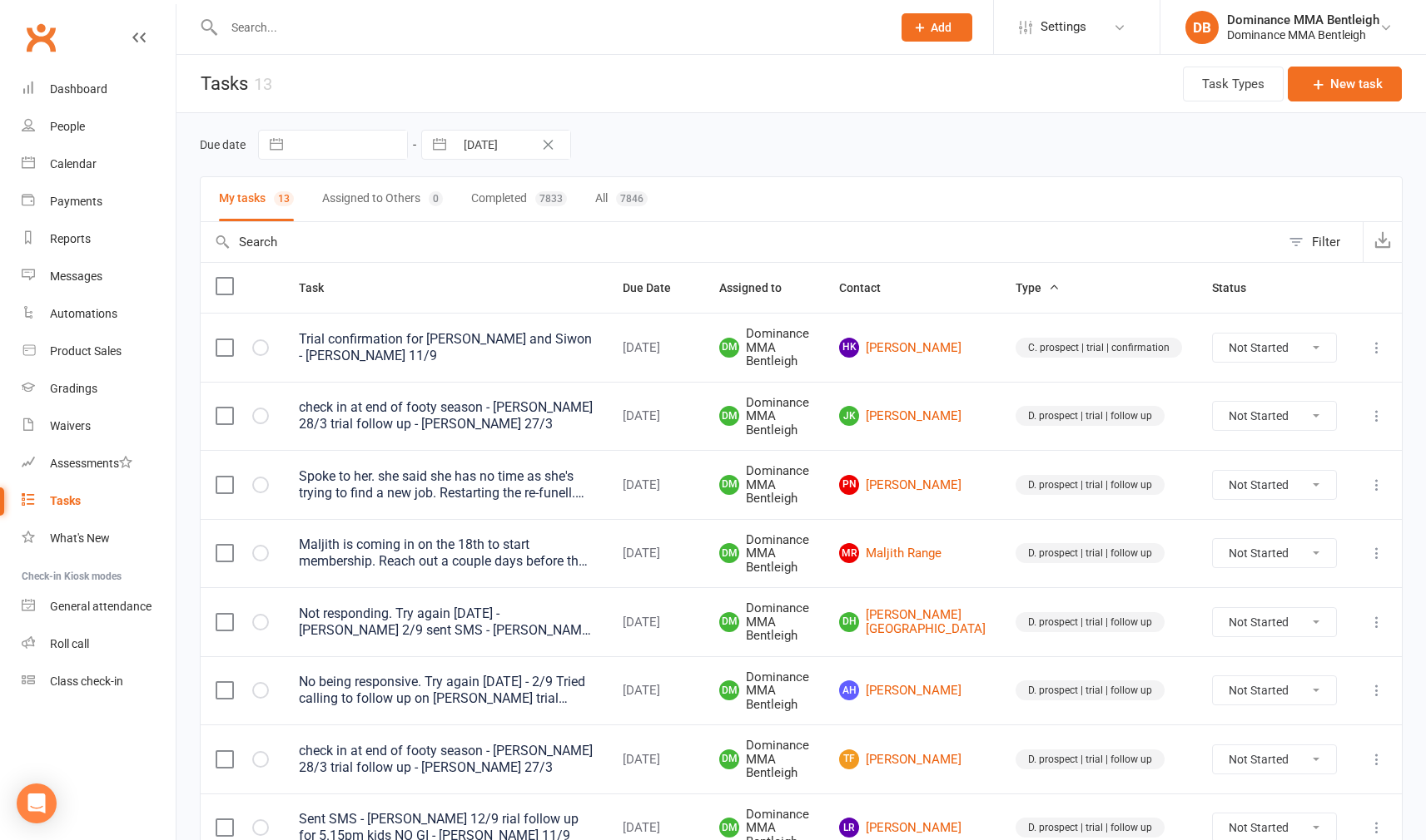
select select "9"
select select "2025"
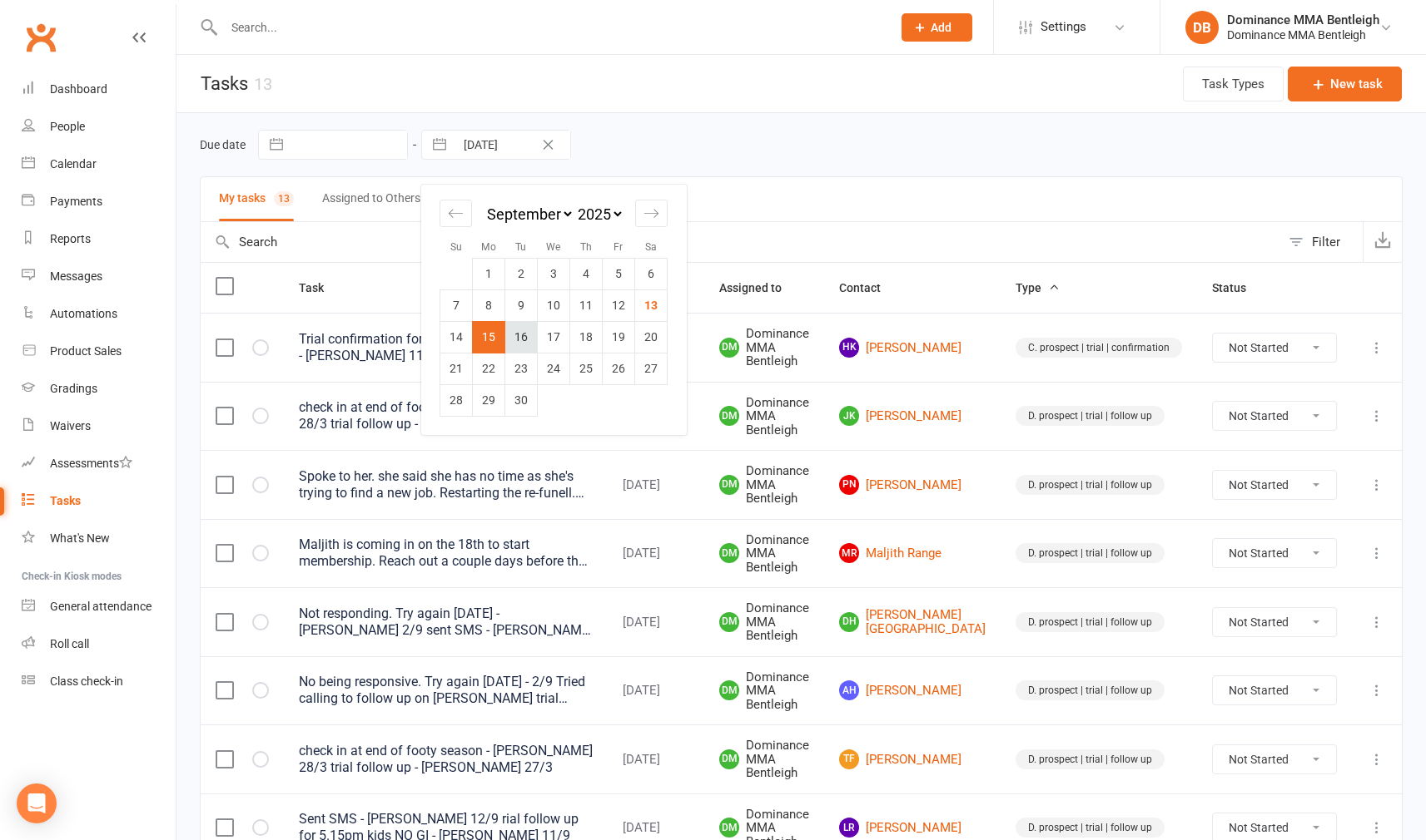
click at [527, 334] on td "16" at bounding box center [521, 336] width 33 height 32
type input "[DATE]"
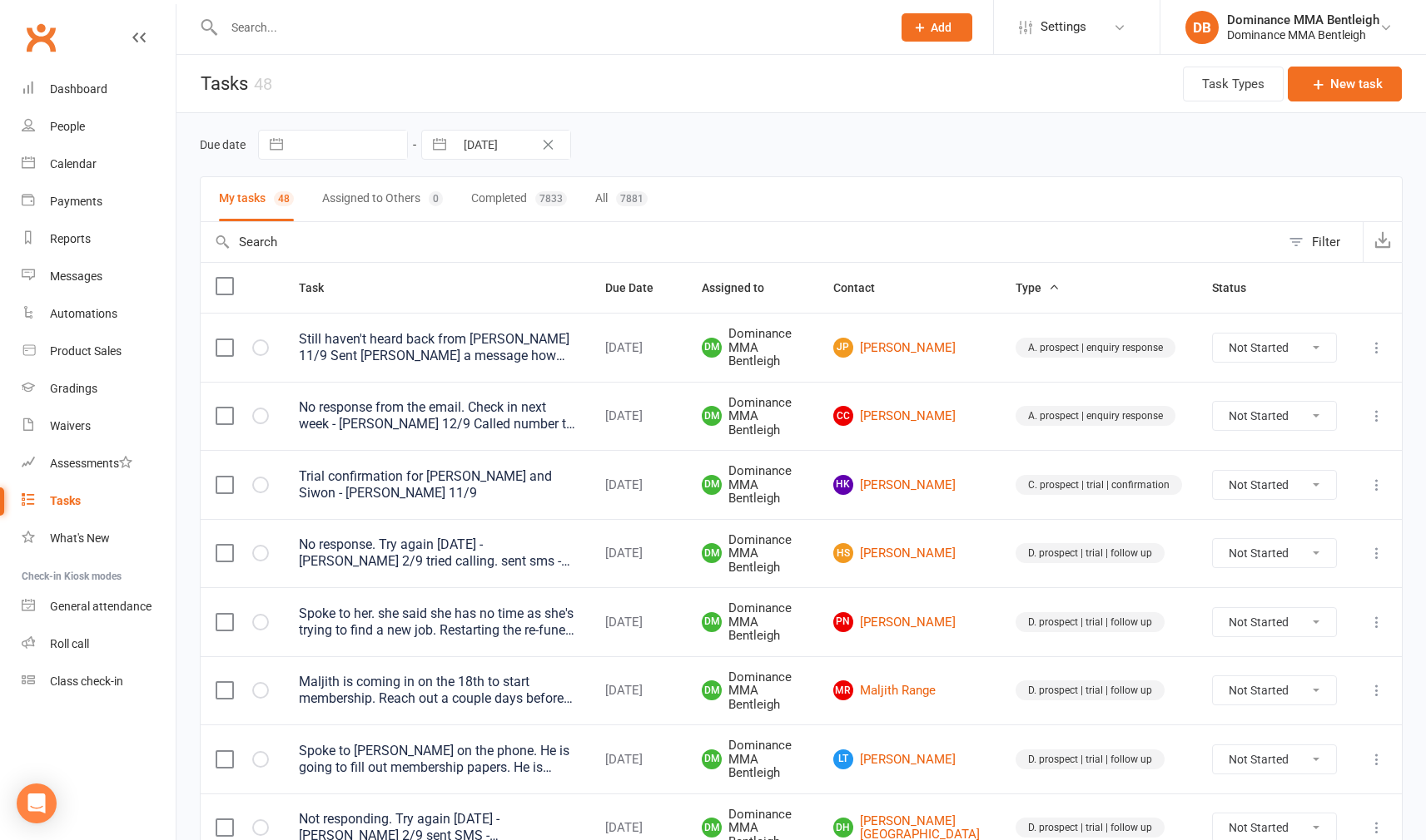
select select "7"
select select "2025"
select select "8"
select select "2025"
select select "9"
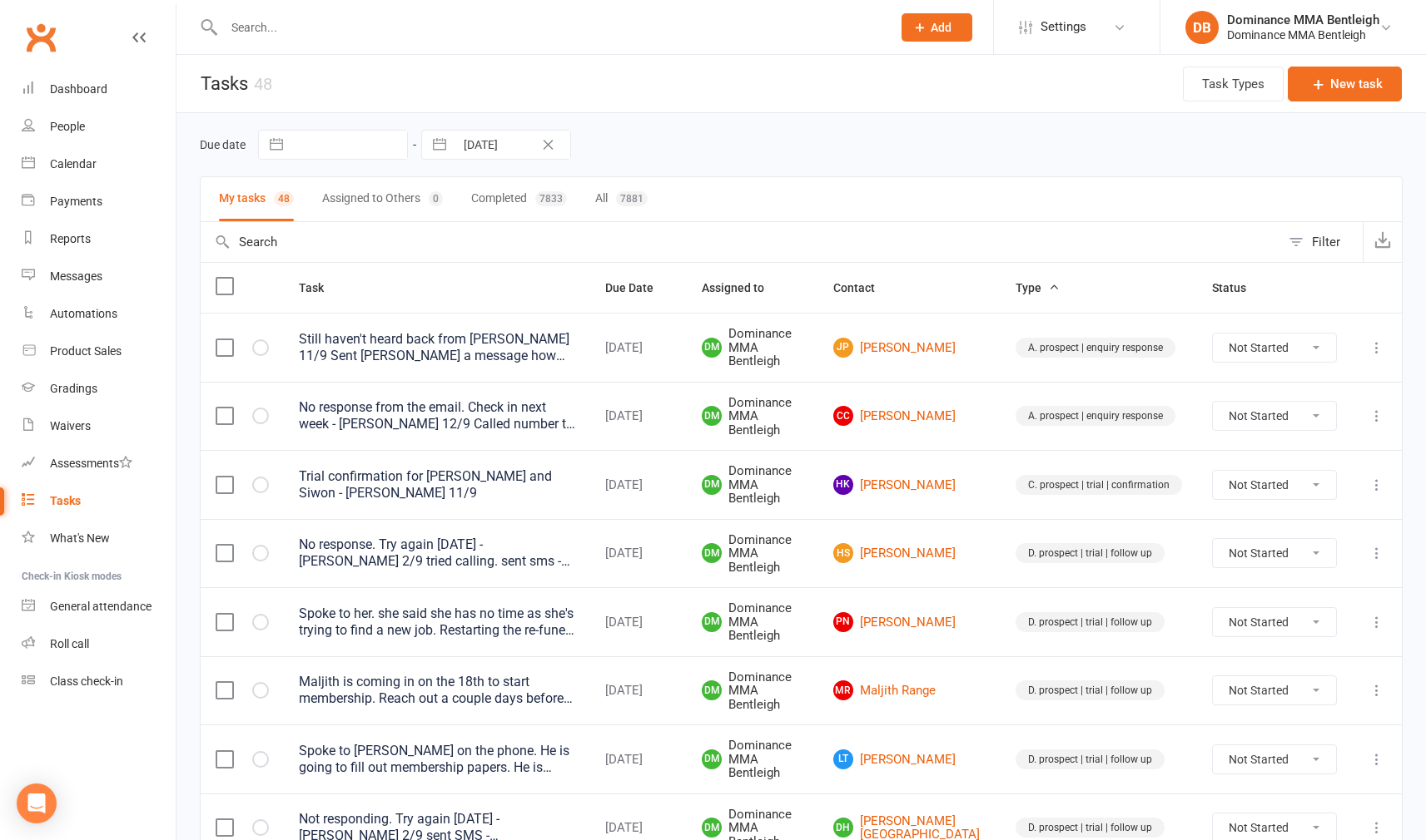
select select "2025"
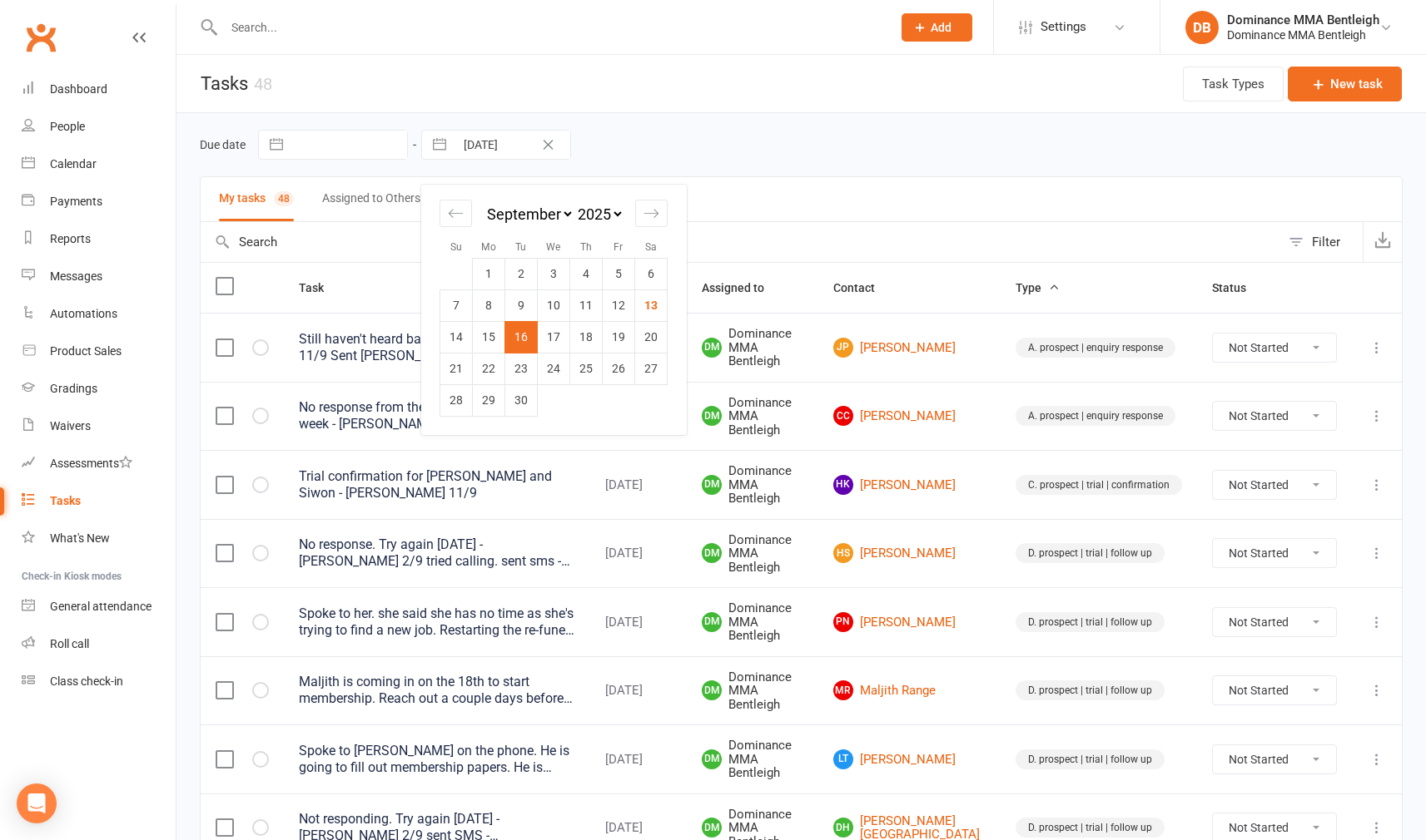
click at [502, 148] on input "[DATE]" at bounding box center [513, 144] width 115 height 28
click at [550, 342] on td "17" at bounding box center [554, 336] width 33 height 32
type input "[DATE]"
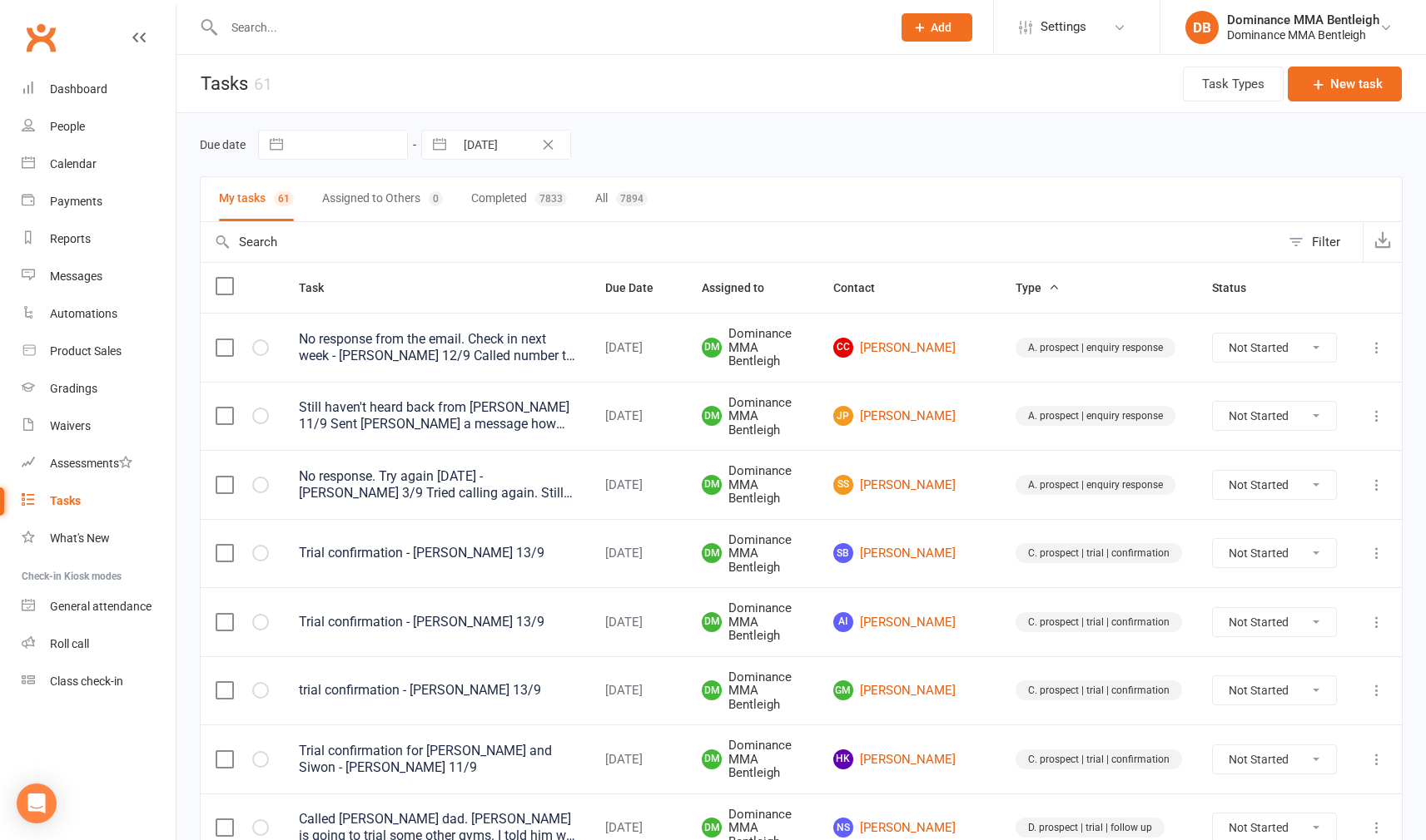
click at [510, 142] on input "[DATE]" at bounding box center [513, 144] width 115 height 28
select select "7"
select select "2025"
select select "8"
select select "2025"
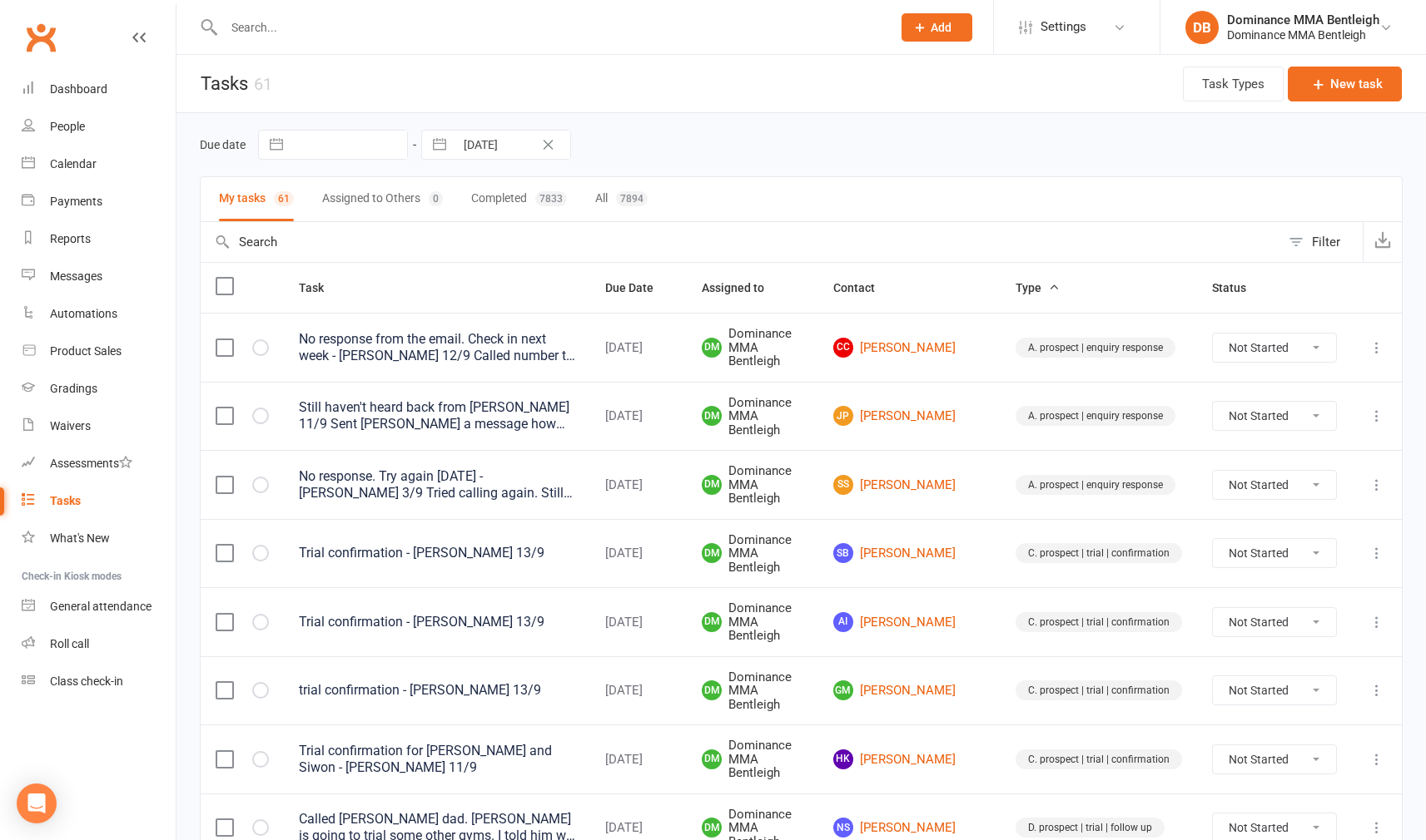
select select "9"
select select "2025"
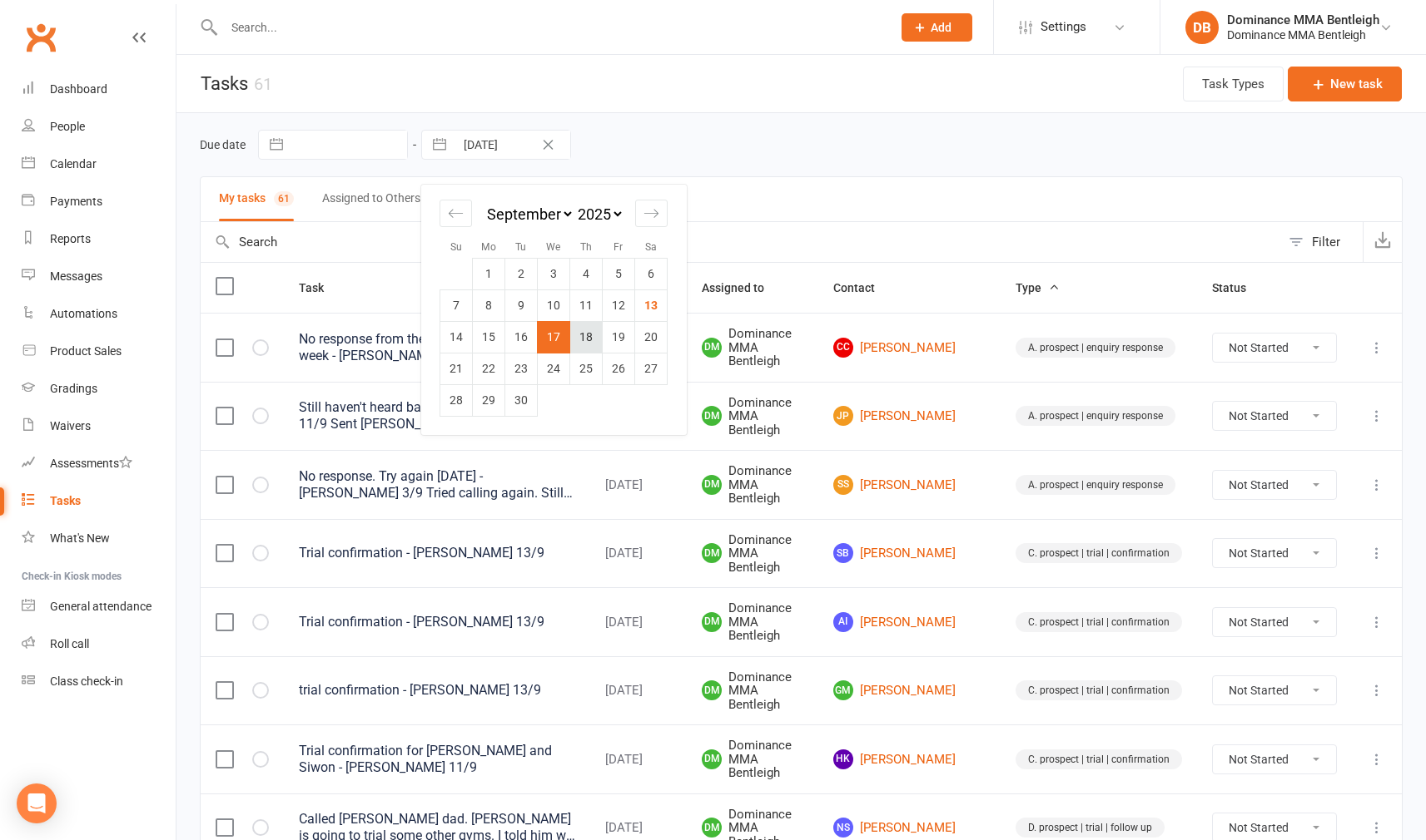
click at [586, 337] on td "18" at bounding box center [587, 336] width 33 height 32
type input "[DATE]"
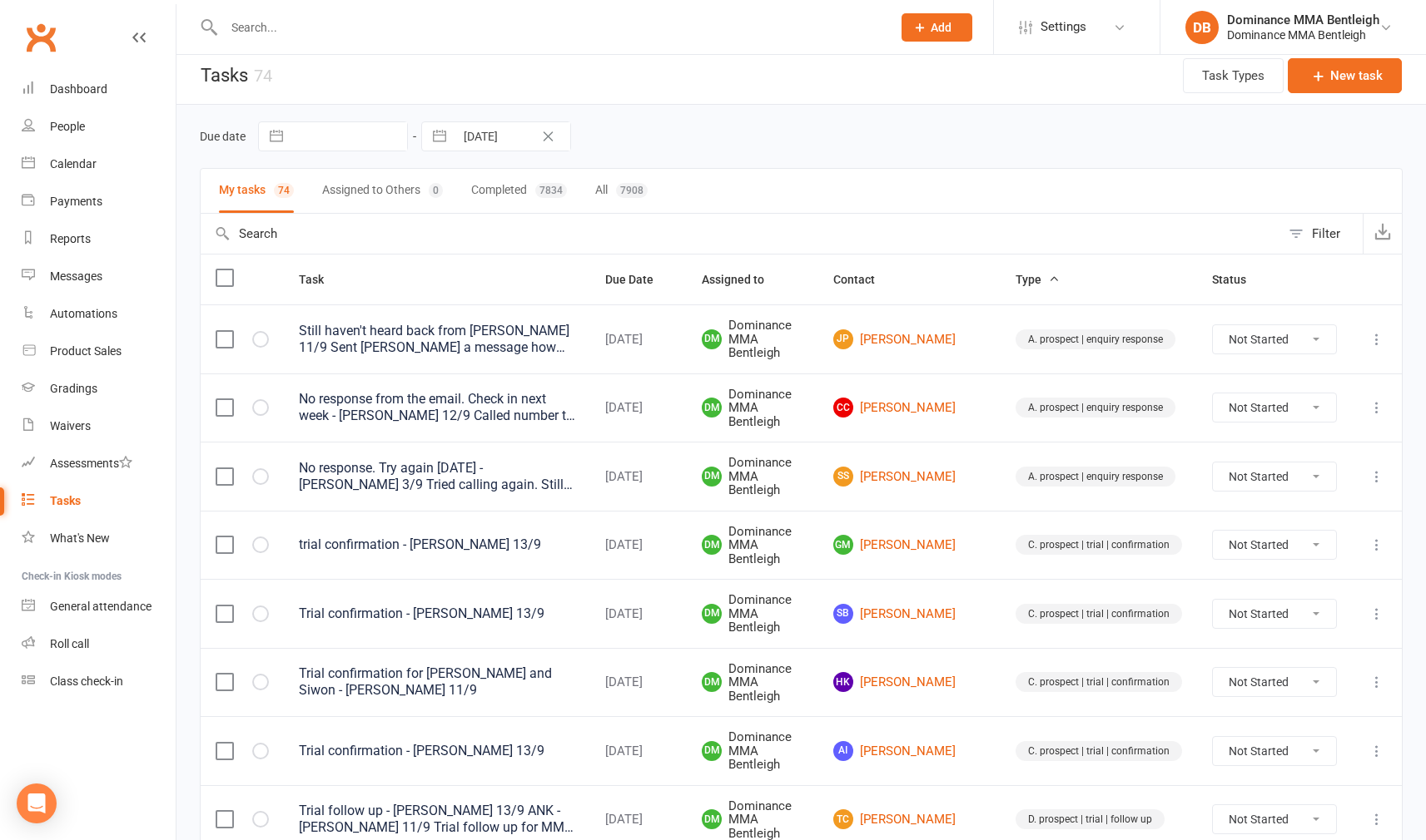
scroll to position [9, 0]
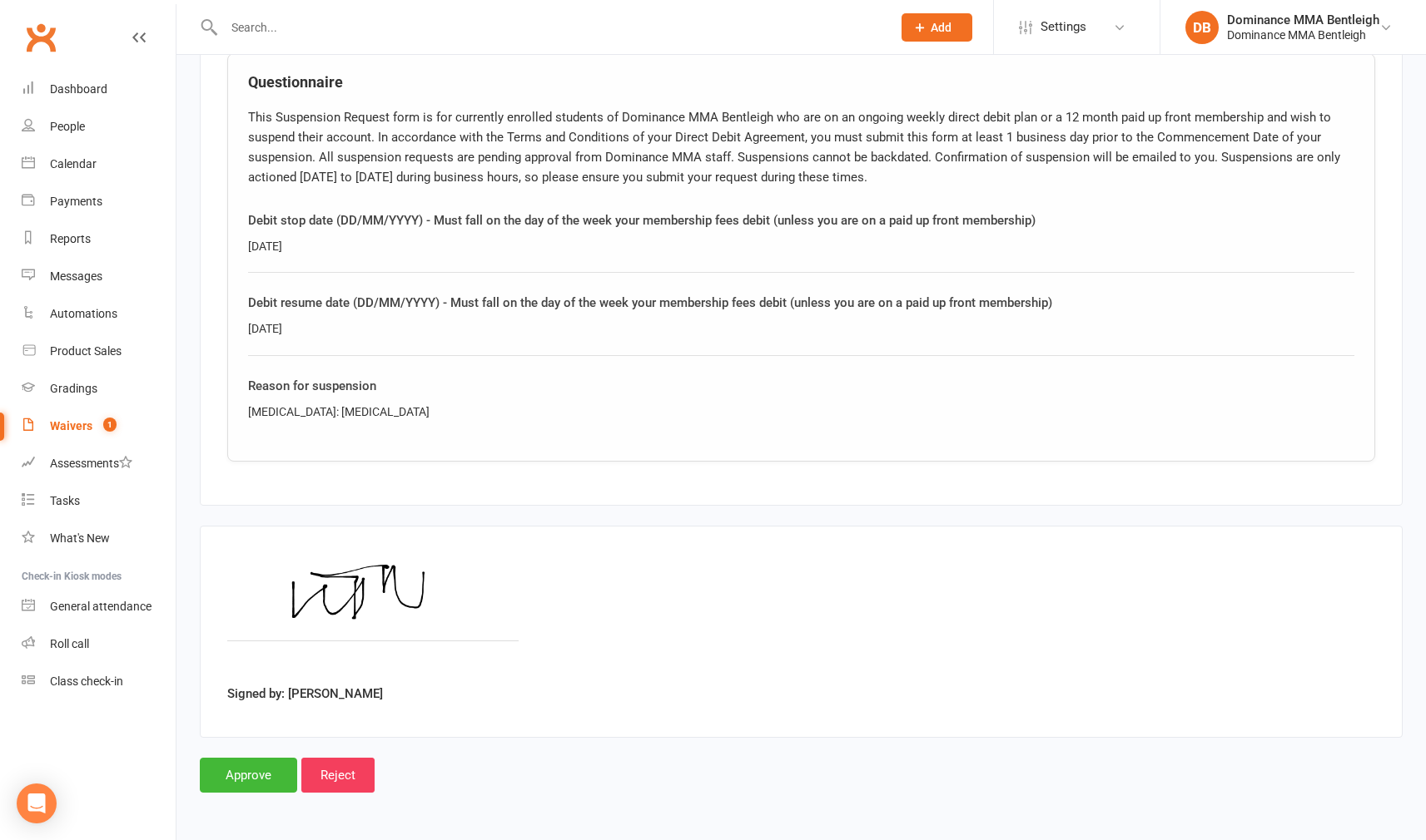
scroll to position [835, 0]
drag, startPoint x: 259, startPoint y: 760, endPoint x: 250, endPoint y: 761, distance: 9.1
click at [253, 763] on input "Approve" at bounding box center [248, 776] width 97 height 35
